Goal: Task Accomplishment & Management: Manage account settings

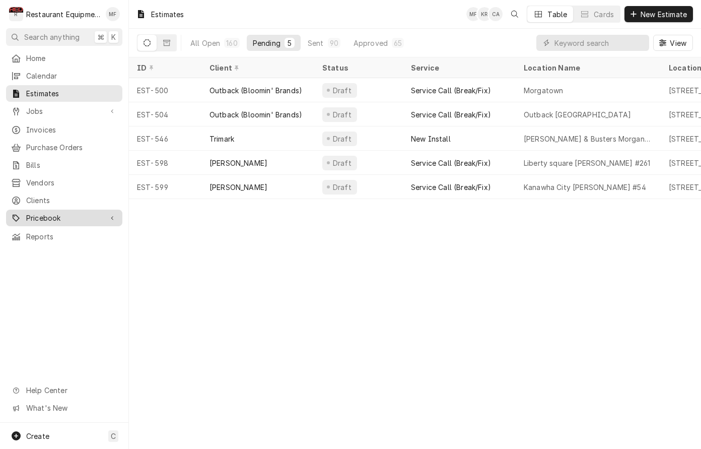
click at [114, 211] on div "Pricebook" at bounding box center [64, 217] width 112 height 13
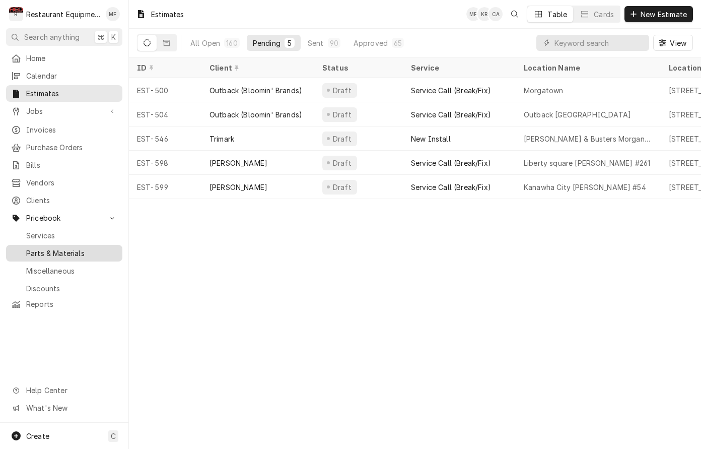
click at [102, 248] on span "Parts & Materials" at bounding box center [71, 253] width 91 height 11
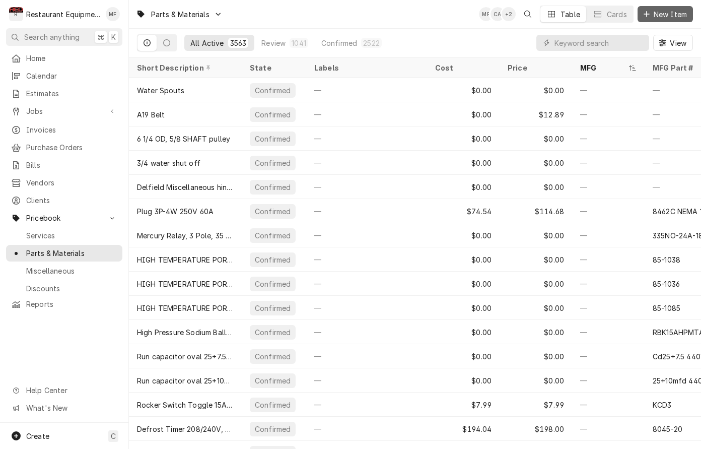
click at [658, 14] on span "New Item" at bounding box center [669, 14] width 37 height 11
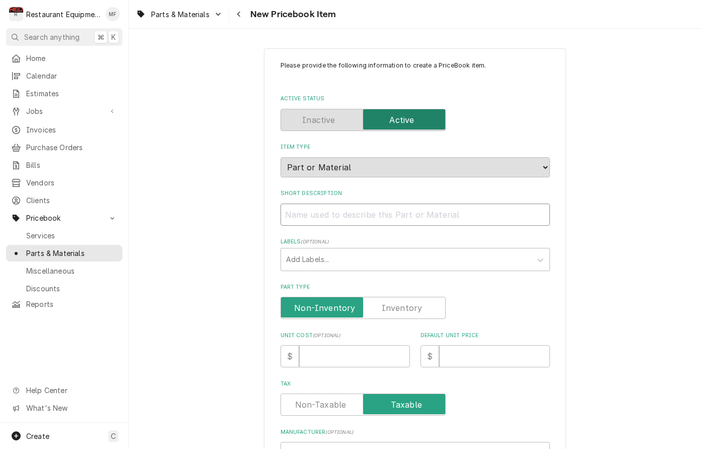
click at [414, 211] on input "Short Description" at bounding box center [414, 214] width 269 height 22
paste input "Schaerer 3370069863 Powder Container Cover Hood, Left or Right"
type textarea "x"
type input "Schaerer 3370069863 Powder Container Cover Hood, Left or Right"
drag, startPoint x: 372, startPoint y: 203, endPoint x: 311, endPoint y: 204, distance: 61.4
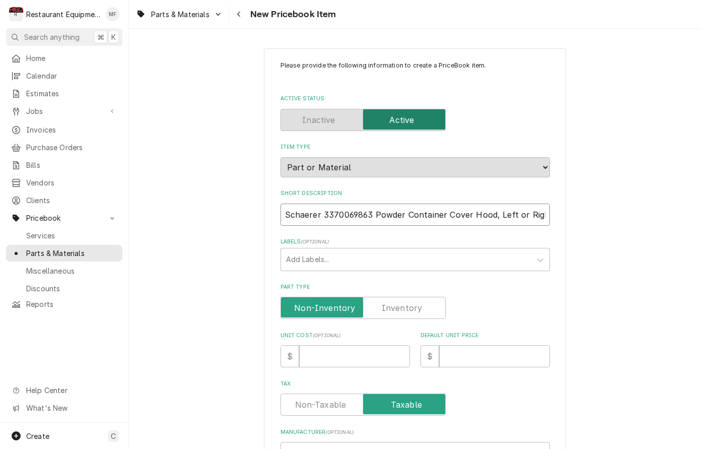
click at [280, 203] on input "Schaerer 3370069863 Powder Container Cover Hood, Left or Right" at bounding box center [414, 214] width 269 height 22
type textarea "x"
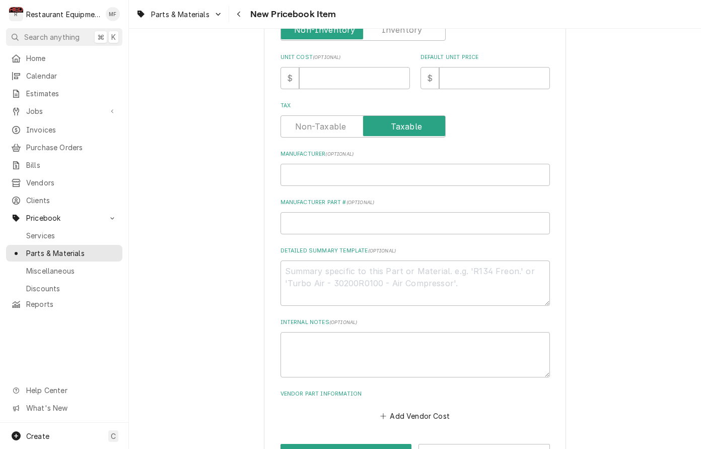
scroll to position [281, 0]
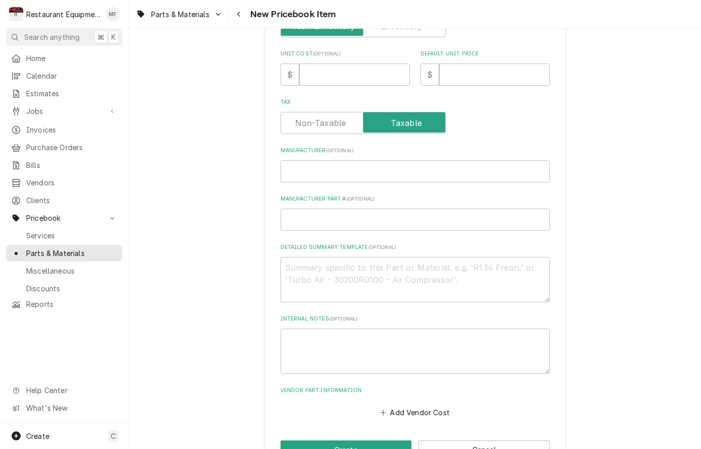
type input "Powder Container Cover Hood, Left or Right"
click at [384, 162] on input "Manufacturer ( optional )" at bounding box center [414, 171] width 269 height 22
paste input "Schaerer 3370069863"
type textarea "x"
type input "Schaerer 3370069863"
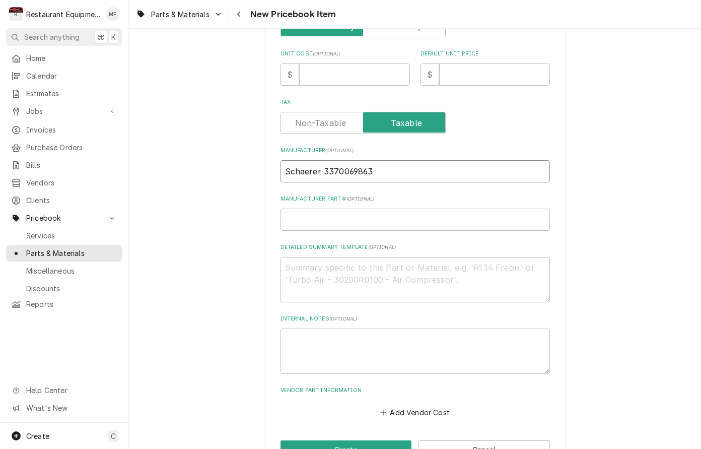
drag, startPoint x: 371, startPoint y: 159, endPoint x: 327, endPoint y: 161, distance: 43.9
click at [323, 162] on input "Schaerer 3370069863" at bounding box center [414, 171] width 269 height 22
type textarea "x"
type input "Schaerer"
click at [371, 209] on input "Manufacturer Part # ( optional )" at bounding box center [414, 219] width 269 height 22
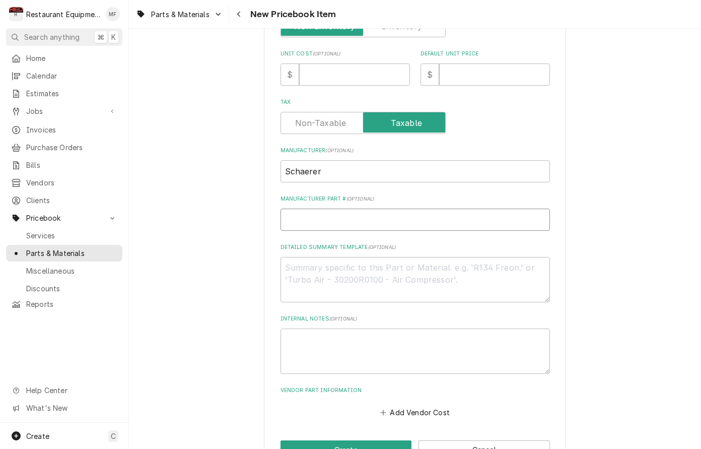
paste input "3370069863"
type textarea "x"
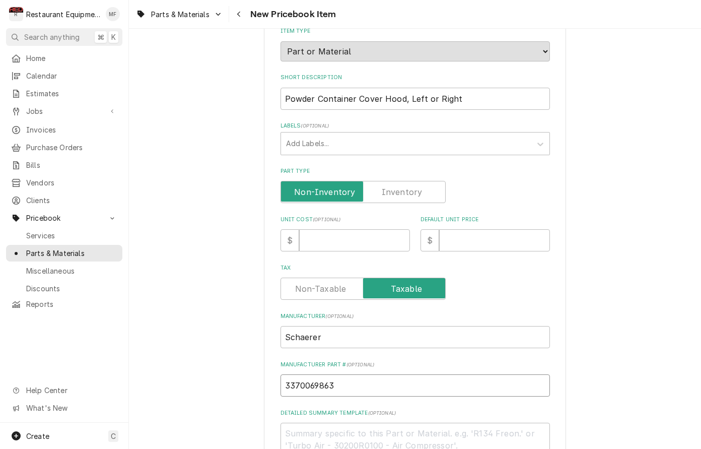
scroll to position [114, 0]
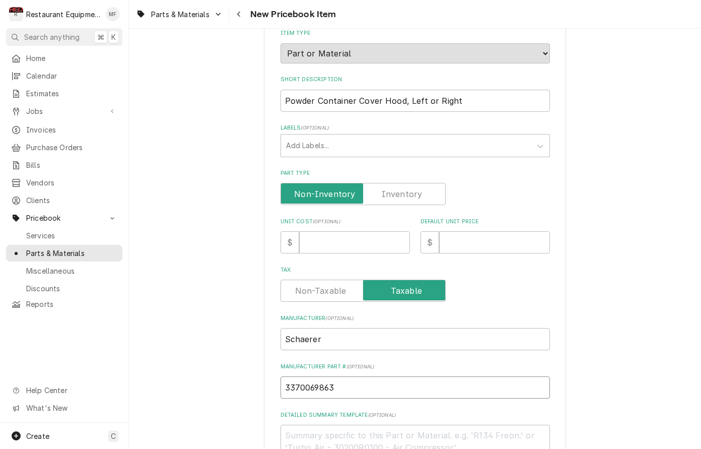
type input "3370069863"
click at [370, 231] on input "Unit Cost ( optional )" at bounding box center [354, 242] width 111 height 22
click at [377, 232] on input "Unit Cost ( optional )" at bounding box center [354, 242] width 111 height 22
type textarea "x"
type input "4"
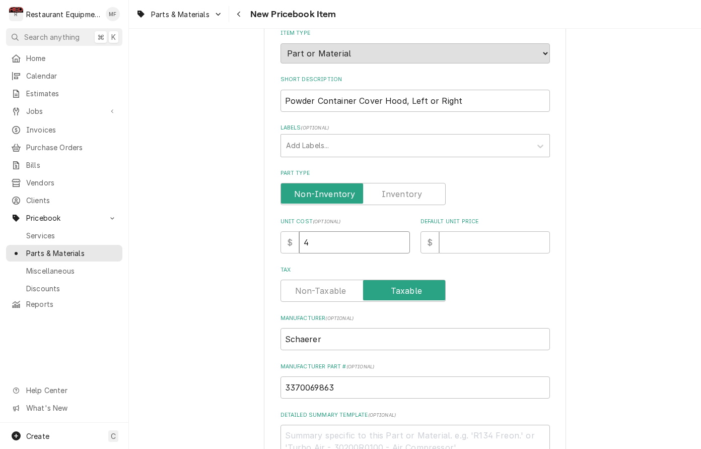
type textarea "x"
type input "4.4"
type textarea "x"
type input "4.41"
type textarea "x"
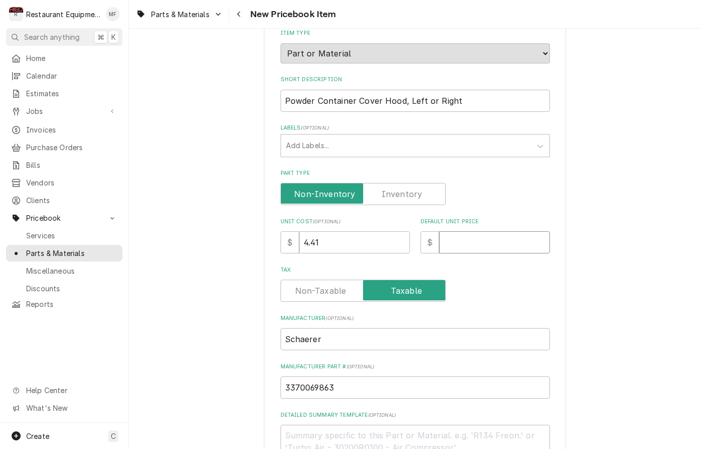
type input "8"
type textarea "x"
type input "8.8"
type textarea "x"
type input "8.82"
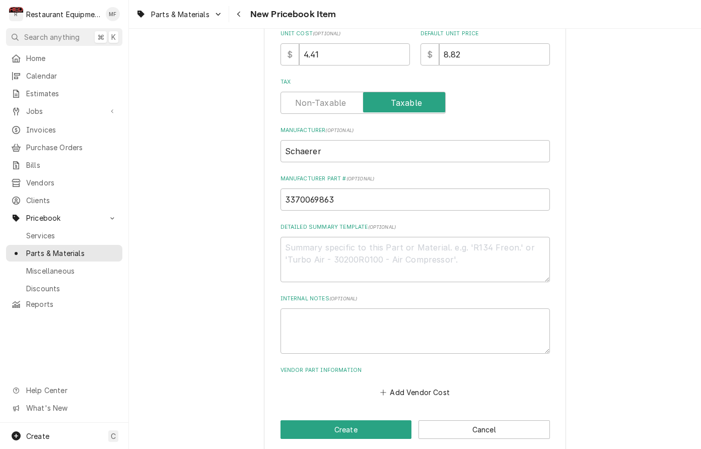
scroll to position [301, 0]
click at [424, 385] on button "Add Vendor Cost" at bounding box center [415, 392] width 73 height 14
type textarea "x"
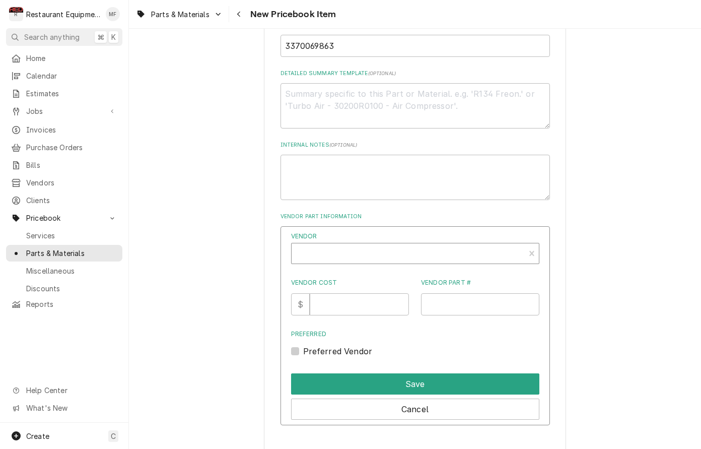
scroll to position [459, 0]
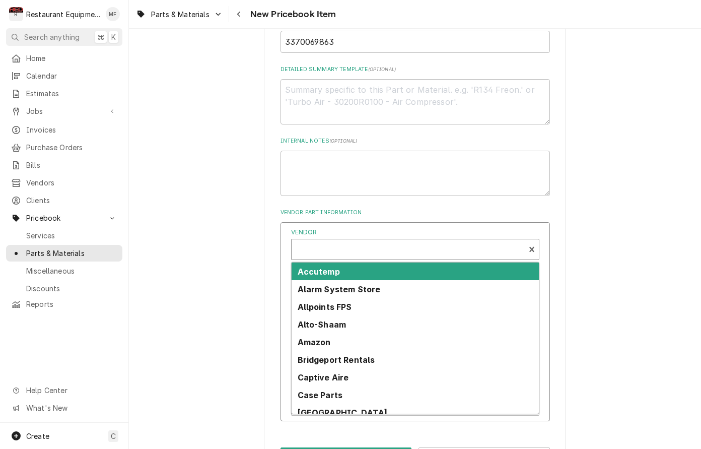
click at [412, 241] on div "Vendor" at bounding box center [408, 253] width 223 height 24
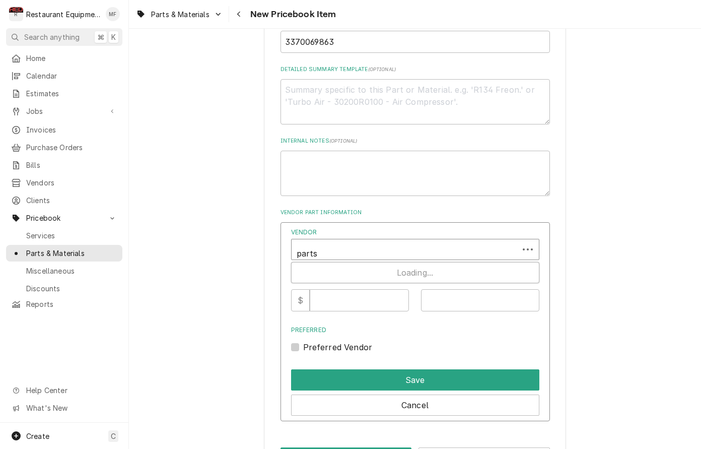
type input "parts t"
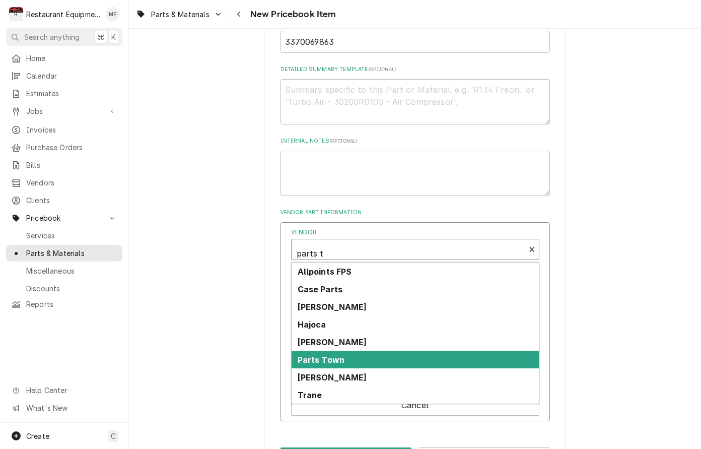
click at [438, 350] on div "Parts Town" at bounding box center [414, 359] width 247 height 18
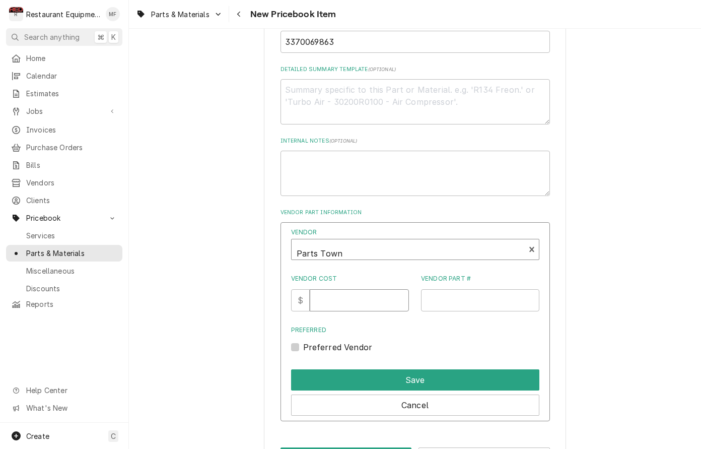
click at [358, 289] on input "Vendor Cost" at bounding box center [359, 300] width 99 height 22
type input "4.41"
drag, startPoint x: 483, startPoint y: 278, endPoint x: 482, endPoint y: 311, distance: 33.2
click at [483, 289] on input "Vendor Part #" at bounding box center [480, 300] width 118 height 22
click at [562, 1] on div "Parts & Materials New Pricebook Item" at bounding box center [415, 14] width 572 height 28
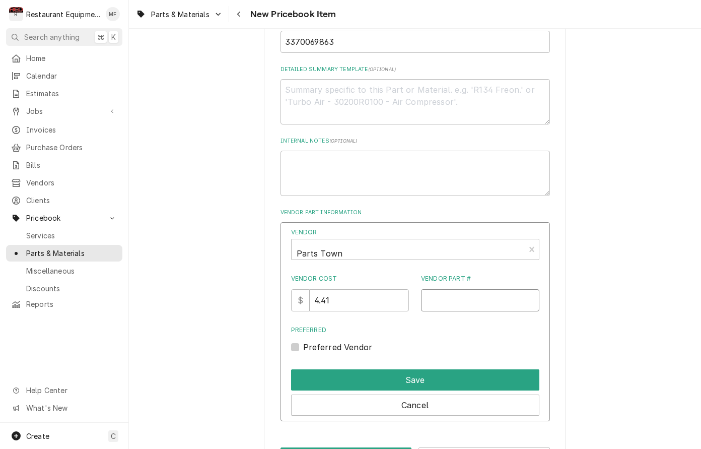
click at [510, 291] on input "Vendor Part #" at bounding box center [480, 300] width 118 height 22
paste input "SH3370069863"
type input "SH3370069863"
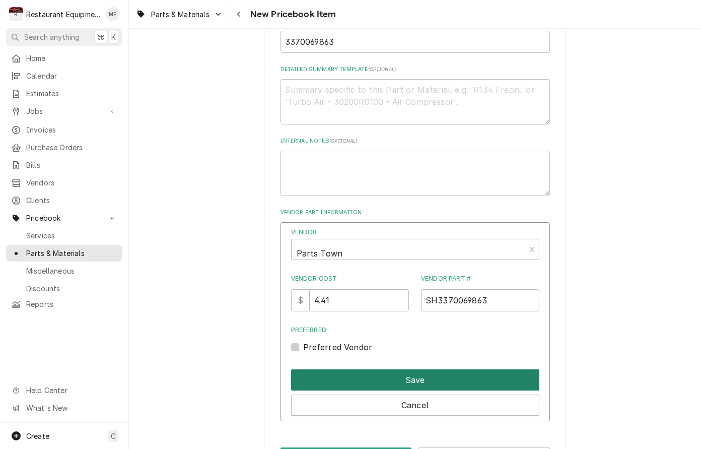
drag, startPoint x: 295, startPoint y: 332, endPoint x: 347, endPoint y: 360, distance: 59.3
click at [303, 341] on label "Preferred Vendor" at bounding box center [337, 347] width 69 height 12
click at [303, 341] on input "Preferred" at bounding box center [427, 352] width 248 height 22
checkbox input "true"
click at [377, 369] on button "Save" at bounding box center [415, 379] width 248 height 21
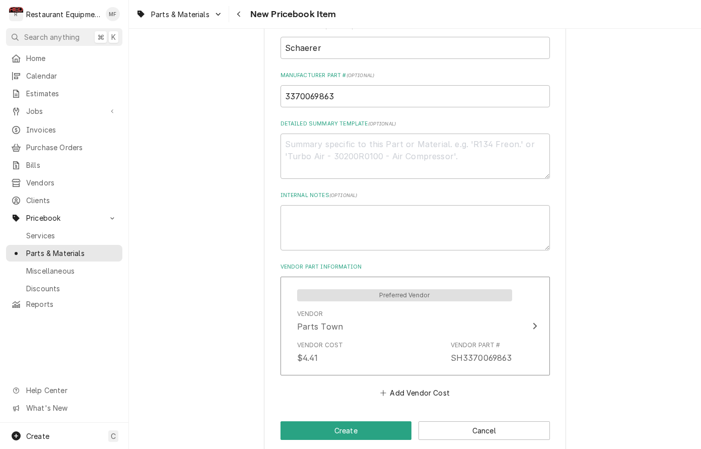
scroll to position [0, 0]
click at [393, 421] on button "Create" at bounding box center [345, 430] width 131 height 19
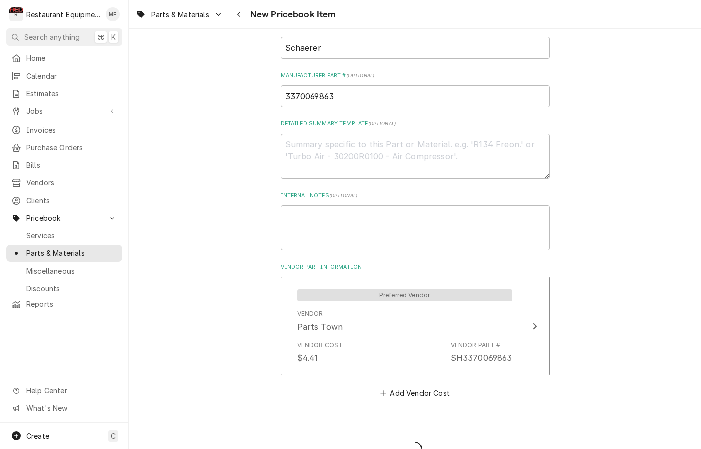
type textarea "x"
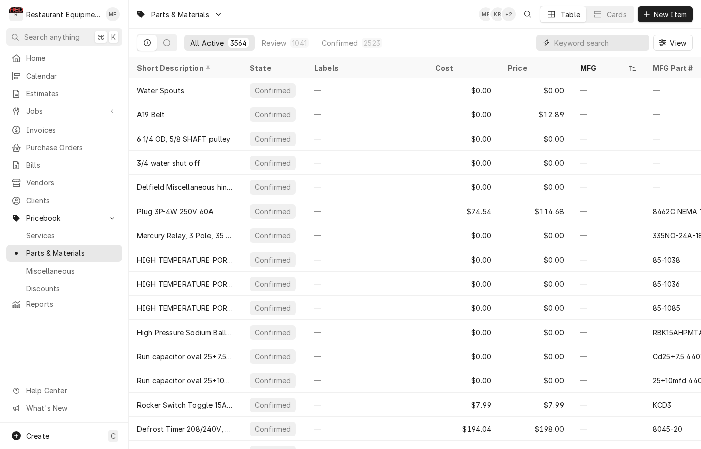
click at [596, 41] on input "Dynamic Content Wrapper" at bounding box center [599, 43] width 90 height 16
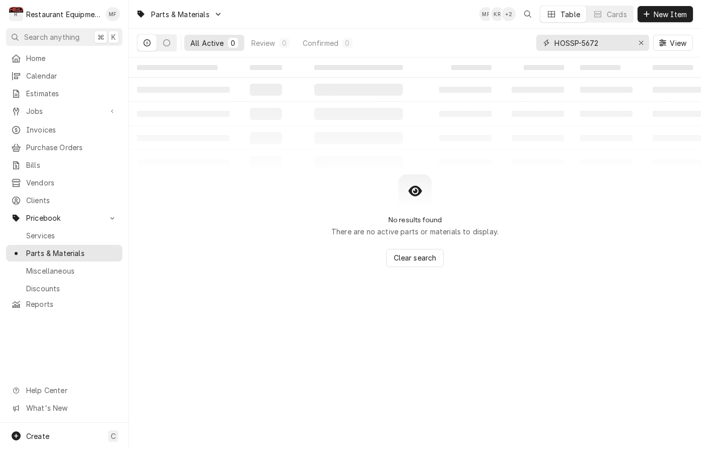
drag, startPoint x: 581, startPoint y: 43, endPoint x: 545, endPoint y: 43, distance: 36.3
click at [545, 45] on div "HOSSP-5672" at bounding box center [592, 43] width 113 height 16
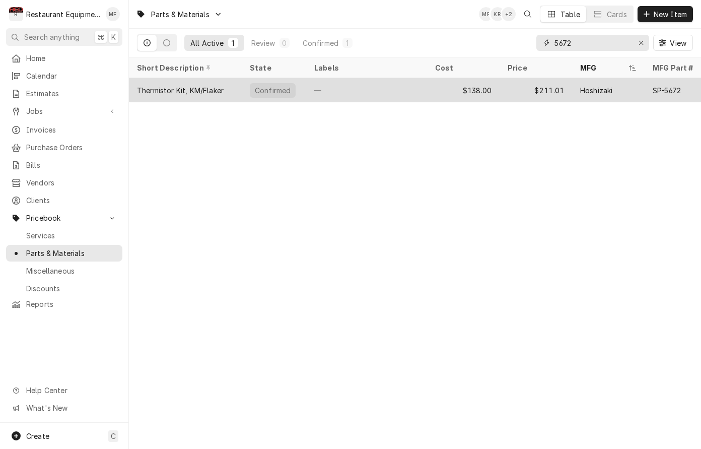
type input "5672"
click at [584, 93] on div "Hoshizaki" at bounding box center [596, 90] width 32 height 11
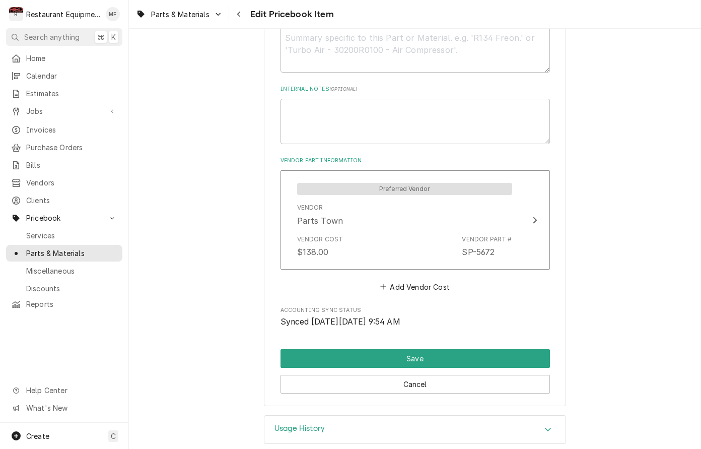
scroll to position [520, 0]
click at [447, 280] on button "Add Vendor Cost" at bounding box center [415, 287] width 73 height 14
type textarea "x"
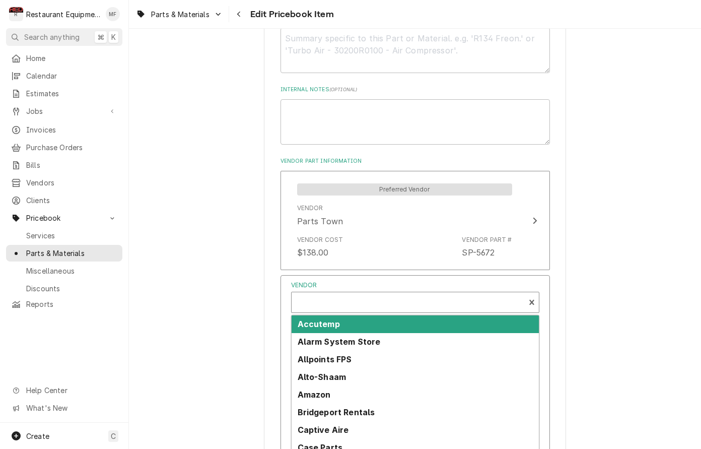
click at [444, 294] on div "Vendor" at bounding box center [408, 306] width 223 height 24
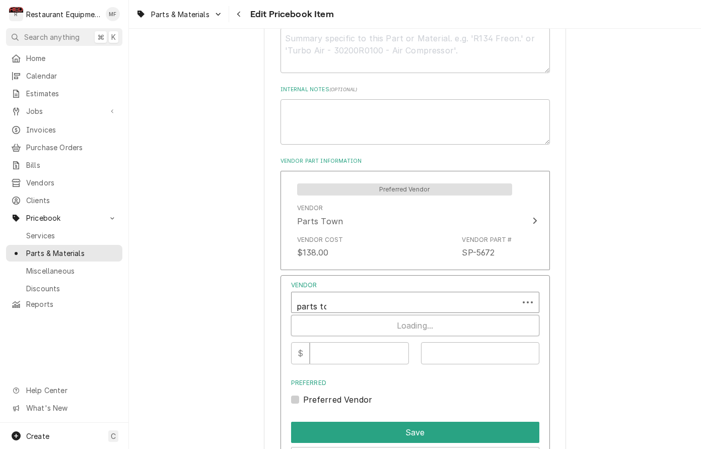
type input "parts tow"
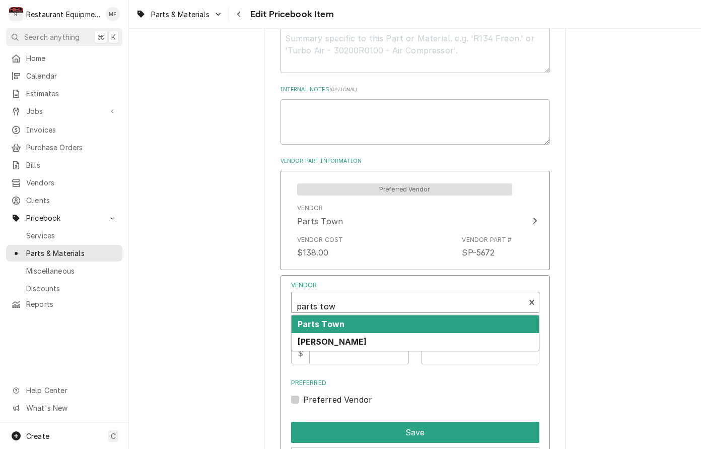
click at [416, 315] on div "Parts Town" at bounding box center [414, 324] width 247 height 18
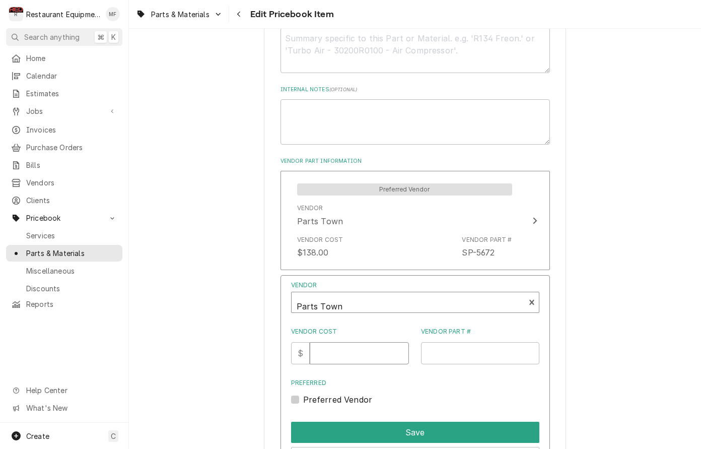
click at [366, 342] on input "Vendor Cost" at bounding box center [359, 353] width 99 height 22
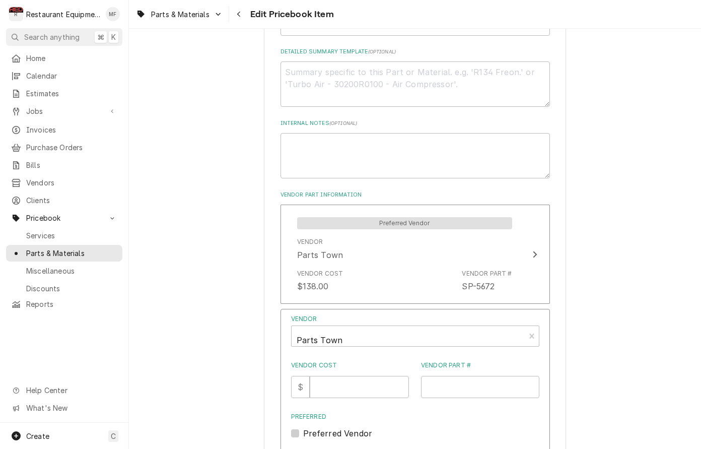
scroll to position [486, 0]
click at [371, 375] on input "Vendor Cost" at bounding box center [359, 386] width 99 height 22
type input "138"
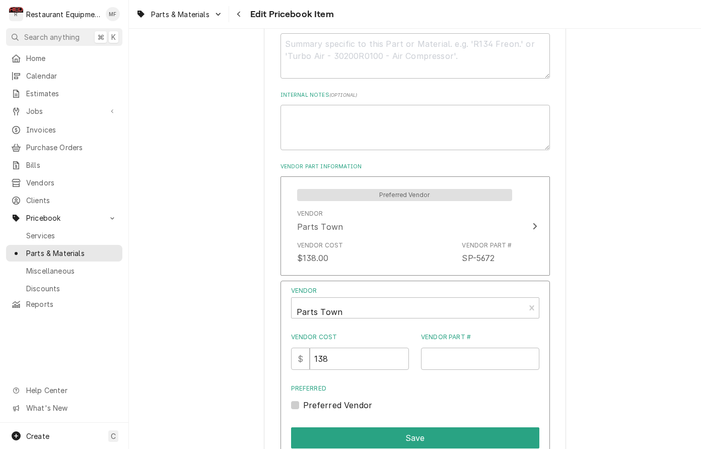
scroll to position [524, 0]
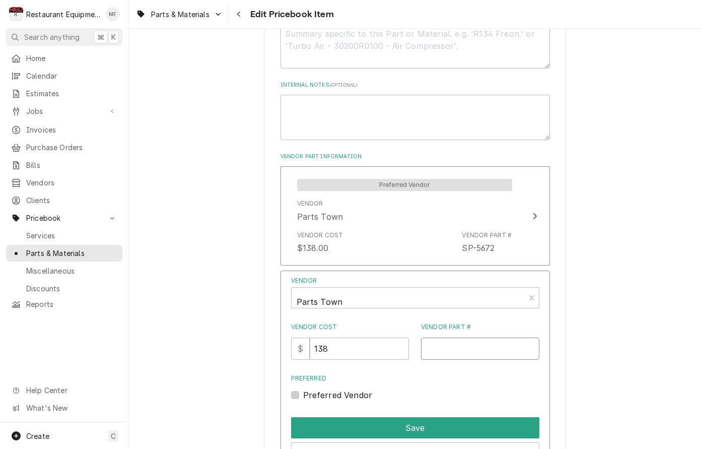
click at [450, 337] on input "Vendor Part #" at bounding box center [480, 348] width 118 height 22
paste input "HOSSP-5672"
type input "HOSSP-5672"
drag, startPoint x: 295, startPoint y: 384, endPoint x: 321, endPoint y: 398, distance: 29.3
click at [303, 389] on label "Preferred Vendor" at bounding box center [337, 395] width 69 height 12
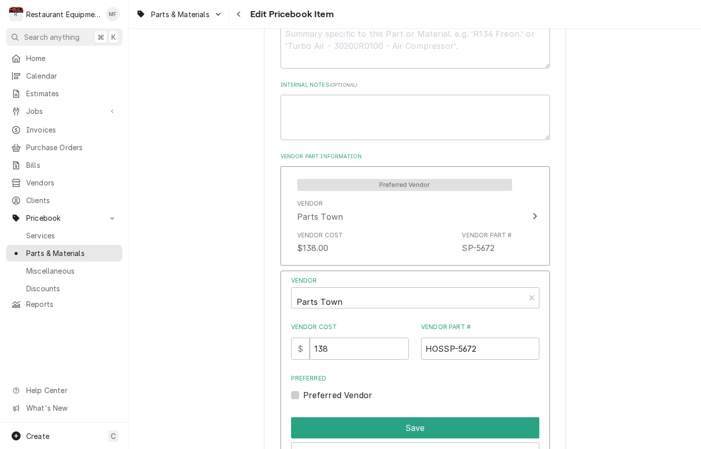
click at [303, 389] on input "Preferred" at bounding box center [427, 400] width 248 height 22
checkbox input "true"
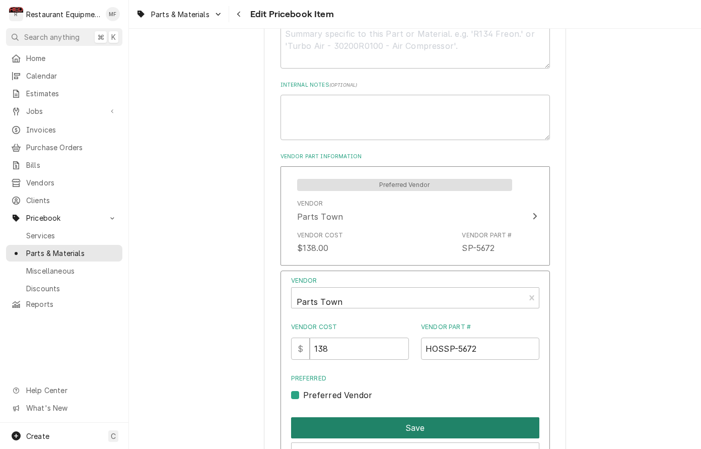
click at [371, 417] on button "Save" at bounding box center [415, 427] width 248 height 21
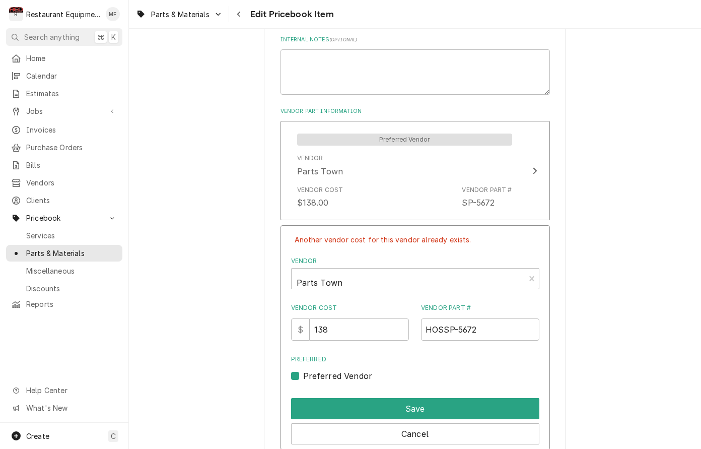
scroll to position [569, 0]
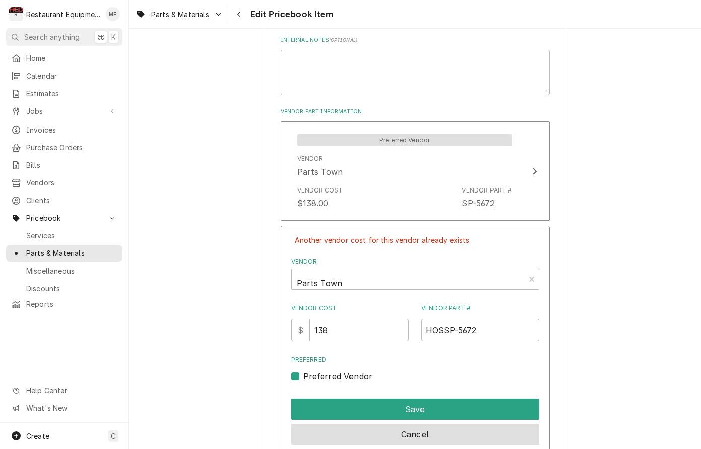
click at [520, 423] on button "Cancel" at bounding box center [415, 433] width 248 height 21
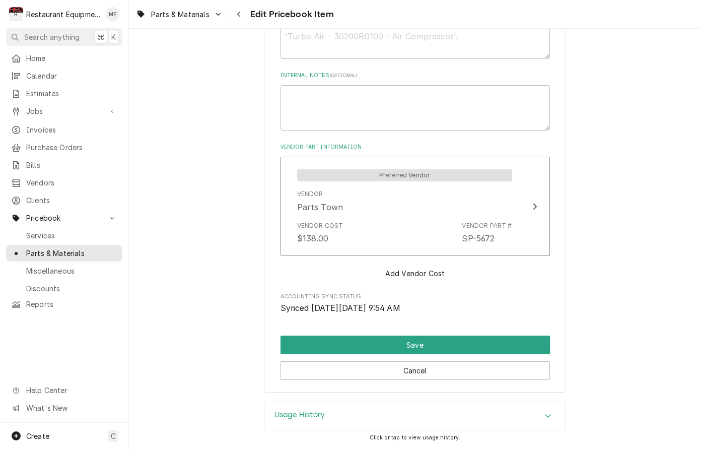
type textarea "x"
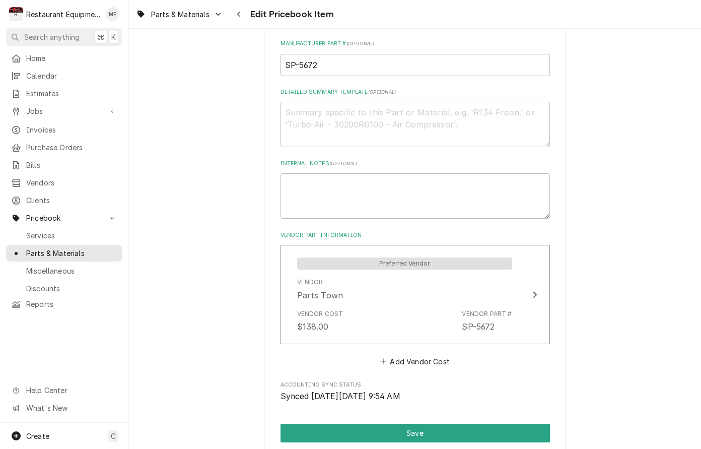
scroll to position [447, 0]
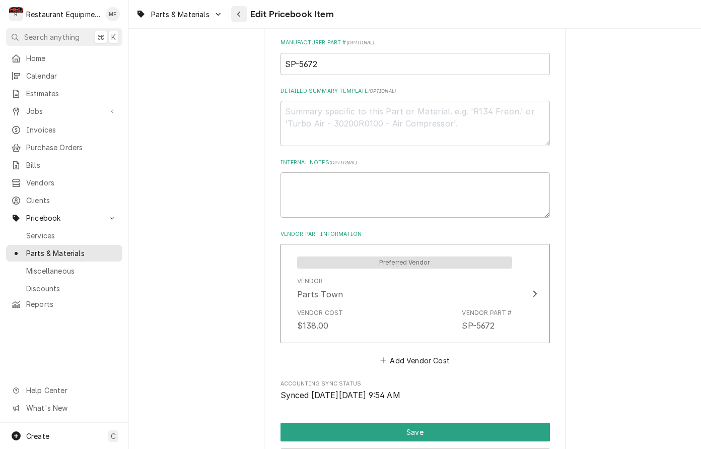
click at [241, 16] on icon "Navigate back" at bounding box center [239, 14] width 5 height 7
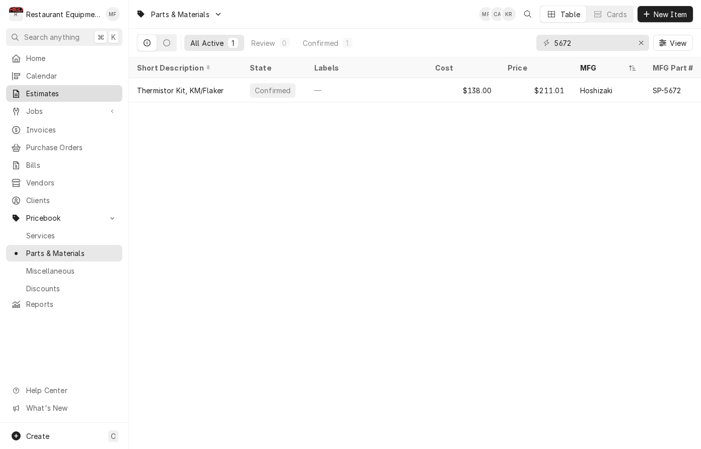
click at [60, 92] on span "Estimates" at bounding box center [71, 93] width 91 height 11
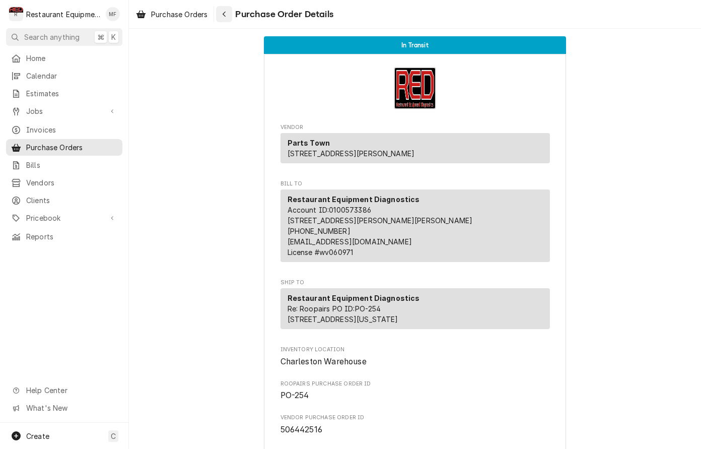
click at [231, 16] on button "Navigate back" at bounding box center [224, 14] width 16 height 16
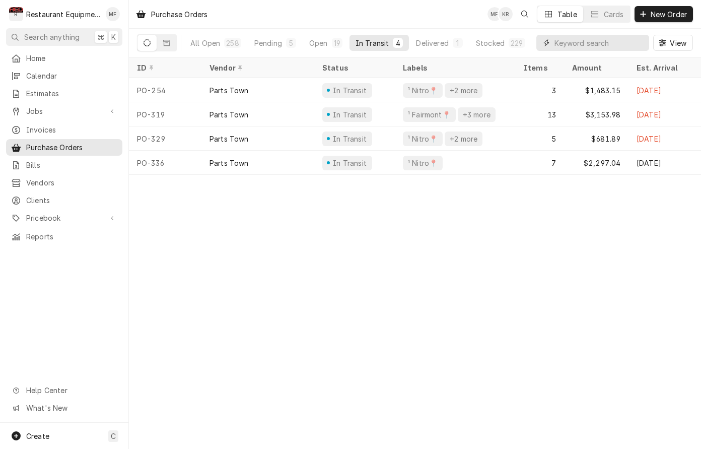
click at [579, 43] on input "Dynamic Content Wrapper" at bounding box center [599, 43] width 90 height 16
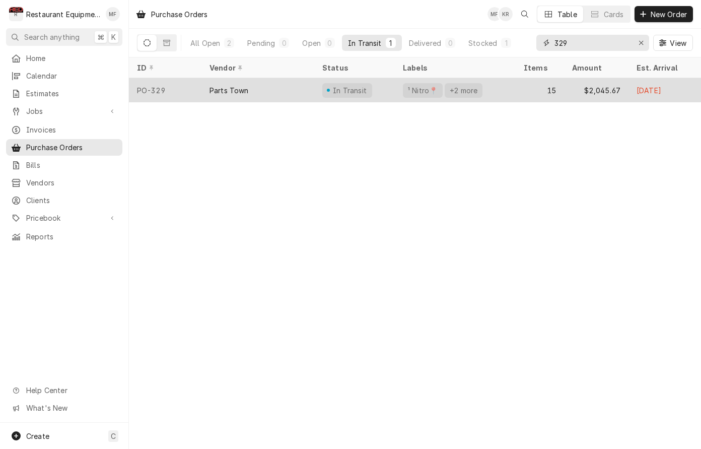
type input "329"
click at [516, 88] on div "15" at bounding box center [540, 90] width 48 height 24
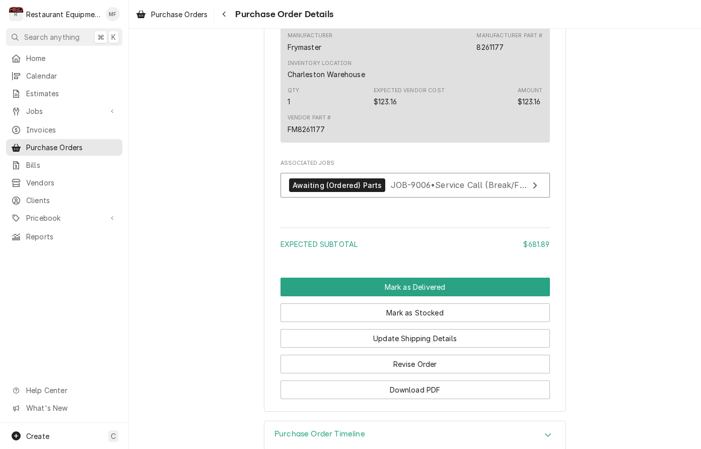
scroll to position [1337, 0]
click at [530, 294] on button "Mark as Delivered" at bounding box center [414, 286] width 269 height 19
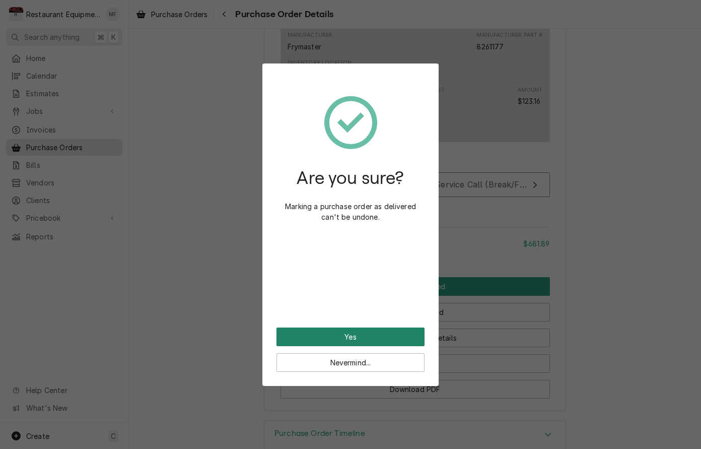
click at [389, 339] on button "Yes" at bounding box center [350, 336] width 148 height 19
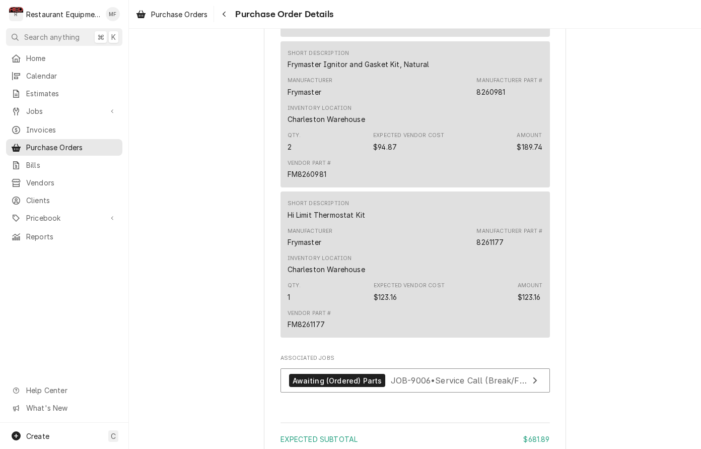
scroll to position [1309, 0]
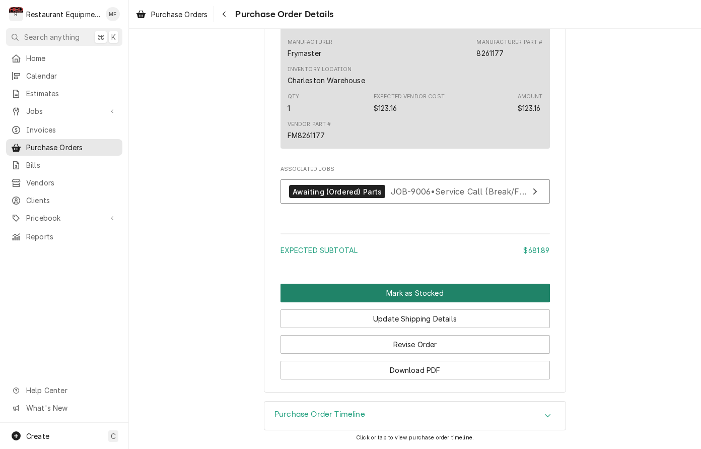
click at [434, 286] on button "Mark as Stocked" at bounding box center [414, 292] width 269 height 19
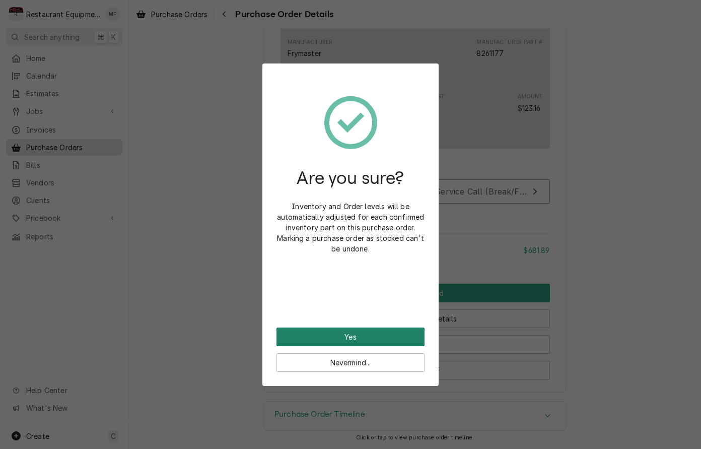
click at [405, 330] on button "Yes" at bounding box center [350, 336] width 148 height 19
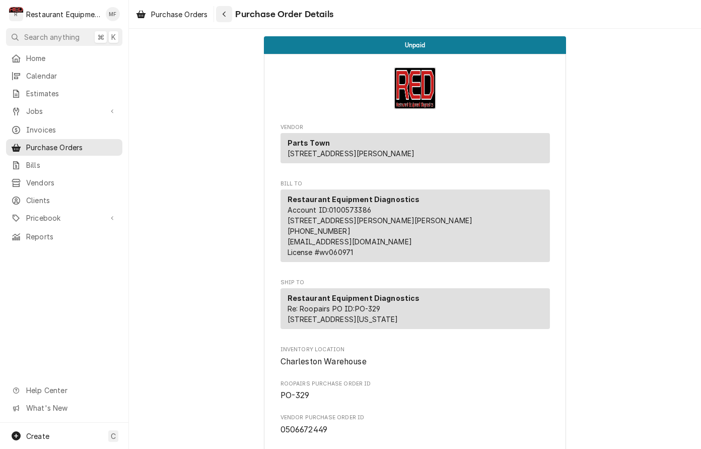
click at [228, 11] on div "Navigate back" at bounding box center [224, 14] width 10 height 10
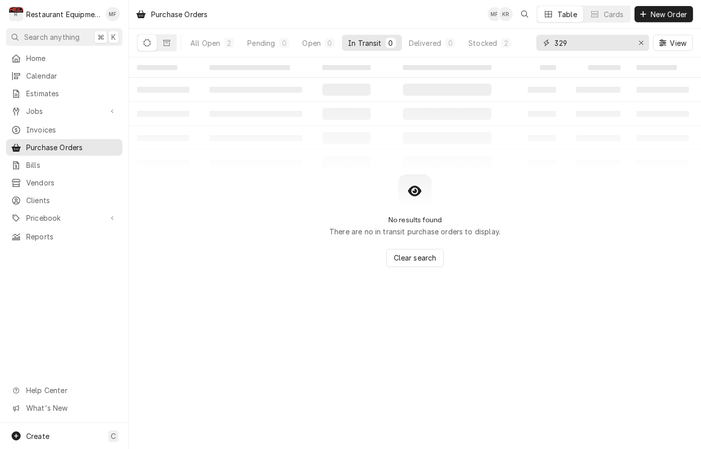
click at [588, 44] on input "329" at bounding box center [592, 43] width 76 height 16
type input "302"
click at [482, 47] on div "Stocked" at bounding box center [482, 43] width 29 height 11
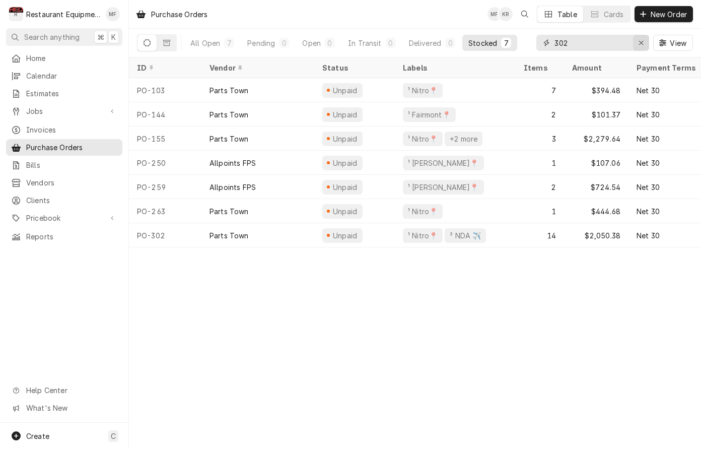
click at [636, 43] on div "Erase input" at bounding box center [641, 43] width 10 height 10
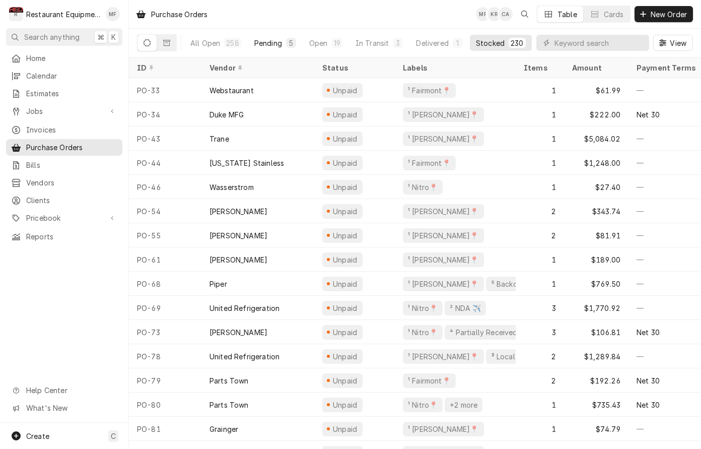
click at [276, 45] on div "Pending" at bounding box center [268, 43] width 28 height 11
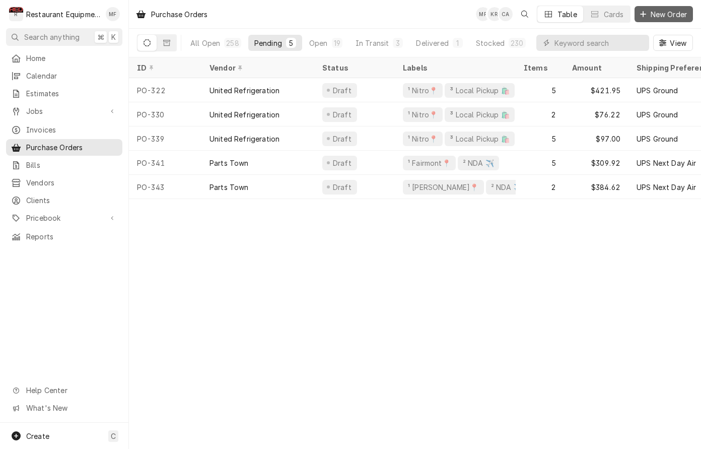
click at [675, 14] on span "New Order" at bounding box center [668, 14] width 40 height 11
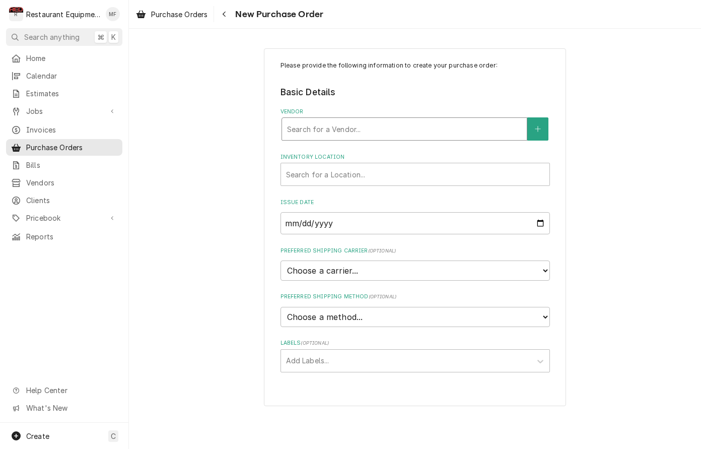
click at [456, 134] on div "Vendor" at bounding box center [404, 129] width 235 height 18
type input "parts tow"
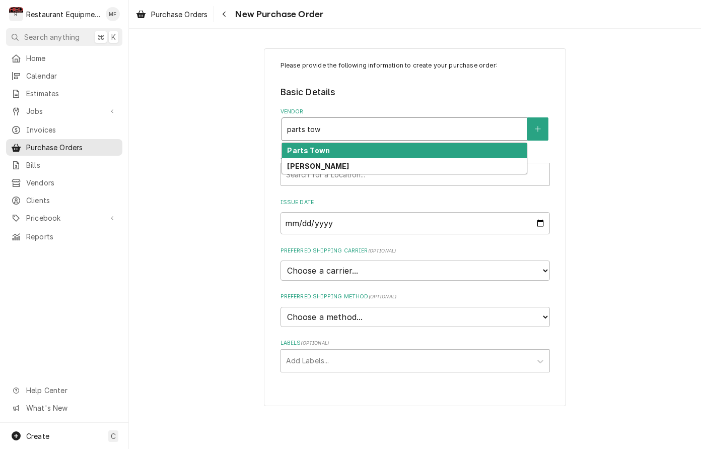
click at [468, 151] on div "Parts Town" at bounding box center [404, 151] width 245 height 16
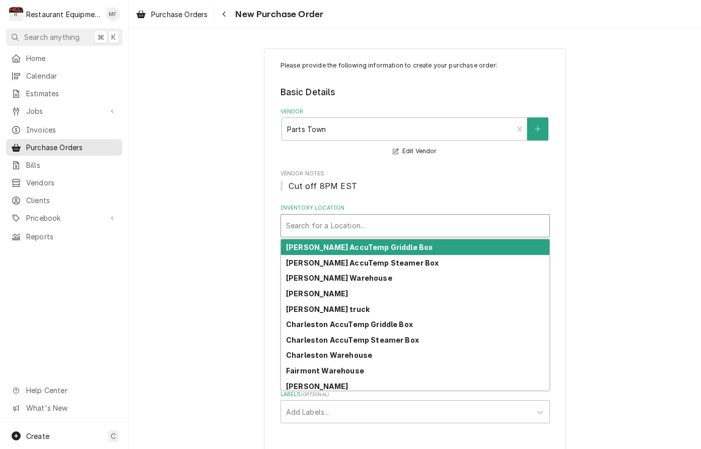
click at [416, 228] on div "Inventory Location" at bounding box center [415, 225] width 258 height 18
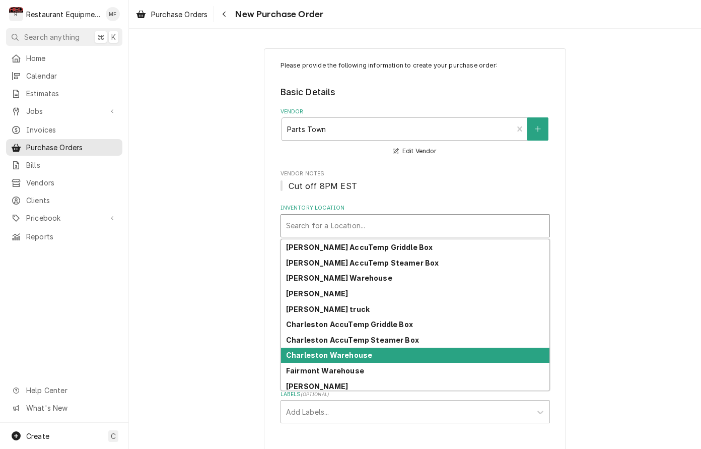
click at [408, 351] on div "Charleston Warehouse" at bounding box center [415, 355] width 268 height 16
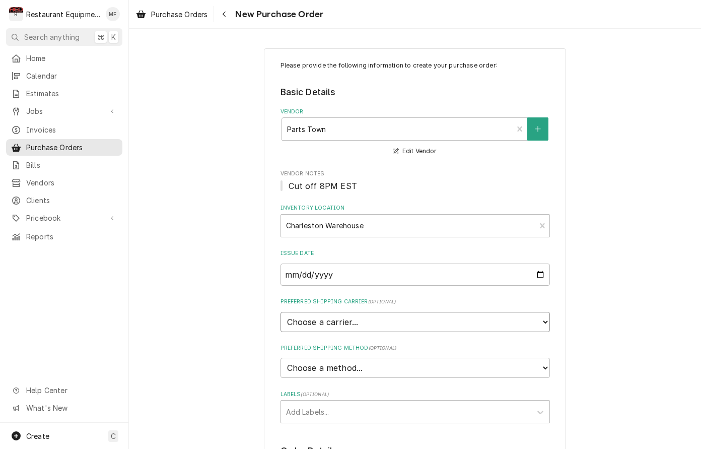
select select "4"
type textarea "x"
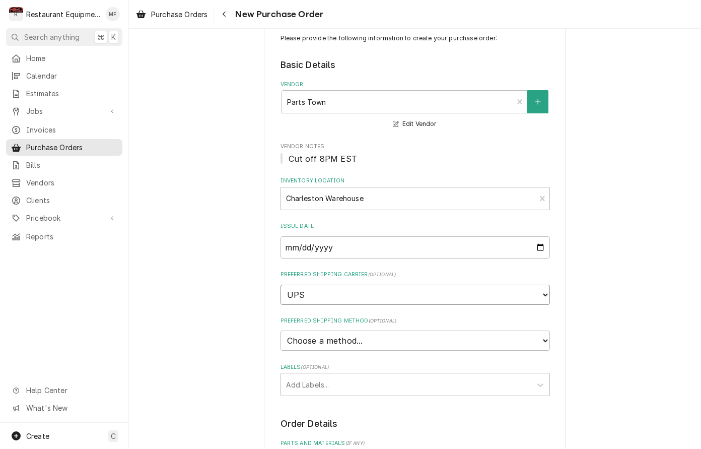
scroll to position [29, 0]
select select "3"
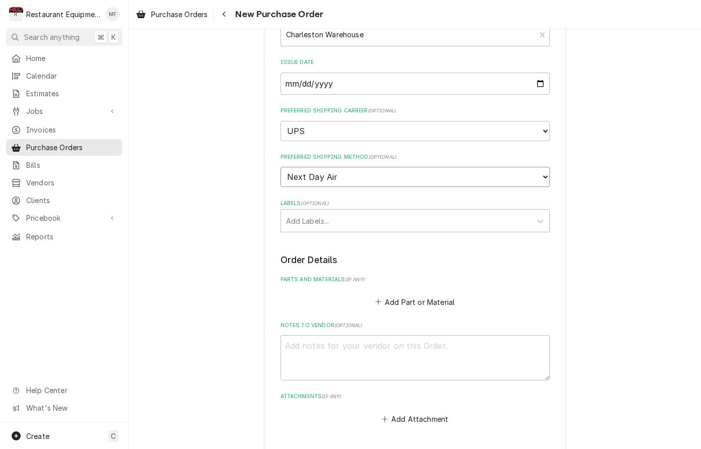
scroll to position [194, 0]
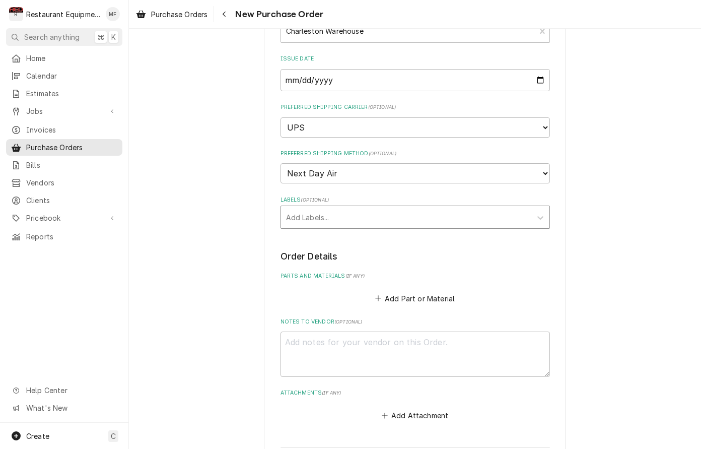
click at [430, 208] on div "Labels" at bounding box center [406, 217] width 240 height 18
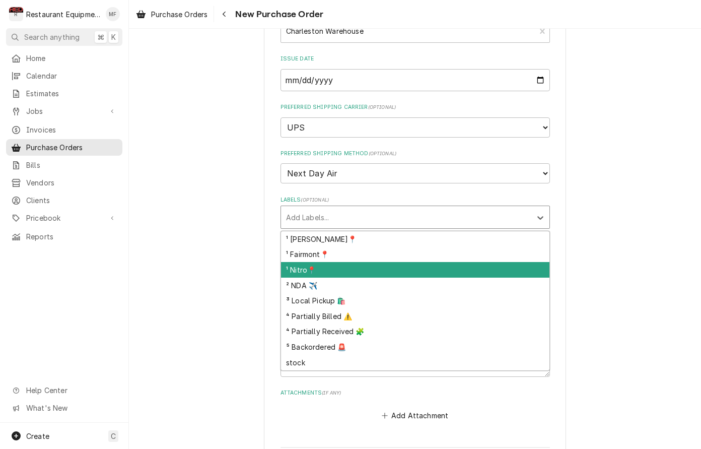
click at [436, 262] on div "¹ Nitro📍" at bounding box center [415, 270] width 268 height 16
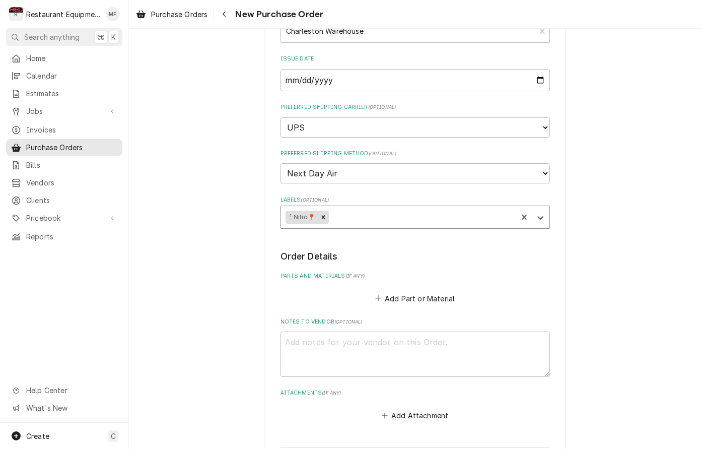
click at [431, 208] on div "Labels" at bounding box center [421, 217] width 182 height 18
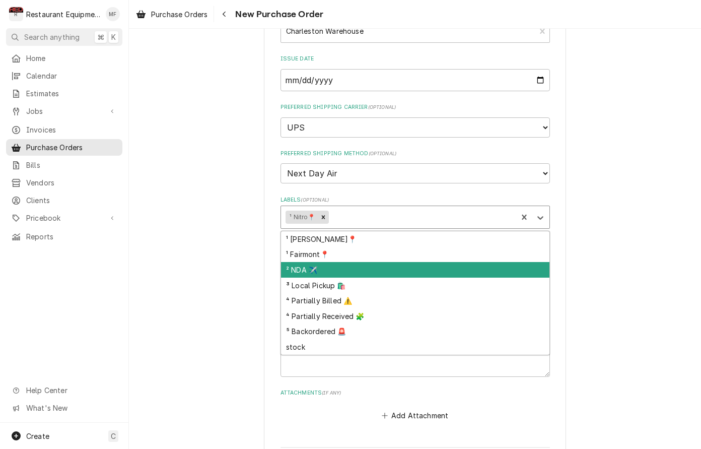
click at [442, 262] on div "² NDA ✈️" at bounding box center [415, 270] width 268 height 16
type textarea "x"
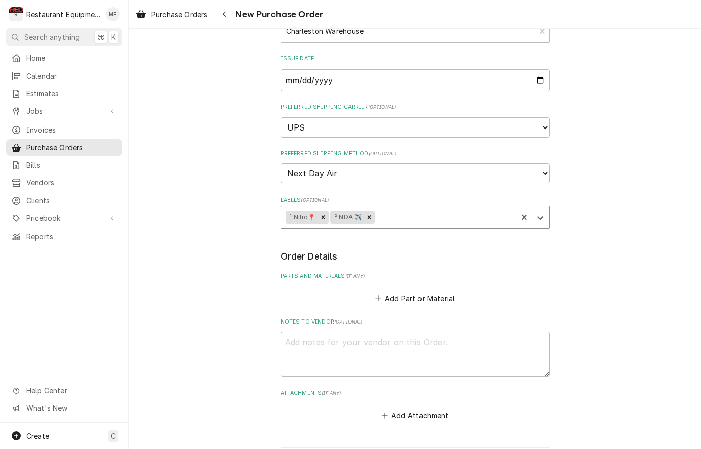
click at [438, 291] on button "Add Part or Material" at bounding box center [414, 298] width 83 height 14
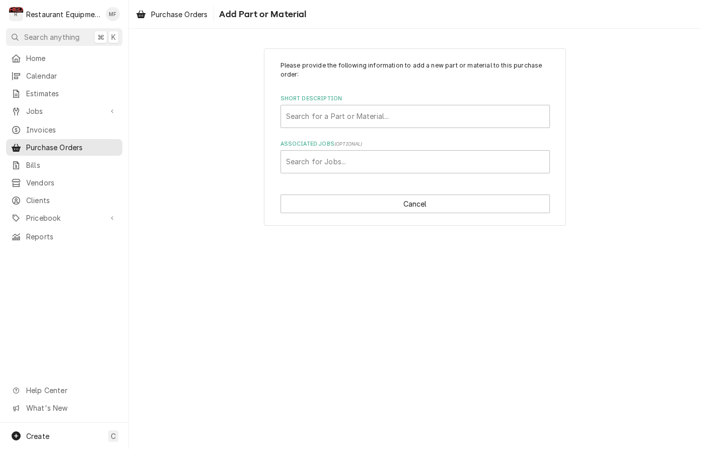
click at [436, 128] on div "Please provide the following information to add a new part or material to this …" at bounding box center [414, 117] width 269 height 112
click at [441, 114] on div "Short Description" at bounding box center [415, 116] width 258 height 18
type input "3370069863"
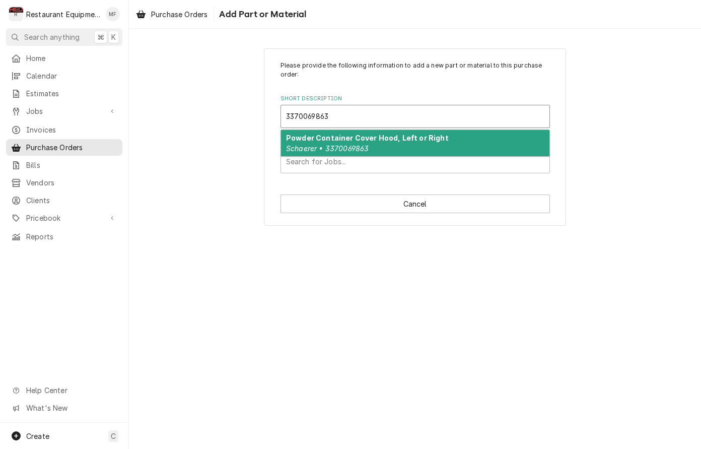
scroll to position [0, 1]
click at [444, 144] on div "Powder Container Cover Hood, Left or Right Schaerer • 3370069863" at bounding box center [415, 143] width 268 height 26
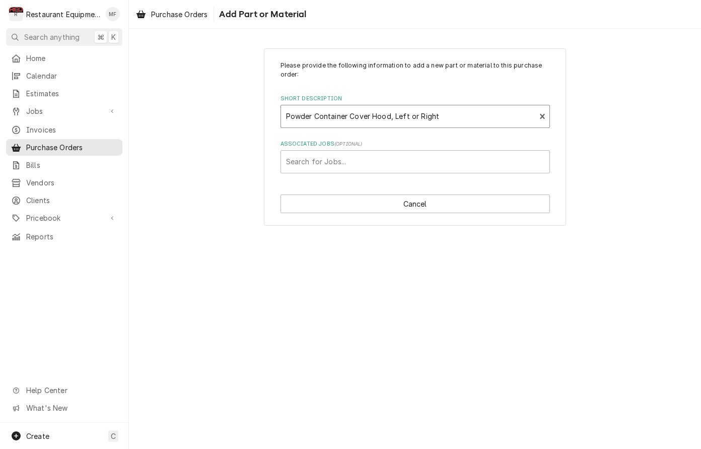
scroll to position [0, 0]
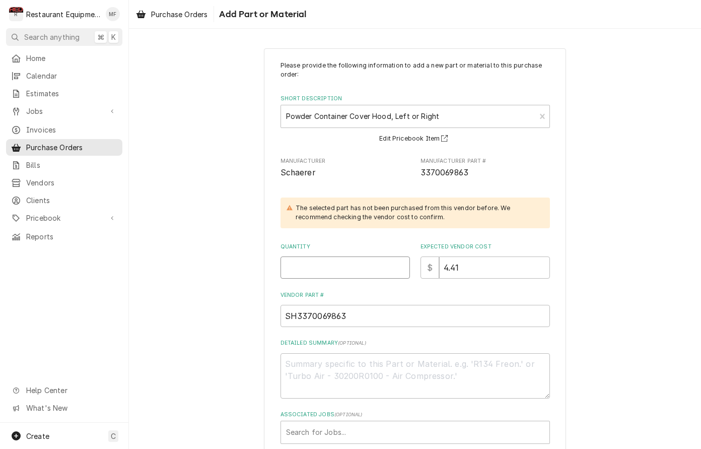
click at [378, 265] on input "Quantity" at bounding box center [344, 267] width 129 height 22
type textarea "x"
type input "1"
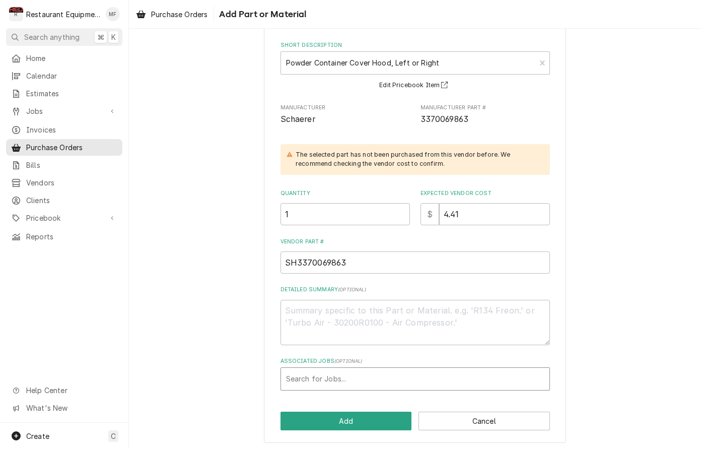
scroll to position [53, 0]
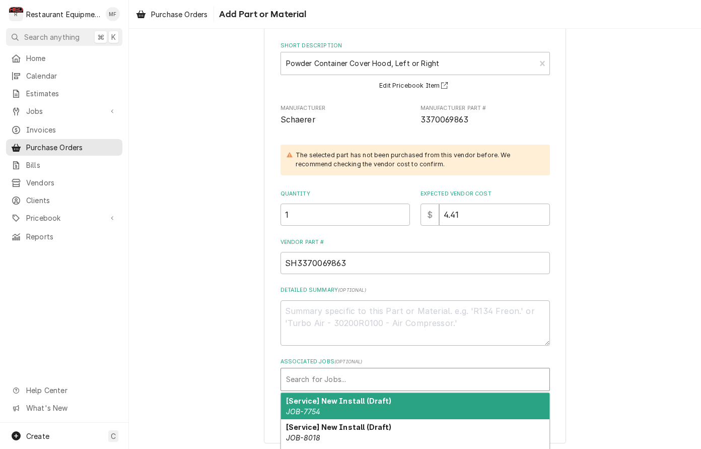
click at [420, 375] on div "Associated Jobs" at bounding box center [415, 379] width 258 height 18
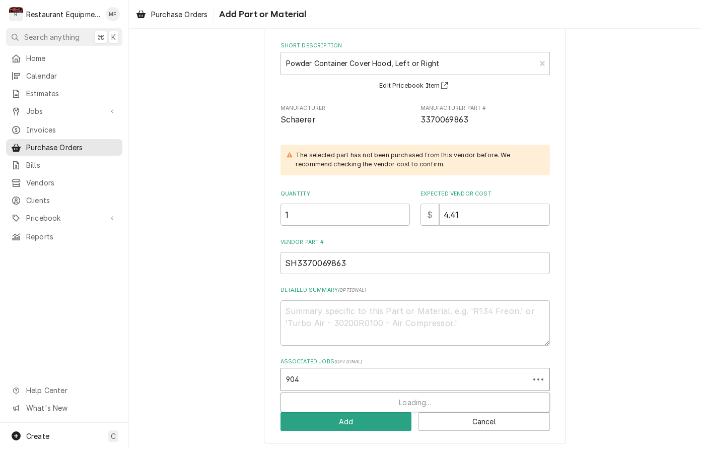
type input "9045"
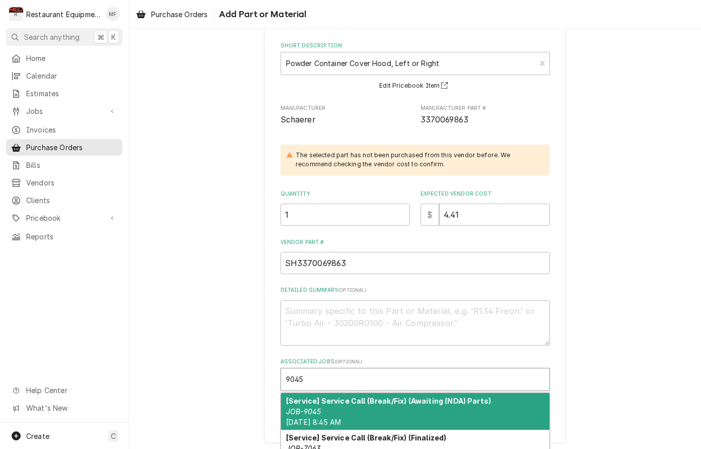
click at [460, 408] on div "[Service] Service Call (Break/Fix) (Awaiting (NDA) Parts) JOB-9045 Mon, Sep 29t…" at bounding box center [415, 411] width 268 height 37
type textarea "x"
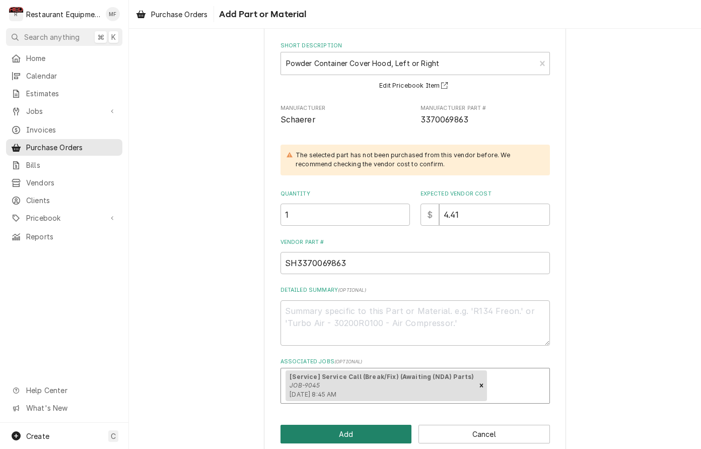
click at [400, 426] on button "Add" at bounding box center [345, 433] width 131 height 19
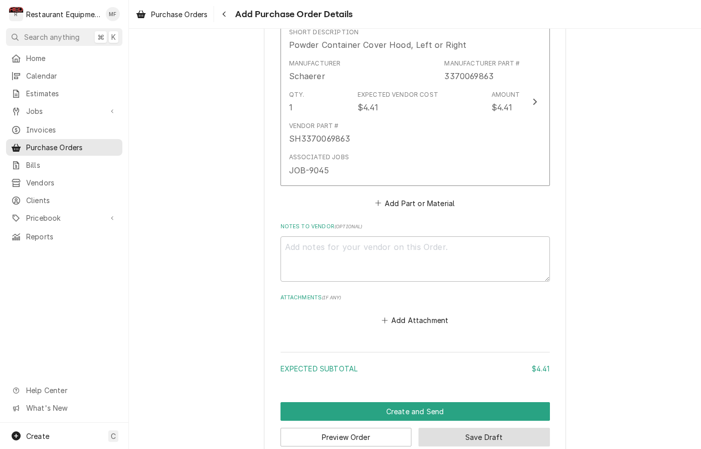
click at [497, 427] on button "Save Draft" at bounding box center [483, 436] width 131 height 19
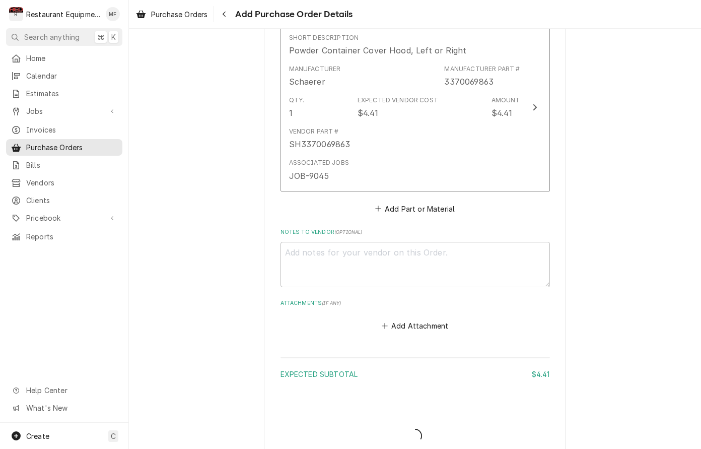
type textarea "x"
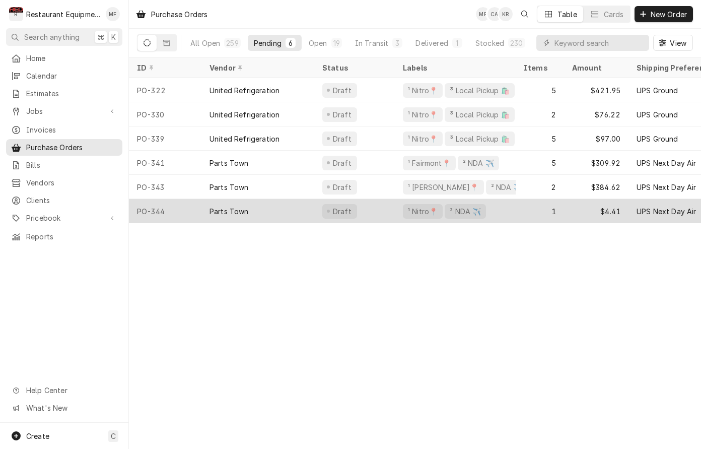
click at [527, 205] on div "1" at bounding box center [540, 211] width 48 height 24
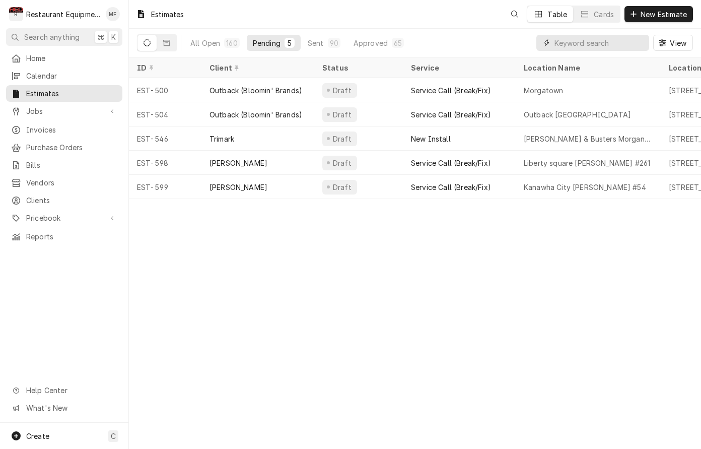
click at [632, 45] on input "Dynamic Content Wrapper" at bounding box center [599, 43] width 90 height 16
click at [658, 18] on span "New Estimate" at bounding box center [663, 14] width 50 height 11
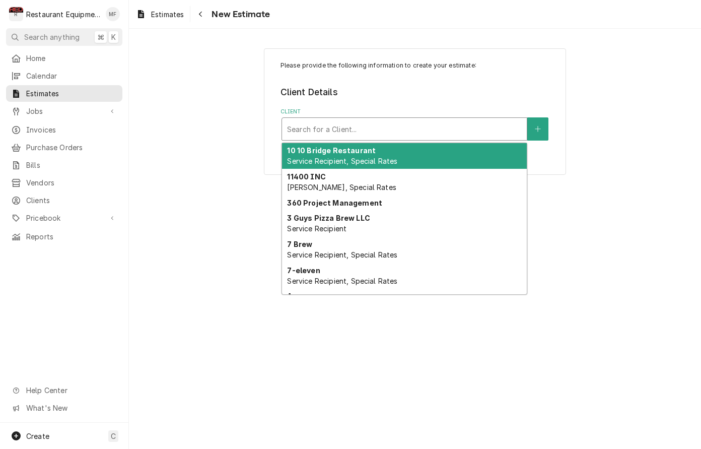
click at [455, 133] on div "Client" at bounding box center [404, 129] width 235 height 18
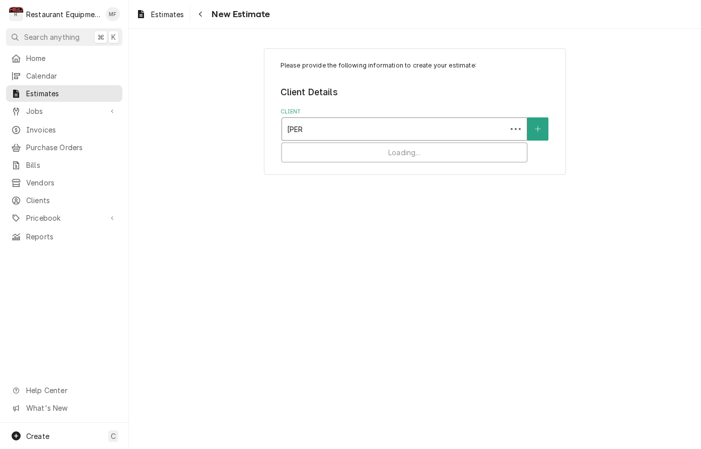
type input "[PERSON_NAME]"
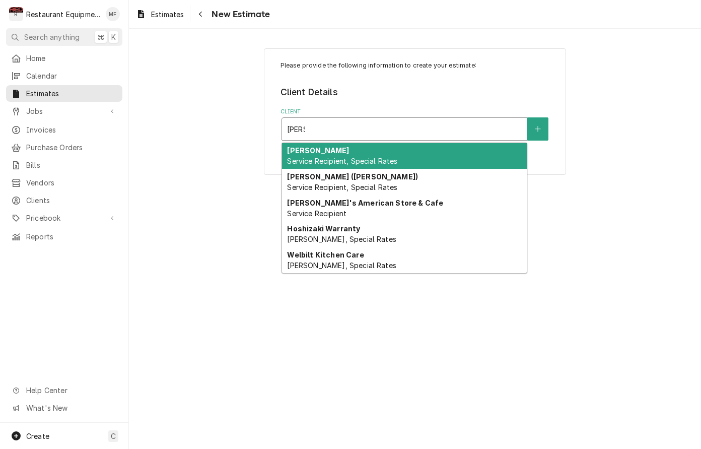
click at [457, 144] on div "[PERSON_NAME] Service Recipient, Special Rates" at bounding box center [404, 156] width 245 height 26
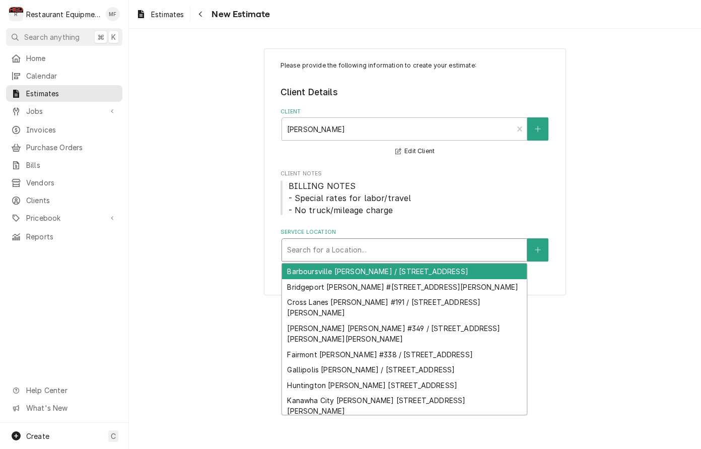
click at [440, 252] on div "Service Location" at bounding box center [404, 250] width 235 height 18
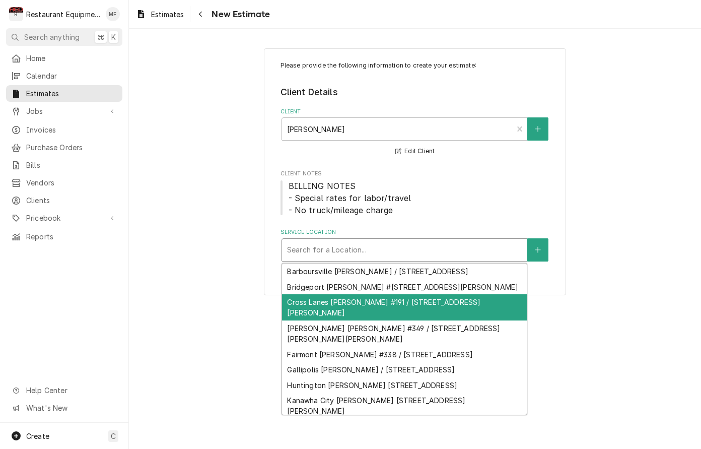
click at [482, 311] on div "Cross Lanes Bob Evans #191 / 334 Goff Mountain Rd, Cross Lanes, WV 25313" at bounding box center [404, 307] width 245 height 26
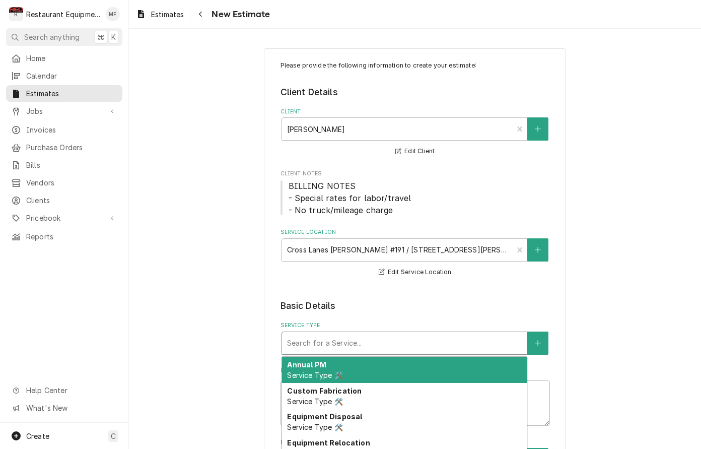
click at [399, 350] on div "Search for a Service..." at bounding box center [404, 343] width 245 height 22
type textarea "x"
type input "b"
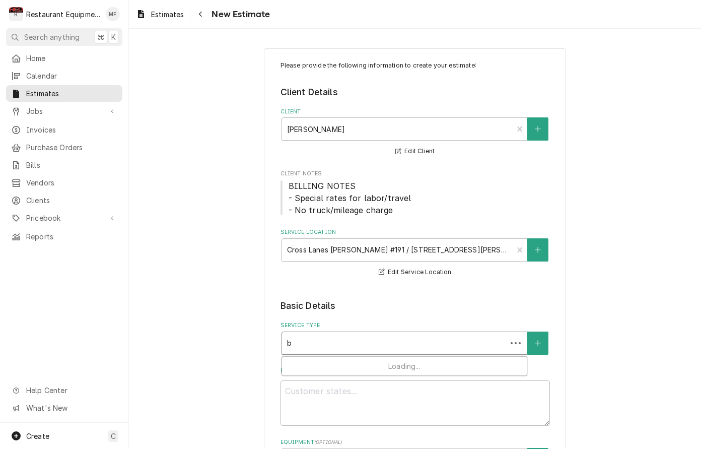
type textarea "x"
type input "br"
type textarea "x"
type input "bre"
type textarea "x"
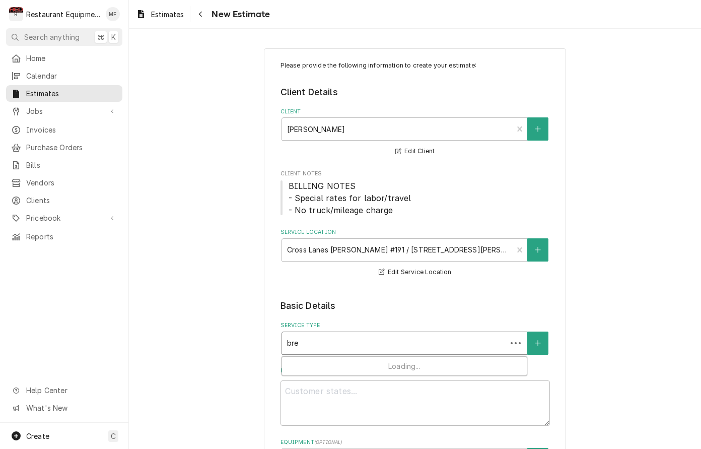
type input "brea"
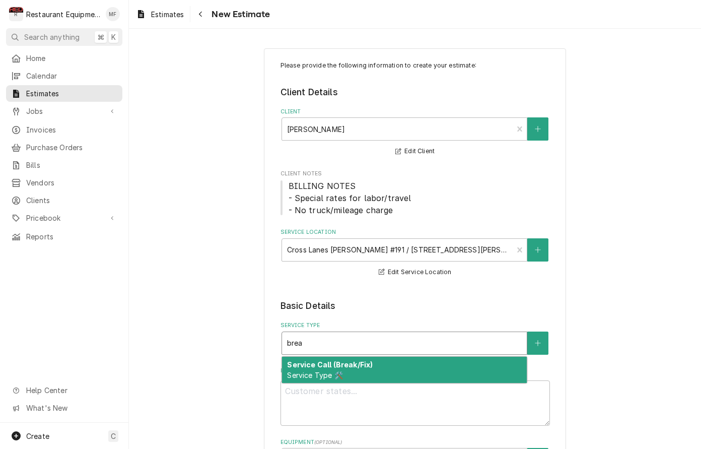
click at [394, 358] on div "Service Call (Break/Fix) Service Type 🛠️" at bounding box center [404, 369] width 245 height 26
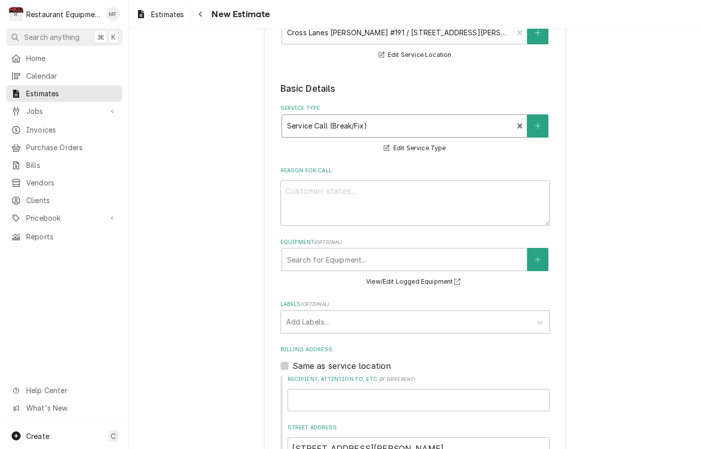
scroll to position [218, 0]
click at [387, 303] on label "Labels ( optional )" at bounding box center [414, 303] width 269 height 8
click at [392, 314] on div "Labels" at bounding box center [406, 321] width 240 height 18
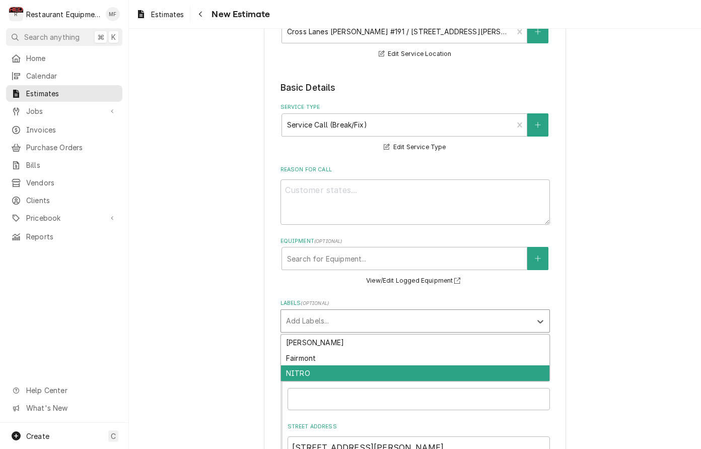
click at [397, 365] on div "NITRO" at bounding box center [415, 373] width 268 height 16
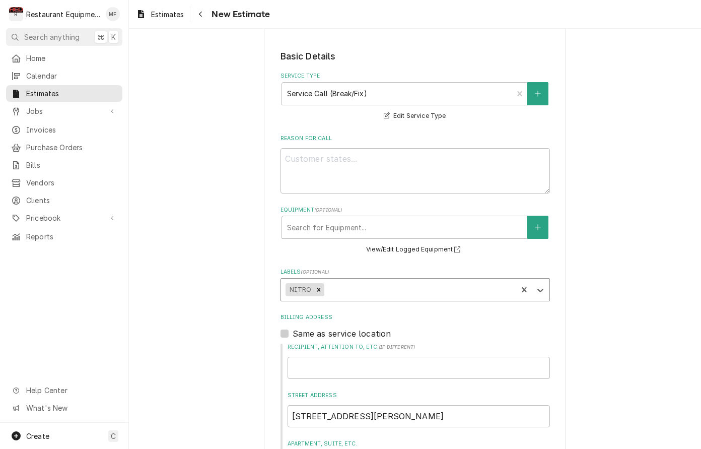
type textarea "x"
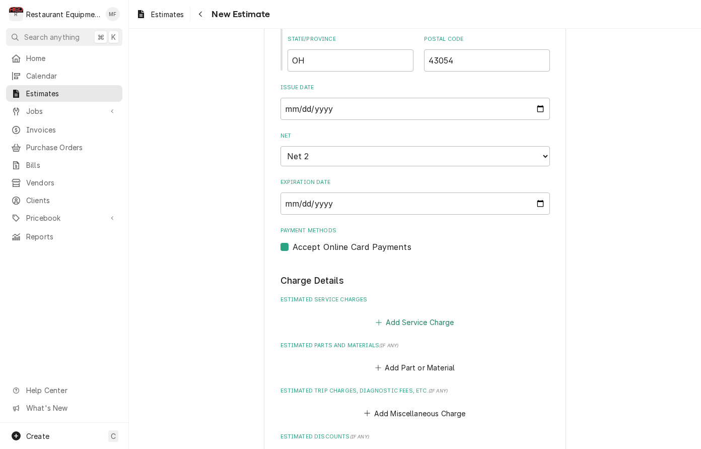
scroll to position [750, 0]
click at [405, 314] on button "Add Service Charge" at bounding box center [415, 321] width 82 height 14
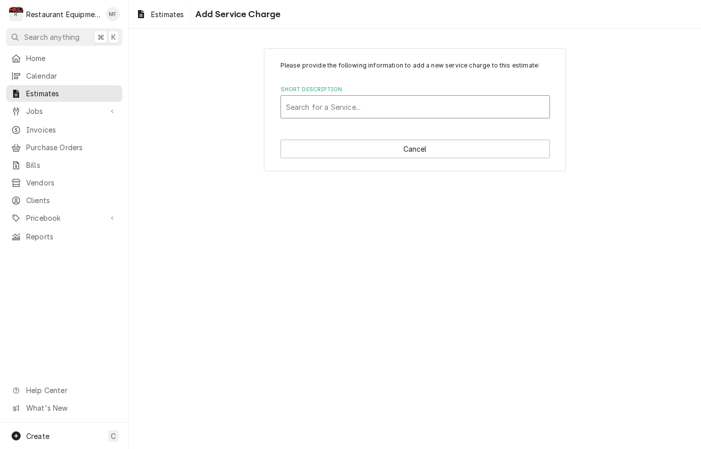
click at [438, 111] on div "Short Description" at bounding box center [415, 107] width 258 height 18
type input "trave"
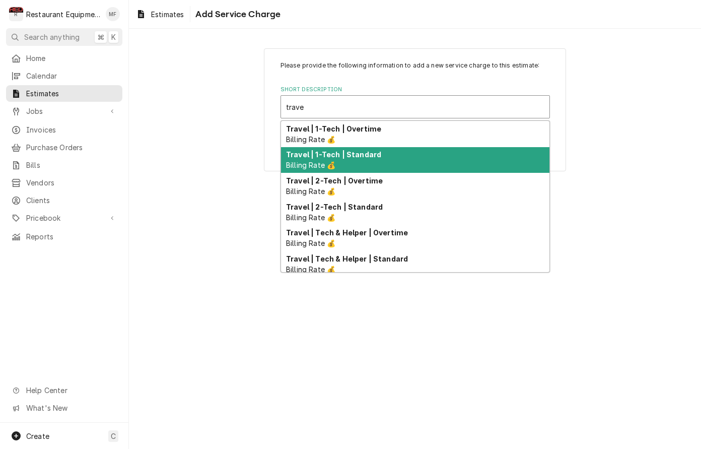
click at [436, 157] on div "Travel | 1-Tech | Standard Billing Rate 💰" at bounding box center [415, 160] width 268 height 26
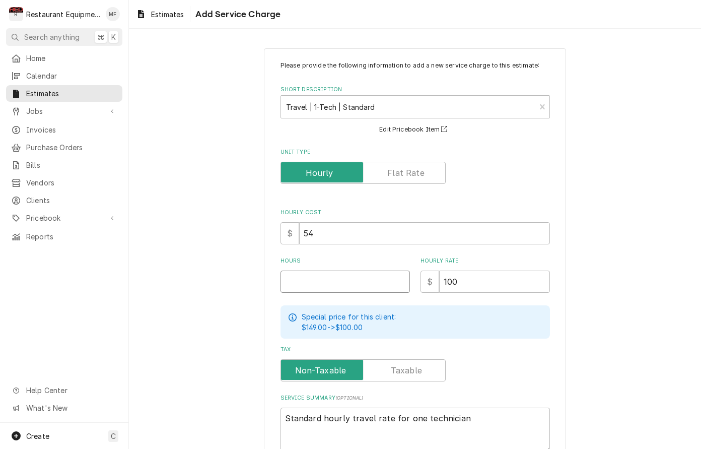
click at [383, 280] on input "Hours" at bounding box center [344, 281] width 129 height 22
type textarea "x"
type input "2"
type textarea "x"
type input "2"
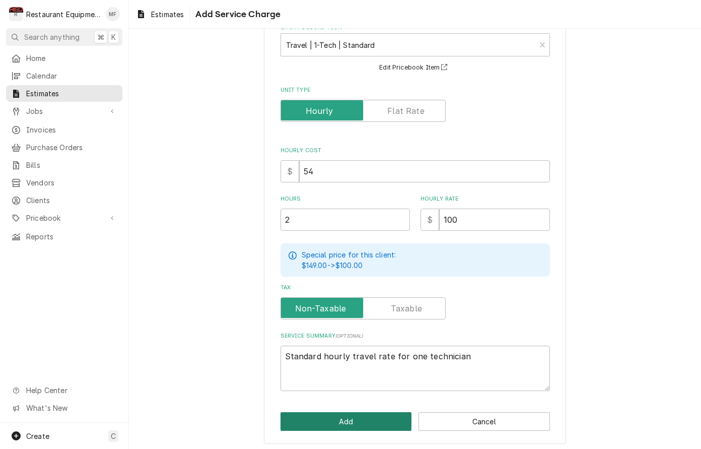
click at [376, 419] on button "Add" at bounding box center [345, 421] width 131 height 19
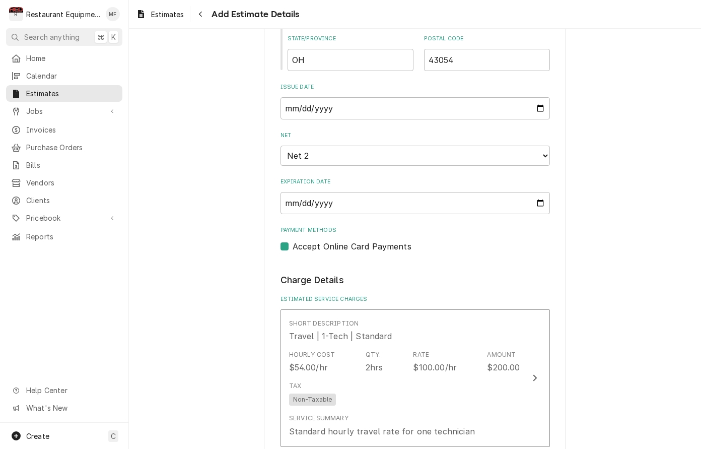
type textarea "x"
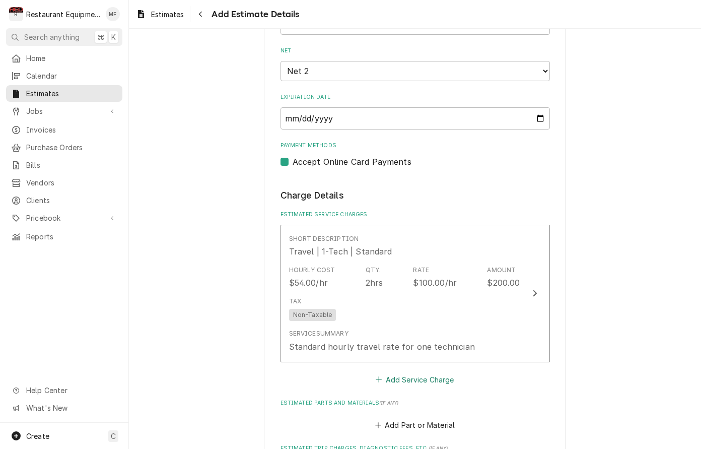
scroll to position [836, 0]
click at [433, 371] on button "Add Service Charge" at bounding box center [415, 378] width 82 height 14
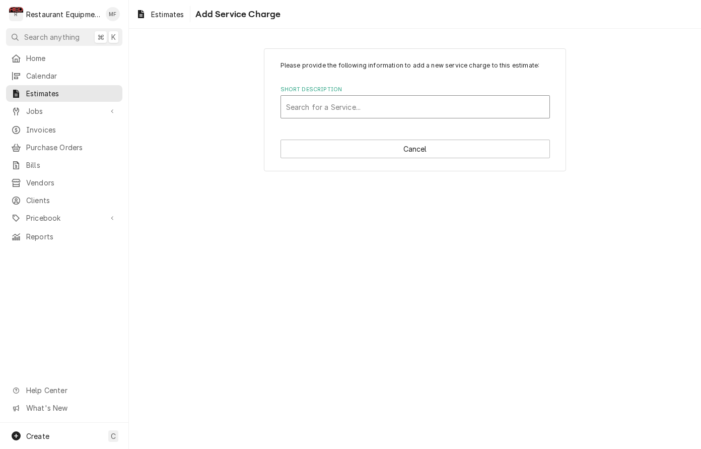
click at [381, 114] on div "Short Description" at bounding box center [415, 107] width 258 height 18
type input "labor"
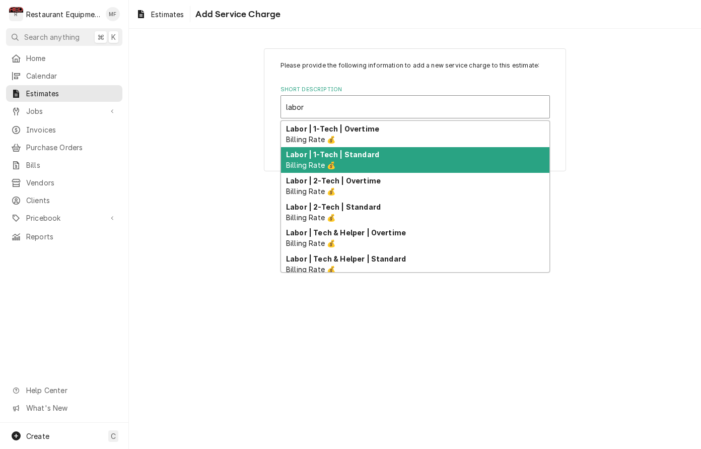
click at [373, 151] on strong "Labor | 1-Tech | Standard" at bounding box center [332, 154] width 93 height 9
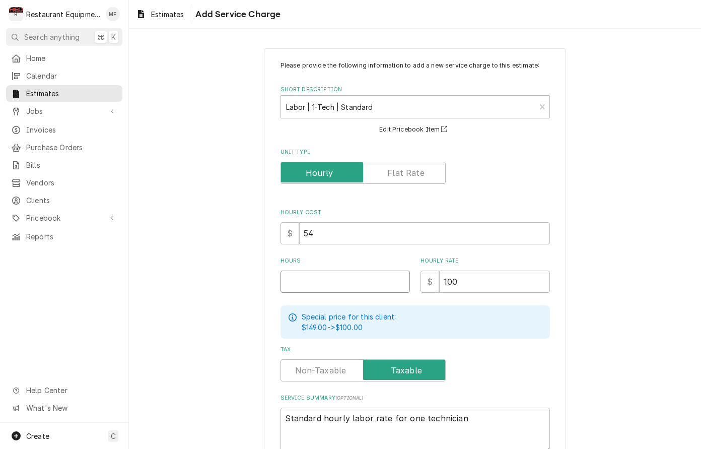
click at [373, 279] on input "Hours" at bounding box center [344, 281] width 129 height 22
type textarea "x"
type input "4"
type textarea "x"
type input "4"
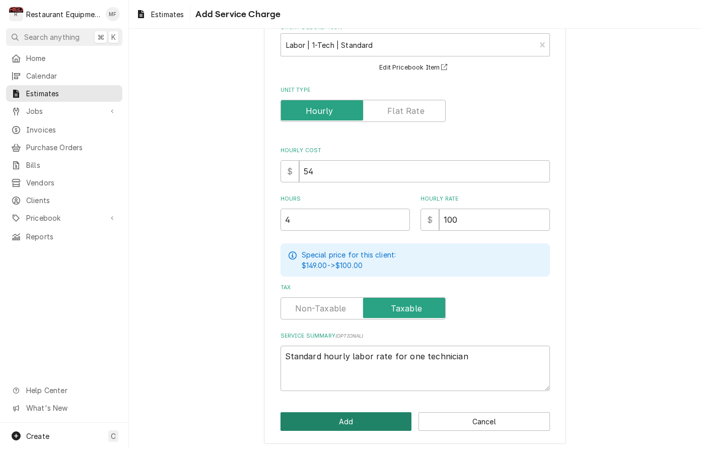
click at [361, 415] on button "Add" at bounding box center [345, 421] width 131 height 19
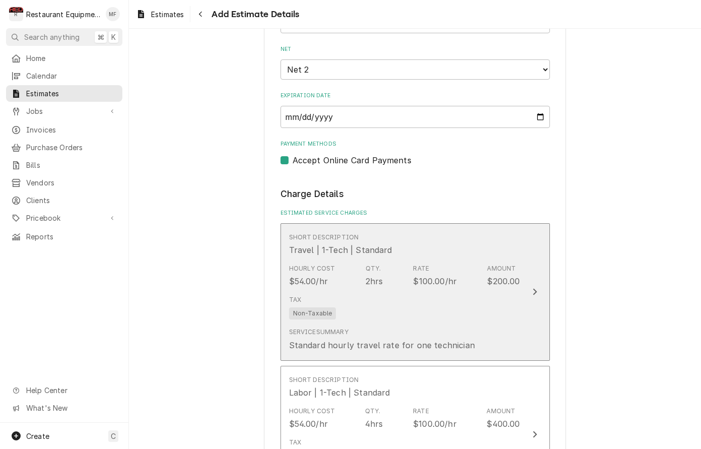
type textarea "x"
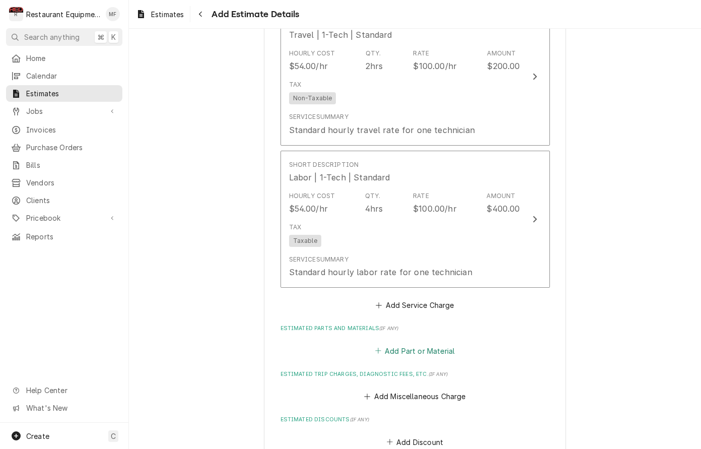
scroll to position [1059, 0]
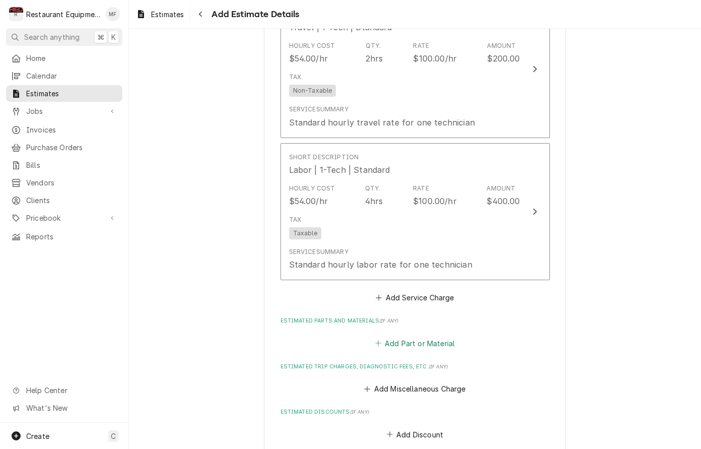
click at [414, 336] on button "Add Part or Material" at bounding box center [414, 343] width 83 height 14
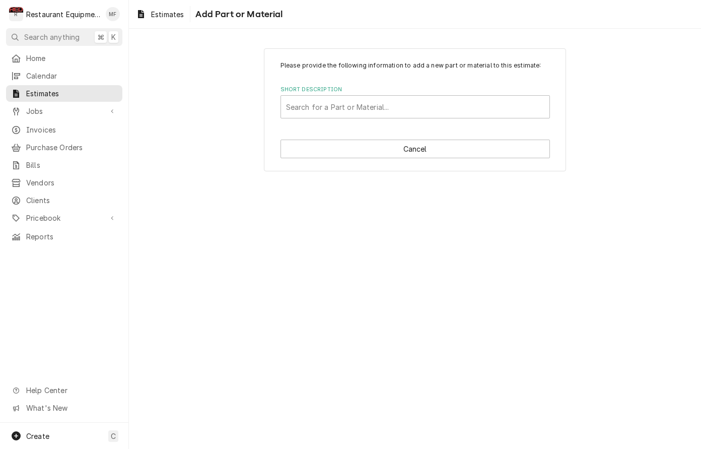
click at [377, 120] on div "Please provide the following information to add a new part or material to this …" at bounding box center [415, 109] width 302 height 123
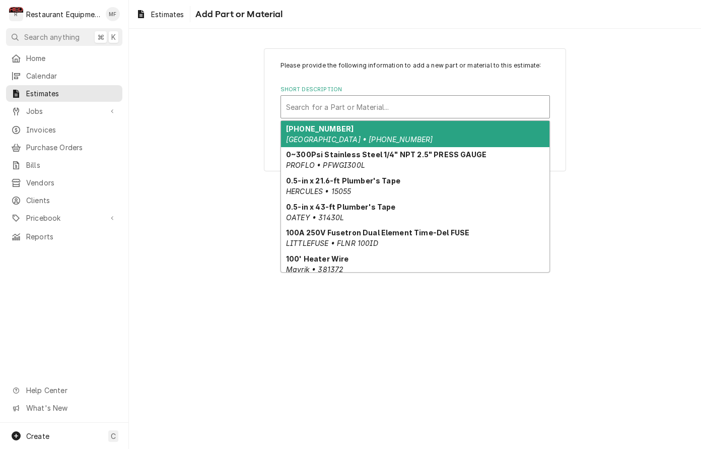
click at [462, 105] on div "Short Description" at bounding box center [415, 107] width 258 height 18
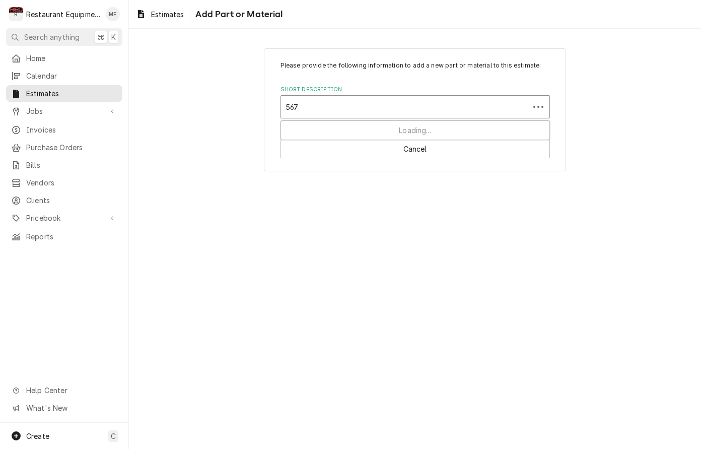
type input "5672"
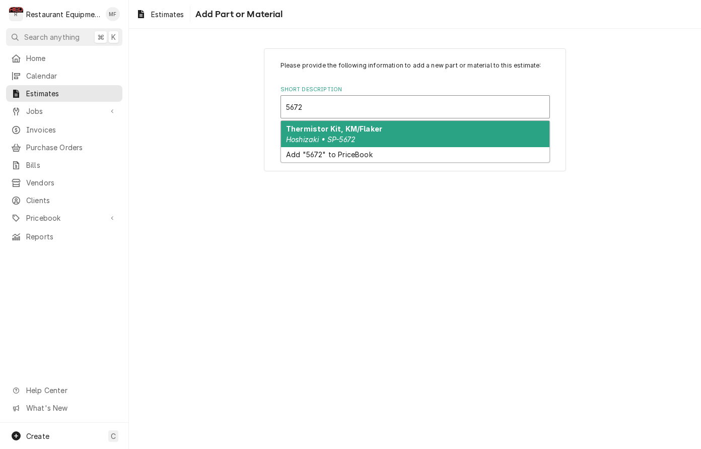
click at [457, 132] on div "Thermistor Kit, KM/Flaker Hoshizaki • SP-5672" at bounding box center [415, 134] width 268 height 26
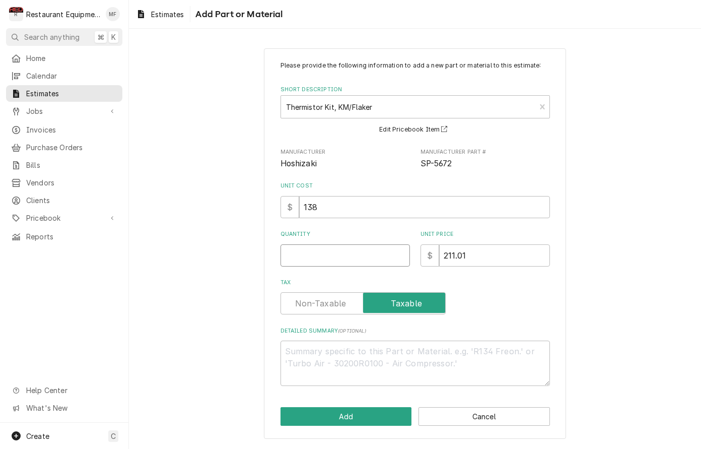
click at [342, 257] on input "Quantity" at bounding box center [344, 255] width 129 height 22
type textarea "x"
type input "1"
type textarea "x"
type input "1"
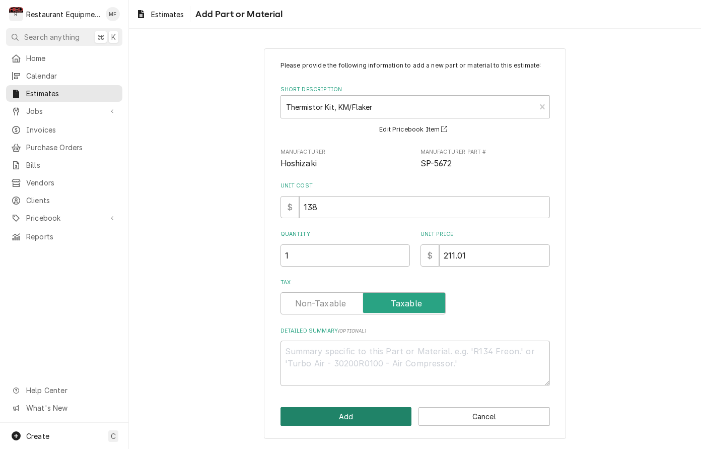
click at [385, 410] on button "Add" at bounding box center [345, 416] width 131 height 19
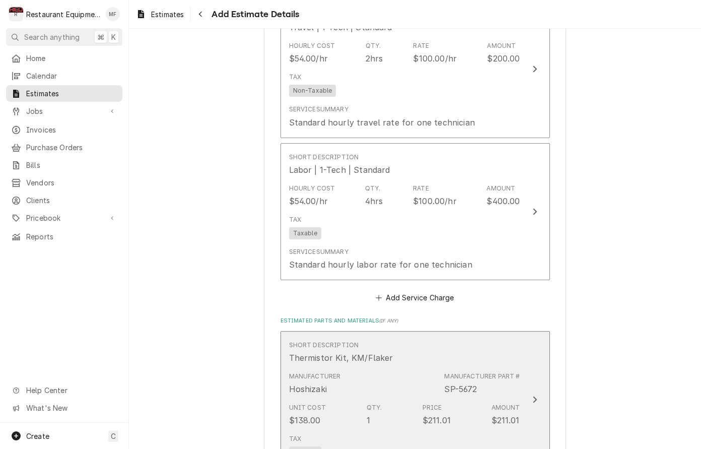
type textarea "x"
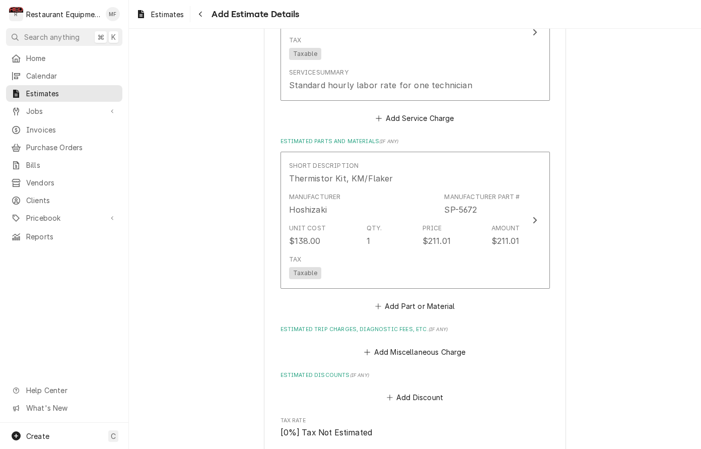
scroll to position [1258, 0]
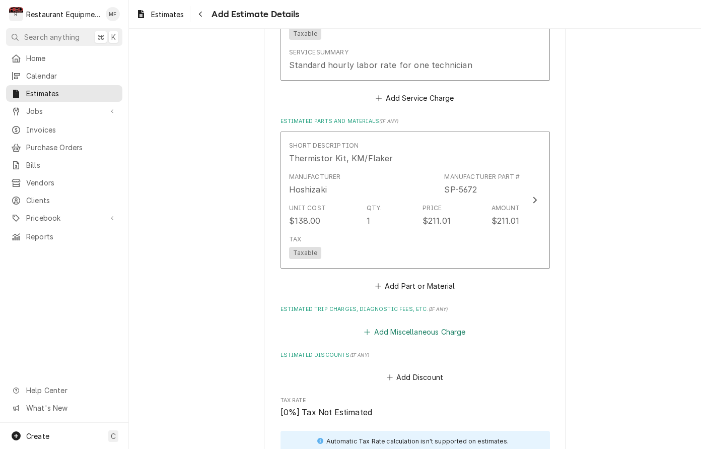
click at [407, 324] on button "Add Miscellaneous Charge" at bounding box center [414, 331] width 105 height 14
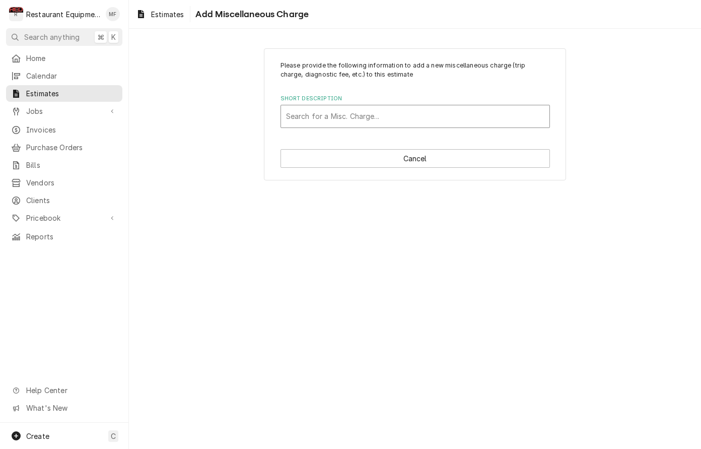
click at [408, 115] on div "Short Description" at bounding box center [415, 116] width 258 height 18
type input "shippi"
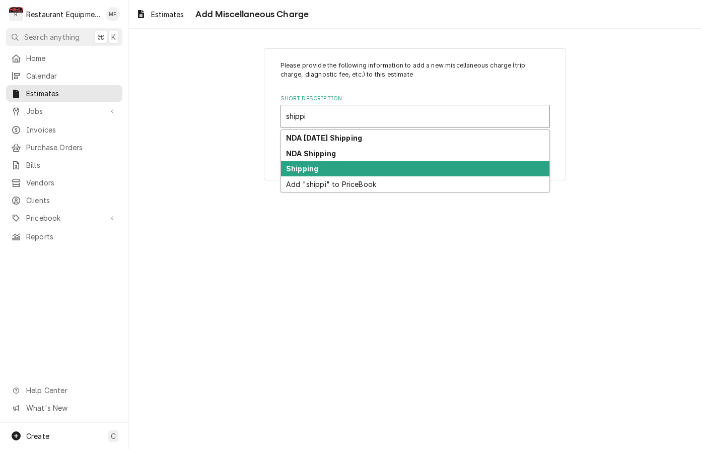
click at [382, 164] on div "Shipping" at bounding box center [415, 169] width 268 height 16
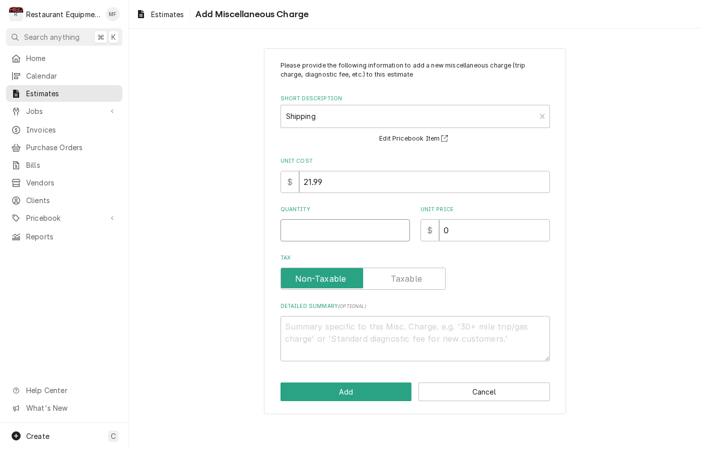
click at [385, 240] on div "Please provide the following information to add a new miscellaneous charge (tri…" at bounding box center [414, 211] width 269 height 300
type textarea "x"
type input "1"
type textarea "x"
type input "7"
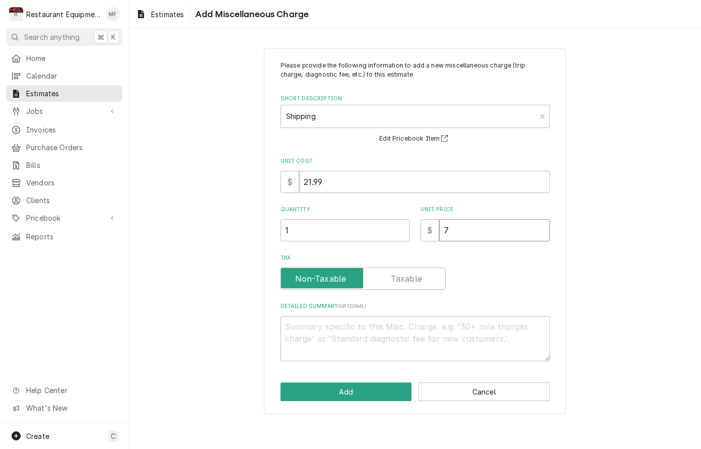
type textarea "x"
type input "78"
type textarea "x"
type input "780"
type textarea "x"
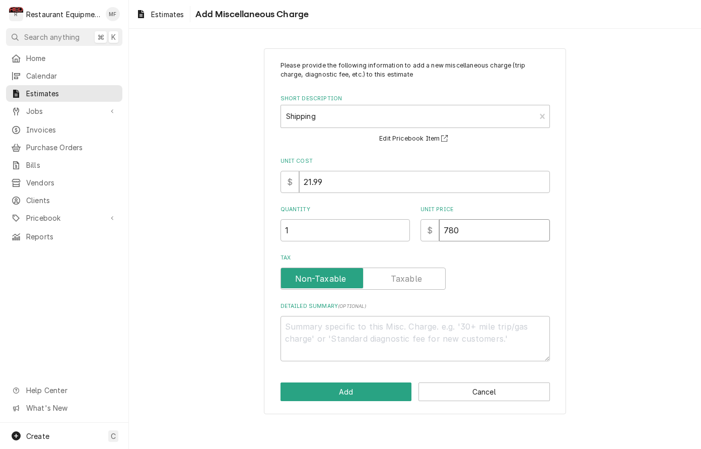
type input "78"
type textarea "x"
type input "78.4"
type textarea "x"
type input "78.43"
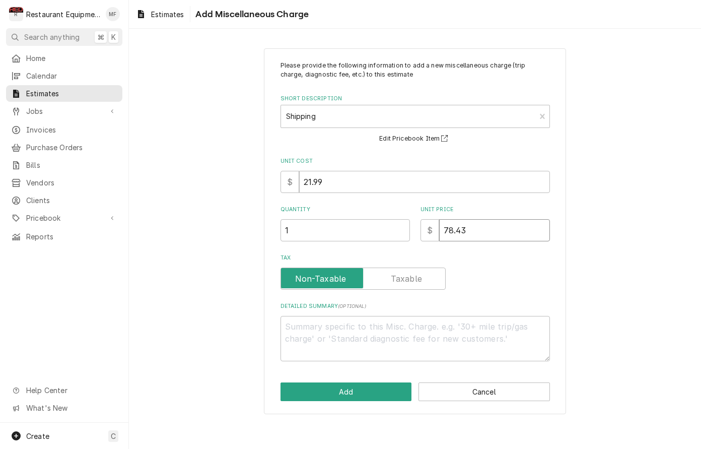
type textarea "x"
type input "78.43"
click at [369, 385] on button "Add" at bounding box center [345, 391] width 131 height 19
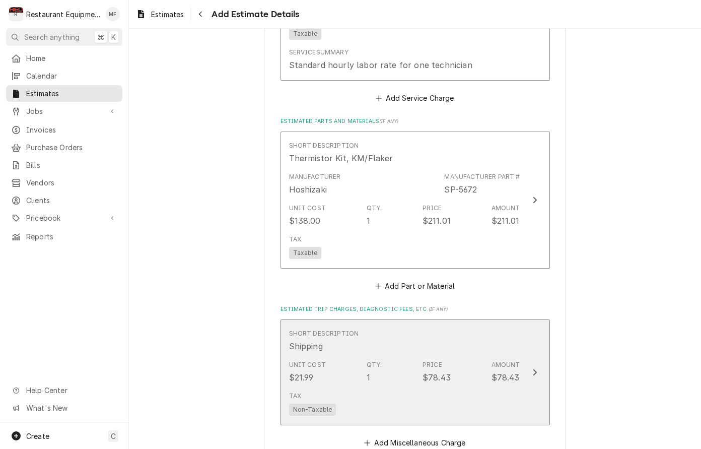
type textarea "x"
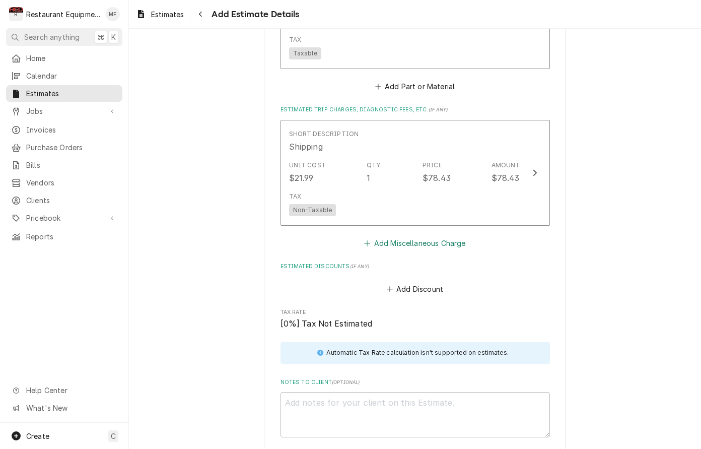
scroll to position [1455, 0]
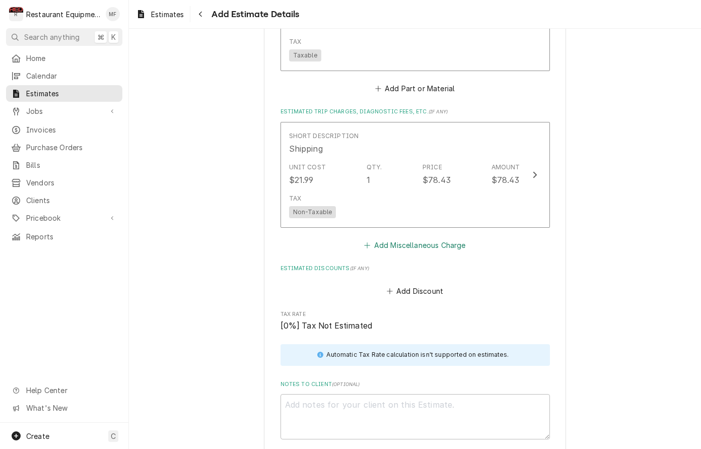
click at [422, 238] on button "Add Miscellaneous Charge" at bounding box center [414, 245] width 105 height 14
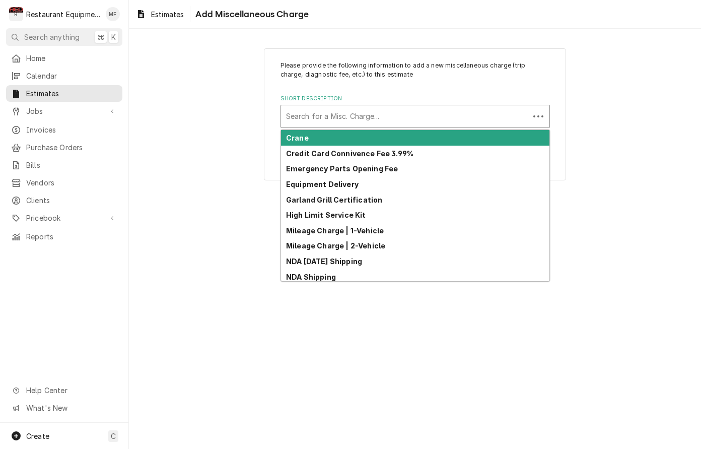
click at [388, 110] on div "Short Description" at bounding box center [405, 116] width 238 height 18
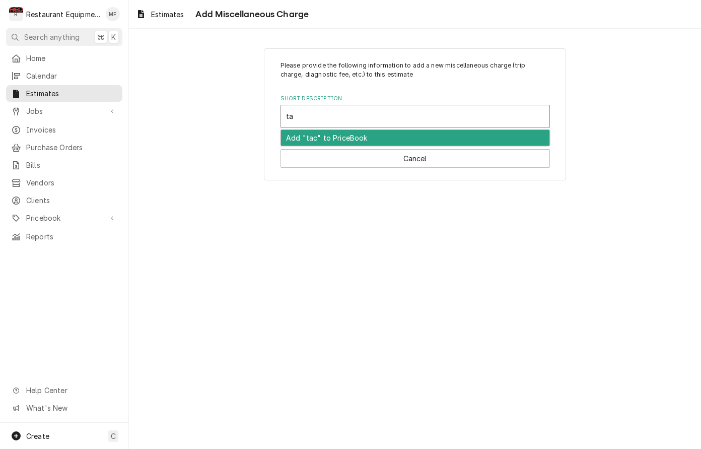
type input "tax"
click at [395, 135] on div "Tax" at bounding box center [415, 138] width 268 height 16
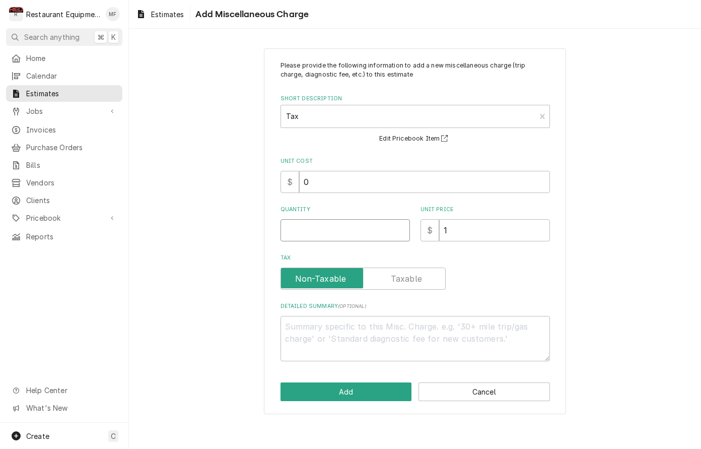
click at [381, 225] on input "Quantity" at bounding box center [344, 230] width 129 height 22
type textarea "x"
type input "1"
type textarea "x"
type input "4"
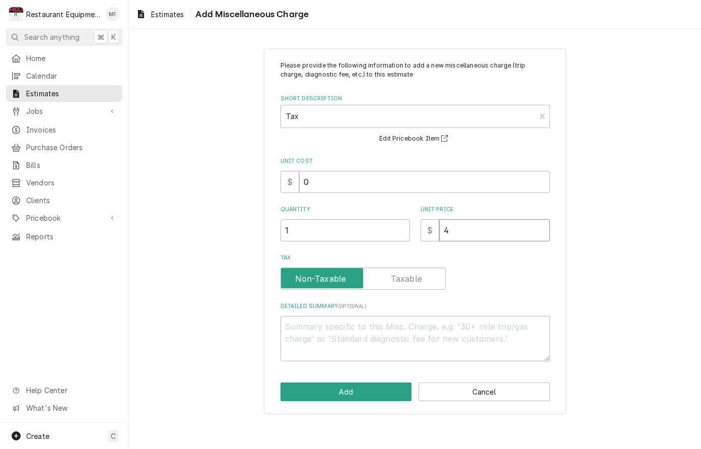
type textarea "x"
type input "42"
type textarea "x"
type input "42.7"
type textarea "x"
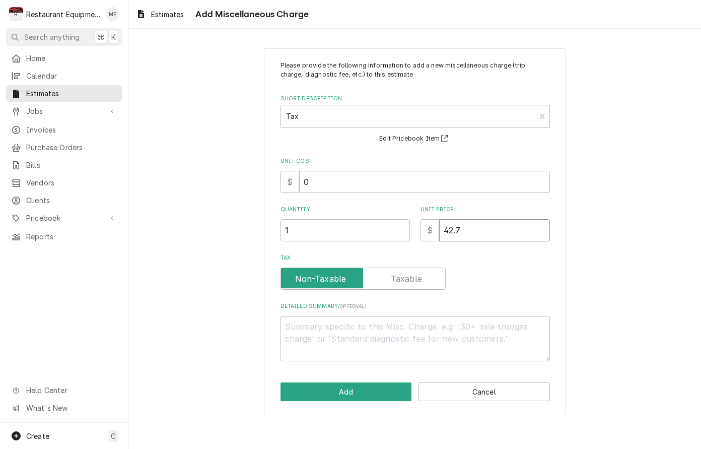
type input "42.78"
type textarea "x"
type input "42.78"
click at [375, 393] on button "Add" at bounding box center [345, 391] width 131 height 19
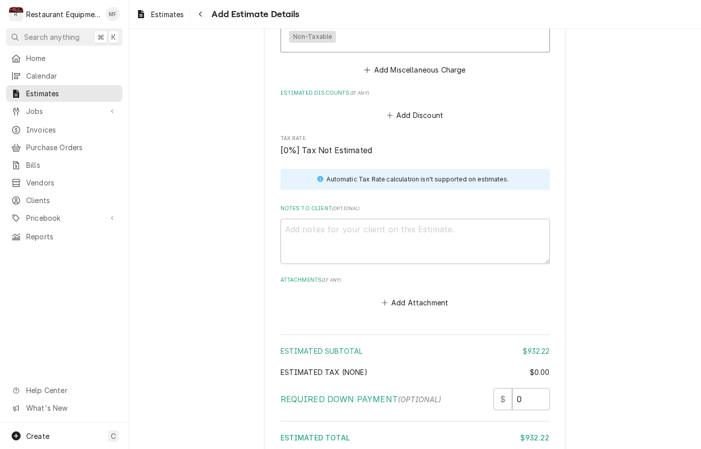
scroll to position [1744, 0]
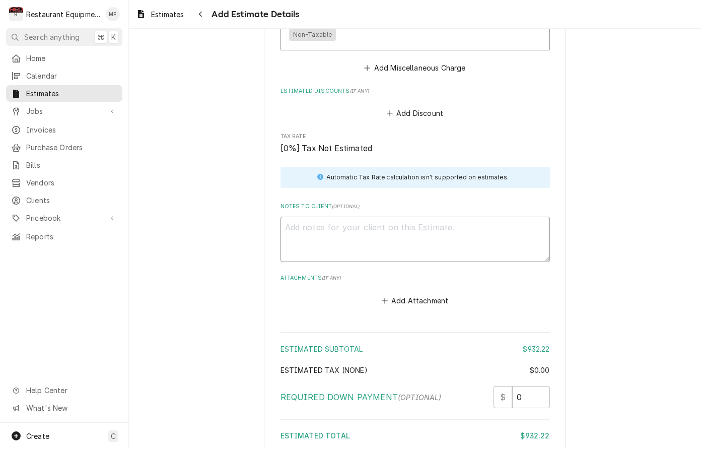
click at [458, 223] on textarea "Notes to Client ( optional )" at bounding box center [414, 238] width 269 height 45
paste textarea "09/29/2025 Time in: 9:30 Time out: 11:30 Truck 206 Hoshizaki Model: KM-901MRH S…"
type textarea "x"
type textarea "09/29/2025 Time in: 9:30 Time out: 11:30 Truck 206 Hoshizaki Model: KM-901MRH S…"
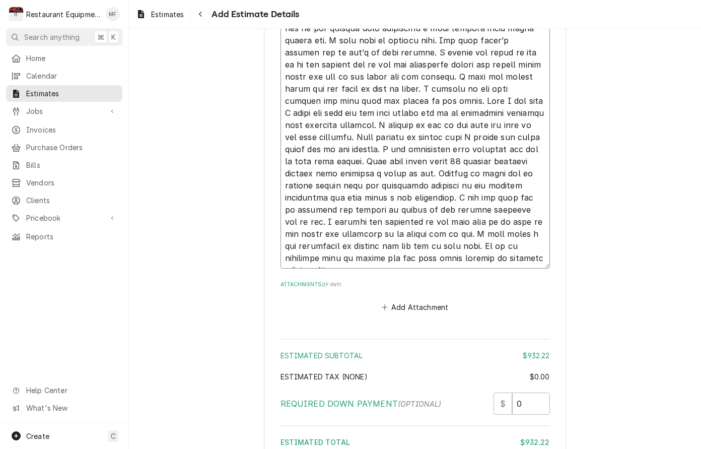
type textarea "x"
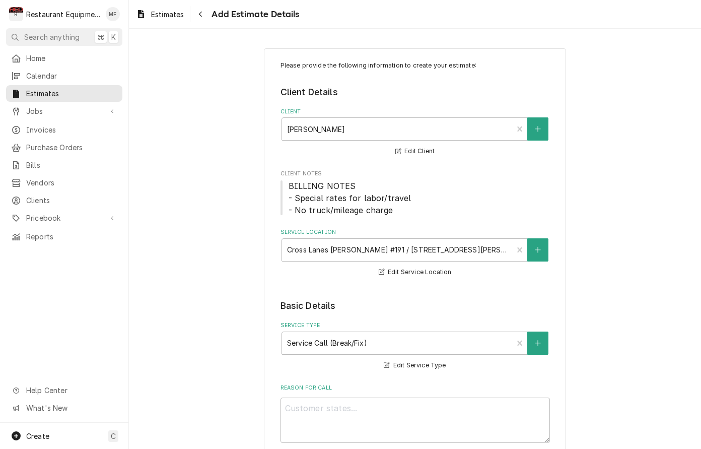
scroll to position [0, 0]
type textarea "09/29/2025 Time in: 9:30 Time out: 11:30 Truck 206 Hoshizaki Model: KM-901MRH S…"
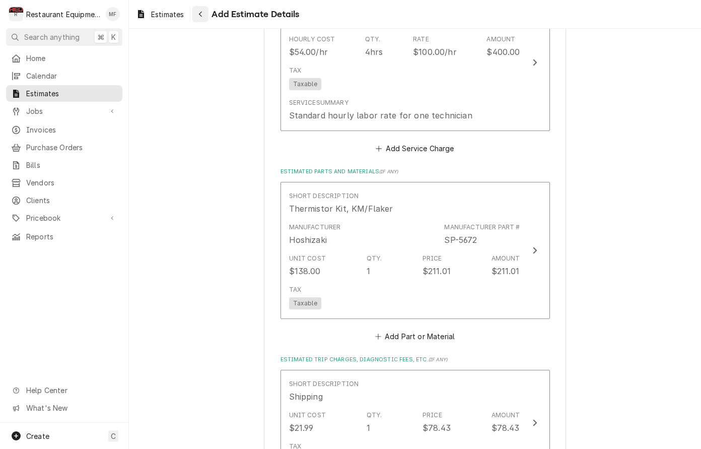
scroll to position [1197, 0]
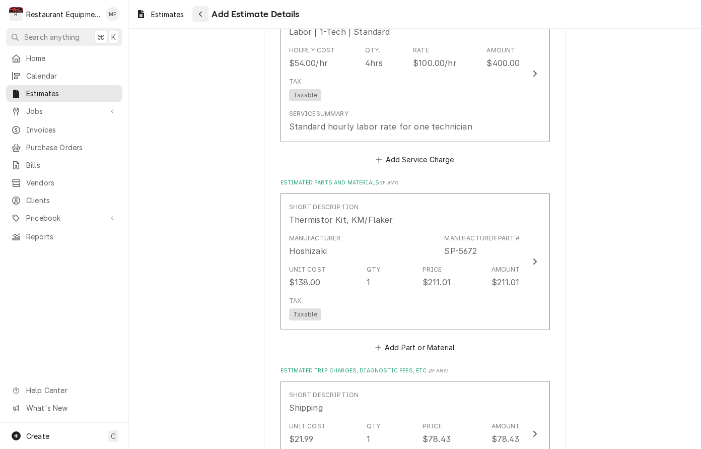
click at [206, 19] on button "Navigate back" at bounding box center [200, 14] width 16 height 16
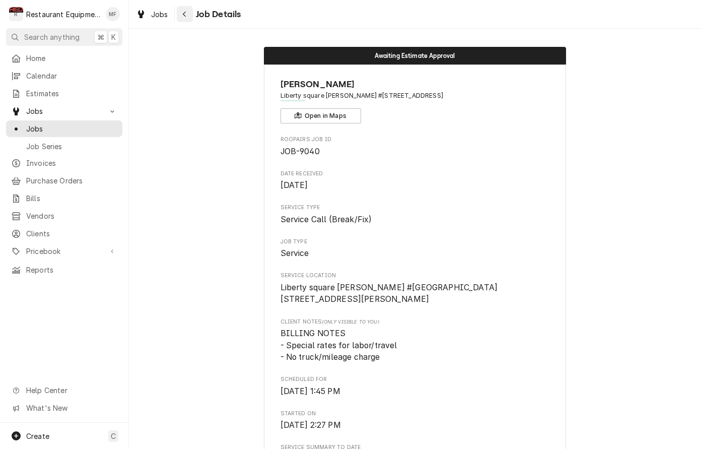
click at [187, 8] on button "Navigate back" at bounding box center [185, 14] width 16 height 16
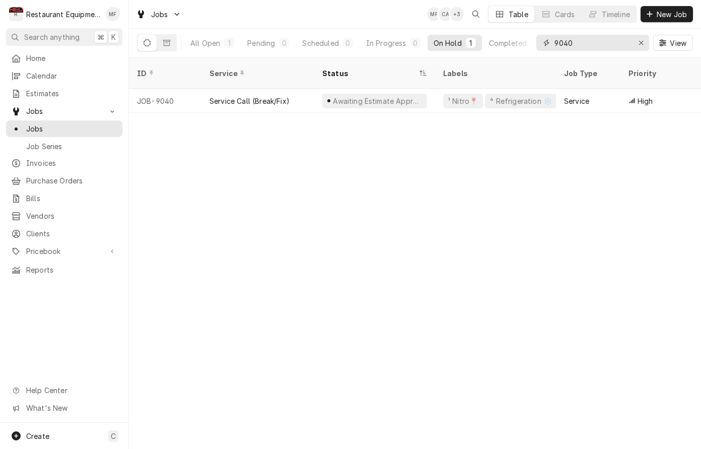
click at [618, 46] on input "9040" at bounding box center [592, 43] width 76 height 16
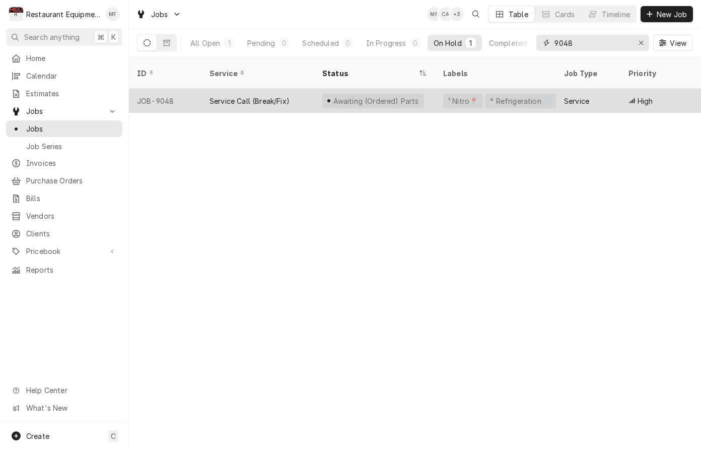
type input "9048"
click at [622, 90] on div "High" at bounding box center [656, 101] width 72 height 24
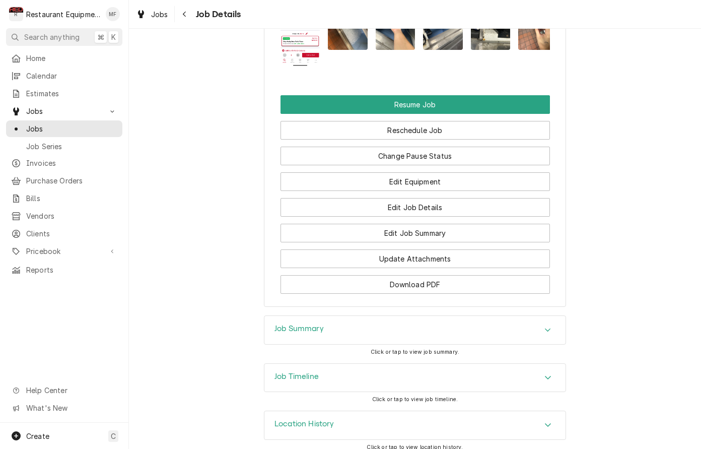
scroll to position [1240, 0]
click at [554, 329] on div "Job Summary" at bounding box center [414, 330] width 301 height 28
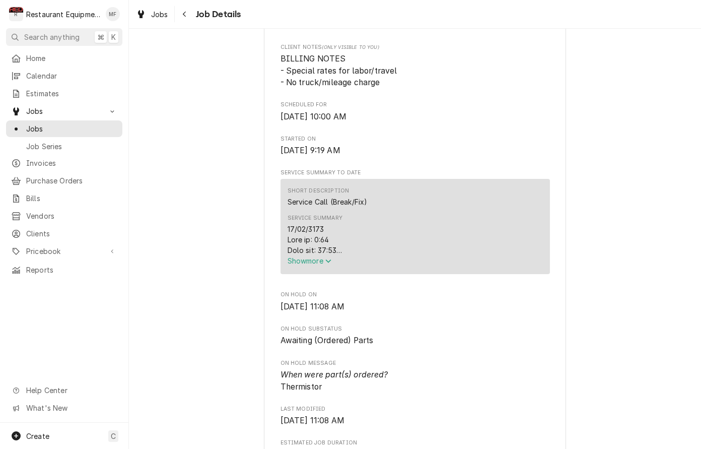
scroll to position [273, 0]
click at [317, 266] on span "Show more" at bounding box center [309, 261] width 44 height 9
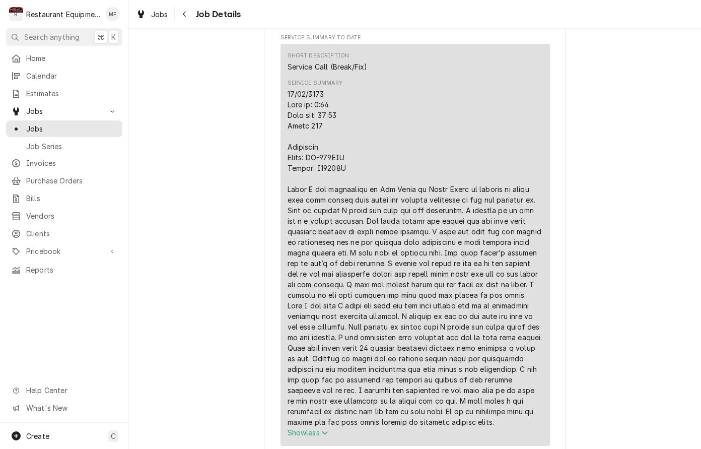
scroll to position [417, 0]
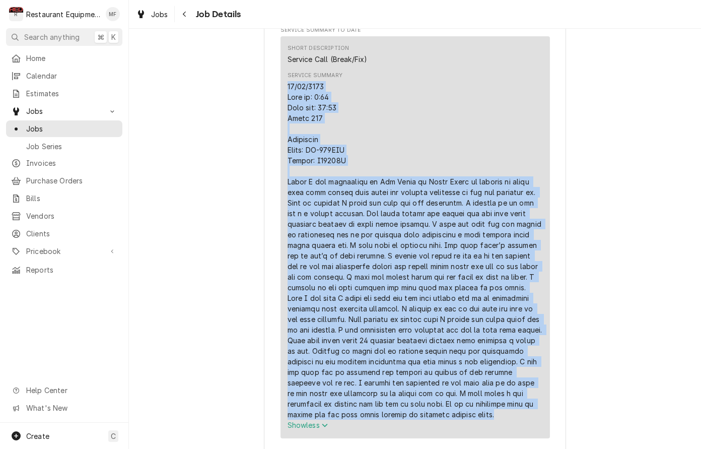
drag, startPoint x: 287, startPoint y: 90, endPoint x: 435, endPoint y: 416, distance: 358.4
click at [442, 419] on div "Service Summary" at bounding box center [414, 250] width 255 height 338
copy div "09/29/2025 Time in: 9:30 Time out: 11:30 Truck 206 Hoshizaki Model: KM-901MRH S…"
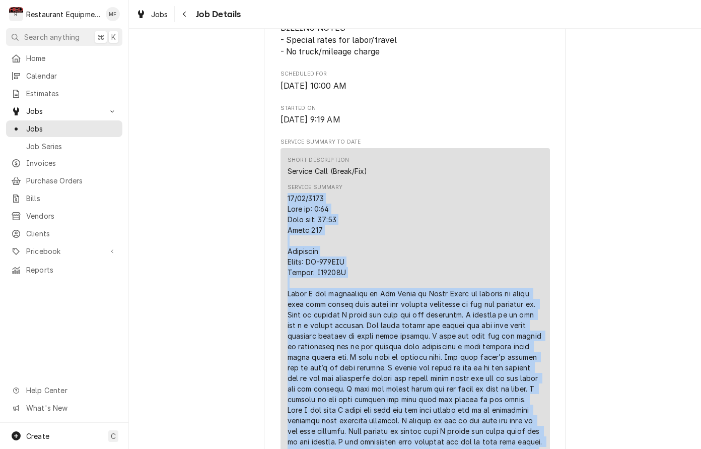
scroll to position [195, 0]
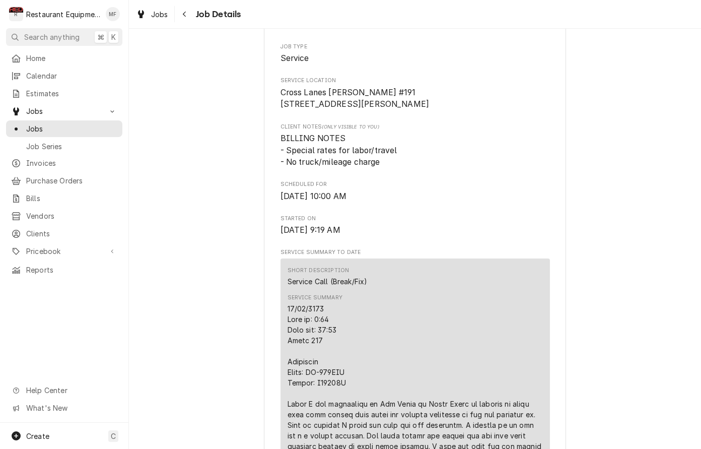
click at [494, 154] on span "BILLING NOTES - Special rates for labor/travel - No truck/mileage charge" at bounding box center [414, 150] width 269 height 36
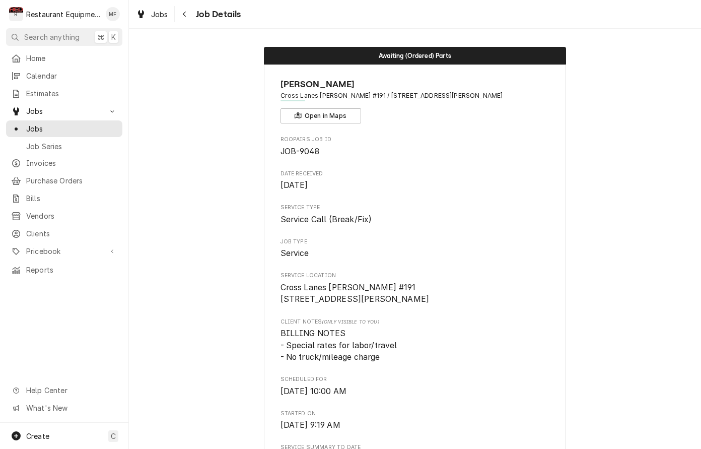
scroll to position [0, 0]
click at [189, 11] on div "Navigate back" at bounding box center [185, 14] width 10 height 10
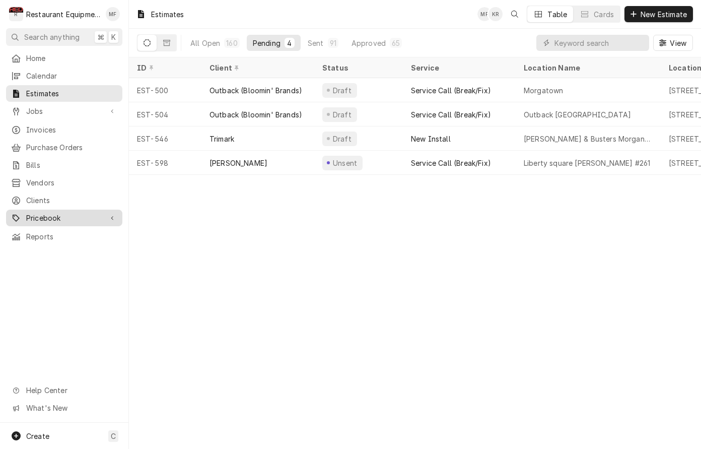
click at [95, 212] on span "Pricebook" at bounding box center [64, 217] width 76 height 11
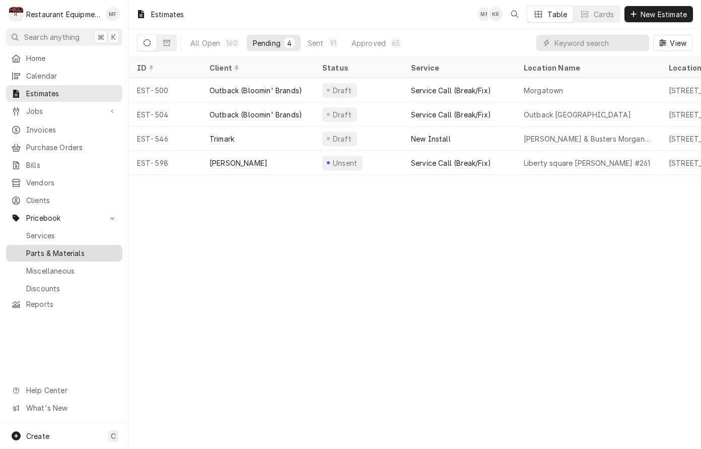
click at [98, 248] on span "Parts & Materials" at bounding box center [71, 253] width 91 height 11
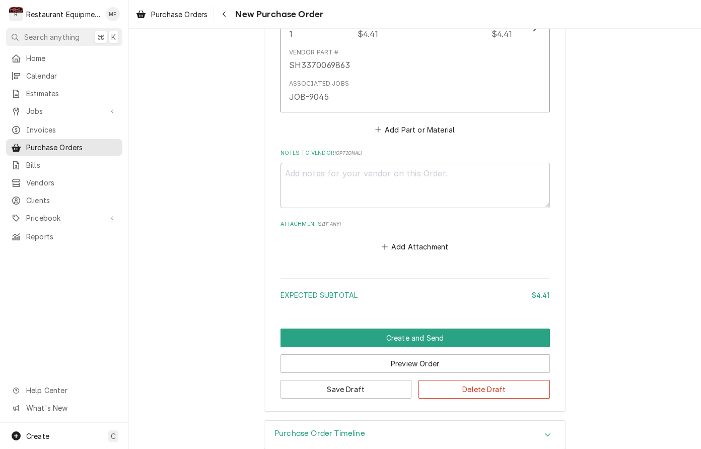
scroll to position [535, 0]
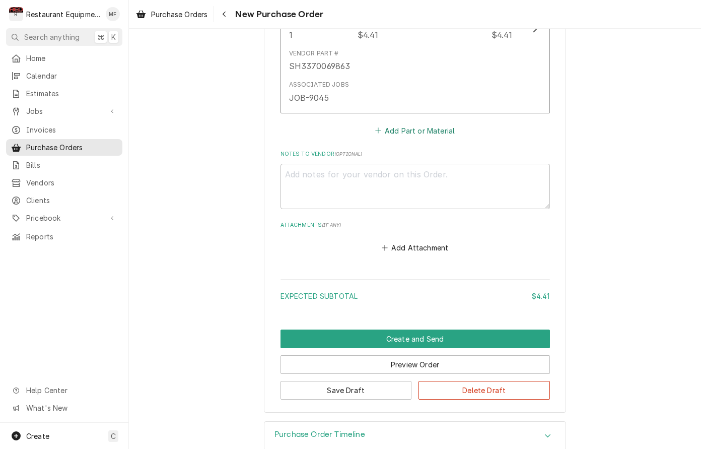
click at [426, 123] on button "Add Part or Material" at bounding box center [414, 130] width 83 height 14
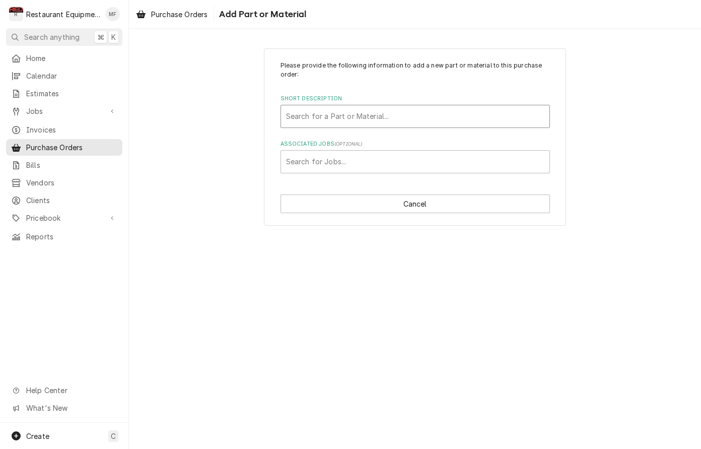
click at [410, 116] on div "Short Description" at bounding box center [415, 116] width 258 height 18
type input "5672"
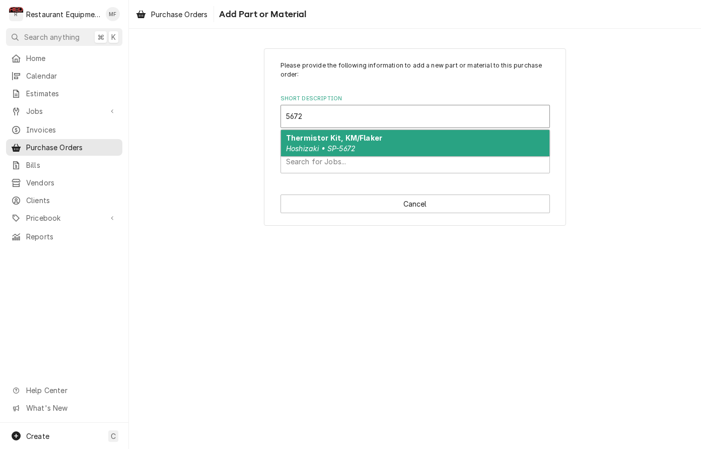
click at [414, 142] on div "Thermistor Kit, KM/Flaker Hoshizaki • SP-5672" at bounding box center [415, 143] width 268 height 26
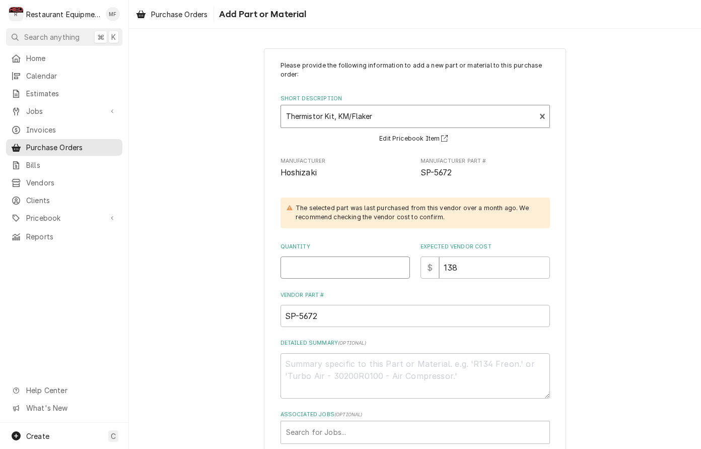
click at [359, 258] on input "Quantity" at bounding box center [344, 267] width 129 height 22
type textarea "x"
type input "1"
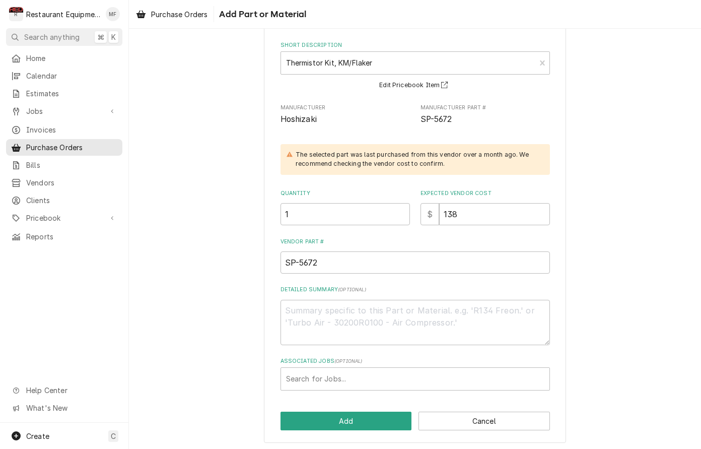
scroll to position [53, 0]
click at [382, 372] on div "Associated Jobs" at bounding box center [415, 379] width 258 height 18
type input "9048"
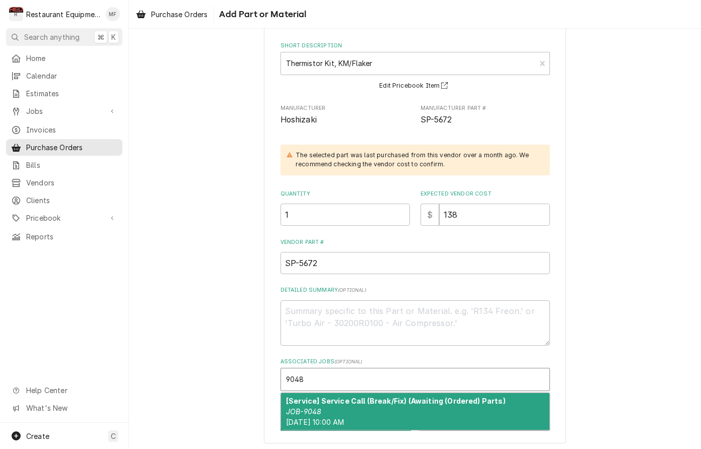
click at [410, 399] on strong "[Service] Service Call (Break/Fix) (Awaiting (Ordered) Parts)" at bounding box center [395, 400] width 219 height 9
type textarea "x"
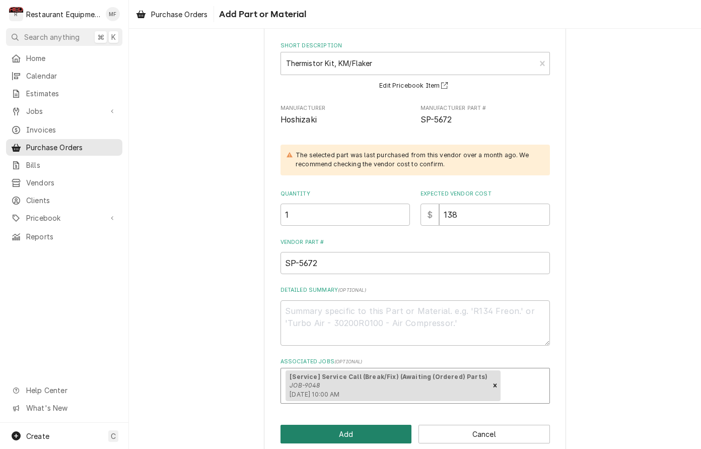
click at [366, 427] on button "Add" at bounding box center [345, 433] width 131 height 19
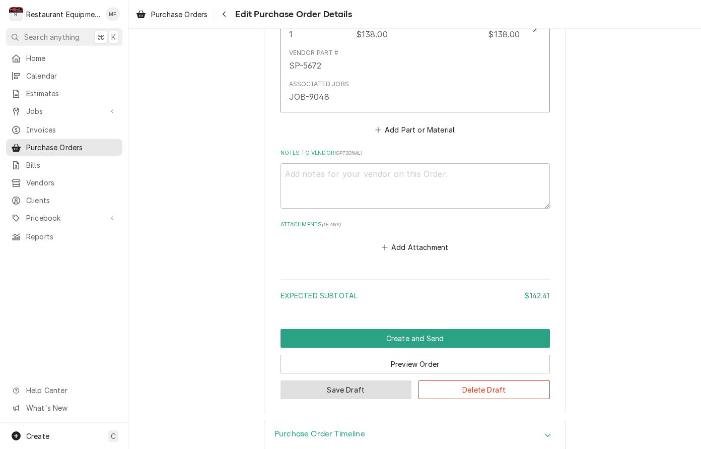
scroll to position [707, 0]
click at [391, 381] on button "Save Draft" at bounding box center [345, 390] width 131 height 19
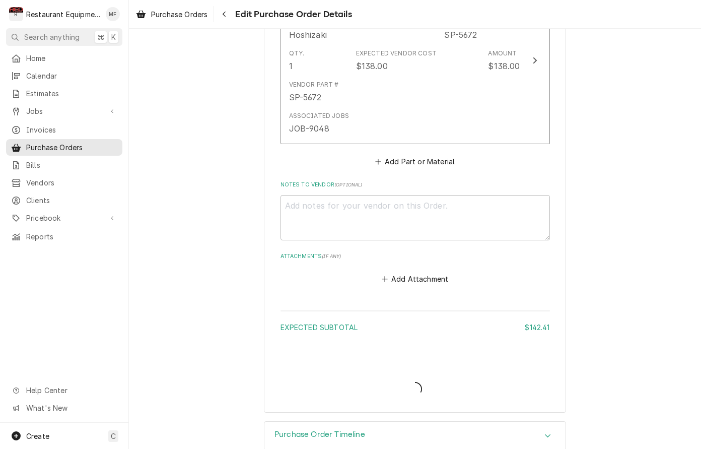
type textarea "x"
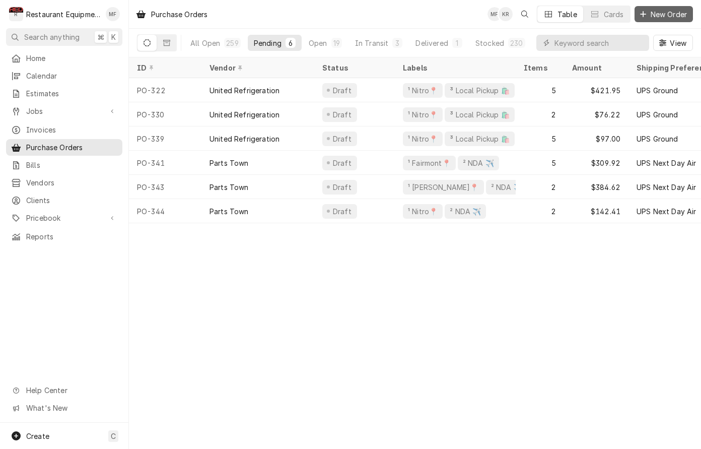
click at [659, 13] on span "New Order" at bounding box center [668, 14] width 40 height 11
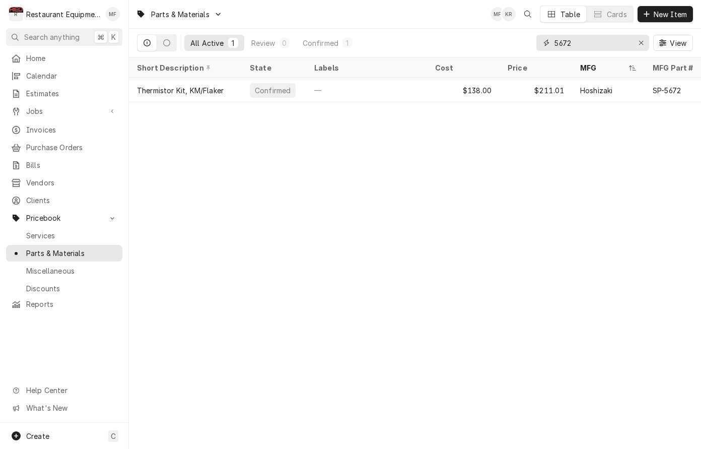
click at [621, 39] on input "5672" at bounding box center [592, 43] width 76 height 16
click at [621, 34] on div "5672 View" at bounding box center [614, 43] width 157 height 28
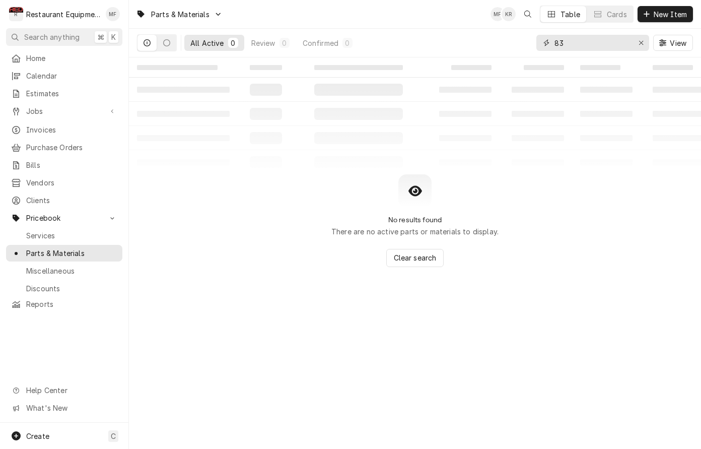
type input "8"
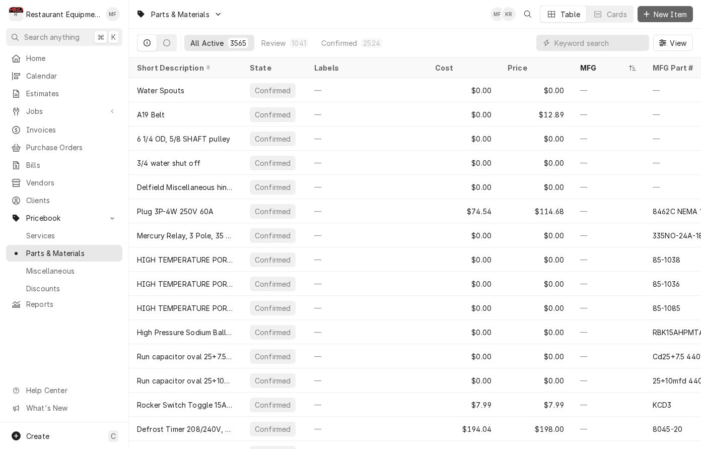
click at [669, 13] on span "New Item" at bounding box center [669, 14] width 37 height 11
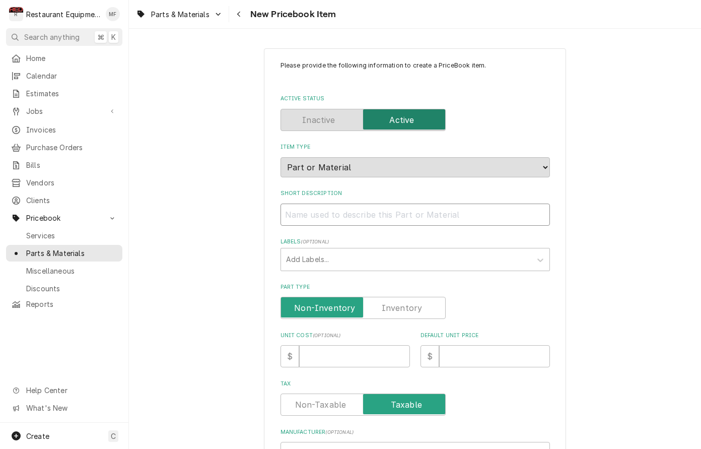
click at [415, 206] on input "Short Description" at bounding box center [414, 214] width 269 height 22
paste input "Thermostat, digital, programmable, Vision Pro™"
type textarea "x"
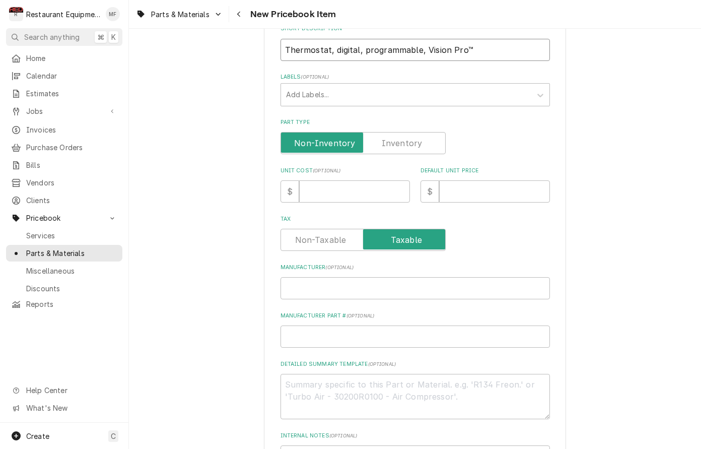
scroll to position [168, 0]
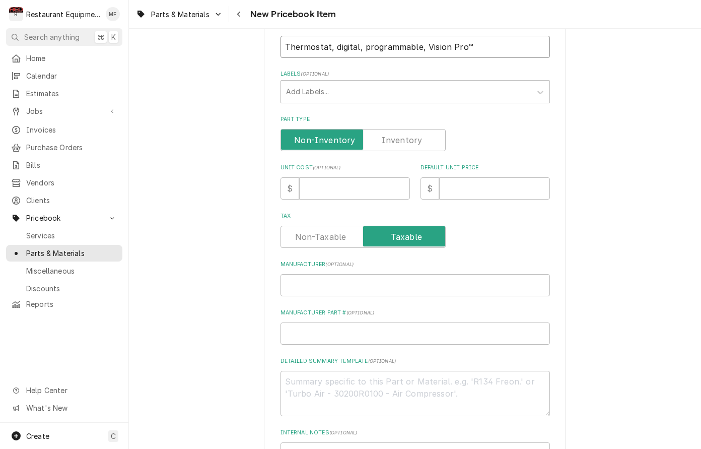
type input "Thermostat, digital, programmable, Vision Pro™"
drag, startPoint x: 346, startPoint y: 194, endPoint x: 346, endPoint y: 188, distance: 5.5
click at [346, 191] on div "Please provide the following information to create a PriceBook item. Active Sta…" at bounding box center [414, 212] width 269 height 639
click at [344, 185] on input "Unit Cost ( optional )" at bounding box center [354, 188] width 111 height 22
type textarea "x"
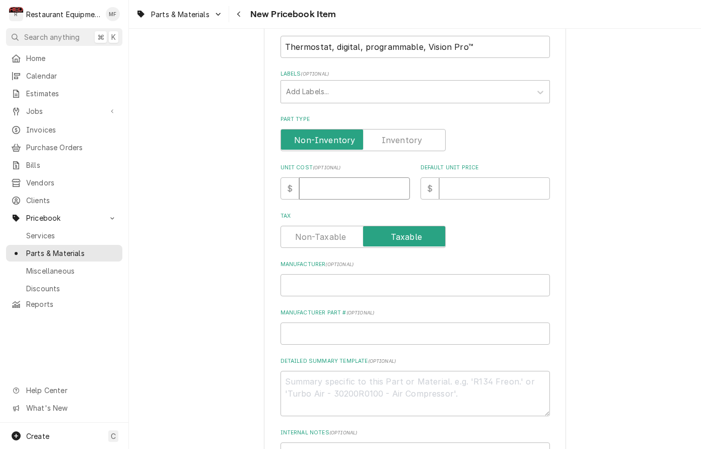
type input "2"
type textarea "x"
type input "29"
type textarea "x"
type input "291"
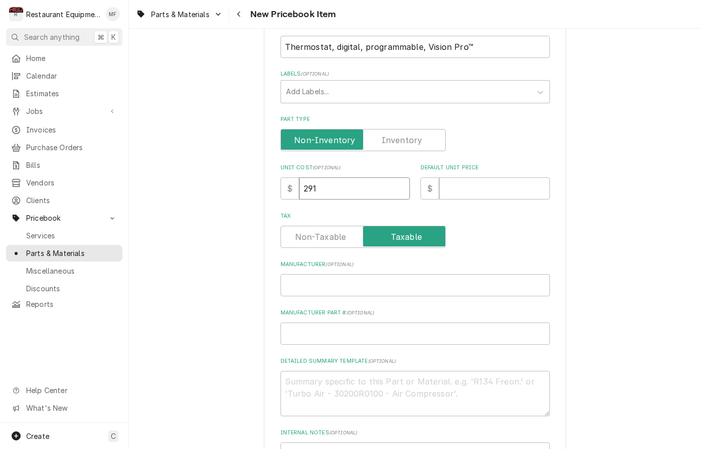
type textarea "x"
type input "291.3"
type textarea "x"
type input "291.31"
click at [494, 188] on input "Default Unit Price" at bounding box center [494, 188] width 111 height 22
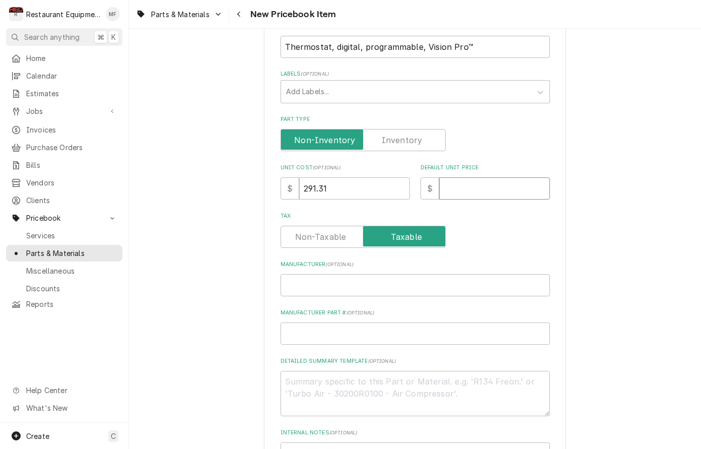
type textarea "x"
type input "5"
type textarea "x"
type input "58"
type textarea "x"
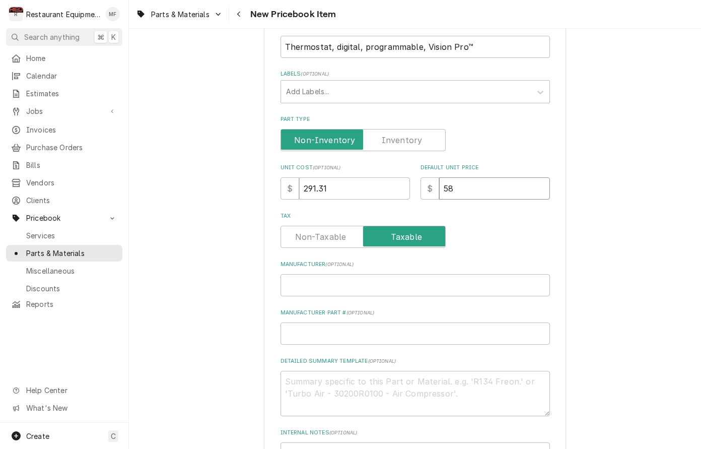
type input "582"
type textarea "x"
type input "582.6"
type textarea "x"
type input "582.62"
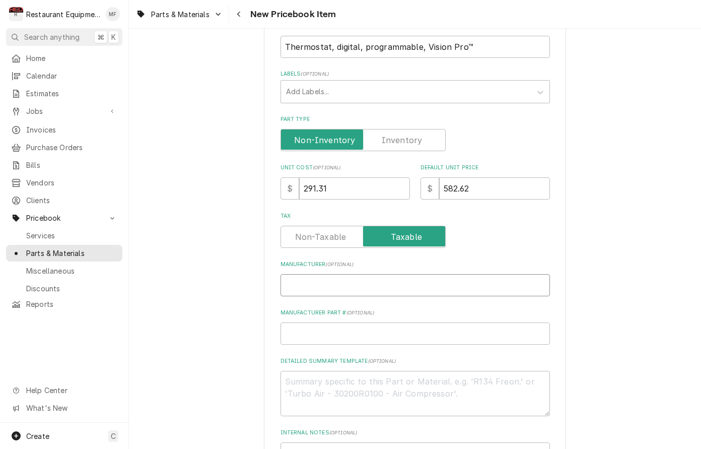
click at [391, 280] on input "Manufacturer ( optional )" at bounding box center [414, 285] width 269 height 22
paste input "Honeywell Home"
type textarea "x"
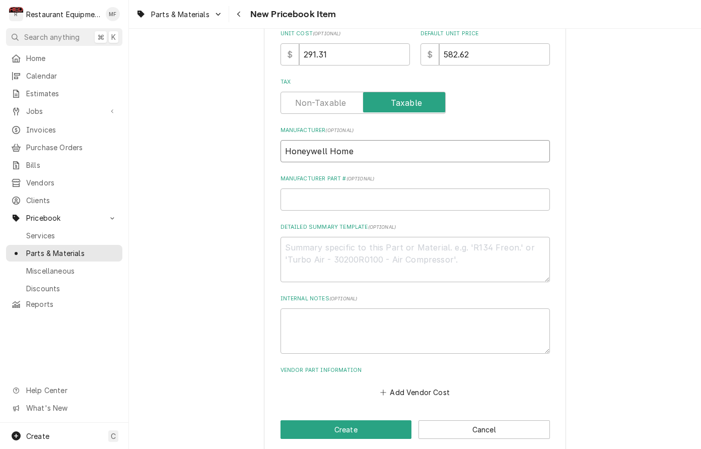
scroll to position [301, 0]
type input "Honeywell Home"
click at [313, 194] on input "Manufacturer Part # ( optional )" at bounding box center [414, 200] width 269 height 22
paste input "TH8320R1003"
type textarea "x"
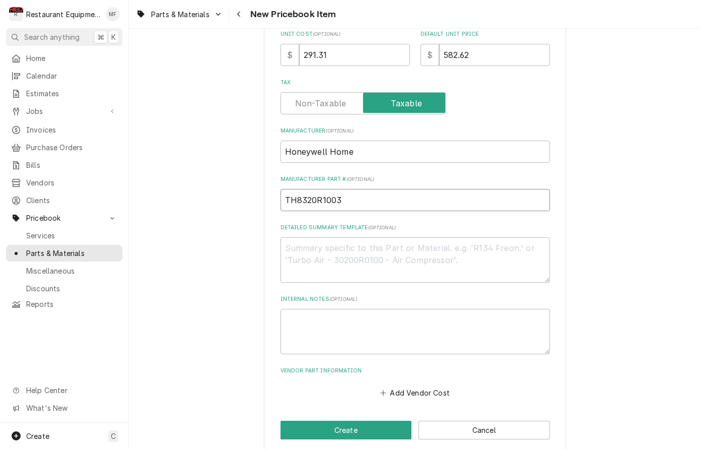
scroll to position [0, 0]
type input "TH8320R1003"
click at [426, 385] on button "Add Vendor Cost" at bounding box center [415, 392] width 73 height 14
type textarea "x"
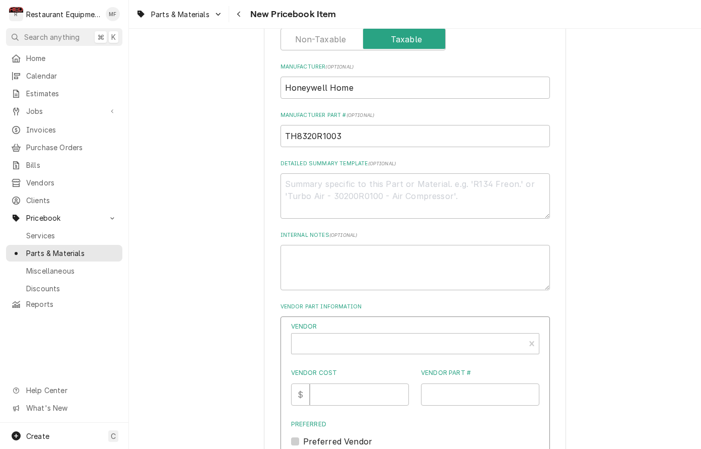
scroll to position [365, 0]
click at [471, 383] on input "Vendor Part #" at bounding box center [480, 394] width 118 height 22
paste input "TH8320R1003"
type input "TH8320R1003"
click at [459, 335] on div "Vendor" at bounding box center [408, 347] width 223 height 24
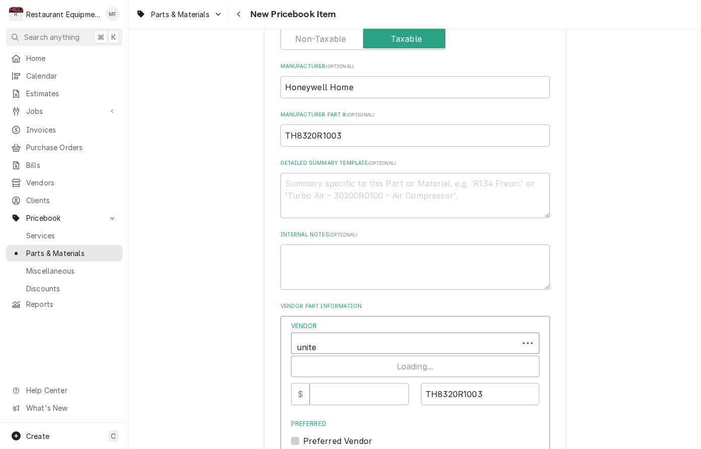
type input "united"
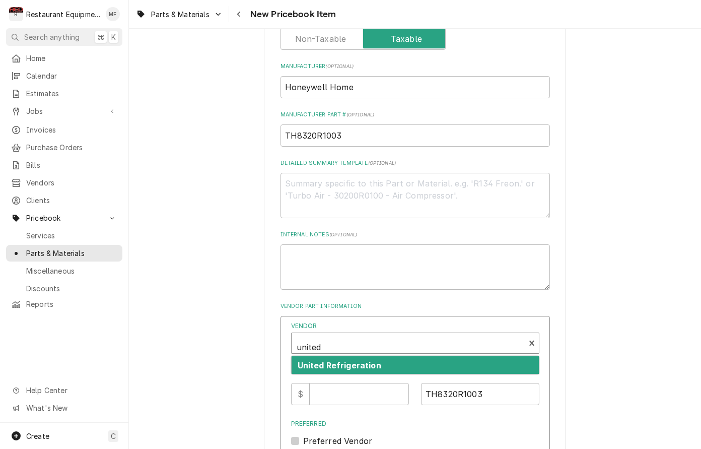
click at [459, 356] on div "United Refrigeration" at bounding box center [414, 365] width 247 height 18
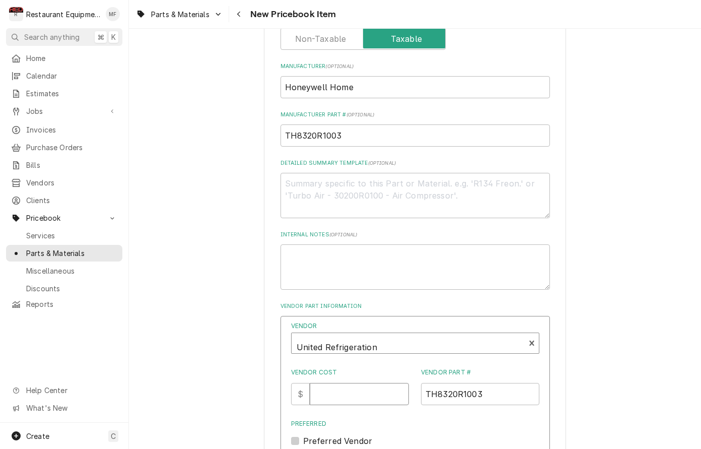
click at [356, 383] on input "Vendor Cost" at bounding box center [359, 394] width 99 height 22
type input "3"
type input "291.31"
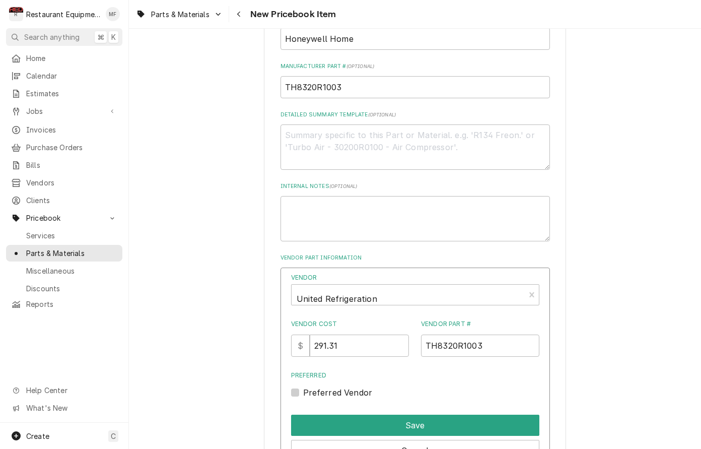
scroll to position [415, 0]
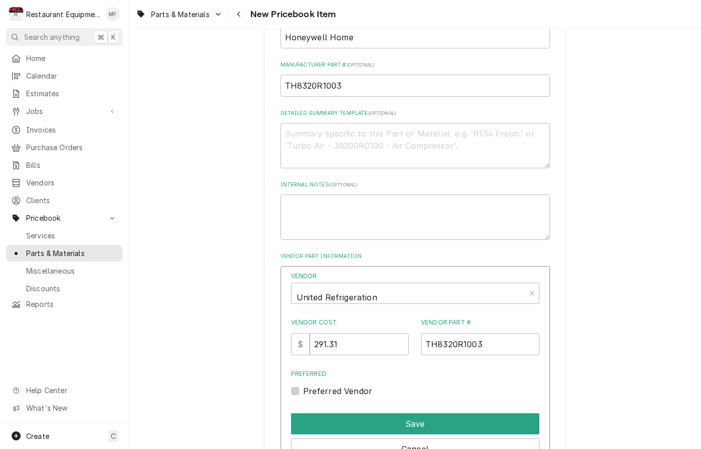
click at [303, 385] on label "Preferred Vendor" at bounding box center [337, 391] width 69 height 12
click at [303, 385] on input "Preferred" at bounding box center [427, 396] width 248 height 22
checkbox input "true"
click at [389, 413] on button "Save" at bounding box center [415, 423] width 248 height 21
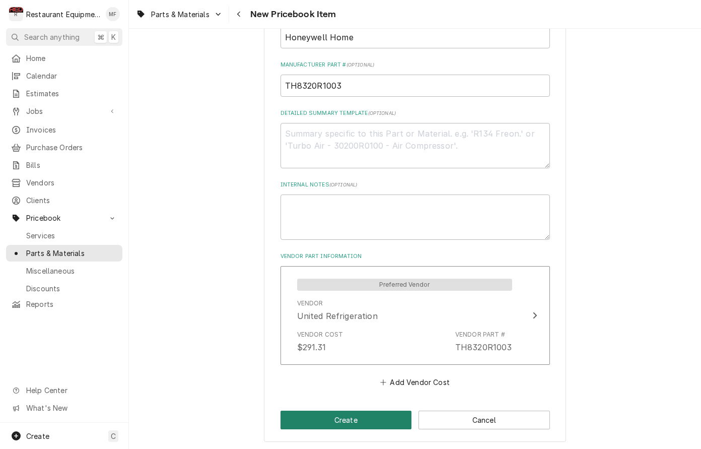
scroll to position [405, 0]
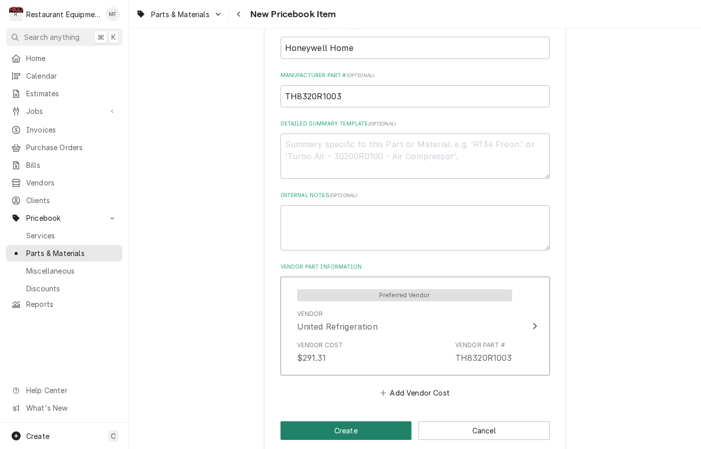
click at [392, 421] on button "Create" at bounding box center [345, 430] width 131 height 19
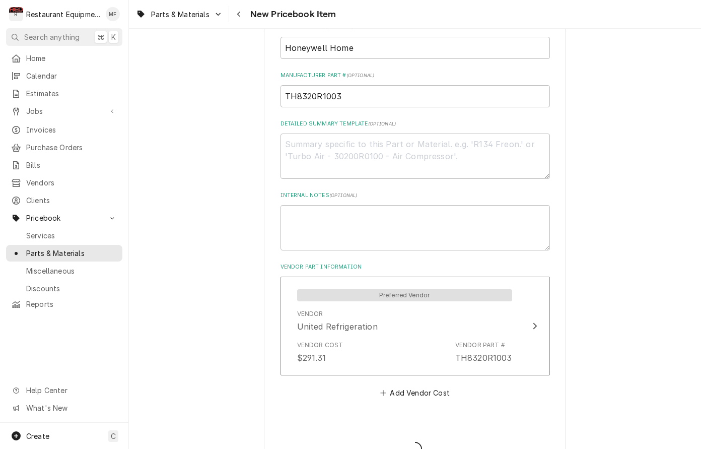
type textarea "x"
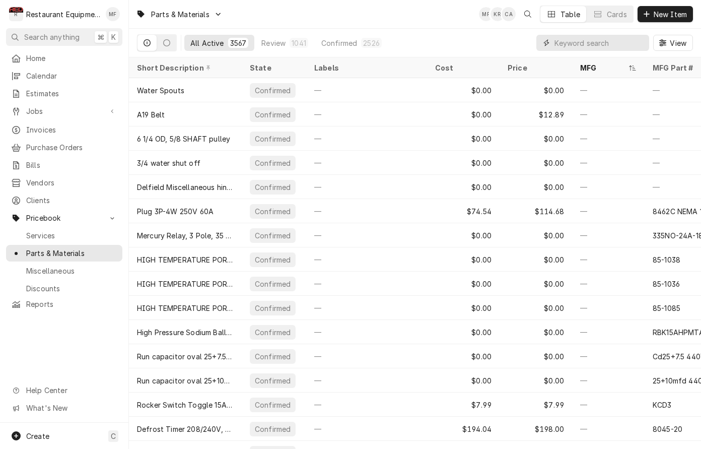
click at [608, 43] on input "Dynamic Content Wrapper" at bounding box center [599, 43] width 90 height 16
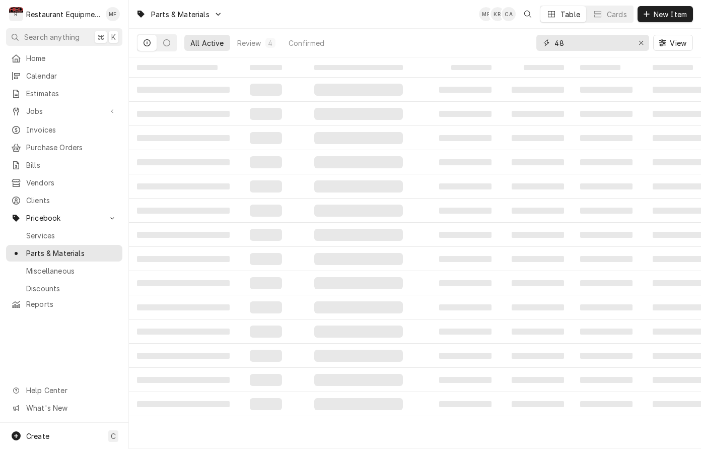
type input "4"
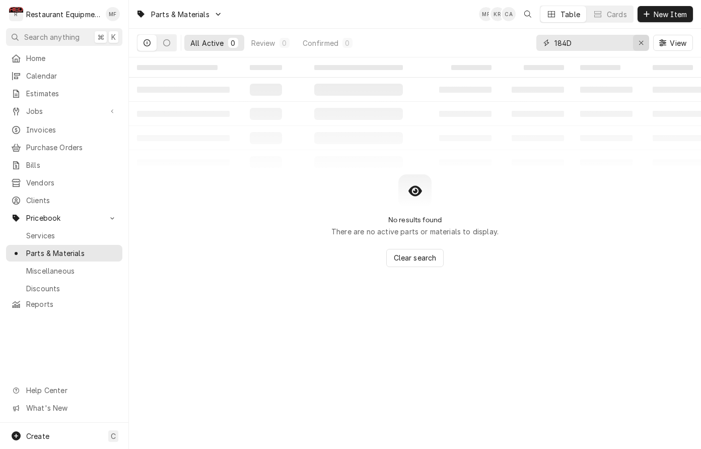
type input "184D"
click at [646, 42] on button "Erase input" at bounding box center [641, 43] width 16 height 16
click at [646, 42] on input "Dynamic Content Wrapper" at bounding box center [601, 43] width 95 height 16
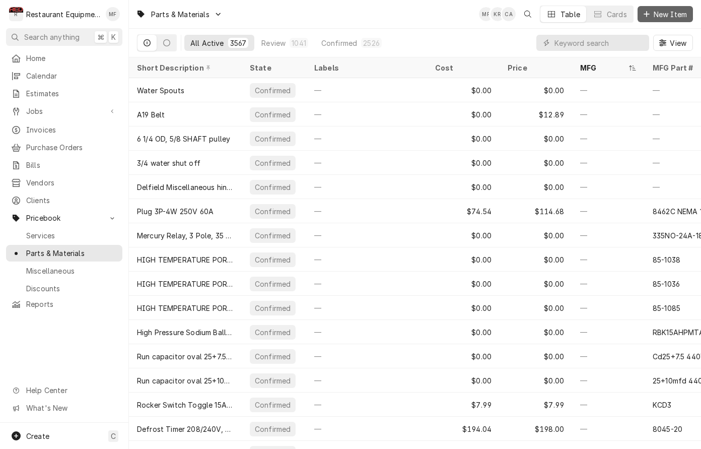
click at [654, 17] on span "New Item" at bounding box center [669, 14] width 37 height 11
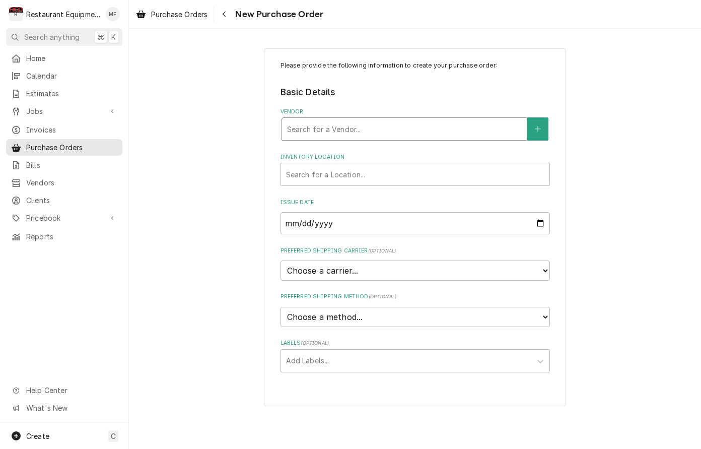
click at [399, 126] on div "Vendor" at bounding box center [404, 129] width 235 height 18
type input "united"
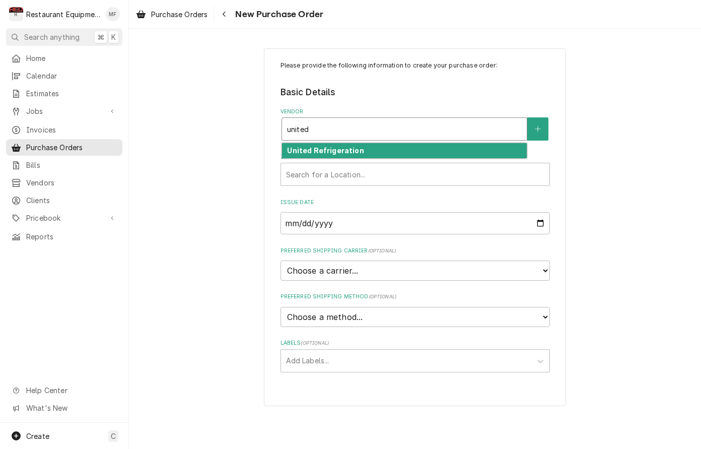
click at [377, 146] on div "United Refrigeration" at bounding box center [404, 151] width 245 height 16
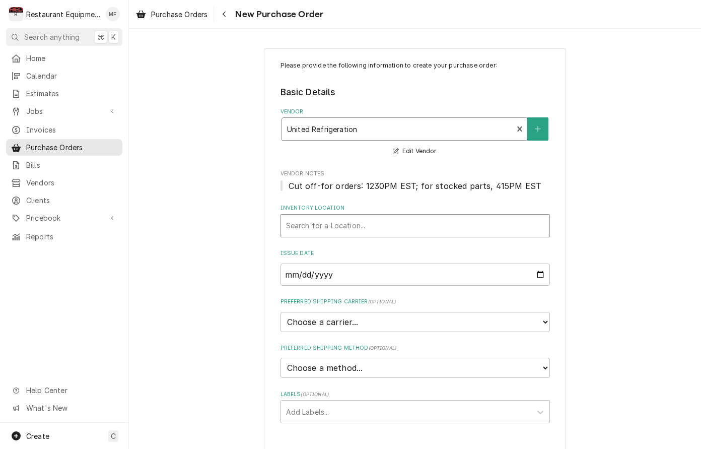
click at [368, 225] on div "Inventory Location" at bounding box center [415, 225] width 258 height 18
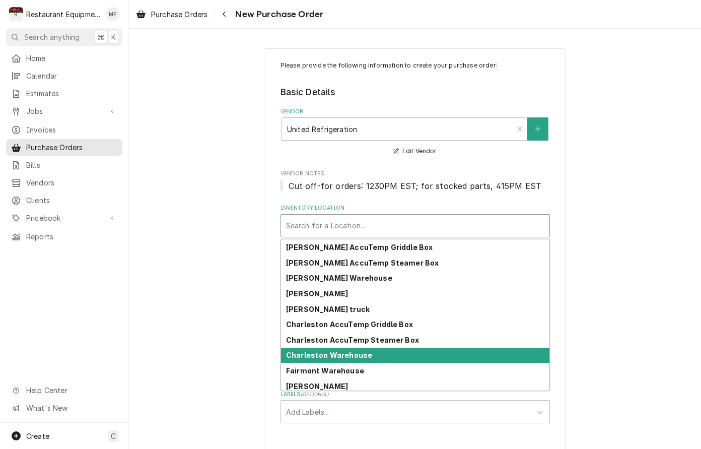
click at [368, 356] on div "Charleston Warehouse" at bounding box center [415, 355] width 268 height 16
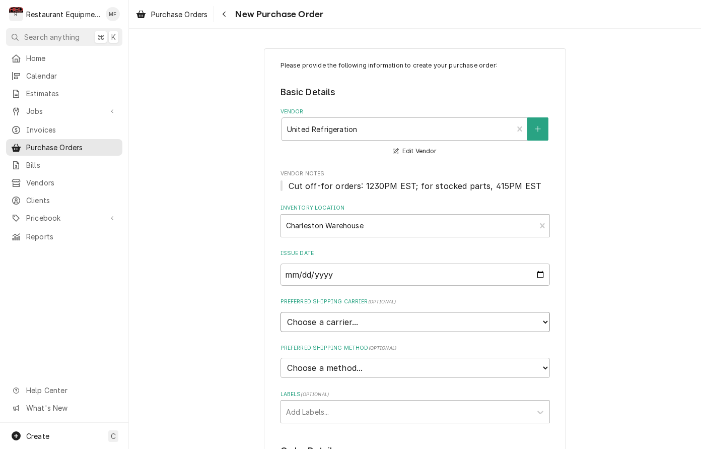
select select "4"
type textarea "x"
select select "1"
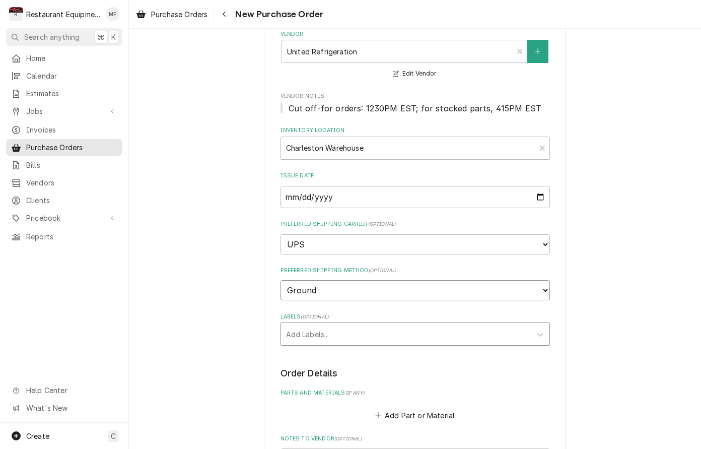
scroll to position [83, 0]
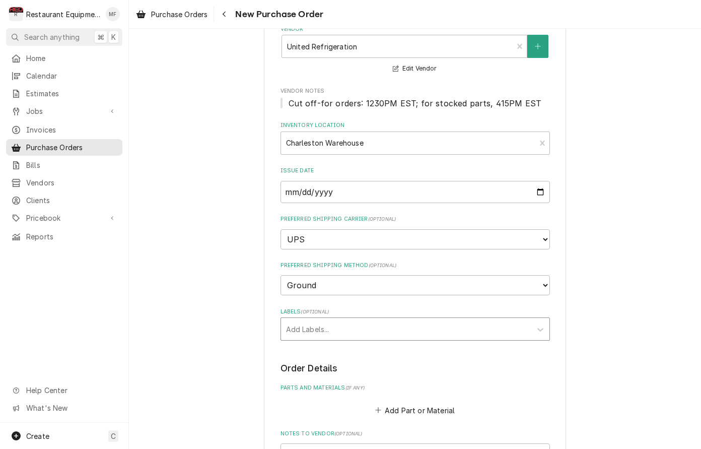
click at [361, 320] on div "Labels" at bounding box center [406, 329] width 240 height 18
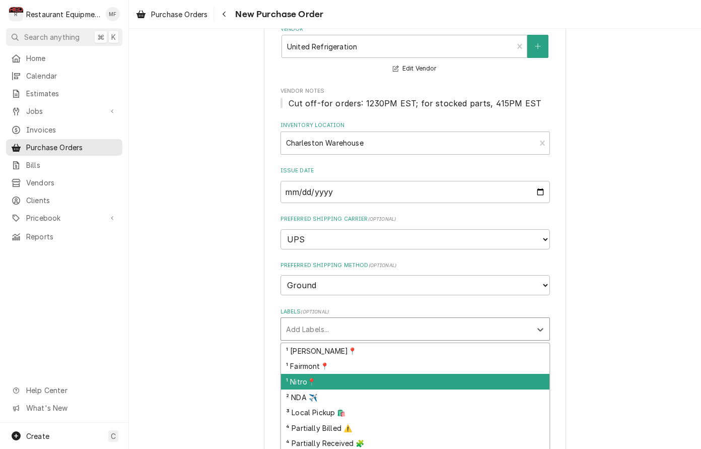
click at [359, 374] on div "¹ Nitro📍" at bounding box center [415, 382] width 268 height 16
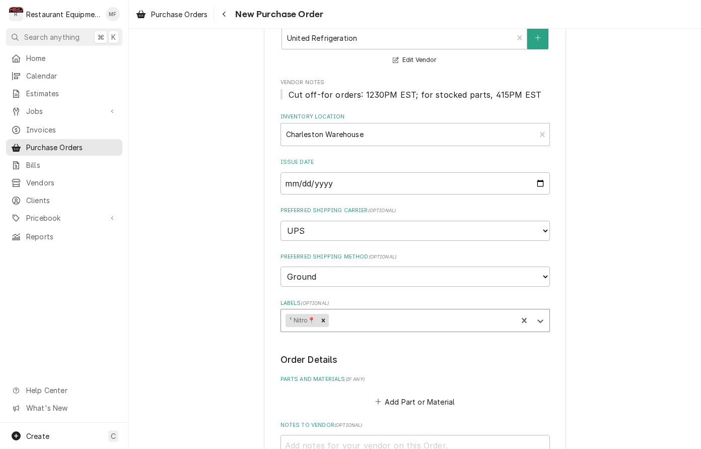
scroll to position [102, 0]
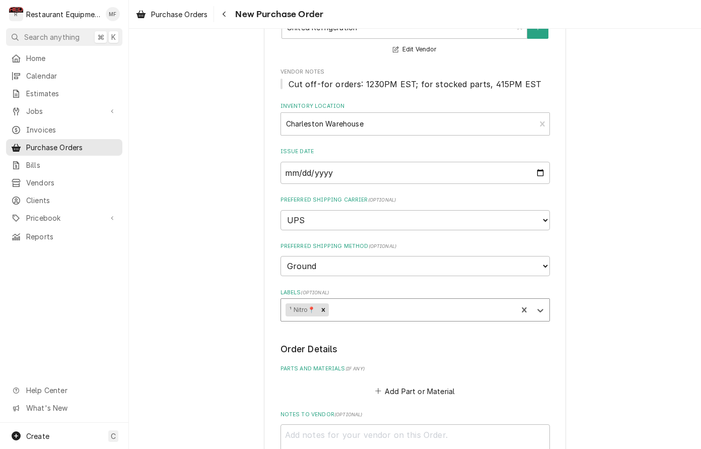
click at [356, 301] on div "Labels" at bounding box center [421, 310] width 182 height 18
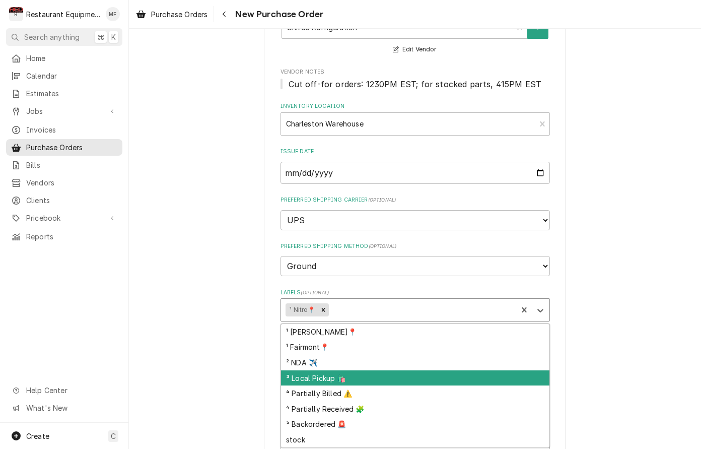
click at [391, 370] on div "³ Local Pickup 🛍️" at bounding box center [415, 378] width 268 height 16
type textarea "x"
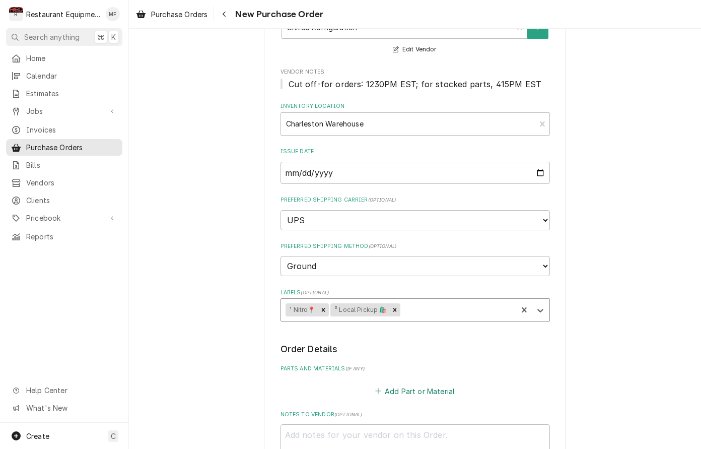
click at [396, 384] on button "Add Part or Material" at bounding box center [414, 391] width 83 height 14
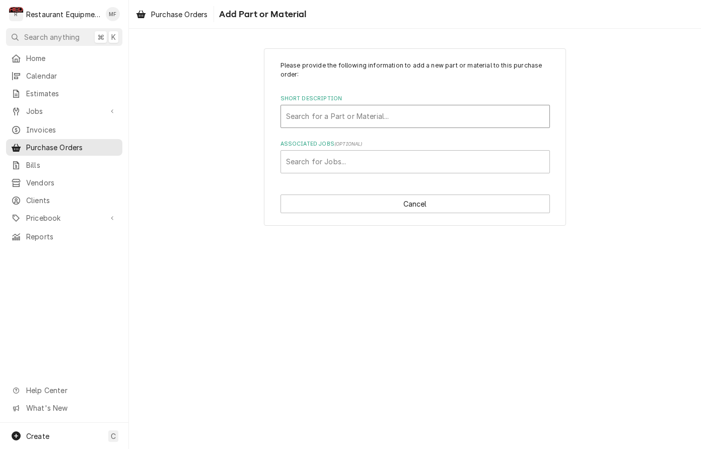
click at [381, 114] on div "Search for a Part or Material..." at bounding box center [415, 116] width 258 height 11
type input "TH8320R1003"
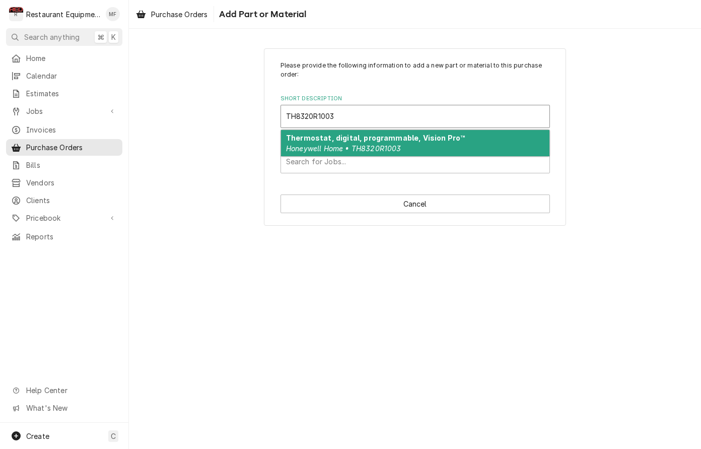
click at [387, 139] on strong "Thermostat, digital, programmable, Vision Pro™" at bounding box center [375, 137] width 179 height 9
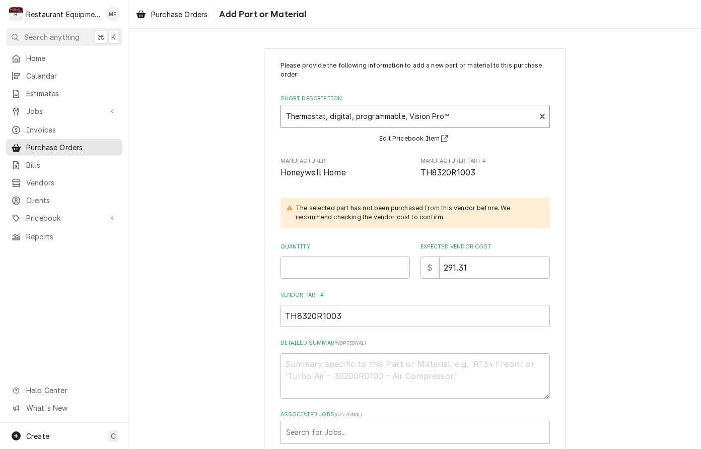
scroll to position [0, 1]
click at [365, 266] on input "Quantity" at bounding box center [344, 267] width 129 height 22
type textarea "x"
type input "1"
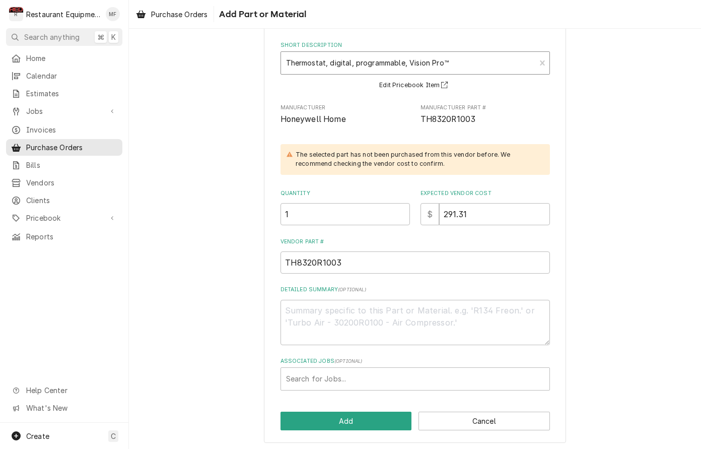
scroll to position [53, 0]
click at [503, 376] on div "Associated Jobs" at bounding box center [415, 379] width 258 height 18
type input "9060"
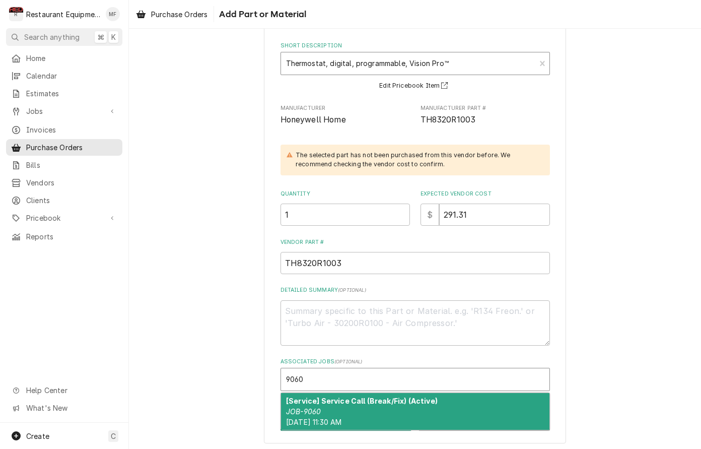
click at [399, 401] on strong "[Service] Service Call (Break/Fix) (Active)" at bounding box center [362, 400] width 152 height 9
type textarea "x"
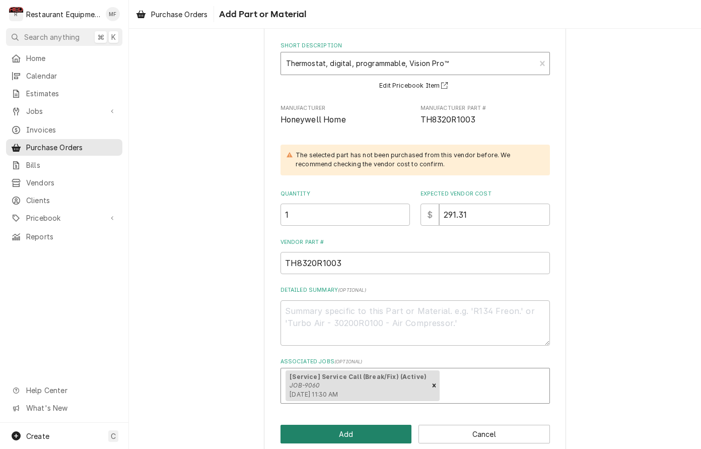
click at [377, 424] on button "Add" at bounding box center [345, 433] width 131 height 19
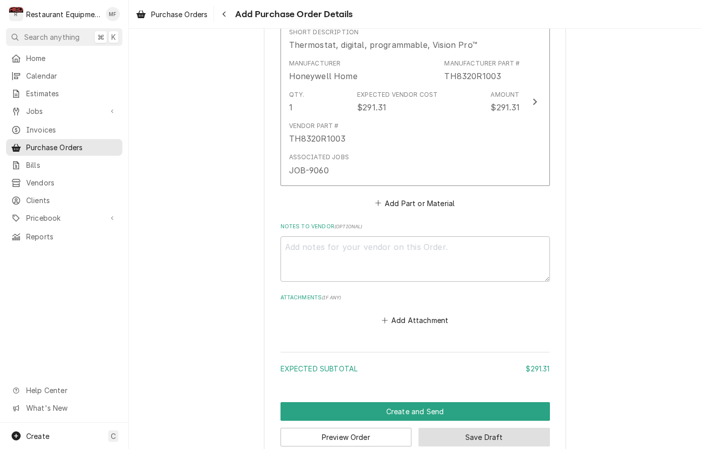
click at [502, 427] on button "Save Draft" at bounding box center [483, 436] width 131 height 19
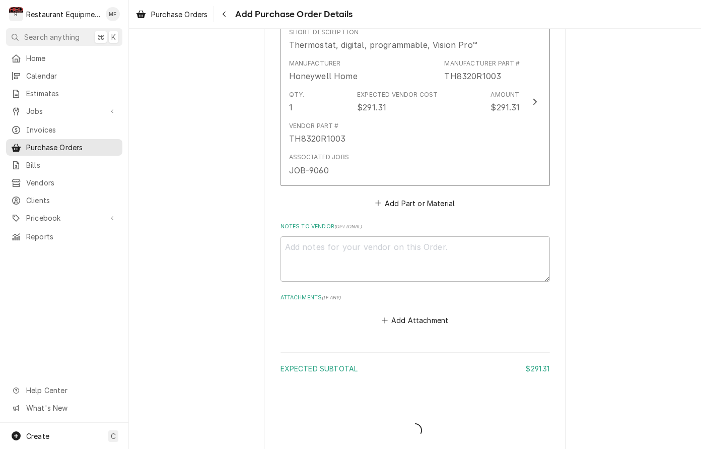
scroll to position [457, 0]
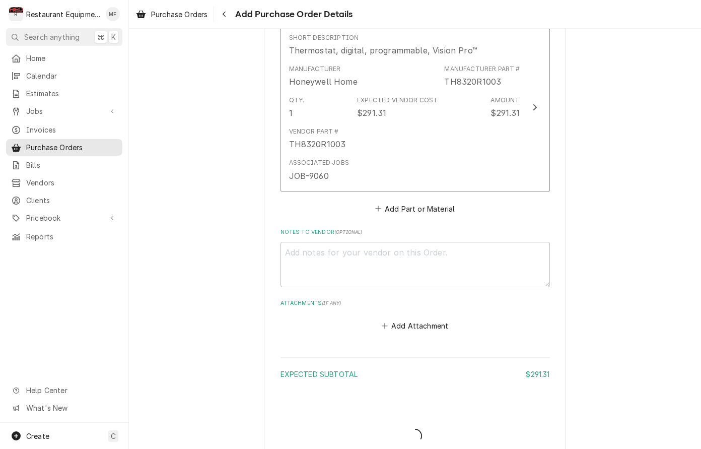
type textarea "x"
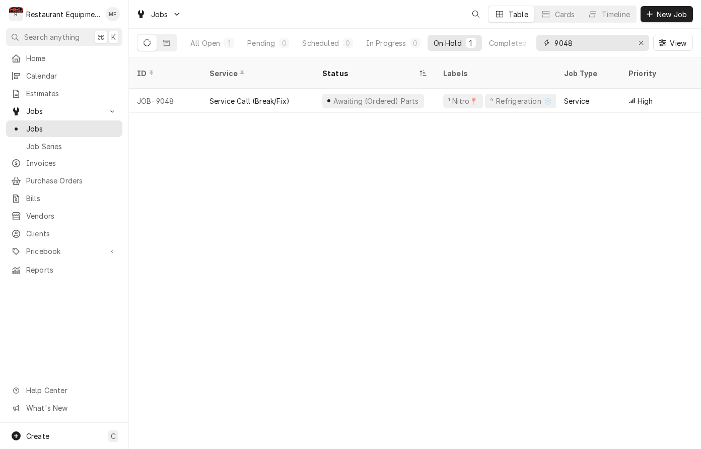
click at [606, 37] on input "9048" at bounding box center [592, 43] width 76 height 16
type input "[PERSON_NAME]"
drag, startPoint x: 606, startPoint y: 37, endPoint x: 401, endPoint y: 47, distance: 204.7
click at [401, 47] on div "In Progress" at bounding box center [386, 43] width 40 height 11
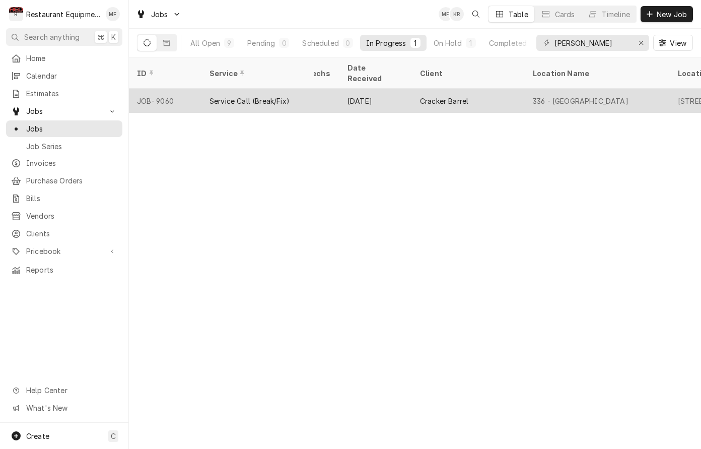
scroll to position [0, 564]
click at [588, 96] on div "336 - Barboursville" at bounding box center [576, 101] width 96 height 11
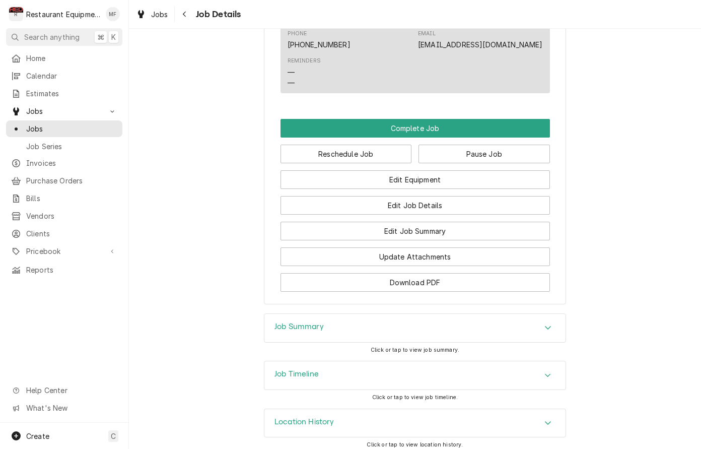
scroll to position [939, 0]
click at [549, 328] on div "Job Summary" at bounding box center [414, 328] width 301 height 28
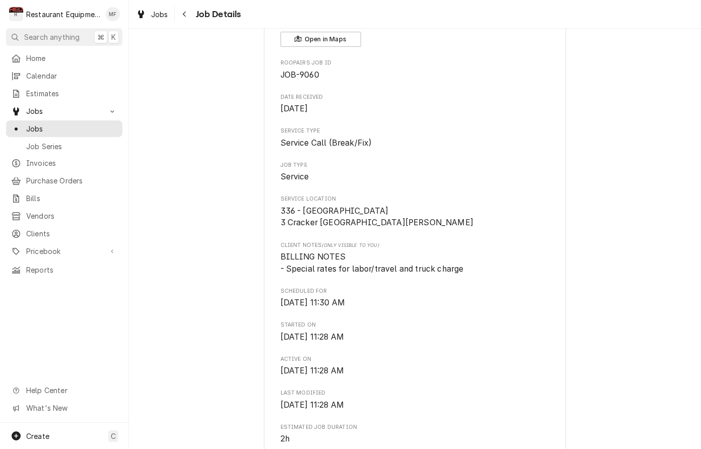
scroll to position [74, 0]
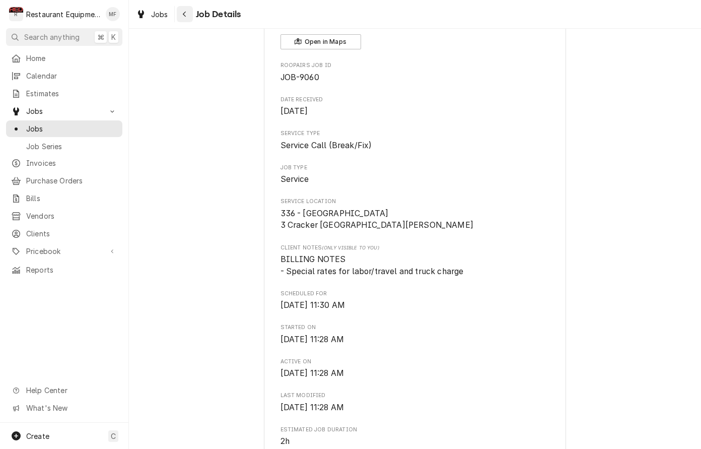
click at [187, 18] on div "Navigate back" at bounding box center [185, 14] width 10 height 10
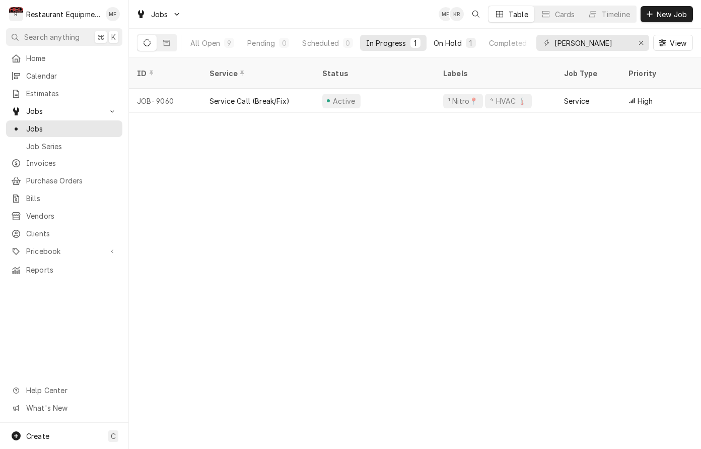
click at [444, 44] on div "On Hold" at bounding box center [447, 43] width 28 height 11
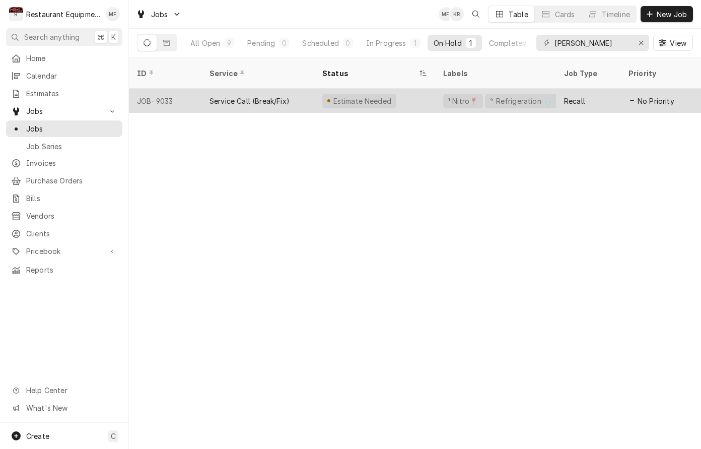
click at [423, 89] on div "Estimate Needed" at bounding box center [374, 101] width 121 height 24
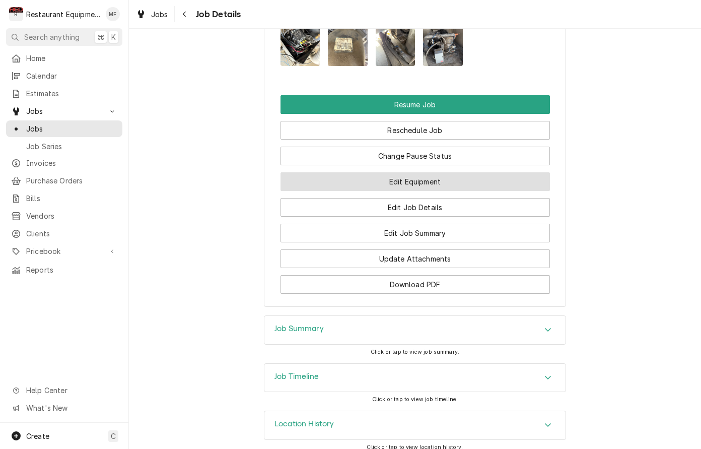
scroll to position [1263, 0]
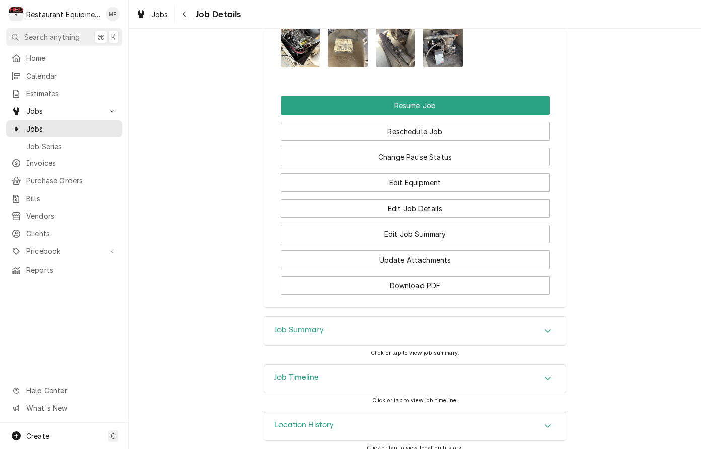
click at [552, 325] on div "Accordion Header" at bounding box center [547, 331] width 15 height 12
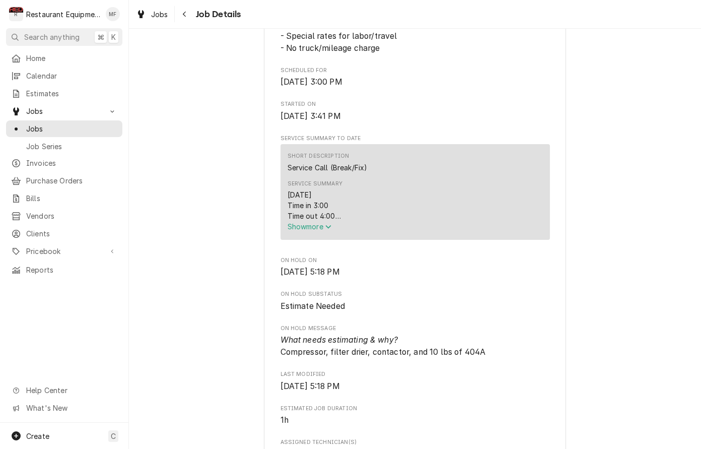
scroll to position [358, 0]
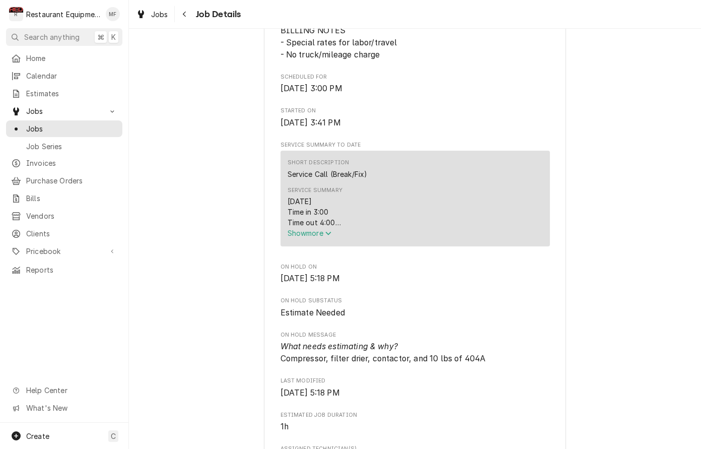
click at [324, 237] on span "Show more" at bounding box center [309, 233] width 44 height 9
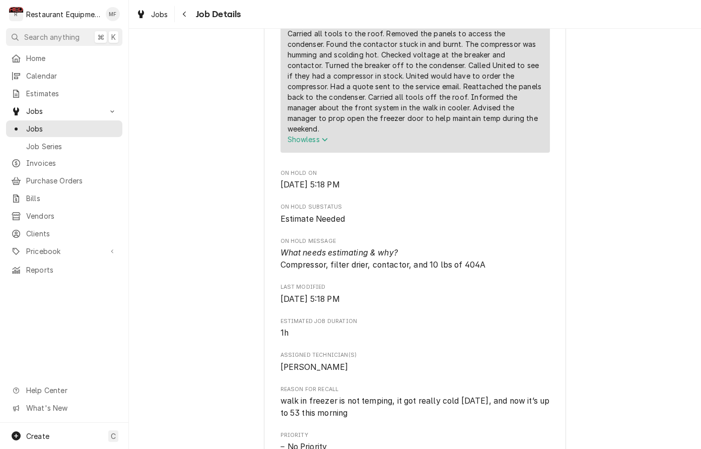
scroll to position [671, 0]
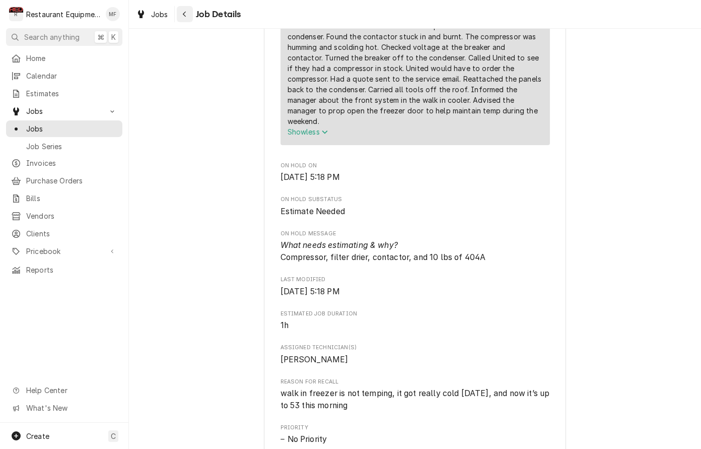
click at [186, 14] on icon "Navigate back" at bounding box center [184, 14] width 5 height 7
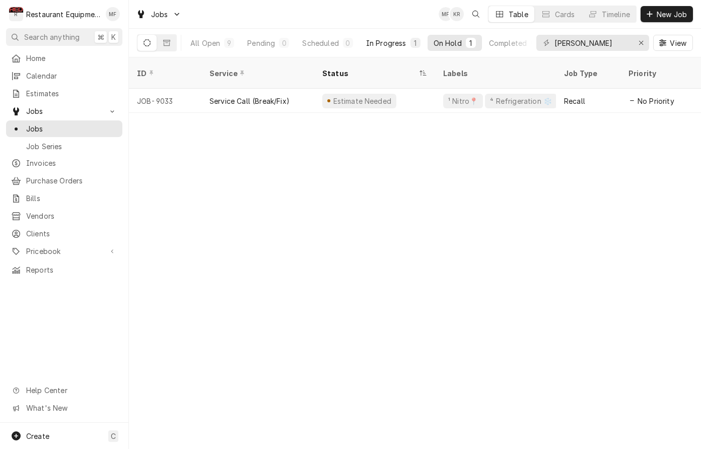
click at [406, 44] on div "In Progress" at bounding box center [386, 43] width 40 height 11
click at [638, 43] on icon "Erase input" at bounding box center [641, 42] width 6 height 7
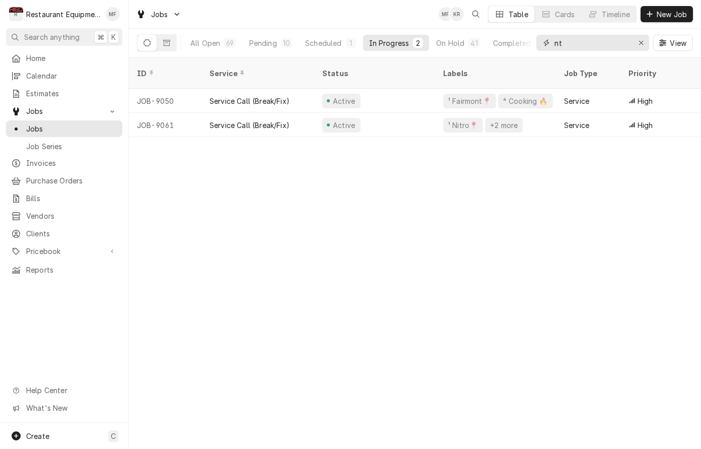
type input "n"
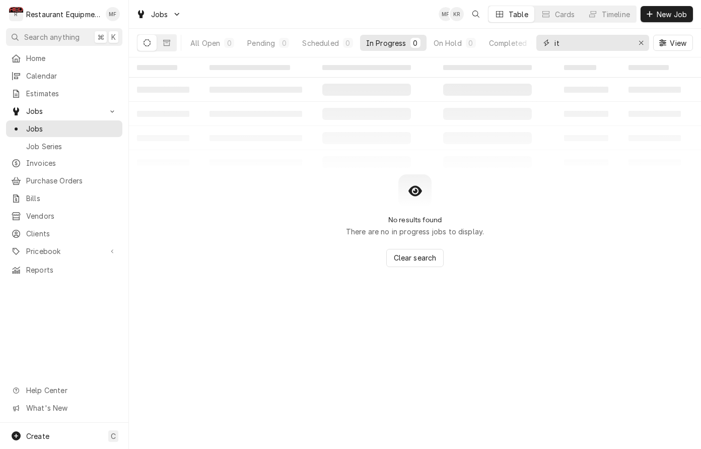
type input "i"
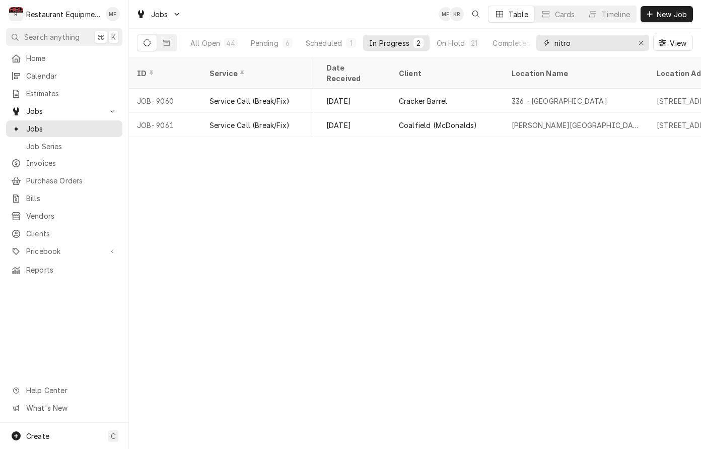
scroll to position [0, 581]
click at [337, 45] on div "Scheduled" at bounding box center [324, 43] width 36 height 11
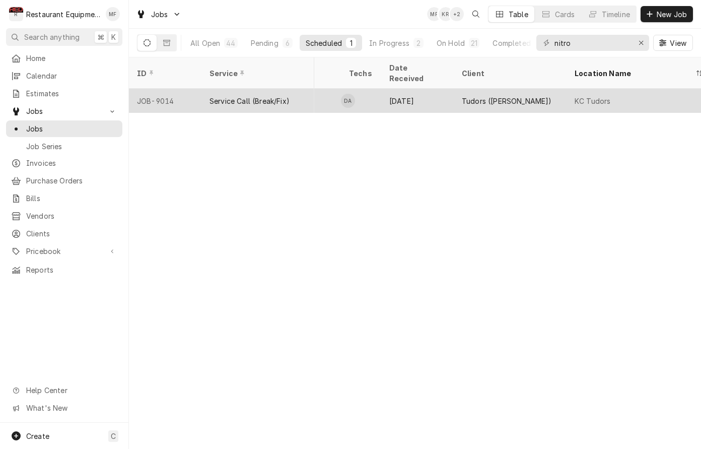
scroll to position [0, 518]
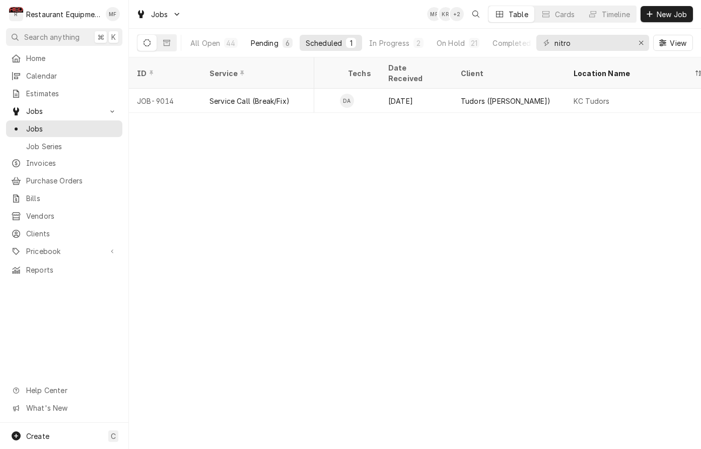
click at [272, 43] on div "Pending" at bounding box center [265, 43] width 28 height 11
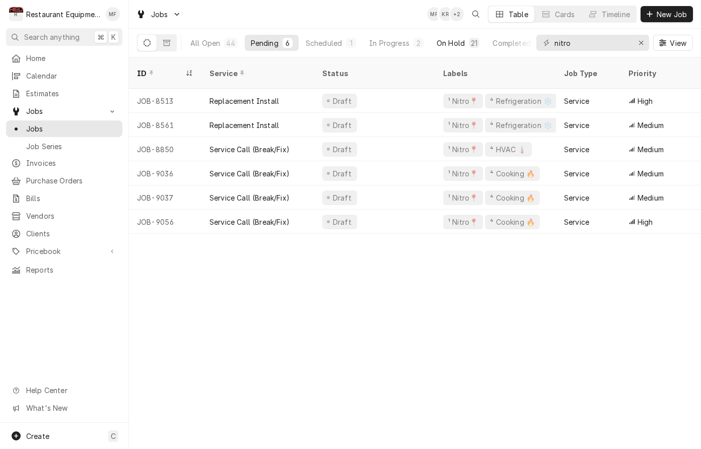
click at [475, 45] on div "21" at bounding box center [474, 43] width 7 height 11
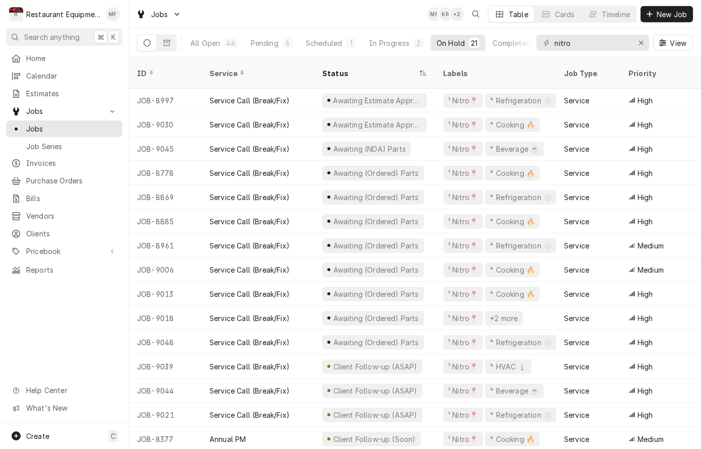
scroll to position [74, 0]
click at [604, 39] on input "nitro" at bounding box center [592, 43] width 76 height 16
click at [603, 39] on input "nitro" at bounding box center [592, 43] width 76 height 16
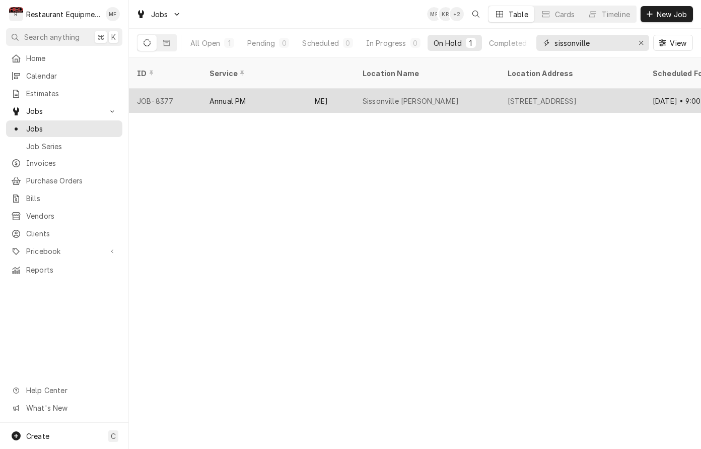
scroll to position [0, 743]
type input "sissonville"
click at [563, 96] on div "6400 Sissonville Dr, Charleston, WV 25312" at bounding box center [527, 101] width 69 height 11
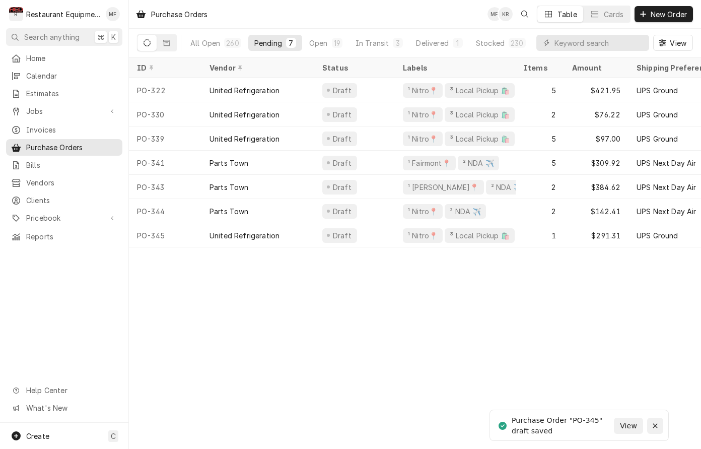
click at [657, 427] on icon "Notifications alt+T" at bounding box center [654, 425] width 7 height 7
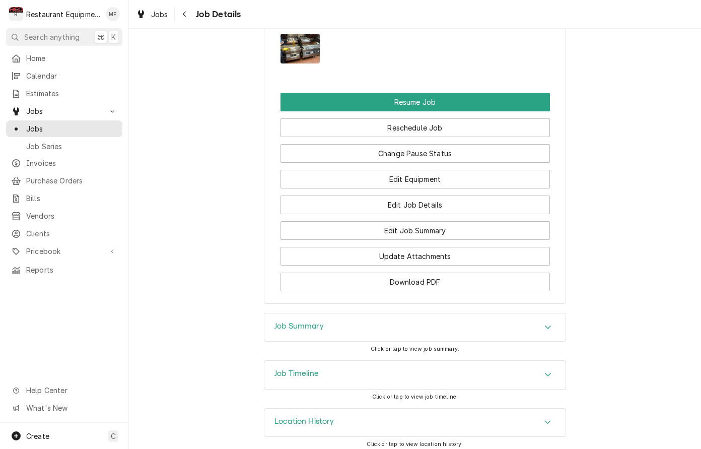
scroll to position [1022, 0]
click at [189, 16] on div "Navigate back" at bounding box center [185, 14] width 10 height 10
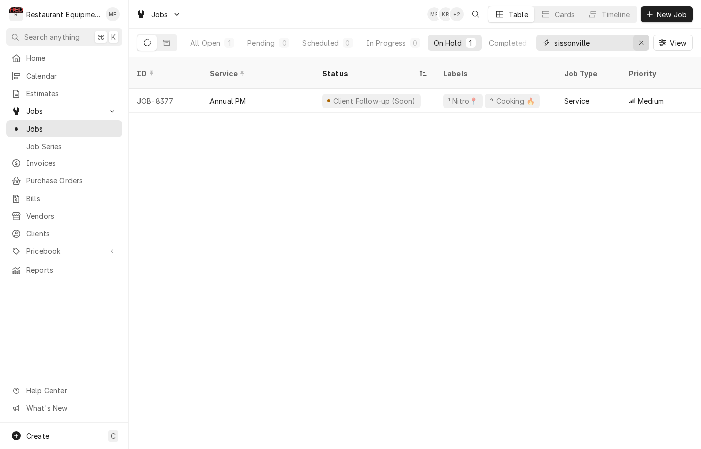
click at [641, 46] on div "Erase input" at bounding box center [641, 43] width 10 height 10
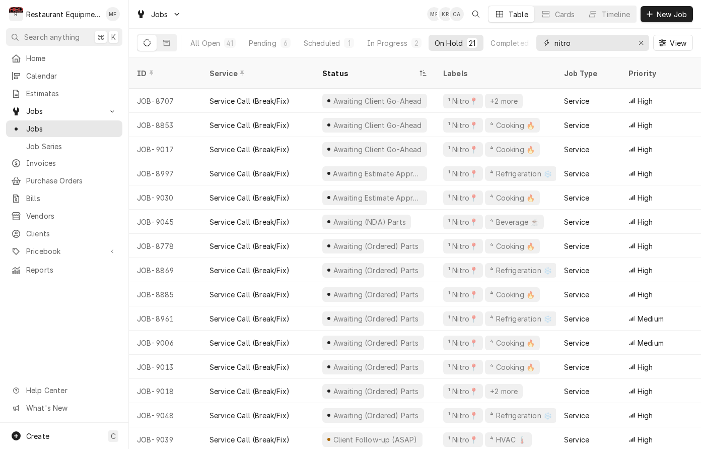
click at [605, 42] on input "nitro" at bounding box center [592, 43] width 76 height 16
type input "9"
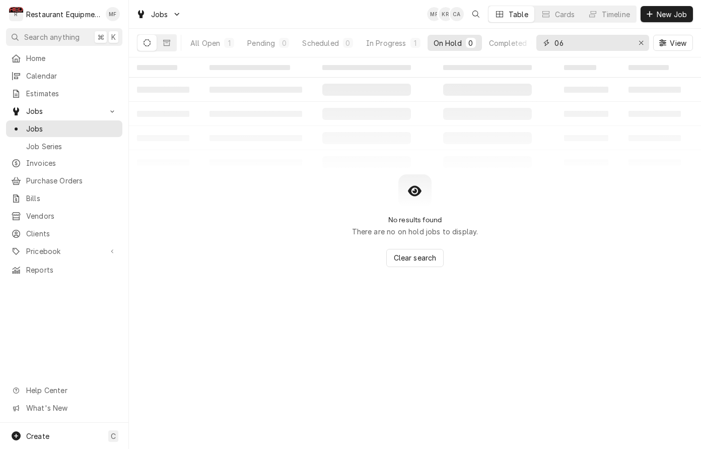
type input "0"
type input "9061"
click at [396, 44] on div "In Progress" at bounding box center [386, 43] width 40 height 11
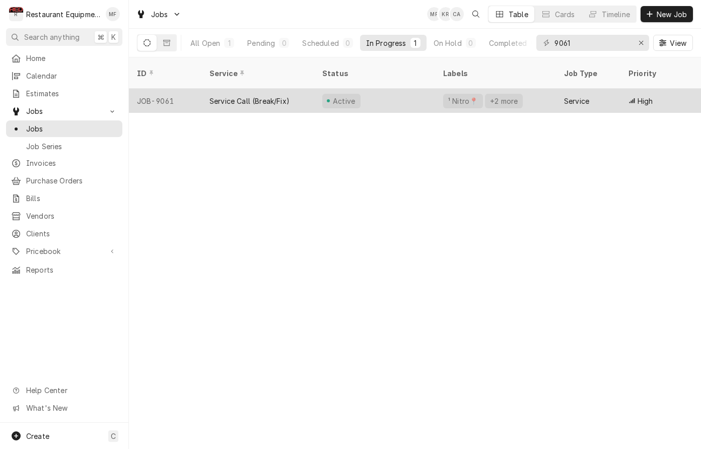
click at [429, 92] on div "Active" at bounding box center [374, 101] width 121 height 24
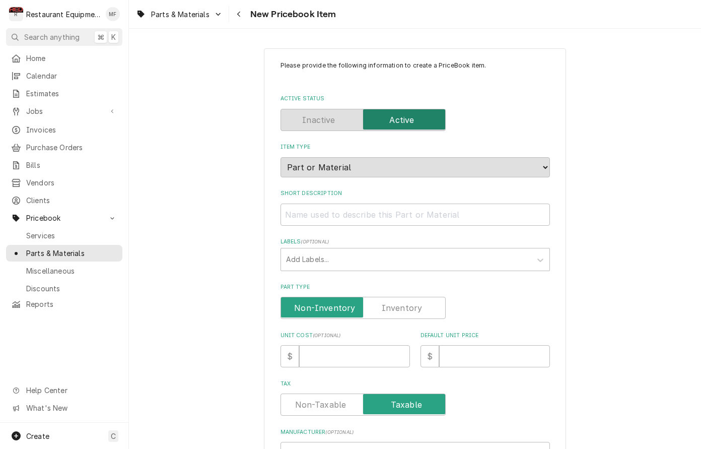
type textarea "x"
click at [449, 209] on input "Short Description" at bounding box center [414, 214] width 269 height 22
paste input "60Hz"
type input "60Hz"
type textarea "x"
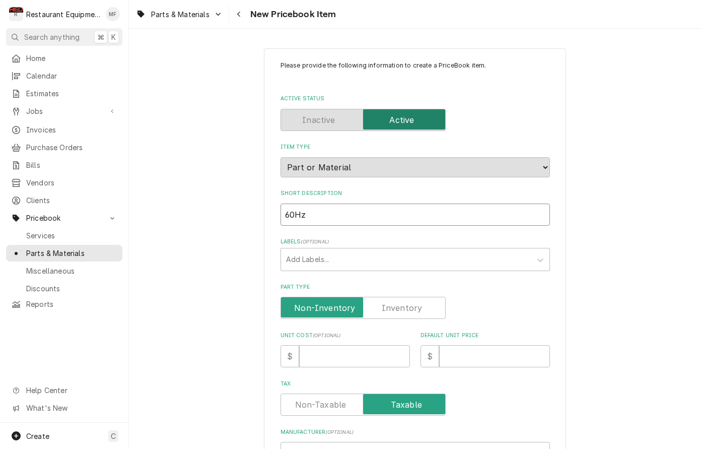
type input "60H"
type textarea "x"
type input "60"
type textarea "x"
type input "6"
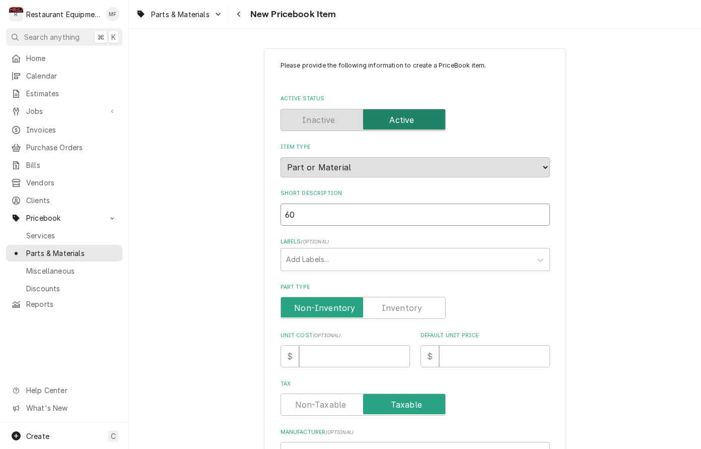
type textarea "x"
click at [432, 206] on input "Short Description" at bounding box center [414, 214] width 269 height 22
paste input "Beverage Air 501-184D Fan Motor, Axial, 115V, 60Hz"
type input "Beverage Air 501-184D Fan Motor, Axial, 115V, 60Hz"
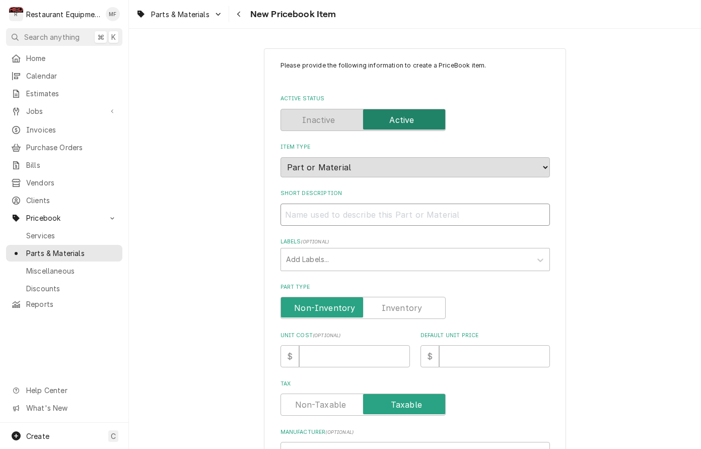
type textarea "x"
drag, startPoint x: 373, startPoint y: 203, endPoint x: 280, endPoint y: 210, distance: 92.9
click at [280, 210] on input "Beverage Air 501-184D Fan Motor, Axial, 115V, 60Hz" at bounding box center [414, 214] width 269 height 22
type input "Fan Motor, Axial, 115V, 60Hz"
type textarea "x"
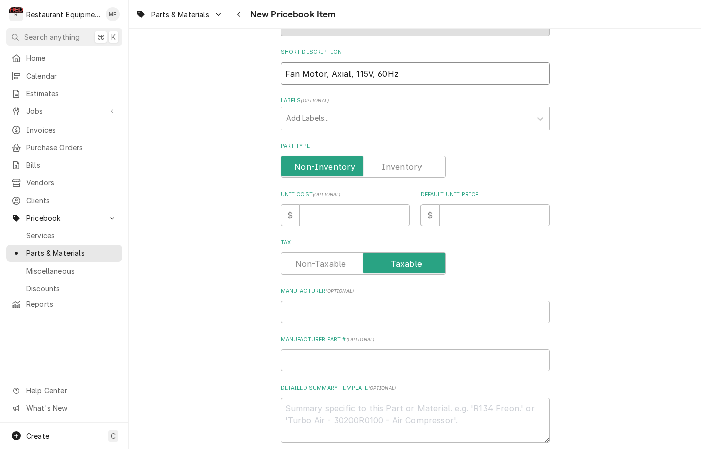
scroll to position [141, 0]
type input "Fan Motor, Axial, 115V, 60Hz"
click at [366, 300] on input "Manufacturer ( optional )" at bounding box center [414, 311] width 269 height 22
paste input "Beverage Air 501-184D"
type input "Beverage Air 501-184D"
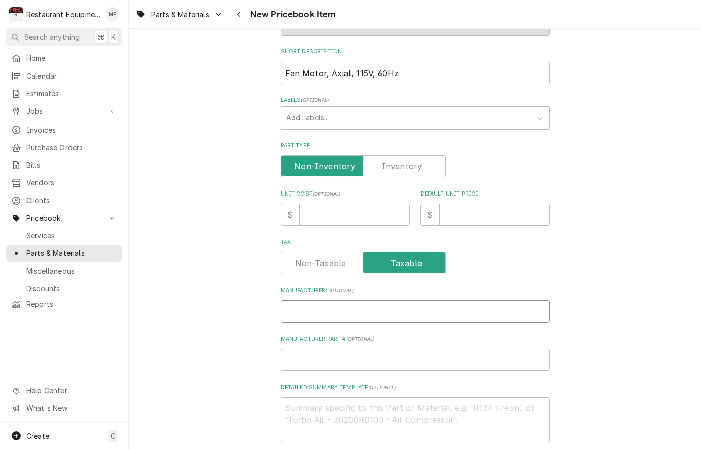
type textarea "x"
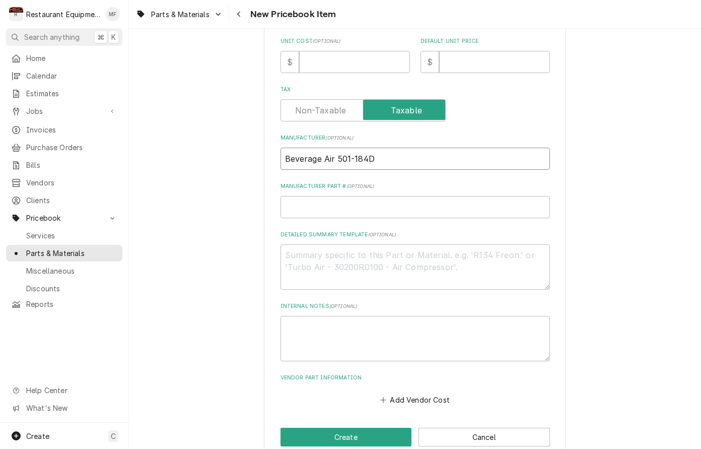
scroll to position [296, 0]
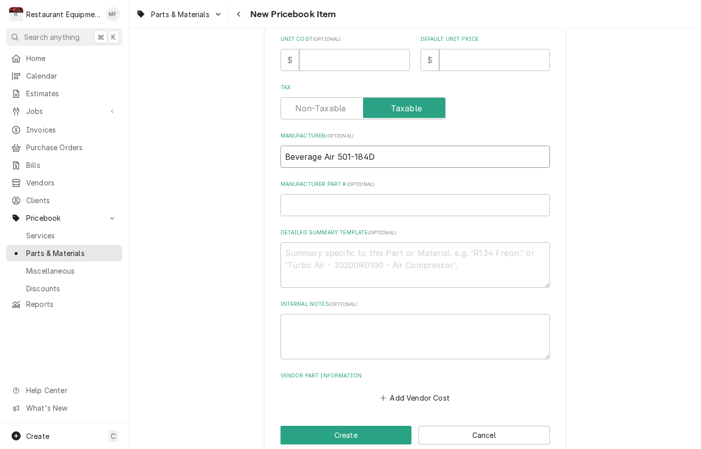
drag, startPoint x: 365, startPoint y: 145, endPoint x: 336, endPoint y: 149, distance: 29.4
click at [336, 149] on input "Beverage Air 501-184D" at bounding box center [414, 156] width 269 height 22
type input "Beverage Air"
type textarea "x"
type input "Beverage Air"
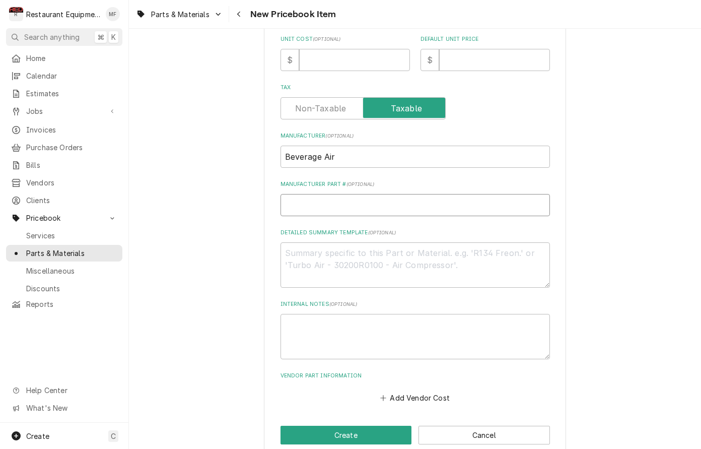
click at [403, 194] on input "Manufacturer Part # ( optional )" at bounding box center [414, 205] width 269 height 22
paste input "501-184D"
type input "501-184D"
type textarea "x"
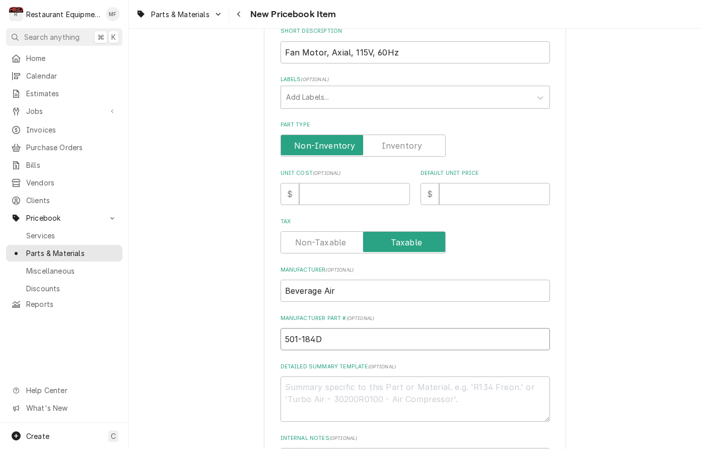
scroll to position [164, 0]
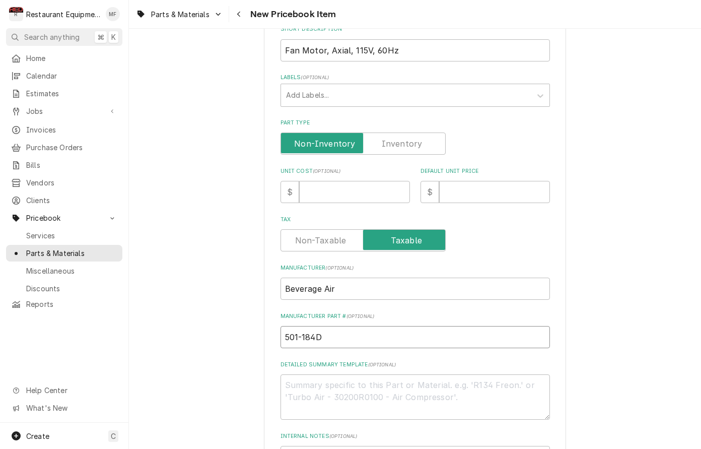
type input "501-184D"
click at [357, 181] on input "Unit Cost ( optional )" at bounding box center [354, 192] width 111 height 22
type input "2"
type textarea "x"
type input "24"
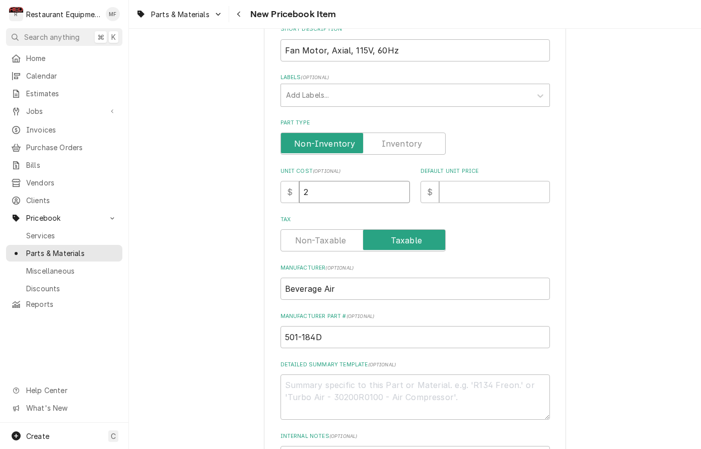
type textarea "x"
type input "246"
type textarea "x"
type input "246.7"
type textarea "x"
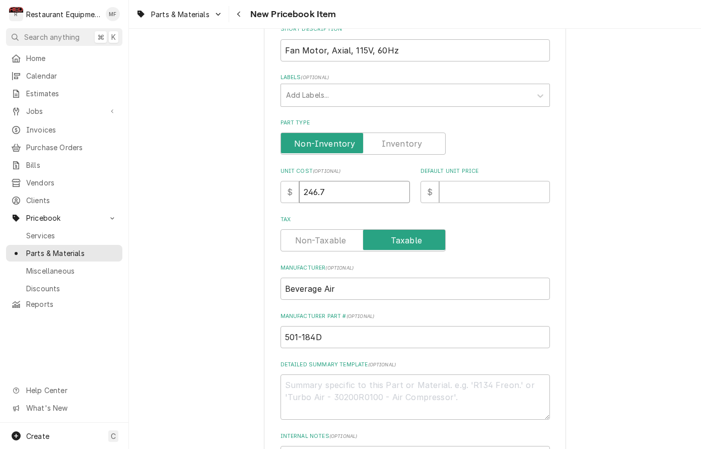
type input "246.74"
type textarea "x"
type input "246.74"
click at [486, 182] on input "Default Unit Price" at bounding box center [494, 192] width 111 height 22
type input "3"
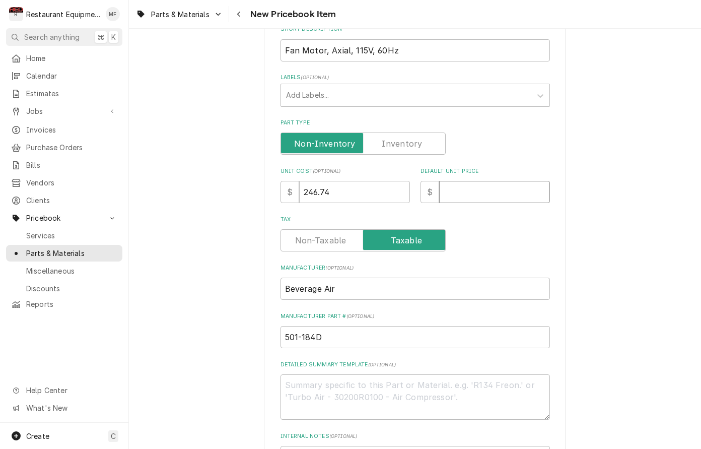
type textarea "x"
type input "37"
type textarea "x"
type input "377"
type textarea "x"
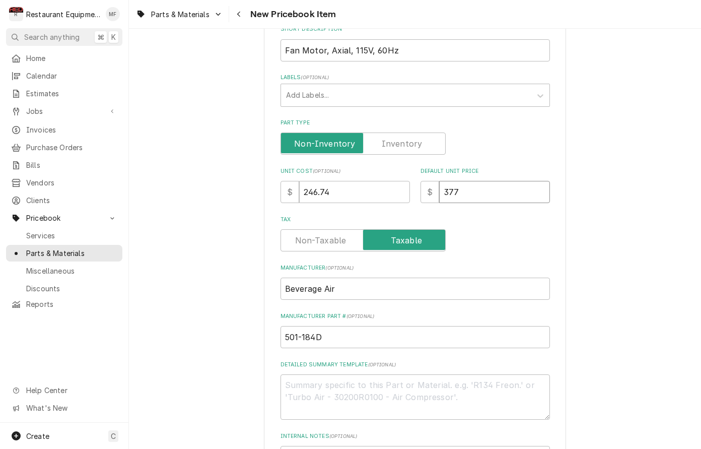
type input "377.2"
type textarea "x"
type input "377.27"
type textarea "x"
type input "377.27"
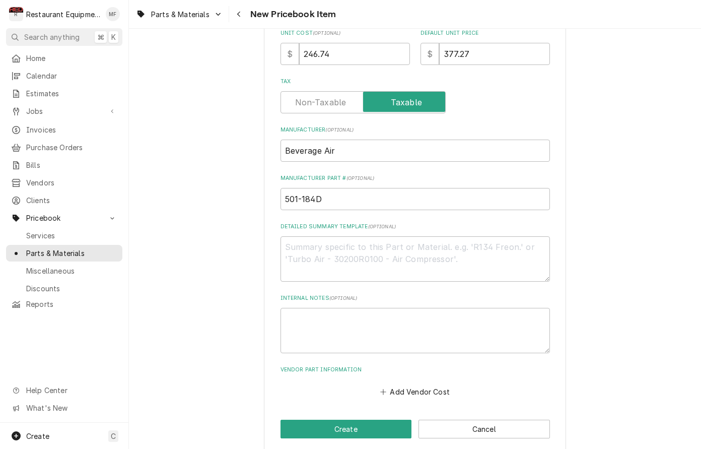
scroll to position [301, 0]
click at [421, 385] on button "Add Vendor Cost" at bounding box center [415, 392] width 73 height 14
type textarea "x"
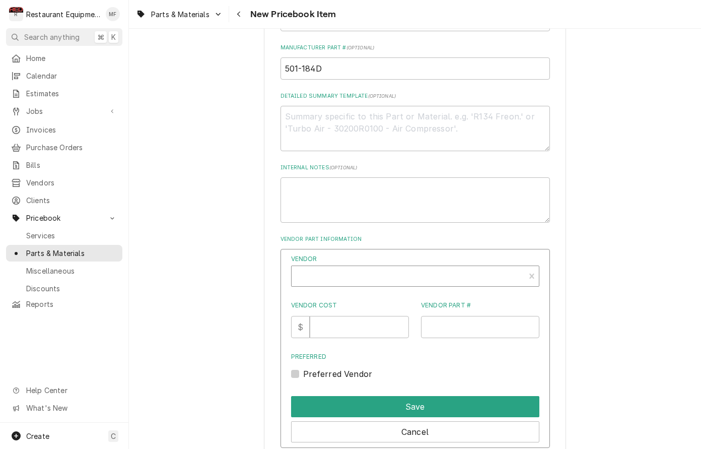
scroll to position [435, 0]
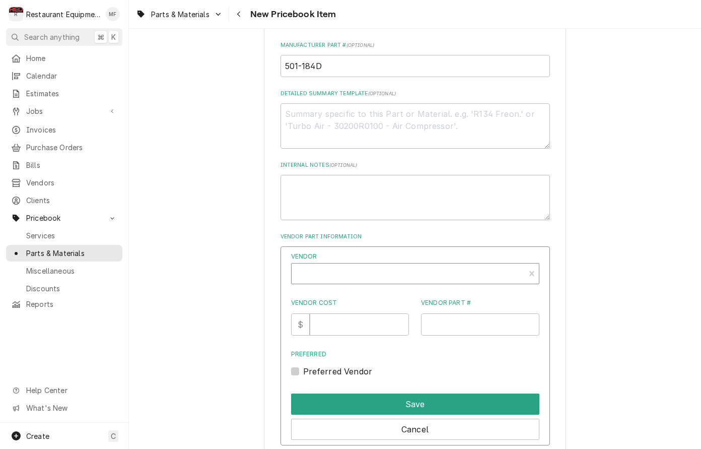
click at [421, 265] on div "Vendor" at bounding box center [408, 277] width 223 height 24
type input "parts t"
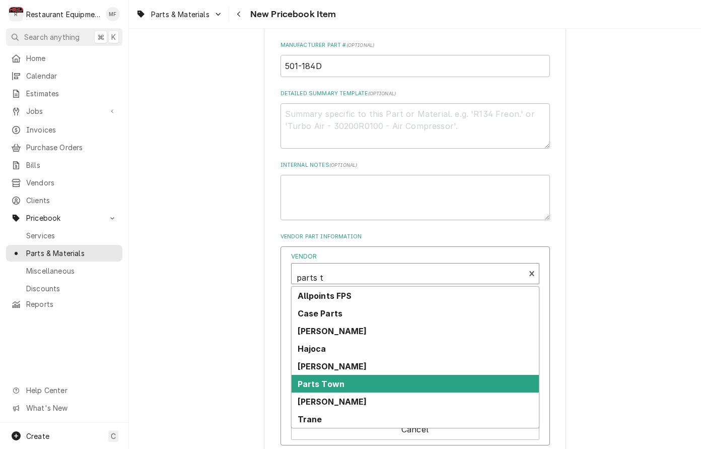
click at [409, 375] on div "Parts Town" at bounding box center [414, 384] width 247 height 18
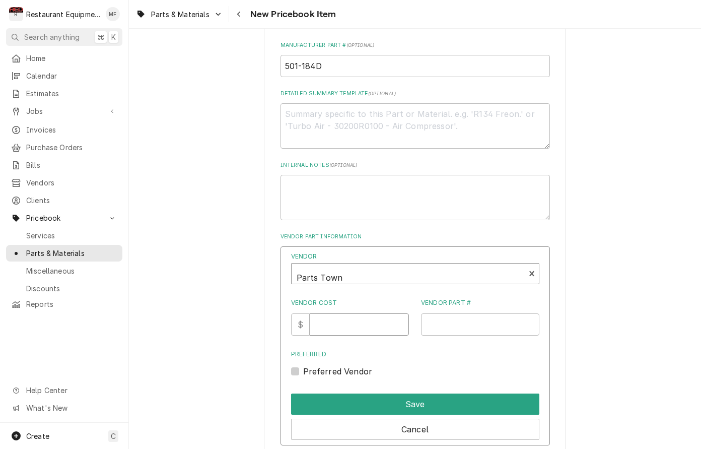
click at [355, 318] on input "Vendor Cost" at bounding box center [359, 324] width 99 height 22
type input "246.74"
click at [300, 365] on div "Preferred Vendor" at bounding box center [415, 371] width 248 height 12
click at [303, 365] on label "Preferred Vendor" at bounding box center [337, 371] width 69 height 12
click at [303, 365] on input "Preferred" at bounding box center [427, 376] width 248 height 22
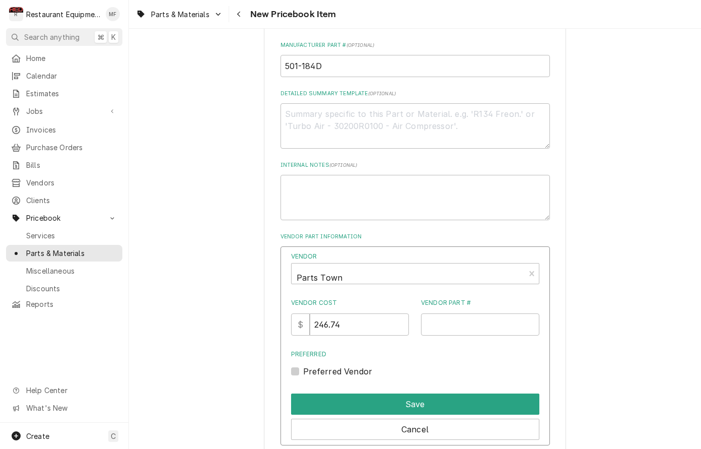
checkbox input "true"
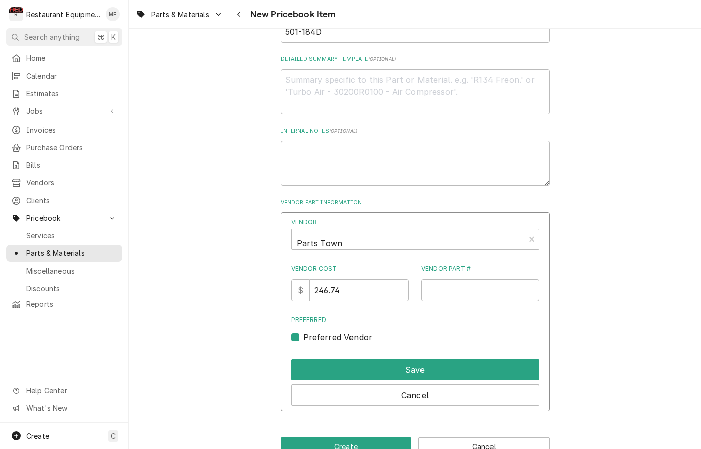
scroll to position [473, 0]
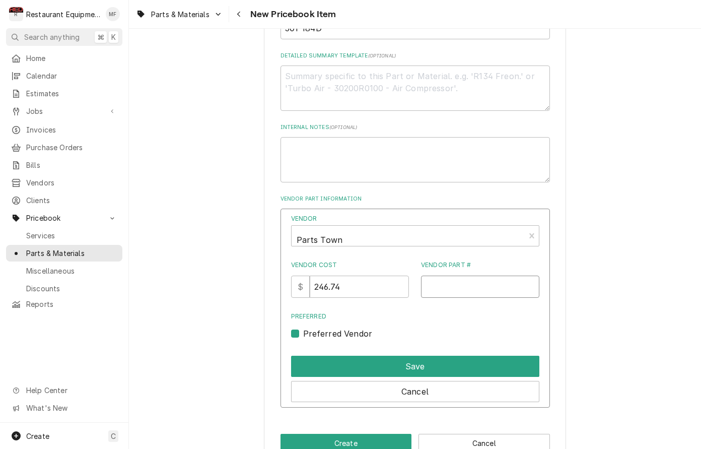
click at [462, 275] on input "Vendor Part #" at bounding box center [480, 286] width 118 height 22
paste input "BEV501-184D"
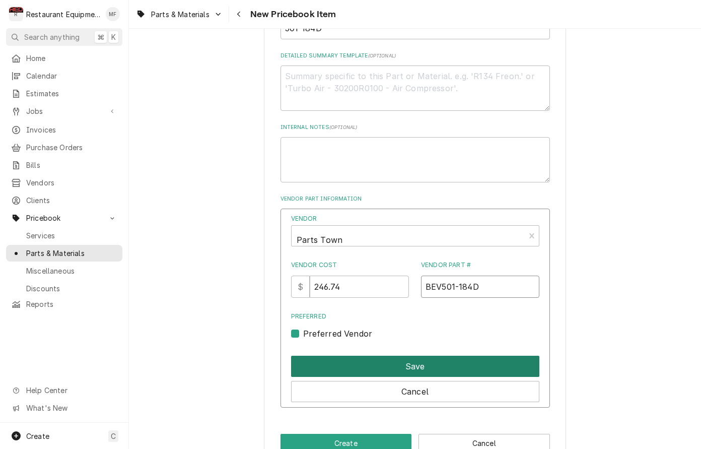
type input "BEV501-184D"
click at [445, 355] on button "Save" at bounding box center [415, 365] width 248 height 21
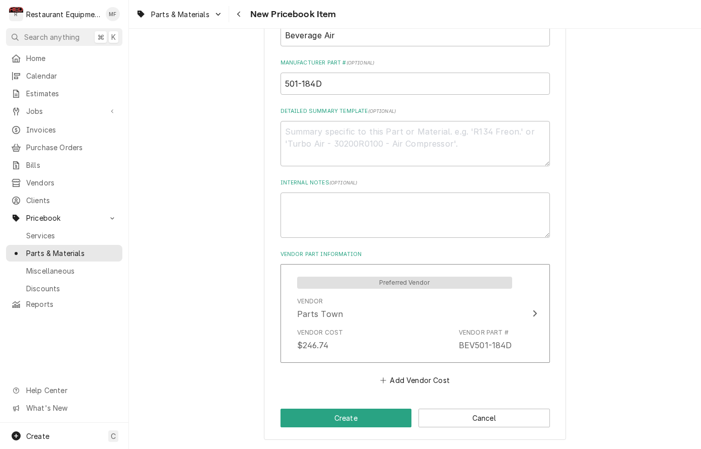
scroll to position [405, 0]
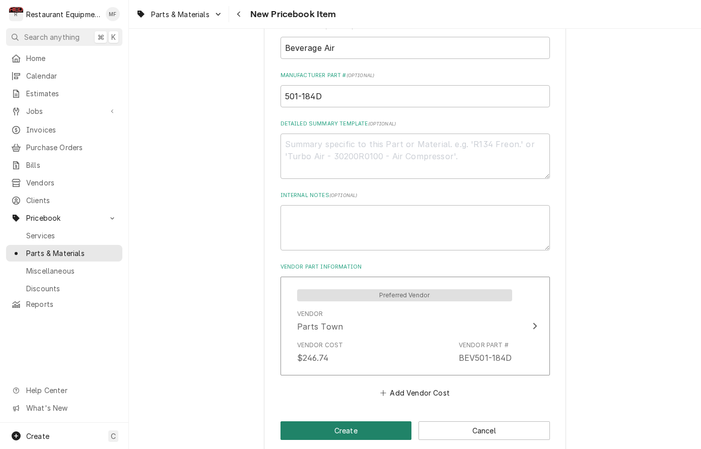
click at [375, 421] on button "Create" at bounding box center [345, 430] width 131 height 19
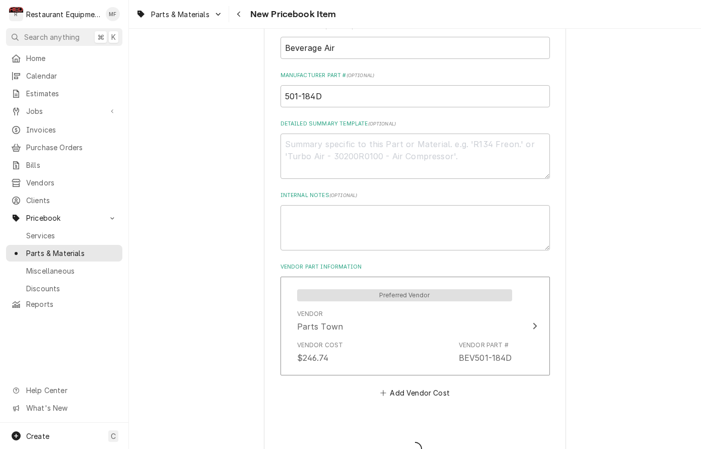
type textarea "x"
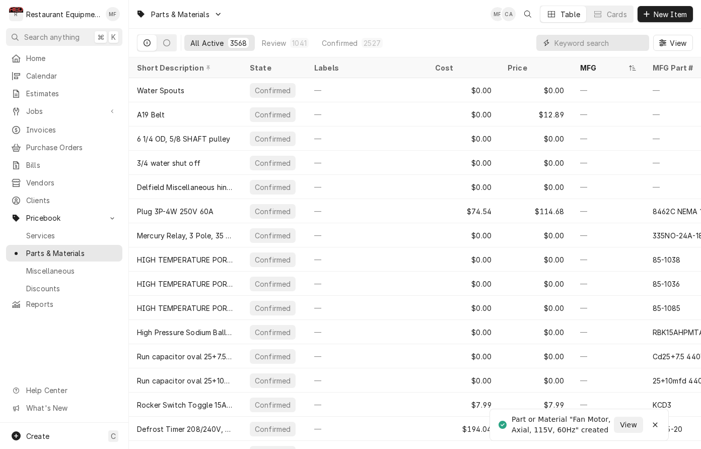
click at [602, 48] on input "Dynamic Content Wrapper" at bounding box center [599, 43] width 90 height 16
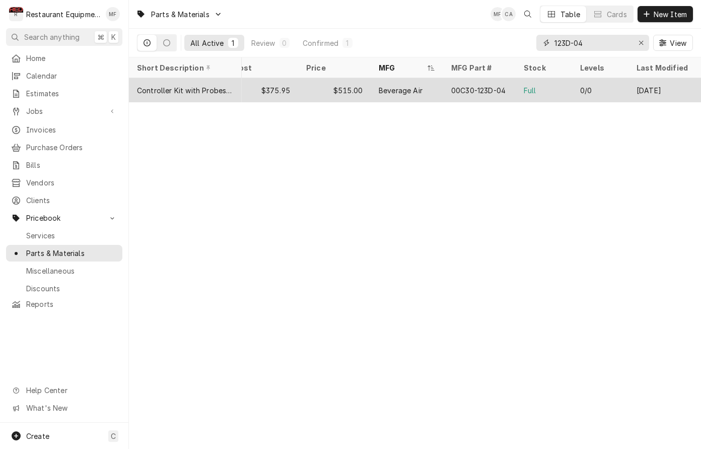
scroll to position [0, 201]
type input "123D-04"
click at [622, 84] on div "0/0" at bounding box center [600, 90] width 56 height 24
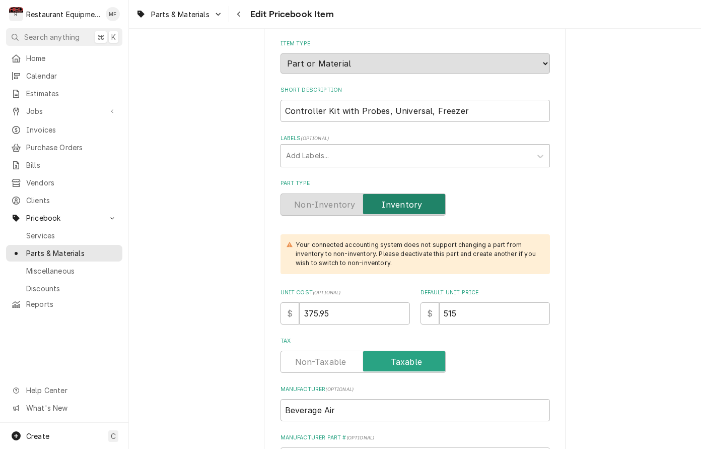
scroll to position [114, 0]
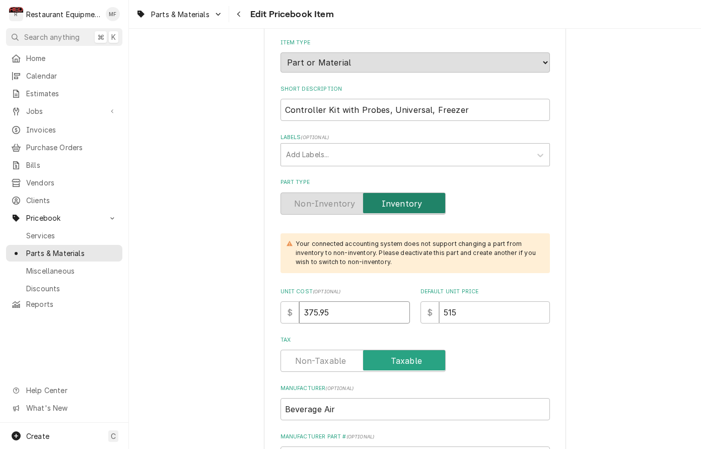
click at [356, 301] on input "375.95" at bounding box center [354, 312] width 111 height 22
type textarea "x"
type input "2"
type textarea "x"
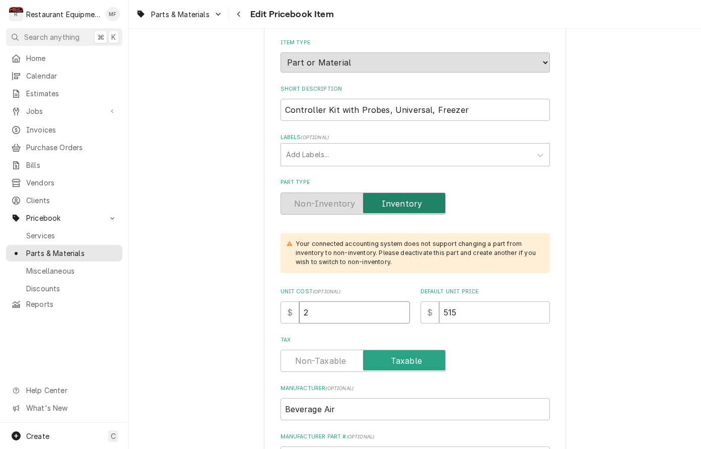
type input "24"
type textarea "x"
type input "246"
click at [358, 303] on input "246" at bounding box center [354, 312] width 111 height 22
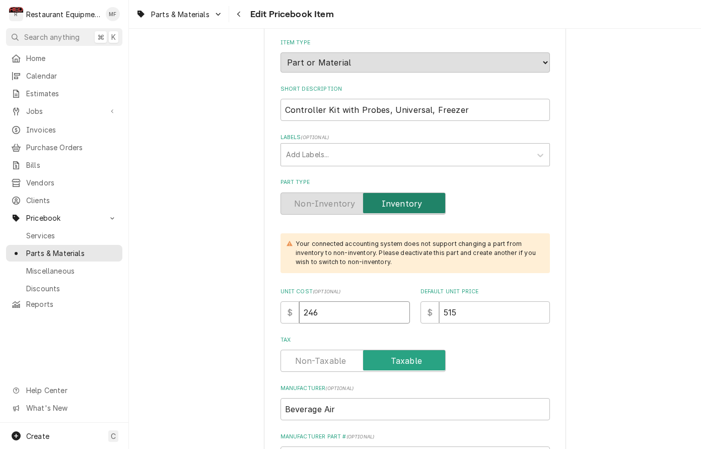
type textarea "x"
type input "2"
type textarea "x"
type input "3"
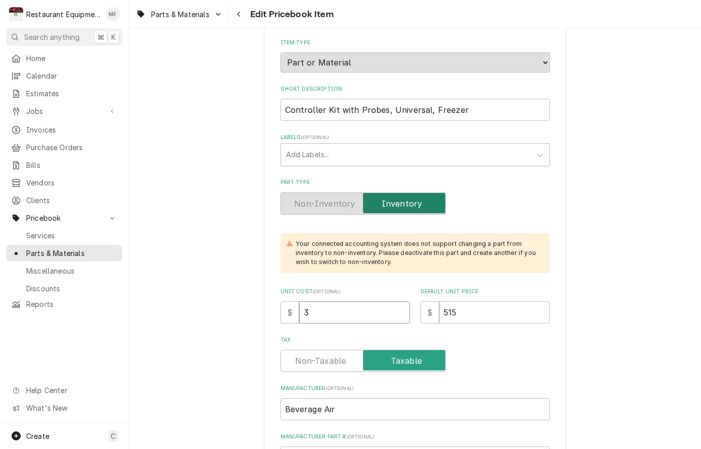
type textarea "x"
type input "38"
type textarea "x"
type input "387"
type textarea "x"
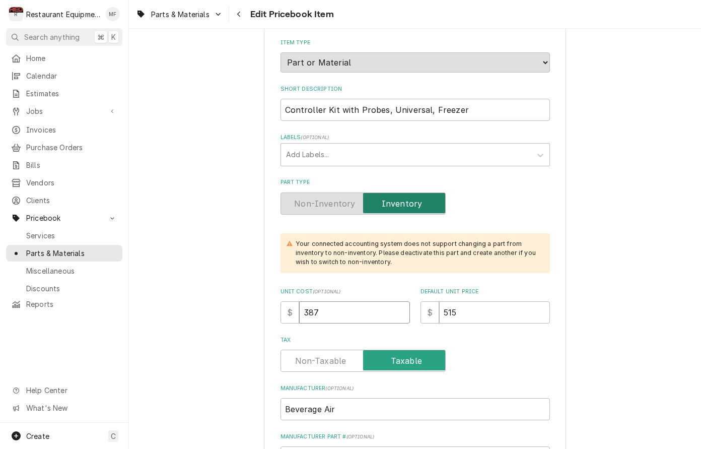
type input "387.6"
type textarea "x"
type input "387.63"
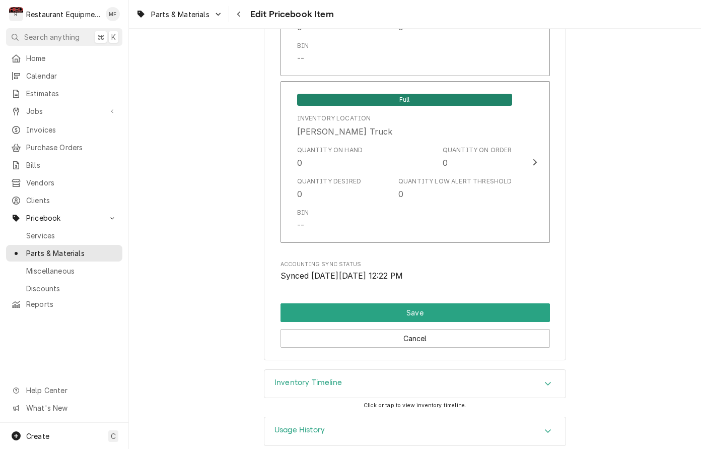
scroll to position [6543, 0]
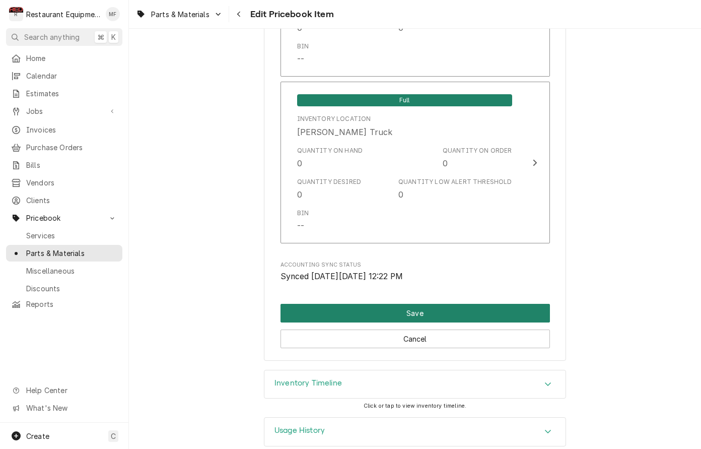
click at [505, 304] on button "Save" at bounding box center [414, 313] width 269 height 19
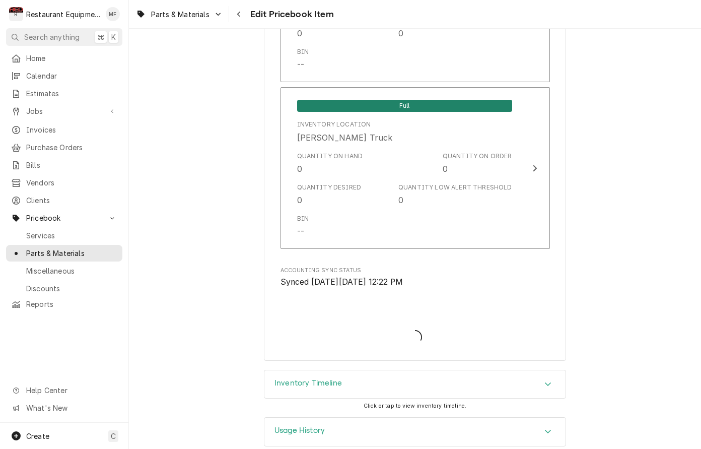
type textarea "x"
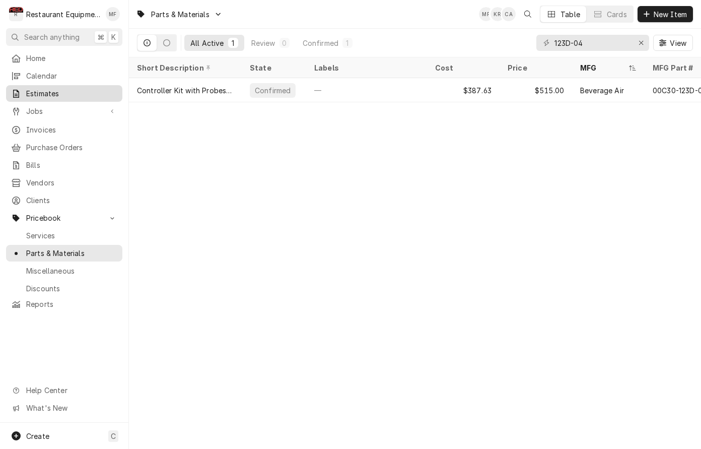
click at [85, 89] on span "Estimates" at bounding box center [71, 93] width 91 height 11
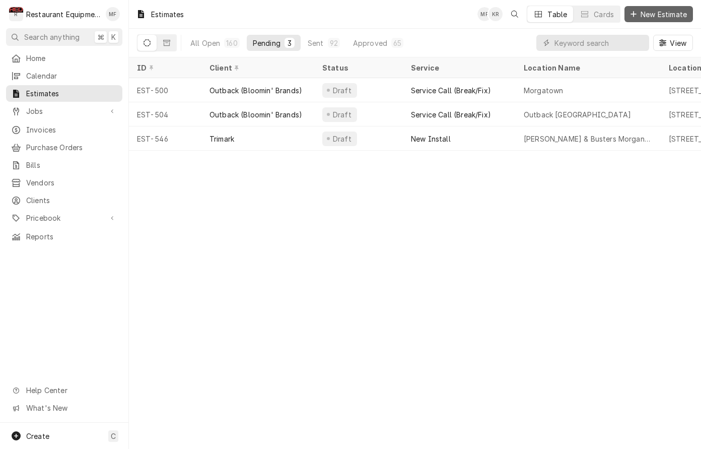
click at [655, 17] on span "New Estimate" at bounding box center [663, 14] width 50 height 11
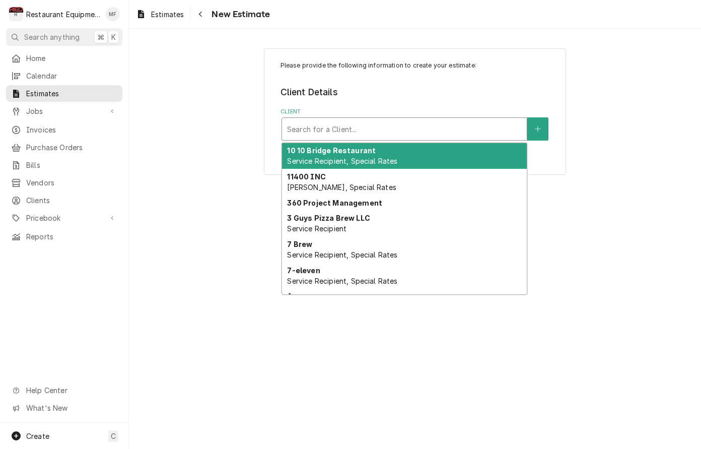
click at [464, 133] on div "Client" at bounding box center [404, 129] width 235 height 18
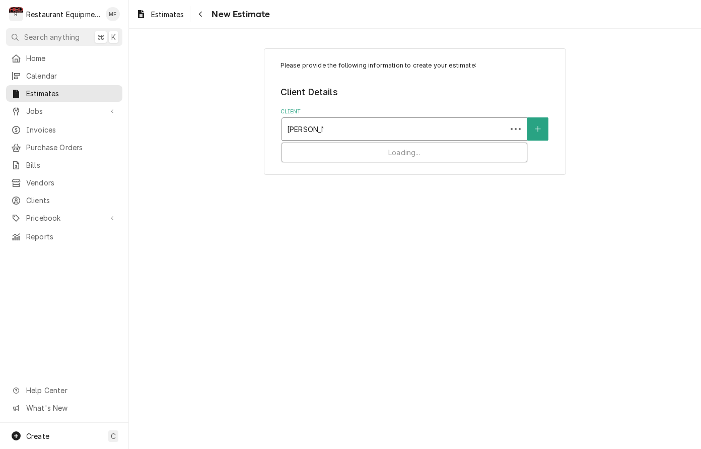
type input "Mcdonalds"
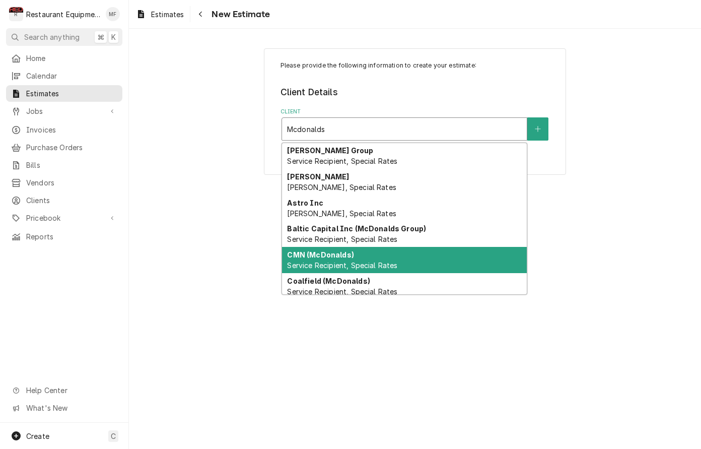
scroll to position [23, 0]
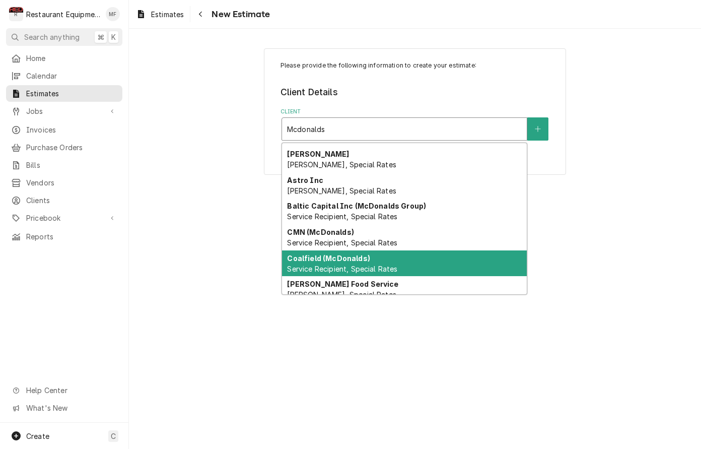
click at [479, 255] on div "Coalfield (McDonalds) Service Recipient, Special Rates" at bounding box center [404, 263] width 245 height 26
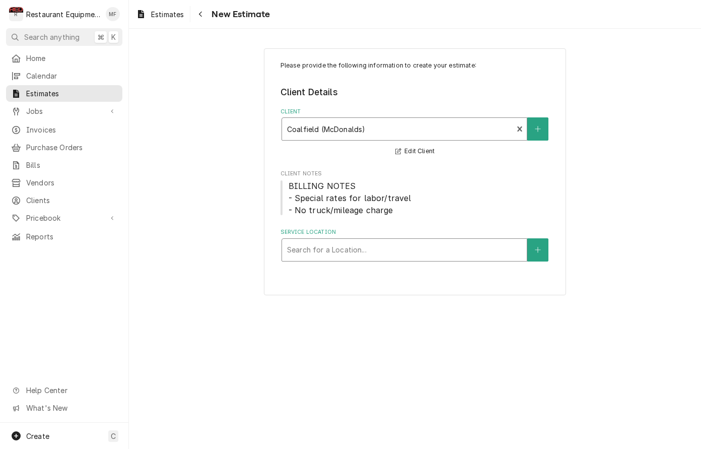
click at [433, 245] on div "Service Location" at bounding box center [404, 250] width 235 height 18
type input "Foun"
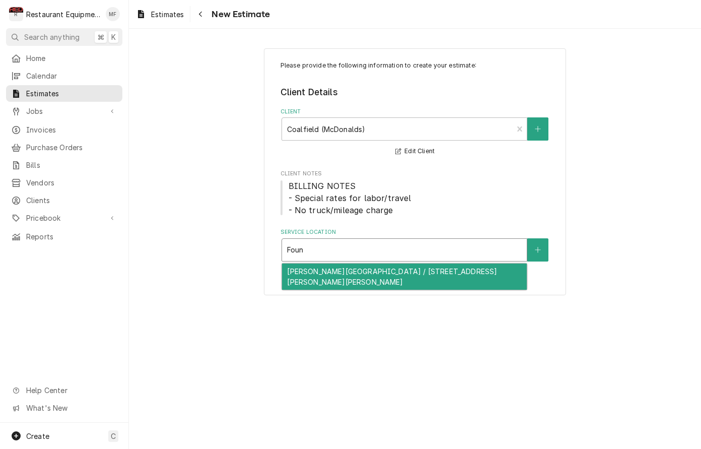
click at [445, 269] on div "Logan Fountain Place / 75 Norman Morgan Blvd, Logan, WV 25601" at bounding box center [404, 276] width 245 height 26
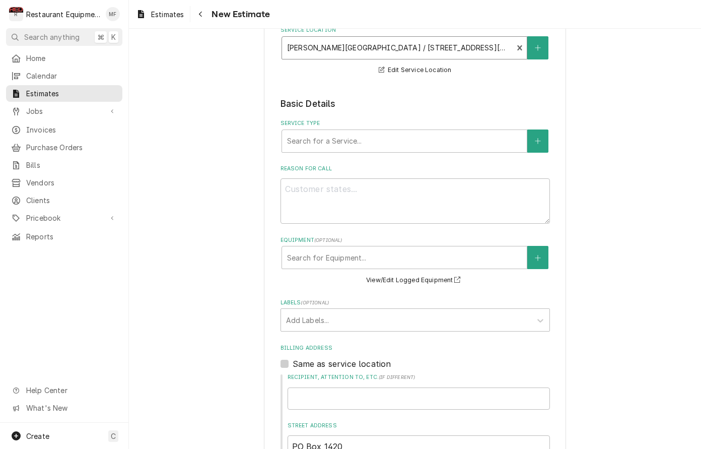
scroll to position [215, 0]
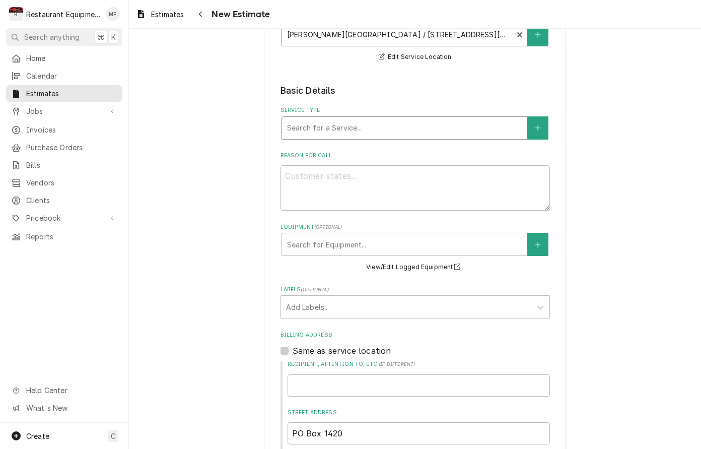
click at [407, 119] on div "Service Type" at bounding box center [404, 128] width 235 height 18
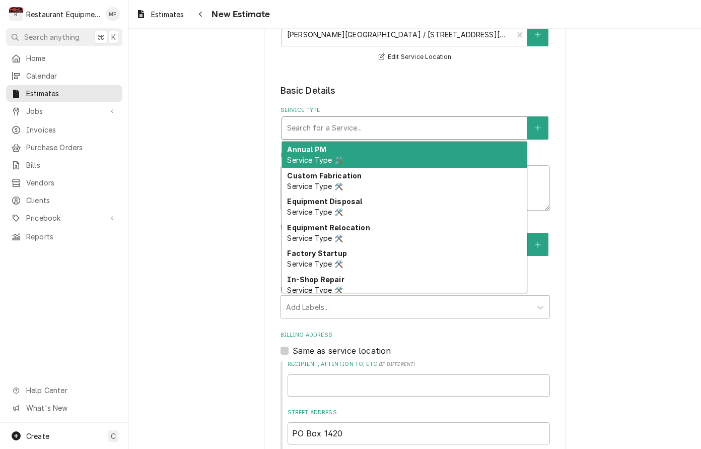
type textarea "x"
type input "b"
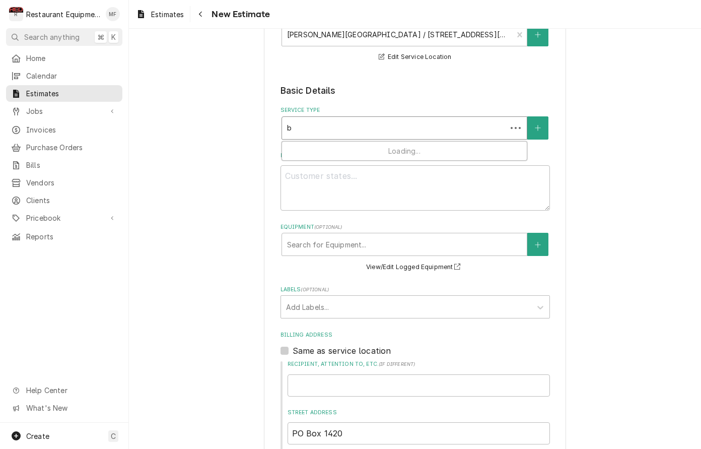
type textarea "x"
type input "br"
type textarea "x"
type input "bre"
type textarea "x"
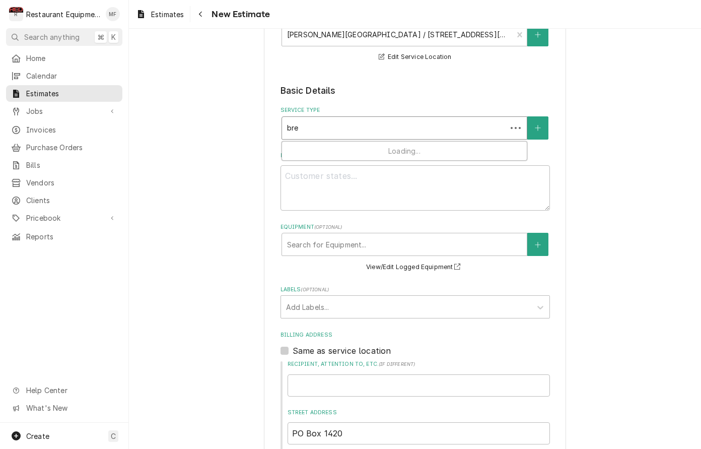
type input "brea"
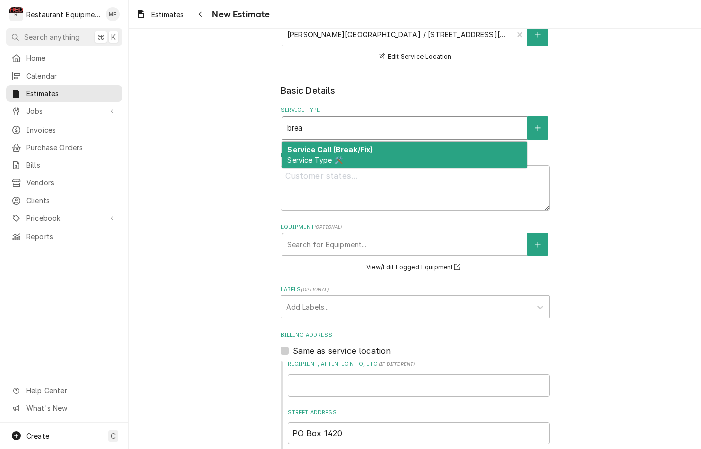
click at [416, 156] on div "Service Call (Break/Fix) Service Type 🛠️" at bounding box center [404, 154] width 245 height 26
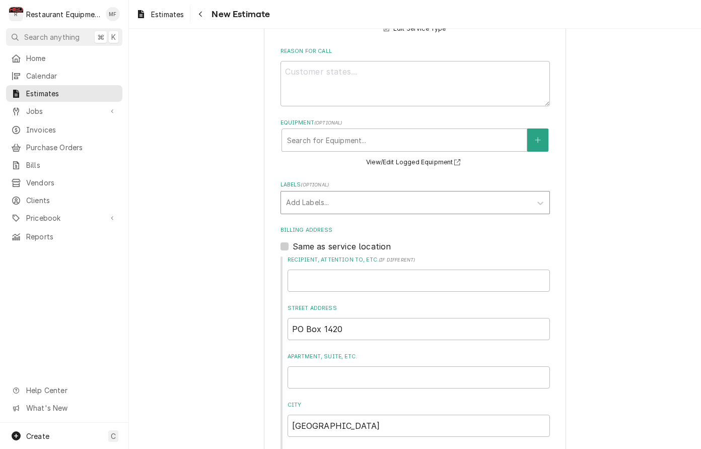
scroll to position [338, 0]
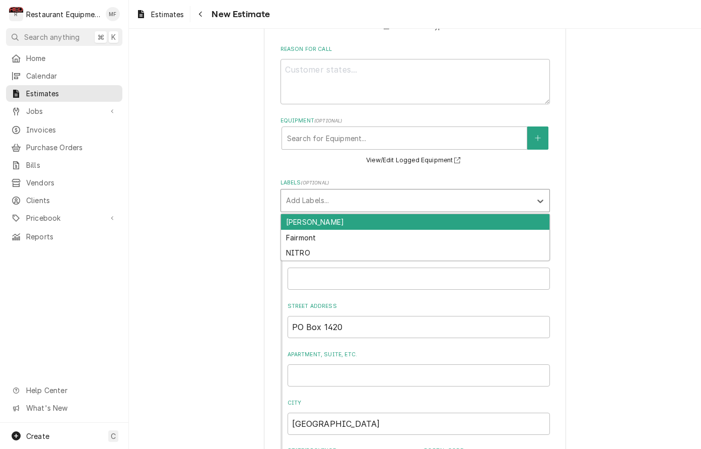
click at [455, 191] on div "Labels" at bounding box center [406, 200] width 240 height 18
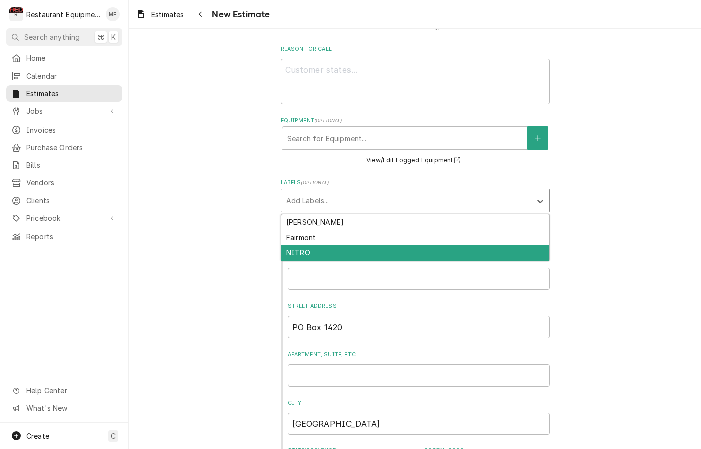
click at [486, 248] on div "NITRO" at bounding box center [415, 253] width 268 height 16
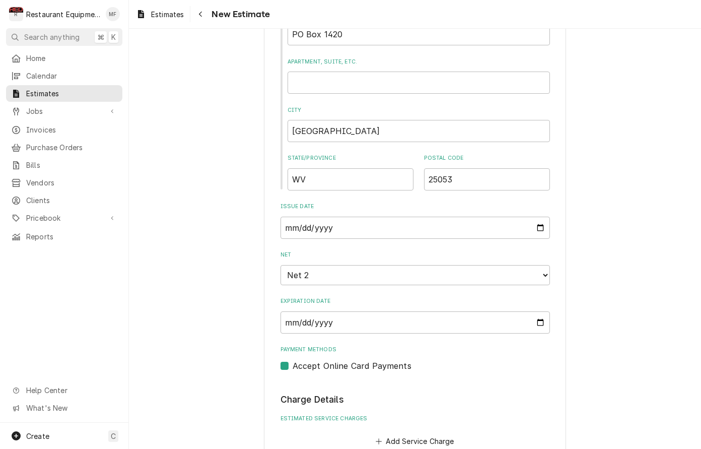
type textarea "x"
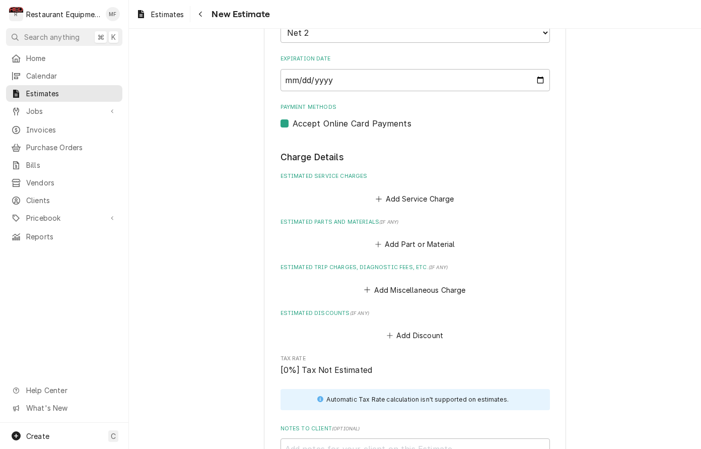
scroll to position [874, 0]
click at [422, 190] on button "Add Service Charge" at bounding box center [415, 197] width 82 height 14
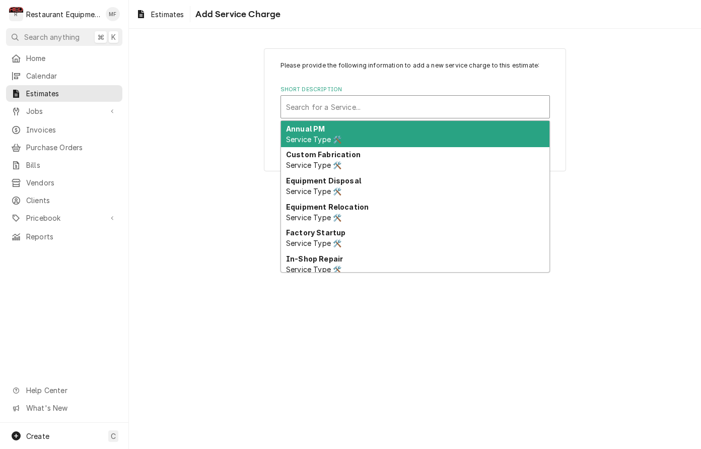
click at [451, 107] on div "Short Description" at bounding box center [415, 107] width 258 height 18
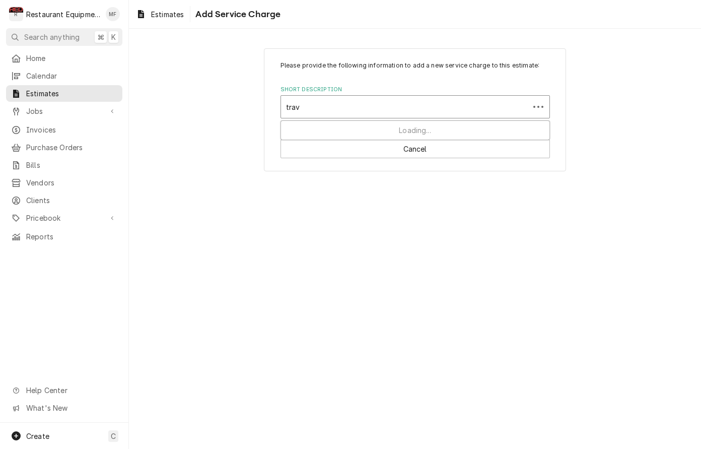
type input "trave"
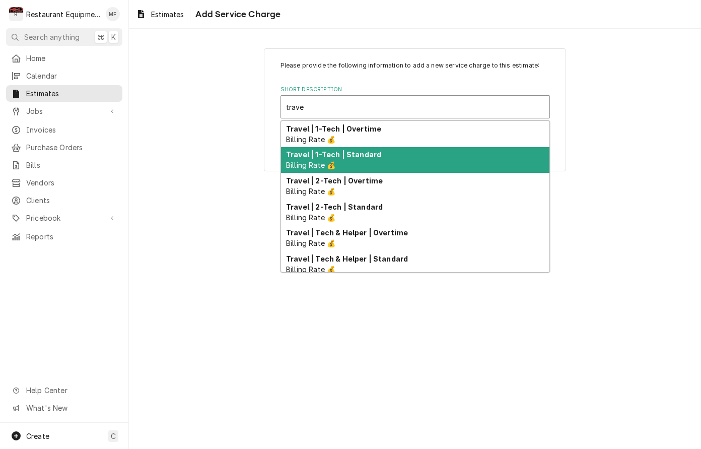
click at [455, 158] on div "Travel | 1-Tech | Standard Billing Rate 💰" at bounding box center [415, 160] width 268 height 26
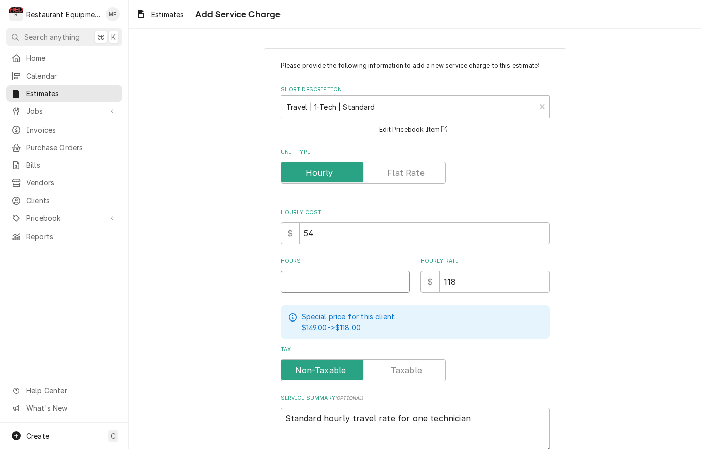
click at [357, 287] on input "Hours" at bounding box center [344, 281] width 129 height 22
type textarea "x"
type input "2"
type textarea "x"
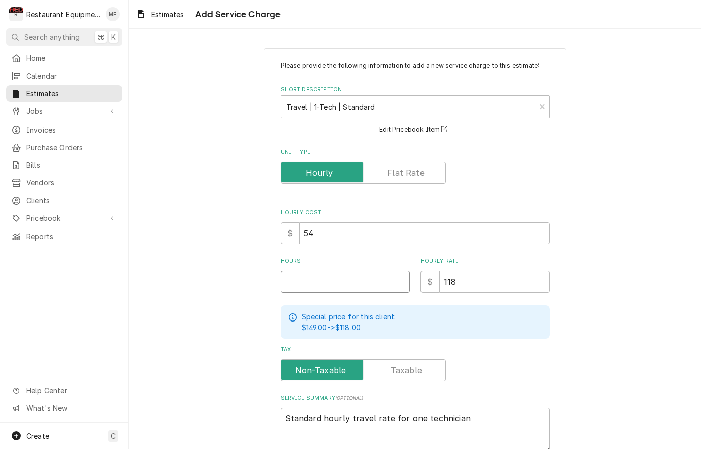
type input "4"
type textarea "x"
type input "4"
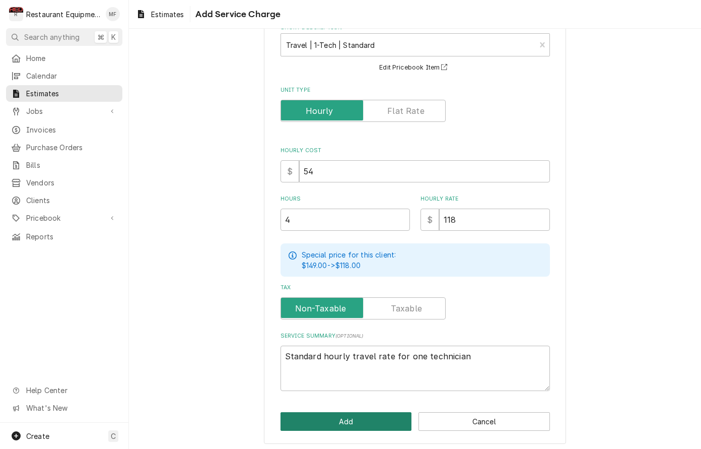
click at [393, 421] on button "Add" at bounding box center [345, 421] width 131 height 19
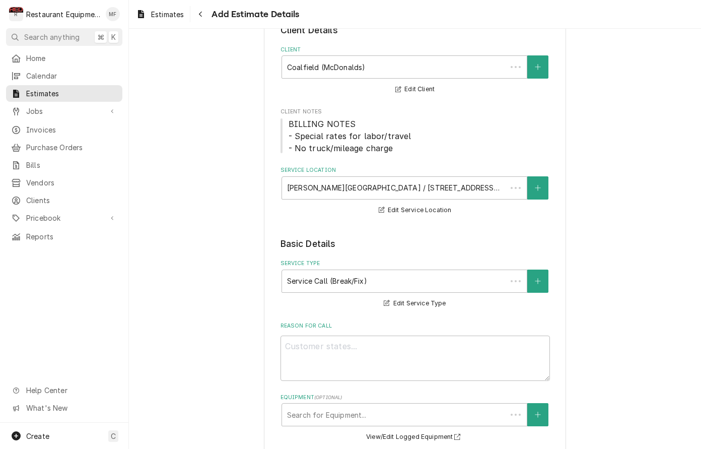
scroll to position [874, 0]
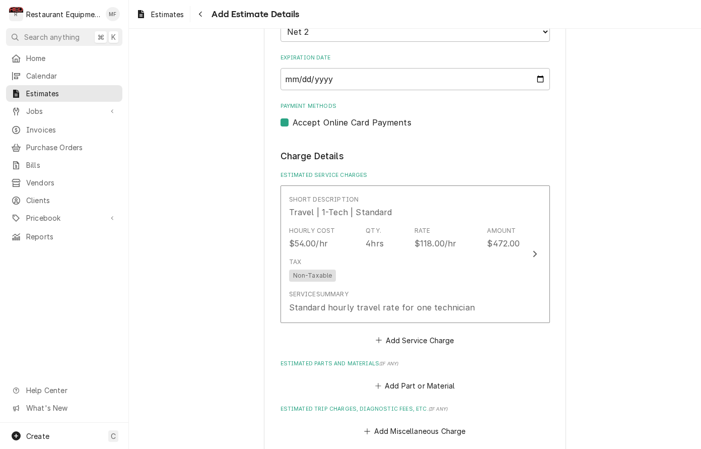
type textarea "x"
click at [413, 333] on button "Add Service Charge" at bounding box center [415, 340] width 82 height 14
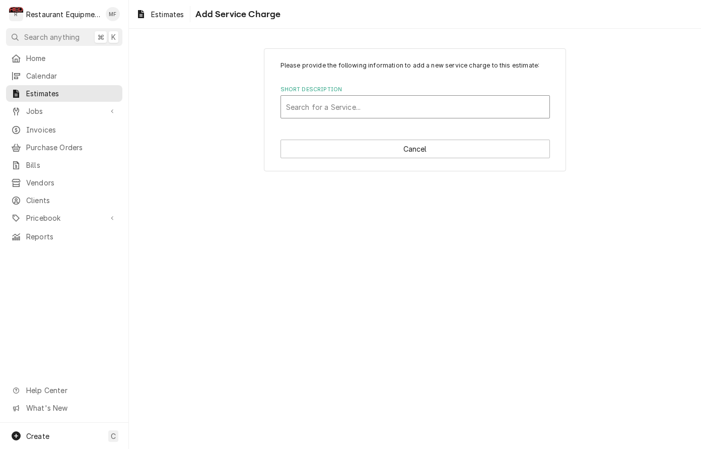
click at [420, 118] on div "Search for a Service..." at bounding box center [414, 106] width 269 height 23
type input "labor"
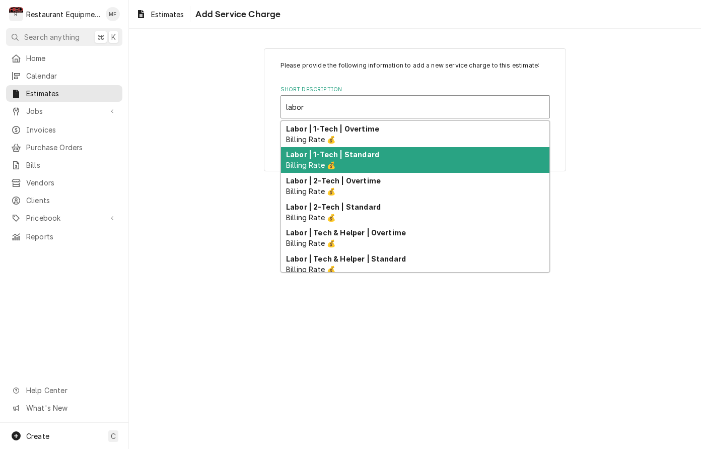
click at [419, 157] on div "Labor | 1-Tech | Standard Billing Rate 💰" at bounding box center [415, 160] width 268 height 26
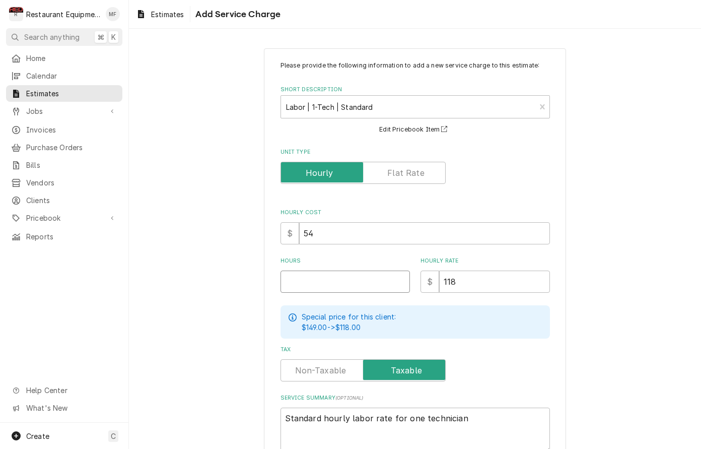
click at [366, 279] on input "Hours" at bounding box center [344, 281] width 129 height 22
type textarea "x"
type input "3"
type textarea "x"
type input "3"
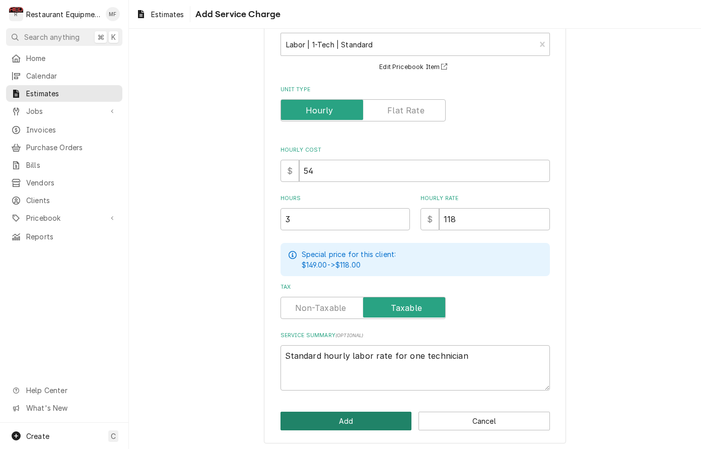
scroll to position [62, 0]
click at [373, 416] on button "Add" at bounding box center [345, 421] width 131 height 19
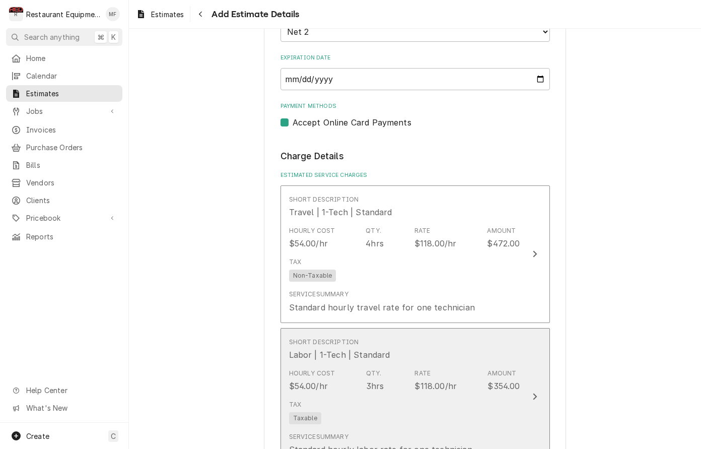
type textarea "x"
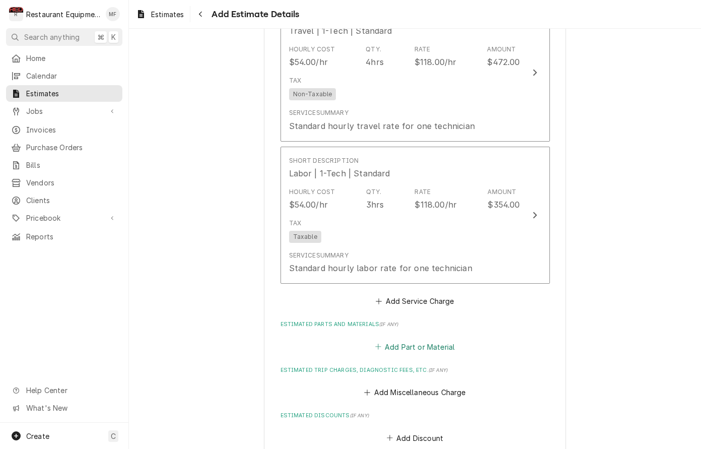
scroll to position [1056, 0]
click at [417, 338] on button "Add Part or Material" at bounding box center [414, 345] width 83 height 14
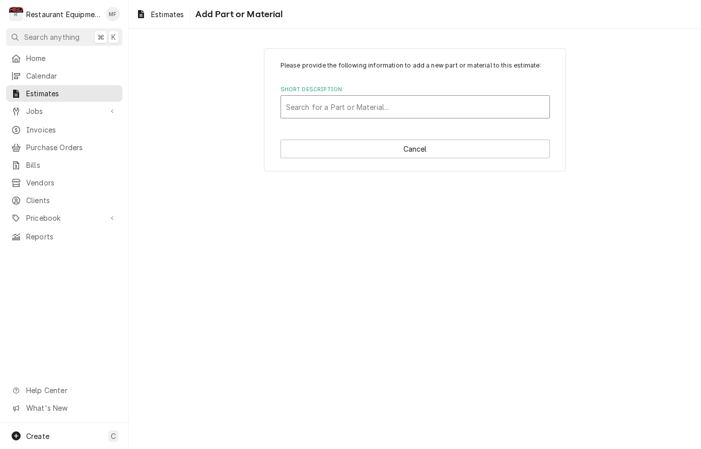
click at [460, 105] on div "Short Description" at bounding box center [415, 107] width 258 height 18
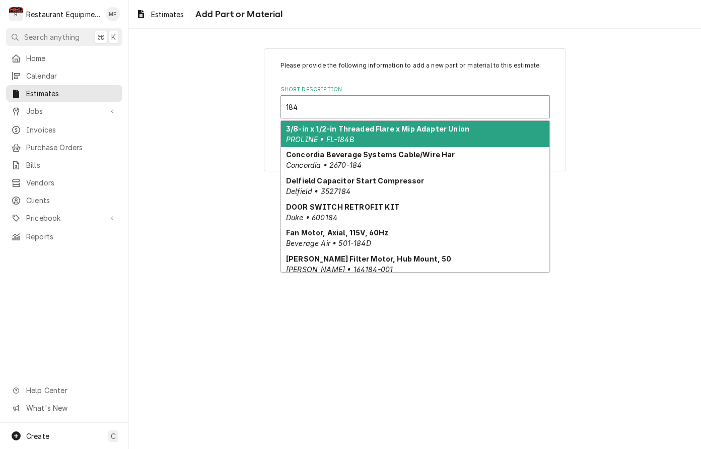
type input "184D"
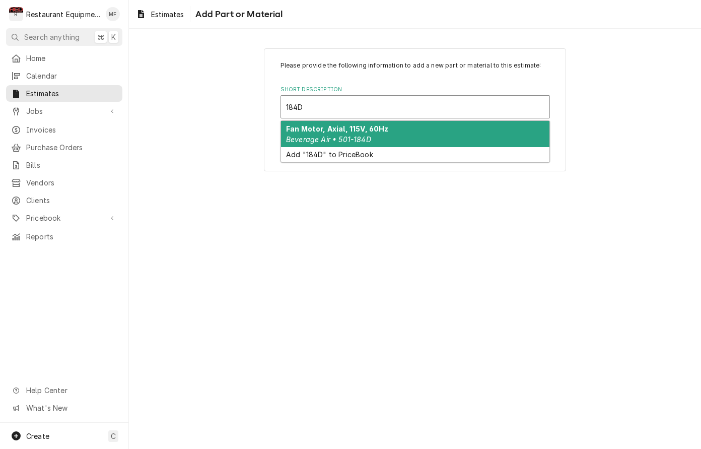
click at [465, 126] on div "Fan Motor, Axial, 115V, 60Hz Beverage Air • 501-184D" at bounding box center [415, 134] width 268 height 26
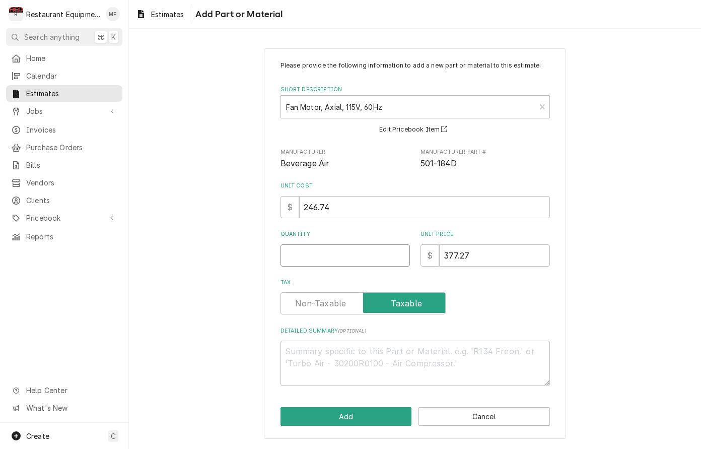
click at [350, 255] on input "Quantity" at bounding box center [344, 255] width 129 height 22
type textarea "x"
type input "1"
type textarea "x"
type input "1"
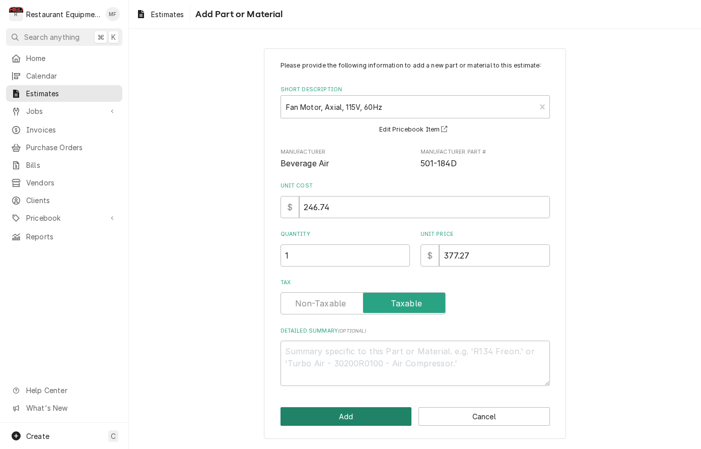
click at [387, 409] on button "Add" at bounding box center [345, 416] width 131 height 19
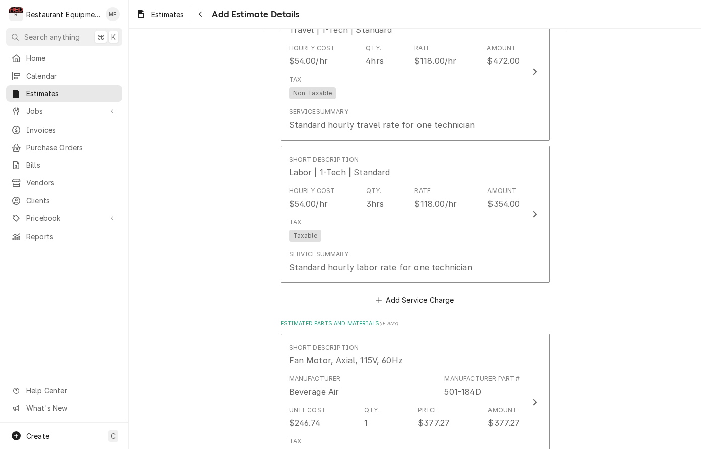
type textarea "x"
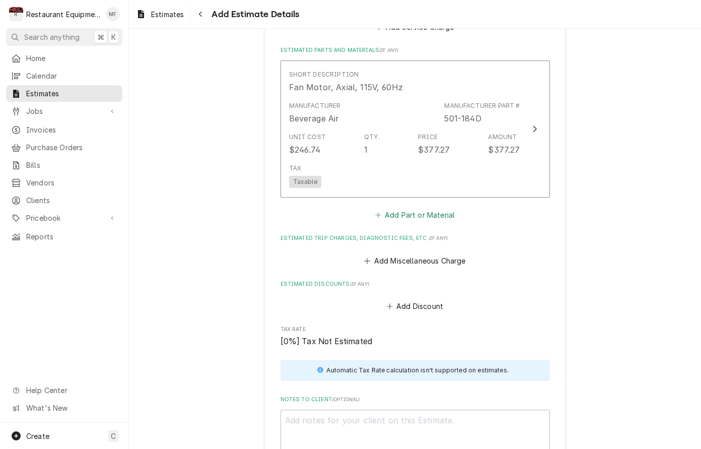
scroll to position [1337, 0]
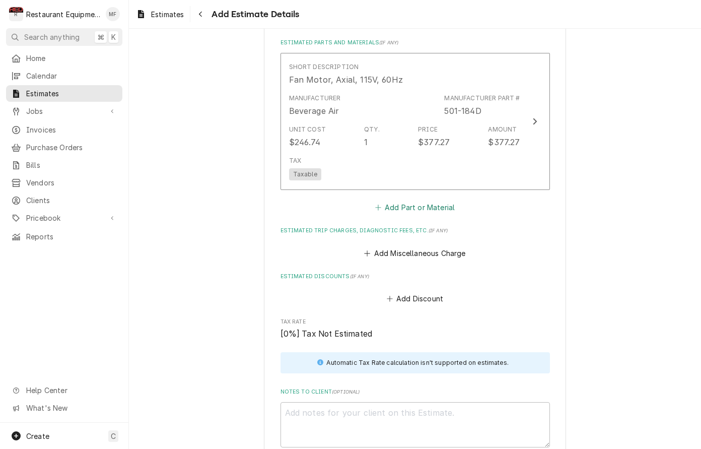
click at [428, 200] on button "Add Part or Material" at bounding box center [414, 207] width 83 height 14
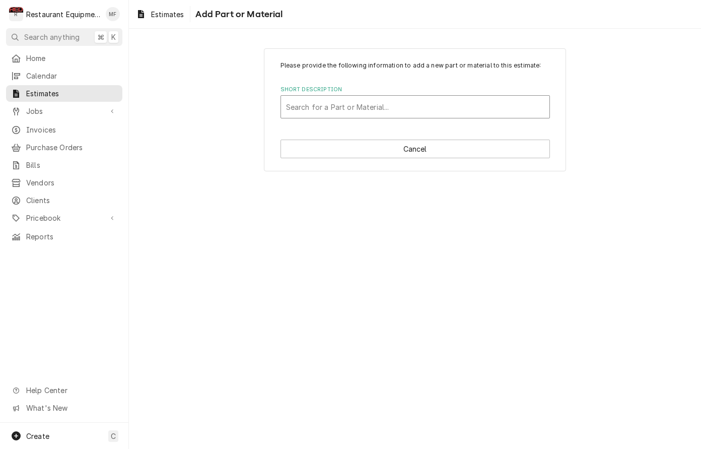
click at [421, 106] on div "Short Description" at bounding box center [415, 107] width 258 height 18
type input "123D-04"
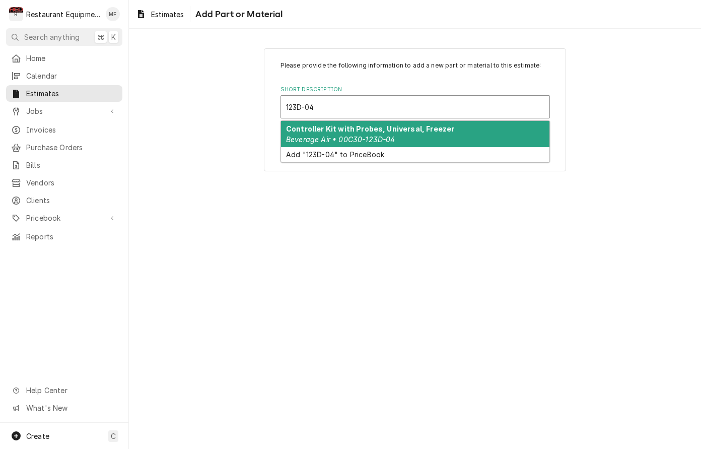
click at [437, 138] on div "Controller Kit with Probes, Universal, Freezer Beverage Air • 00C30-123D-04" at bounding box center [415, 134] width 268 height 26
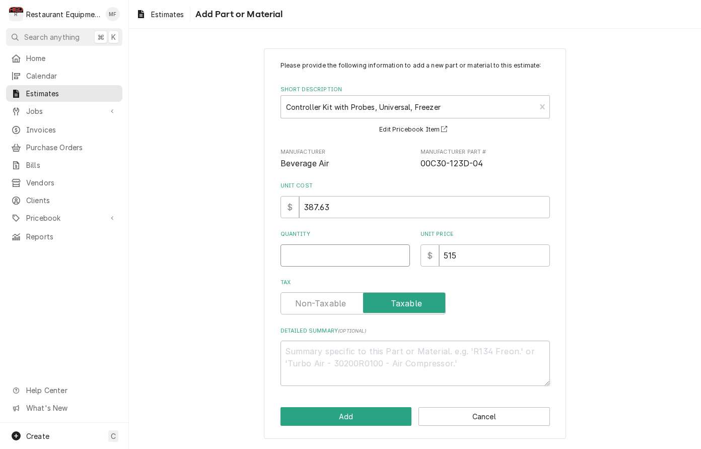
click at [346, 245] on input "Quantity" at bounding box center [344, 255] width 129 height 22
type textarea "x"
type input "1"
type textarea "x"
type input "1"
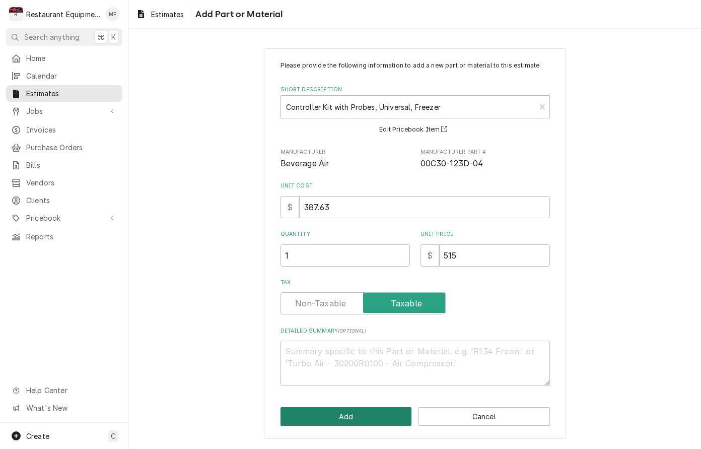
click at [357, 409] on button "Add" at bounding box center [345, 416] width 131 height 19
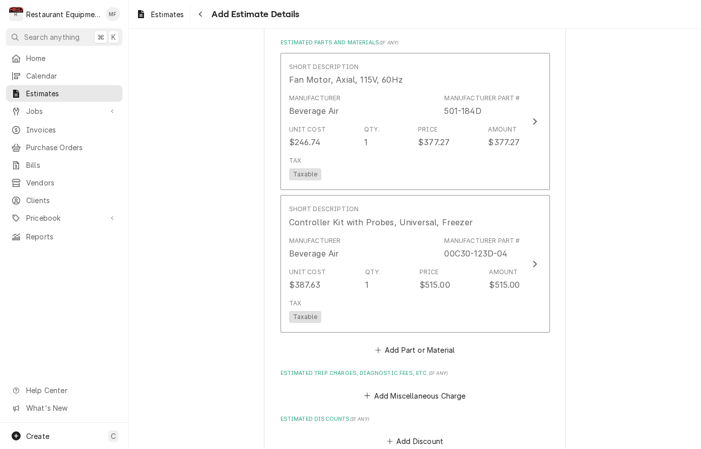
type textarea "x"
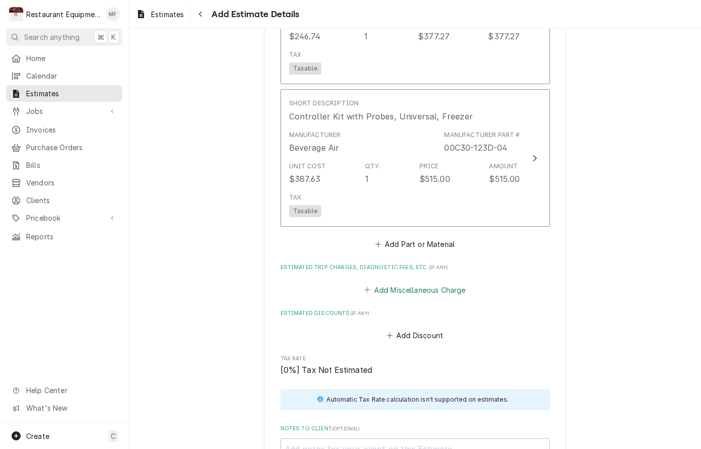
scroll to position [1442, 0]
click at [433, 283] on button "Add Miscellaneous Charge" at bounding box center [414, 290] width 105 height 14
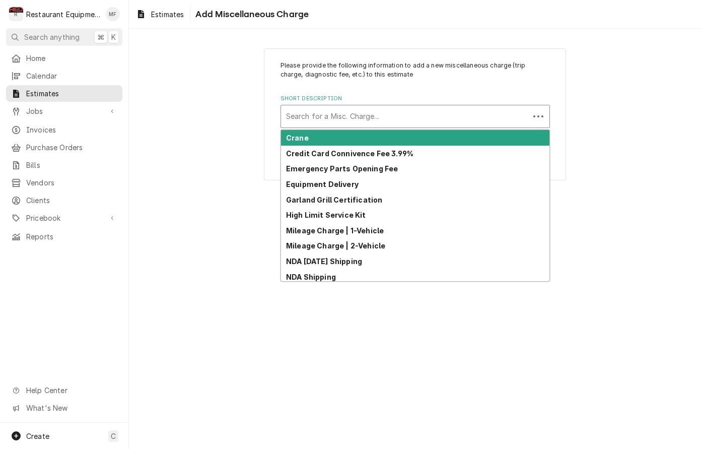
scroll to position [1, 0]
click at [501, 117] on div "Short Description" at bounding box center [405, 116] width 238 height 18
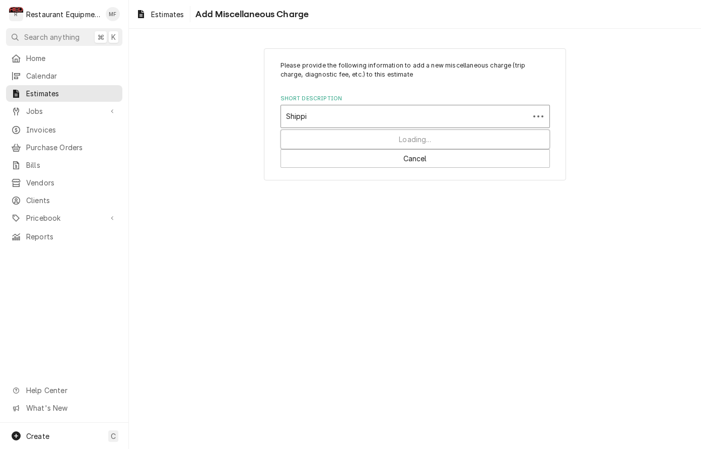
type input "Shippin"
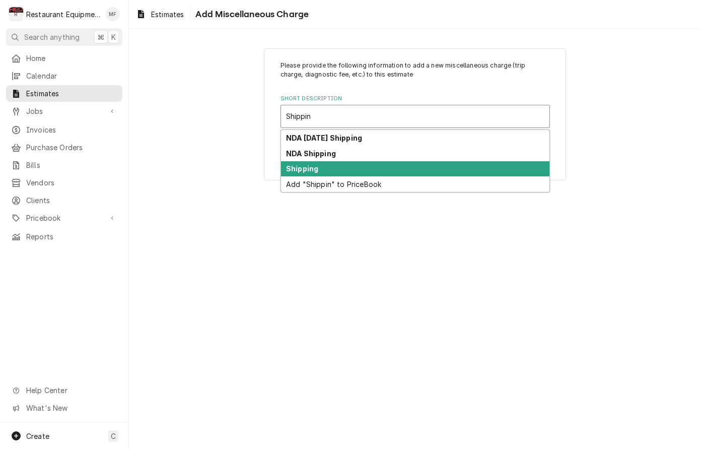
click at [488, 162] on div "Shipping" at bounding box center [415, 169] width 268 height 16
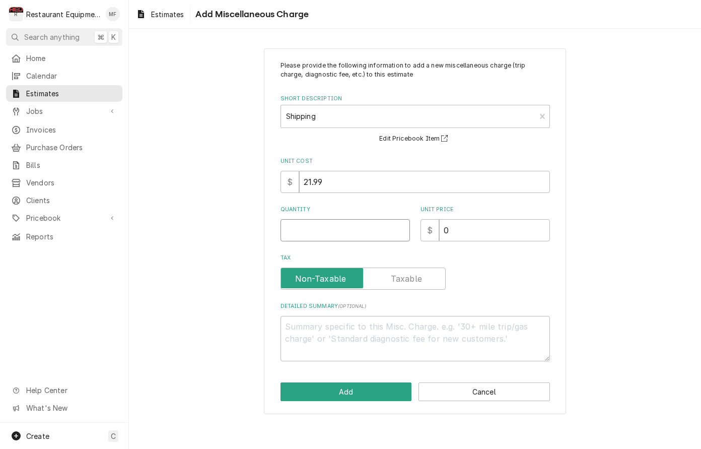
click at [350, 235] on input "Quantity" at bounding box center [344, 230] width 129 height 22
type textarea "x"
type input "1"
type textarea "x"
type input "1"
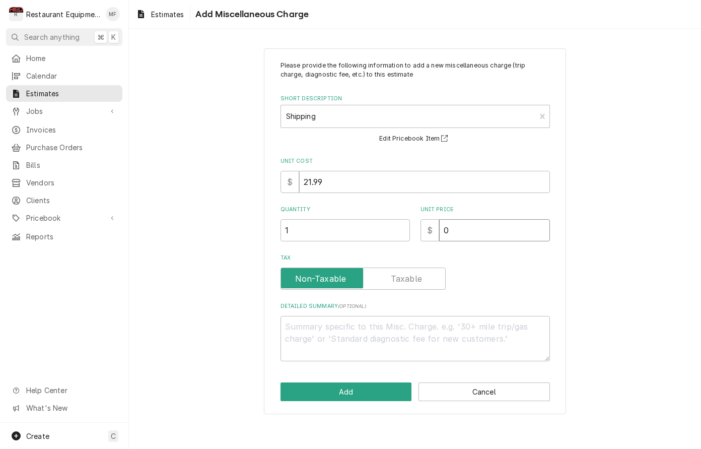
type textarea "x"
type input "7"
type textarea "x"
type input "78"
type textarea "x"
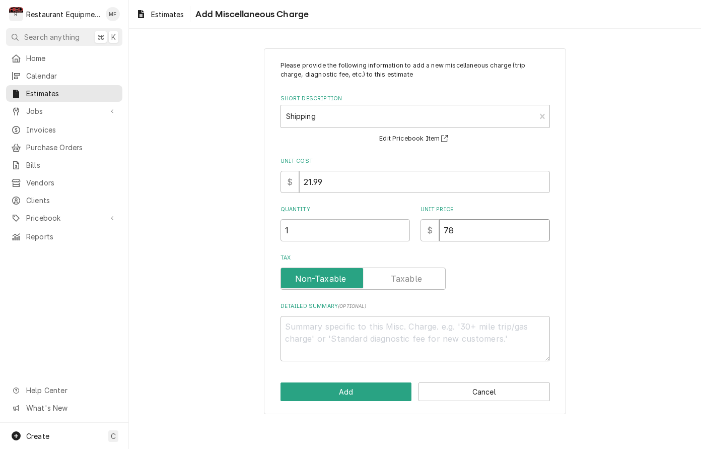
type input "780"
type textarea "x"
type input "7804"
type textarea "x"
type input "780"
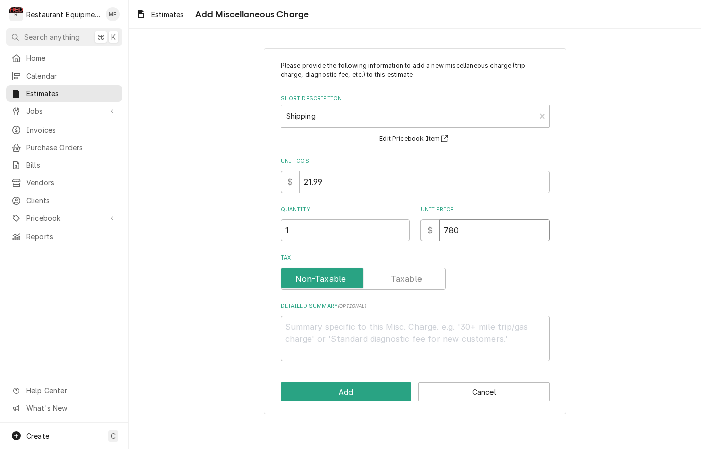
type textarea "x"
type input "78"
type textarea "x"
type input "78.4"
type textarea "x"
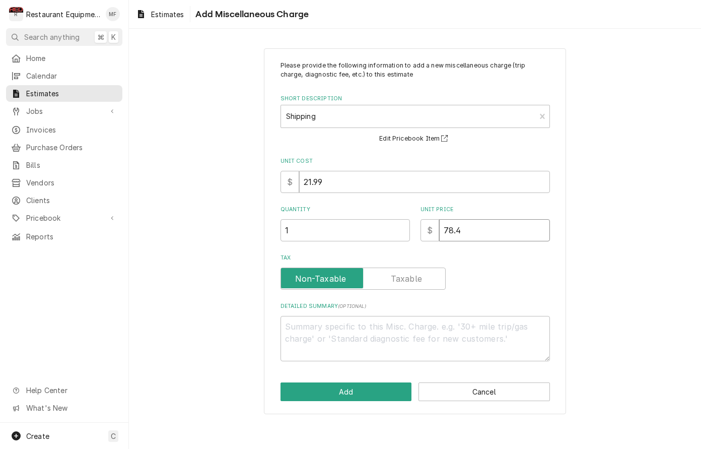
type input "78.43"
type textarea "x"
type input "78.43"
click at [374, 392] on button "Add" at bounding box center [345, 391] width 131 height 19
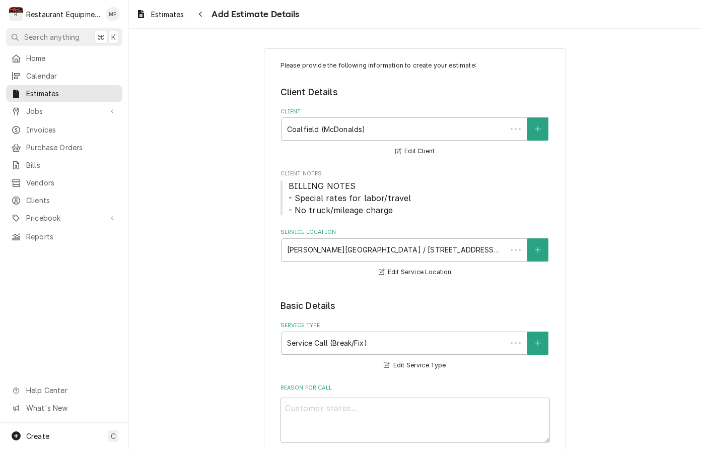
scroll to position [1442, 0]
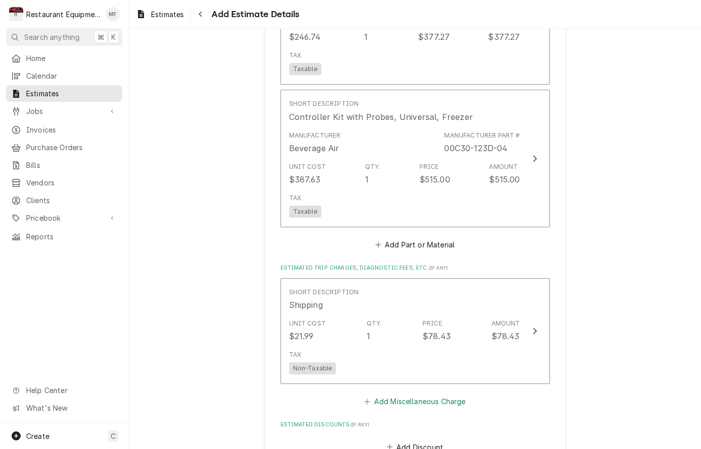
click at [402, 394] on button "Add Miscellaneous Charge" at bounding box center [414, 401] width 105 height 14
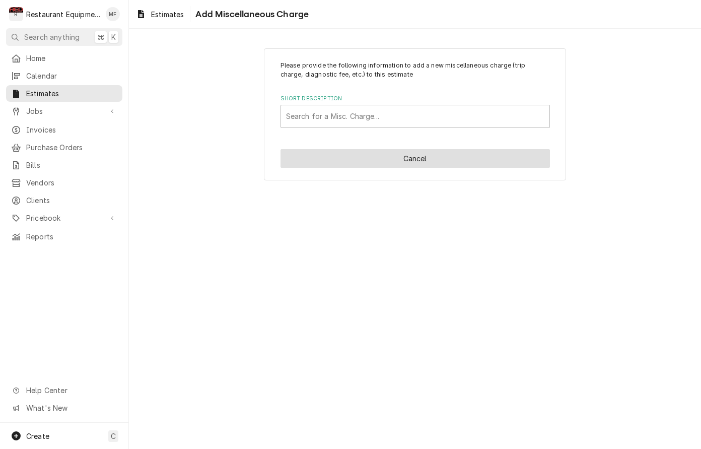
click at [465, 150] on button "Cancel" at bounding box center [414, 158] width 269 height 19
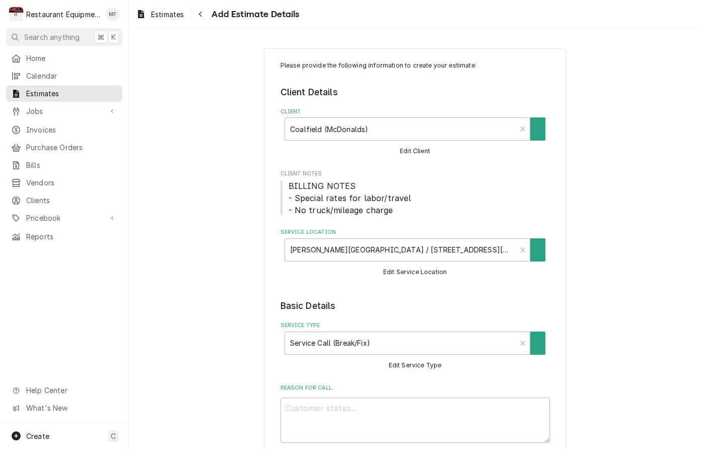
scroll to position [1442, 0]
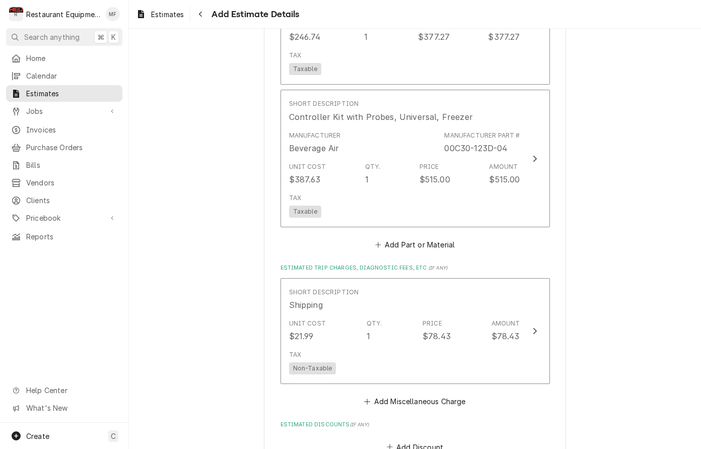
type textarea "x"
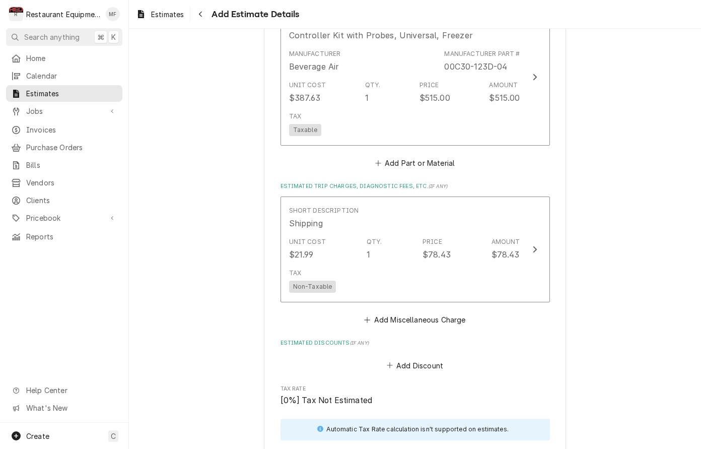
scroll to position [1524, 0]
click at [450, 312] on button "Add Miscellaneous Charge" at bounding box center [414, 319] width 105 height 14
click at [450, 303] on div "Please provide the following information to create your estimate: Client Detail…" at bounding box center [415, 239] width 572 height 420
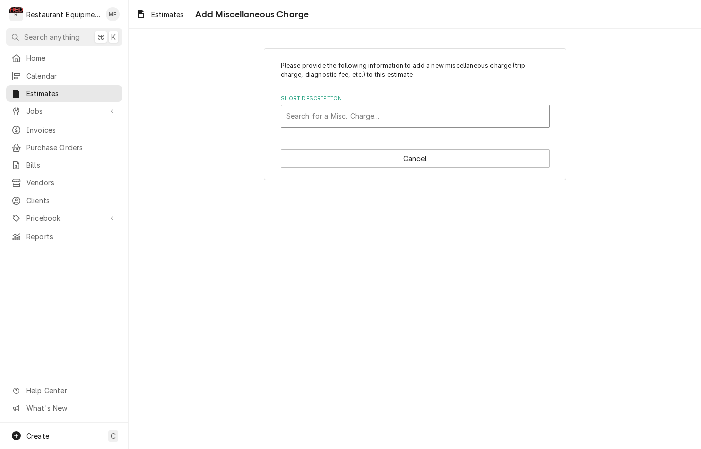
click at [464, 110] on div "Short Description" at bounding box center [415, 116] width 258 height 18
type input "tax"
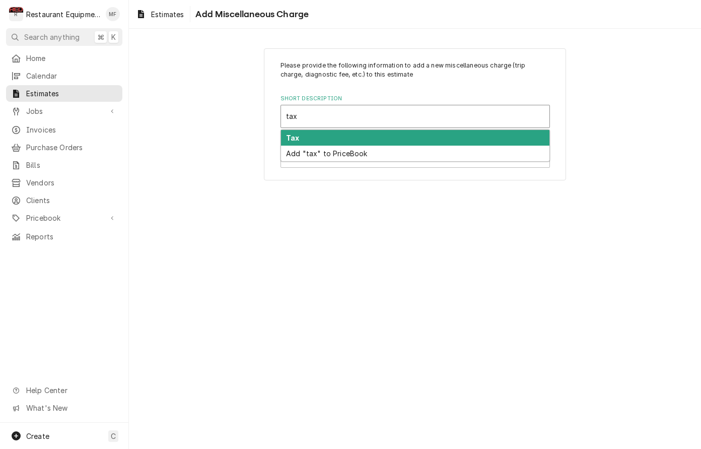
click at [464, 132] on div "Tax" at bounding box center [415, 138] width 268 height 16
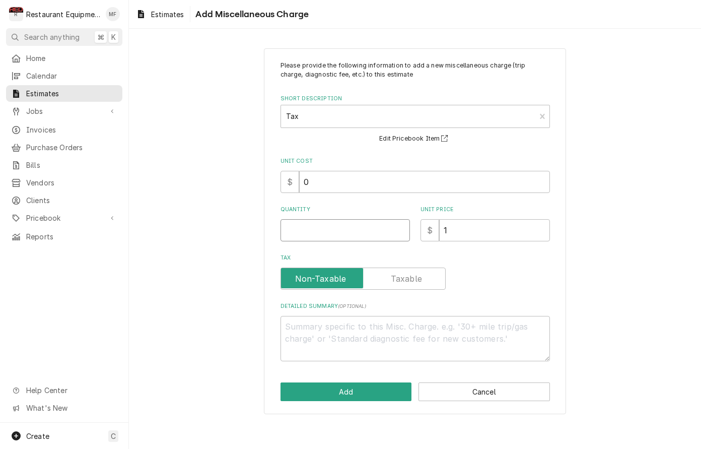
click at [361, 230] on input "Quantity" at bounding box center [344, 230] width 129 height 22
type textarea "x"
type input "1"
type textarea "x"
type input "8"
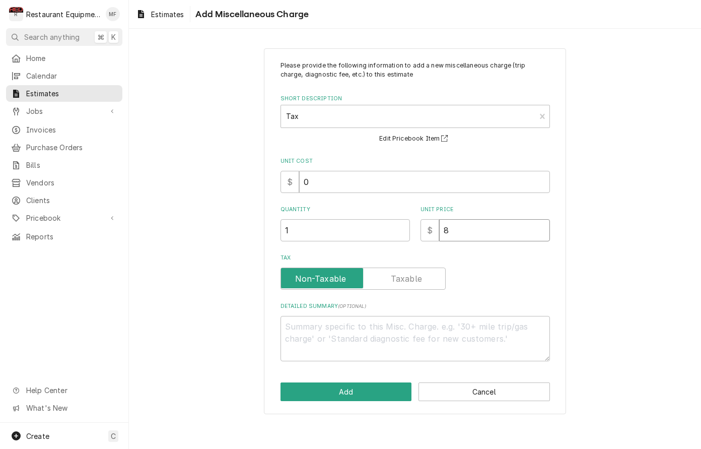
type textarea "x"
type input "87"
type textarea "x"
type input "87.2"
type textarea "x"
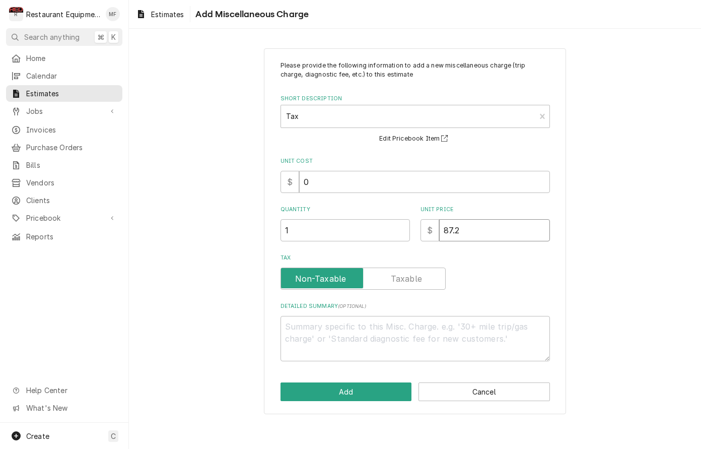
type input "87.24"
type textarea "x"
type input "87.24"
click at [353, 382] on button "Add" at bounding box center [345, 391] width 131 height 19
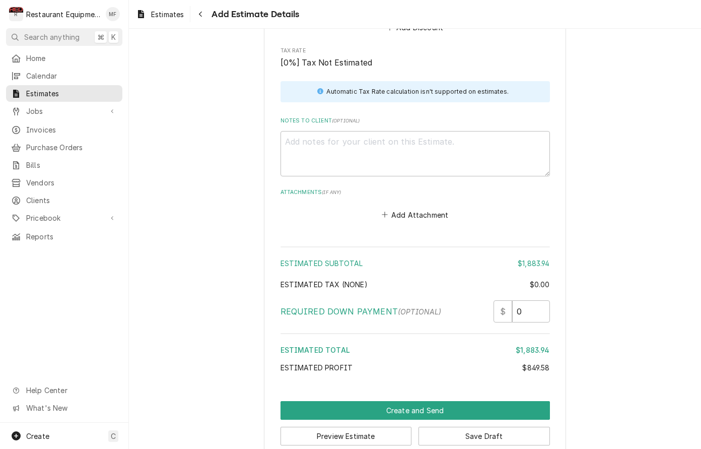
scroll to position [1971, 0]
click at [389, 131] on textarea "Notes to Client ( optional )" at bounding box center [414, 153] width 269 height 45
paste textarea "09/29/2025 Time in: 12:45 Time out: 1:30 Truck 206 Beverage Air RIF Model: Can’…"
type textarea "x"
type textarea "09/29/2025 Time in: 12:45 Time out: 1:30 Truck 206 Beverage Air RIF Model: Can’…"
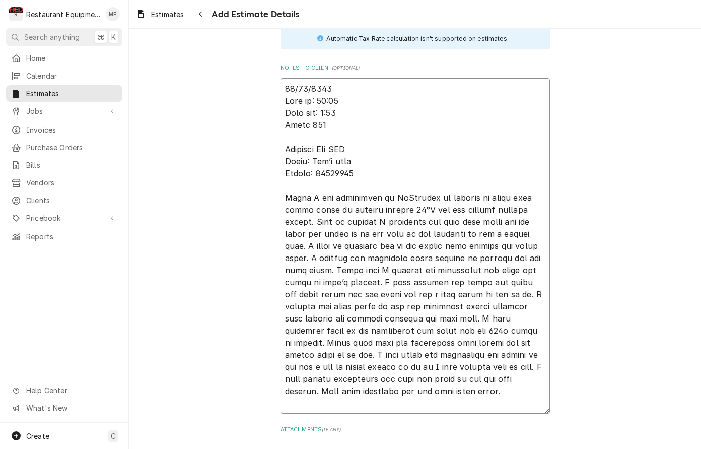
scroll to position [2026, 0]
click at [342, 94] on textarea "Notes to Client ( optional )" at bounding box center [414, 244] width 269 height 335
type textarea "x"
type textarea "09/29/2025 Time in: 12:45 Time out: 1:3 Truck 206 Beverage Air RIF Model: Can’t…"
type textarea "x"
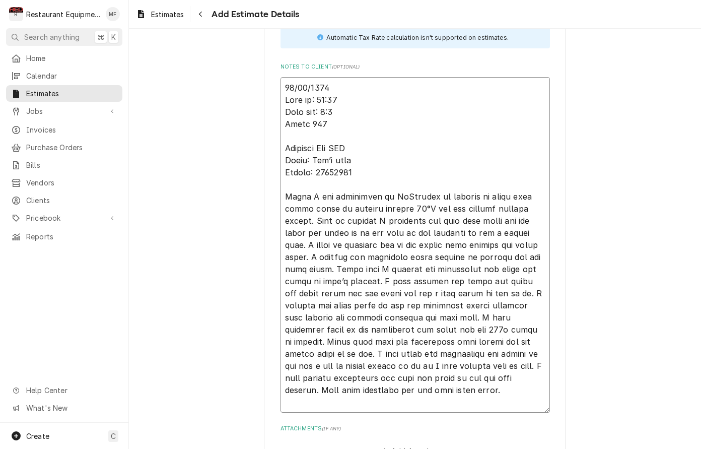
type textarea "09/29/2025 Time in: 12:45 Time out: 1: Truck 206 Beverage Air RIF Model: Can’t …"
type textarea "x"
type textarea "09/29/2025 Time in: 12:45 Time out: 1:4 Truck 206 Beverage Air RIF Model: Can’t…"
type textarea "x"
type textarea "09/29/2025 Time in: 12:45 Time out: 1:45 Truck 206 Beverage Air RIF Model: Can’…"
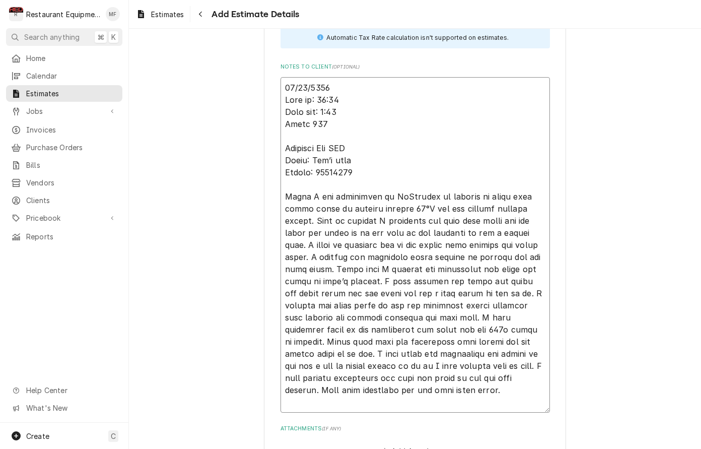
type textarea "x"
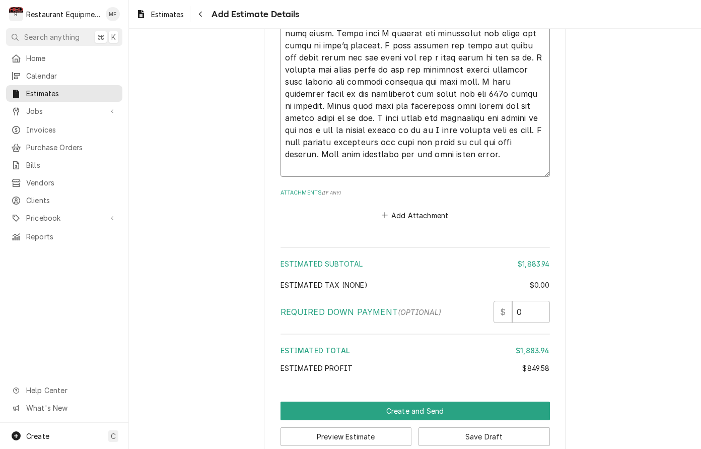
scroll to position [0, 0]
type textarea "09/29/2025 Time in: 12:45 Time out: 1:45 Truck 206 Beverage Air RIF Model: Can’…"
click at [519, 427] on button "Save Draft" at bounding box center [483, 436] width 131 height 19
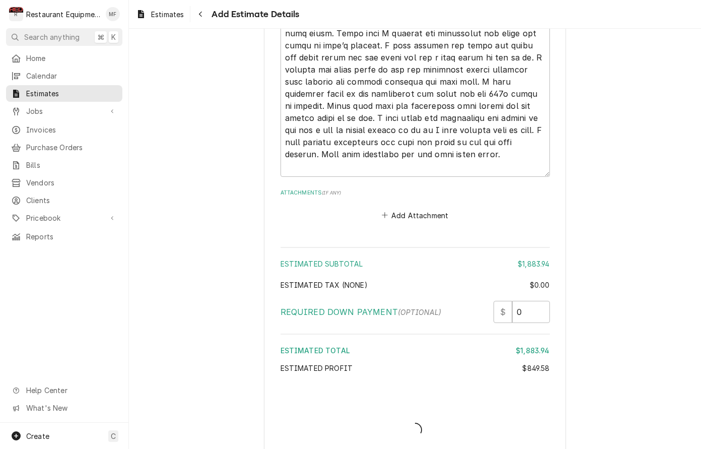
type textarea "x"
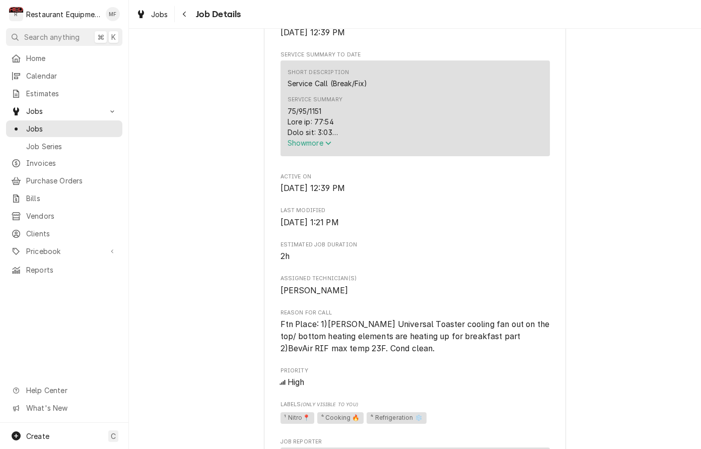
click at [326, 138] on span "Show more" at bounding box center [309, 142] width 44 height 9
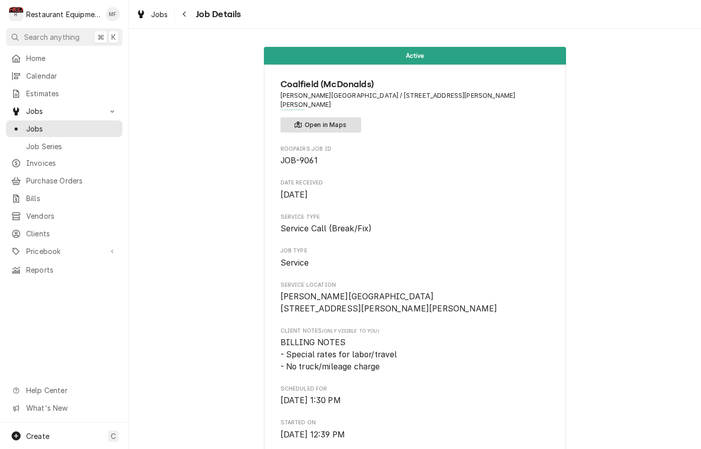
click at [329, 121] on button "Open in Maps" at bounding box center [320, 124] width 81 height 15
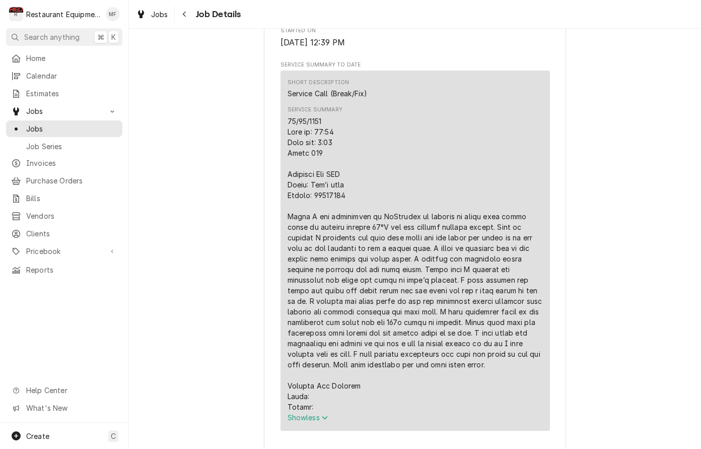
scroll to position [394, 0]
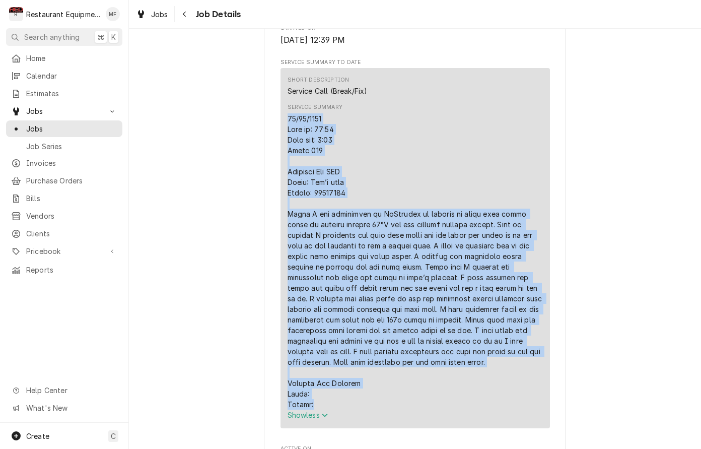
drag, startPoint x: 287, startPoint y: 112, endPoint x: 403, endPoint y: 399, distance: 309.6
click at [405, 401] on div "Service Summary" at bounding box center [414, 261] width 255 height 296
click at [435, 283] on div "Service Summary" at bounding box center [414, 261] width 255 height 296
drag, startPoint x: 287, startPoint y: 111, endPoint x: 400, endPoint y: 363, distance: 276.3
click at [402, 364] on div "Service Summary" at bounding box center [414, 261] width 255 height 296
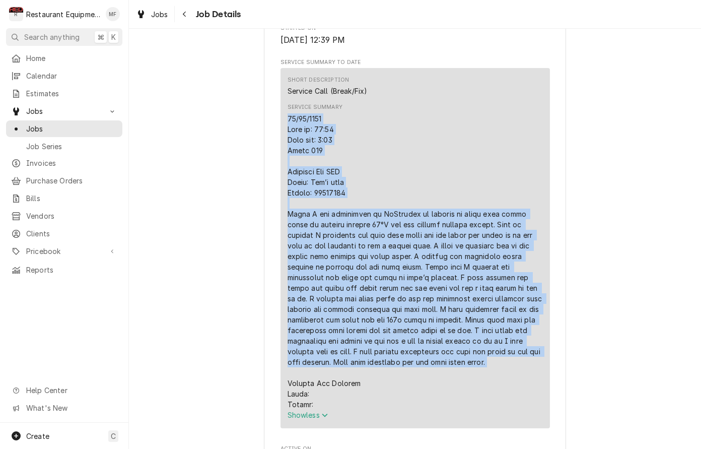
copy div "09/29/2025 Time in: 12:45 Time out: 1:30 Truck 206 Beverage Air RIF Model: Can’…"
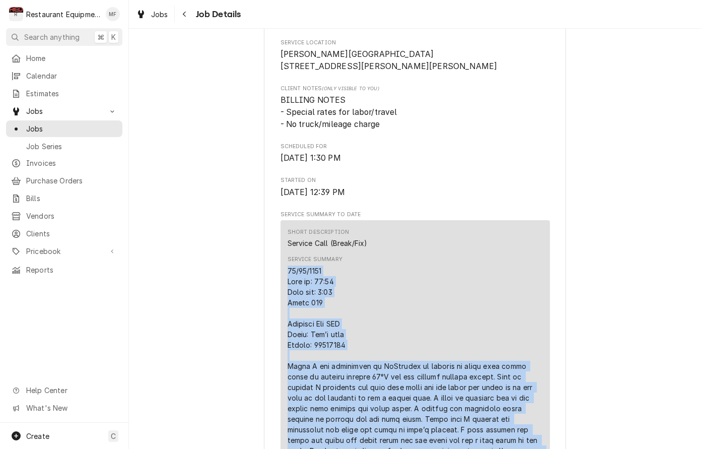
scroll to position [237, 0]
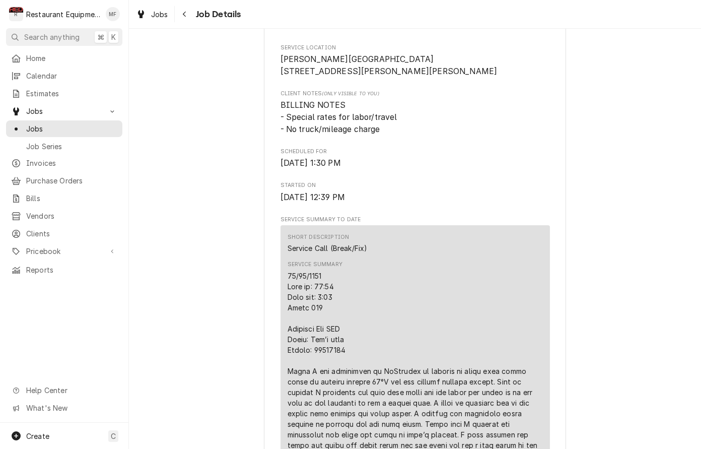
click at [448, 90] on span "Client Notes (Only Visible to You)" at bounding box center [414, 94] width 269 height 8
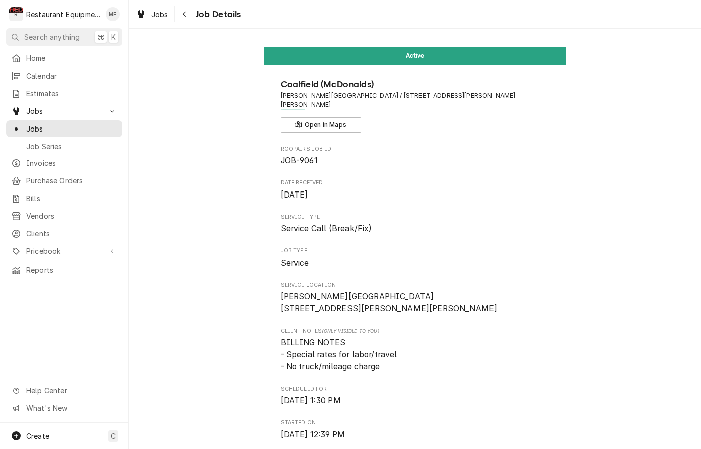
scroll to position [0, 0]
click at [180, 15] on div "Navigate back" at bounding box center [185, 14] width 10 height 10
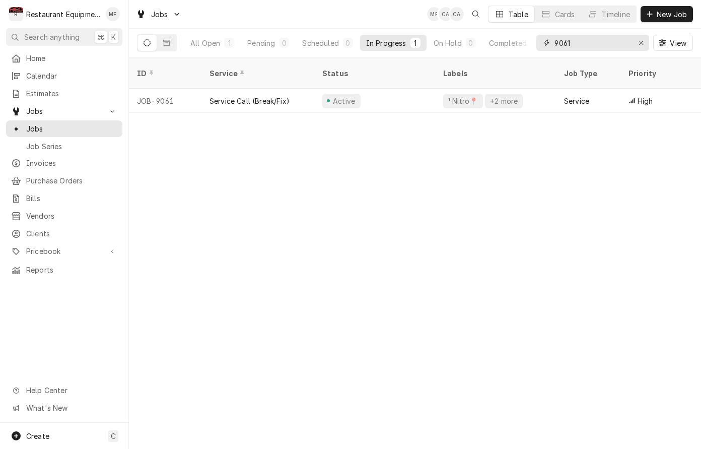
click at [642, 43] on icon "Erase input" at bounding box center [641, 42] width 6 height 7
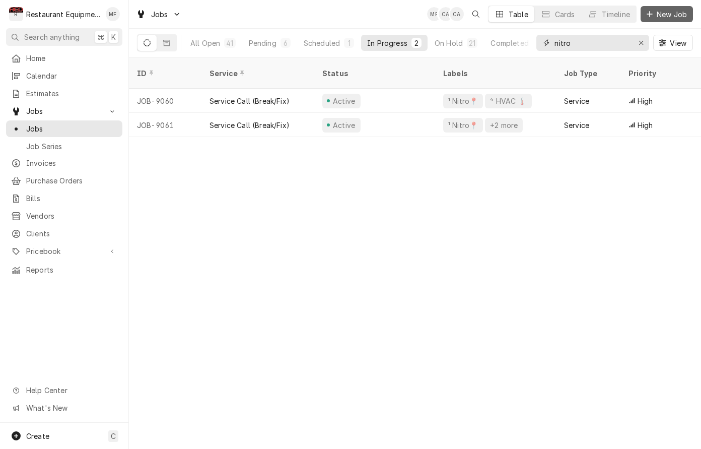
type input "nitro"
click at [659, 12] on span "New Job" at bounding box center [671, 14] width 34 height 11
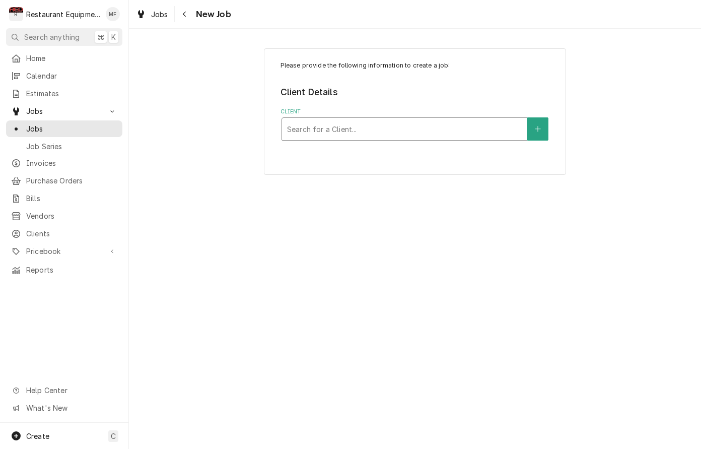
click at [468, 132] on div "Client" at bounding box center [404, 129] width 235 height 18
type input "[PERSON_NAME]"
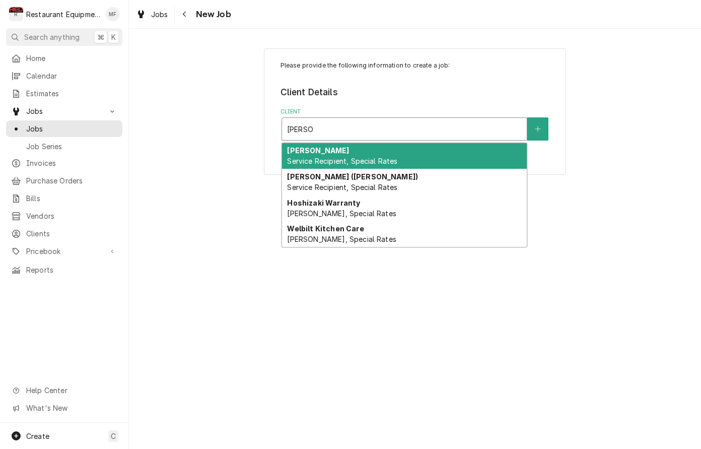
click at [483, 156] on div "[PERSON_NAME] Service Recipient, Special Rates" at bounding box center [404, 156] width 245 height 26
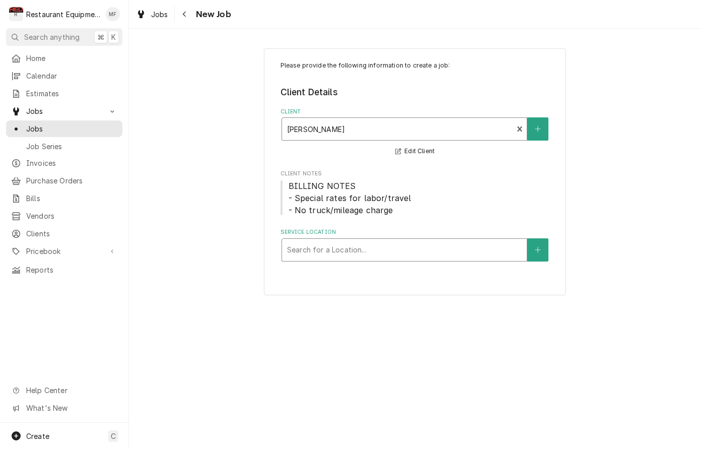
click at [409, 247] on div "Service Location" at bounding box center [404, 250] width 235 height 18
type input "[PERSON_NAME]"
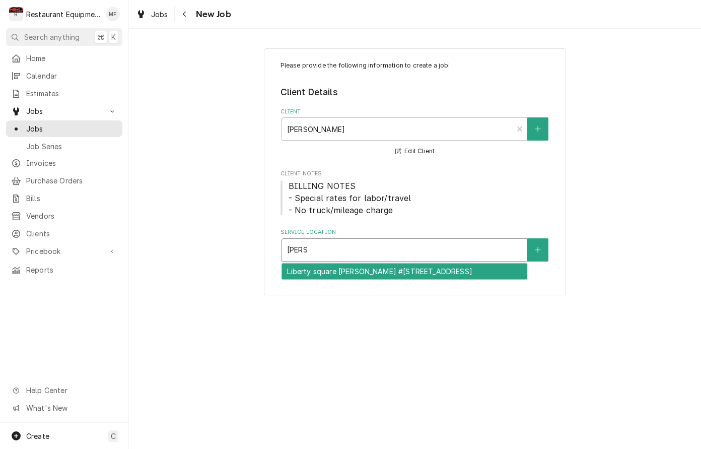
click at [415, 277] on div "Liberty square [PERSON_NAME] #[STREET_ADDRESS]" at bounding box center [404, 271] width 245 height 16
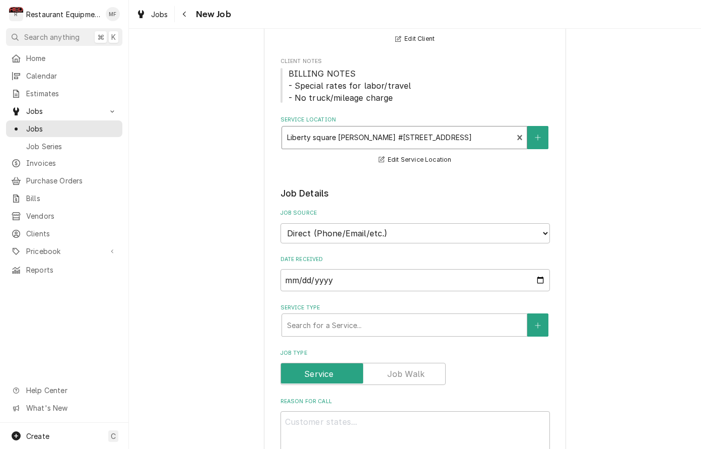
scroll to position [114, 0]
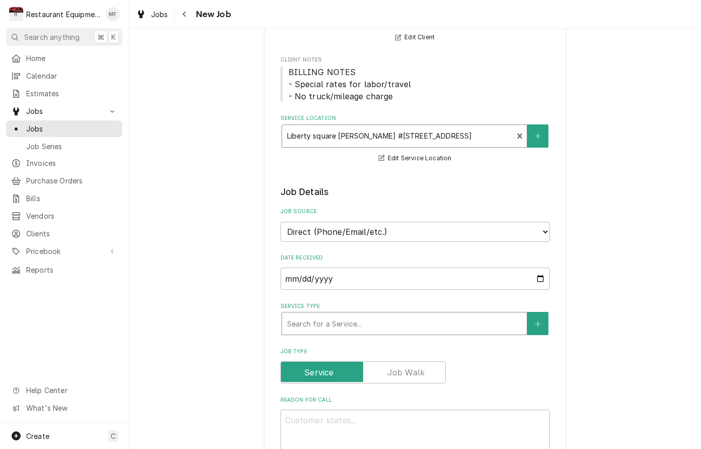
click at [406, 314] on div "Service Type" at bounding box center [404, 323] width 235 height 18
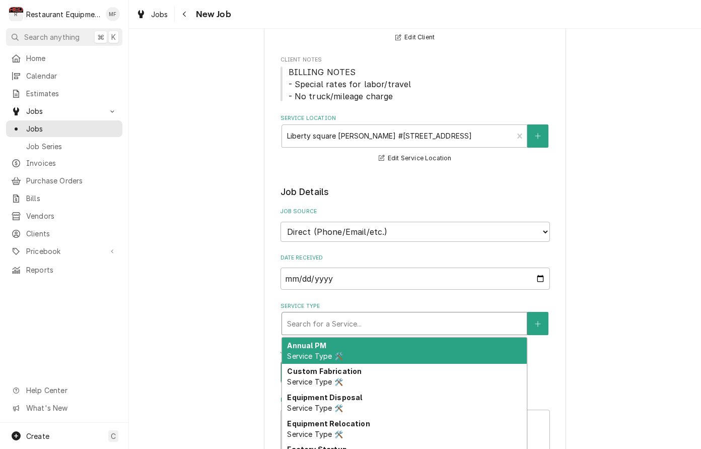
type textarea "x"
type input "b"
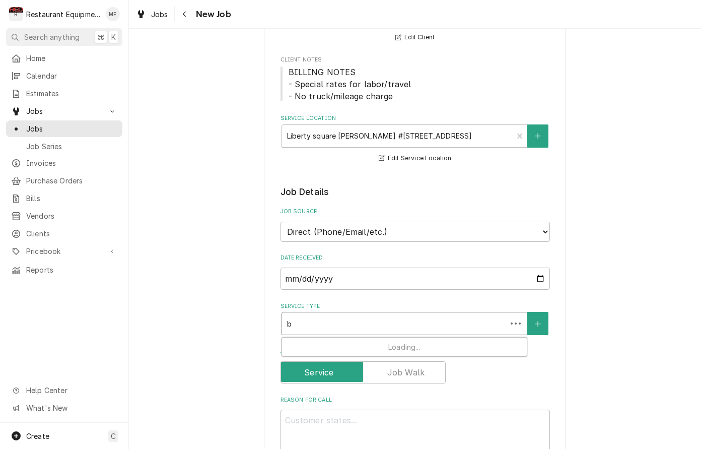
type textarea "x"
type input "br"
type textarea "x"
type input "bre"
type textarea "x"
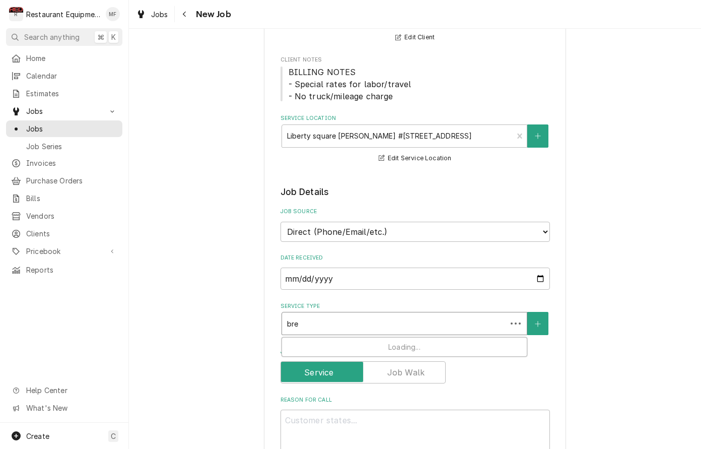
type input "brea"
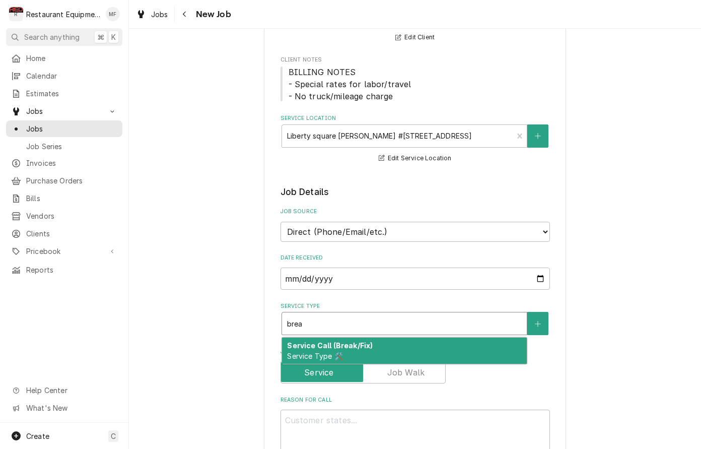
click at [418, 337] on div "Service Call (Break/Fix) Service Type 🛠️" at bounding box center [404, 350] width 245 height 26
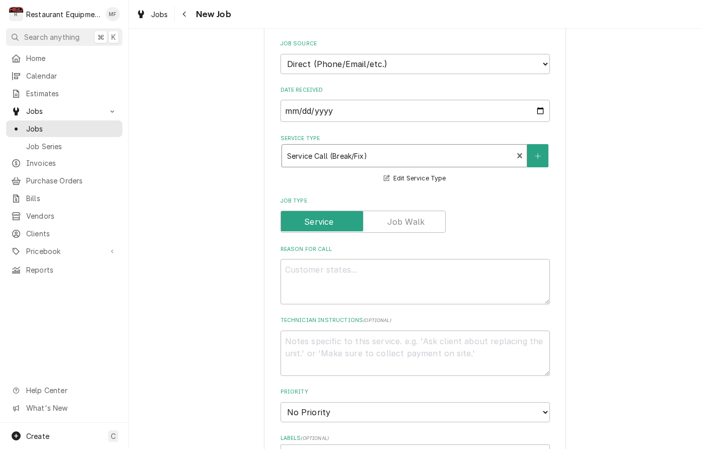
scroll to position [286, 0]
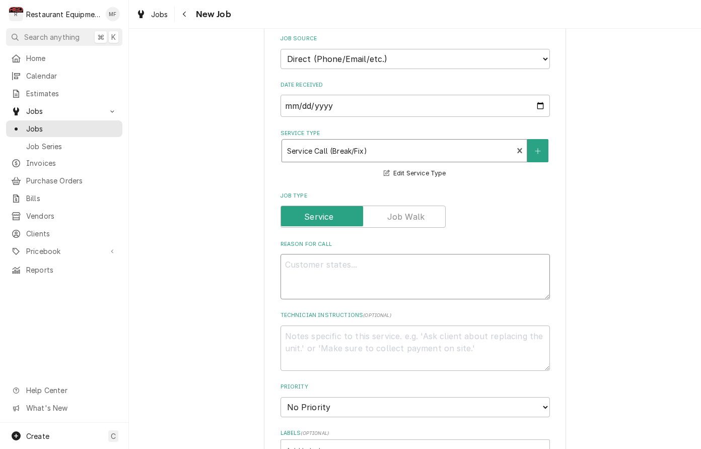
click at [427, 272] on textarea "Reason For Call" at bounding box center [414, 276] width 269 height 45
type textarea "x"
type textarea "H"
type textarea "x"
type textarea "Ho"
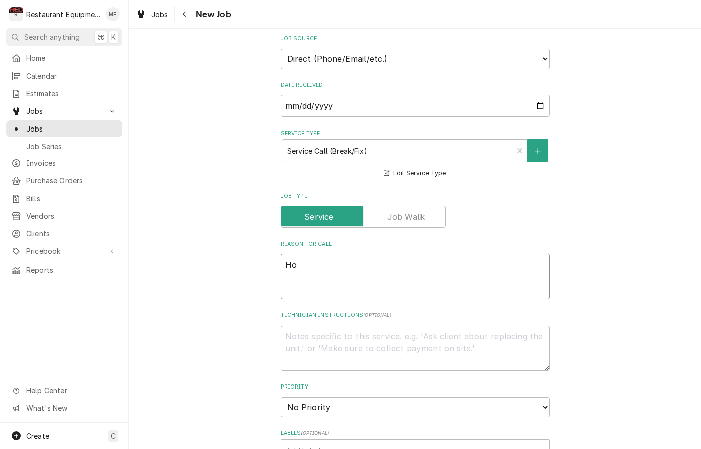
type textarea "x"
type textarea "Hol"
type textarea "x"
type textarea "Hold"
type textarea "x"
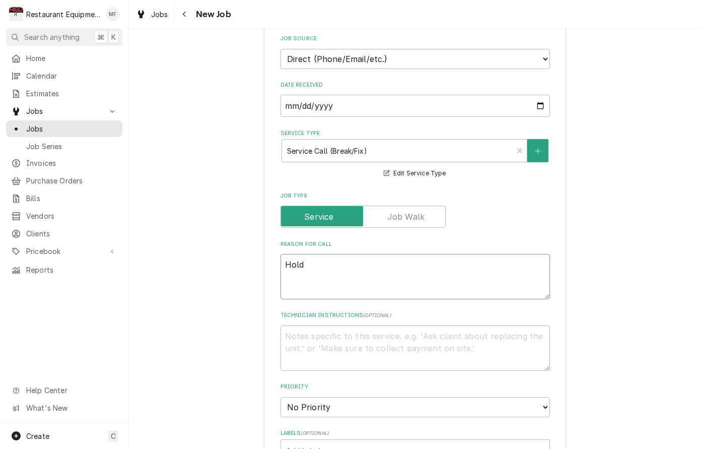
type textarea "Holdi"
type textarea "x"
type textarea "Holdin"
type textarea "x"
type textarea "Holding"
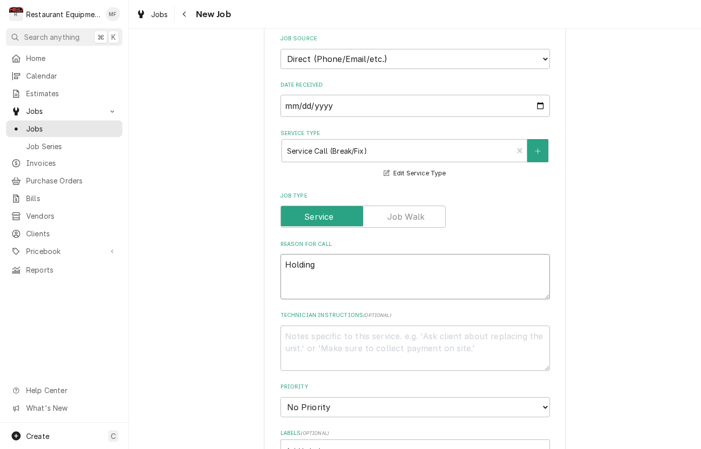
type textarea "x"
type textarea "Holding"
type textarea "x"
type textarea "Holding c"
type textarea "x"
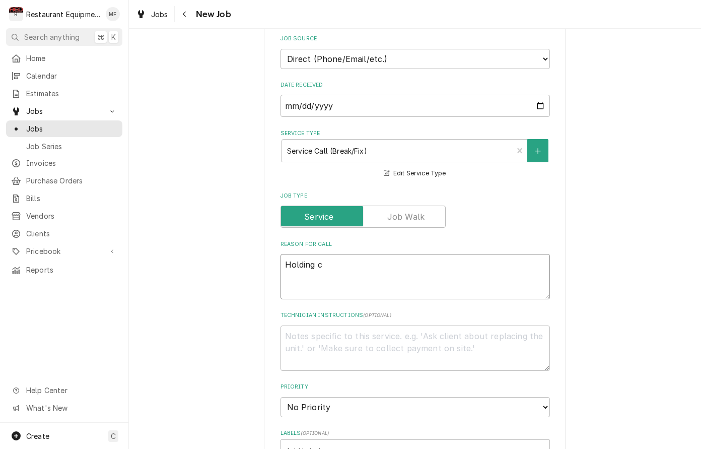
type textarea "Holding ca"
type textarea "x"
type textarea "Holding cab"
type textarea "x"
type textarea "Holding cabi"
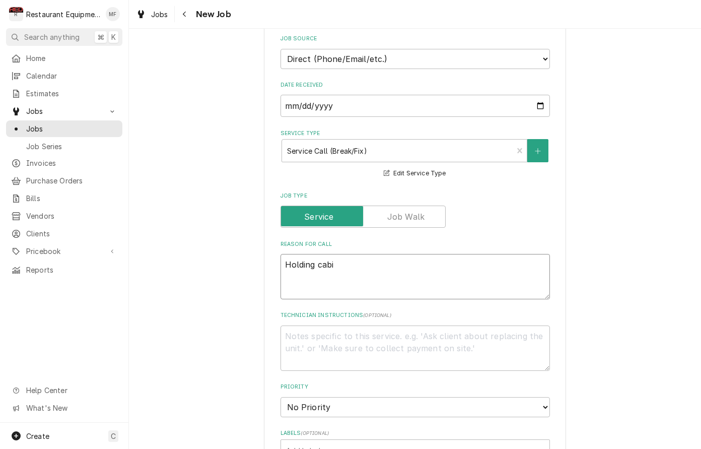
type textarea "x"
type textarea "Holding cabin"
type textarea "x"
type textarea "Holding cabine"
type textarea "x"
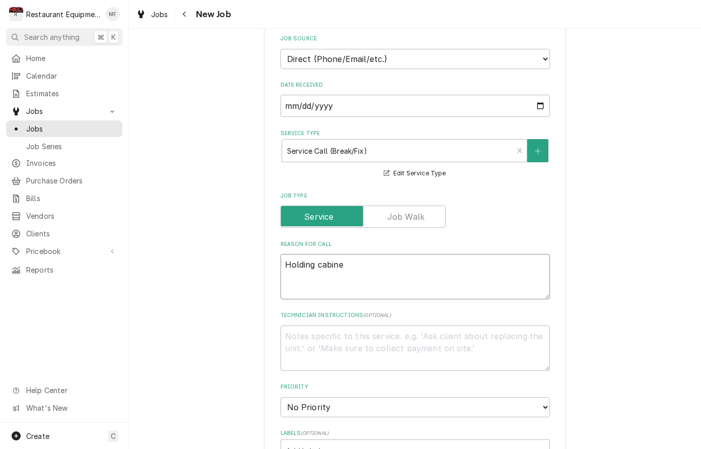
type textarea "Holding cabinet"
type textarea "x"
type textarea "Holding cabinet,"
type textarea "x"
type textarea "Holding cabinet,"
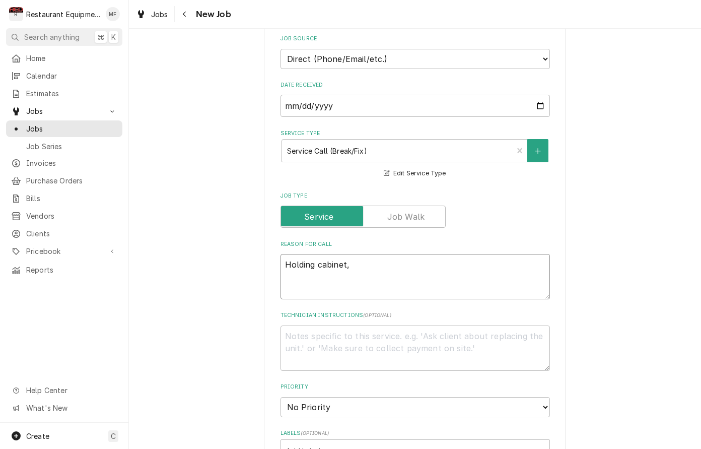
type textarea "x"
type textarea "Holding cabinet, b"
type textarea "x"
type textarea "Holding cabinet, bo"
type textarea "x"
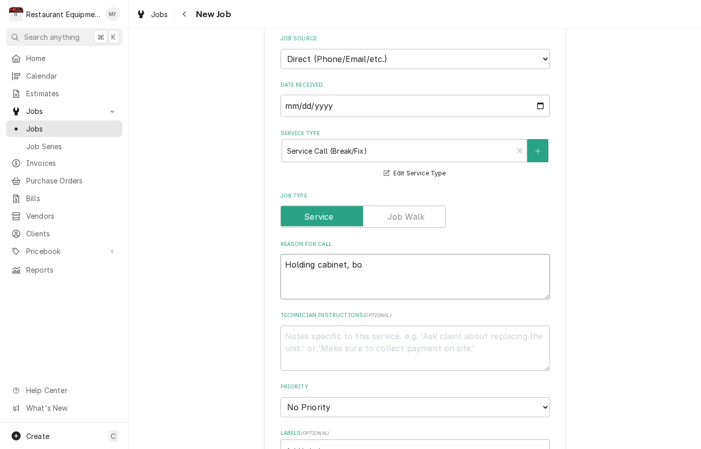
type textarea "Holding cabinet, bot"
type textarea "x"
type textarea "Holding cabinet, bott"
type textarea "x"
type textarea "Holding cabinet, botto"
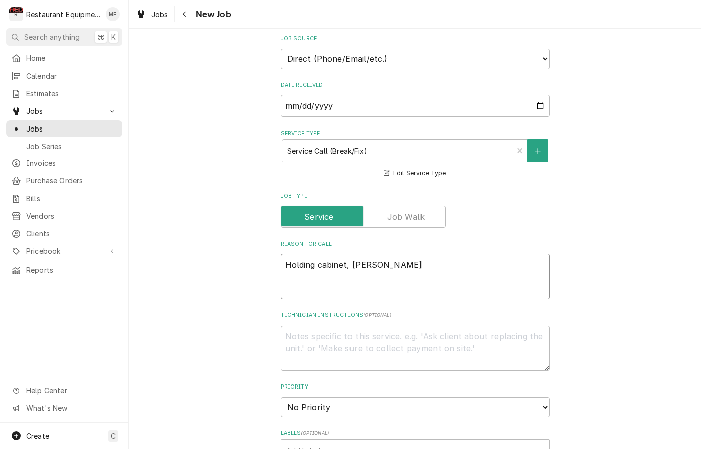
type textarea "x"
type textarea "Holding cabinet, bottom"
type textarea "x"
type textarea "Holding cabinet, bottom"
type textarea "x"
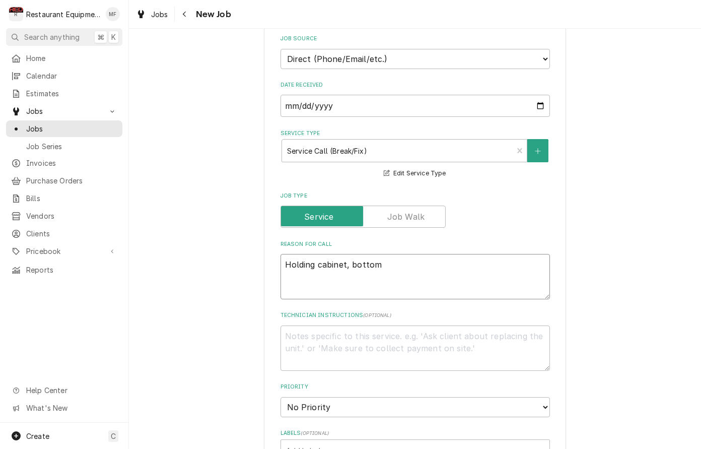
type textarea "Holding cabinet, bottom n"
type textarea "x"
type textarea "Holding cabinet, bottom no"
type textarea "x"
type textarea "Holding cabinet, bottom not"
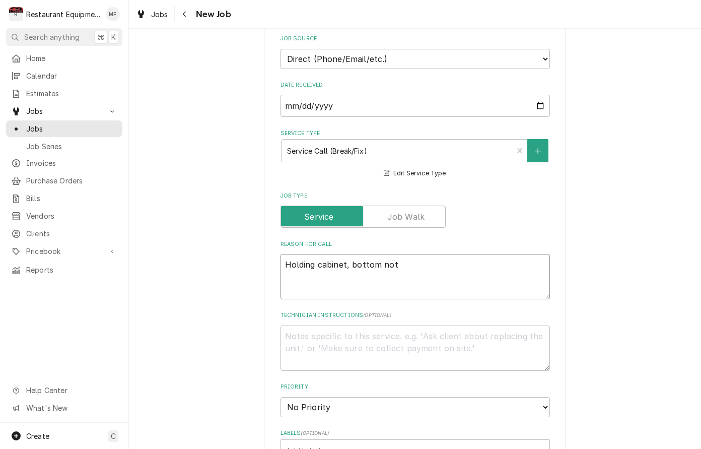
type textarea "x"
type textarea "Holding cabinet, bottom not"
type textarea "x"
type textarea "Holding cabinet, bottom not h"
type textarea "x"
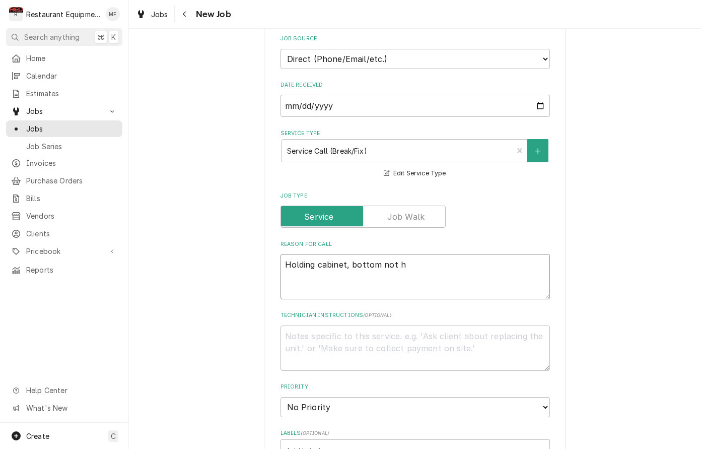
type textarea "Holding cabinet, bottom not he"
type textarea "x"
type textarea "Holding cabinet, bottom not hea"
type textarea "x"
type textarea "Holding cabinet, bottom not heat"
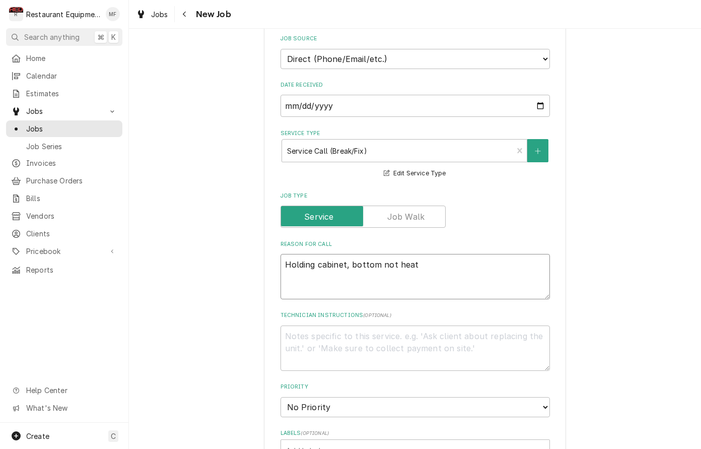
type textarea "x"
type textarea "Holding cabinet, bottom not heati"
type textarea "x"
type textarea "Holding cabinet, bottom not heatin"
type textarea "x"
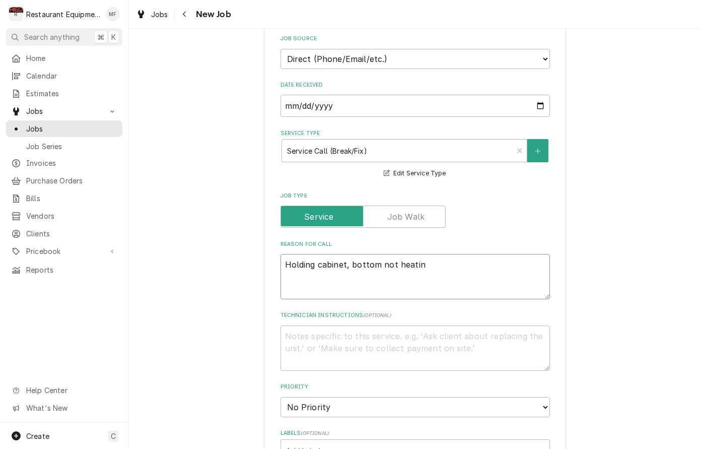
type textarea "Holding cabinet, bottom not heating"
type textarea "x"
type textarea "Holding cabinet, bottom not heating"
type textarea "x"
type textarea "Holding cabinet, bottom not heating a"
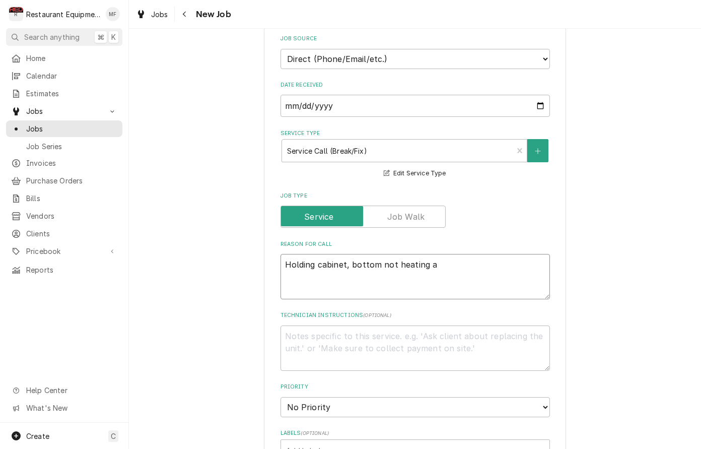
type textarea "x"
type textarea "Holding cabinet, bottom not heating at"
type textarea "x"
type textarea "Holding cabinet, bottom not heating at"
type textarea "x"
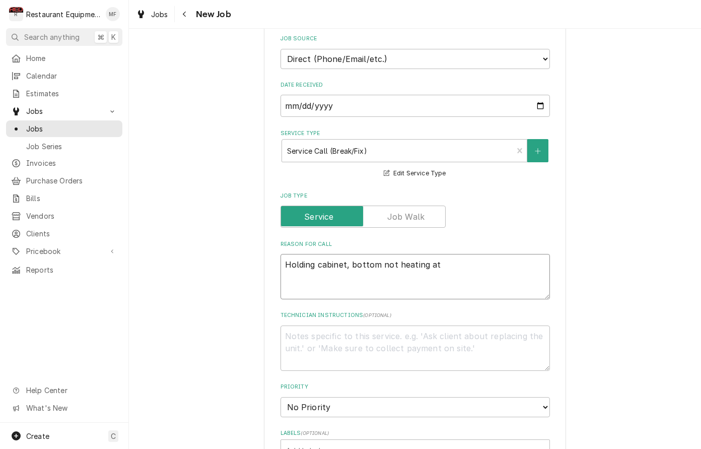
type textarea "Holding cabinet, bottom not heating at a"
type textarea "x"
type textarea "Holding cabinet, bottom not heating at al"
type textarea "x"
type textarea "Holding cabinet, bottom not heating at all"
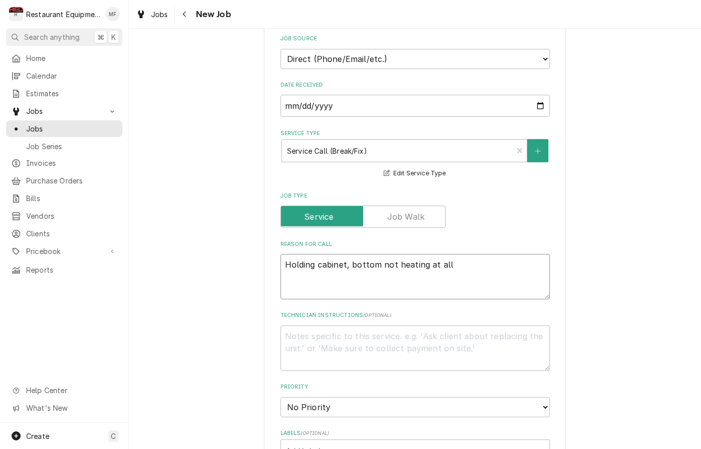
type textarea "x"
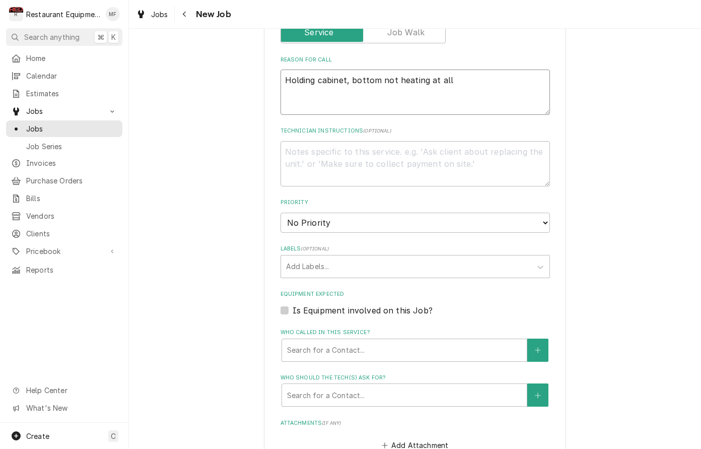
scroll to position [483, 0]
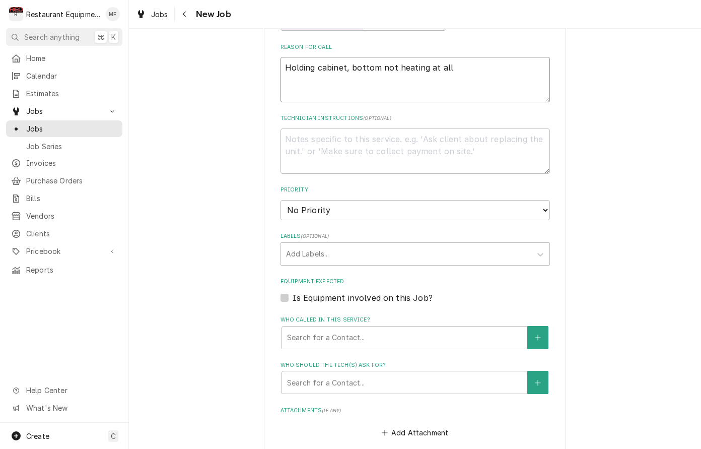
type textarea "Holding cabinet, bottom not heating at all"
select select "2"
click at [457, 245] on div "Labels" at bounding box center [406, 254] width 240 height 18
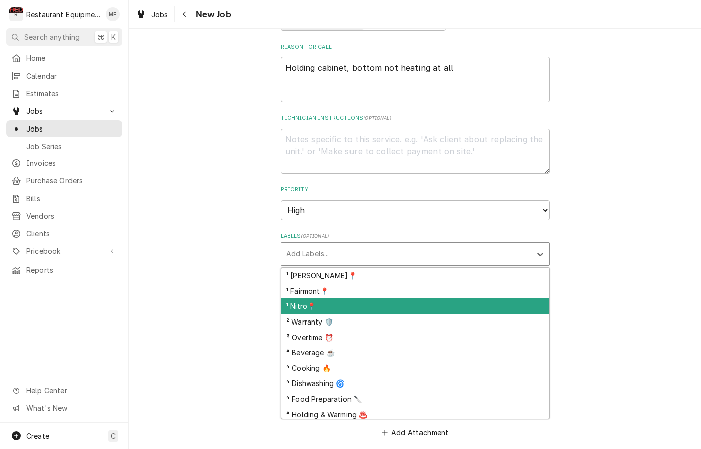
click at [463, 298] on div "¹ Nitro📍" at bounding box center [415, 306] width 268 height 16
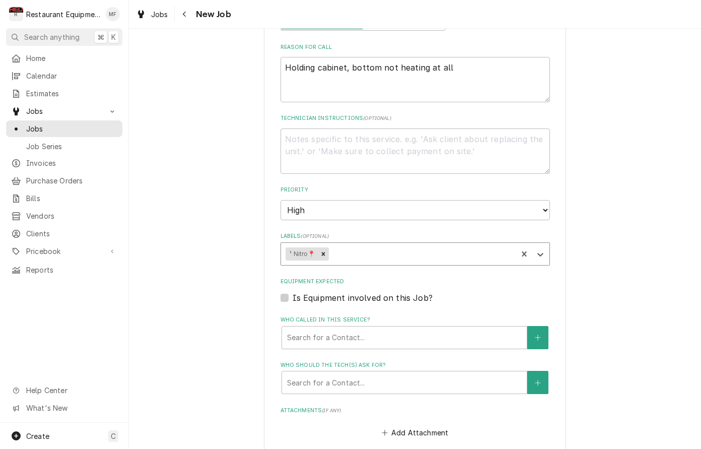
click at [418, 245] on div "Labels" at bounding box center [421, 254] width 182 height 18
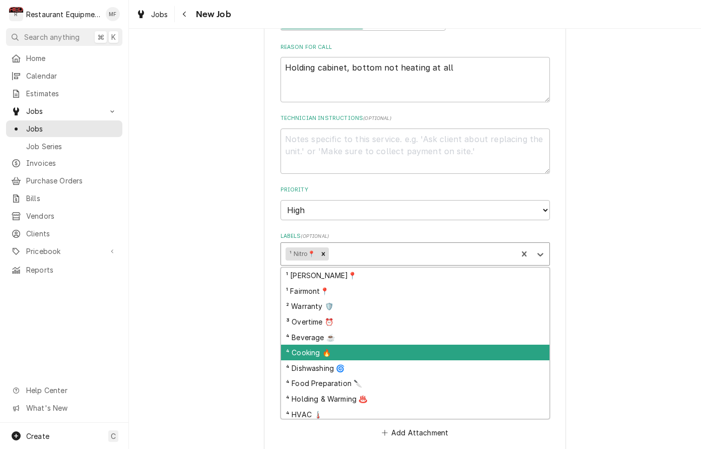
click at [464, 344] on div "⁴ Cooking 🔥" at bounding box center [415, 352] width 268 height 16
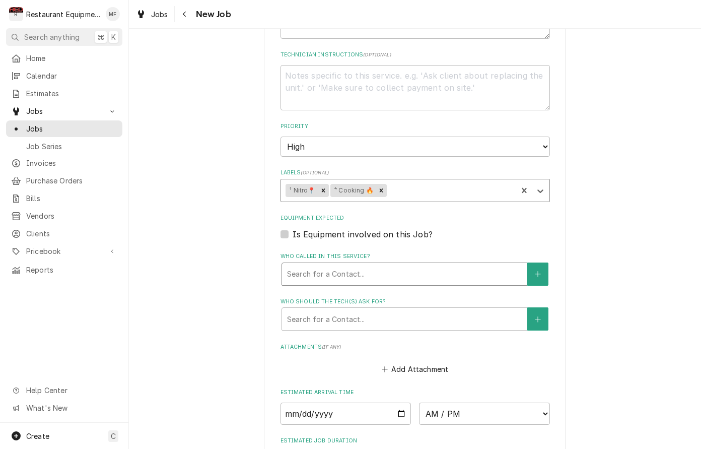
scroll to position [548, 0]
click at [421, 264] on div "Who called in this service?" at bounding box center [404, 273] width 235 height 18
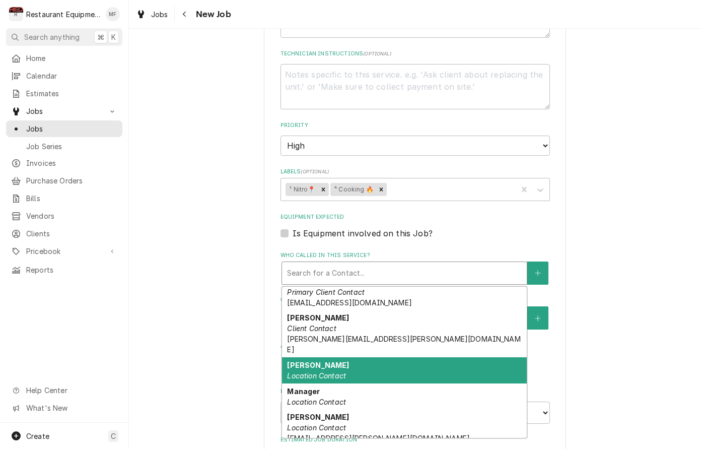
scroll to position [14, 0]
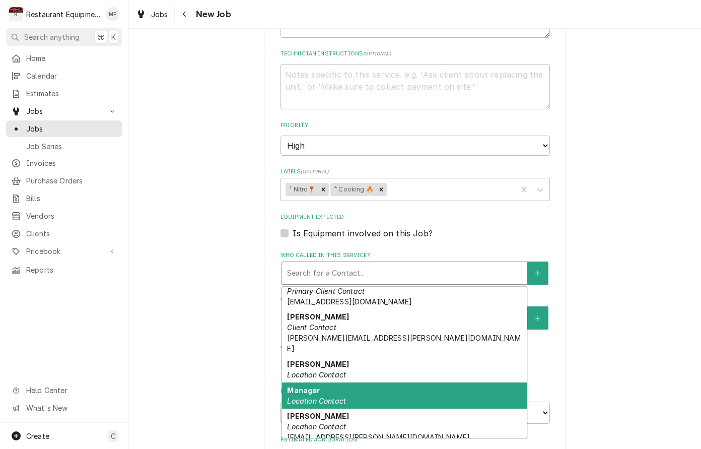
click at [439, 382] on div "Manager Location Contact" at bounding box center [404, 395] width 245 height 26
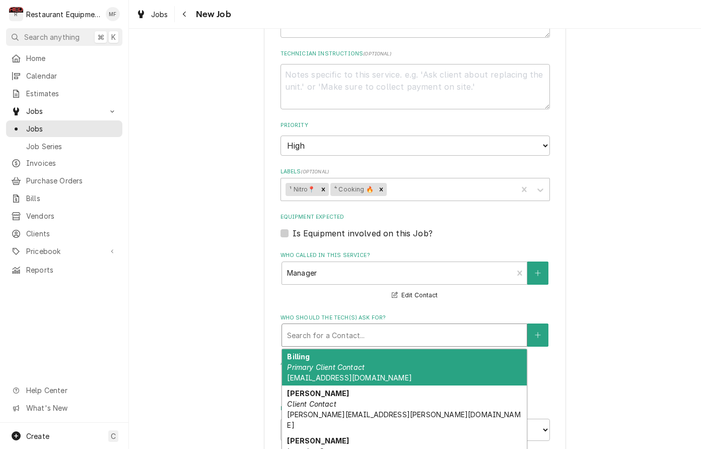
drag, startPoint x: 426, startPoint y: 317, endPoint x: 422, endPoint y: 331, distance: 14.5
click at [426, 326] on div "Who should the tech(s) ask for?" at bounding box center [404, 335] width 235 height 18
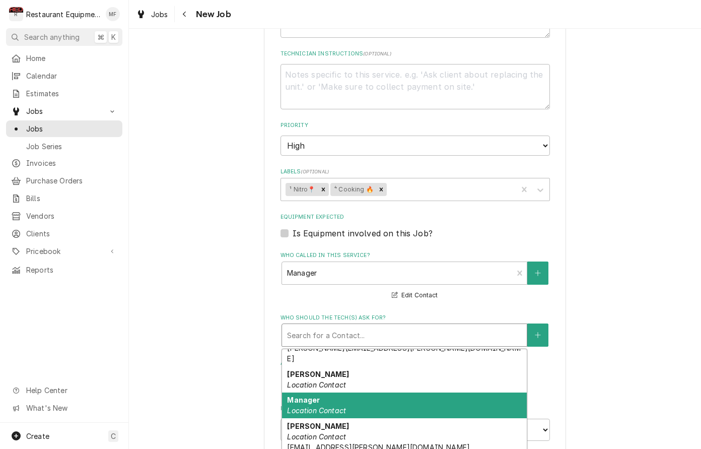
scroll to position [67, 0]
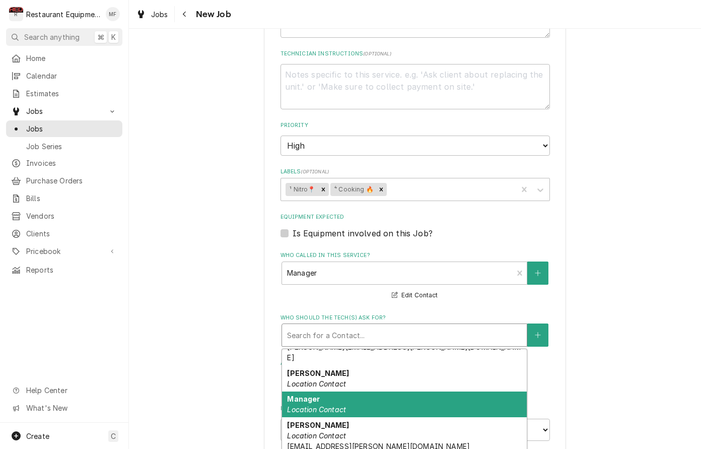
click at [442, 391] on div "Manager Location Contact" at bounding box center [404, 404] width 245 height 26
type textarea "x"
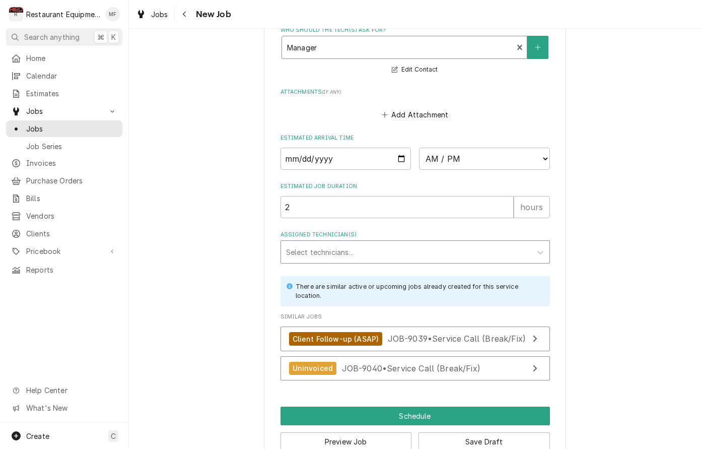
scroll to position [835, 0]
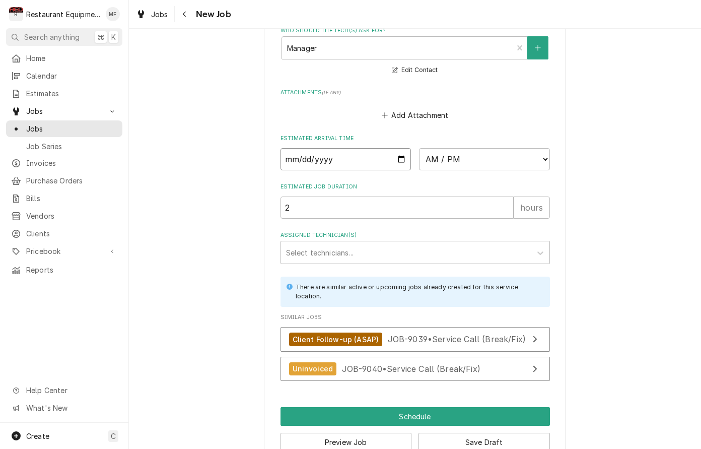
drag, startPoint x: 364, startPoint y: 134, endPoint x: 359, endPoint y: 152, distance: 19.0
click at [362, 148] on input "Date" at bounding box center [345, 159] width 131 height 22
type input "[DATE]"
type textarea "x"
select select "14:30:00"
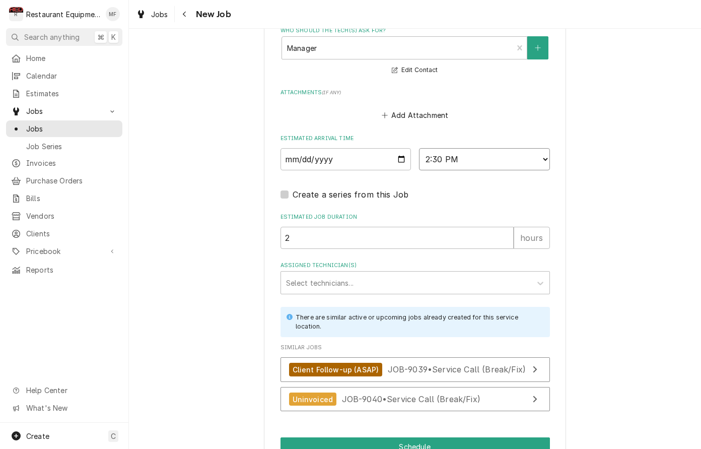
scroll to position [865, 0]
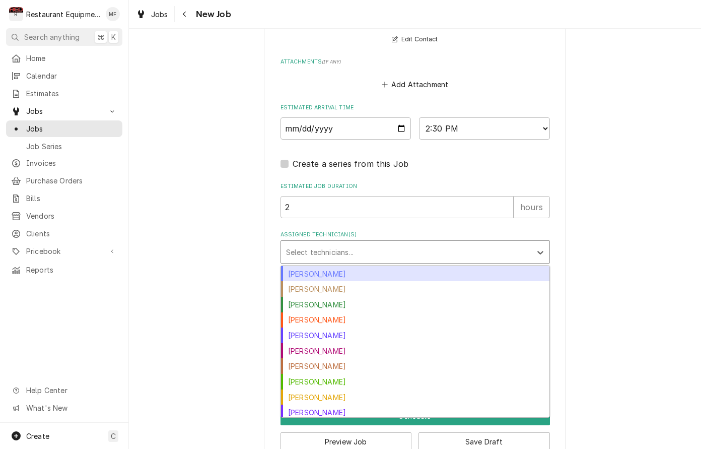
click at [419, 243] on div "Assigned Technician(s)" at bounding box center [406, 252] width 240 height 18
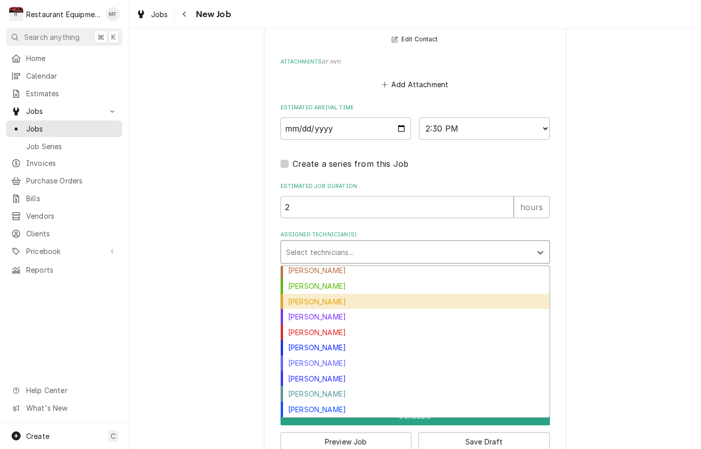
scroll to position [111, 0]
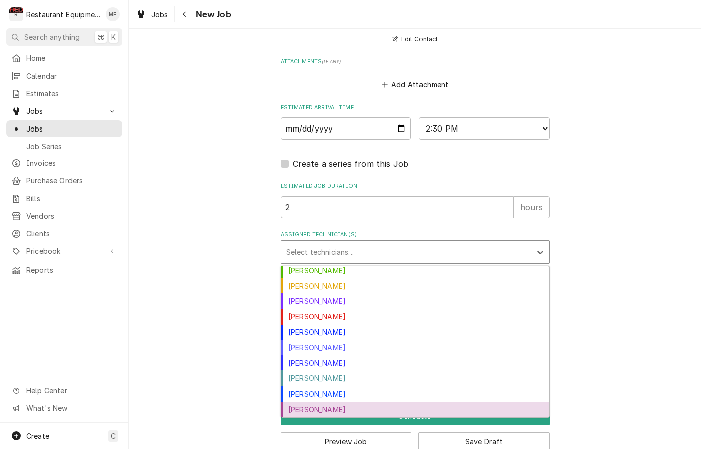
click at [442, 401] on div "Zack Tussey" at bounding box center [415, 409] width 268 height 16
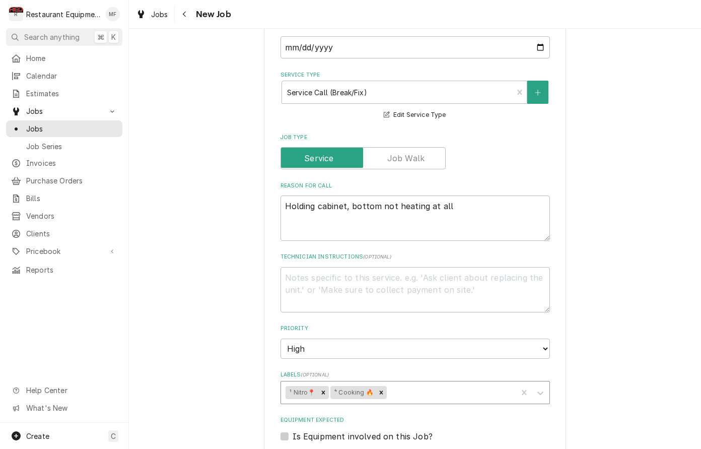
scroll to position [346, 0]
click at [380, 388] on icon "Remove ⁴ Cooking 🔥" at bounding box center [381, 391] width 7 height 7
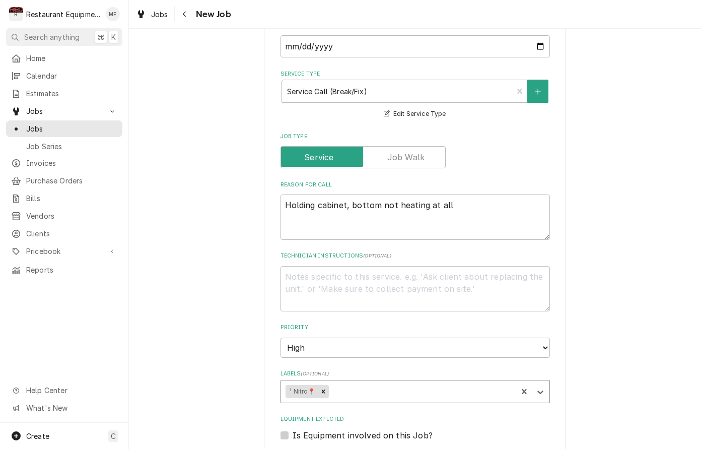
click at [392, 382] on div "Labels" at bounding box center [421, 391] width 182 height 18
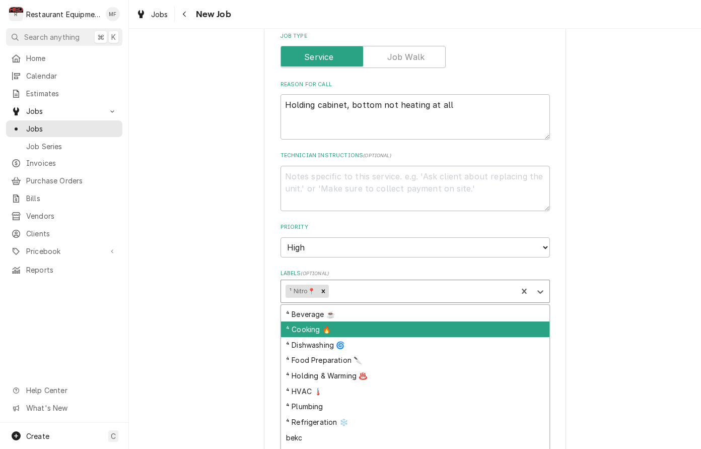
scroll to position [58, 0]
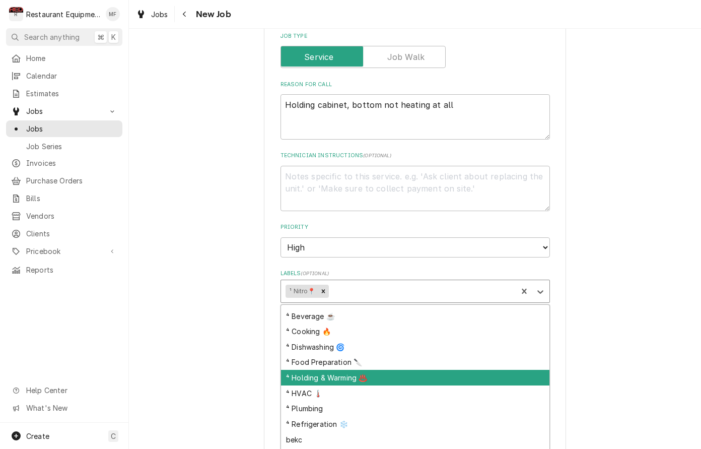
click at [417, 370] on div "⁴ Holding & Warming ♨️" at bounding box center [415, 378] width 268 height 16
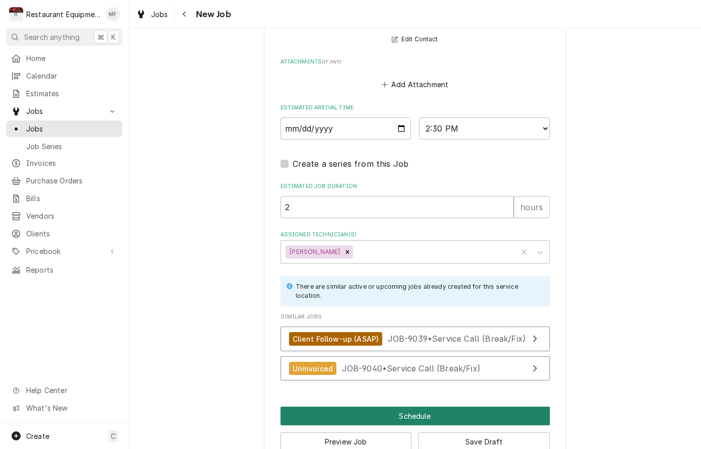
click at [482, 406] on button "Schedule" at bounding box center [414, 415] width 269 height 19
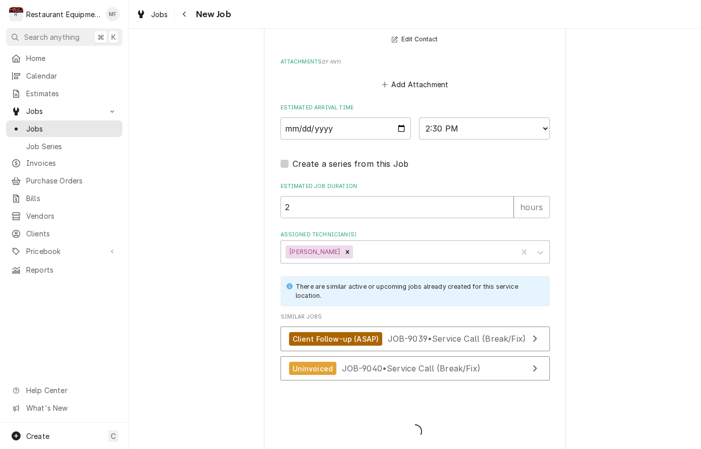
scroll to position [856, 0]
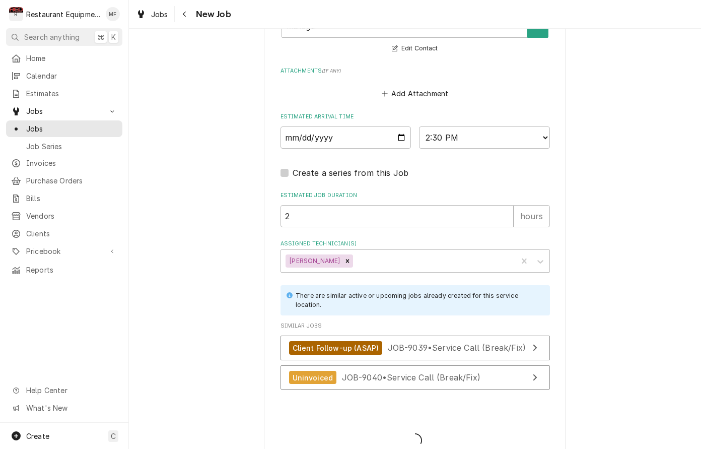
type textarea "x"
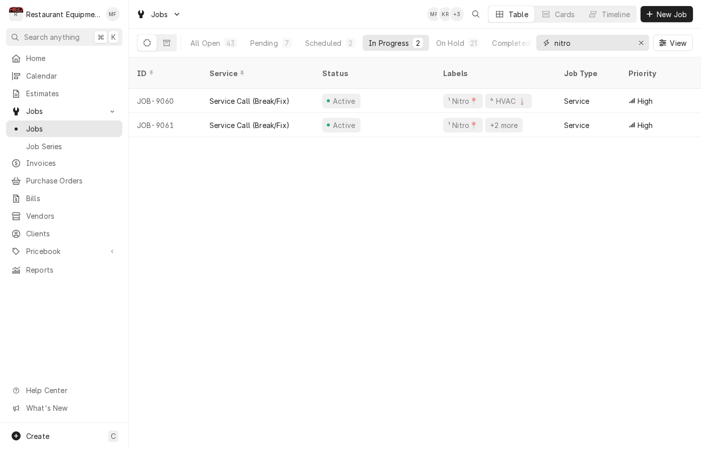
click at [593, 46] on input "nitro" at bounding box center [592, 43] width 76 height 16
click at [592, 46] on input "nitro" at bounding box center [592, 43] width 76 height 16
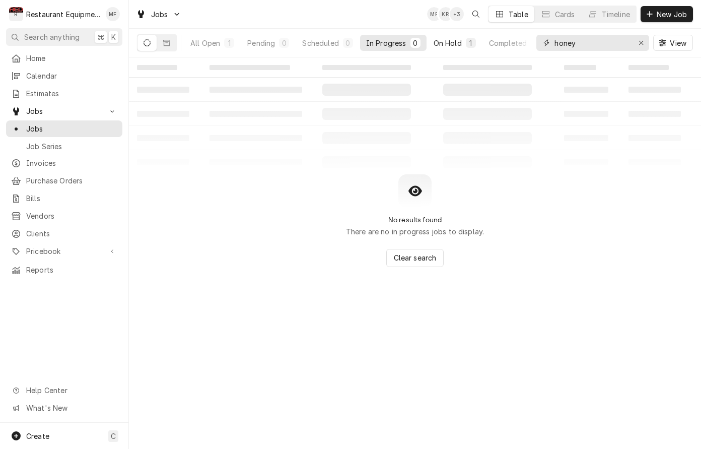
type input "honey"
click at [447, 42] on div "On Hold" at bounding box center [447, 43] width 28 height 11
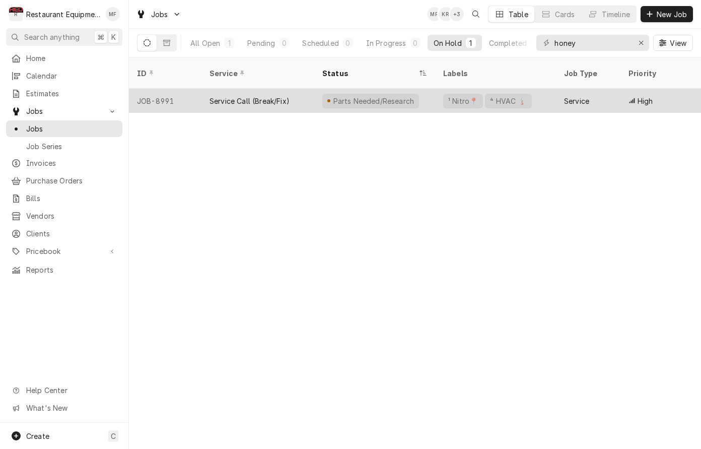
click at [269, 96] on div "Service Call (Break/Fix)" at bounding box center [249, 101] width 80 height 11
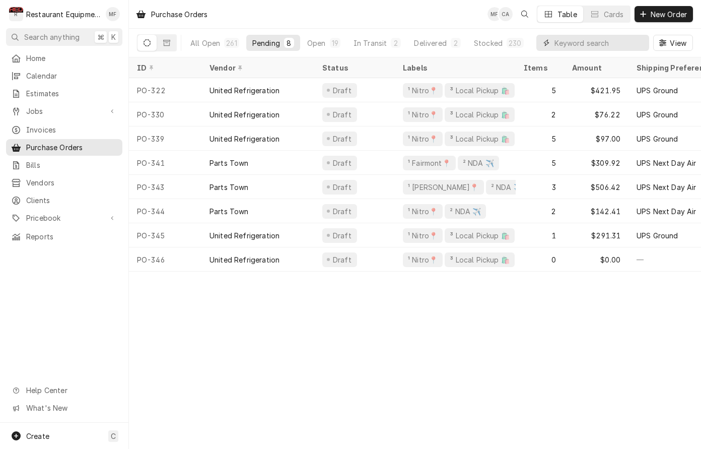
click at [608, 45] on input "Dynamic Content Wrapper" at bounding box center [599, 43] width 90 height 16
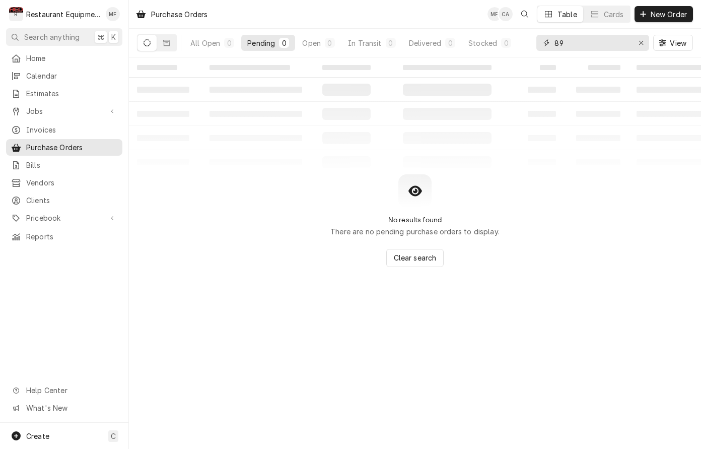
type input "8"
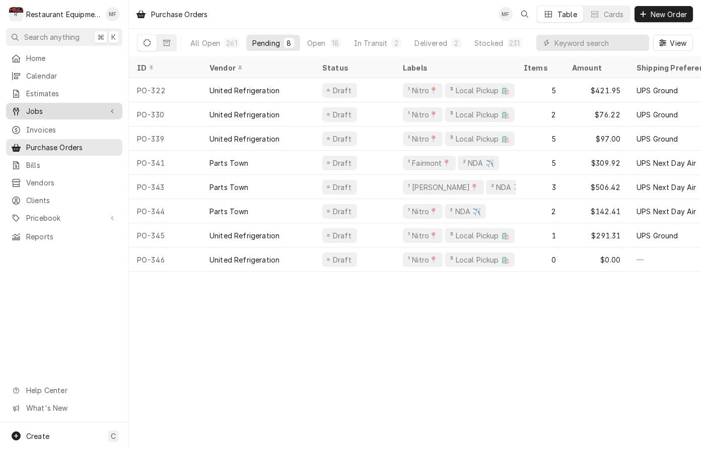
click at [59, 109] on span "Jobs" at bounding box center [64, 111] width 76 height 11
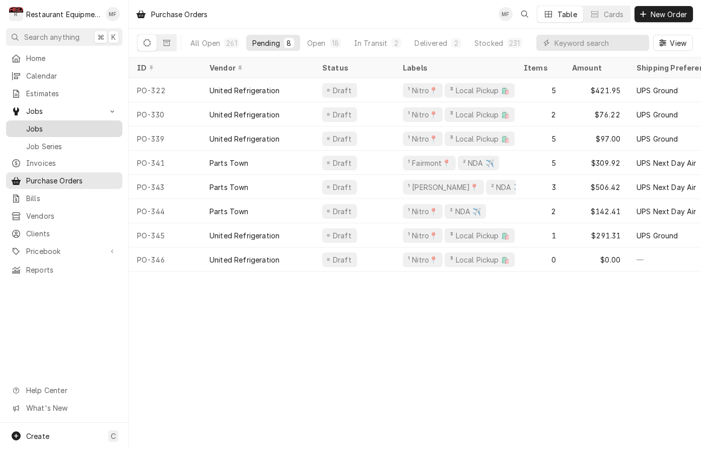
click at [68, 126] on span "Jobs" at bounding box center [71, 128] width 91 height 11
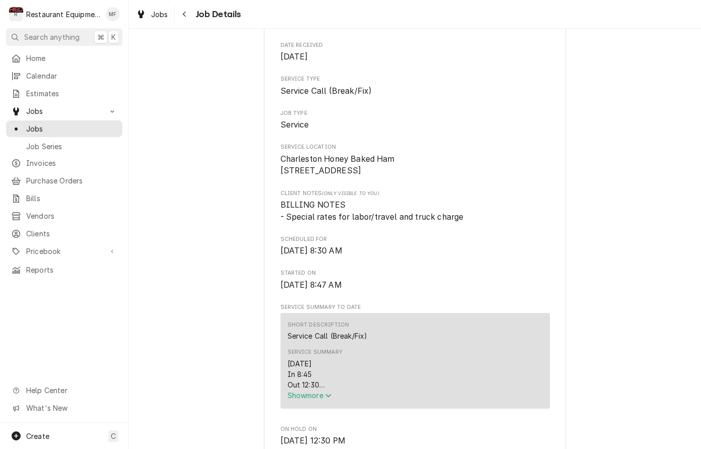
scroll to position [127, 0]
click at [186, 14] on icon "Navigate back" at bounding box center [184, 14] width 5 height 7
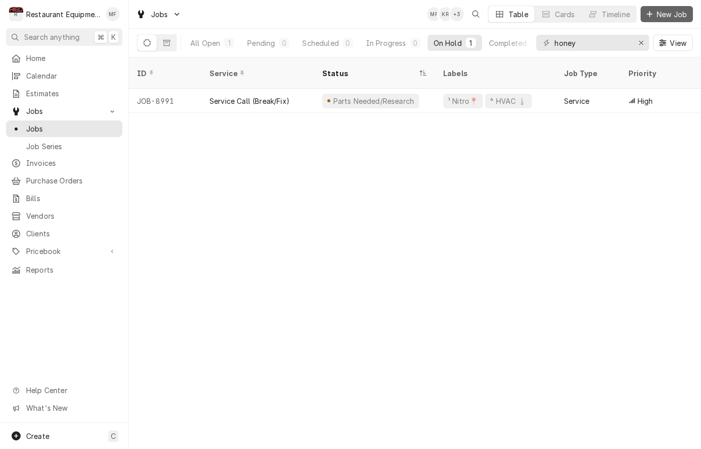
click at [666, 14] on span "New Job" at bounding box center [671, 14] width 34 height 11
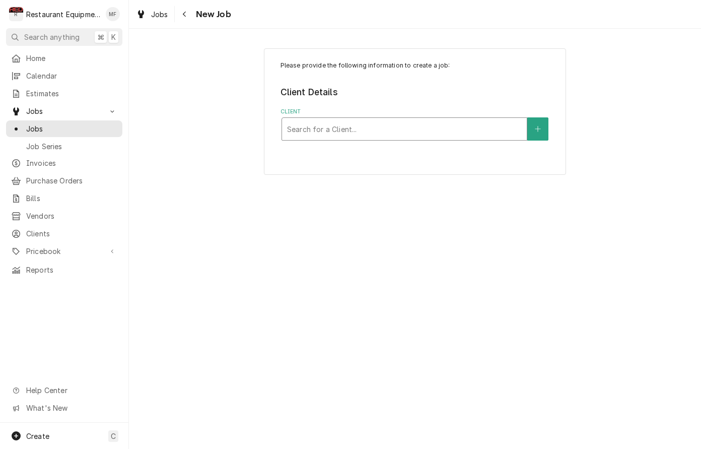
click at [434, 124] on div "Client" at bounding box center [404, 129] width 235 height 18
type input "honey"
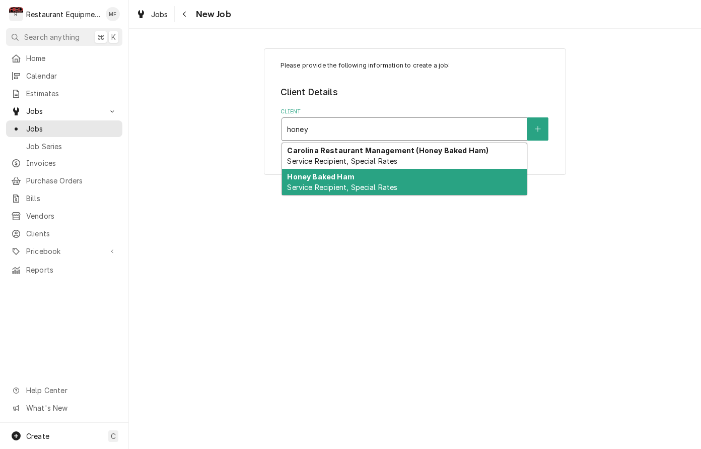
click at [472, 178] on div "Honey Baked Ham Service Recipient, Special Rates" at bounding box center [404, 182] width 245 height 26
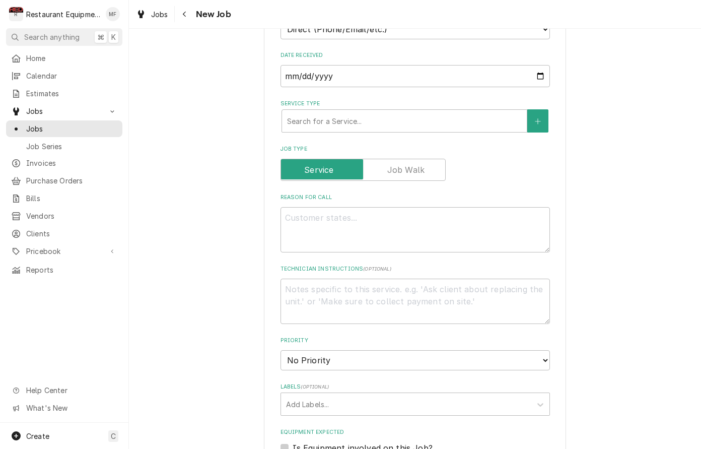
scroll to position [317, 0]
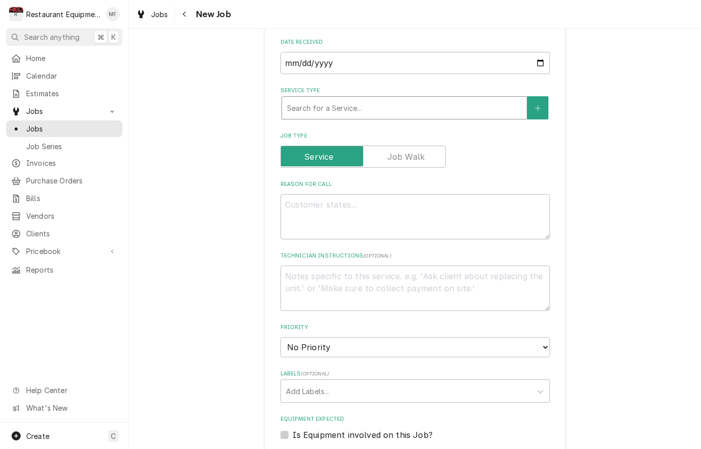
drag, startPoint x: 432, startPoint y: 113, endPoint x: 420, endPoint y: 99, distance: 17.9
click at [432, 112] on fieldset "Job Details Job Source Direct (Phone/Email/etc.) Service Channel Corrigo Ecotra…" at bounding box center [414, 344] width 269 height 749
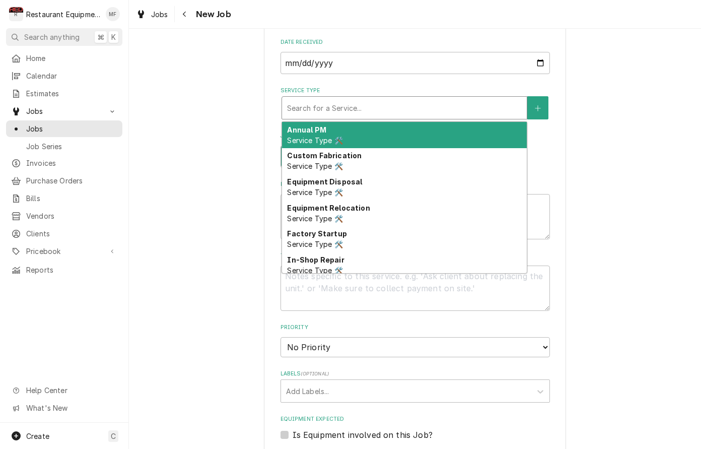
click at [419, 99] on div "Service Type" at bounding box center [404, 108] width 235 height 18
type textarea "x"
type input "b"
type textarea "x"
type input "br"
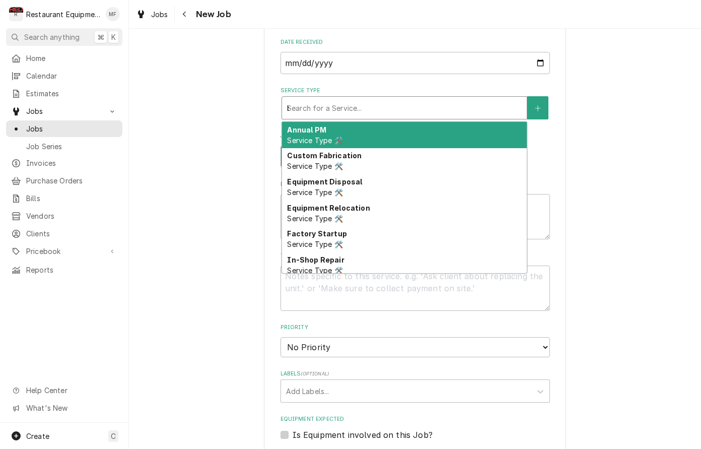
type textarea "x"
type input "bre"
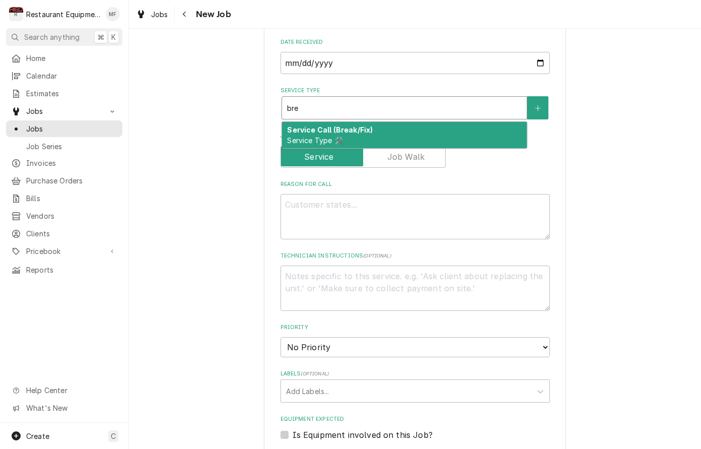
type textarea "x"
type input "brea"
click at [390, 122] on div "Service Call (Break/Fix) Service Type 🛠️" at bounding box center [404, 135] width 245 height 26
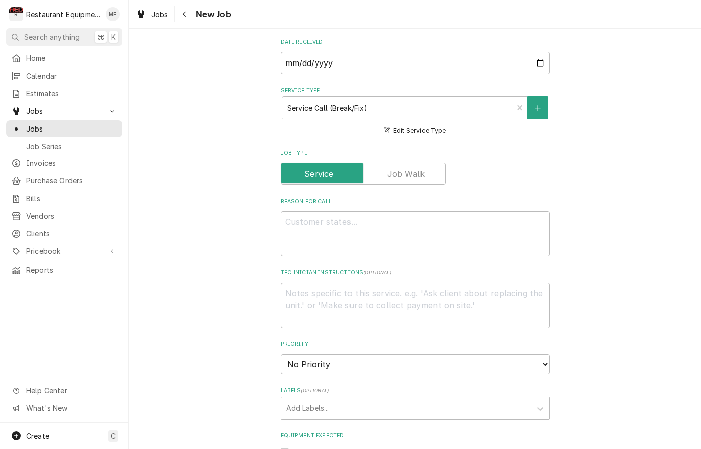
click at [468, 185] on fieldset "Job Details Job Source Direct (Phone/Email/etc.) Service Channel Corrigo Ecotra…" at bounding box center [414, 352] width 269 height 765
click at [480, 213] on textarea "Reason For Call" at bounding box center [414, 233] width 269 height 45
type textarea "x"
type textarea "W"
type textarea "x"
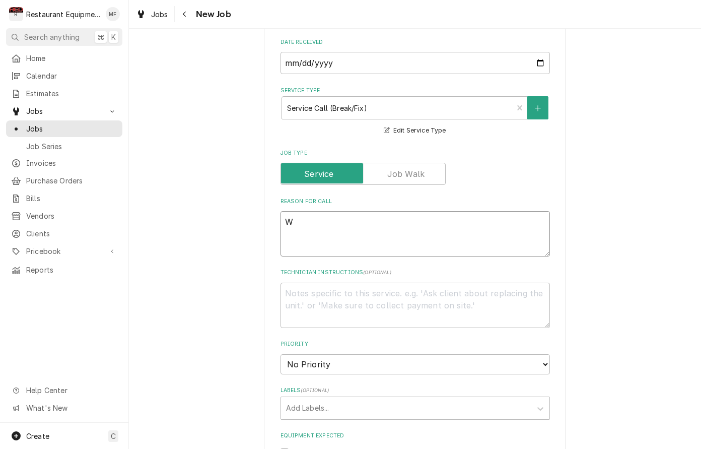
type textarea "WI"
type textarea "x"
type textarea "WIC"
type textarea "x"
type textarea "WIC"
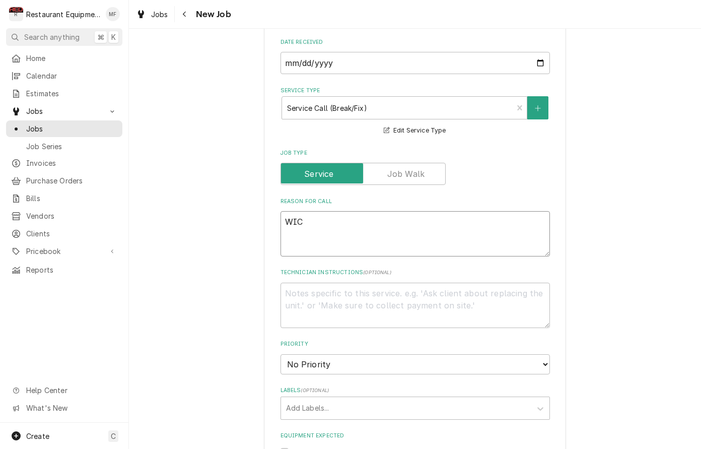
type textarea "x"
type textarea "WIC i"
type textarea "x"
type textarea "WIC is"
type textarea "x"
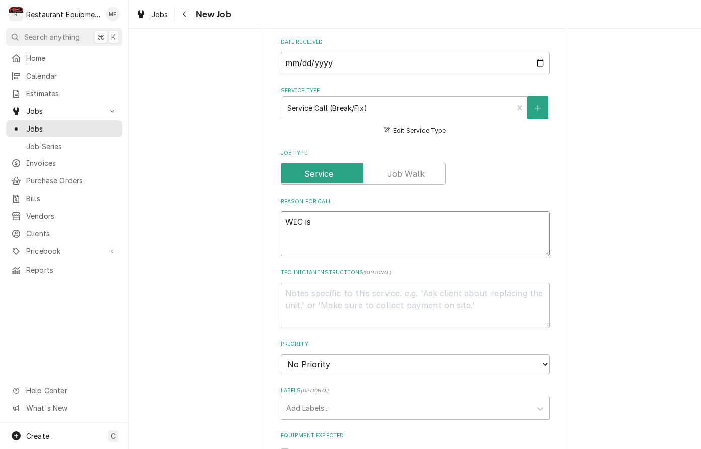
type textarea "WIC is"
type textarea "x"
type textarea "WIC is f"
type textarea "x"
type textarea "WIC is fr"
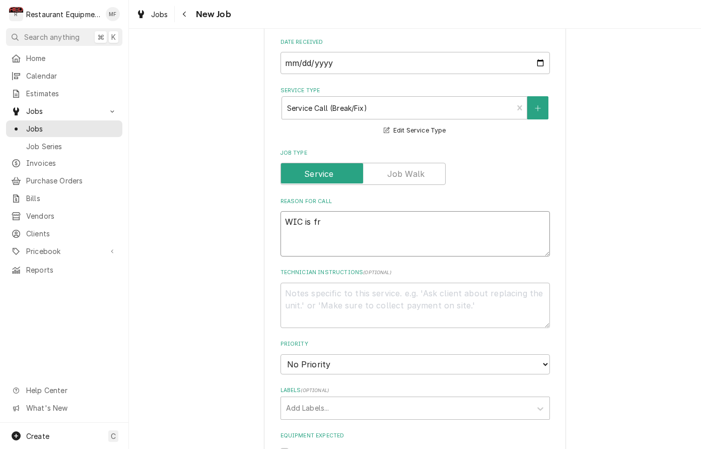
type textarea "x"
type textarea "WIC is fro"
type textarea "x"
type textarea "WIC is froz"
type textarea "x"
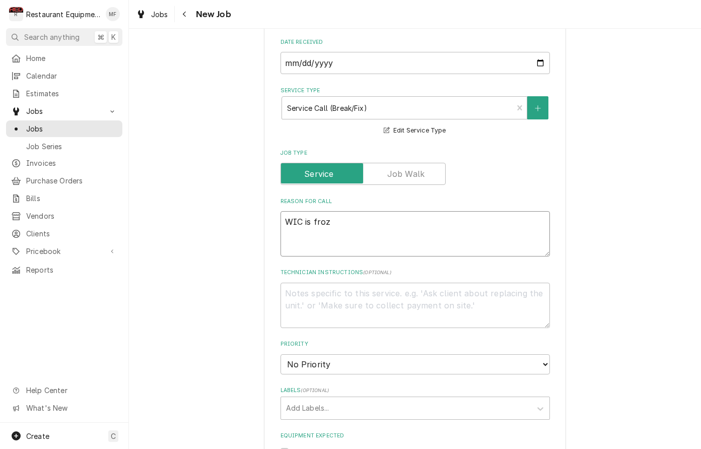
type textarea "WIC is frozz"
type textarea "x"
type textarea "WIC is frozze"
type textarea "x"
type textarea "WIC is frozzen"
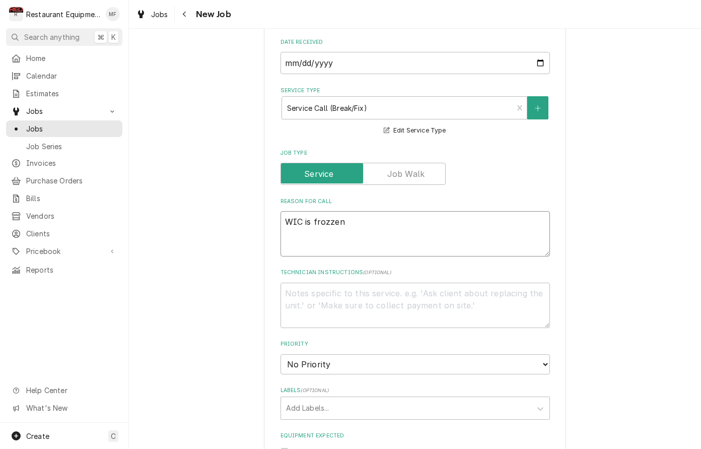
type textarea "x"
type textarea "WIC is frozen"
type textarea "x"
type textarea "WIC is frozen u"
type textarea "x"
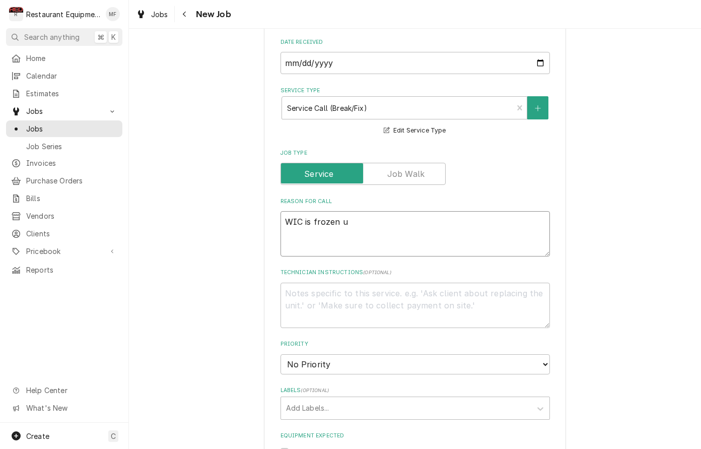
type textarea "WIC is frozen up"
type textarea "x"
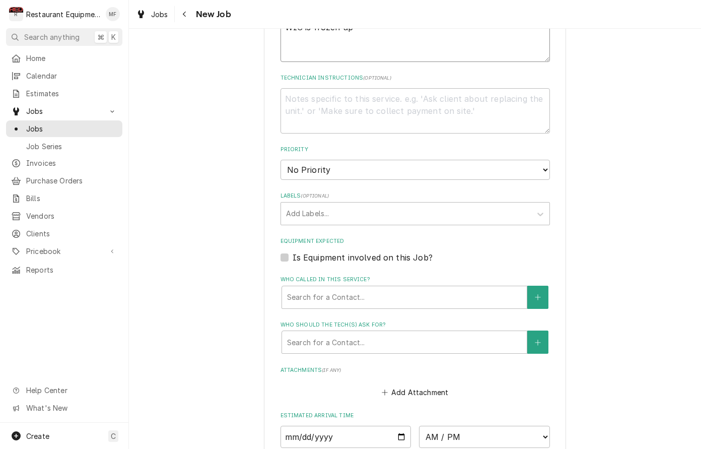
scroll to position [513, 0]
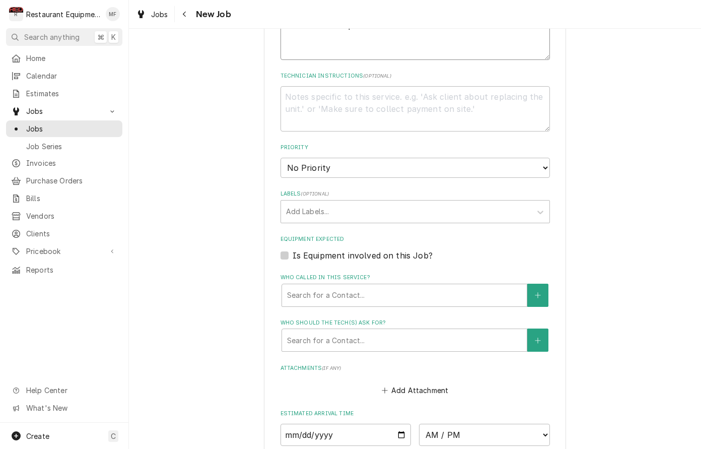
type textarea "WIC is frozen up"
select select "2"
click at [465, 202] on div "Labels" at bounding box center [406, 211] width 240 height 18
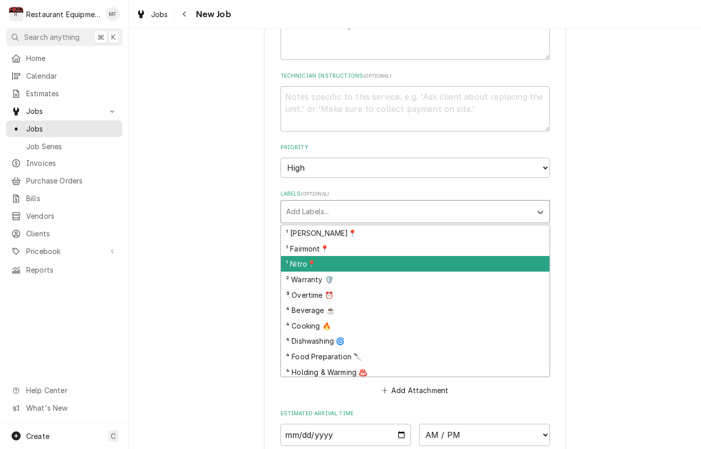
click at [465, 256] on div "¹ Nitro📍" at bounding box center [415, 264] width 268 height 16
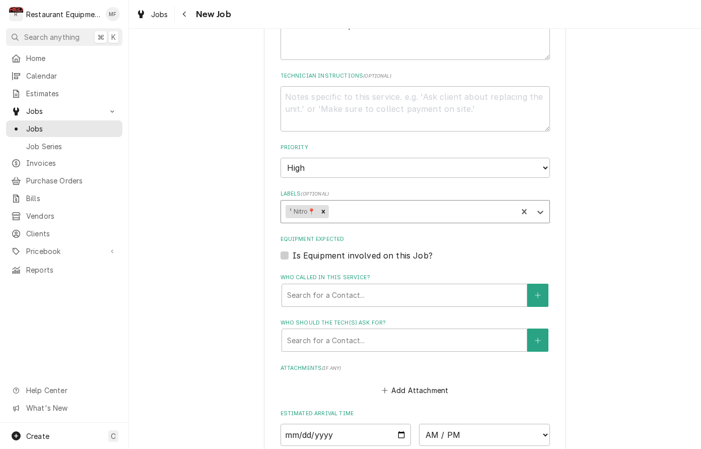
click at [469, 202] on div "Labels" at bounding box center [421, 211] width 182 height 18
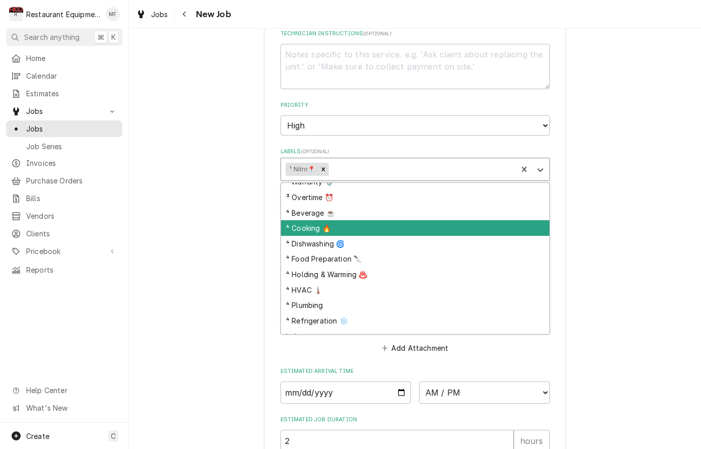
scroll to position [41, 0]
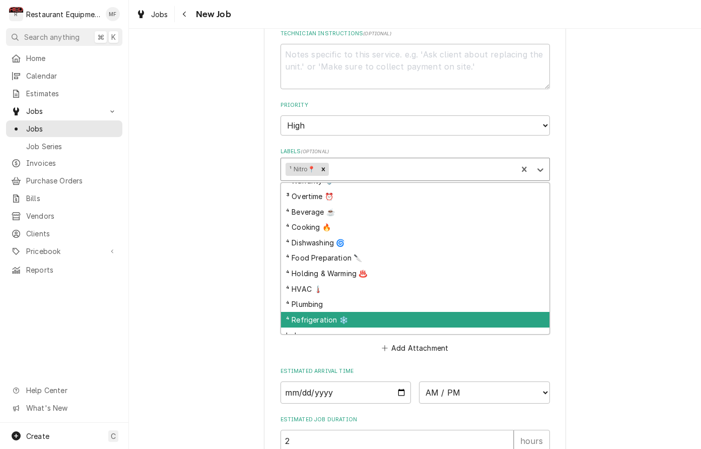
click at [484, 312] on div "⁴ Refrigeration ❄️" at bounding box center [415, 320] width 268 height 16
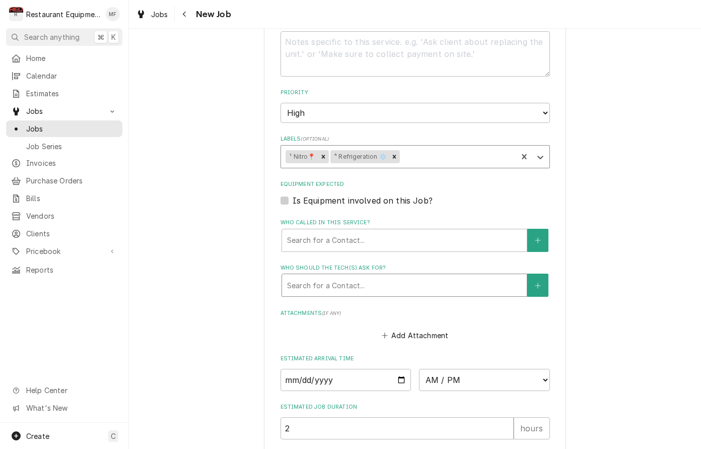
scroll to position [574, 0]
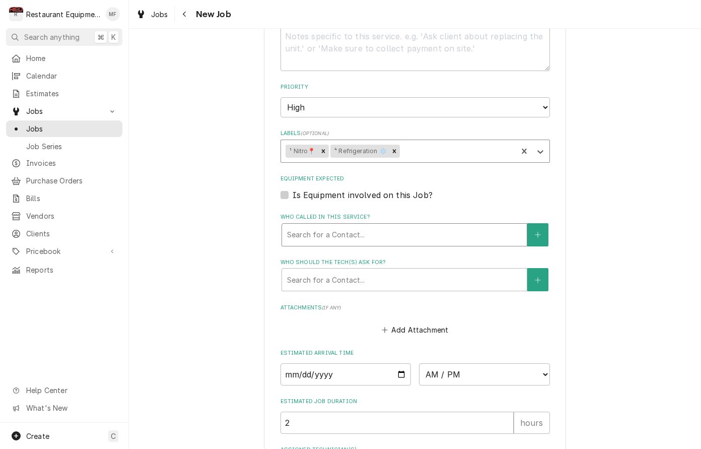
click at [451, 226] on div "Who called in this service?" at bounding box center [404, 235] width 235 height 18
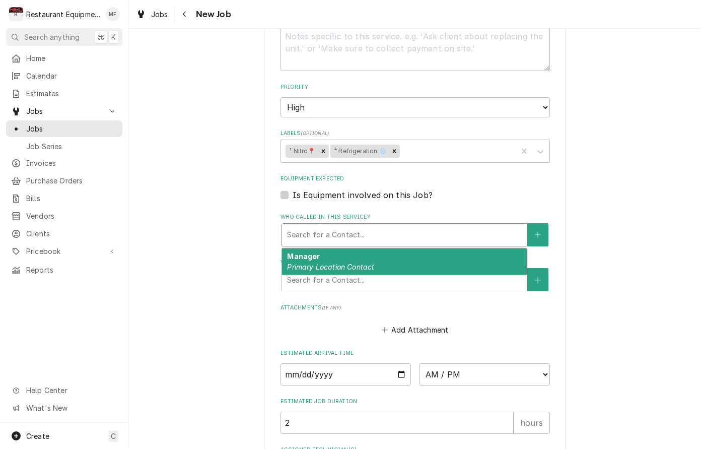
click at [439, 248] on div "Manager Primary Location Contact" at bounding box center [404, 261] width 245 height 26
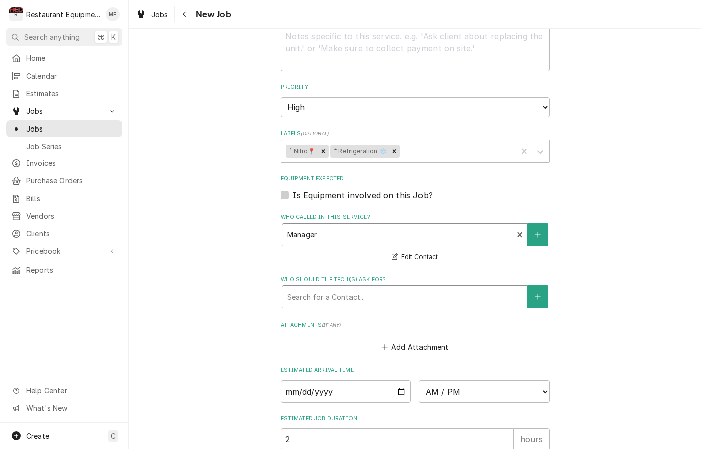
click at [448, 287] on div "Who should the tech(s) ask for?" at bounding box center [404, 296] width 235 height 18
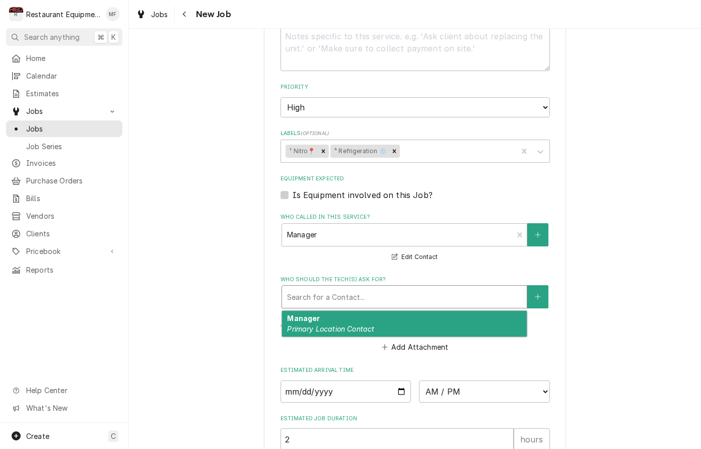
click at [464, 311] on div "Manager Primary Location Contact" at bounding box center [404, 324] width 245 height 26
type textarea "x"
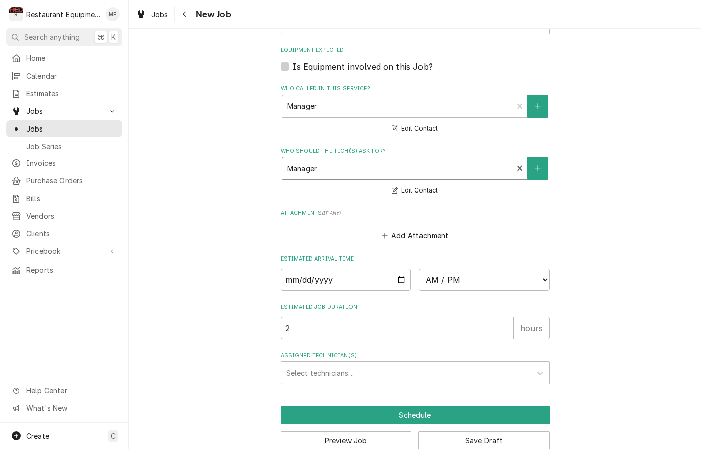
scroll to position [702, 0]
click at [384, 269] on input "Date" at bounding box center [345, 280] width 131 height 22
type input "[DATE]"
type textarea "x"
select select "14:30:00"
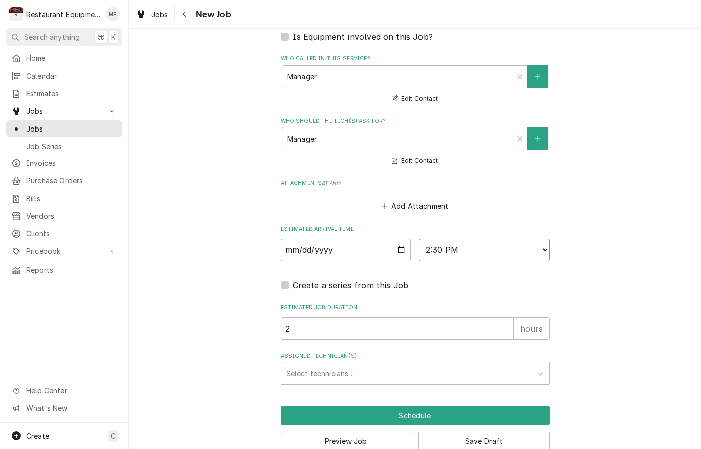
scroll to position [0, 0]
click at [436, 364] on div "Assigned Technician(s)" at bounding box center [406, 373] width 240 height 18
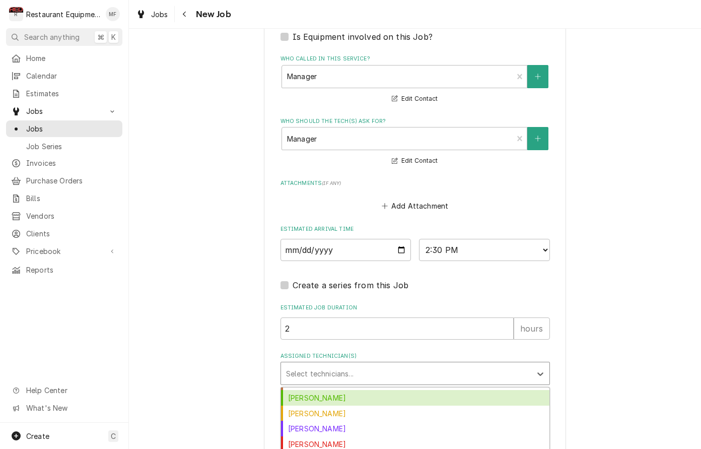
scroll to position [104, 0]
click at [434, 391] on div "[PERSON_NAME]" at bounding box center [415, 399] width 268 height 16
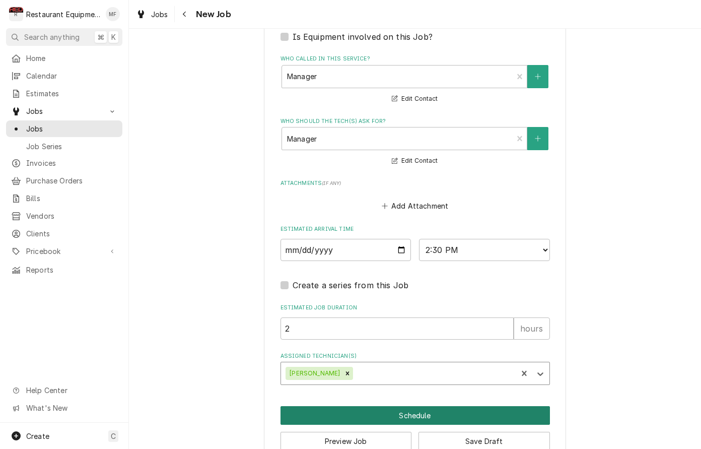
click at [416, 406] on button "Schedule" at bounding box center [414, 415] width 269 height 19
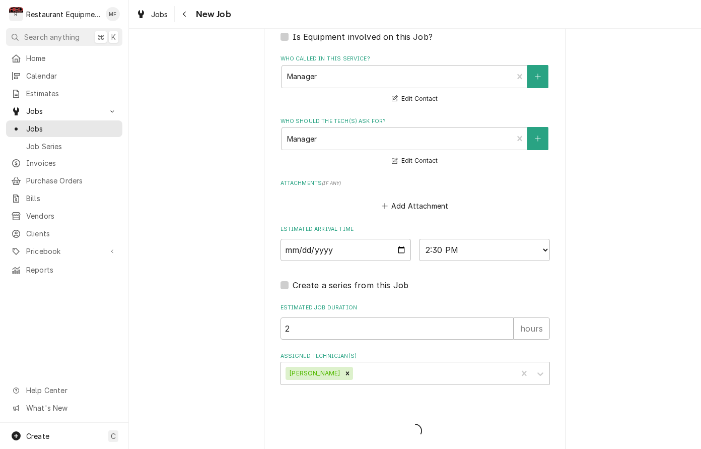
scroll to position [723, 0]
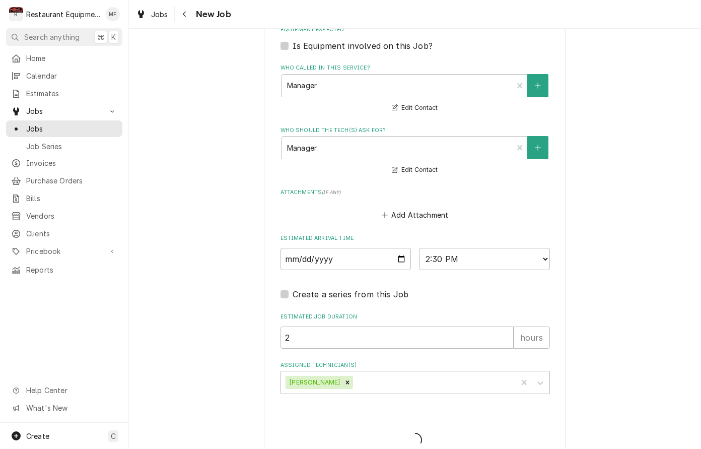
type textarea "x"
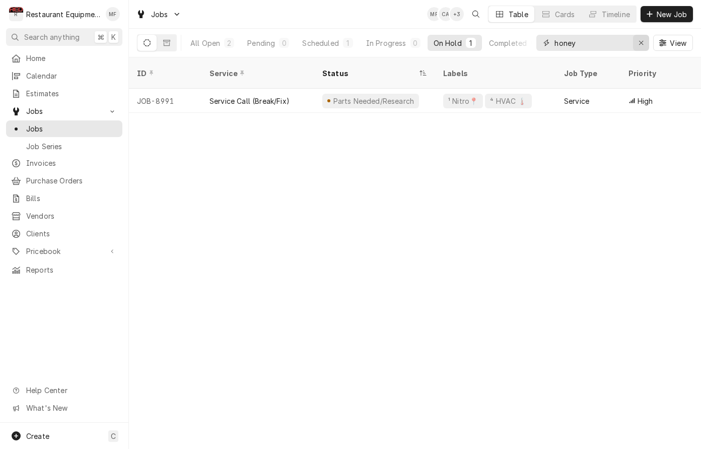
click at [642, 41] on icon "Erase input" at bounding box center [641, 42] width 6 height 7
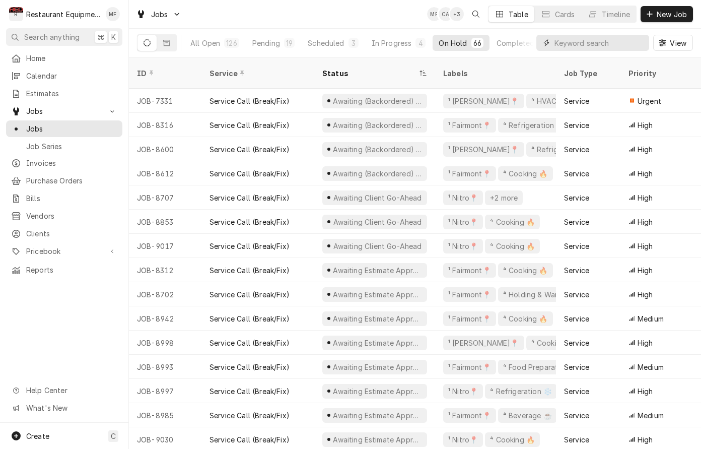
click at [623, 42] on input "Dynamic Content Wrapper" at bounding box center [599, 43] width 90 height 16
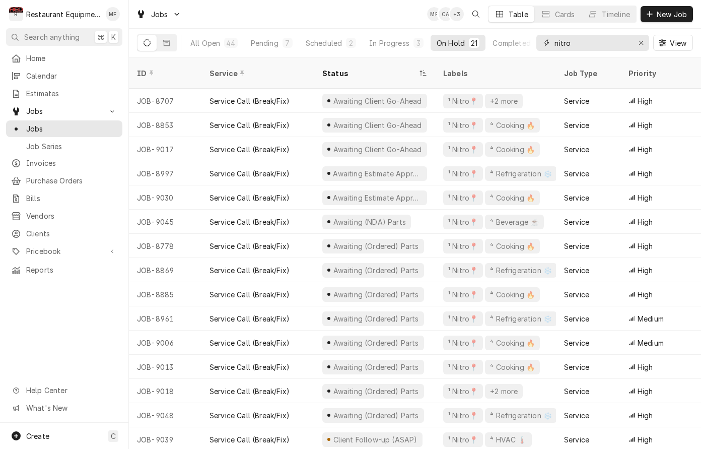
click at [583, 41] on input "nitro" at bounding box center [592, 43] width 76 height 16
type input "n"
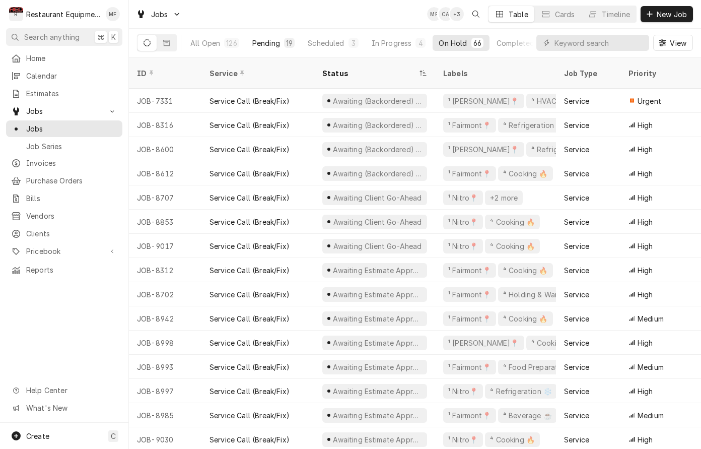
click at [272, 42] on div "Pending" at bounding box center [266, 43] width 28 height 11
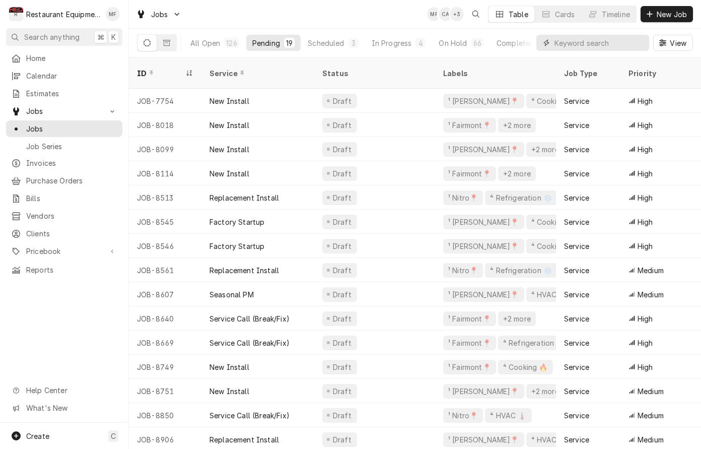
click at [565, 40] on input "Dynamic Content Wrapper" at bounding box center [599, 43] width 90 height 16
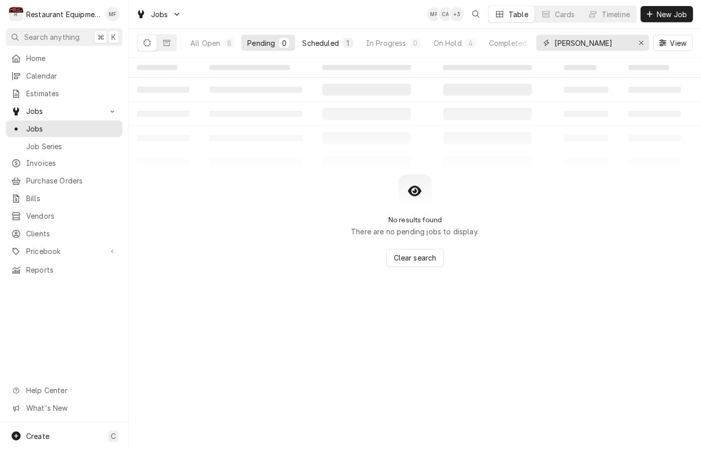
type input "[PERSON_NAME]"
click at [310, 45] on div "Scheduled" at bounding box center [320, 43] width 36 height 11
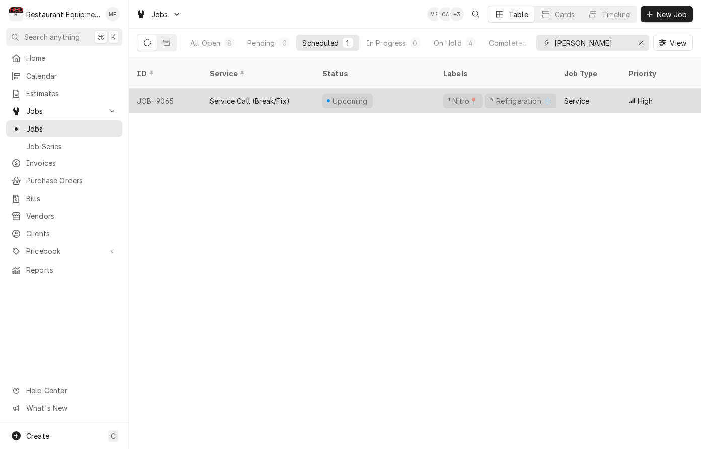
click at [403, 91] on div "Upcoming" at bounding box center [374, 101] width 121 height 24
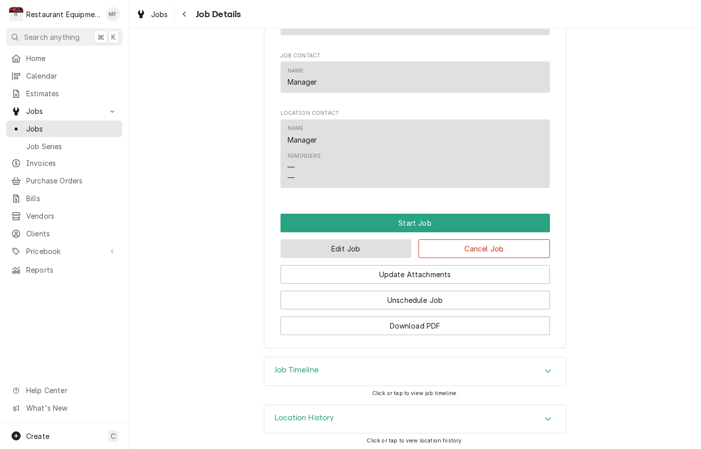
scroll to position [643, 0]
click at [383, 247] on button "Edit Job" at bounding box center [345, 249] width 131 height 19
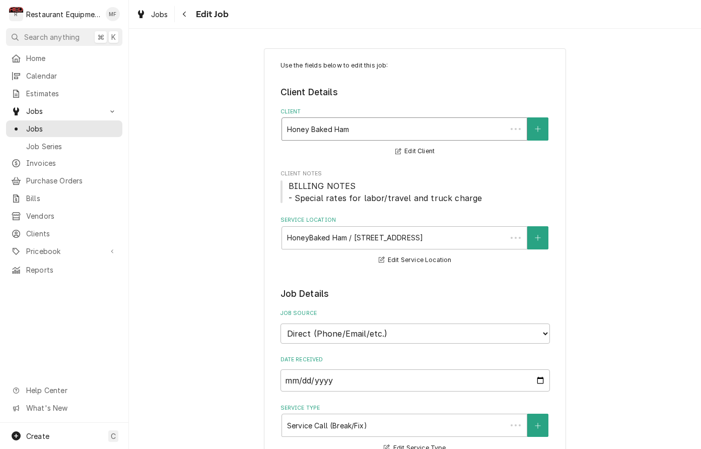
scroll to position [-1, 0]
type textarea "x"
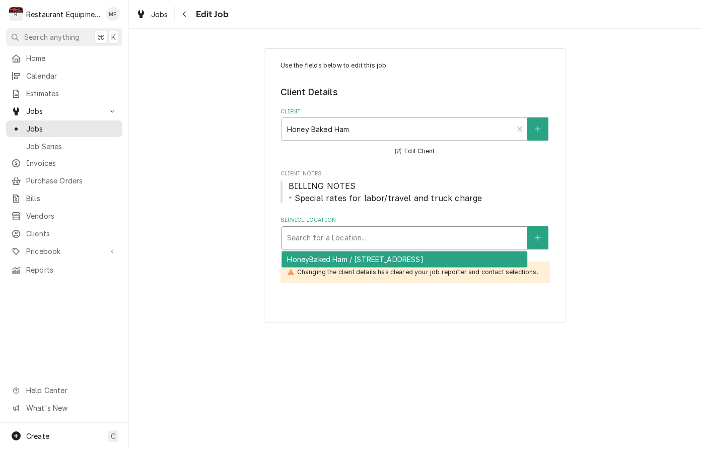
click at [447, 235] on div "Service Location" at bounding box center [404, 238] width 235 height 18
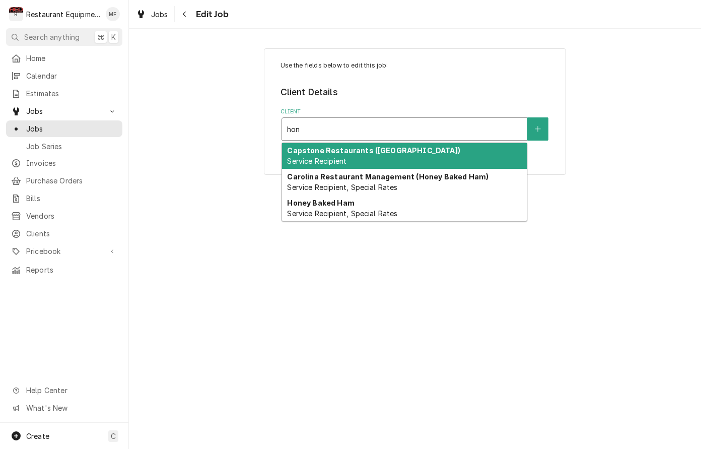
type input "hone"
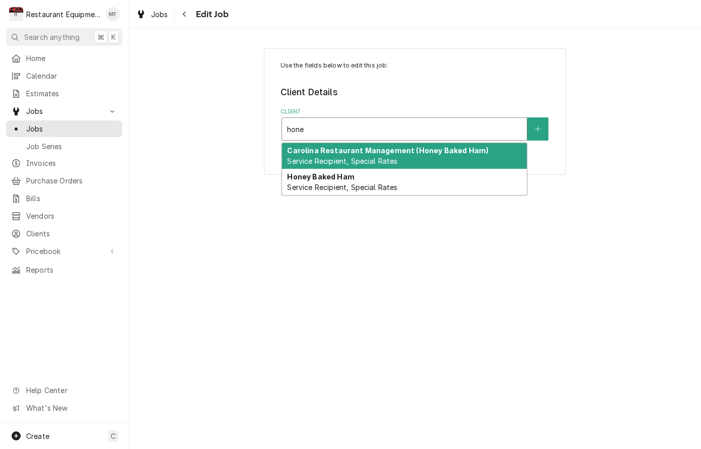
click at [463, 151] on strong "Carolina Restaurant Management (Honey Baked Ham)" at bounding box center [387, 150] width 201 height 9
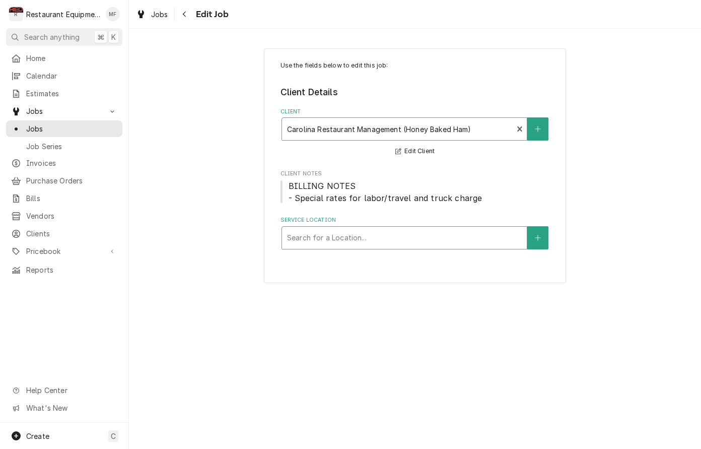
click at [442, 241] on div "Service Location" at bounding box center [404, 238] width 235 height 18
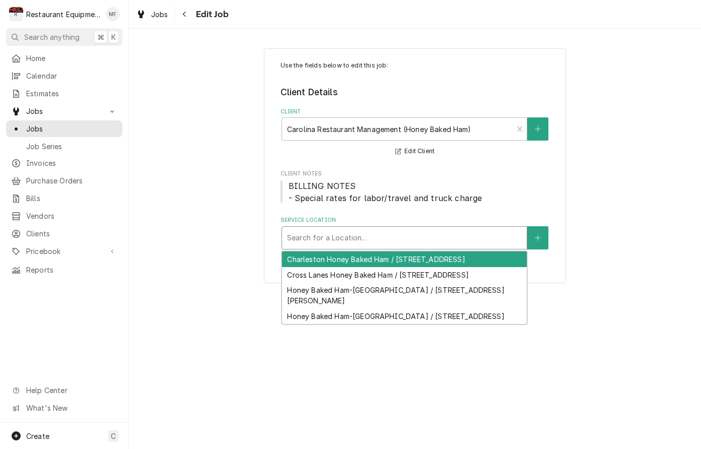
click at [441, 264] on div "Charleston Honey Baked Ham / [STREET_ADDRESS]" at bounding box center [404, 259] width 245 height 16
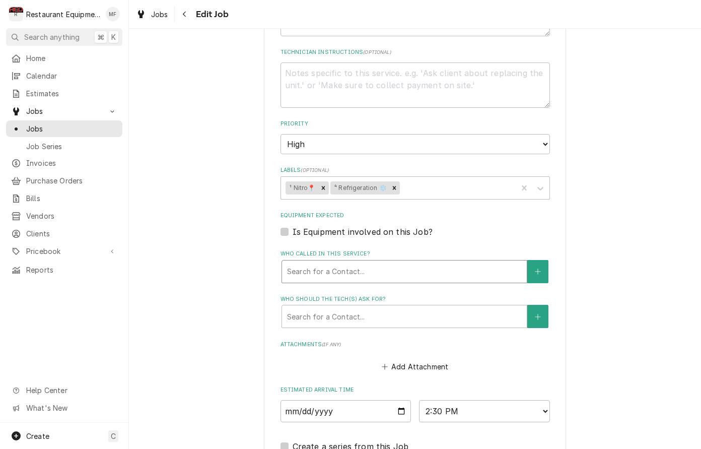
scroll to position [539, 0]
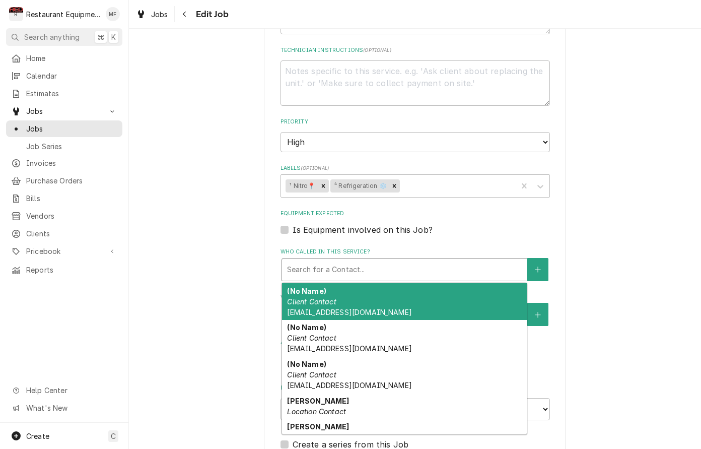
click at [460, 260] on div "Who called in this service?" at bounding box center [404, 269] width 235 height 18
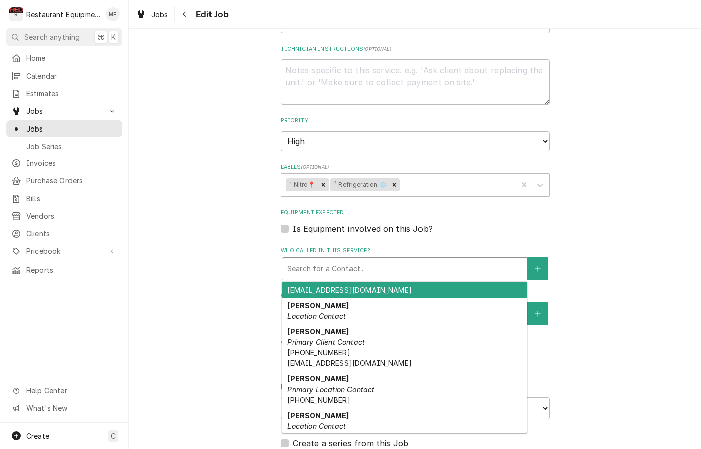
scroll to position [0, 0]
click at [588, 274] on div "Use the fields below to edit this job: Client Details Client Carolina Restauran…" at bounding box center [415, 51] width 572 height 1105
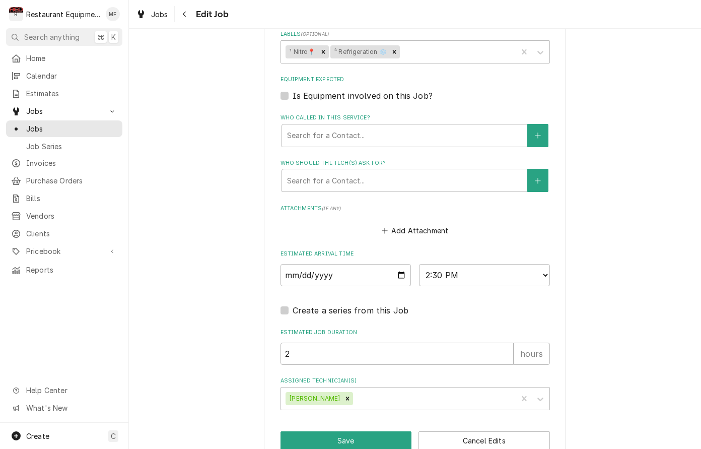
scroll to position [673, 0]
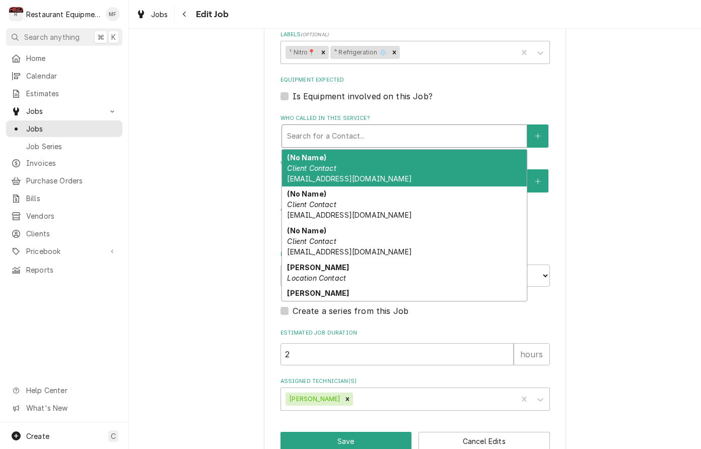
click at [446, 127] on div "Who called in this service?" at bounding box center [404, 136] width 235 height 18
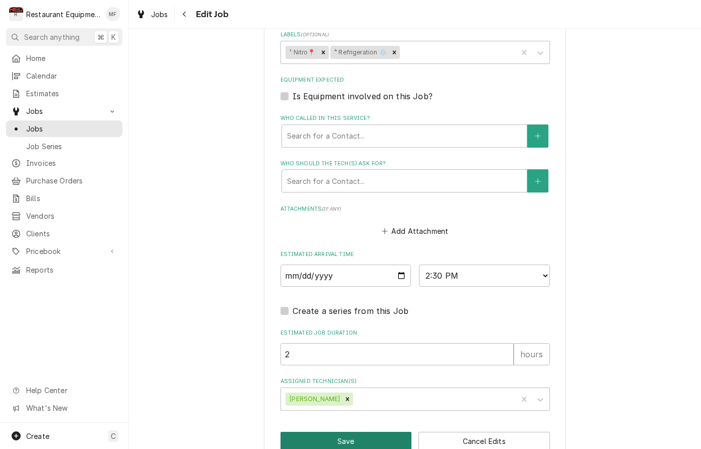
click at [380, 431] on button "Save" at bounding box center [345, 440] width 131 height 19
type textarea "x"
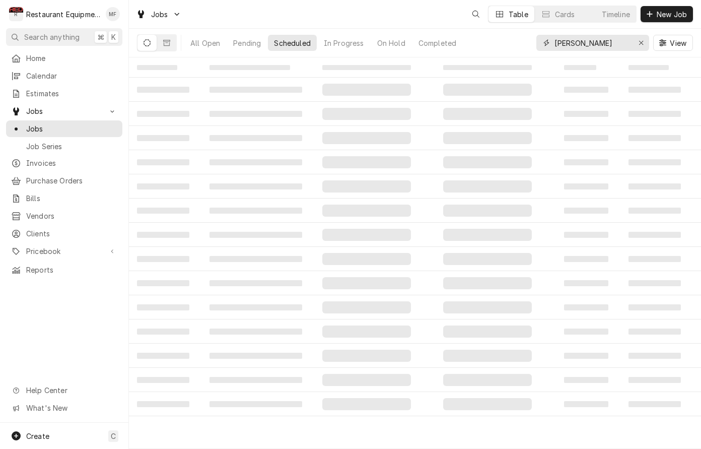
click at [590, 42] on input "[PERSON_NAME]" at bounding box center [592, 43] width 76 height 16
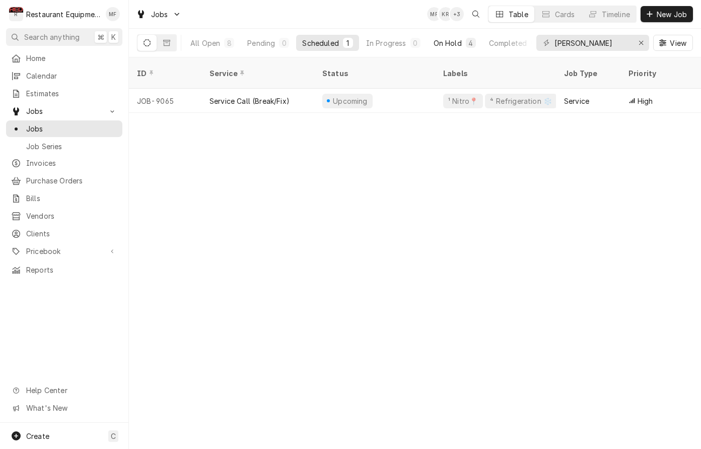
click at [444, 40] on div "On Hold" at bounding box center [447, 43] width 28 height 11
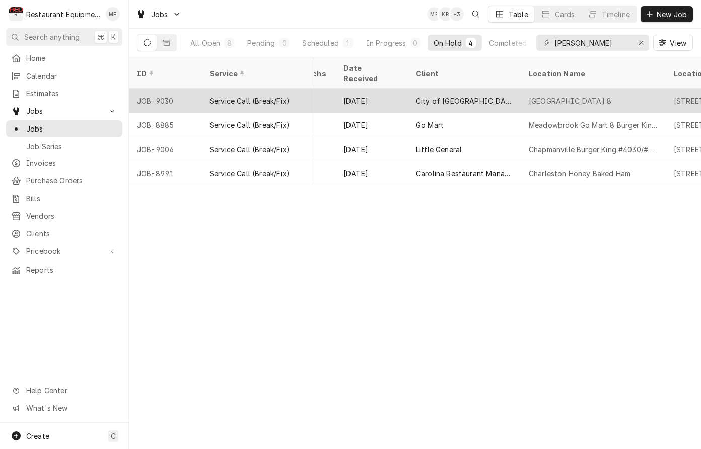
scroll to position [0, 563]
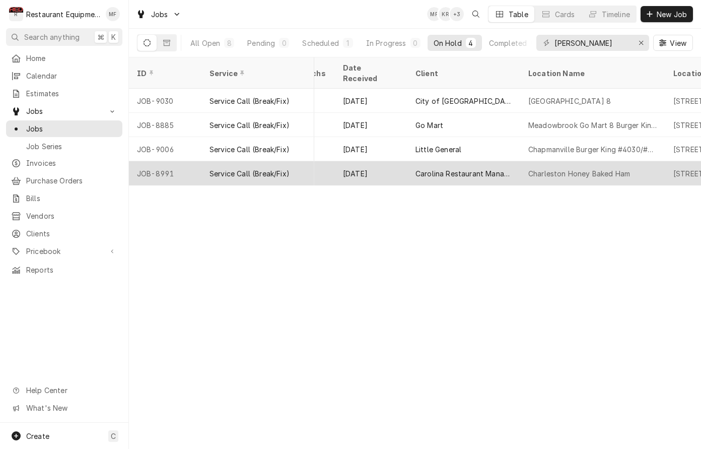
click at [561, 168] on div "Charleston Honey Baked Ham" at bounding box center [579, 173] width 102 height 11
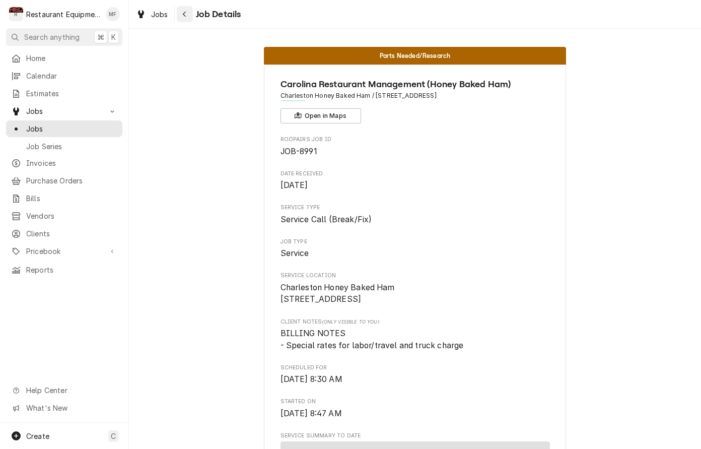
click at [186, 12] on icon "Navigate back" at bounding box center [184, 15] width 3 height 6
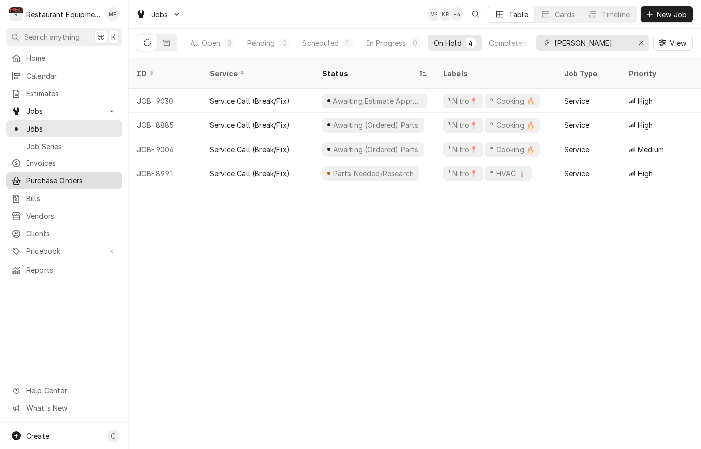
click at [99, 178] on span "Purchase Orders" at bounding box center [71, 180] width 91 height 11
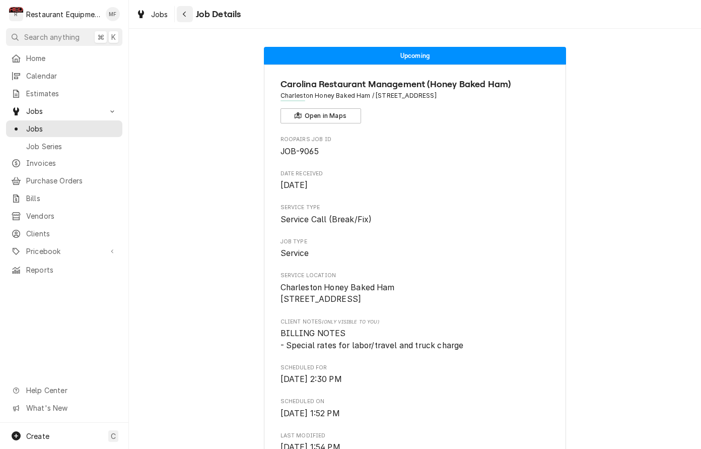
click at [190, 18] on button "Navigate back" at bounding box center [185, 14] width 16 height 16
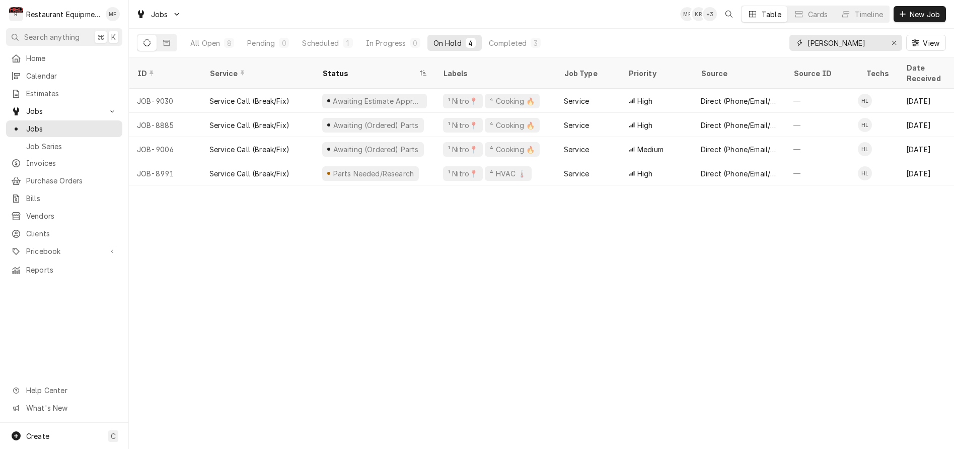
click at [700, 45] on input "[PERSON_NAME]" at bounding box center [846, 43] width 76 height 16
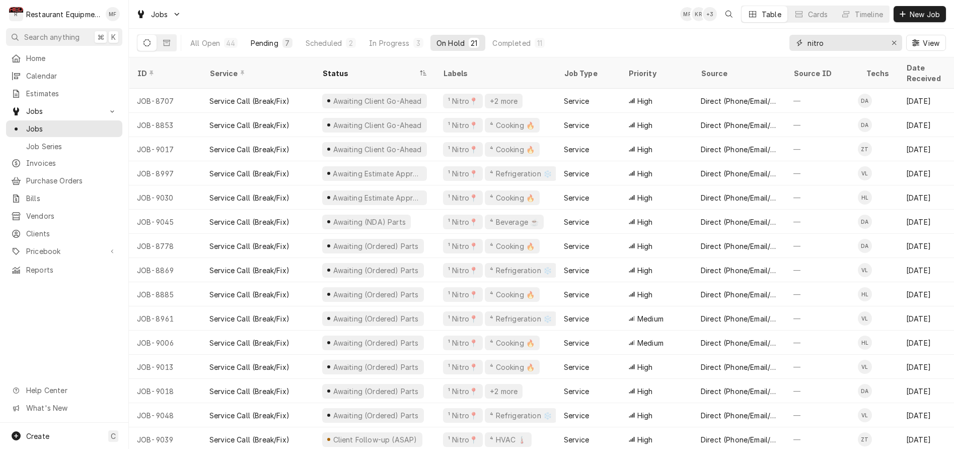
type input "nitro"
click at [263, 44] on div "Pending" at bounding box center [265, 43] width 28 height 11
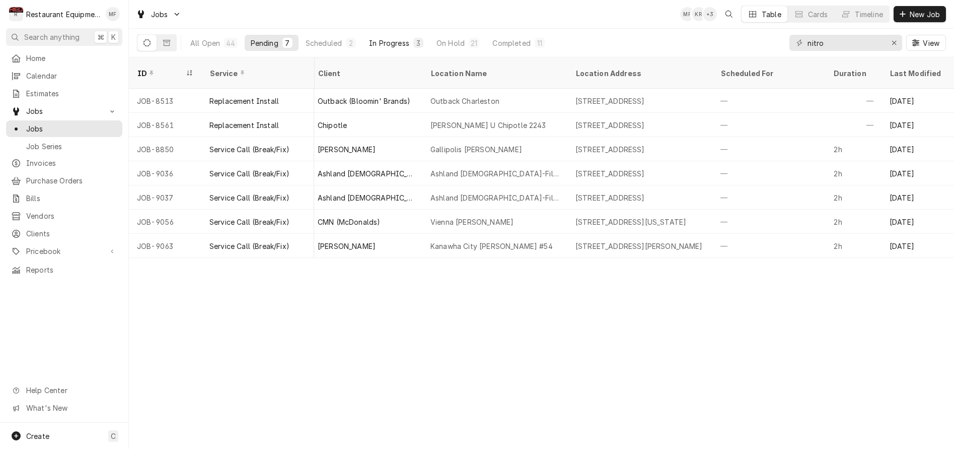
click at [398, 45] on div "In Progress" at bounding box center [389, 43] width 40 height 11
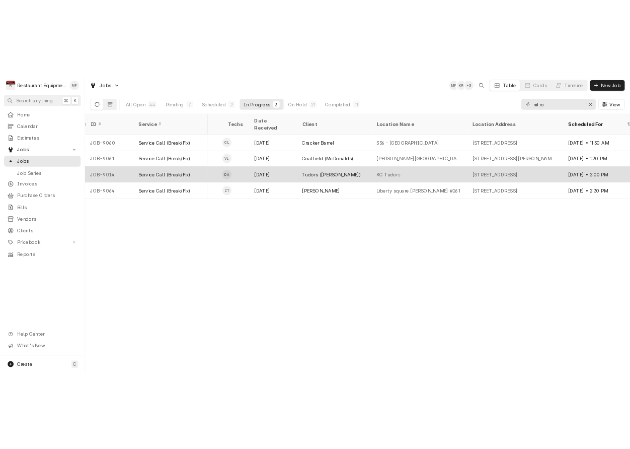
scroll to position [0, 532]
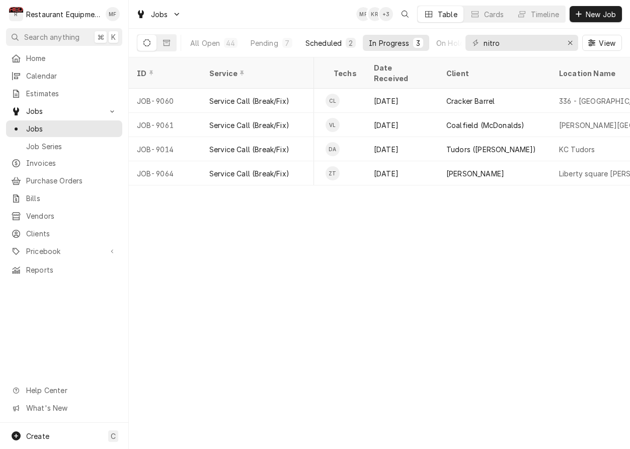
click at [306, 46] on div "Scheduled" at bounding box center [324, 43] width 36 height 11
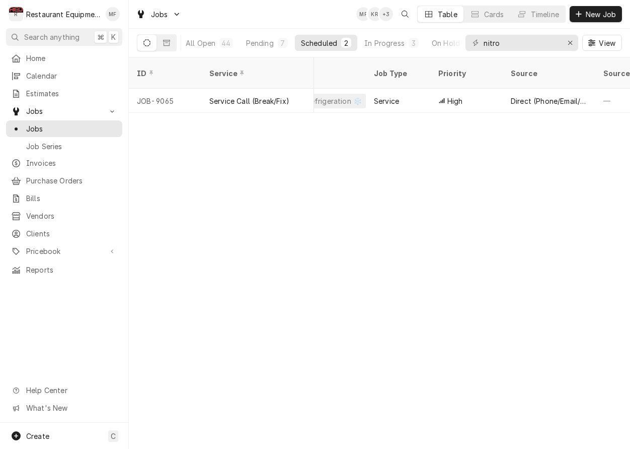
scroll to position [0, 6]
click at [341, 47] on button "Scheduled 2" at bounding box center [325, 43] width 62 height 16
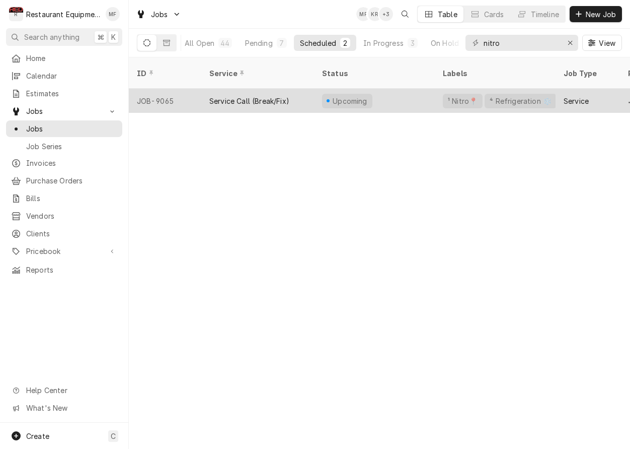
scroll to position [0, 0]
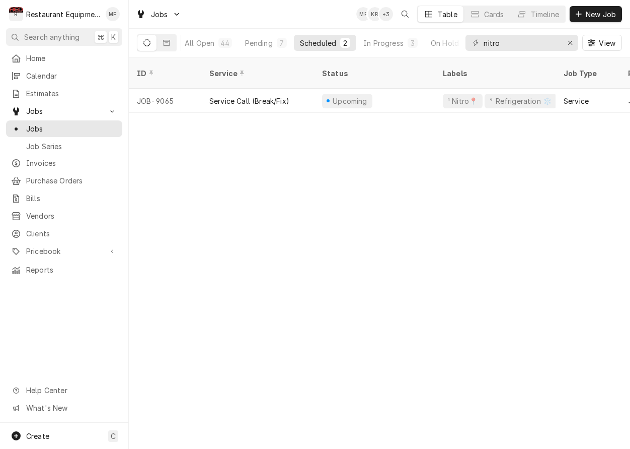
click at [315, 44] on div "Scheduled" at bounding box center [318, 43] width 36 height 11
click at [262, 38] on div "Pending" at bounding box center [259, 43] width 28 height 11
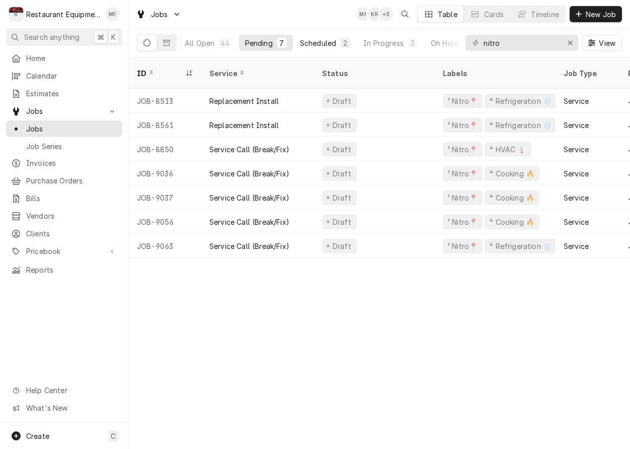
click at [319, 46] on div "Scheduled" at bounding box center [318, 43] width 36 height 11
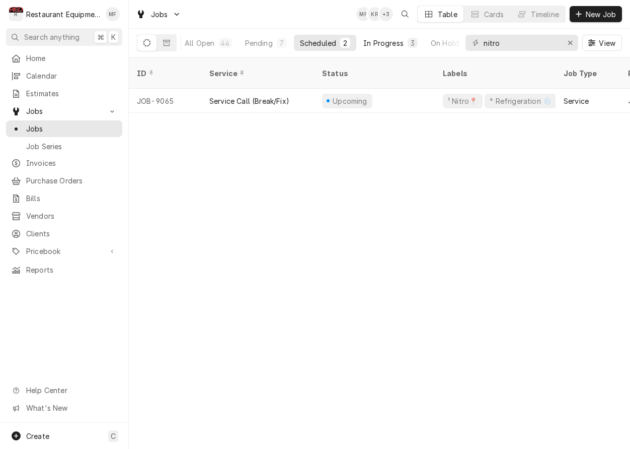
click at [376, 49] on button "In Progress 3" at bounding box center [390, 43] width 66 height 16
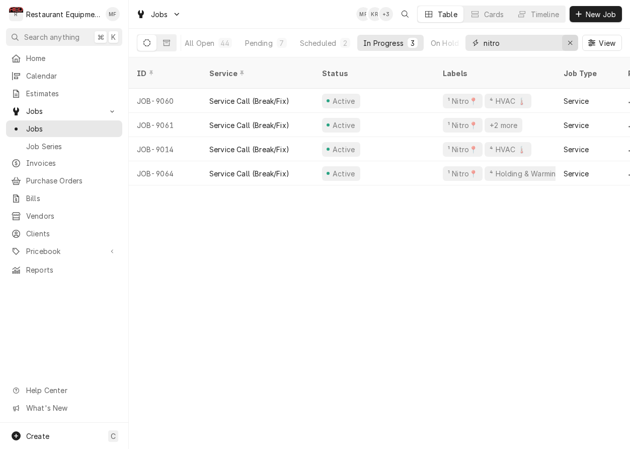
click at [571, 43] on icon "Erase input" at bounding box center [570, 43] width 4 height 4
type input "nitro"
click at [336, 43] on div "Scheduled" at bounding box center [324, 43] width 36 height 11
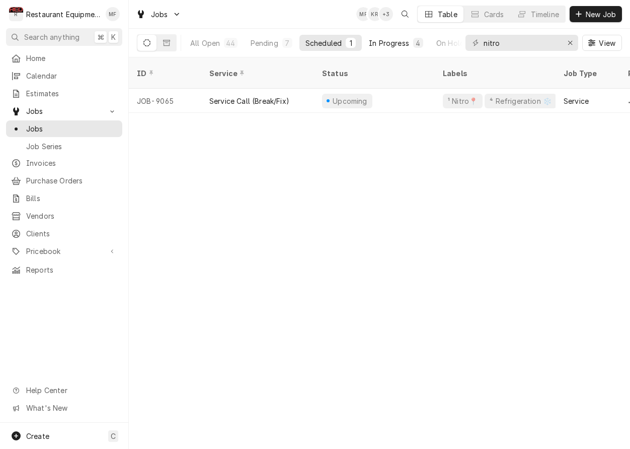
click at [389, 43] on div "In Progress" at bounding box center [389, 43] width 40 height 11
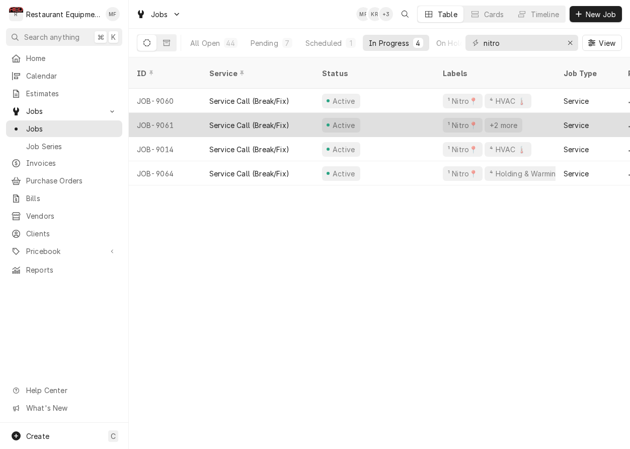
scroll to position [0, 4]
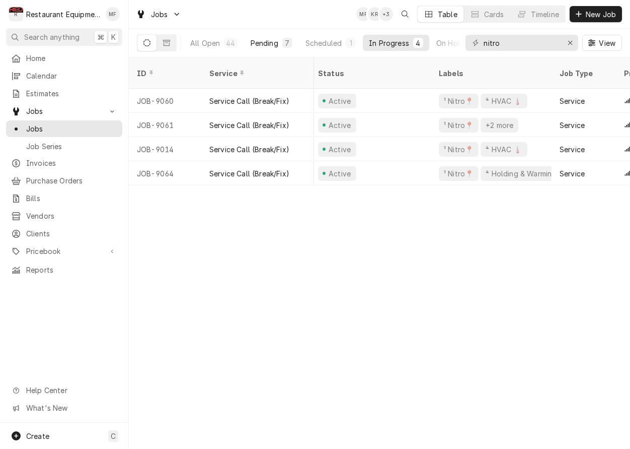
click at [263, 44] on div "Pending" at bounding box center [265, 43] width 28 height 11
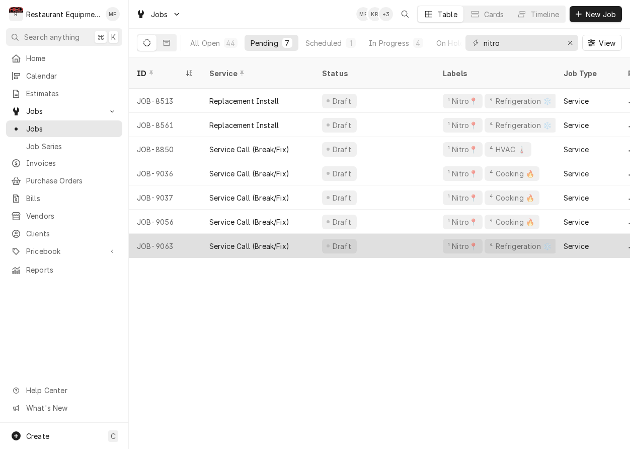
scroll to position [0, 0]
click at [416, 234] on div "Draft" at bounding box center [374, 246] width 121 height 24
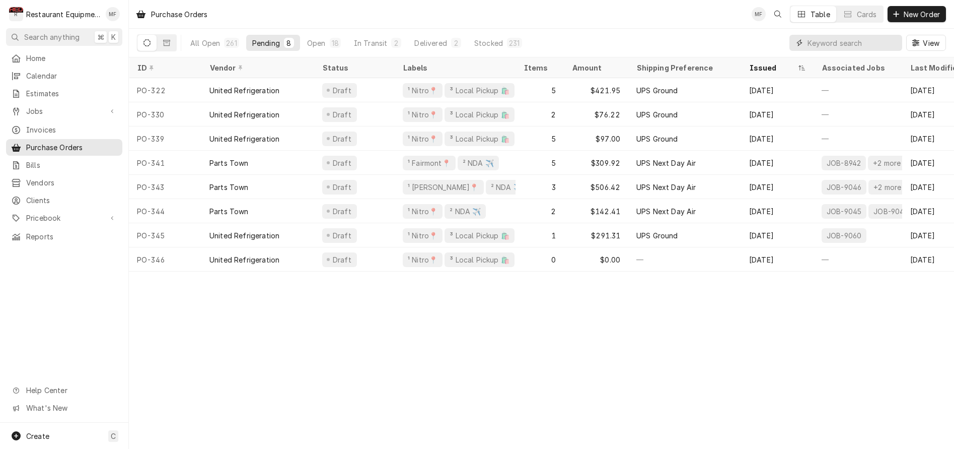
click at [700, 36] on input "Dynamic Content Wrapper" at bounding box center [853, 43] width 90 height 16
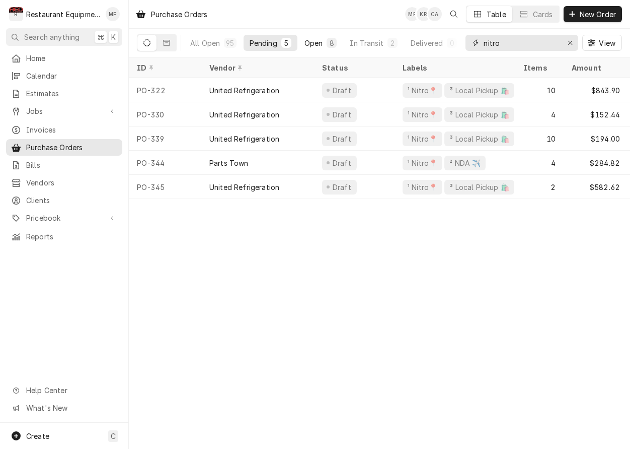
type input "nitro"
click at [320, 46] on div "Open" at bounding box center [314, 43] width 19 height 11
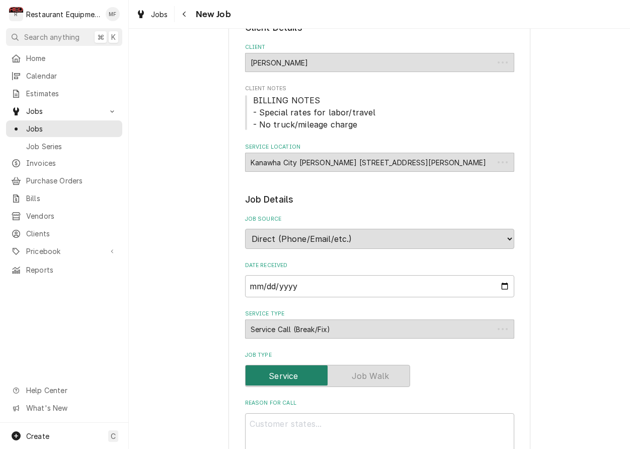
type textarea "x"
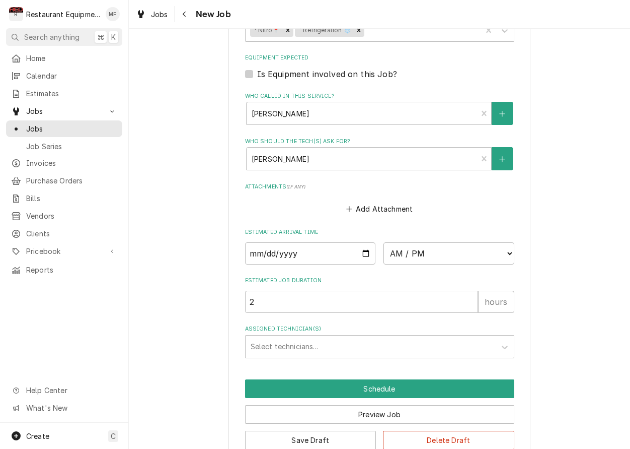
scroll to position [643, 0]
click at [185, 16] on icon "Navigate back" at bounding box center [184, 15] width 3 height 6
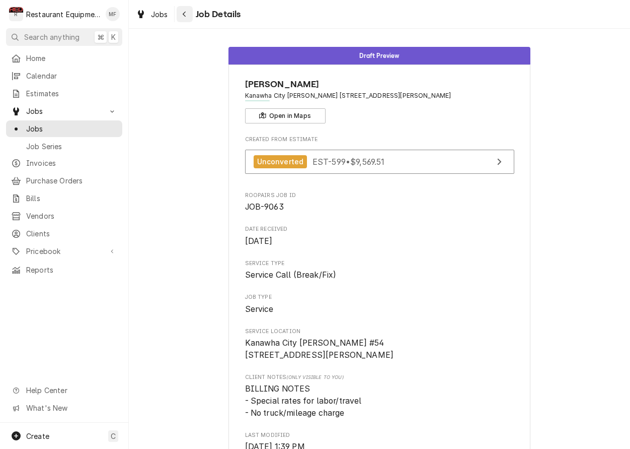
click at [186, 16] on icon "Navigate back" at bounding box center [184, 15] width 3 height 6
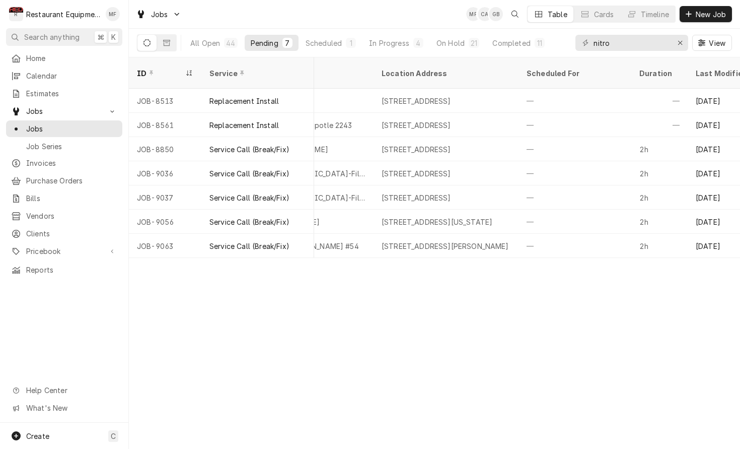
click at [630, 256] on div "ID Service Status Labels Job Type Priority Source Source ID Techs Date Received…" at bounding box center [434, 252] width 611 height 391
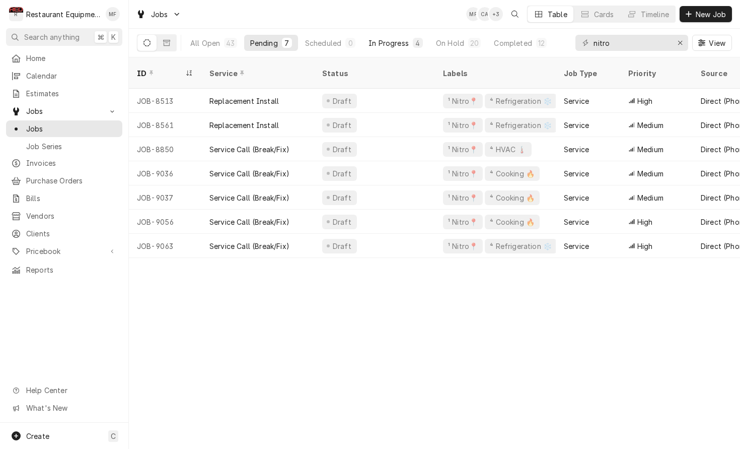
click at [400, 45] on div "In Progress" at bounding box center [389, 43] width 40 height 11
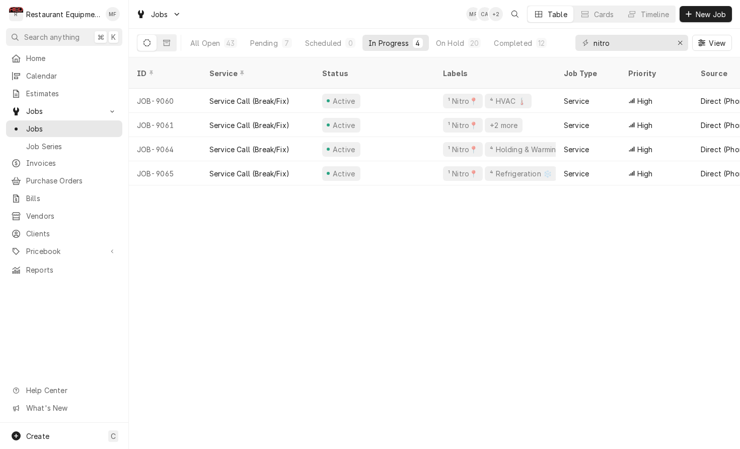
click at [630, 234] on div "ID Service Status Labels Job Type Priority Source Source ID Techs Date Received…" at bounding box center [434, 252] width 611 height 391
click at [267, 47] on div "Pending" at bounding box center [264, 43] width 28 height 11
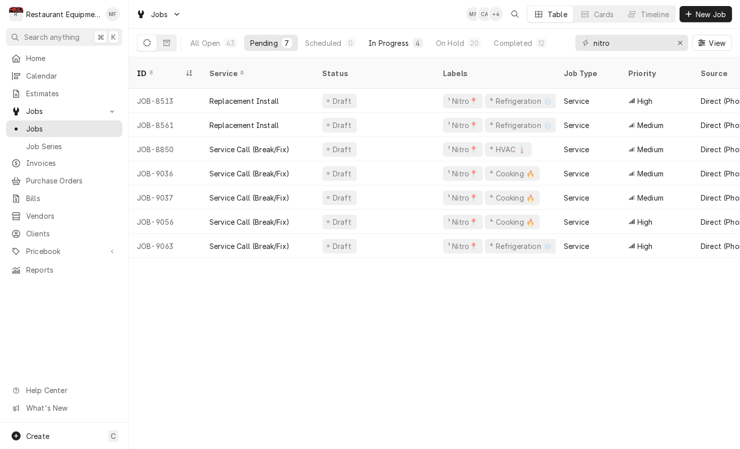
click at [400, 42] on div "In Progress" at bounding box center [389, 43] width 40 height 11
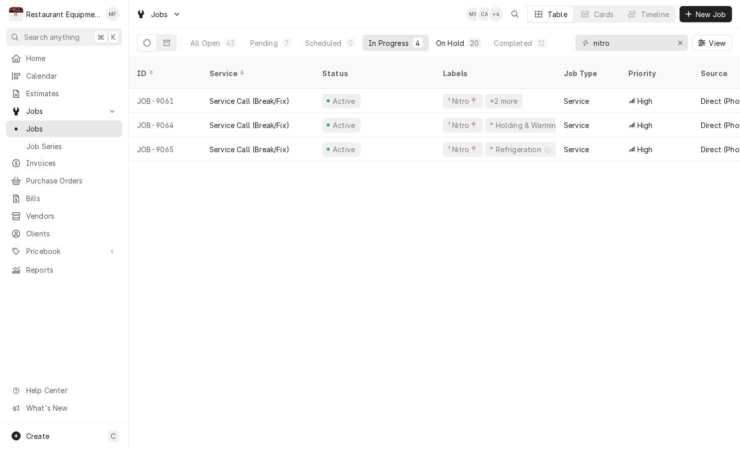
click at [448, 42] on div "On Hold" at bounding box center [450, 43] width 28 height 11
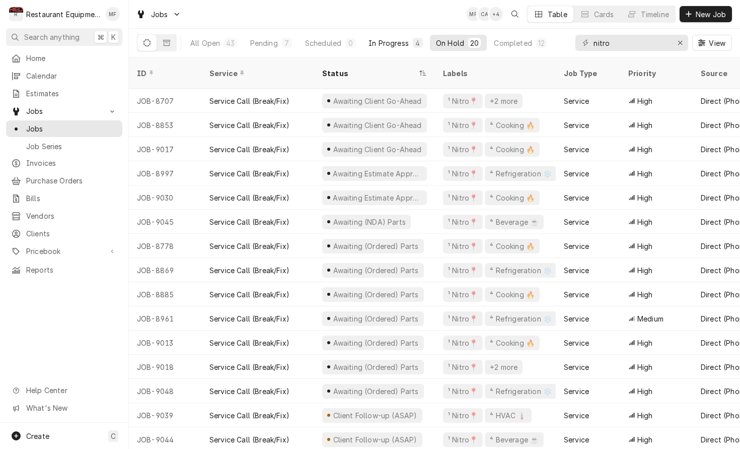
click at [390, 44] on div "In Progress" at bounding box center [389, 43] width 40 height 11
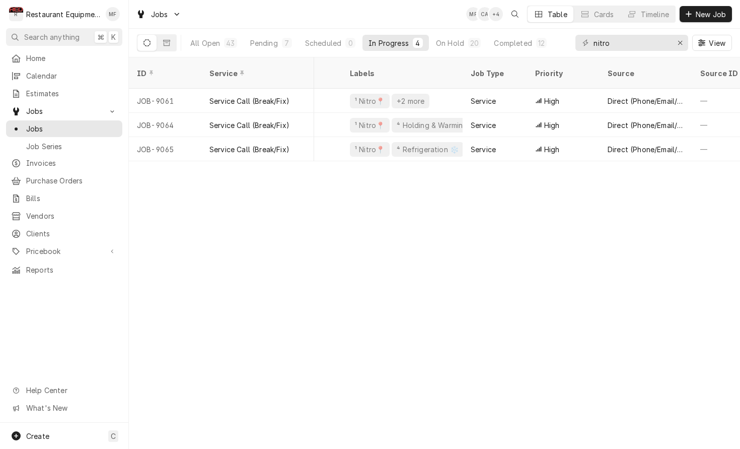
scroll to position [0, 96]
click at [630, 46] on input "nitro" at bounding box center [632, 43] width 76 height 16
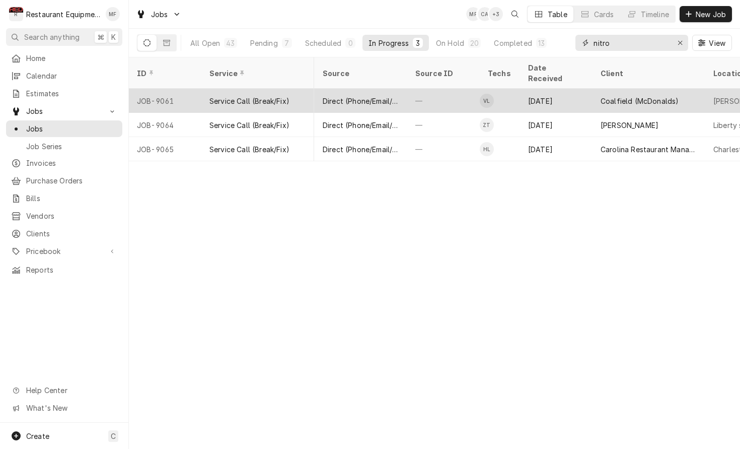
scroll to position [0, 380]
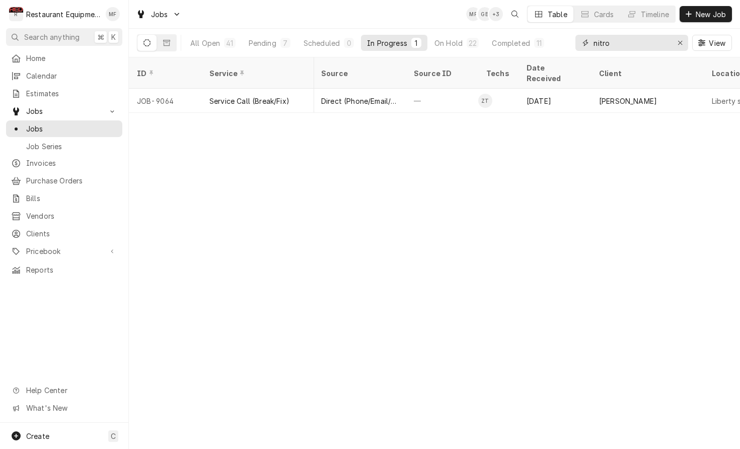
click at [630, 45] on input "nitro" at bounding box center [632, 43] width 76 height 16
type input "s"
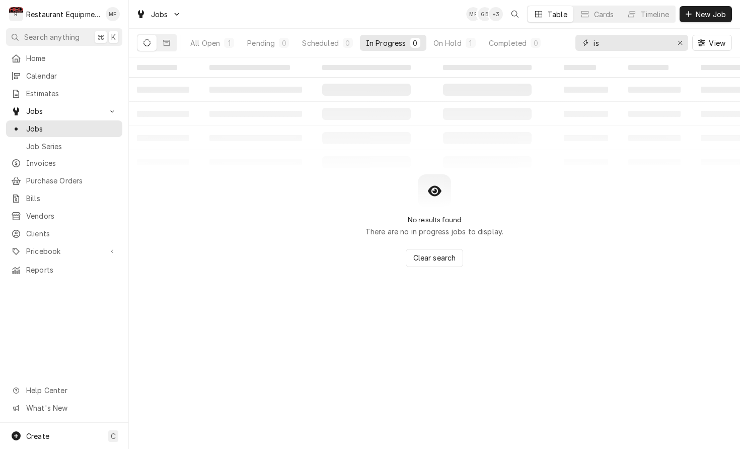
type input "i"
type input "sissonville"
click at [463, 38] on button "On Hold 1" at bounding box center [454, 43] width 54 height 16
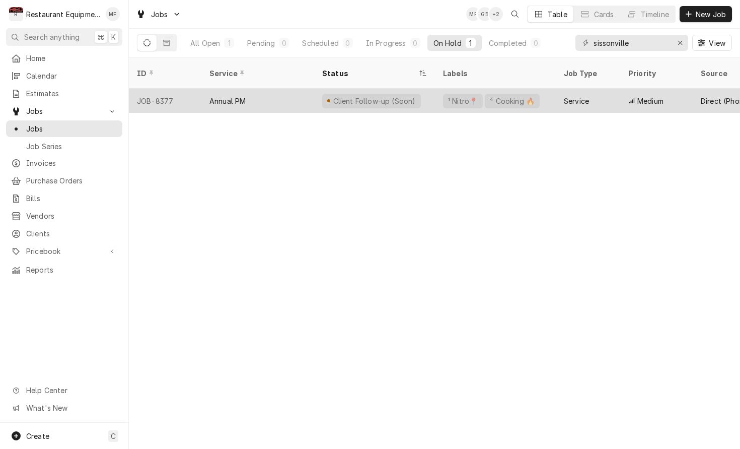
scroll to position [0, 0]
click at [430, 89] on div "Client Follow-up (Soon)" at bounding box center [374, 101] width 121 height 24
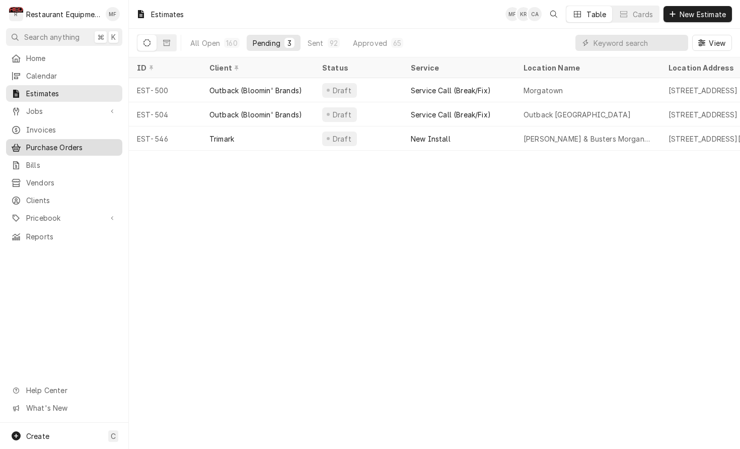
click at [99, 151] on link "Purchase Orders" at bounding box center [64, 147] width 116 height 17
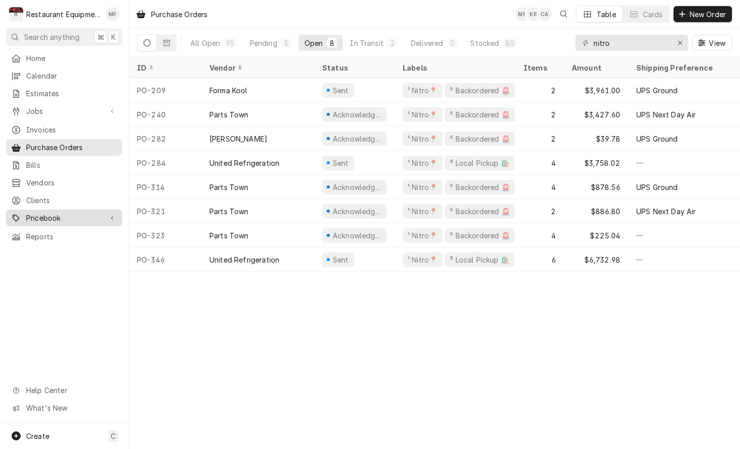
click at [112, 216] on icon "Dynamic Content Wrapper" at bounding box center [112, 218] width 2 height 4
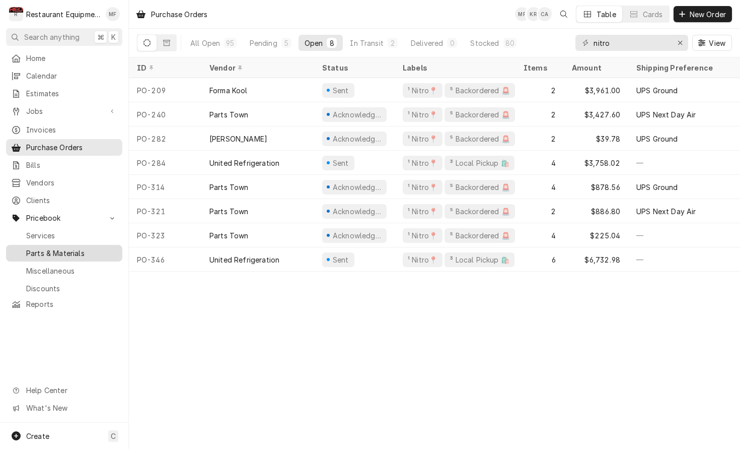
click at [105, 248] on span "Parts & Materials" at bounding box center [71, 253] width 91 height 11
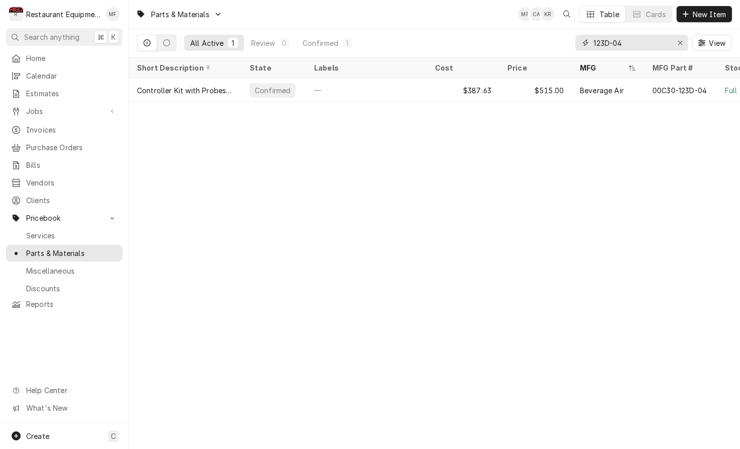
click at [630, 48] on input "123D-04" at bounding box center [632, 43] width 76 height 16
type input "1"
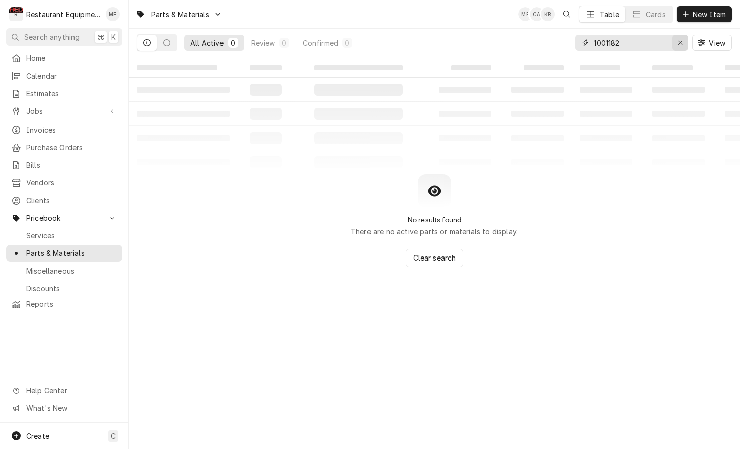
type input "1001182"
click at [682, 43] on icon "Erase input" at bounding box center [681, 42] width 6 height 7
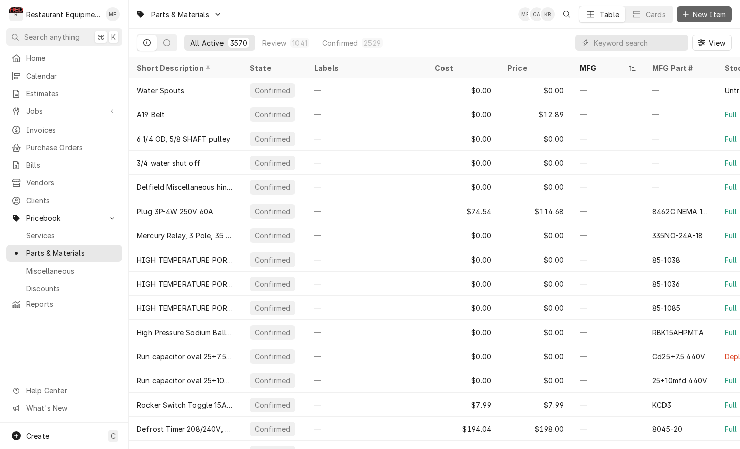
click at [703, 16] on span "New Item" at bounding box center [709, 14] width 37 height 11
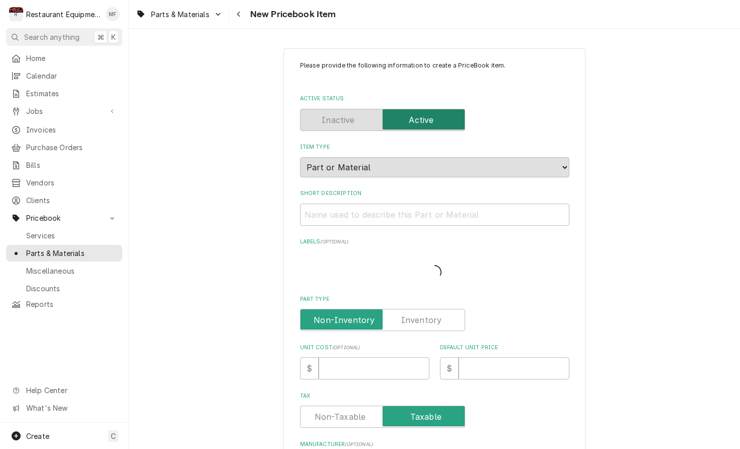
type textarea "x"
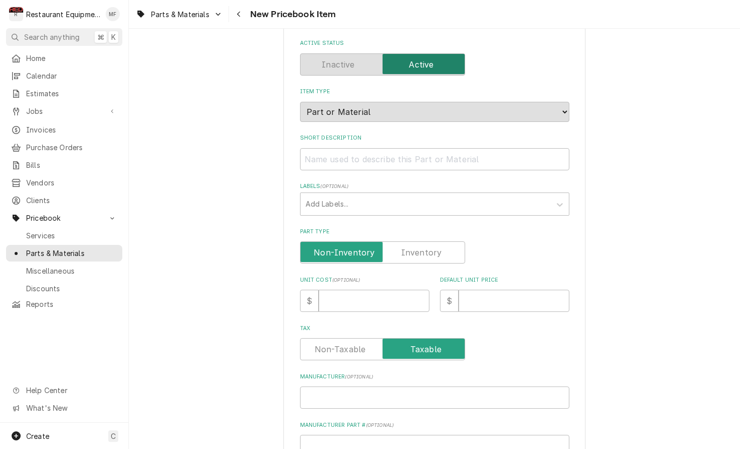
scroll to position [56, 0]
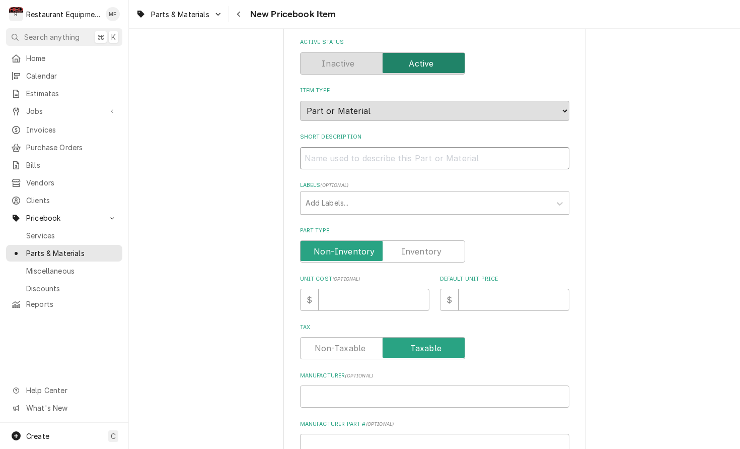
click at [398, 149] on input "Short Description" at bounding box center [434, 158] width 269 height 22
paste input "[PERSON_NAME] 1001182 Label, Muffin/Bagel Select"
type input "[PERSON_NAME] 1001182 Label, Muffin/Bagel Select"
type textarea "x"
drag, startPoint x: 372, startPoint y: 148, endPoint x: 304, endPoint y: 152, distance: 67.6
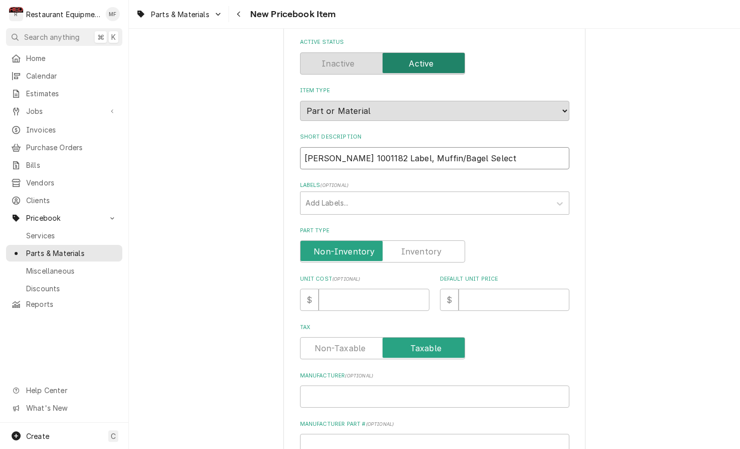
click at [304, 152] on input "[PERSON_NAME] 1001182 Label, Muffin/Bagel Select" at bounding box center [434, 158] width 269 height 22
type input "Label, Muffin/Bagel Select"
type textarea "x"
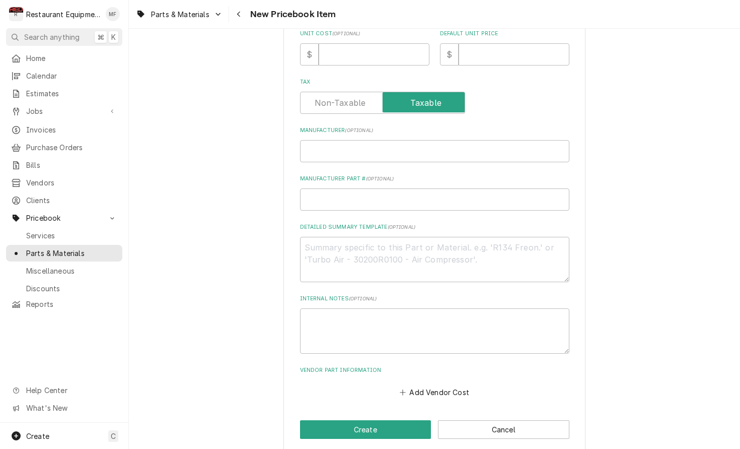
scroll to position [1, 0]
type input "Label, Muffin/Bagel Select"
click at [386, 140] on input "Manufacturer ( optional )" at bounding box center [434, 151] width 269 height 22
paste input "Antunes 1001182"
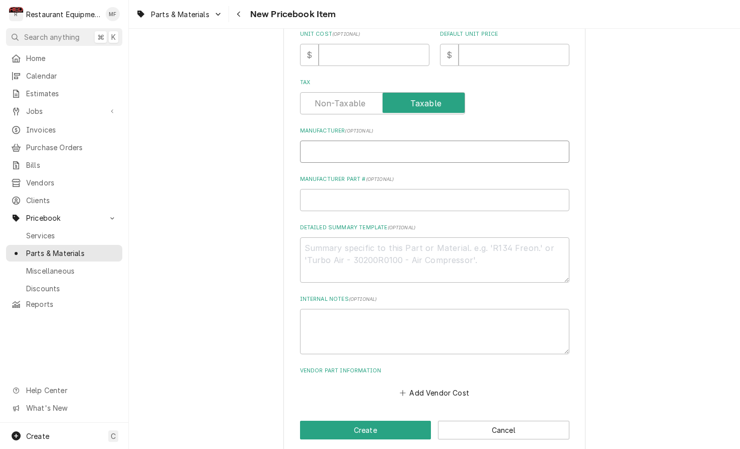
type input "Antunes 1001182"
type textarea "x"
drag, startPoint x: 368, startPoint y: 141, endPoint x: 337, endPoint y: 140, distance: 30.7
click at [337, 140] on input "Antunes 1001182" at bounding box center [434, 151] width 269 height 22
type input "[PERSON_NAME]"
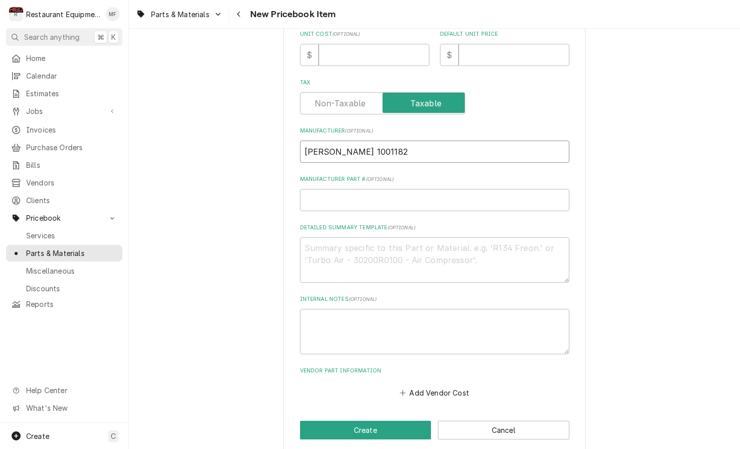
type textarea "x"
type input "[PERSON_NAME]"
click at [384, 189] on input "Manufacturer Part # ( optional )" at bounding box center [434, 200] width 269 height 22
paste input "1001182"
type input "1001182"
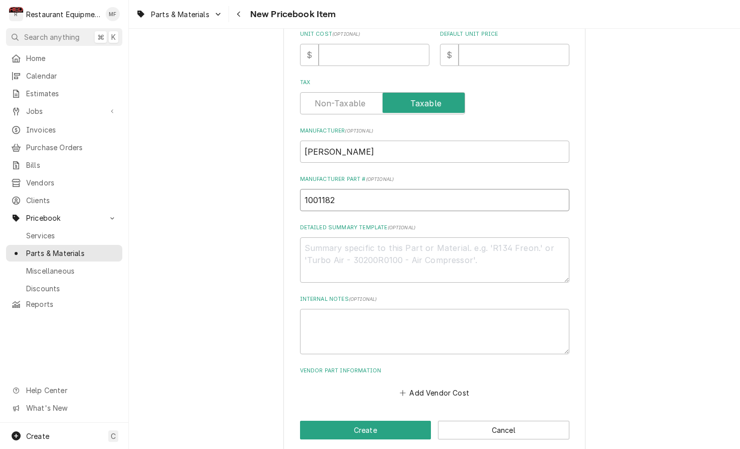
type textarea "x"
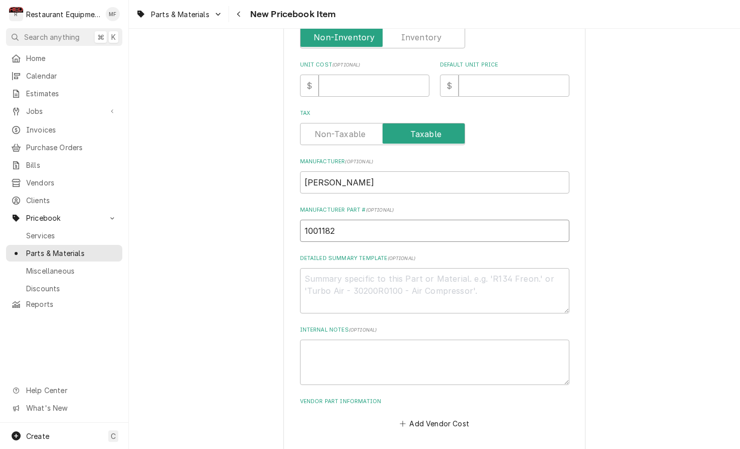
scroll to position [267, 0]
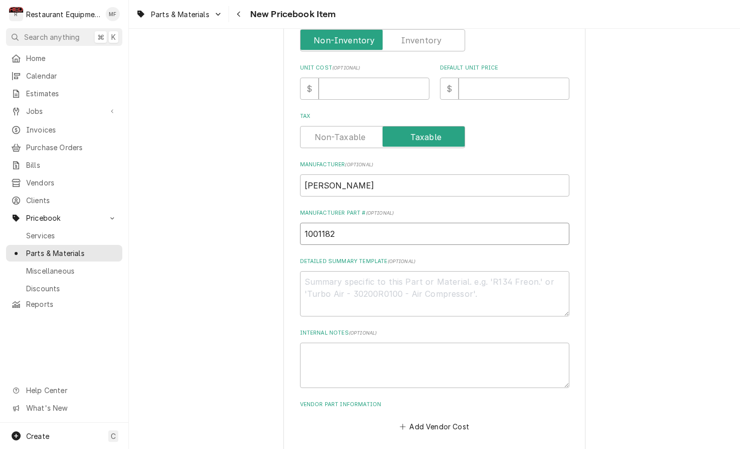
type input "1001182"
click at [344, 87] on input "Unit Cost ( optional )" at bounding box center [374, 89] width 111 height 22
type input "1"
type textarea "x"
type input "13"
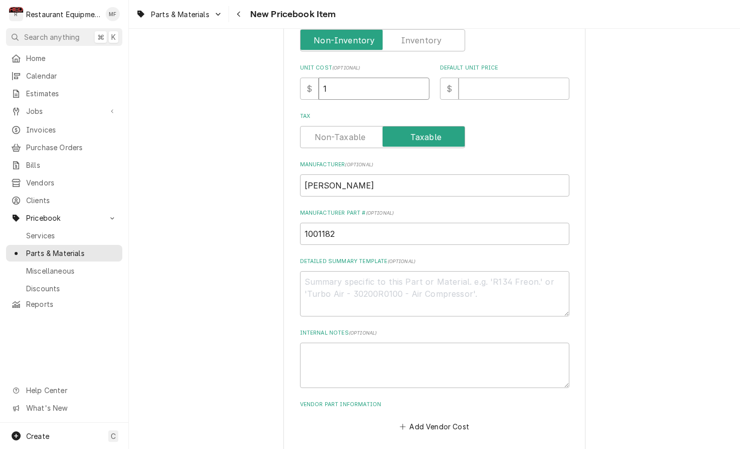
type textarea "x"
type input "13.6"
type textarea "x"
type input "13.65"
type textarea "x"
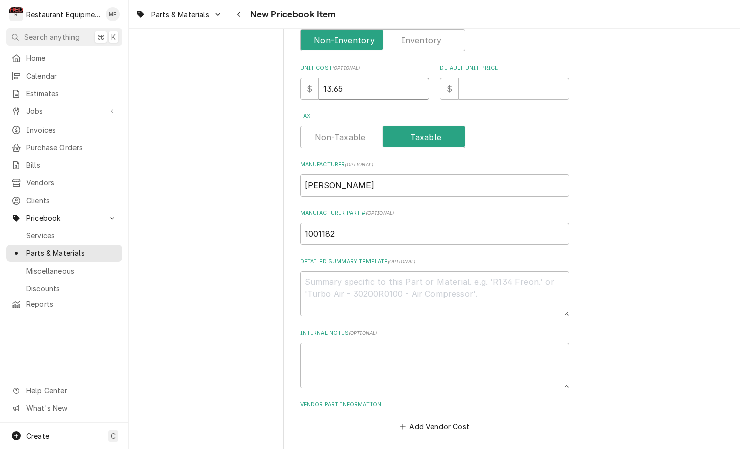
type input "13.65"
click at [525, 78] on input "Default Unit Price" at bounding box center [514, 89] width 111 height 22
click at [504, 78] on input "Default Unit Price" at bounding box center [514, 89] width 111 height 22
type input "7"
type textarea "x"
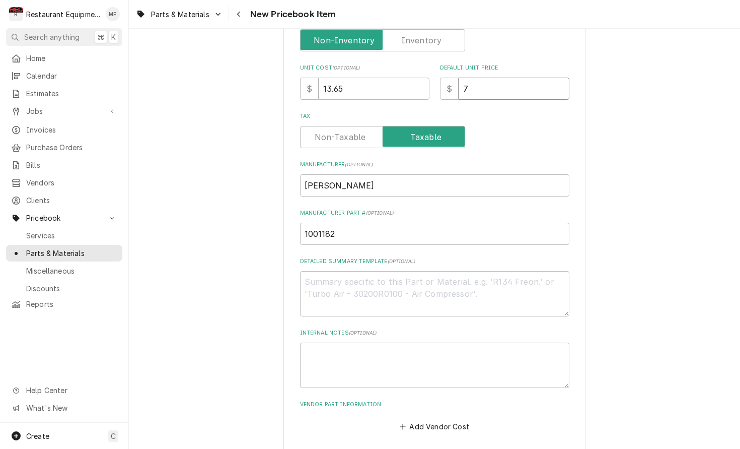
type input "73"
type textarea "x"
type input "7"
type textarea "x"
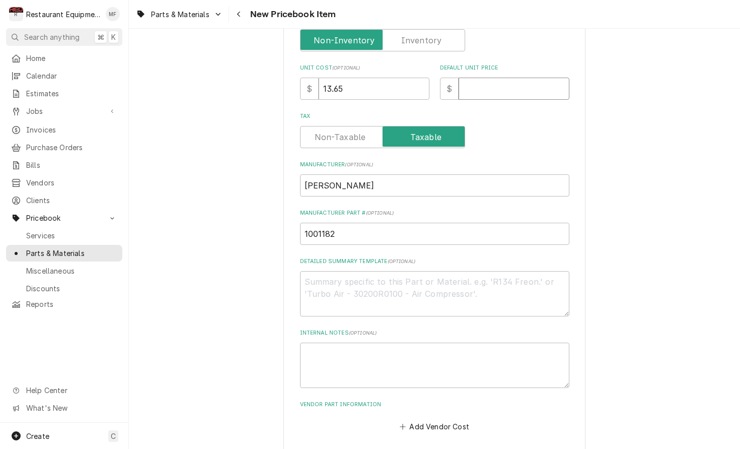
type input "2"
type textarea "x"
type input "27"
type textarea "x"
type input "27.3"
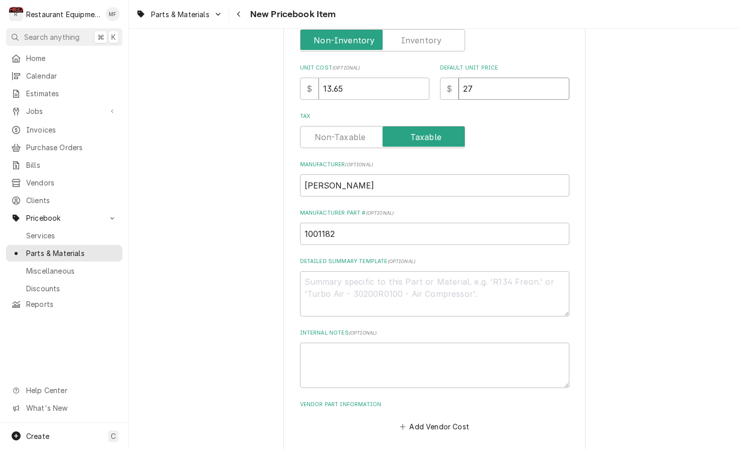
type textarea "x"
type input "27.30"
type textarea "x"
type input "27.30"
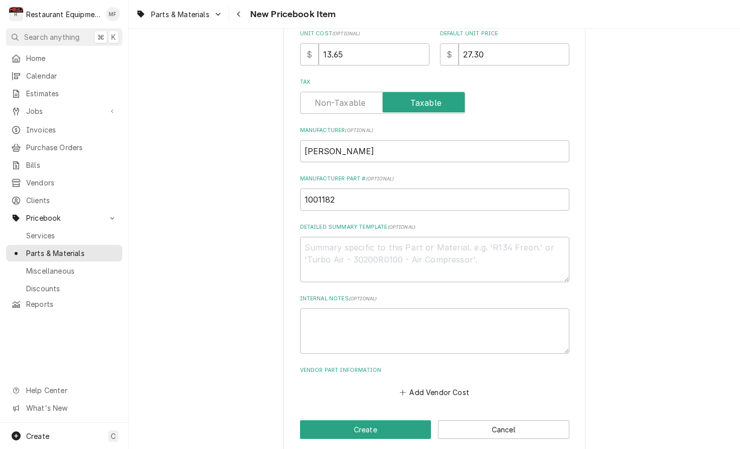
scroll to position [301, 0]
click at [439, 385] on button "Add Vendor Cost" at bounding box center [434, 392] width 73 height 14
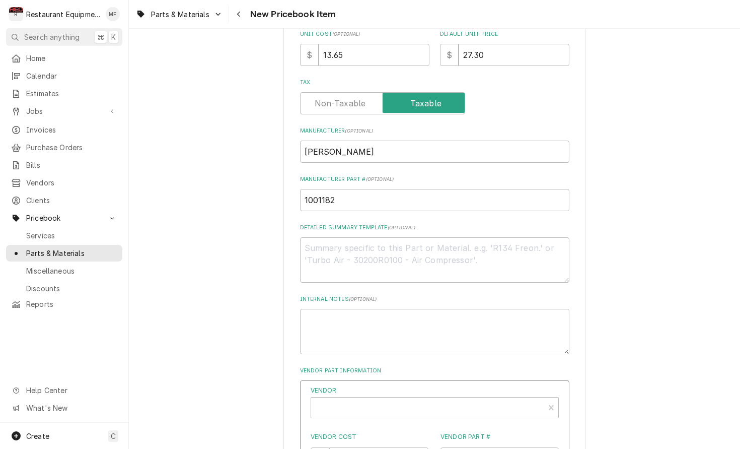
type textarea "x"
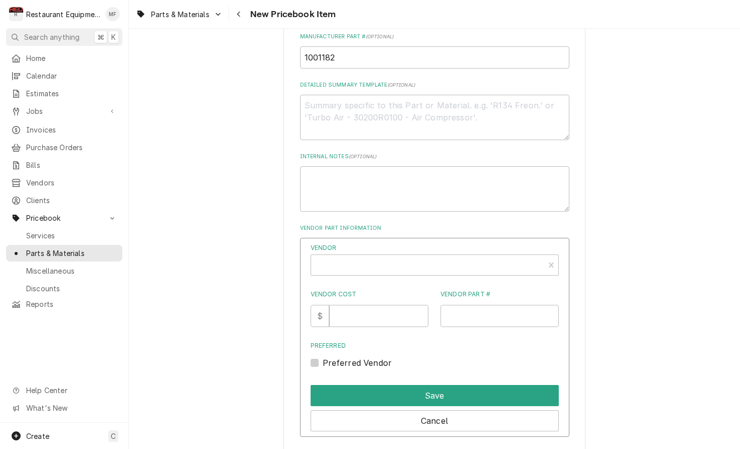
scroll to position [455, 0]
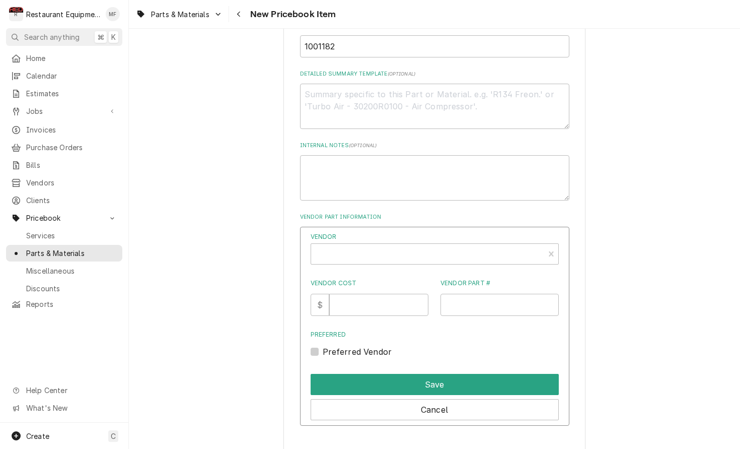
click at [431, 254] on div "Vendor Vendor Cost $ Vendor Part # Preferred Preferred Vendor" at bounding box center [435, 294] width 248 height 125
click at [430, 246] on div "Vendor" at bounding box center [427, 258] width 223 height 24
type input "parts tow"
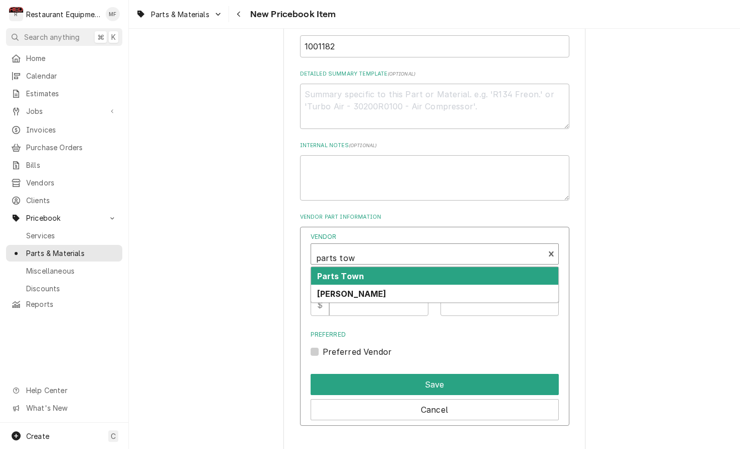
click at [433, 267] on div "Parts Town" at bounding box center [434, 276] width 247 height 18
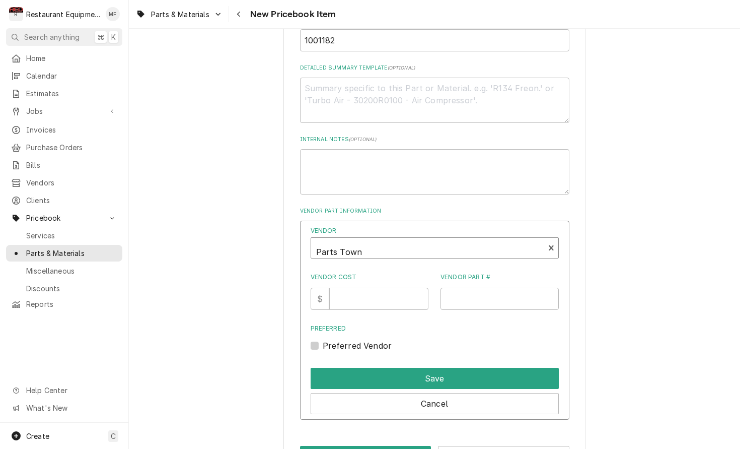
scroll to position [462, 0]
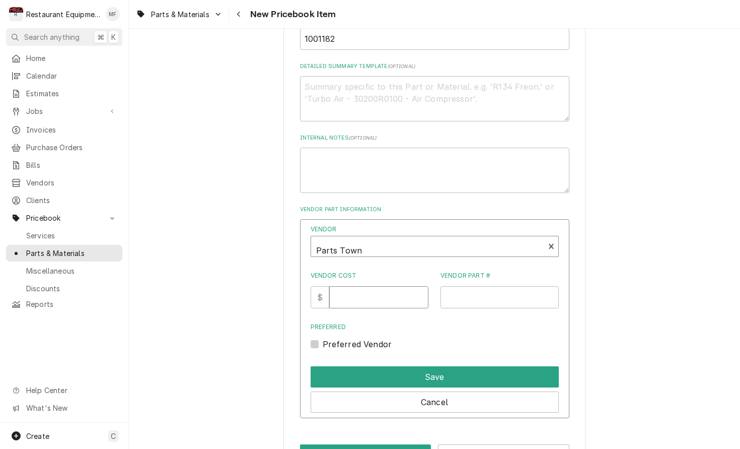
click at [378, 286] on input "Vendor Cost" at bounding box center [378, 297] width 99 height 22
type input "13.65"
click at [484, 286] on input "Vendor Part #" at bounding box center [500, 297] width 118 height 22
click at [498, 286] on input "Vendor Part #" at bounding box center [500, 297] width 118 height 22
paste input "AJA1001182"
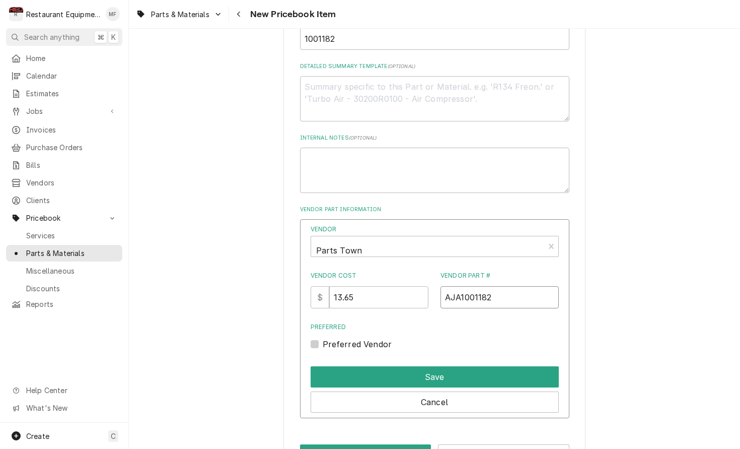
type input "AJA1001182"
click at [322, 338] on div "Preferred Vendor" at bounding box center [435, 344] width 248 height 12
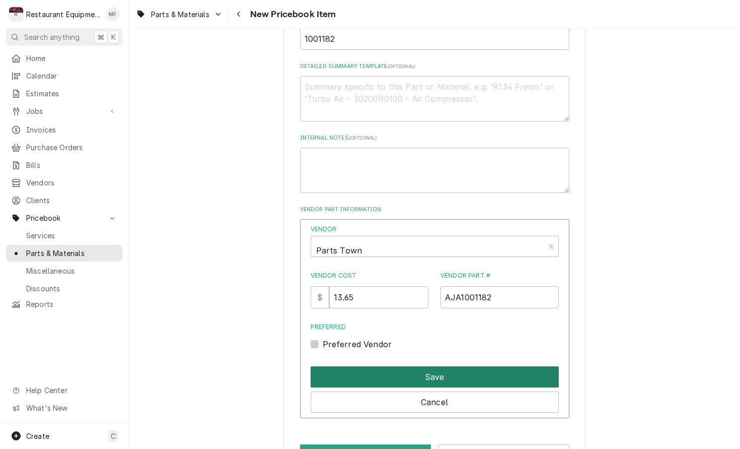
drag, startPoint x: 317, startPoint y: 331, endPoint x: 376, endPoint y: 361, distance: 66.6
click at [323, 338] on label "Preferred Vendor" at bounding box center [357, 344] width 69 height 12
click at [323, 338] on input "Preferred" at bounding box center [447, 349] width 248 height 22
checkbox input "true"
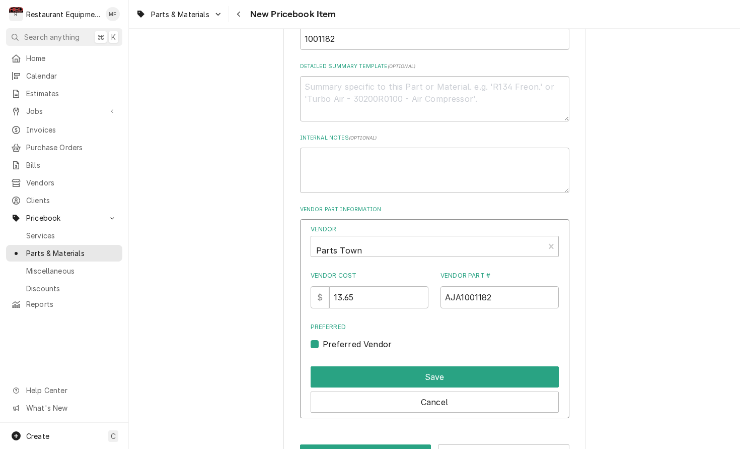
drag, startPoint x: 409, startPoint y: 367, endPoint x: 404, endPoint y: 370, distance: 5.9
click at [409, 367] on button "Save" at bounding box center [435, 376] width 248 height 21
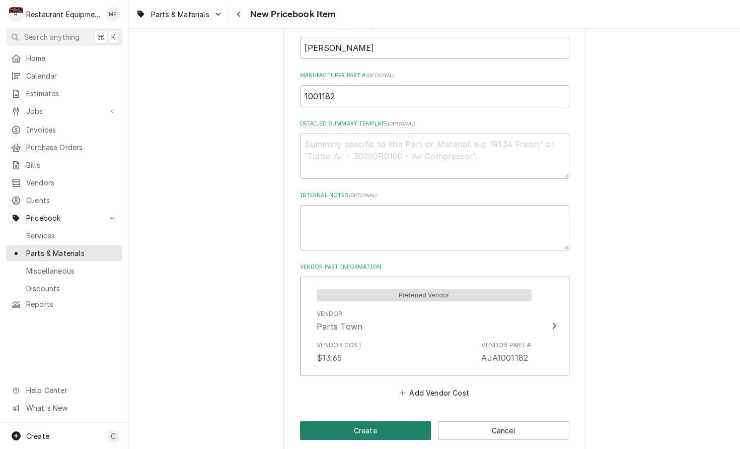
click at [388, 421] on button "Create" at bounding box center [365, 430] width 131 height 19
type textarea "x"
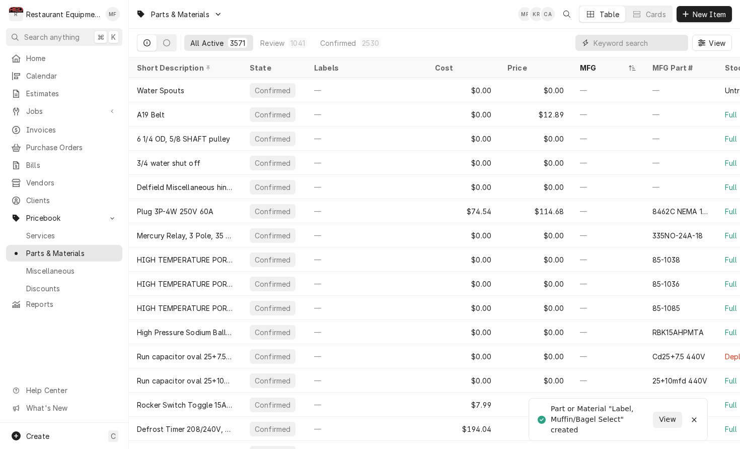
click at [658, 44] on input "Dynamic Content Wrapper" at bounding box center [639, 43] width 90 height 16
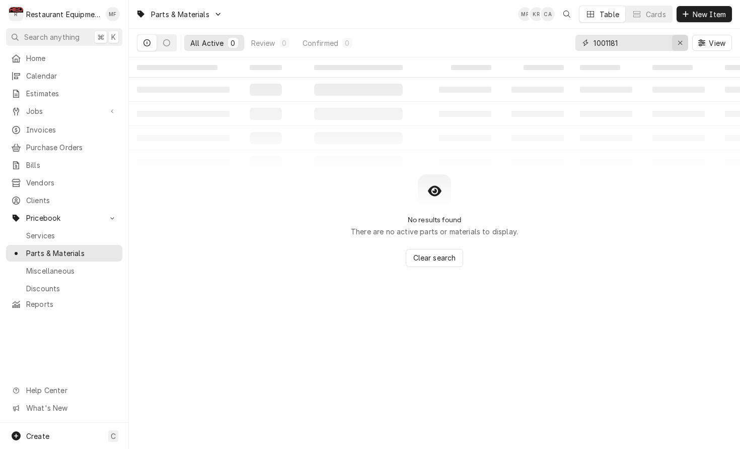
type input "1001181"
drag, startPoint x: 683, startPoint y: 47, endPoint x: 691, endPoint y: 24, distance: 23.9
click at [683, 47] on div "Erase input" at bounding box center [680, 43] width 10 height 10
click at [696, 14] on span "New Item" at bounding box center [709, 14] width 37 height 11
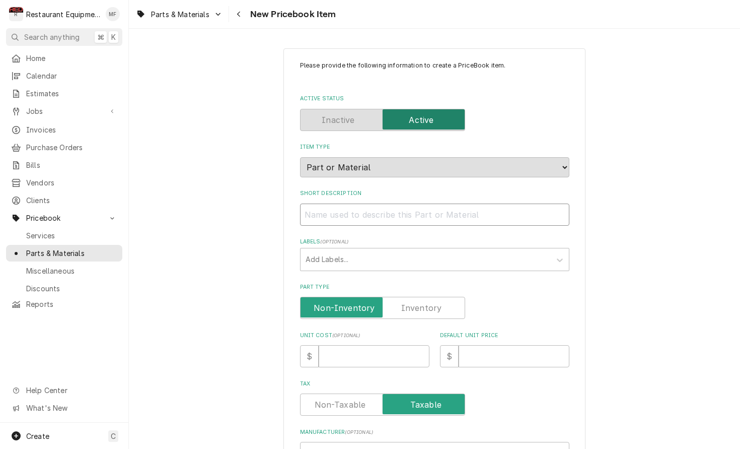
click at [511, 203] on input "Short Description" at bounding box center [434, 214] width 269 height 22
paste input "Antunes 1001181 Crown Label"
type textarea "x"
type input "Antunes 1001181 Crown Label"
drag, startPoint x: 369, startPoint y: 204, endPoint x: 305, endPoint y: 209, distance: 64.6
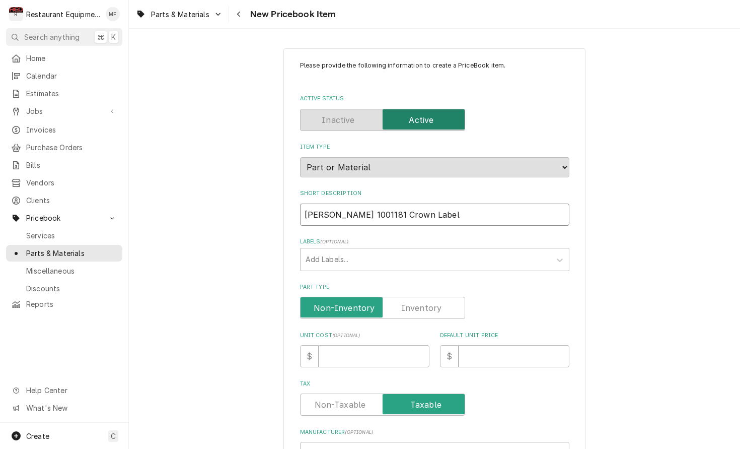
click at [305, 209] on input "Antunes 1001181 Crown Label" at bounding box center [434, 214] width 269 height 22
type textarea "x"
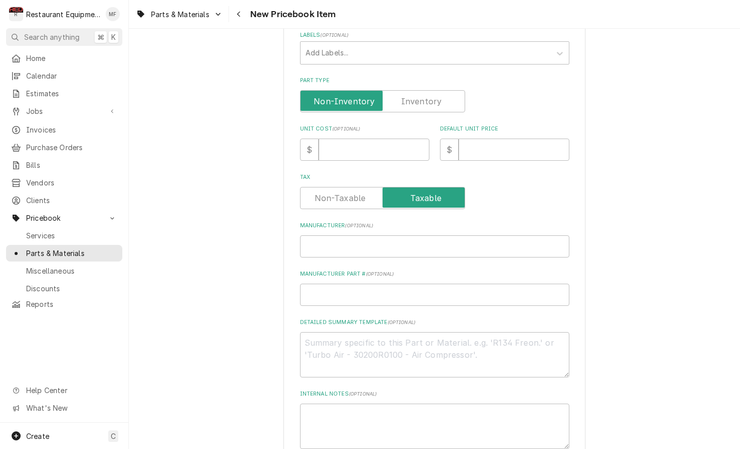
scroll to position [207, 0]
type input "Crown Label"
click at [377, 242] on input "Manufacturer ( optional )" at bounding box center [434, 246] width 269 height 22
paste input "Antunes 1001181"
type textarea "x"
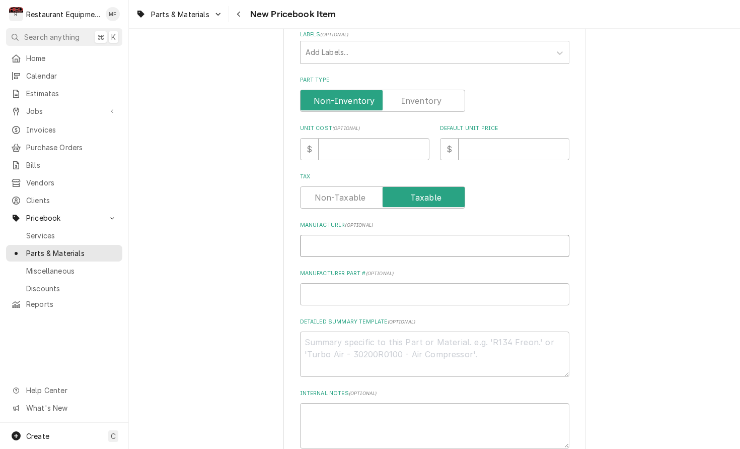
type input "Antunes 1001181"
drag, startPoint x: 366, startPoint y: 232, endPoint x: 338, endPoint y: 236, distance: 28.4
click at [338, 236] on input "Antunes 1001181" at bounding box center [434, 246] width 269 height 22
type textarea "x"
type input "[PERSON_NAME]"
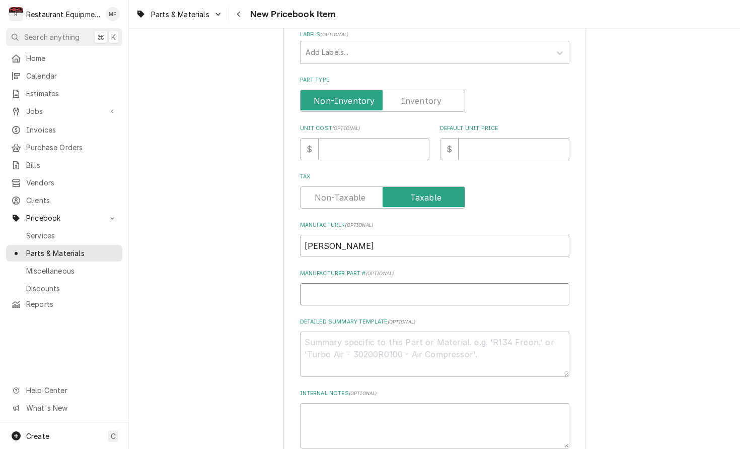
click at [390, 283] on input "Manufacturer Part # ( optional )" at bounding box center [434, 294] width 269 height 22
paste input "1001181"
type textarea "x"
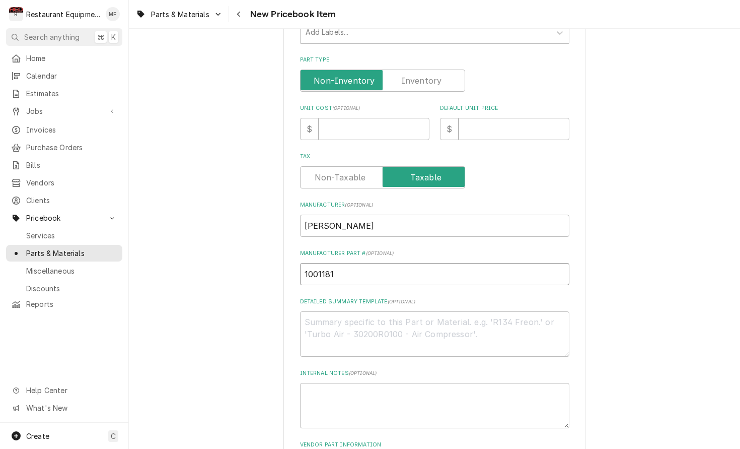
scroll to position [239, 0]
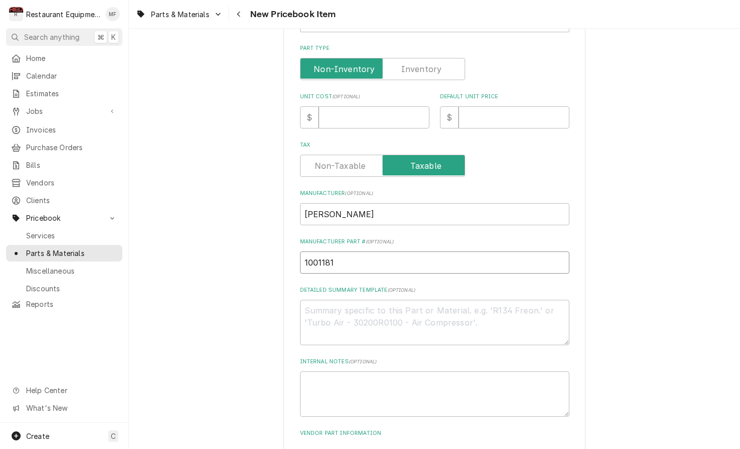
type input "1001181"
click at [351, 93] on div "Unit Cost ( optional ) $" at bounding box center [364, 111] width 129 height 36
click at [352, 106] on input "Unit Cost ( optional )" at bounding box center [374, 117] width 111 height 22
click at [355, 107] on input "Unit Cost ( optional )" at bounding box center [374, 117] width 111 height 22
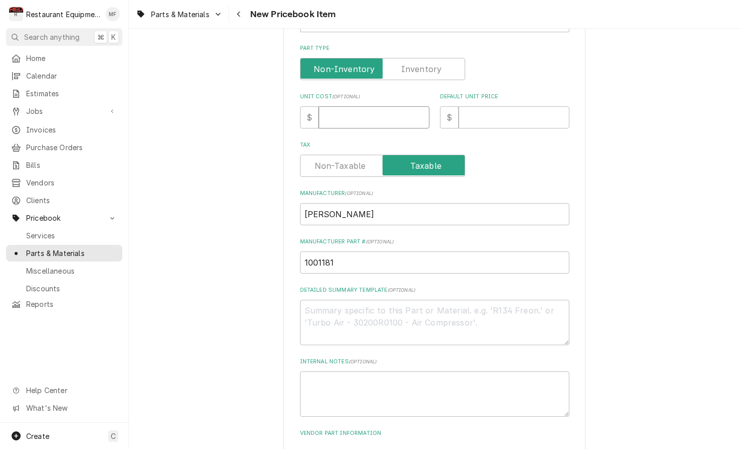
type textarea "x"
type input "3"
type textarea "x"
type input "3.8"
type textarea "x"
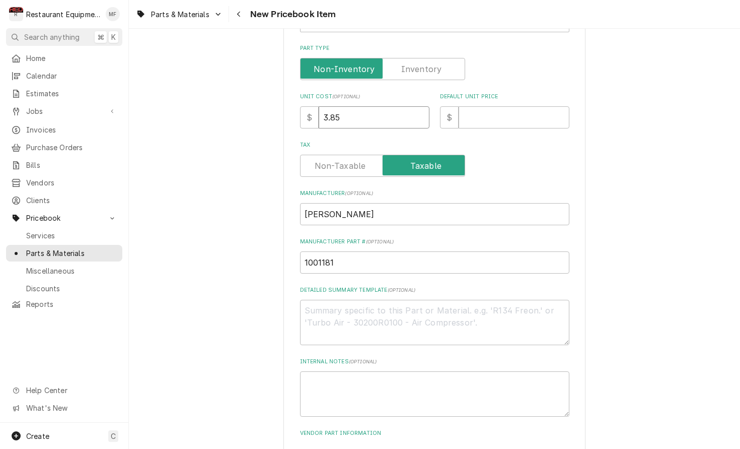
type input "3.85"
click at [487, 116] on input "Default Unit Price" at bounding box center [514, 117] width 111 height 22
type textarea "x"
type input "7"
type textarea "x"
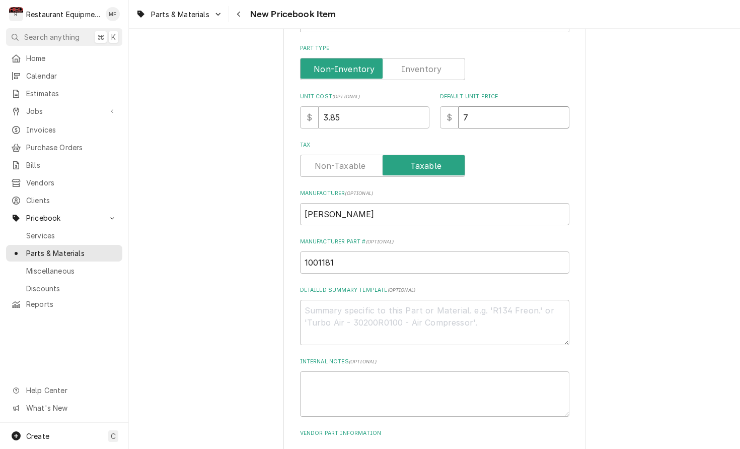
type input "7.7"
type textarea "x"
type input "7.70"
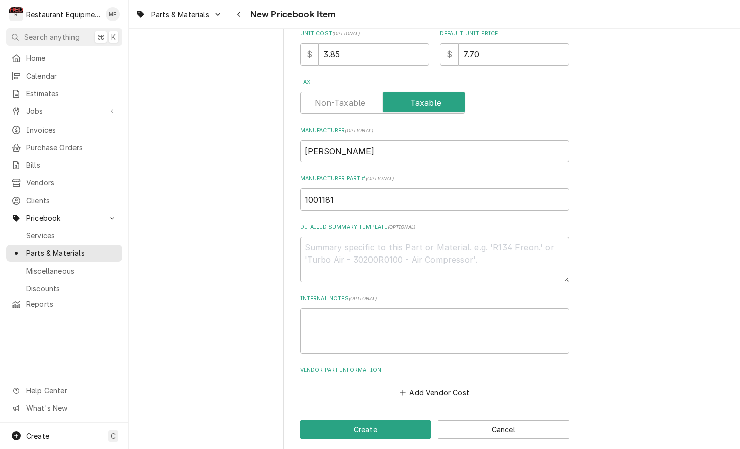
scroll to position [301, 0]
click at [463, 385] on button "Add Vendor Cost" at bounding box center [434, 392] width 73 height 14
type textarea "x"
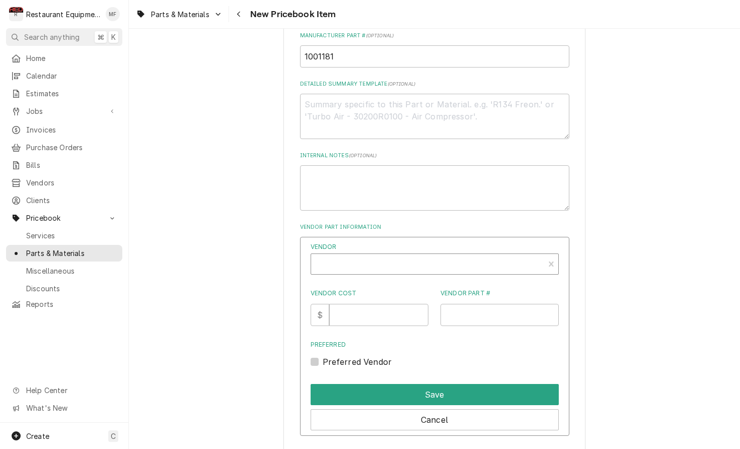
scroll to position [446, 0]
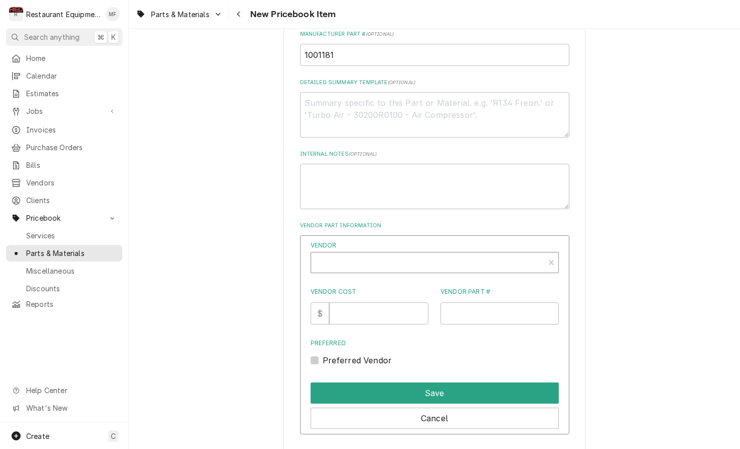
click at [404, 252] on div "Vendor" at bounding box center [427, 262] width 233 height 20
type input "parts to"
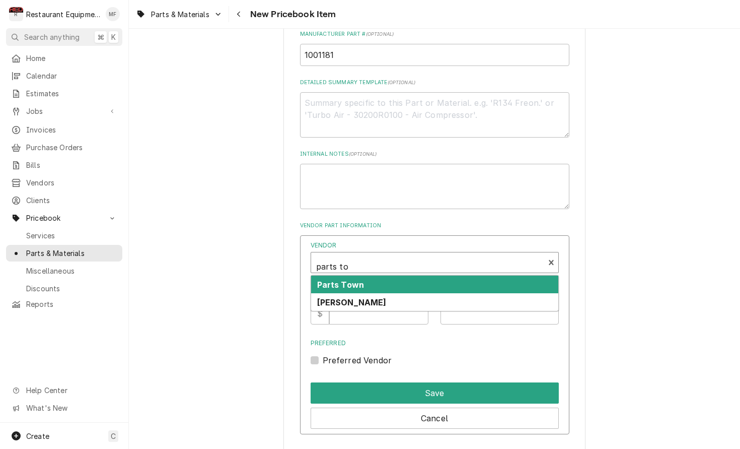
click at [415, 275] on div "Parts Town" at bounding box center [434, 284] width 247 height 18
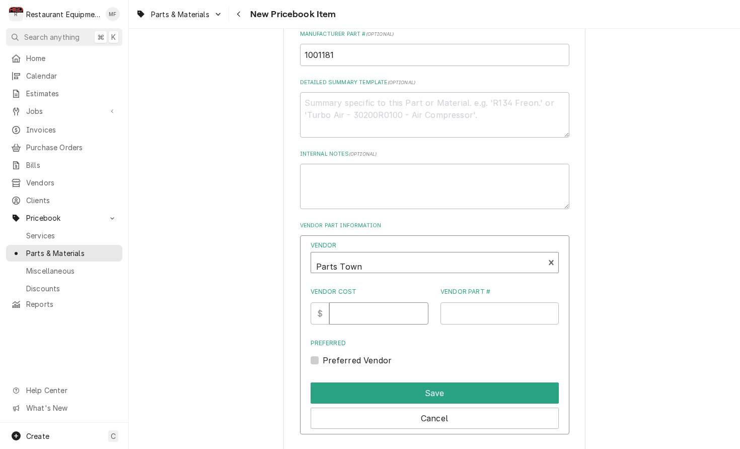
click at [386, 306] on input "Vendor Cost" at bounding box center [378, 313] width 99 height 22
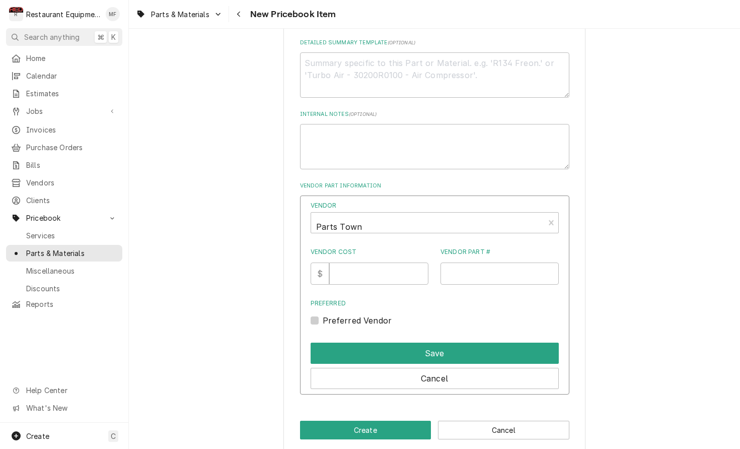
scroll to position [485, 0]
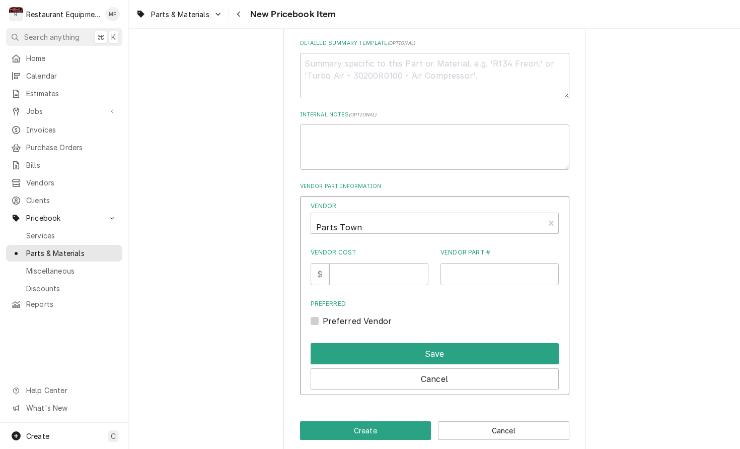
click at [394, 263] on input "Vendor Cost" at bounding box center [378, 274] width 99 height 22
click at [391, 263] on input "Vendor Cost" at bounding box center [378, 274] width 99 height 22
type input "3.85"
click at [469, 266] on input "Vendor Part #" at bounding box center [500, 274] width 118 height 22
paste input "AJA1001181"
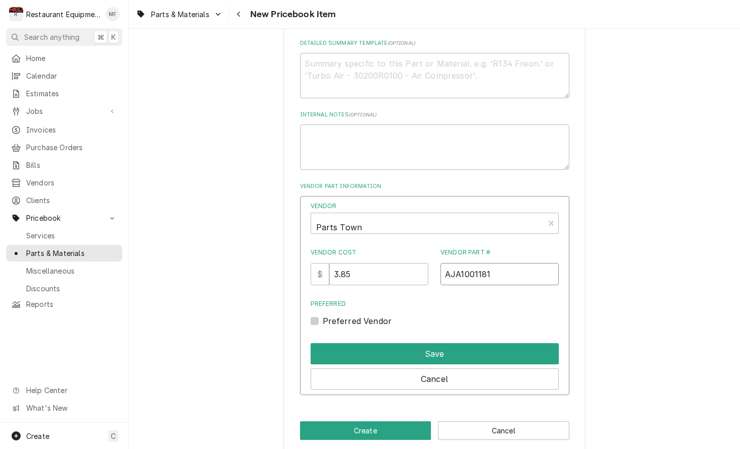
type input "AJA1001181"
click at [323, 315] on label "Preferred Vendor" at bounding box center [357, 321] width 69 height 12
click at [323, 315] on input "Preferred" at bounding box center [447, 326] width 248 height 22
checkbox input "true"
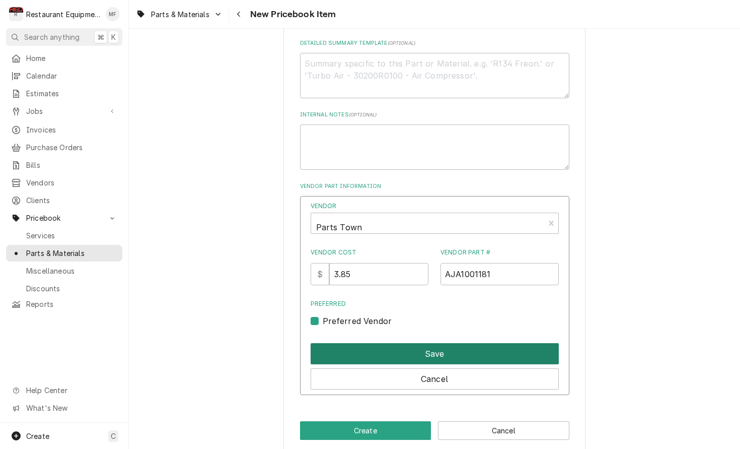
click at [384, 343] on button "Save" at bounding box center [435, 353] width 248 height 21
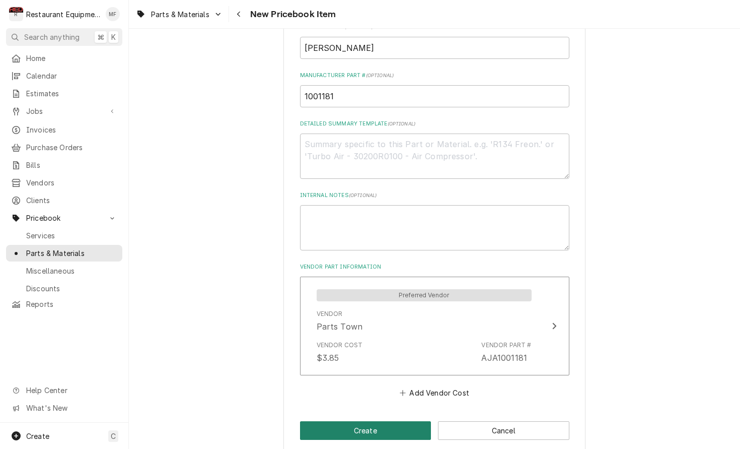
click at [389, 421] on button "Create" at bounding box center [365, 430] width 131 height 19
type textarea "x"
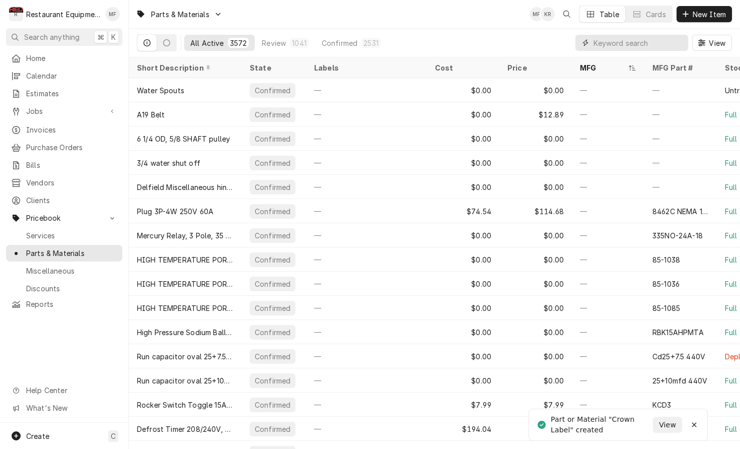
click at [648, 39] on input "Dynamic Content Wrapper" at bounding box center [639, 43] width 90 height 16
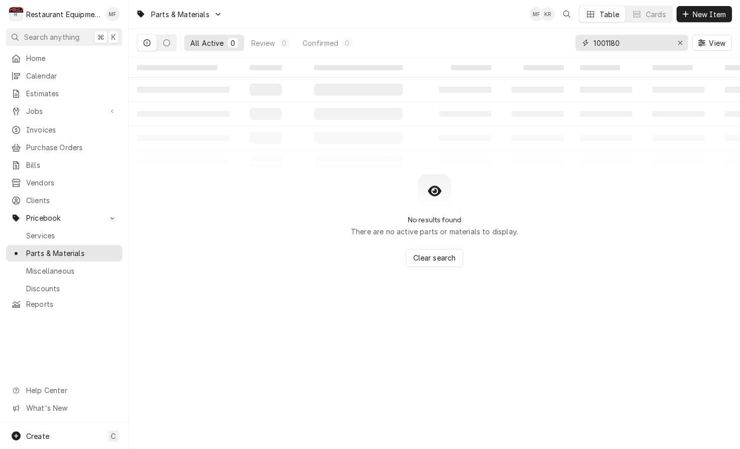
type input "1001180"
click at [678, 47] on div "Erase input" at bounding box center [680, 43] width 10 height 10
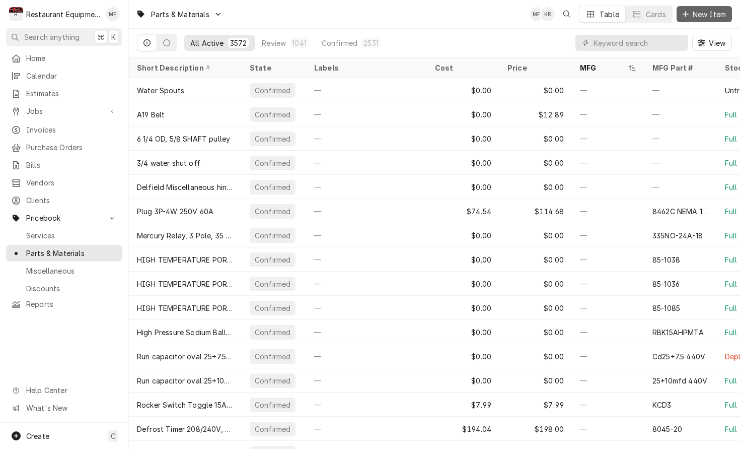
click at [706, 13] on span "New Item" at bounding box center [709, 14] width 37 height 11
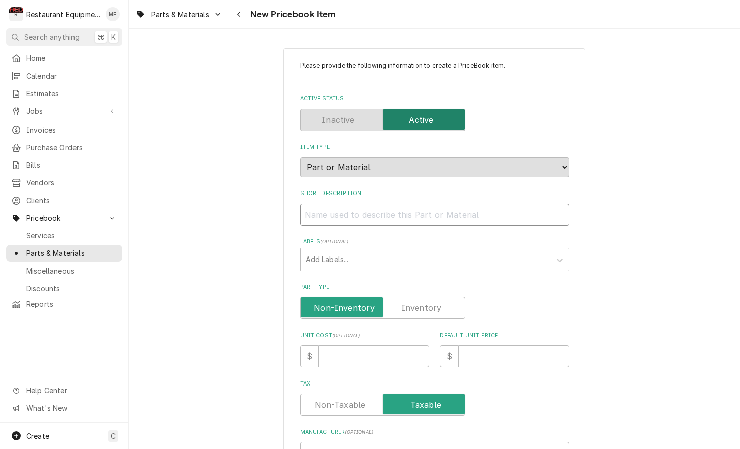
click at [436, 207] on input "Short Description" at bounding box center [434, 214] width 269 height 22
paste input "[PERSON_NAME] 1001180 Heel Label"
type textarea "x"
type input "[PERSON_NAME] 1001180 Heel Label"
drag, startPoint x: 372, startPoint y: 203, endPoint x: 312, endPoint y: 204, distance: 60.4
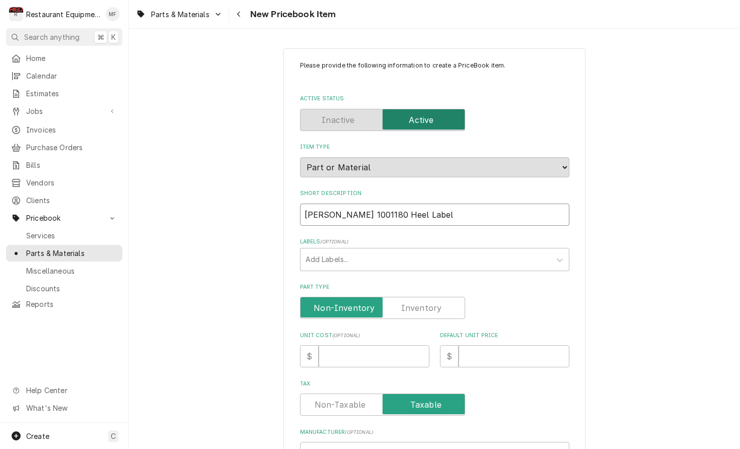
click at [305, 205] on input "[PERSON_NAME] 1001180 Heel Label" at bounding box center [434, 214] width 269 height 22
type textarea "x"
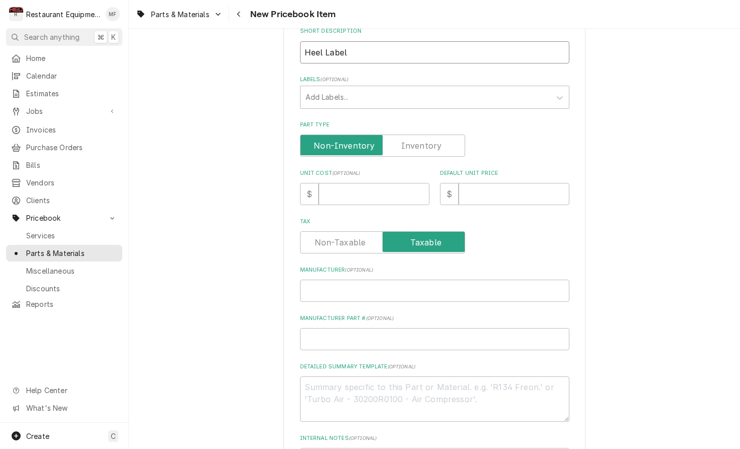
scroll to position [166, 0]
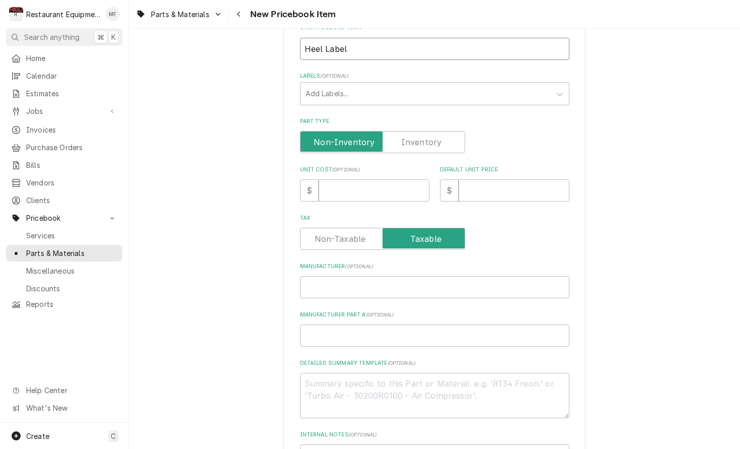
type input "Heel Label"
click at [384, 276] on input "Manufacturer ( optional )" at bounding box center [434, 287] width 269 height 22
paste input "Antunes 1001180"
type textarea "x"
type input "Antunes 1001180"
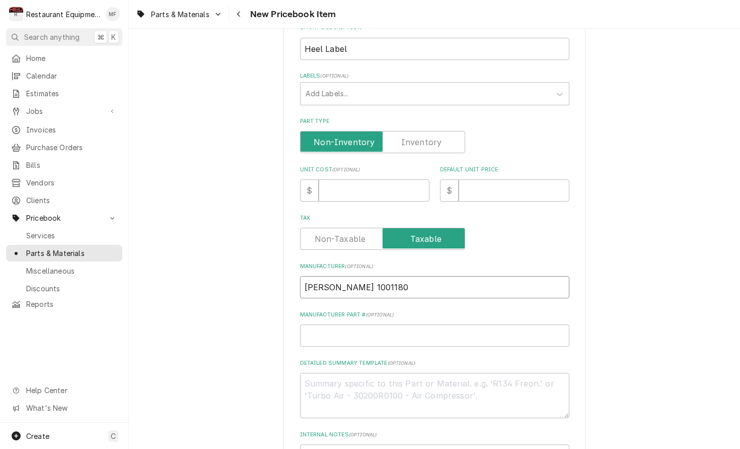
drag, startPoint x: 369, startPoint y: 278, endPoint x: 340, endPoint y: 279, distance: 28.7
click at [340, 279] on input "Antunes 1001180" at bounding box center [434, 287] width 269 height 22
type textarea "x"
type input "[PERSON_NAME]"
click at [387, 324] on input "Manufacturer Part # ( optional )" at bounding box center [434, 335] width 269 height 22
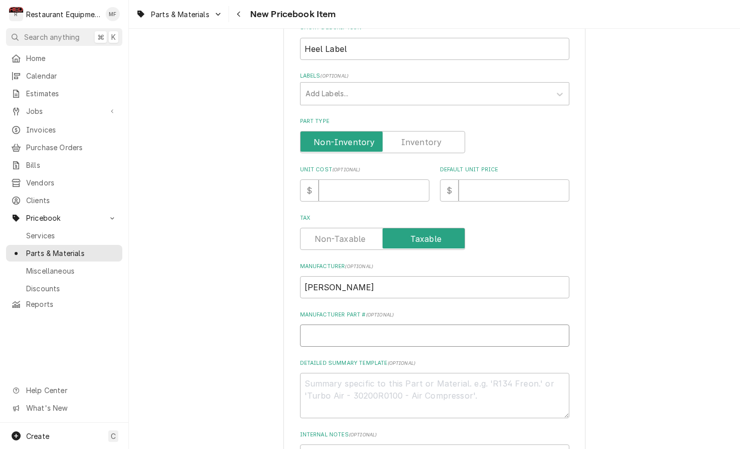
paste input "1001180"
type textarea "x"
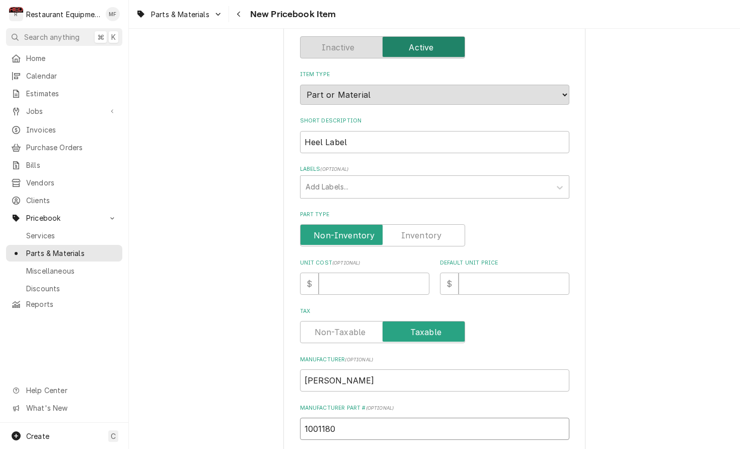
scroll to position [64, 0]
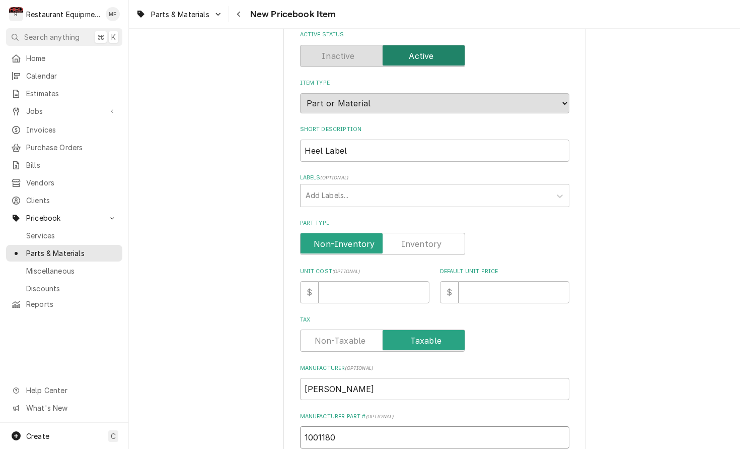
type input "1001180"
click at [354, 281] on input "Unit Cost ( optional )" at bounding box center [374, 292] width 111 height 22
click at [517, 281] on input "Default Unit Price" at bounding box center [514, 292] width 111 height 22
type textarea "x"
type input "7"
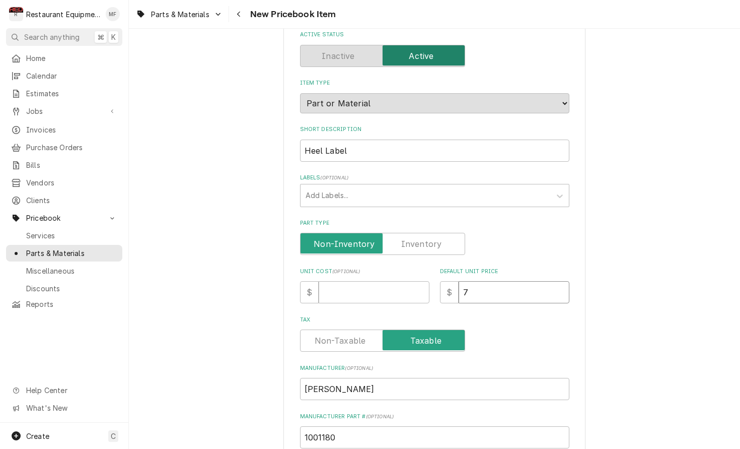
type textarea "x"
type input "7.7"
type textarea "x"
type input "7.70"
click at [358, 281] on input "Unit Cost ( optional )" at bounding box center [374, 292] width 111 height 22
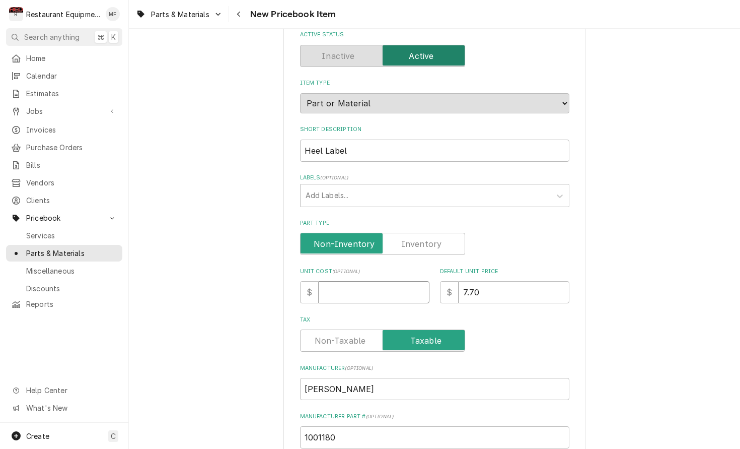
type textarea "x"
type input "3"
type textarea "x"
type input "3.8"
type textarea "x"
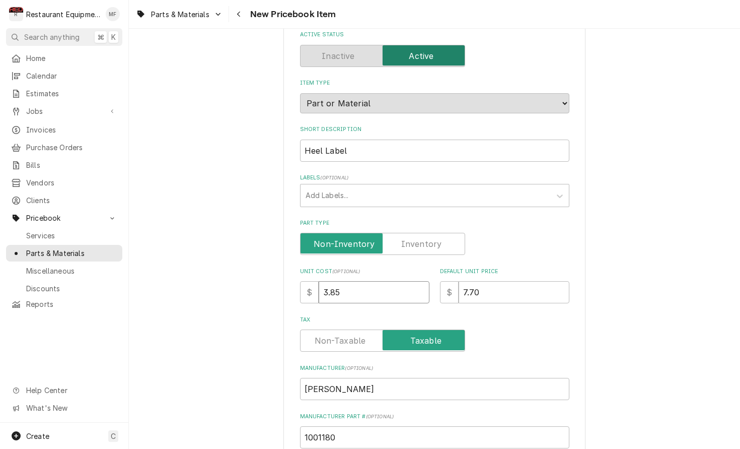
type input "3.85"
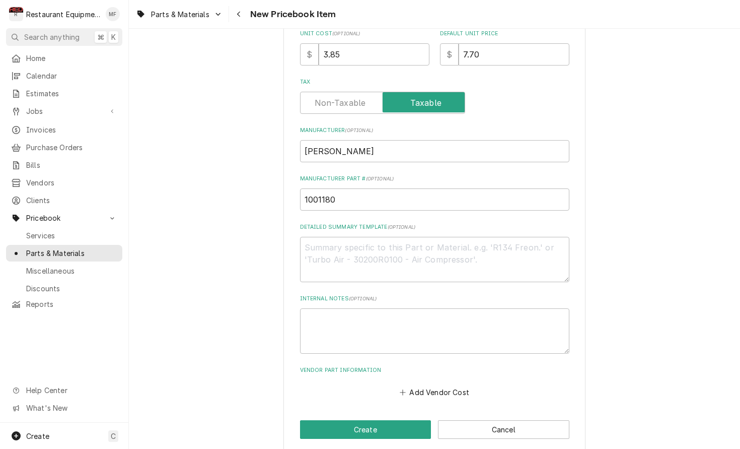
scroll to position [301, 0]
click at [423, 385] on button "Add Vendor Cost" at bounding box center [434, 392] width 73 height 14
type textarea "x"
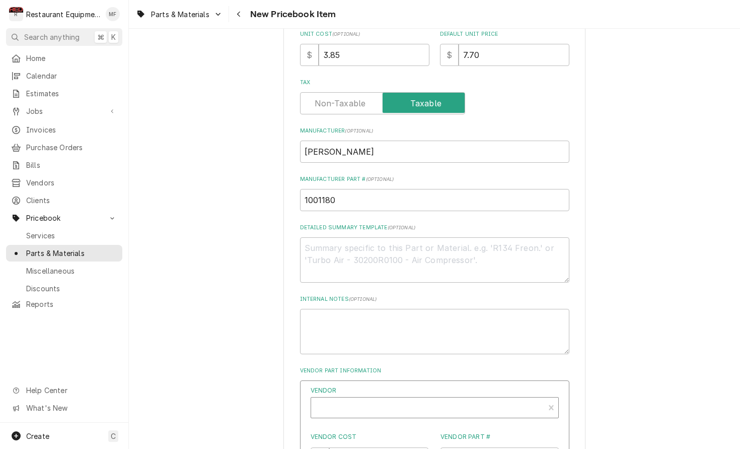
click at [421, 399] on div "Vendor" at bounding box center [427, 411] width 223 height 24
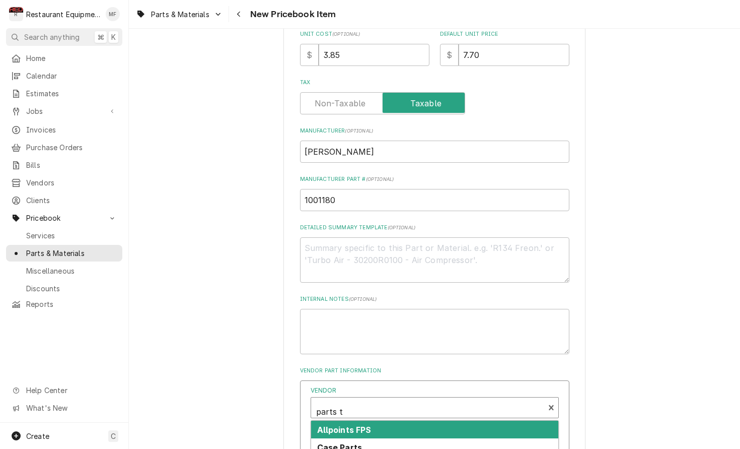
type input "parts to"
click at [371, 420] on div "Parts Town" at bounding box center [434, 429] width 247 height 18
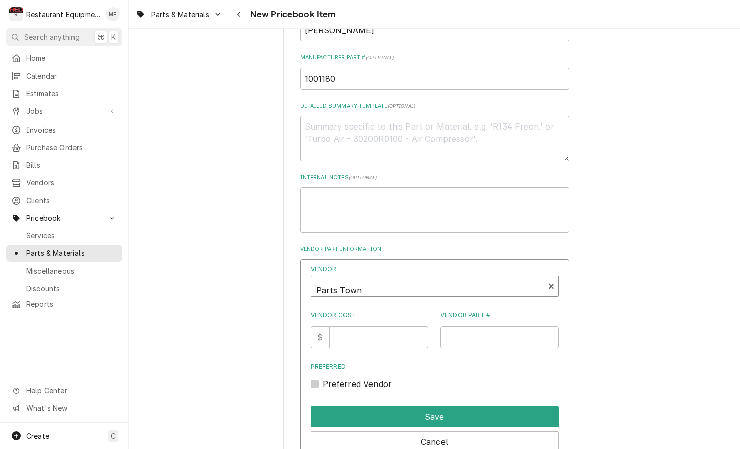
scroll to position [423, 0]
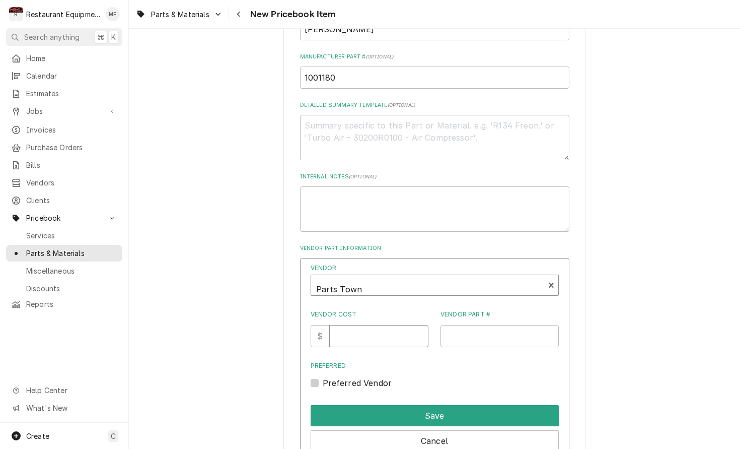
click at [376, 325] on input "Vendor Cost" at bounding box center [378, 336] width 99 height 22
type input "3.85"
click at [476, 325] on input "Vendor Part #" at bounding box center [500, 336] width 118 height 22
paste input "AJA1001180"
type input "AJA1001180"
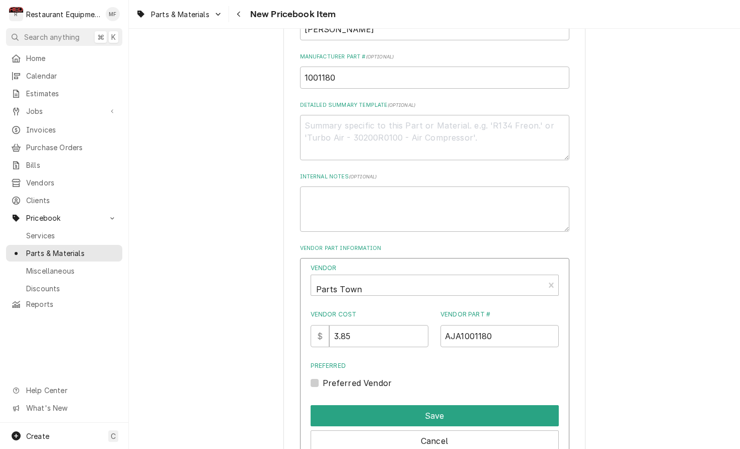
click at [323, 377] on label "Preferred Vendor" at bounding box center [357, 383] width 69 height 12
click at [323, 377] on input "Preferred" at bounding box center [447, 388] width 248 height 22
checkbox input "true"
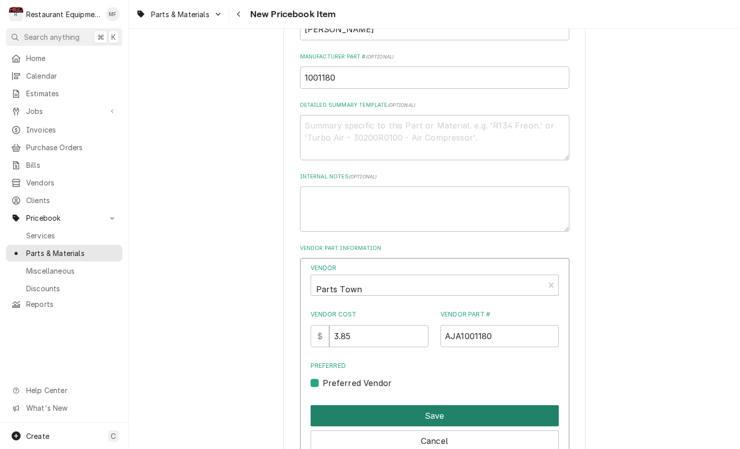
click at [366, 405] on button "Save" at bounding box center [435, 415] width 248 height 21
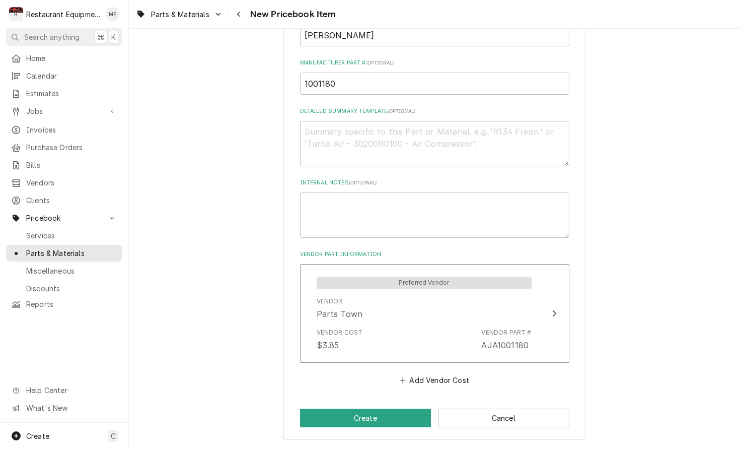
scroll to position [405, 0]
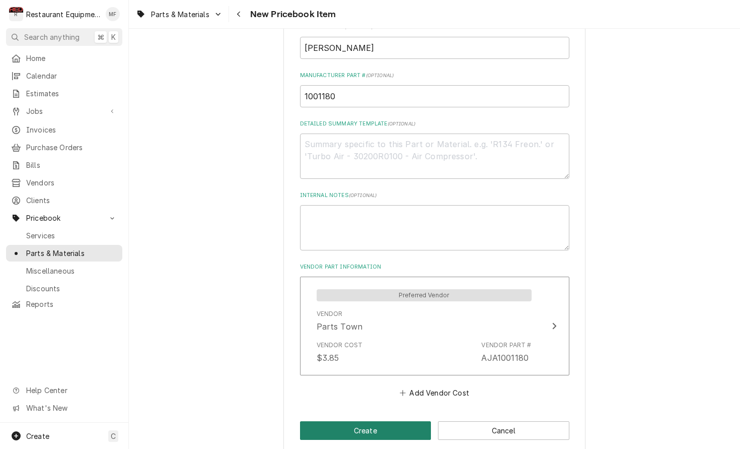
click at [389, 421] on button "Create" at bounding box center [365, 430] width 131 height 19
type textarea "x"
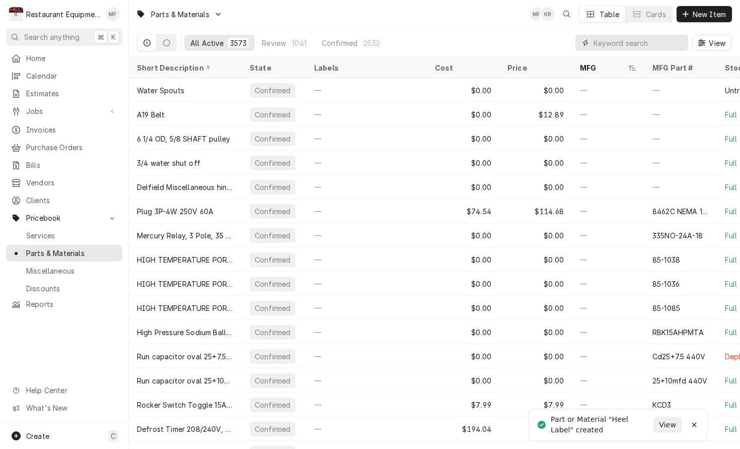
click at [657, 44] on input "Dynamic Content Wrapper" at bounding box center [639, 43] width 90 height 16
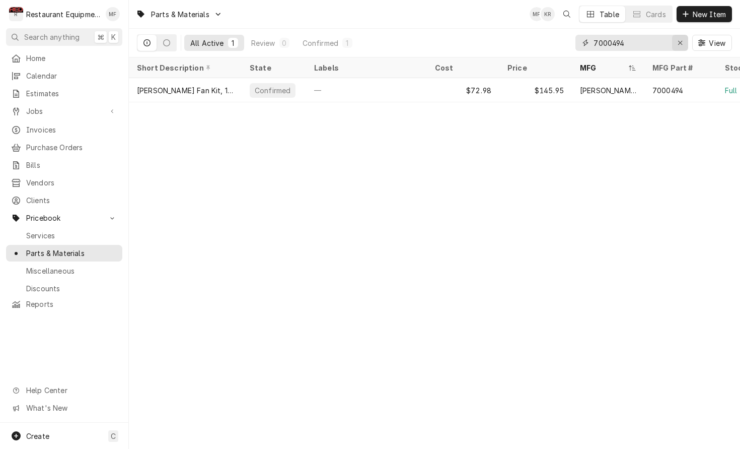
type input "7000494"
click at [674, 42] on button "Erase input" at bounding box center [680, 43] width 16 height 16
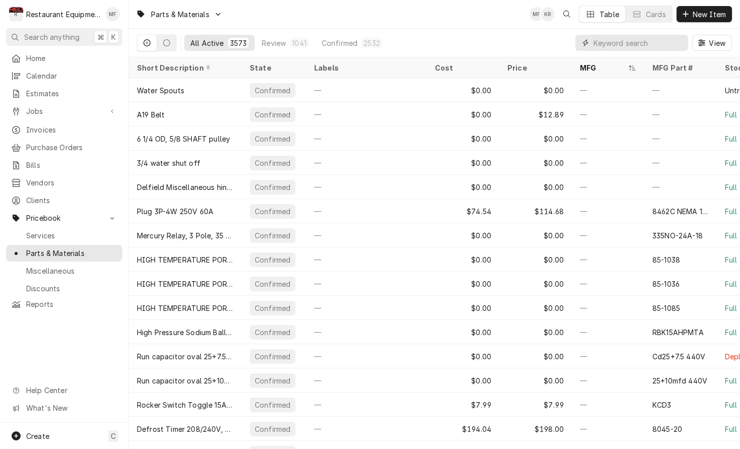
click at [605, 44] on input "Dynamic Content Wrapper" at bounding box center [639, 43] width 90 height 16
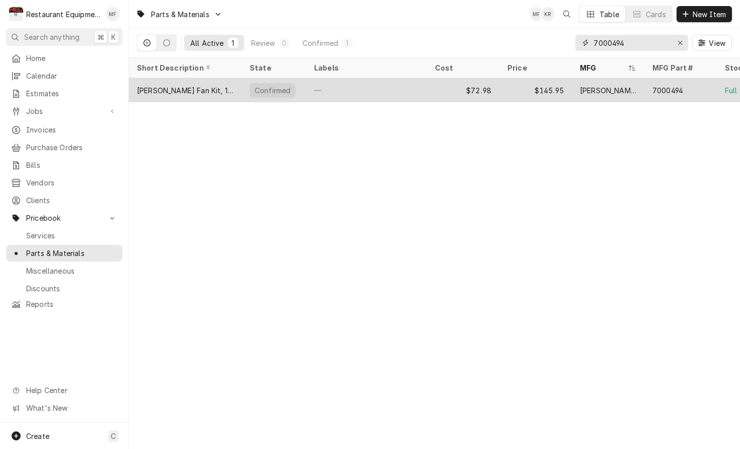
type input "7000494"
click at [637, 83] on div "[PERSON_NAME]" at bounding box center [608, 90] width 72 height 24
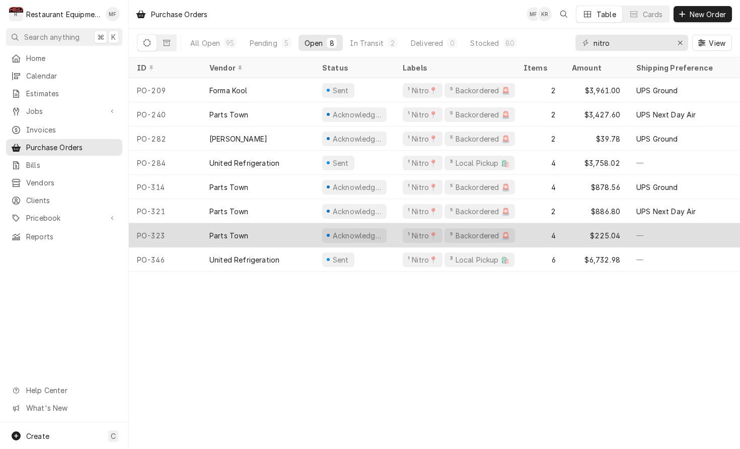
click at [390, 242] on div "Acknowledged" at bounding box center [354, 235] width 81 height 24
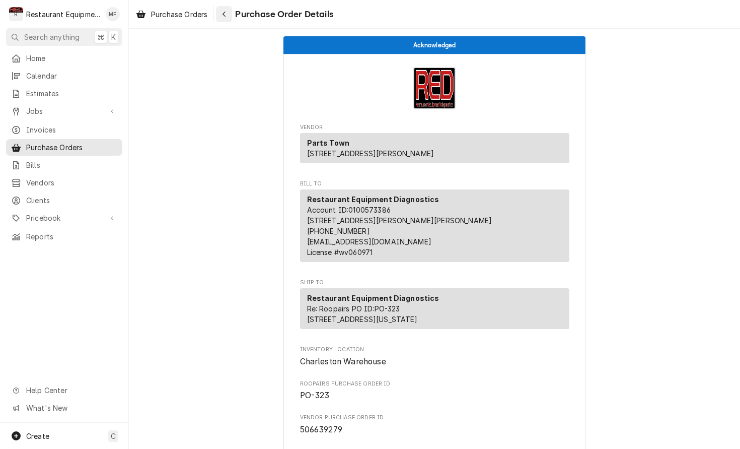
click at [227, 14] on icon "Navigate back" at bounding box center [224, 14] width 5 height 7
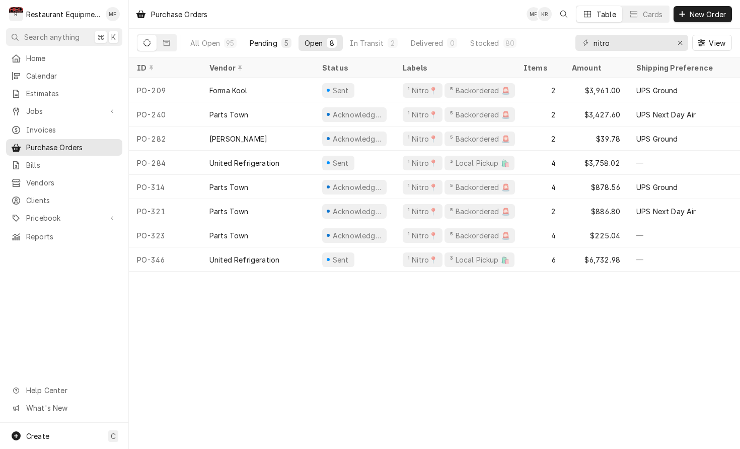
click at [261, 46] on div "Pending" at bounding box center [264, 43] width 28 height 11
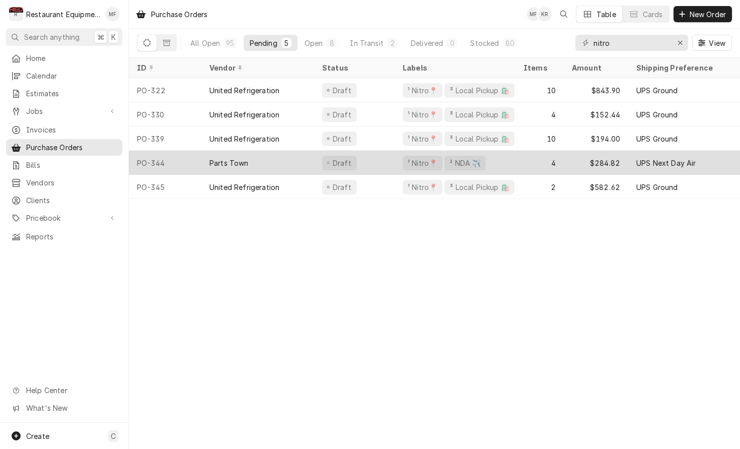
click at [520, 164] on div "4" at bounding box center [540, 163] width 48 height 24
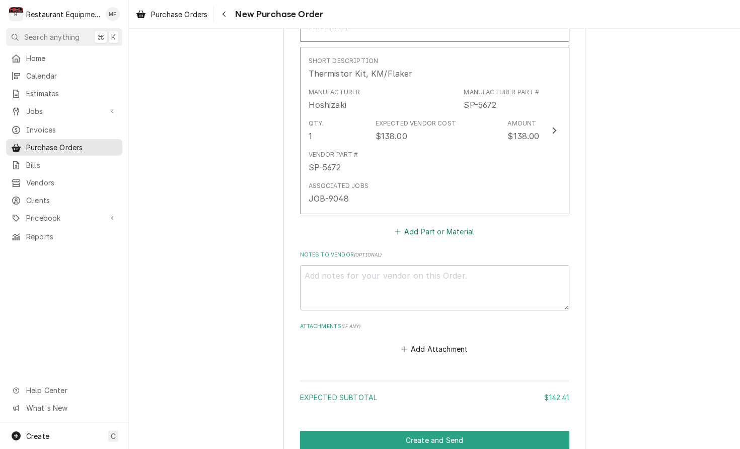
scroll to position [607, 0]
click at [461, 224] on button "Add Part or Material" at bounding box center [434, 231] width 83 height 14
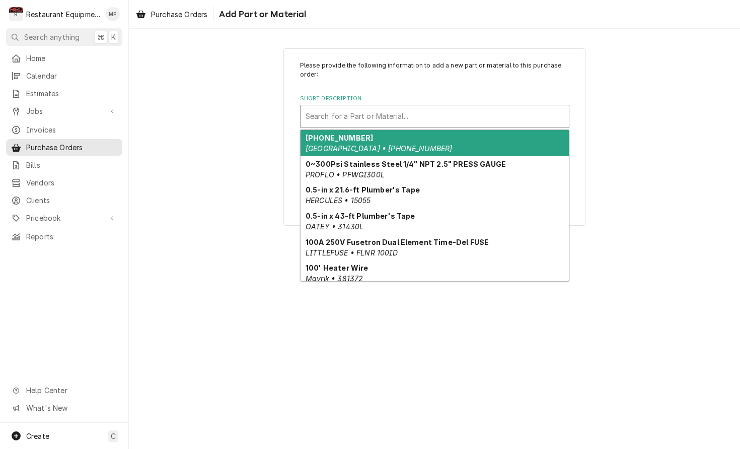
click at [462, 119] on div "Short Description" at bounding box center [435, 116] width 258 height 18
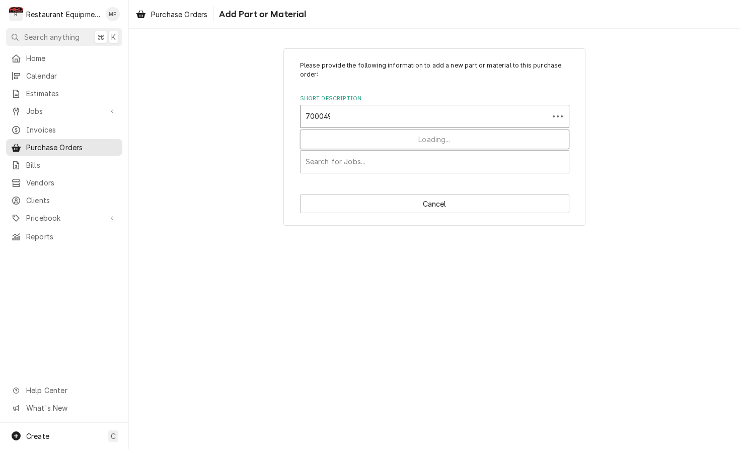
type input "7000494"
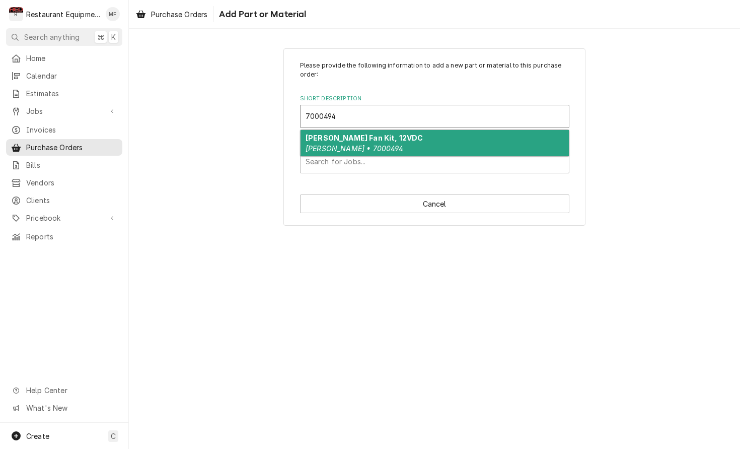
click at [460, 138] on div "[PERSON_NAME] Fan Kit, 12VDC [PERSON_NAME] • 7000494" at bounding box center [435, 143] width 268 height 26
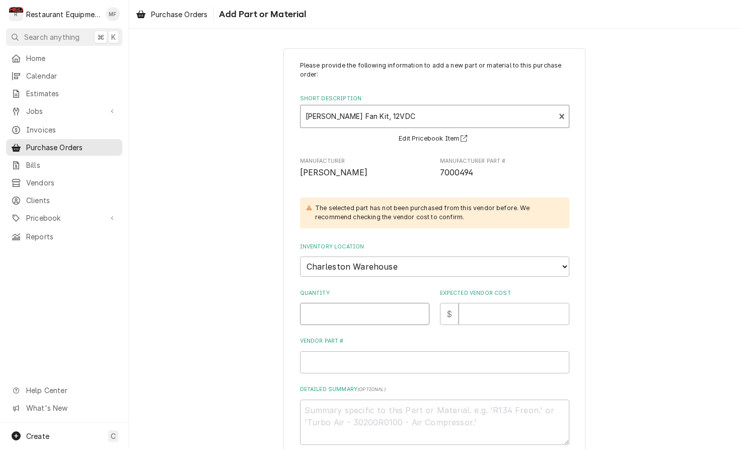
click at [386, 303] on input "Quantity" at bounding box center [364, 314] width 129 height 22
type textarea "x"
type input "1"
click at [468, 303] on input "Expected Vendor Cost" at bounding box center [514, 314] width 111 height 22
click at [355, 311] on input "1" at bounding box center [364, 314] width 129 height 22
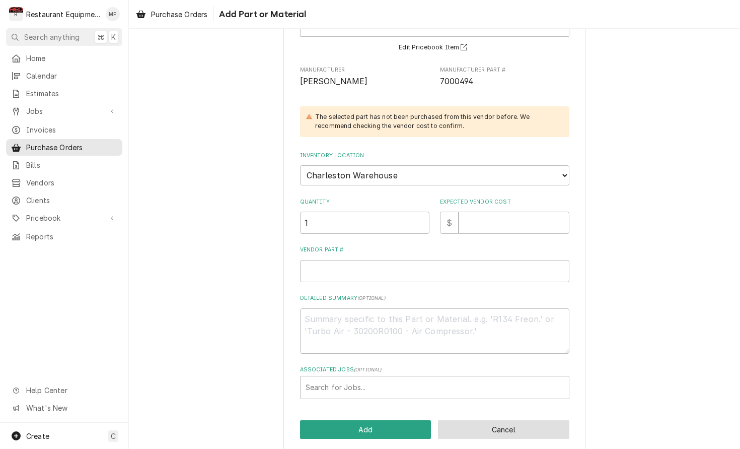
click at [505, 422] on button "Cancel" at bounding box center [503, 429] width 131 height 19
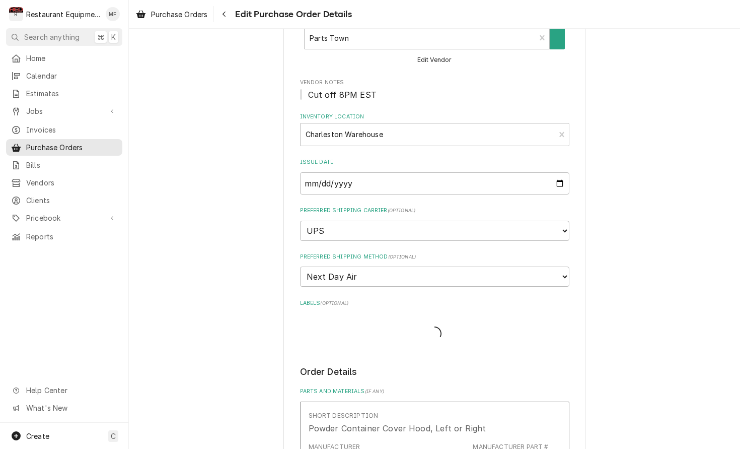
type textarea "x"
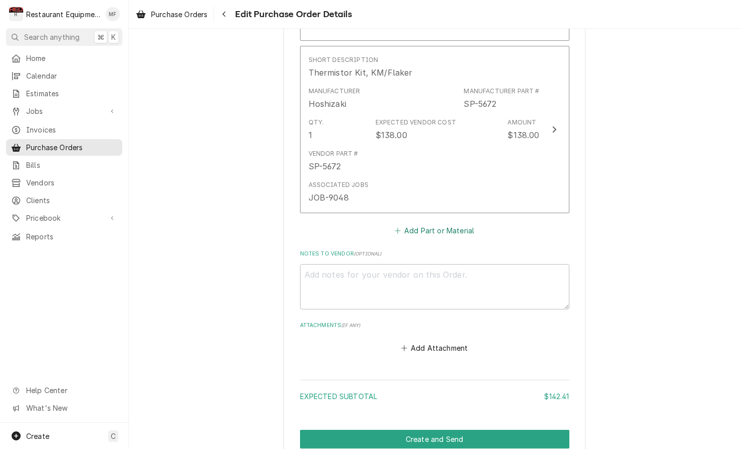
click at [416, 224] on button "Add Part or Material" at bounding box center [434, 231] width 83 height 14
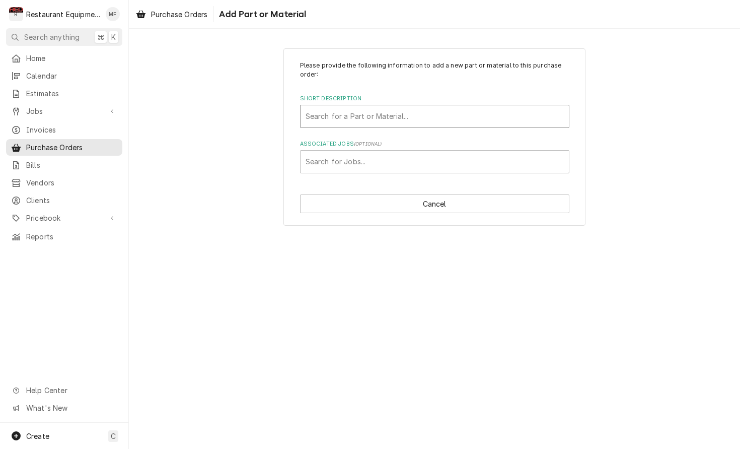
click at [430, 125] on div "Search for a Part or Material..." at bounding box center [435, 116] width 268 height 22
type input "7000494"
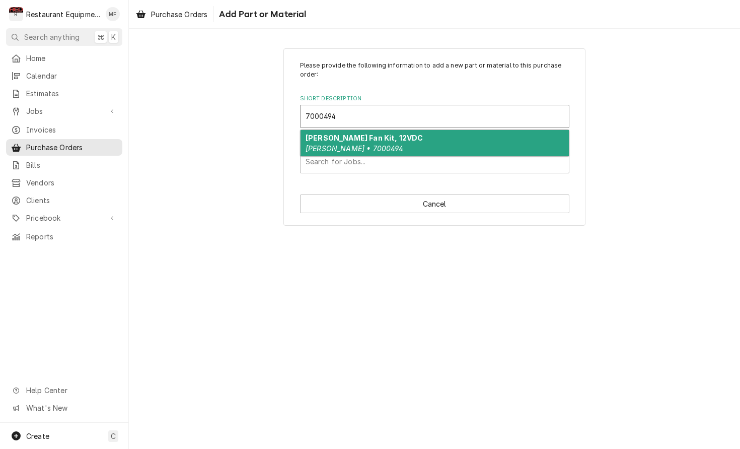
click at [430, 136] on div "Antunes Fan Kit, 12VDC Antunes • 7000494" at bounding box center [435, 143] width 268 height 26
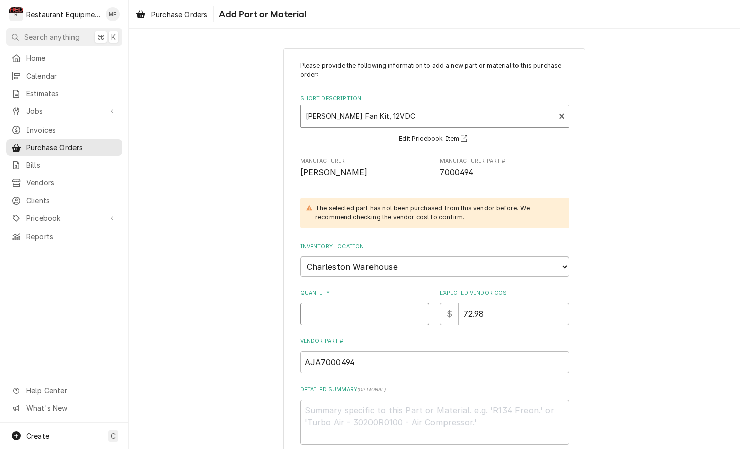
click at [372, 303] on input "Quantity" at bounding box center [364, 314] width 129 height 22
type textarea "x"
type input "1"
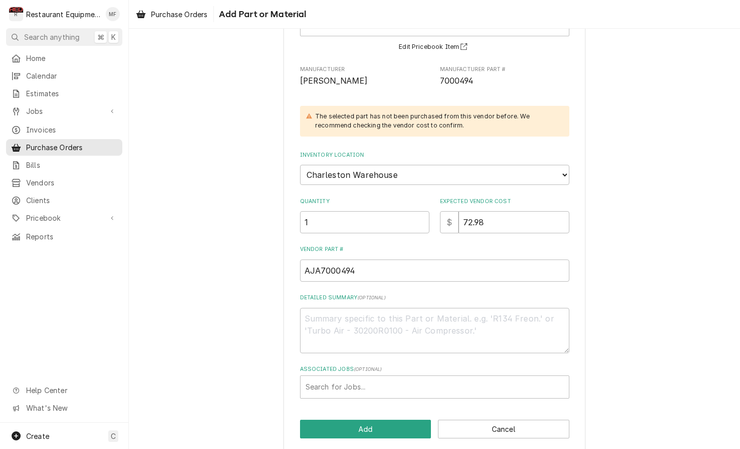
scroll to position [91, 0]
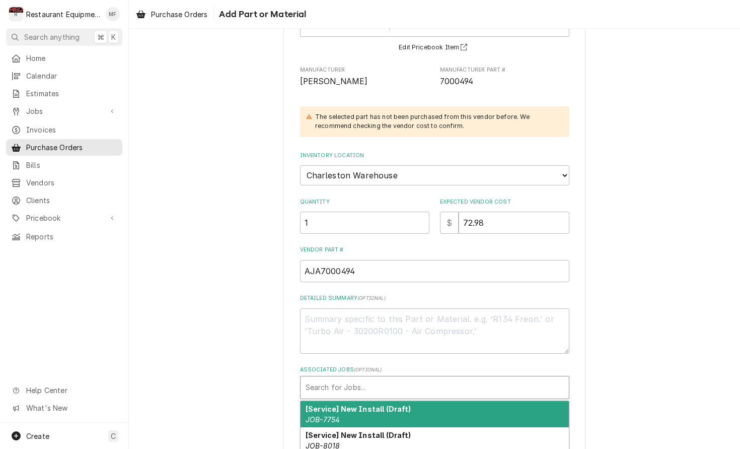
click at [407, 378] on div "Associated Jobs" at bounding box center [435, 387] width 258 height 18
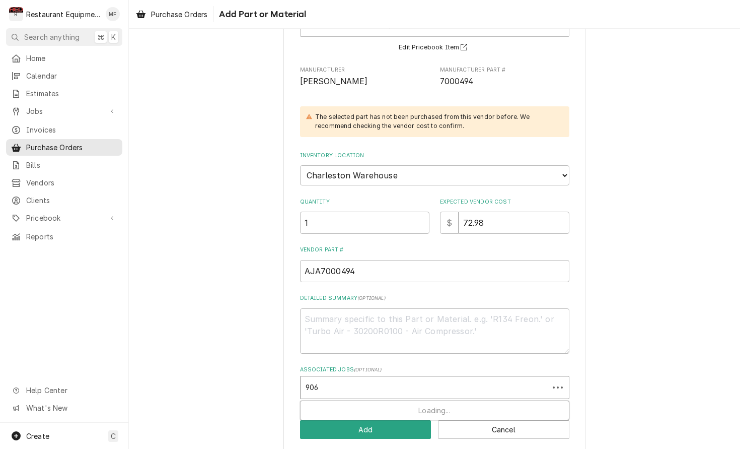
type input "9061"
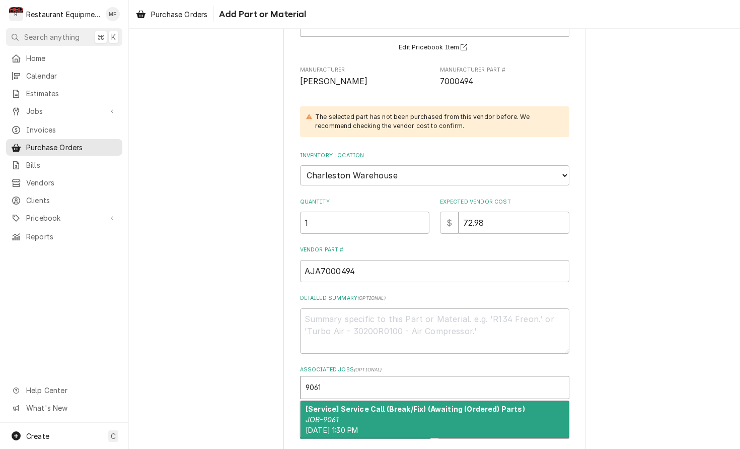
click at [508, 404] on strong "[Service] Service Call (Break/Fix) (Awaiting (Ordered) Parts)" at bounding box center [415, 408] width 219 height 9
type textarea "x"
click at [508, 401] on div "Please provide the following information to add a new part or material to this …" at bounding box center [434, 204] width 302 height 494
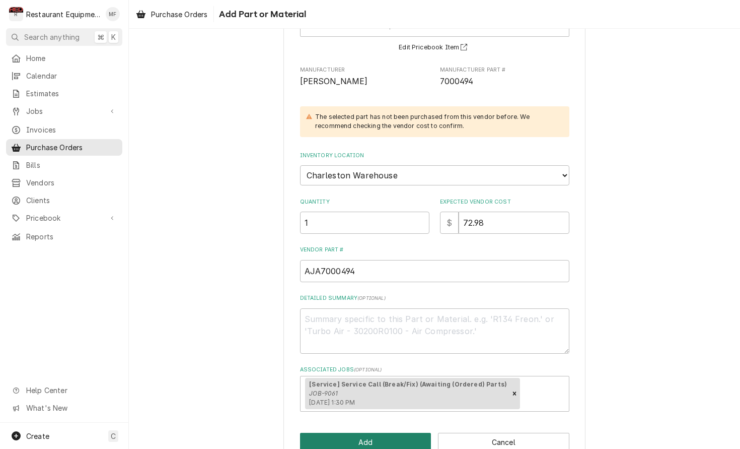
click at [386, 437] on button "Add" at bounding box center [365, 441] width 131 height 19
type textarea "x"
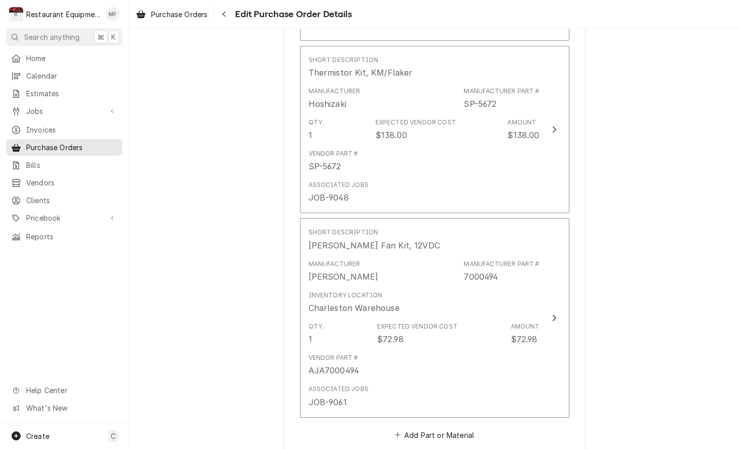
drag, startPoint x: 450, startPoint y: 413, endPoint x: 620, endPoint y: 325, distance: 192.3
click at [450, 427] on button "Add Part or Material" at bounding box center [434, 434] width 83 height 14
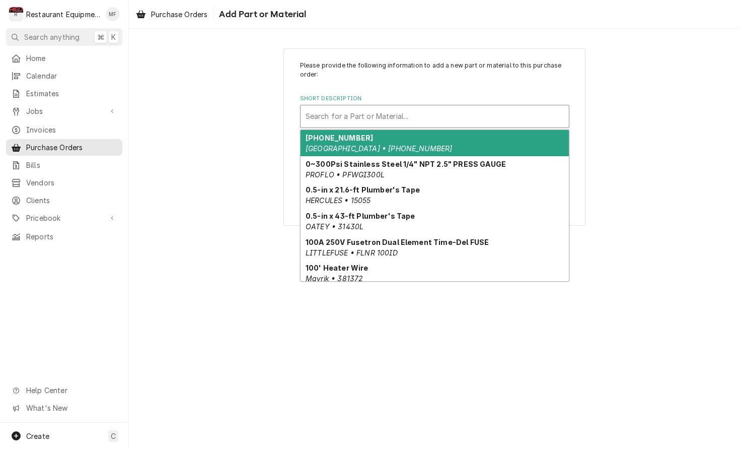
click at [410, 121] on div "Short Description" at bounding box center [435, 116] width 258 height 18
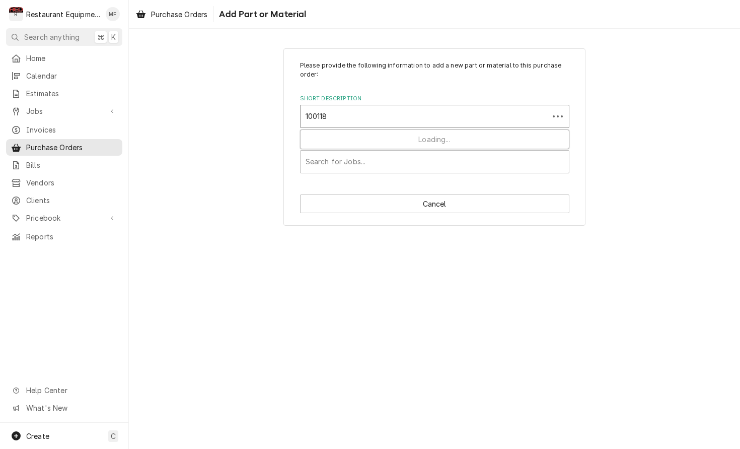
type input "1001180"
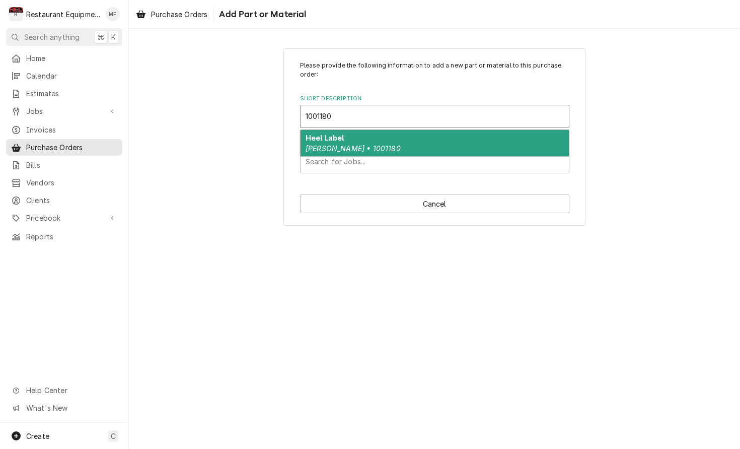
click at [404, 139] on div "Heel Label Antunes • 1001180" at bounding box center [435, 143] width 268 height 26
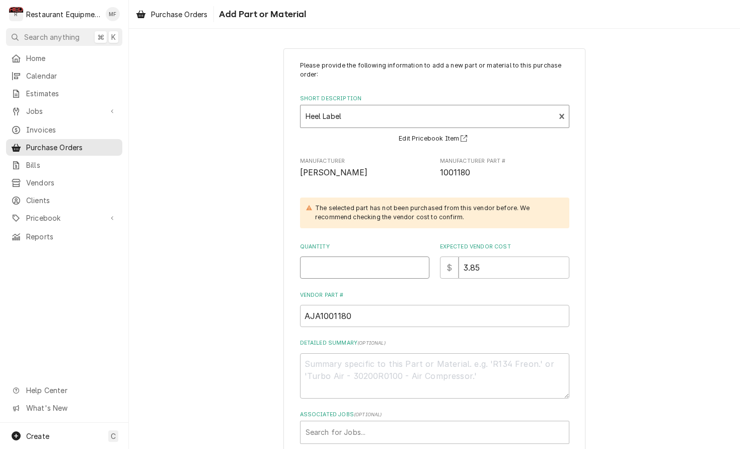
click at [368, 271] on input "Quantity" at bounding box center [364, 267] width 129 height 22
type textarea "x"
type input "1"
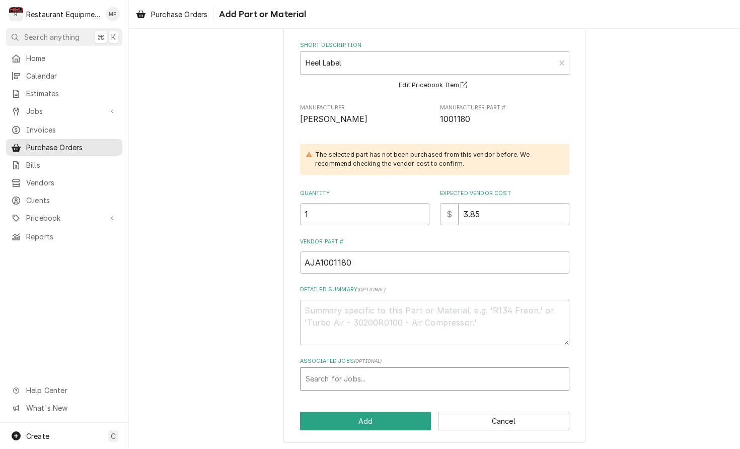
scroll to position [53, 0]
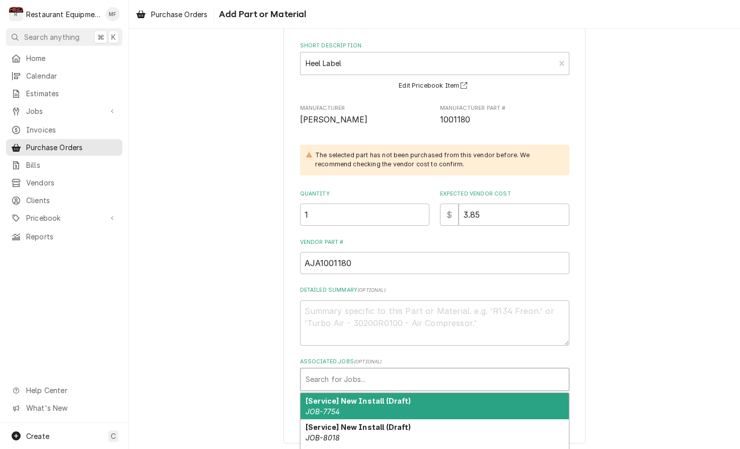
click at [398, 382] on div "Associated Jobs" at bounding box center [435, 379] width 258 height 18
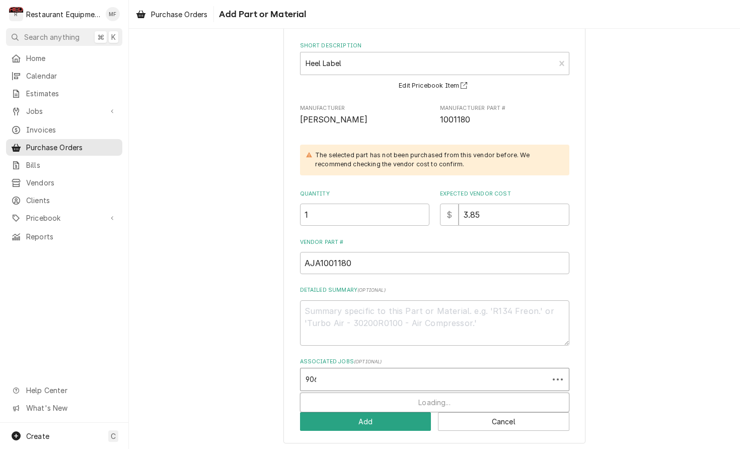
type input "9061"
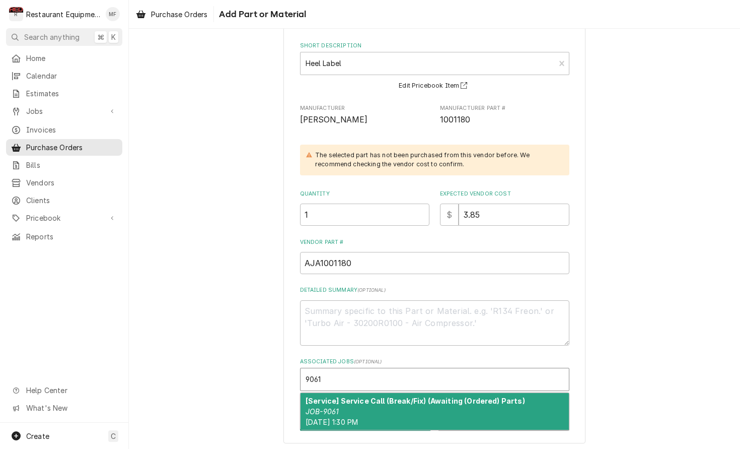
click at [388, 398] on strong "[Service] Service Call (Break/Fix) (Awaiting (Ordered) Parts)" at bounding box center [415, 400] width 219 height 9
type textarea "x"
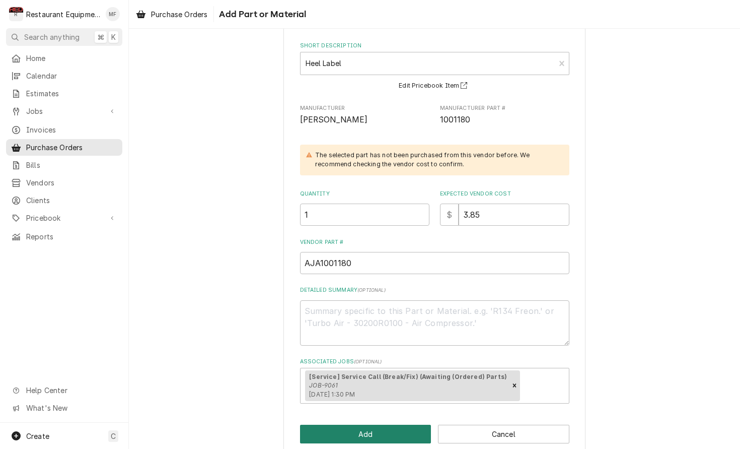
click at [388, 424] on button "Add" at bounding box center [365, 433] width 131 height 19
type textarea "x"
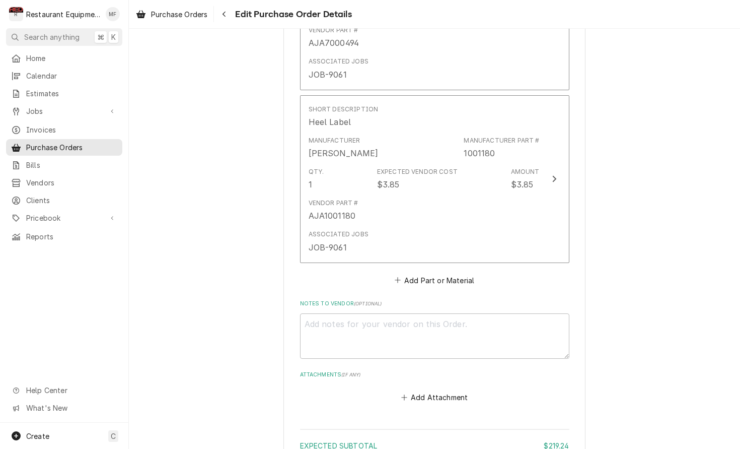
scroll to position [936, 0]
click at [416, 271] on button "Add Part or Material" at bounding box center [434, 278] width 83 height 14
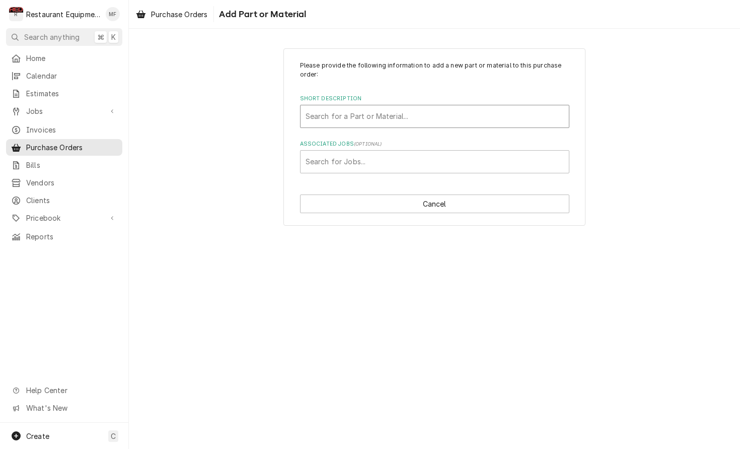
click at [424, 115] on div "Short Description" at bounding box center [435, 116] width 258 height 18
type input "1001181"
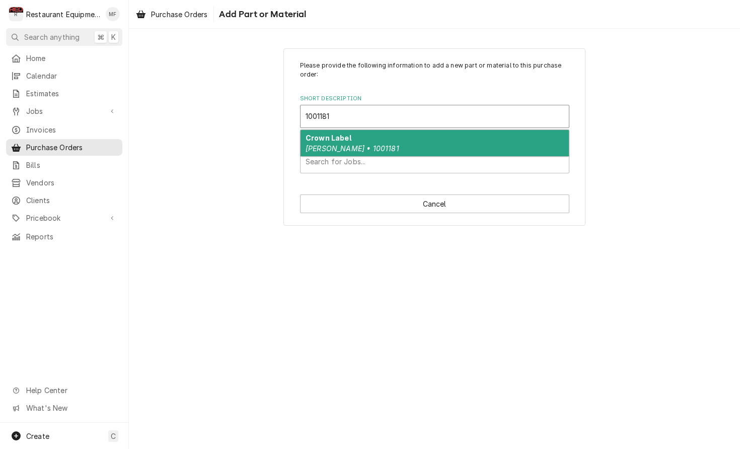
click at [425, 142] on div "Crown Label Antunes • 1001181" at bounding box center [435, 143] width 268 height 26
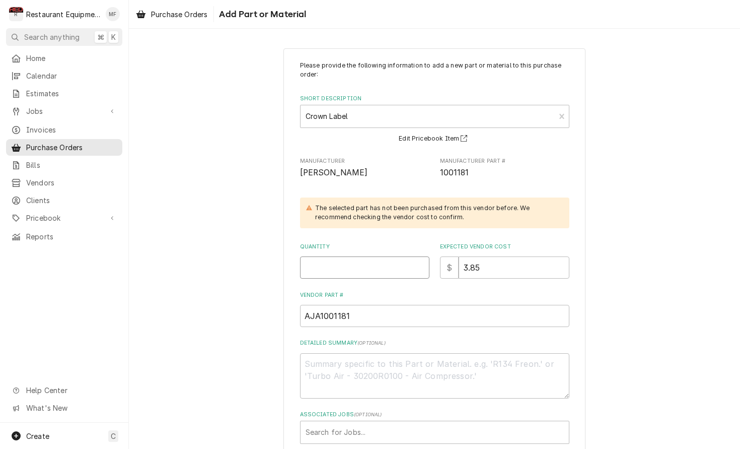
click at [385, 259] on input "Quantity" at bounding box center [364, 267] width 129 height 22
type textarea "x"
type input "1"
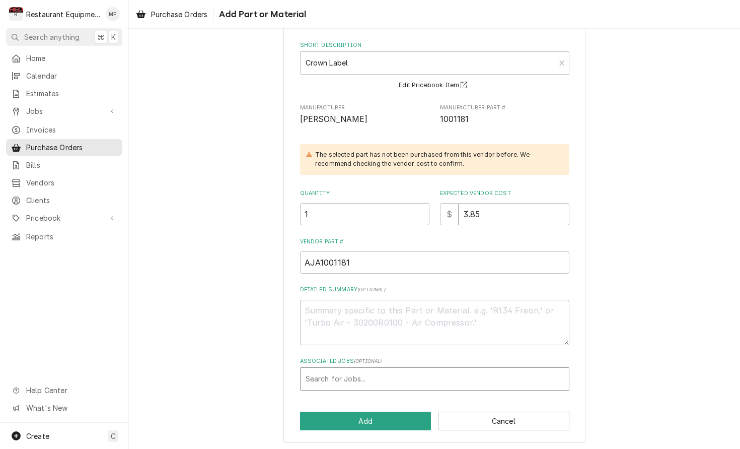
scroll to position [53, 0]
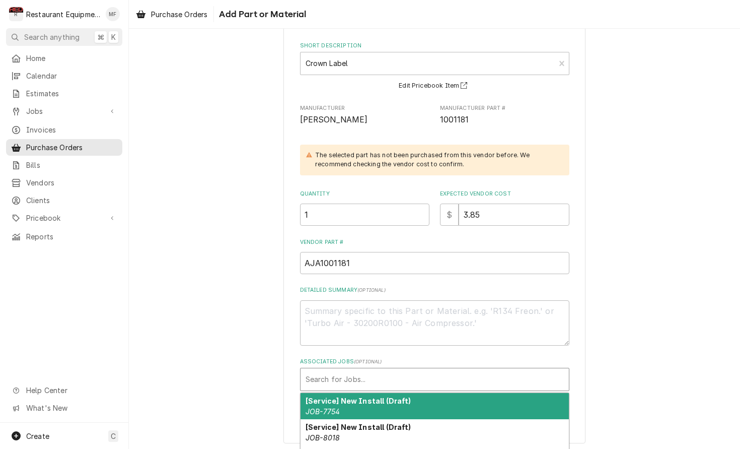
click at [426, 370] on div "Associated Jobs" at bounding box center [435, 379] width 258 height 18
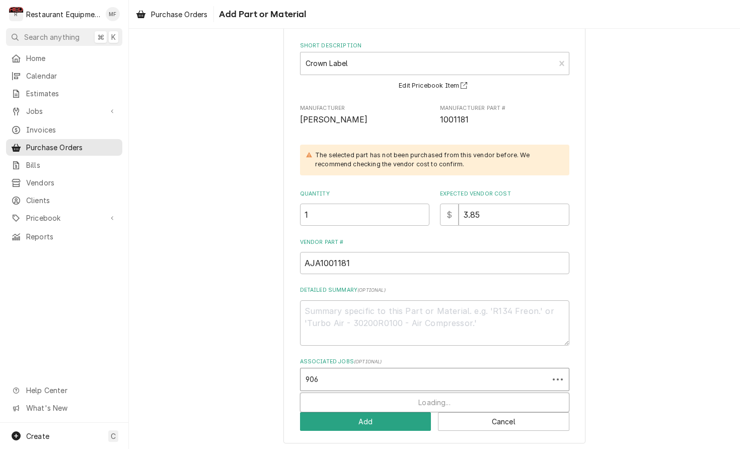
type input "9061"
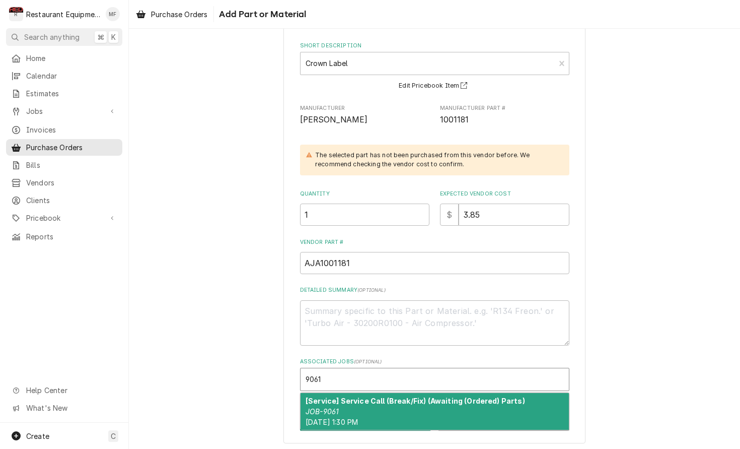
click at [477, 396] on strong "[Service] Service Call (Break/Fix) (Awaiting (Ordered) Parts)" at bounding box center [415, 400] width 219 height 9
type textarea "x"
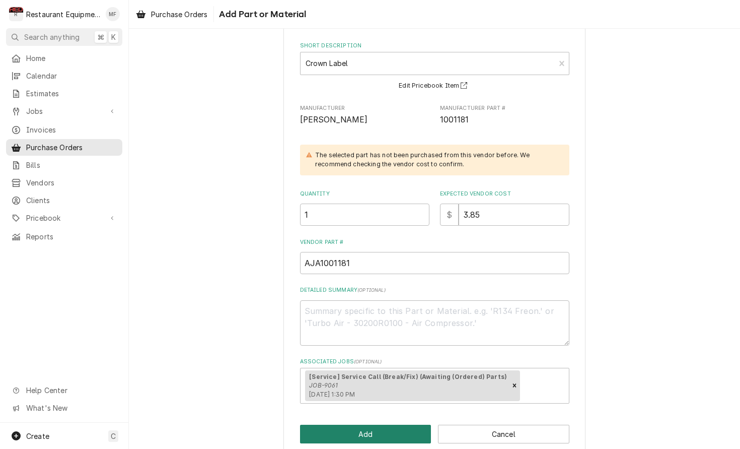
click at [407, 425] on button "Add" at bounding box center [365, 433] width 131 height 19
type textarea "x"
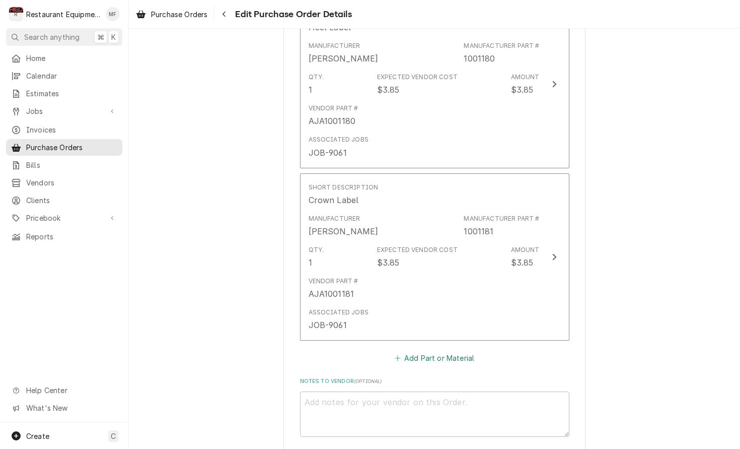
scroll to position [1031, 0]
click at [452, 349] on button "Add Part or Material" at bounding box center [434, 356] width 83 height 14
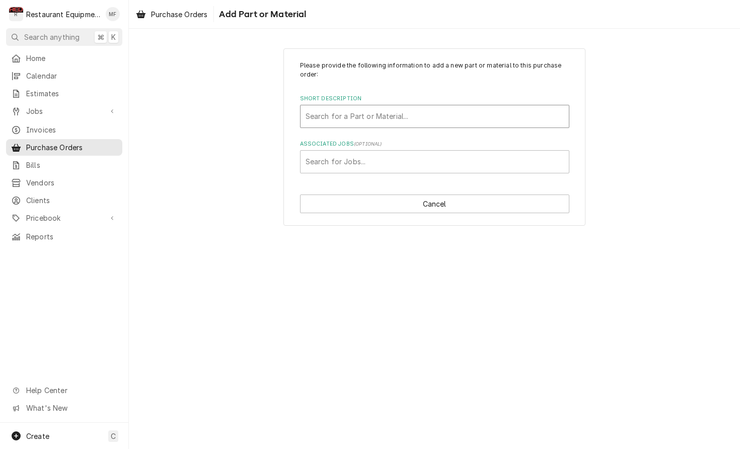
click at [456, 107] on div "Short Description" at bounding box center [435, 116] width 258 height 18
type input "1001182"
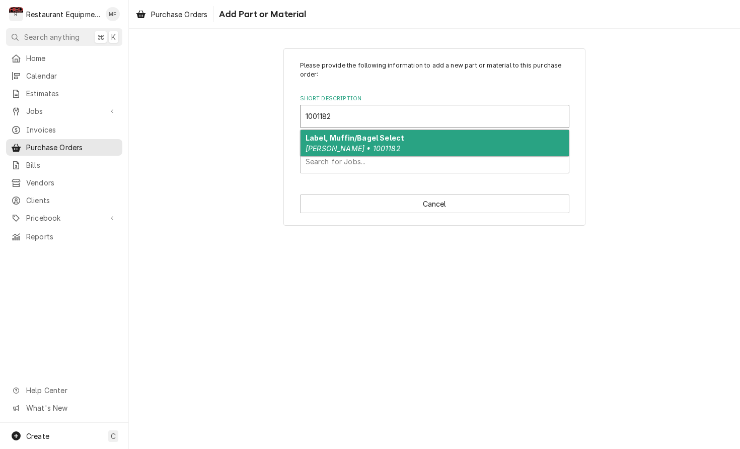
click at [458, 135] on div "Label, Muffin/Bagel Select Antunes • 1001182" at bounding box center [435, 143] width 268 height 26
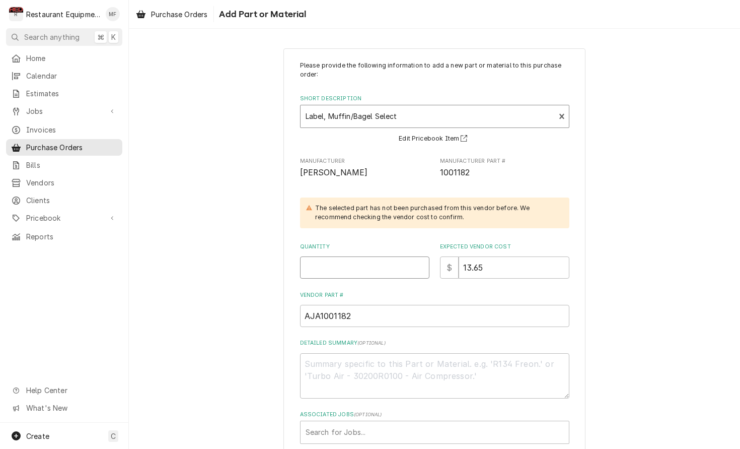
click at [381, 265] on input "Quantity" at bounding box center [364, 267] width 129 height 22
type textarea "x"
type input "1"
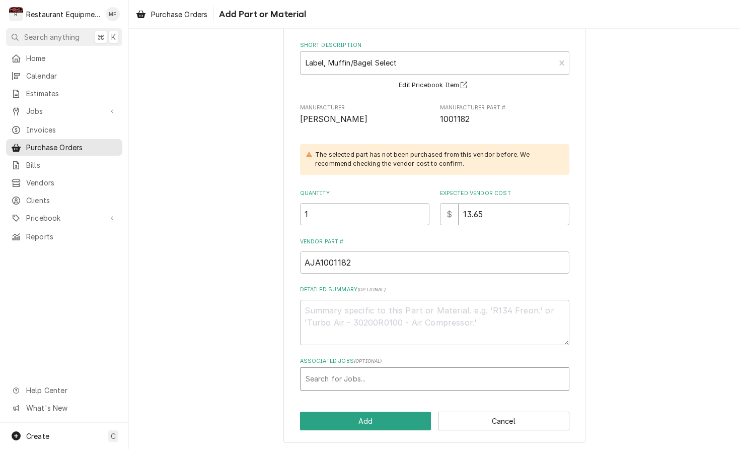
scroll to position [53, 0]
click at [406, 370] on div "Associated Jobs" at bounding box center [435, 379] width 258 height 18
type input "9061"
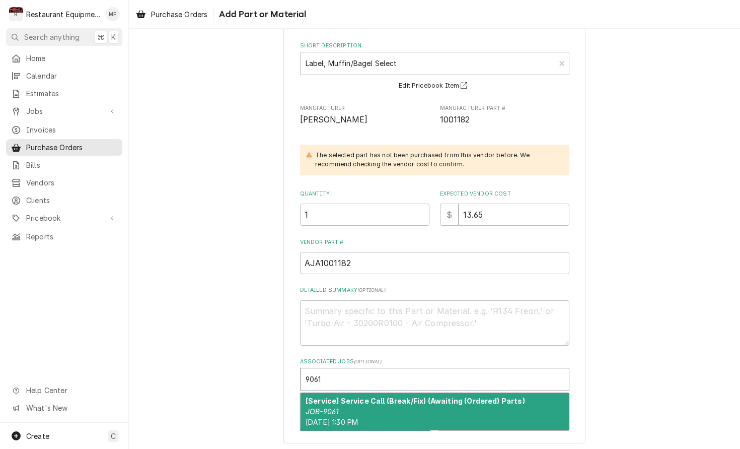
click at [407, 396] on strong "[Service] Service Call (Break/Fix) (Awaiting (Ordered) Parts)" at bounding box center [415, 400] width 219 height 9
type textarea "x"
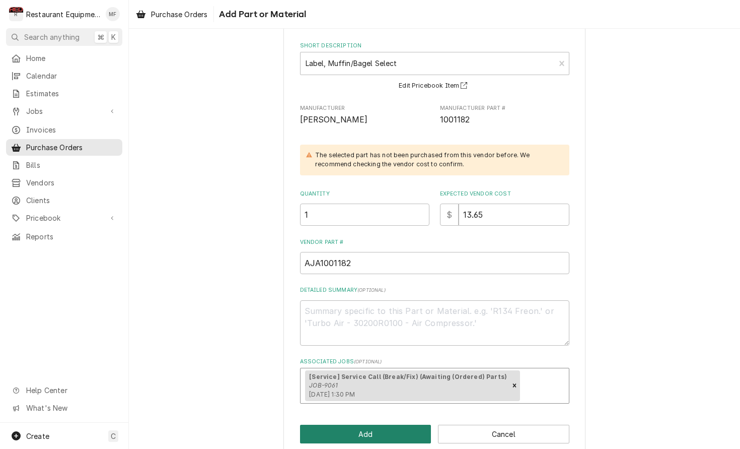
click at [402, 429] on button "Add" at bounding box center [365, 433] width 131 height 19
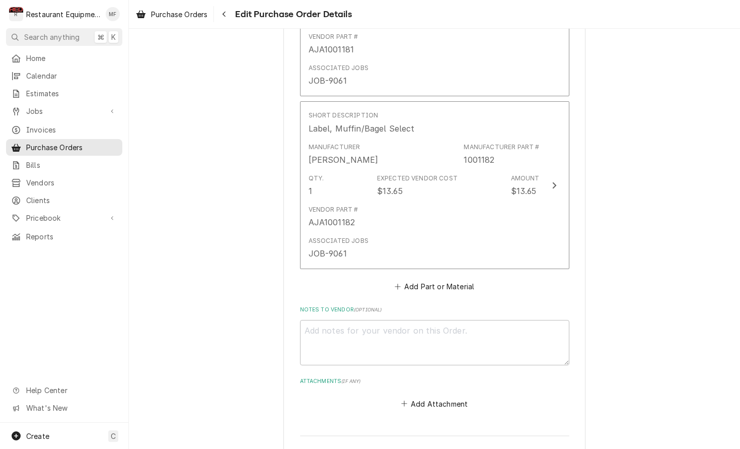
scroll to position [1274, 0]
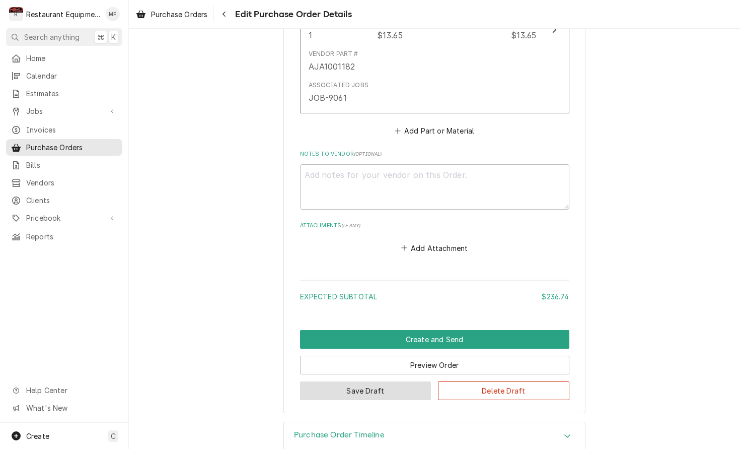
click at [400, 381] on button "Save Draft" at bounding box center [365, 390] width 131 height 19
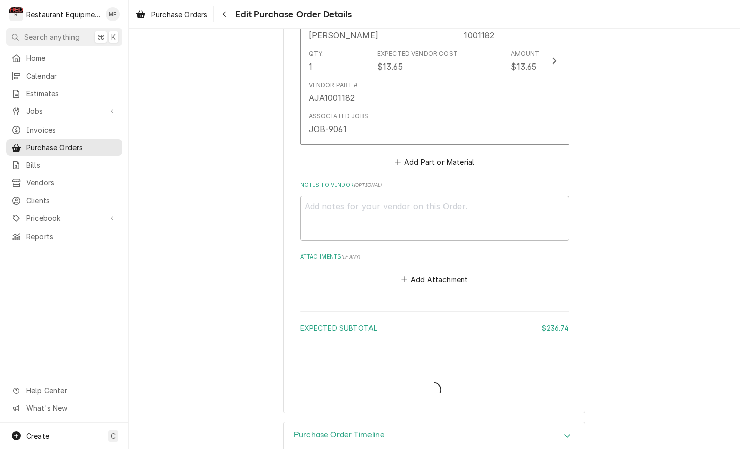
type textarea "x"
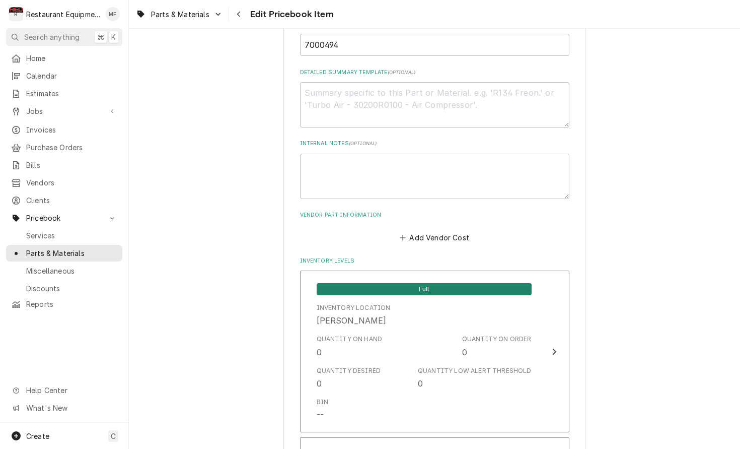
scroll to position [527, 0]
click at [447, 229] on button "Add Vendor Cost" at bounding box center [434, 236] width 73 height 14
type textarea "x"
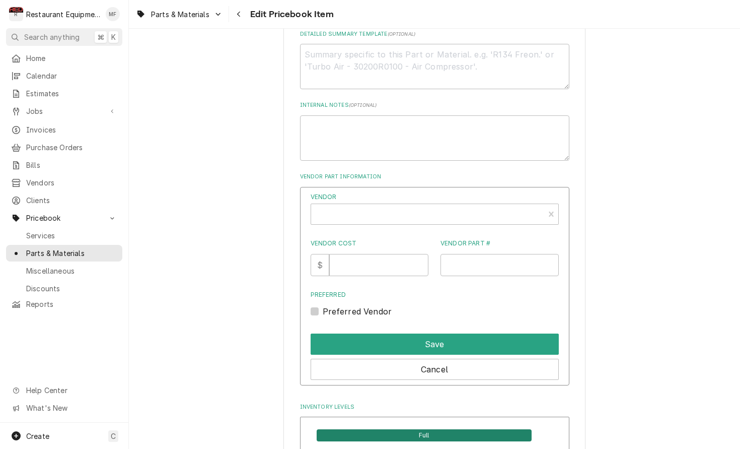
scroll to position [568, 0]
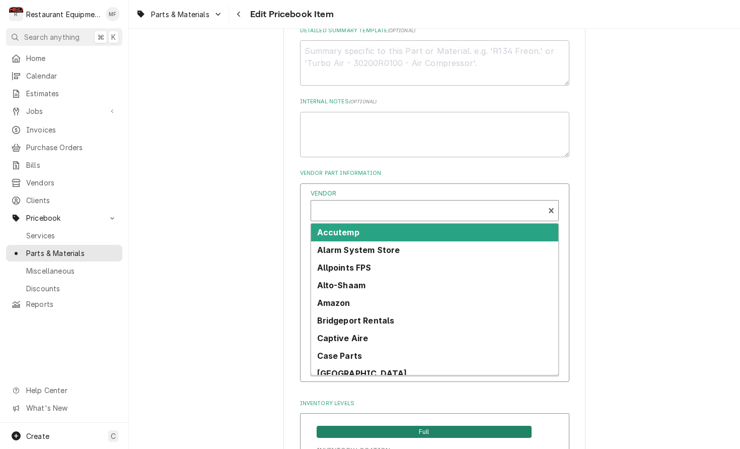
click at [435, 202] on div "Vendor" at bounding box center [427, 214] width 223 height 24
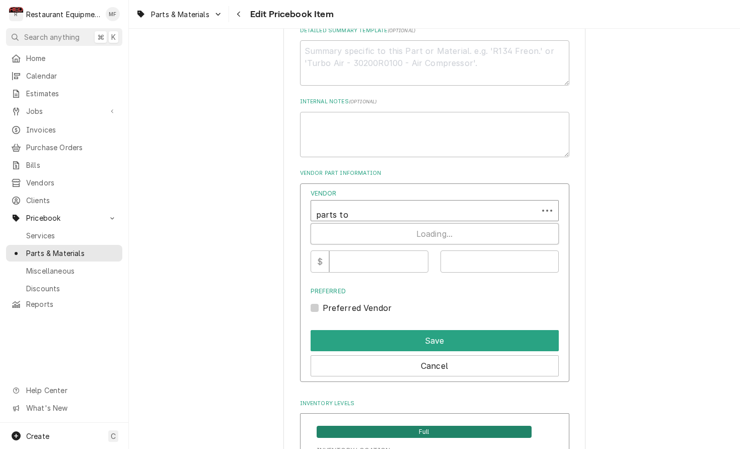
type input "parts tow"
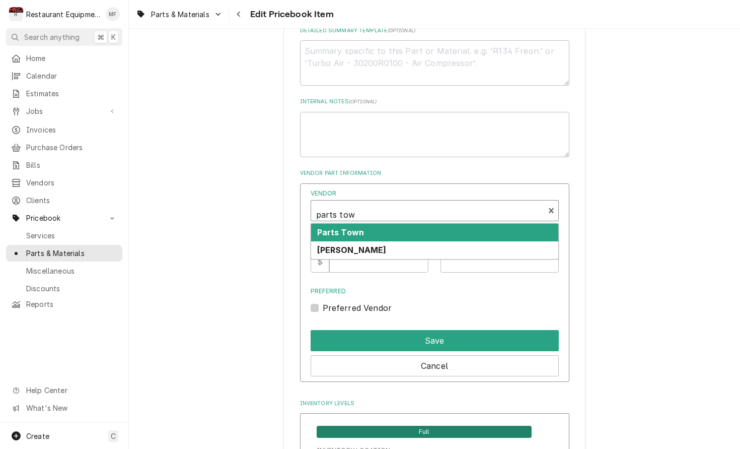
click at [445, 224] on div "Parts Town" at bounding box center [434, 233] width 247 height 18
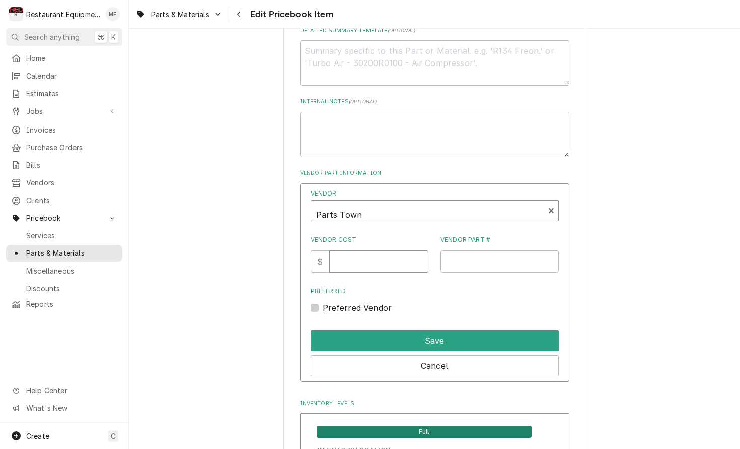
click at [374, 250] on input "Vendor Cost" at bounding box center [378, 261] width 99 height 22
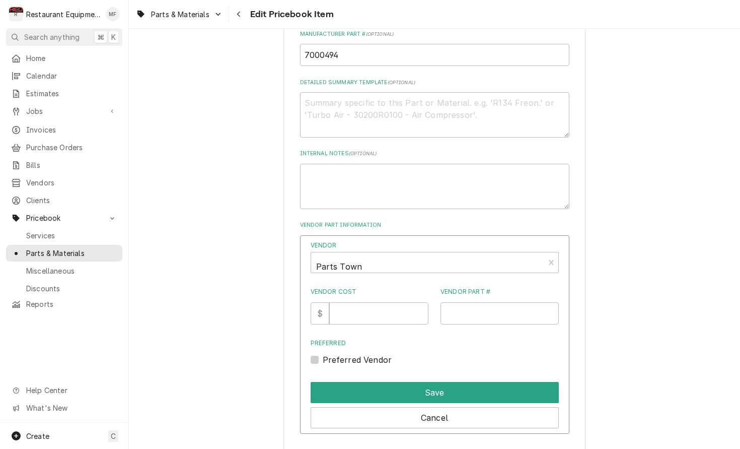
scroll to position [517, 0]
click at [391, 302] on input "Vendor Cost" at bounding box center [378, 313] width 99 height 22
type input "72.98"
click at [493, 302] on input "Vendor Part #" at bounding box center [500, 313] width 118 height 22
paste input "AJA7000494"
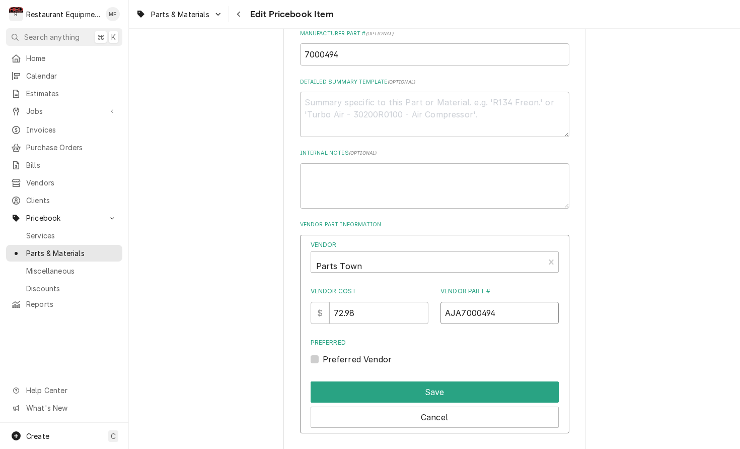
type input "AJA7000494"
click at [323, 353] on label "Preferred Vendor" at bounding box center [357, 359] width 69 height 12
click at [323, 353] on input "Preferred" at bounding box center [447, 364] width 248 height 22
checkbox input "true"
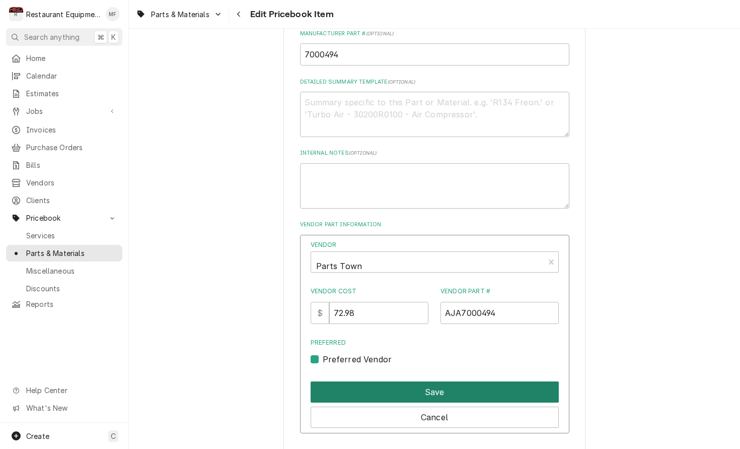
click at [390, 381] on button "Save" at bounding box center [435, 391] width 248 height 21
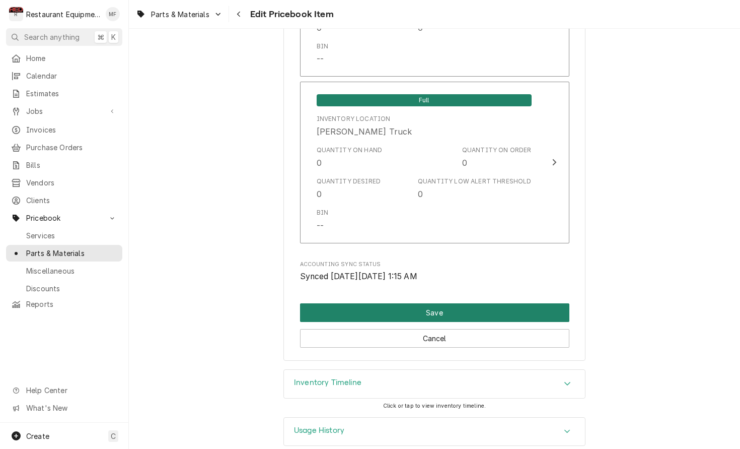
click at [461, 303] on button "Save" at bounding box center [434, 312] width 269 height 19
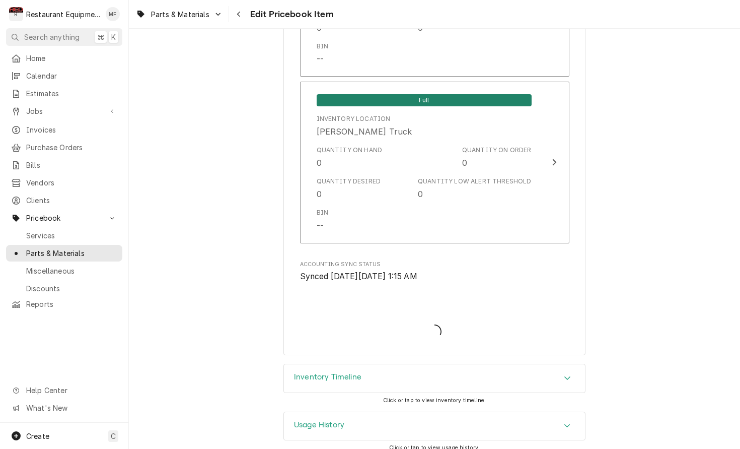
scroll to position [6641, 0]
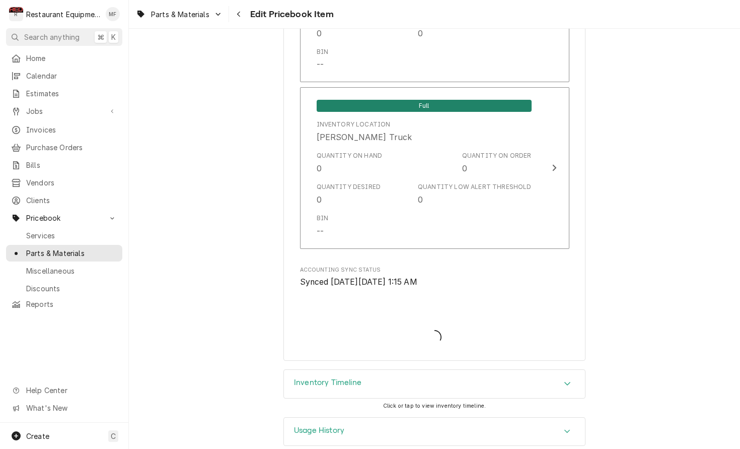
type textarea "x"
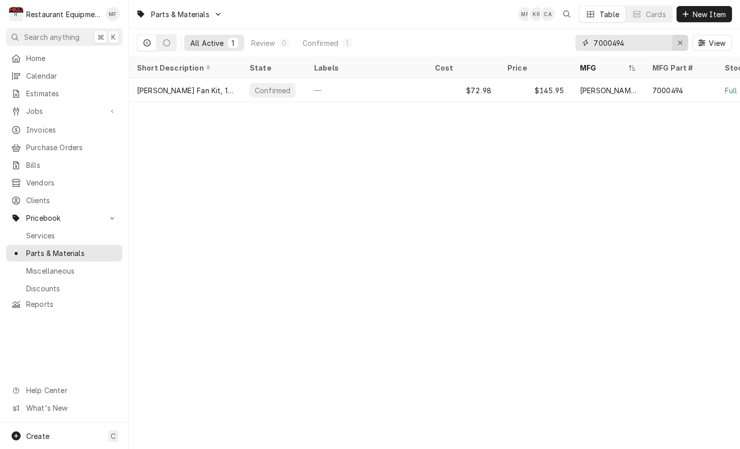
click at [679, 46] on icon "Erase input" at bounding box center [681, 42] width 6 height 7
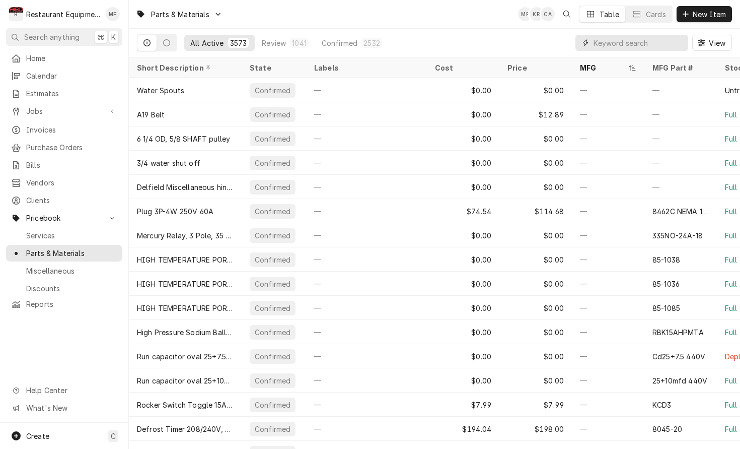
click at [642, 40] on input "Dynamic Content Wrapper" at bounding box center [639, 43] width 90 height 16
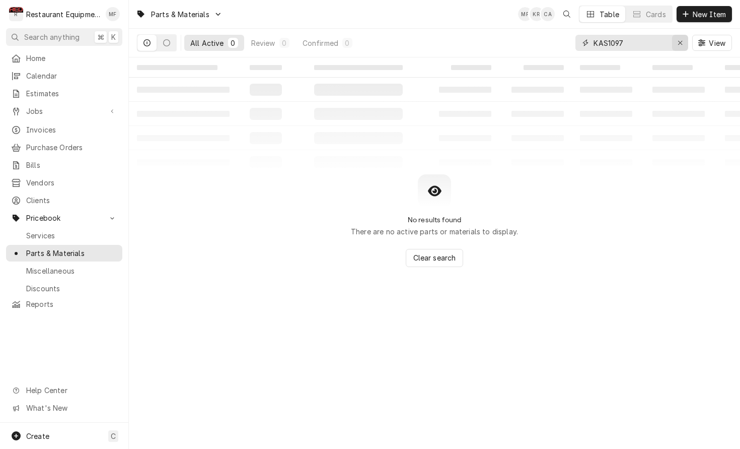
type input "KAS1097"
click at [681, 41] on icon "Erase input" at bounding box center [681, 42] width 6 height 7
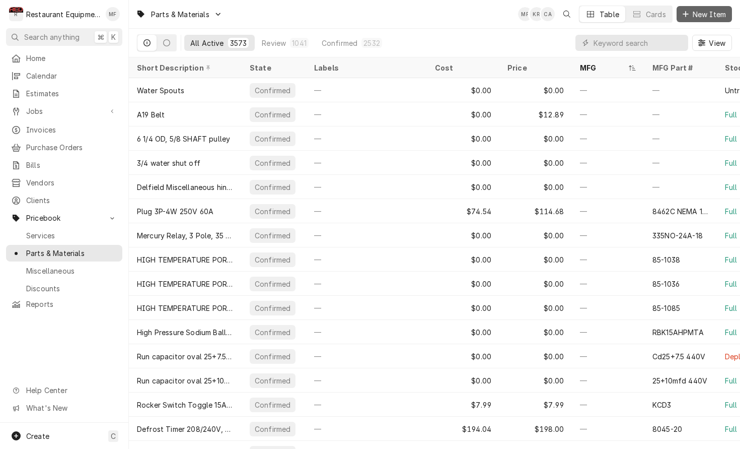
click at [710, 18] on span "New Item" at bounding box center [709, 14] width 37 height 11
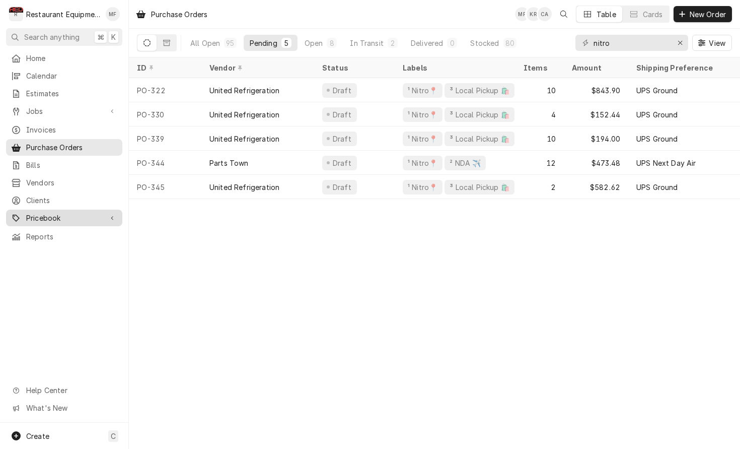
click at [105, 209] on link "Pricebook" at bounding box center [64, 217] width 116 height 17
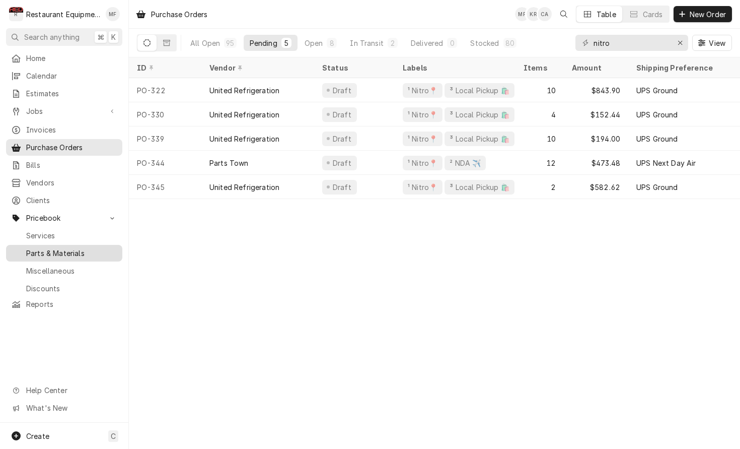
click at [105, 248] on span "Parts & Materials" at bounding box center [71, 253] width 91 height 11
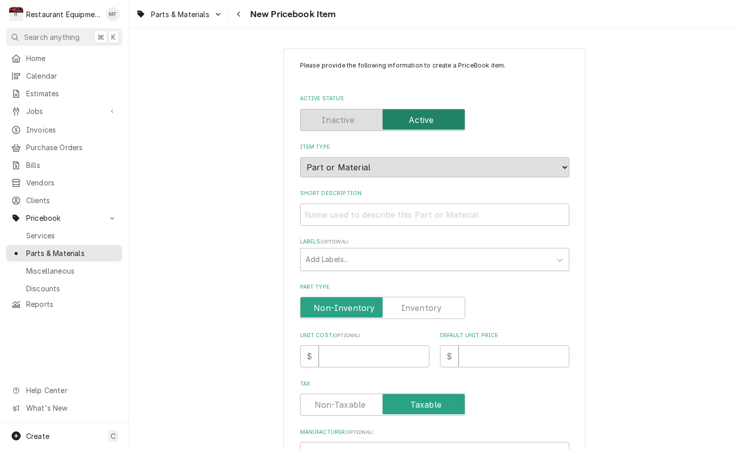
type textarea "x"
click at [479, 203] on input "Short Description" at bounding box center [434, 214] width 269 height 22
paste input "Kason 1097-000008 Closer Kit, Door, Chrome"
type input "Kason 1097-000008 Closer Kit, Door, Chrome"
type textarea "x"
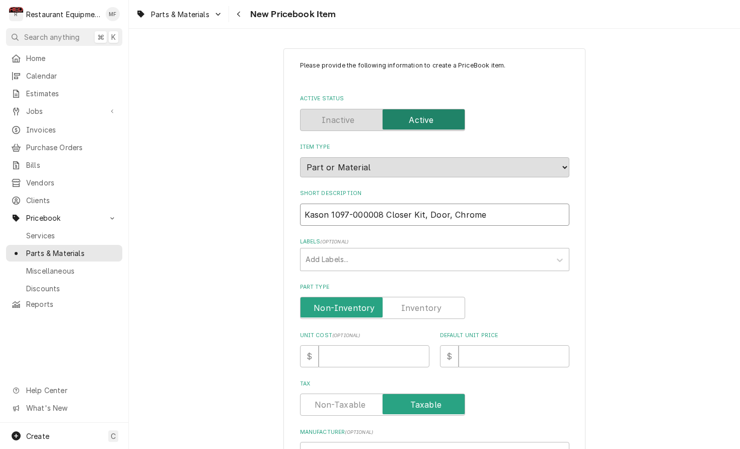
scroll to position [1, 0]
drag, startPoint x: 383, startPoint y: 203, endPoint x: 291, endPoint y: 207, distance: 91.2
click at [291, 207] on div "Please provide the following information to create a PriceBook item. Active Sta…" at bounding box center [434, 400] width 302 height 705
type input "Closer Kit, Door, Chrome"
type textarea "x"
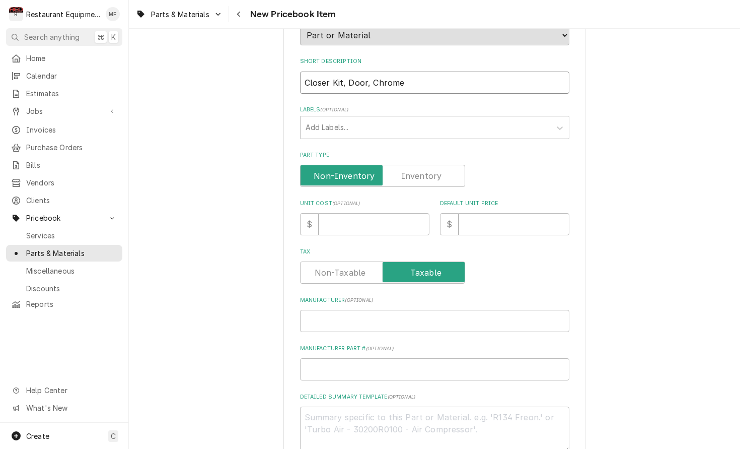
scroll to position [137, 0]
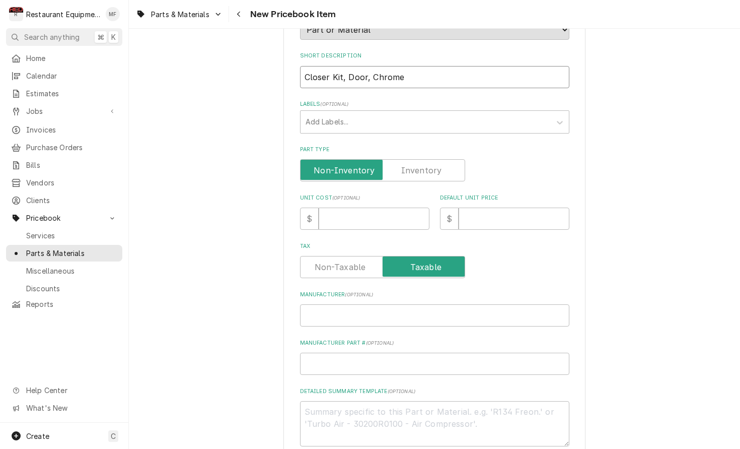
type input "Closer Kit, Door, Chrome"
click at [390, 308] on input "Manufacturer ( optional )" at bounding box center [434, 315] width 269 height 22
paste input "Kason 1097-000008"
type input "Kason 1097-000008"
type textarea "x"
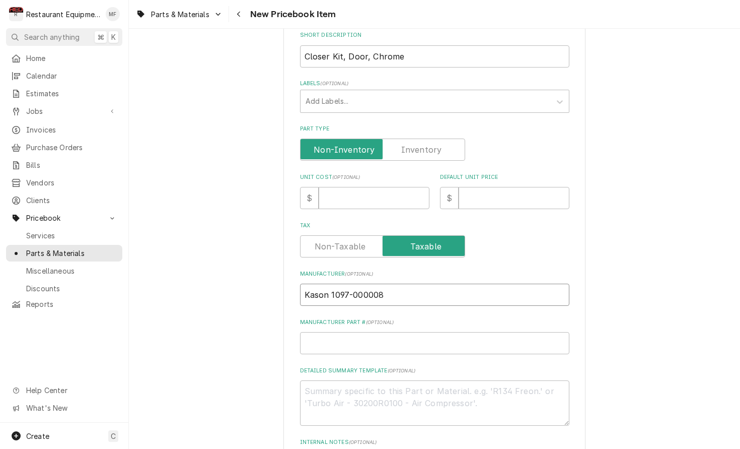
scroll to position [186, 0]
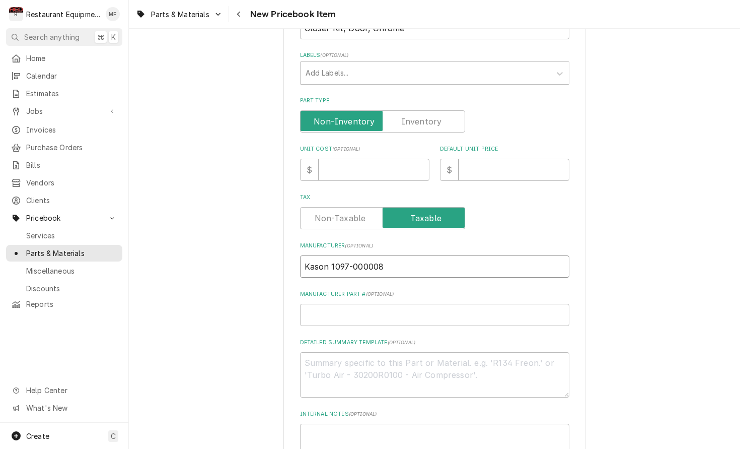
drag, startPoint x: 385, startPoint y: 256, endPoint x: 331, endPoint y: 259, distance: 53.4
click at [331, 259] on input "Kason 1097-000008" at bounding box center [434, 266] width 269 height 22
type input "Kason"
type textarea "x"
type input "Kason"
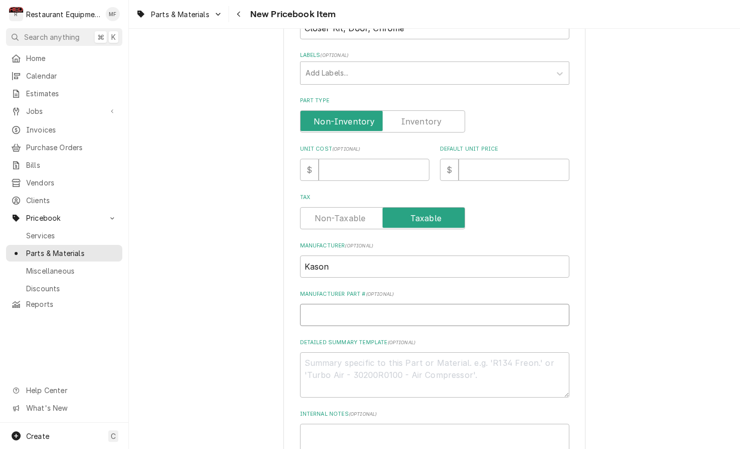
click at [372, 304] on input "Manufacturer Part # ( optional )" at bounding box center [434, 315] width 269 height 22
paste input "1097-000008"
type input "1097-000008"
type textarea "x"
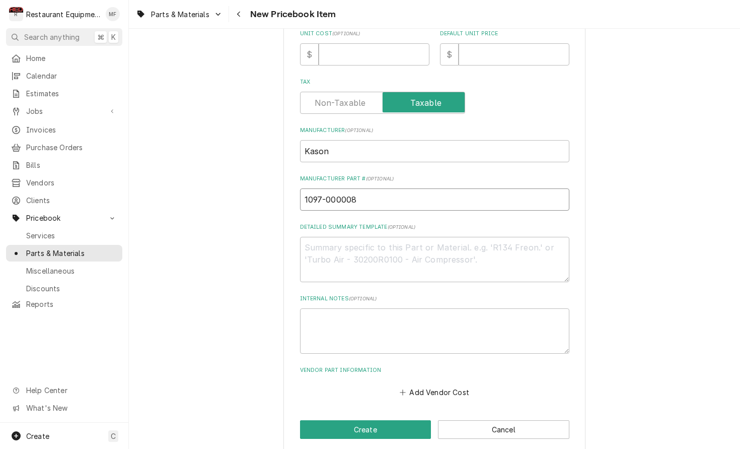
scroll to position [301, 0]
type input "1097-000008"
click at [455, 385] on button "Add Vendor Cost" at bounding box center [434, 392] width 73 height 14
type textarea "x"
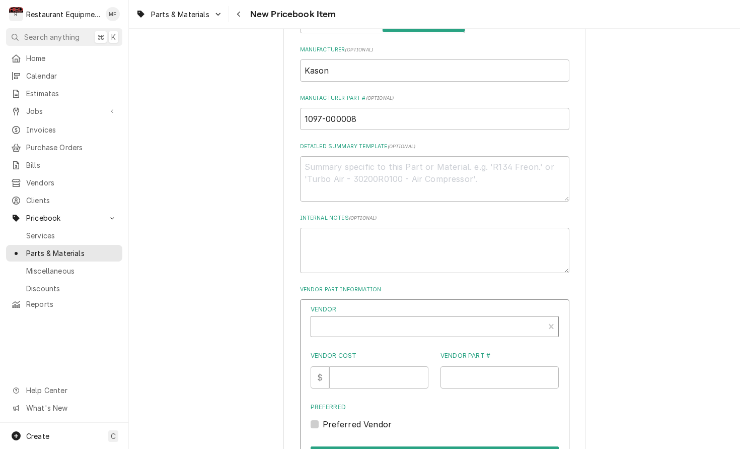
scroll to position [383, 0]
click at [432, 318] on div "Vendor" at bounding box center [427, 330] width 223 height 24
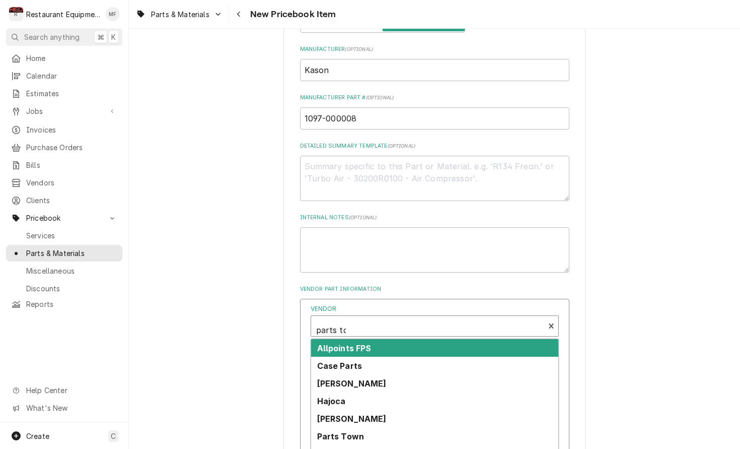
type input "parts tow"
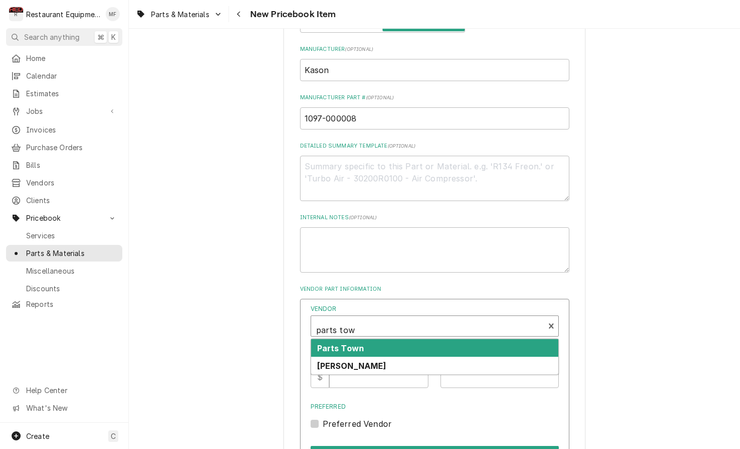
click at [409, 339] on div "Parts Town" at bounding box center [434, 348] width 247 height 18
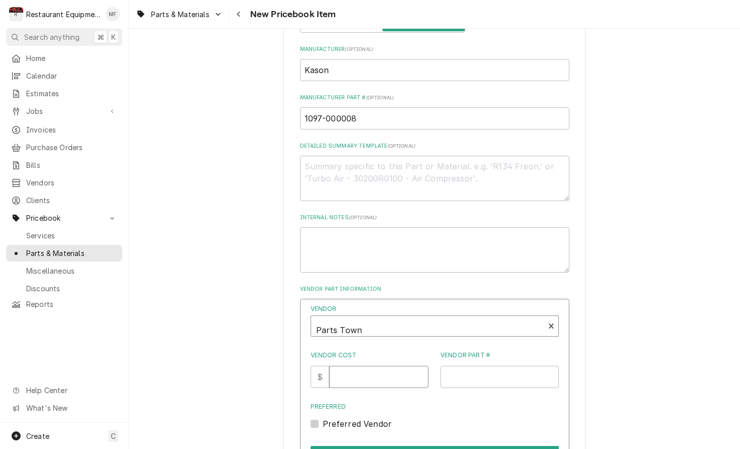
click at [380, 365] on input "Vendor Cost" at bounding box center [378, 376] width 99 height 22
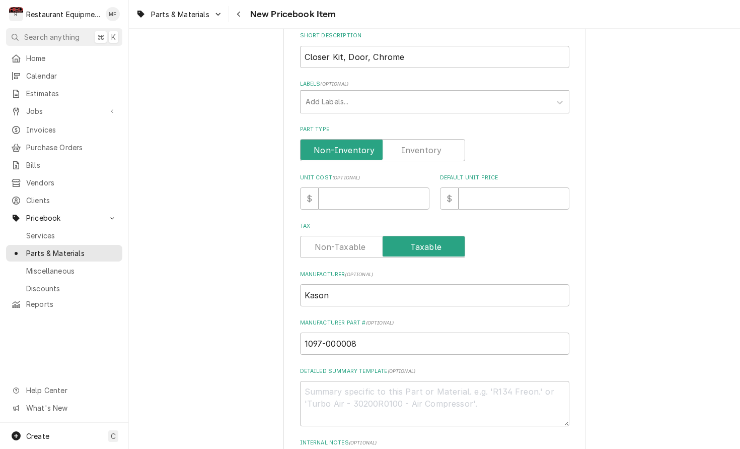
scroll to position [155, 0]
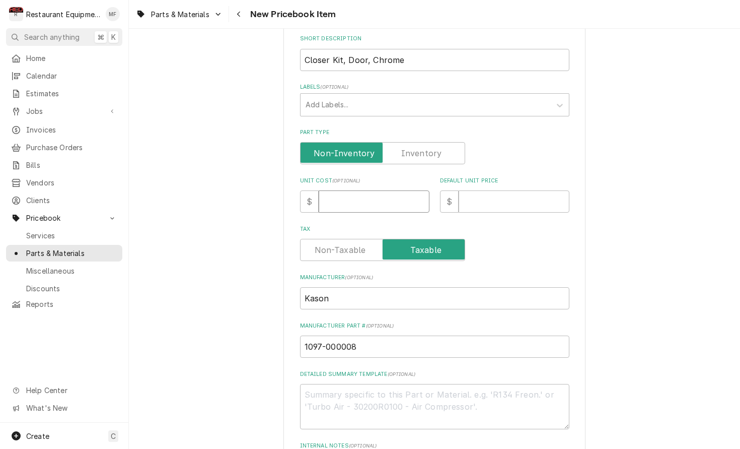
click at [362, 194] on input "Unit Cost ( optional )" at bounding box center [374, 201] width 111 height 22
type input "1"
type textarea "x"
type input "11"
type textarea "x"
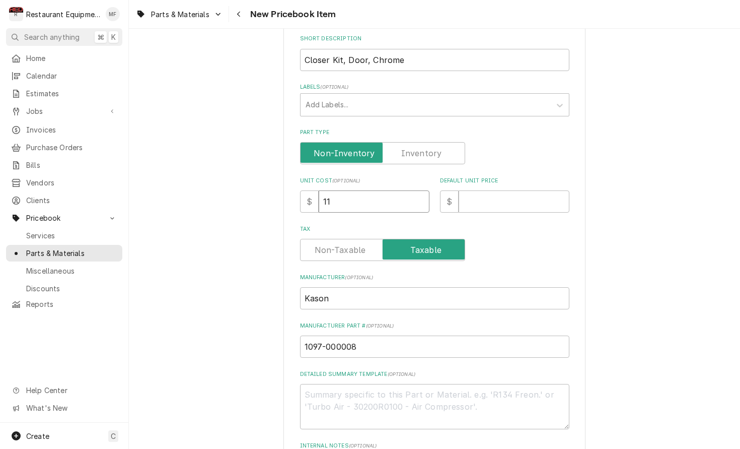
type input "118"
type textarea "x"
type input "1181"
type textarea "x"
type input "1181.6"
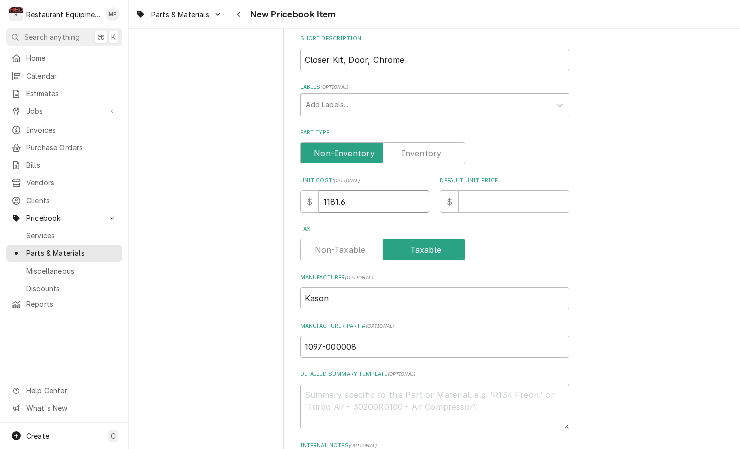
type textarea "x"
type input "1181.64"
type textarea "x"
type input "1181.64"
click at [518, 190] on input "Default Unit Price" at bounding box center [514, 201] width 111 height 22
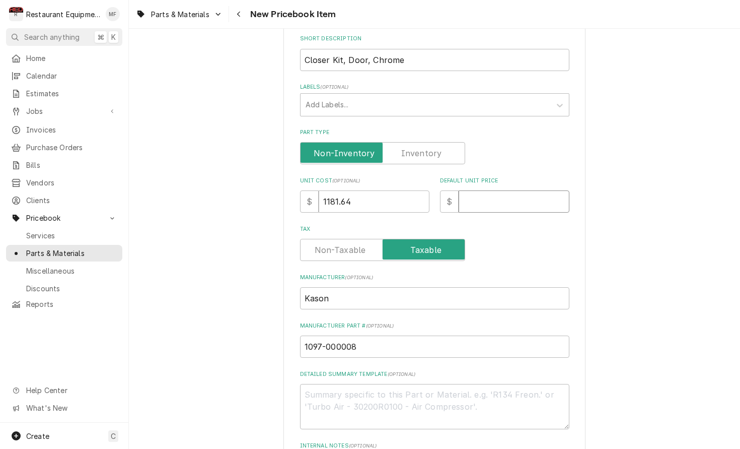
type input "1"
type textarea "x"
type input "18"
type textarea "x"
type input "180"
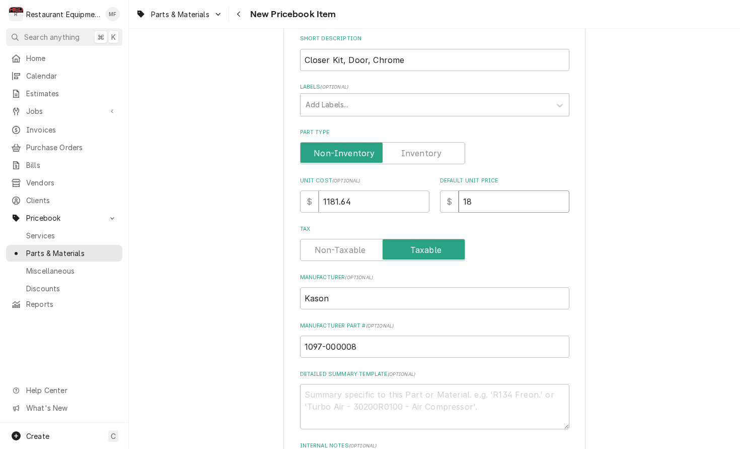
type textarea "x"
type input "1806"
type textarea "x"
type input "1806.7"
type textarea "x"
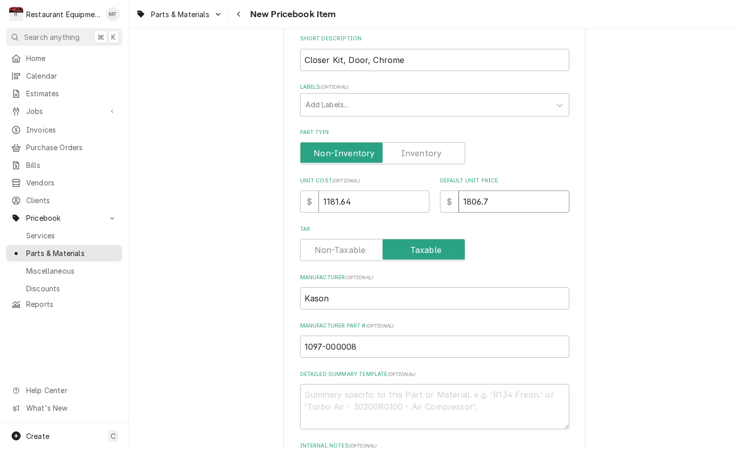
type input "1806.78"
type textarea "x"
type input "1806.78"
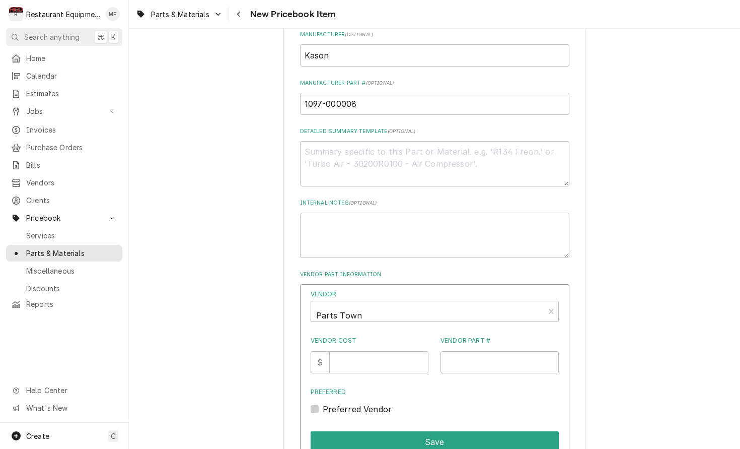
scroll to position [399, 0]
click at [379, 349] on input "Vendor Cost" at bounding box center [378, 360] width 99 height 22
type input "1181.64"
click at [323, 401] on label "Preferred Vendor" at bounding box center [357, 407] width 69 height 12
click at [323, 401] on input "Preferred" at bounding box center [447, 412] width 248 height 22
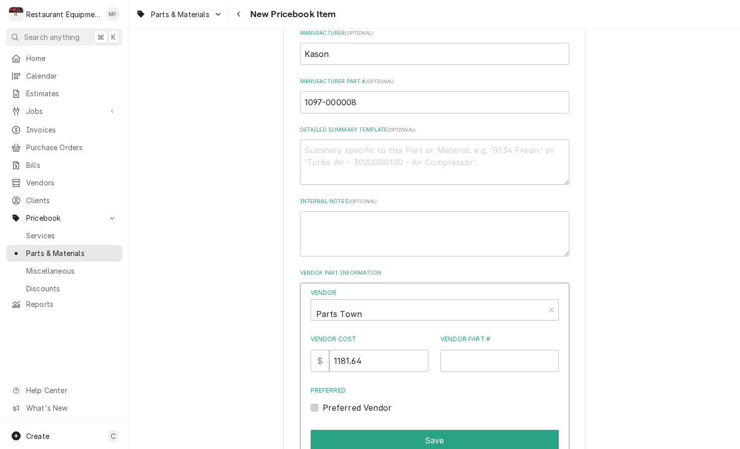
checkbox input "true"
click at [486, 349] on input "Vendor Part #" at bounding box center [500, 360] width 118 height 22
paste input "KAS1097-000008"
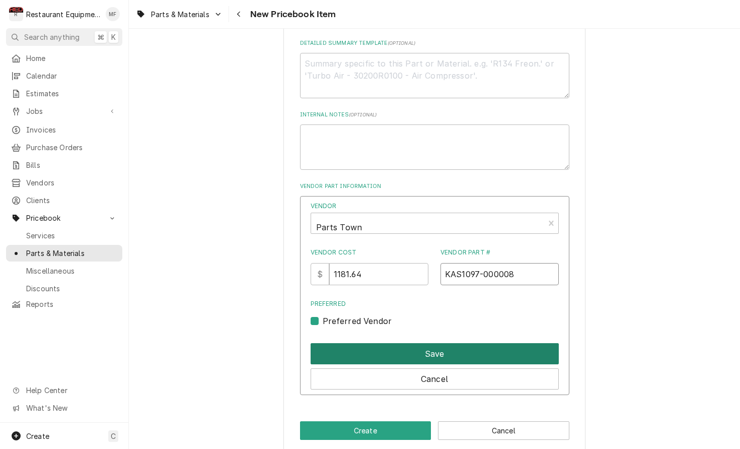
type input "KAS1097-000008"
click at [466, 343] on button "Save" at bounding box center [435, 353] width 248 height 21
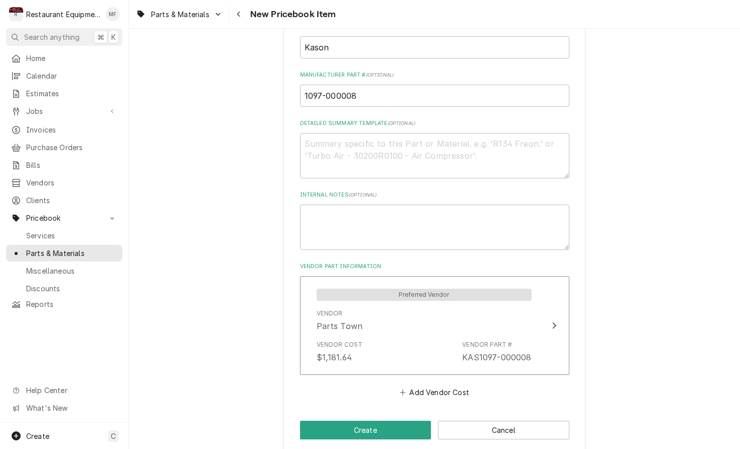
scroll to position [405, 0]
click at [406, 421] on button "Create" at bounding box center [365, 430] width 131 height 19
type textarea "x"
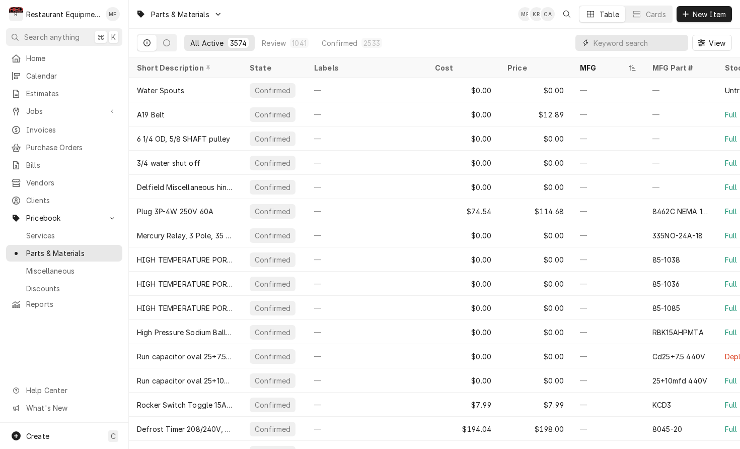
click at [613, 39] on input "Dynamic Content Wrapper" at bounding box center [639, 43] width 90 height 16
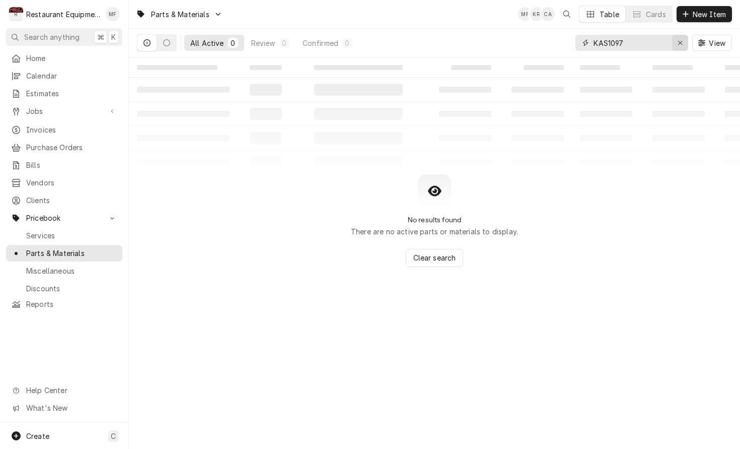
type input "KAS1097"
click at [678, 44] on icon "Erase input" at bounding box center [681, 42] width 6 height 7
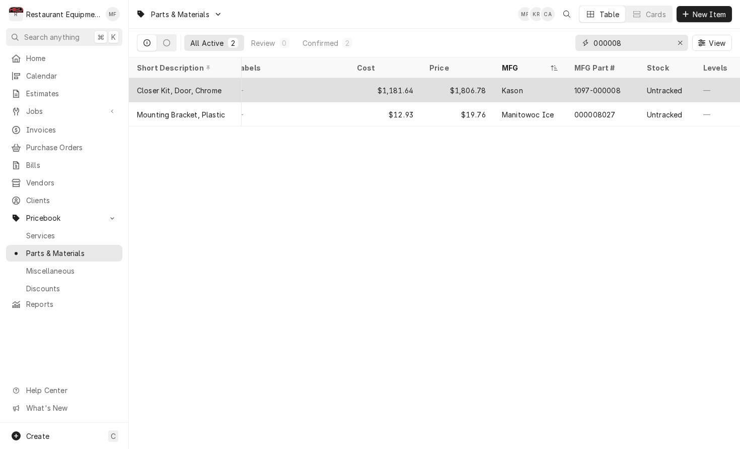
scroll to position [0, 80]
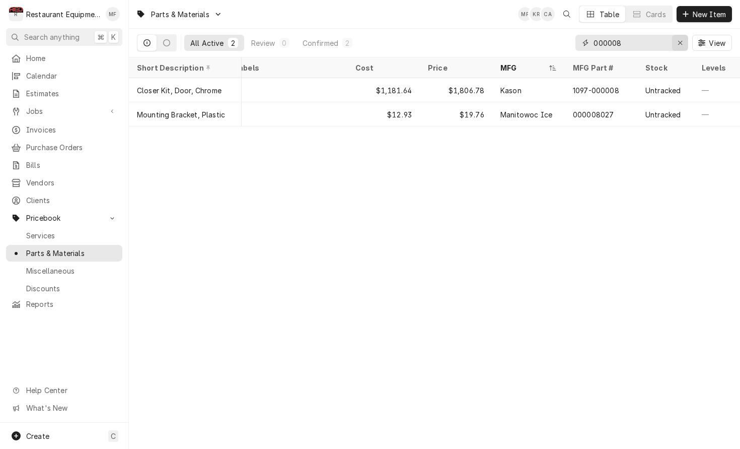
type input "000008"
click at [682, 42] on icon "Erase input" at bounding box center [681, 42] width 6 height 7
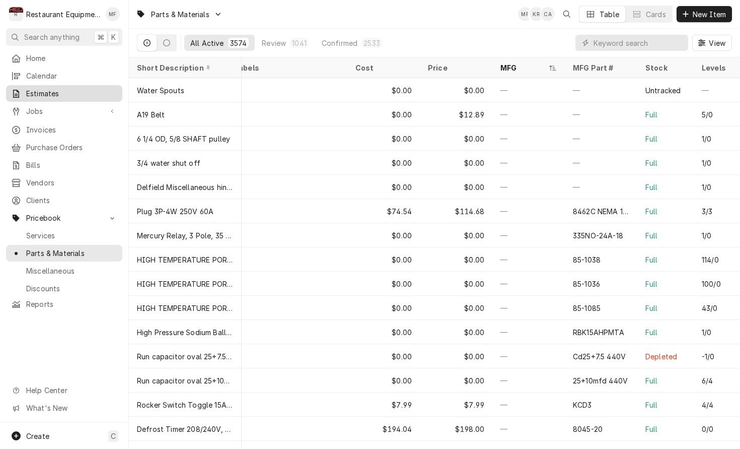
click at [105, 96] on div "Estimates" at bounding box center [64, 93] width 112 height 13
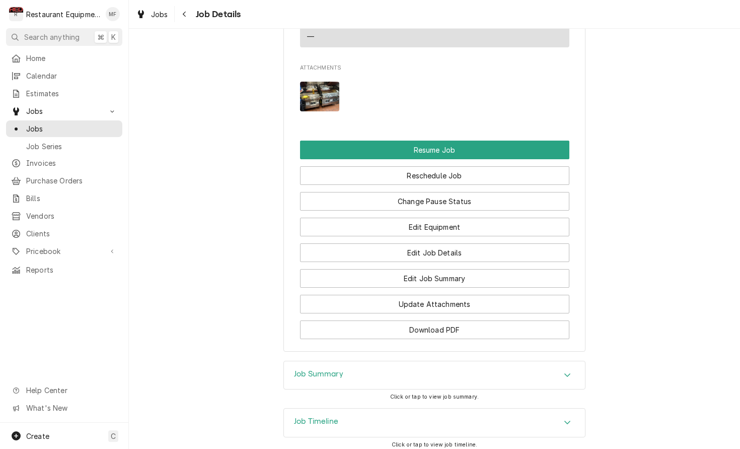
scroll to position [976, 0]
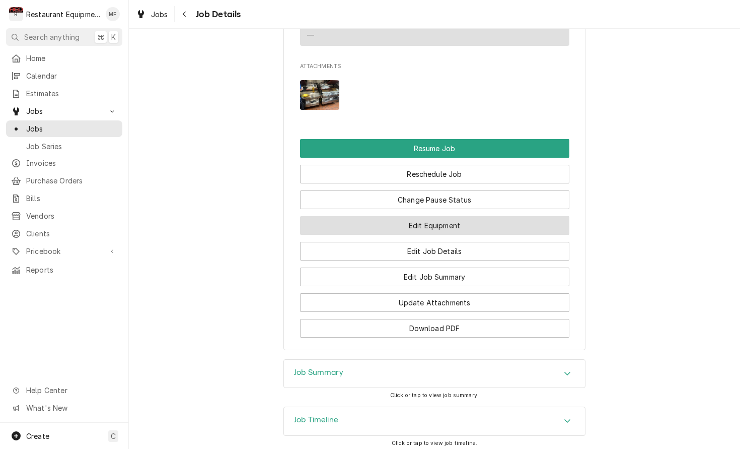
click at [543, 224] on button "Edit Equipment" at bounding box center [434, 225] width 269 height 19
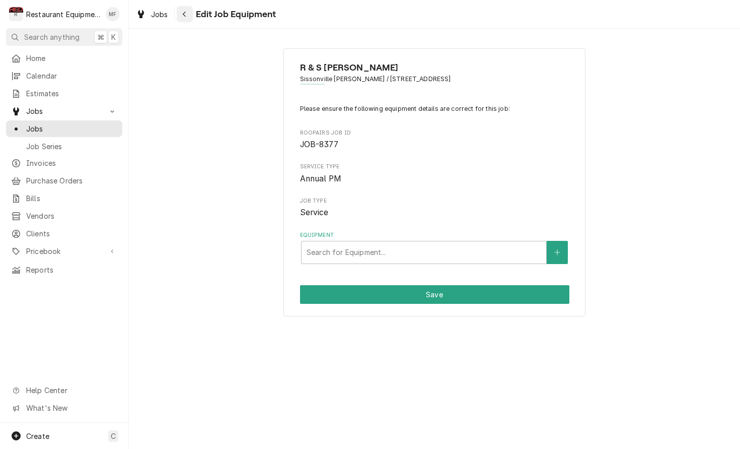
click at [188, 16] on div "Navigate back" at bounding box center [185, 14] width 10 height 10
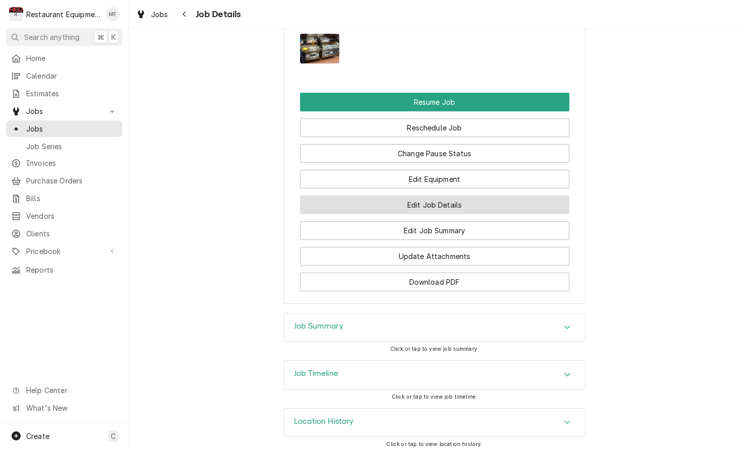
scroll to position [1022, 0]
click at [465, 197] on button "Edit Job Details" at bounding box center [434, 205] width 269 height 19
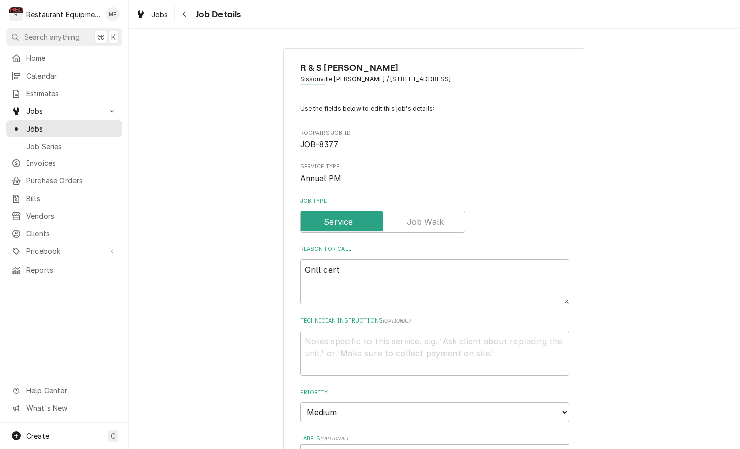
type textarea "x"
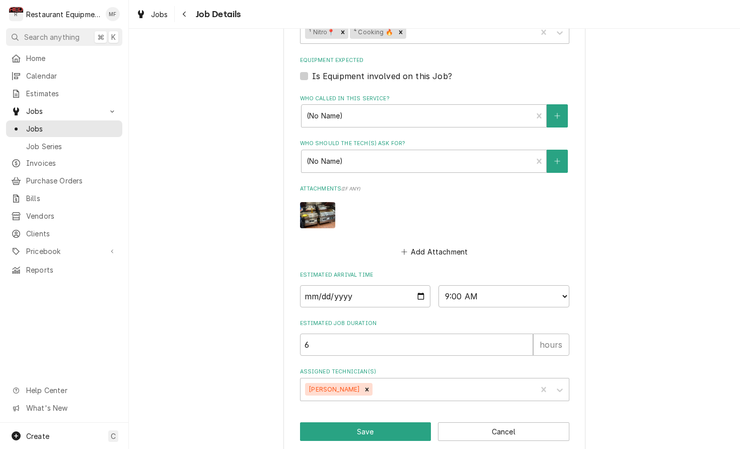
scroll to position [423, 0]
click at [403, 285] on input "[DATE]" at bounding box center [365, 296] width 131 height 22
type input "[DATE]"
type textarea "x"
select select "08:30:00"
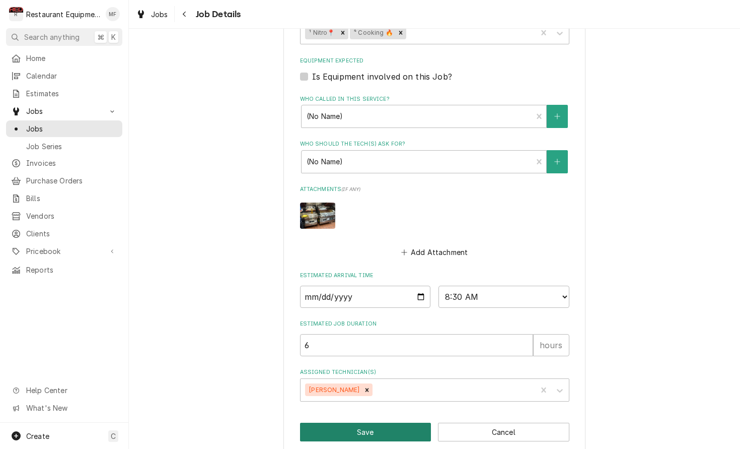
click at [399, 422] on button "Save" at bounding box center [365, 431] width 131 height 19
type textarea "x"
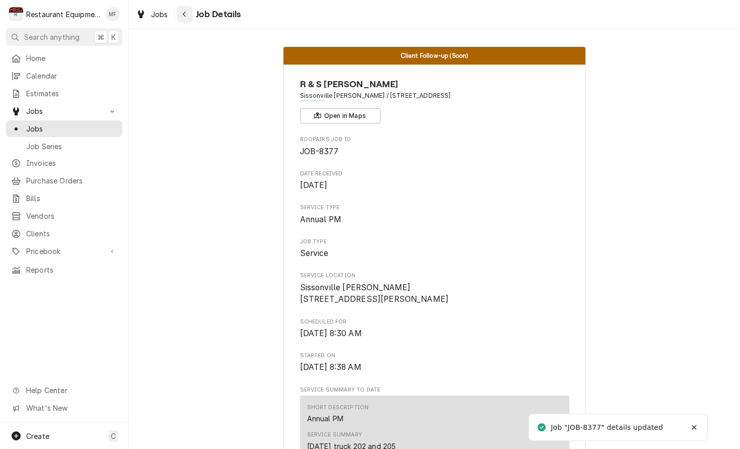
click at [186, 16] on icon "Navigate back" at bounding box center [184, 14] width 5 height 7
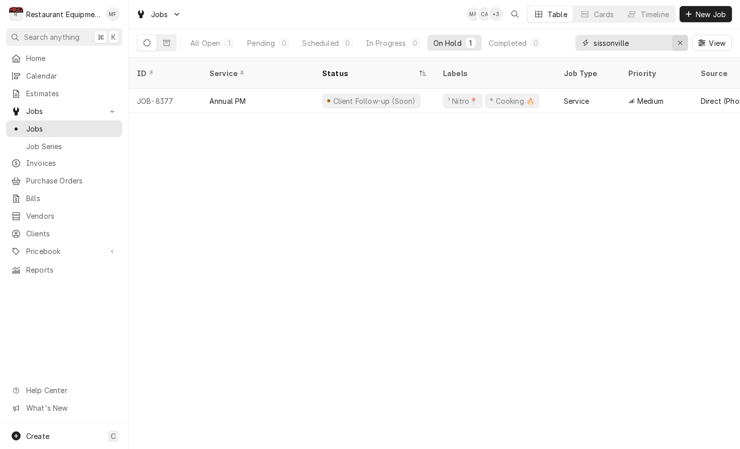
click at [675, 47] on div "Erase input" at bounding box center [680, 43] width 10 height 10
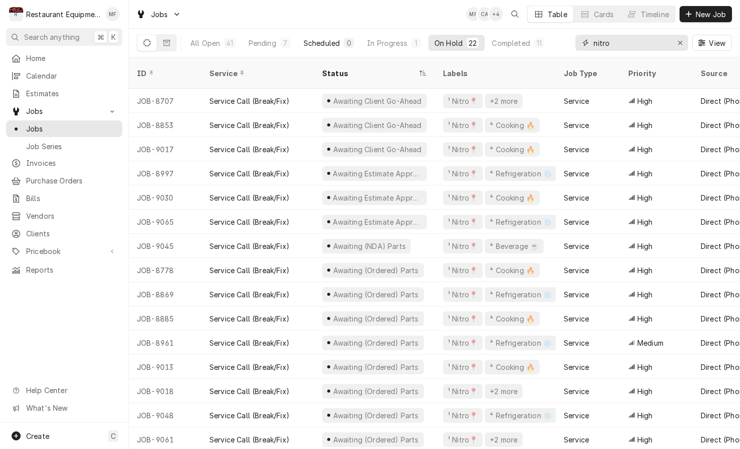
type input "nitro"
click at [320, 41] on div "Scheduled" at bounding box center [322, 43] width 36 height 11
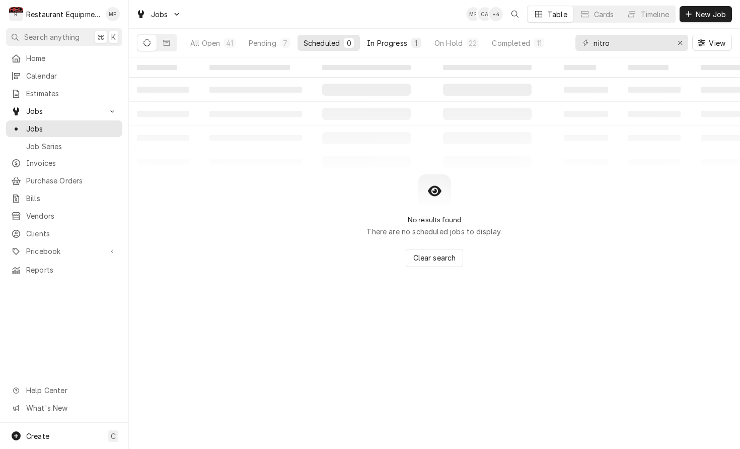
click at [390, 41] on div "In Progress" at bounding box center [387, 43] width 40 height 11
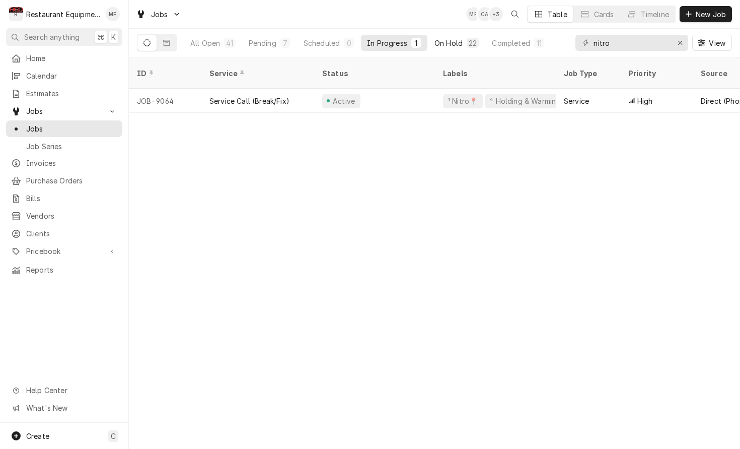
scroll to position [1, 0]
click at [448, 43] on div "On Hold" at bounding box center [448, 43] width 28 height 11
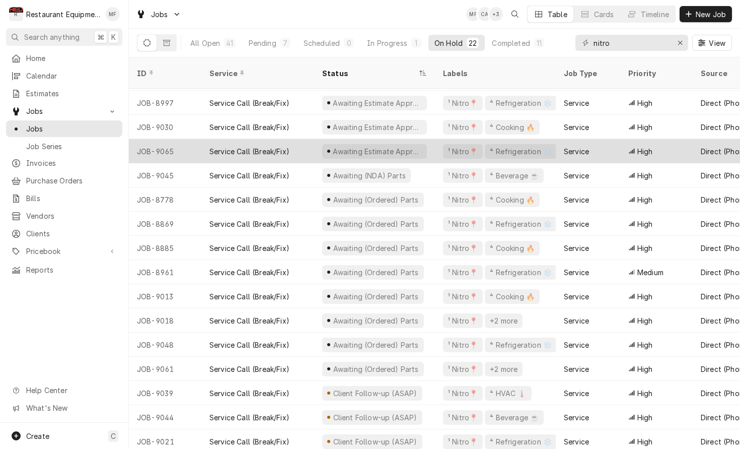
scroll to position [70, 0]
click at [252, 146] on div "Service Call (Break/Fix)" at bounding box center [249, 151] width 80 height 11
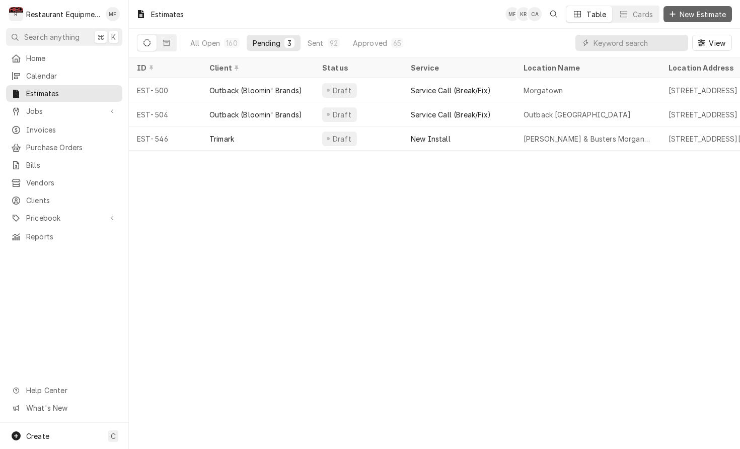
click at [675, 17] on div "Dynamic Content Wrapper" at bounding box center [673, 14] width 10 height 10
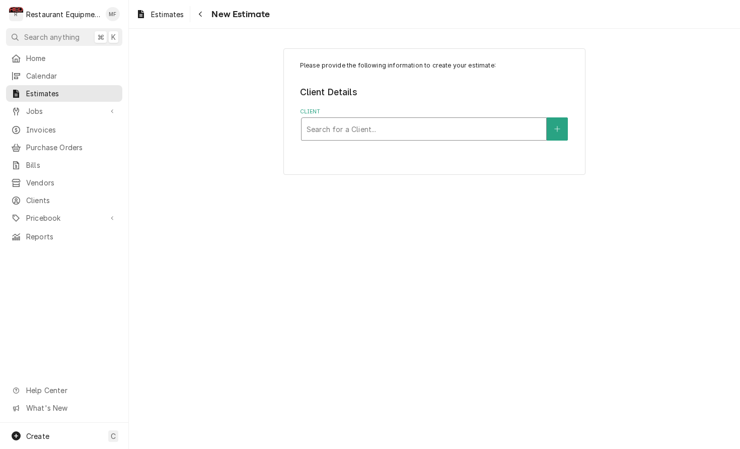
click at [494, 129] on div "Client" at bounding box center [424, 129] width 235 height 18
type input "hon"
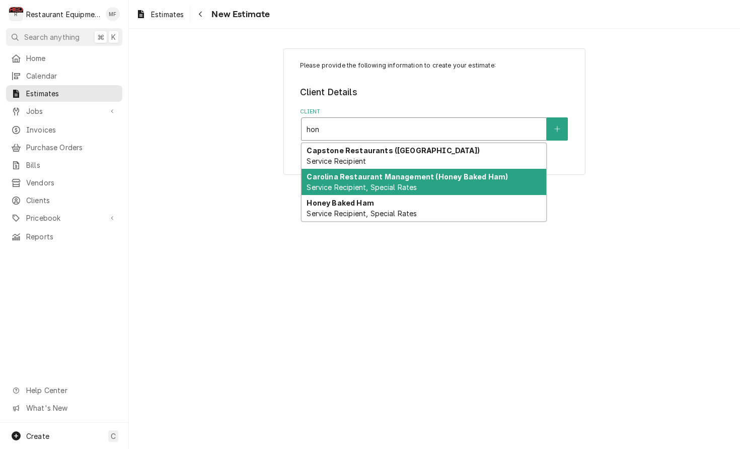
click at [483, 177] on strong "Carolina Restaurant Management (Honey Baked Ham)" at bounding box center [407, 176] width 201 height 9
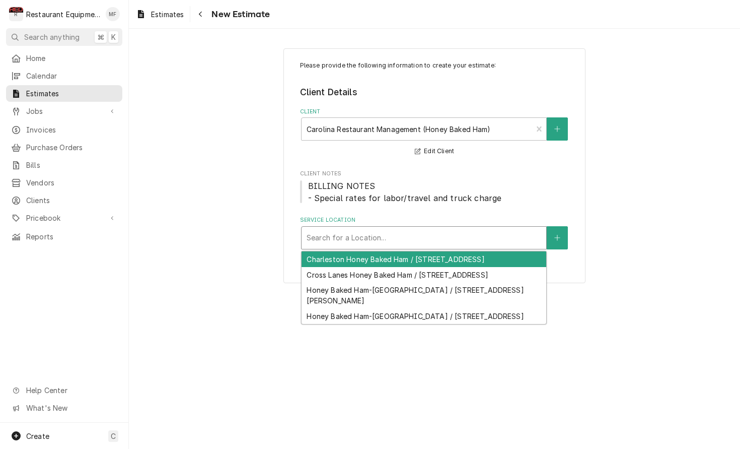
click at [474, 235] on div "Service Location" at bounding box center [424, 238] width 235 height 18
click at [458, 265] on div "Charleston Honey Baked Ham / 2834 Mountaineer Blvd, Charleston, WV 25309" at bounding box center [424, 259] width 245 height 16
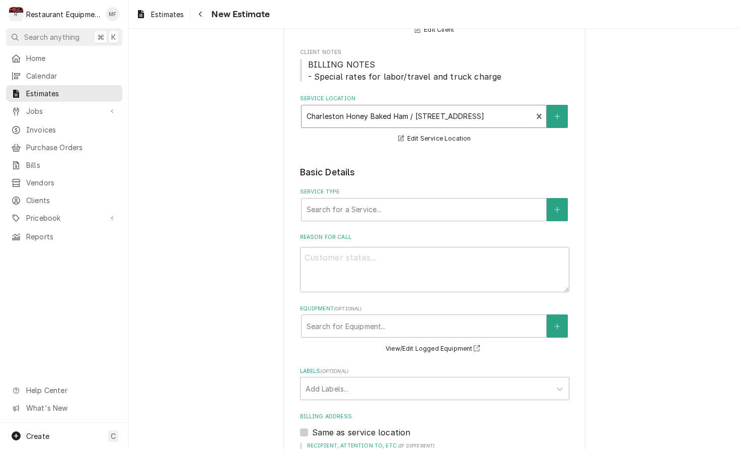
scroll to position [125, 0]
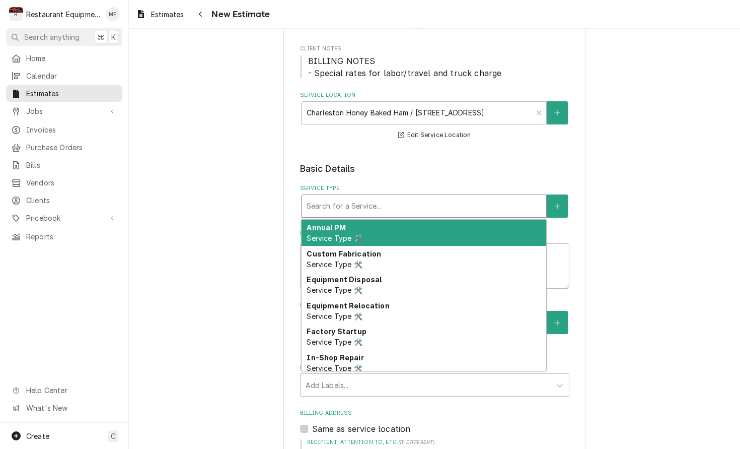
click at [437, 204] on div "Service Type" at bounding box center [424, 206] width 235 height 18
type textarea "x"
type input "b"
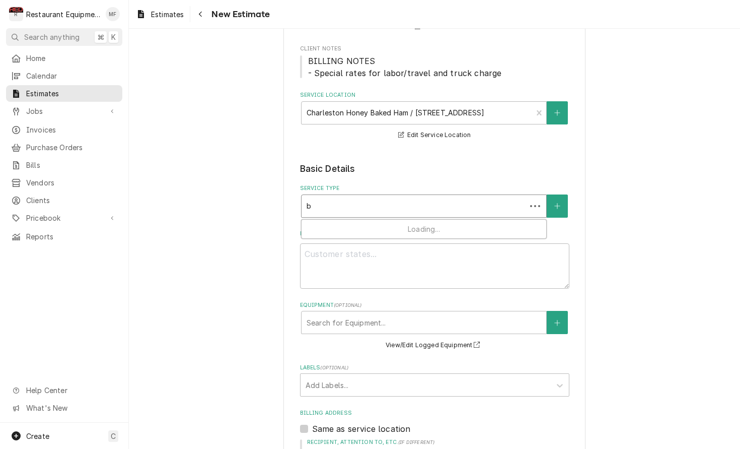
type textarea "x"
type input "br"
type textarea "x"
type input "bre"
type textarea "x"
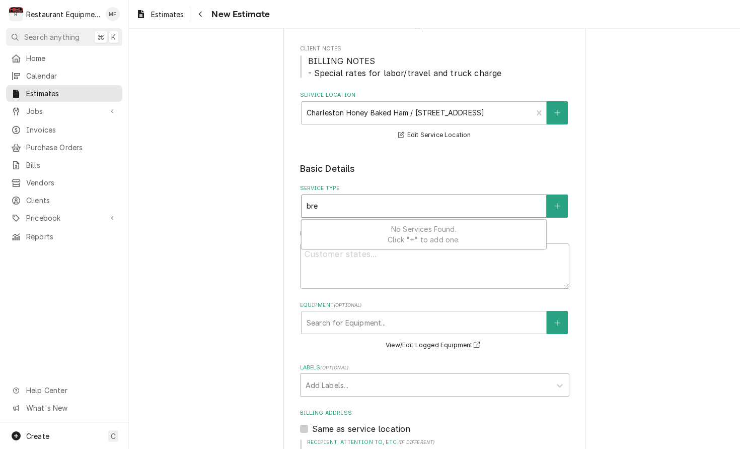
type input "brea"
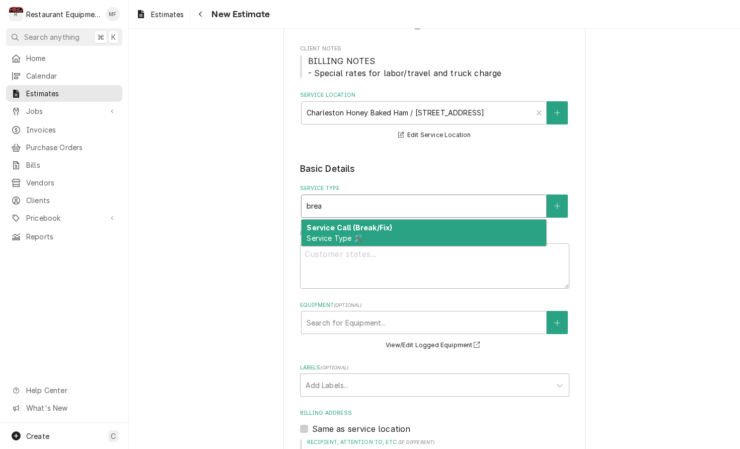
click at [436, 221] on div "Service Call (Break/Fix) Service Type 🛠️" at bounding box center [424, 232] width 245 height 26
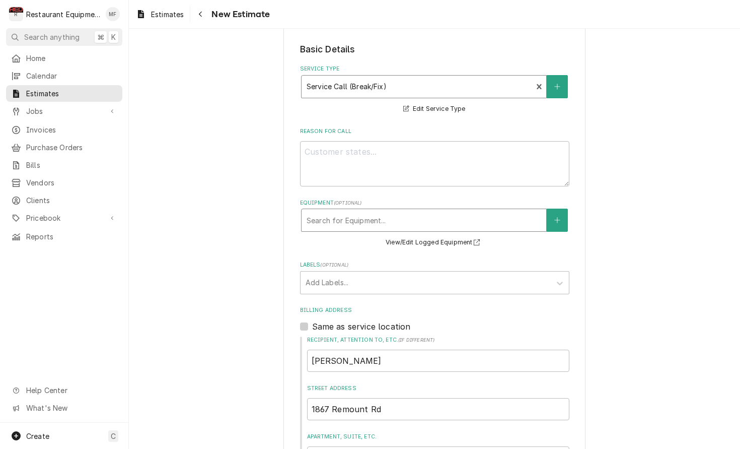
scroll to position [246, 0]
click at [421, 283] on div "Labels" at bounding box center [426, 281] width 240 height 18
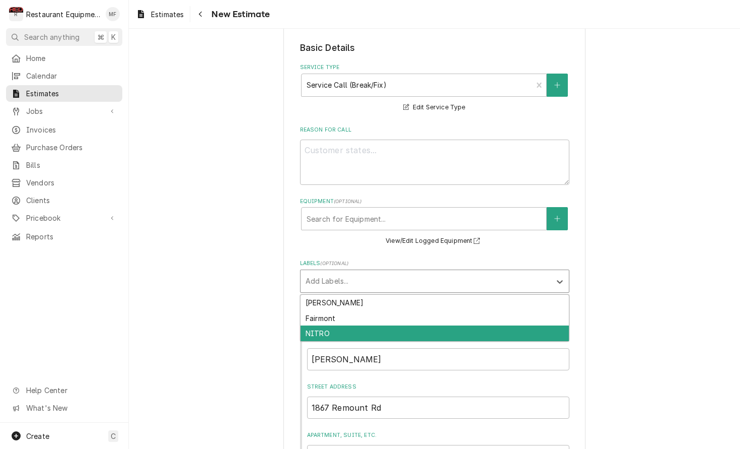
click at [439, 326] on div "NITRO" at bounding box center [435, 333] width 268 height 16
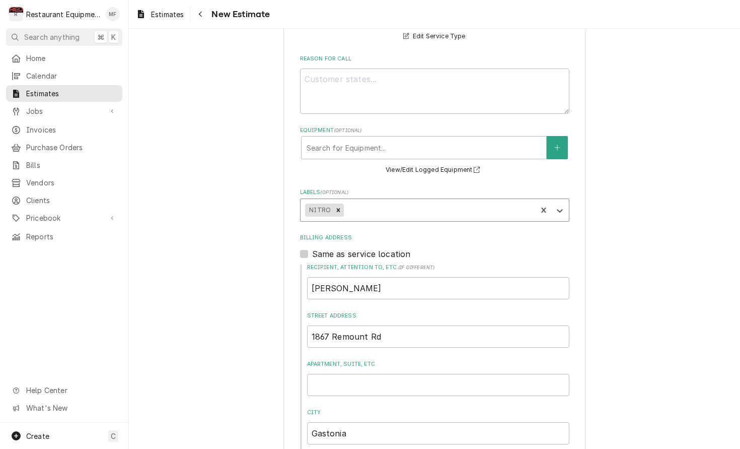
type textarea "x"
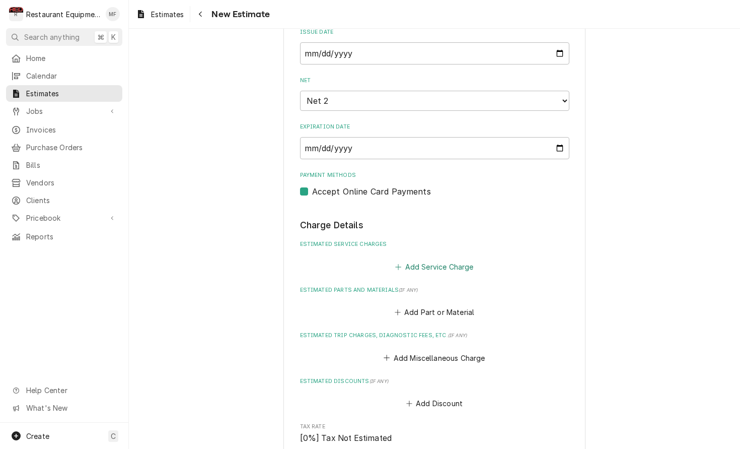
scroll to position [793, 0]
drag, startPoint x: 439, startPoint y: 251, endPoint x: 437, endPoint y: 258, distance: 6.8
click at [439, 259] on button "Add Service Charge" at bounding box center [435, 266] width 82 height 14
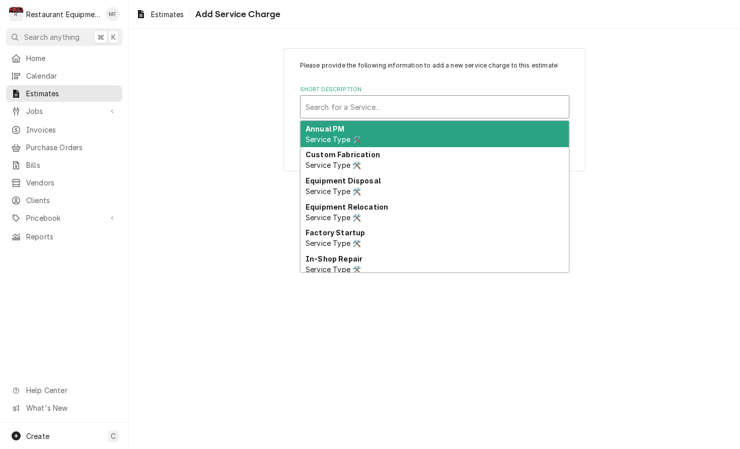
click at [509, 110] on div "Short Description" at bounding box center [435, 107] width 258 height 18
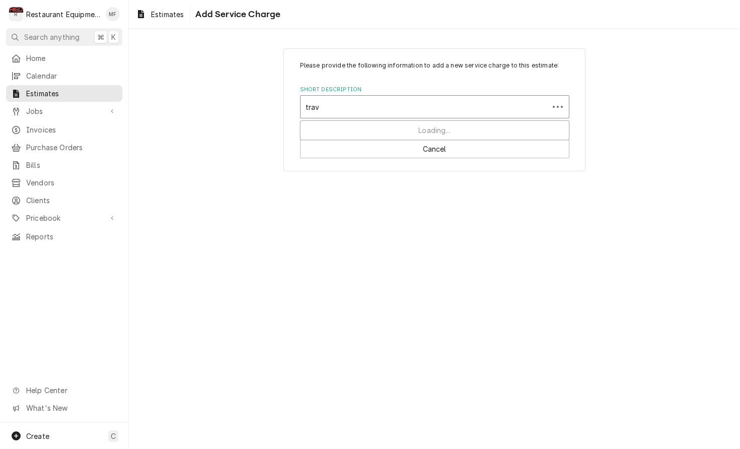
type input "trave"
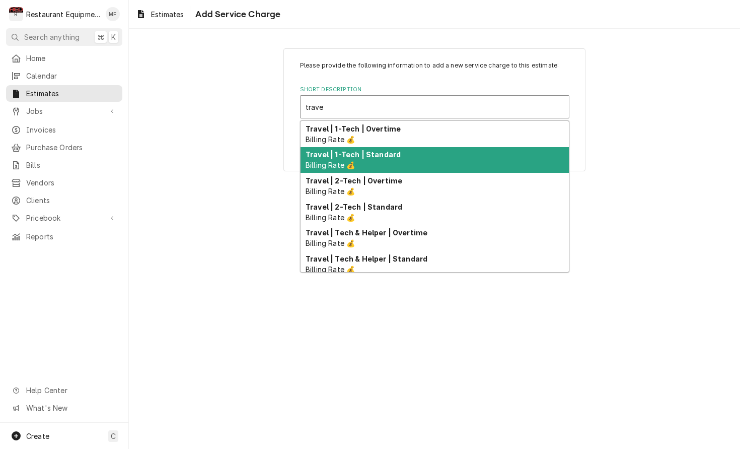
click at [505, 161] on div "Travel | 1-Tech | Standard Billing Rate 💰" at bounding box center [435, 160] width 268 height 26
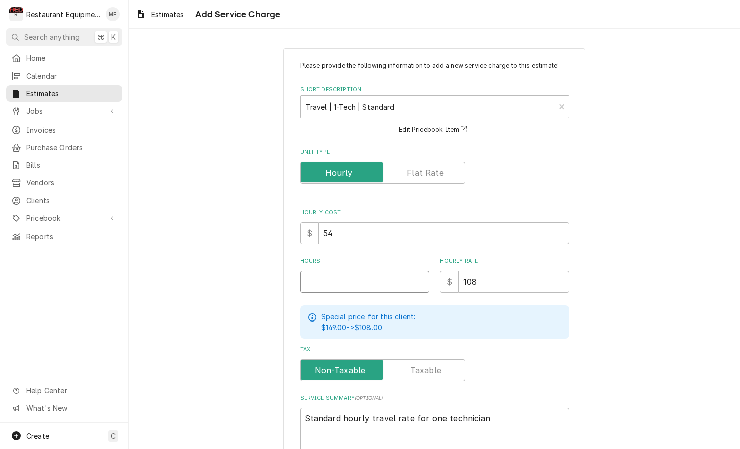
click at [351, 273] on input "Hours" at bounding box center [364, 281] width 129 height 22
type textarea "x"
type input "2"
type textarea "x"
type input "2"
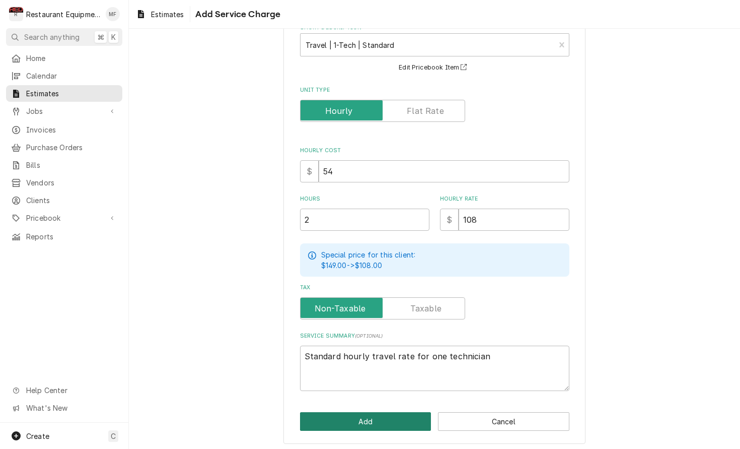
click at [389, 412] on button "Add" at bounding box center [365, 421] width 131 height 19
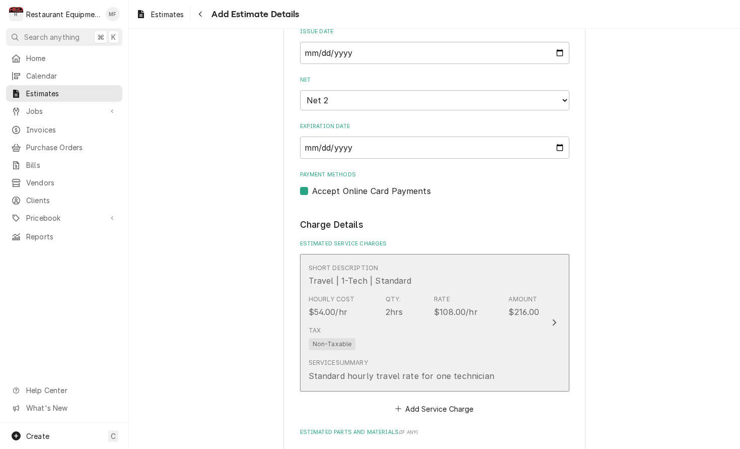
type textarea "x"
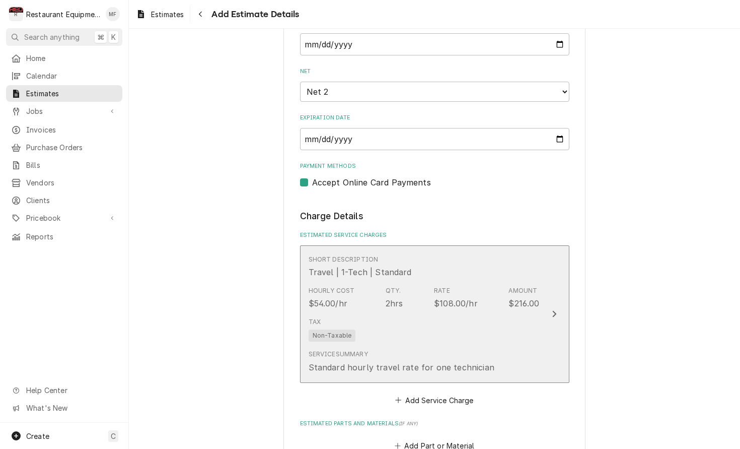
scroll to position [804, 0]
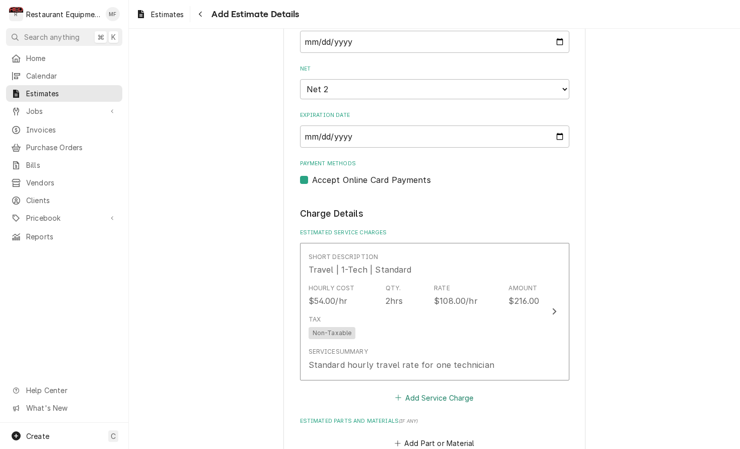
click at [444, 390] on button "Add Service Charge" at bounding box center [435, 397] width 82 height 14
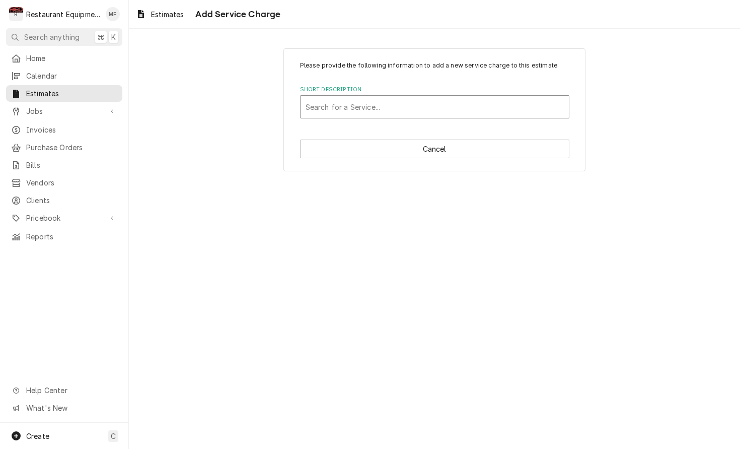
click at [396, 107] on div "Short Description" at bounding box center [435, 107] width 258 height 18
type input "labo"
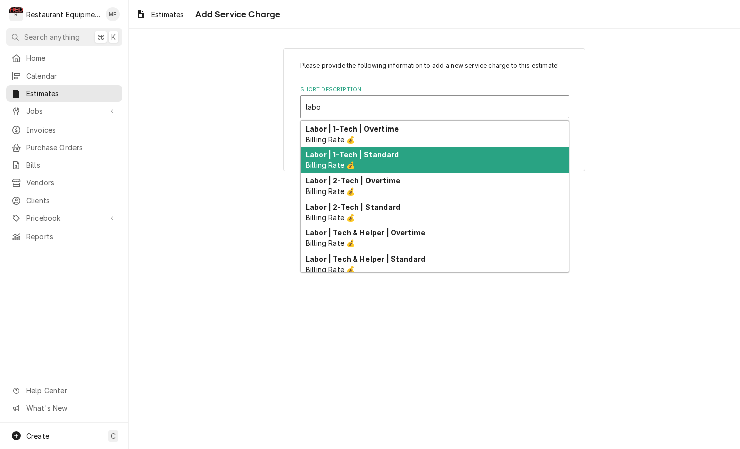
click at [406, 153] on div "Labor | 1-Tech | Standard Billing Rate 💰" at bounding box center [435, 160] width 268 height 26
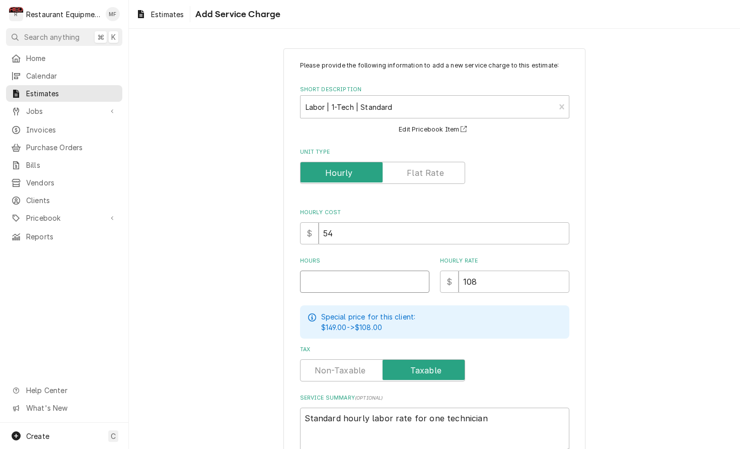
click at [383, 287] on input "Hours" at bounding box center [364, 281] width 129 height 22
type textarea "x"
type input "2"
type textarea "x"
type input "2"
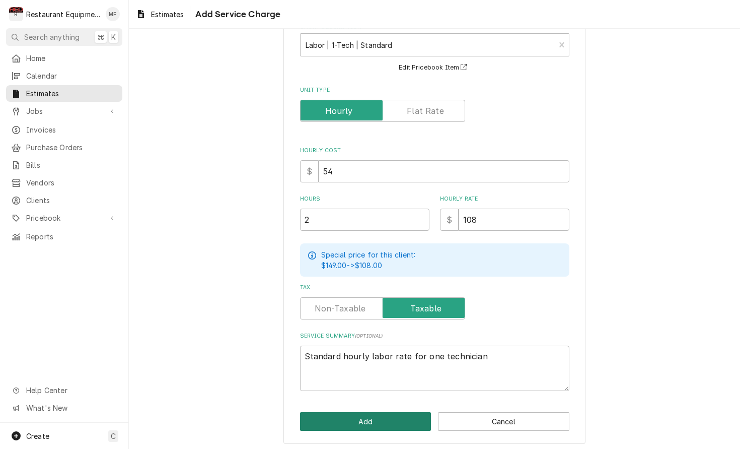
click at [402, 413] on button "Add" at bounding box center [365, 421] width 131 height 19
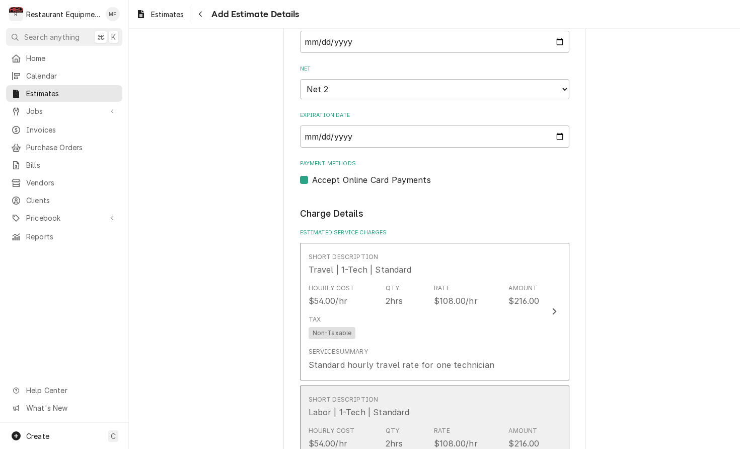
type textarea "x"
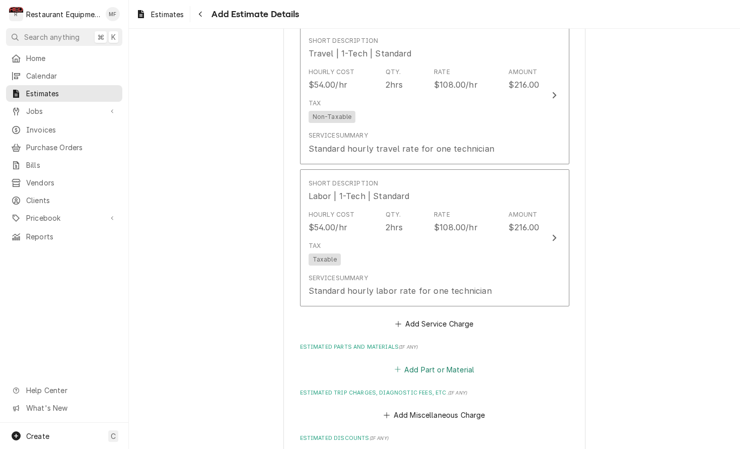
scroll to position [1021, 0]
click at [437, 361] on button "Add Part or Material" at bounding box center [434, 368] width 83 height 14
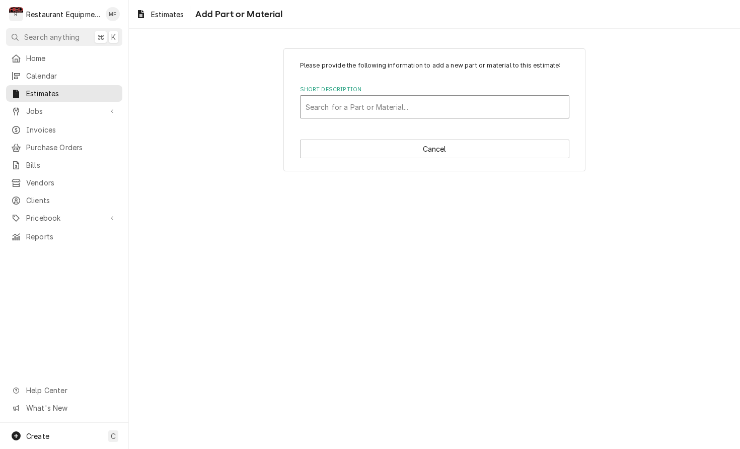
click at [421, 103] on div "Short Description" at bounding box center [435, 107] width 258 height 18
type input "1097-00"
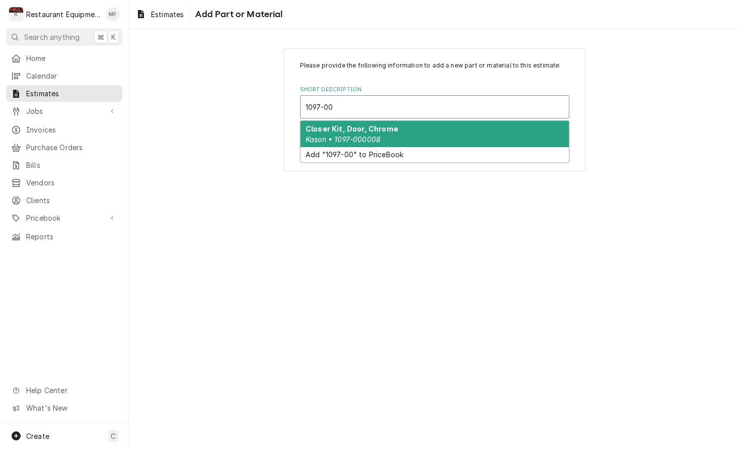
click at [406, 135] on div "Closer Kit, Door, Chrome Kason • 1097-000008" at bounding box center [435, 134] width 268 height 26
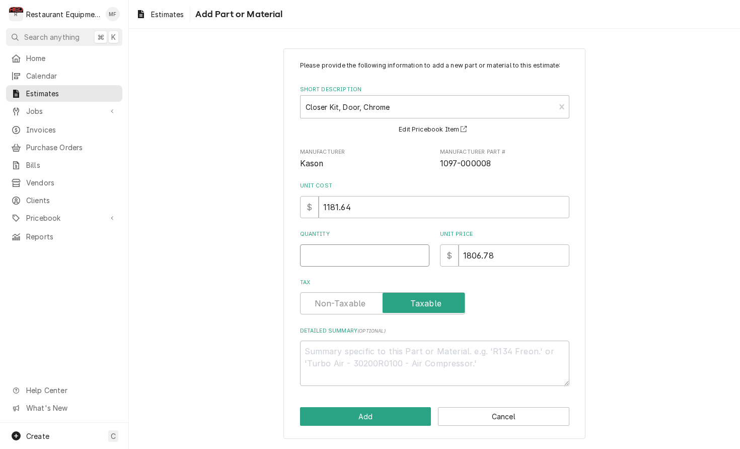
click at [378, 256] on input "Quantity" at bounding box center [364, 255] width 129 height 22
type textarea "x"
type input "1"
type textarea "x"
type input "1"
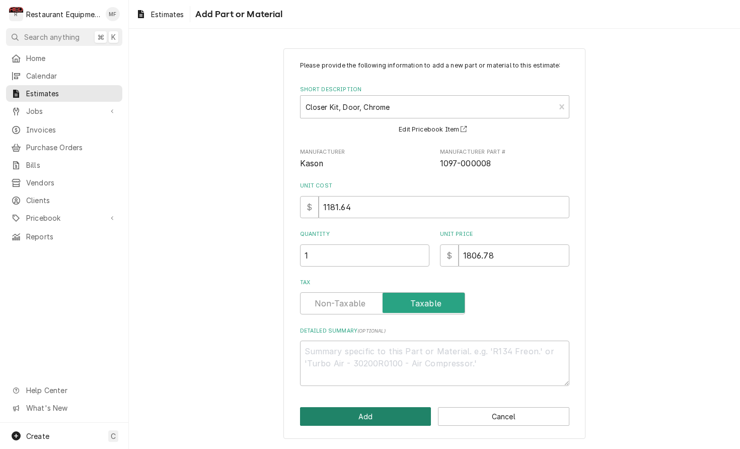
click at [366, 419] on button "Add" at bounding box center [365, 416] width 131 height 19
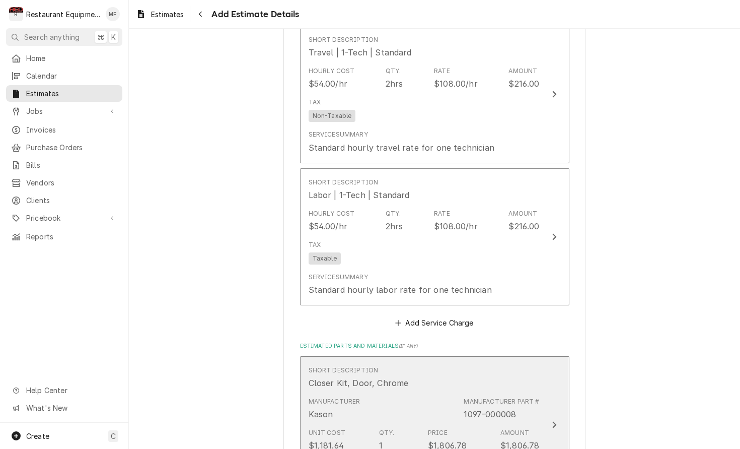
type textarea "x"
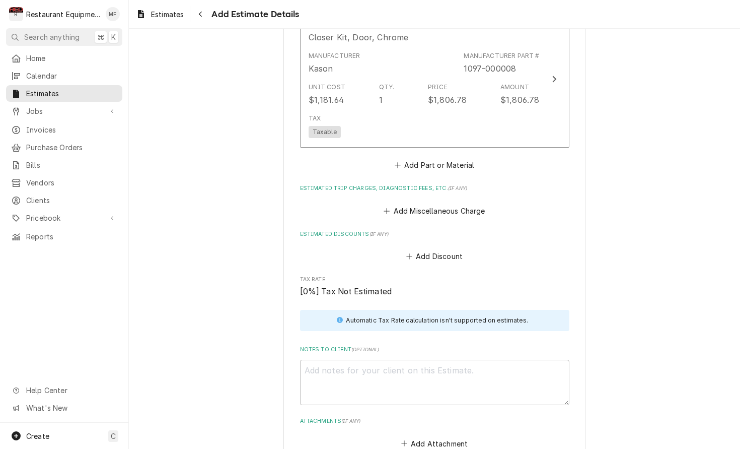
scroll to position [1378, 0]
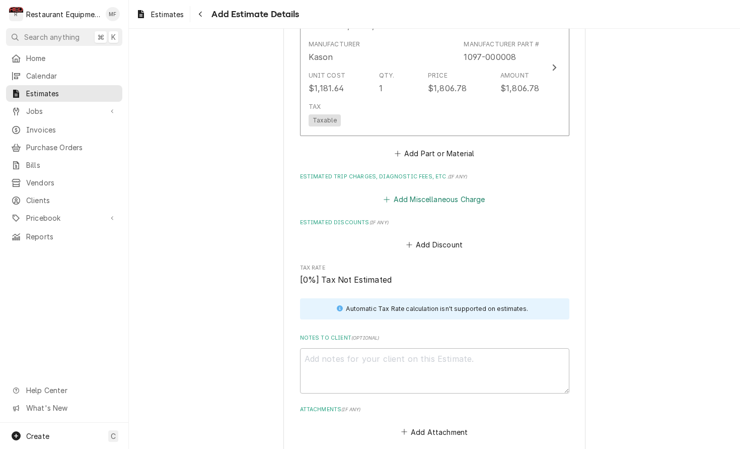
click at [436, 192] on button "Add Miscellaneous Charge" at bounding box center [434, 199] width 105 height 14
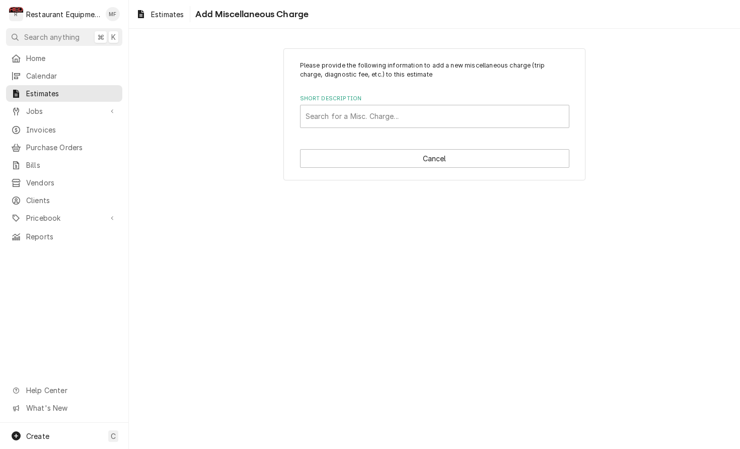
click at [422, 102] on label "Short Description" at bounding box center [434, 99] width 269 height 8
click at [419, 115] on div "Short Description" at bounding box center [435, 116] width 258 height 18
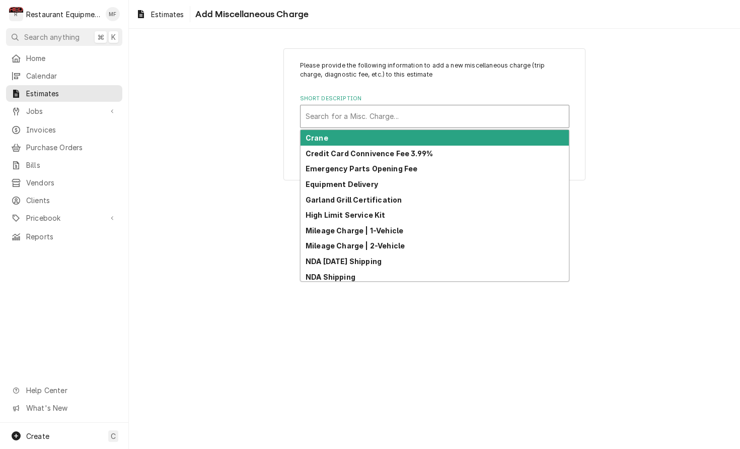
scroll to position [0, 1]
type input "tr"
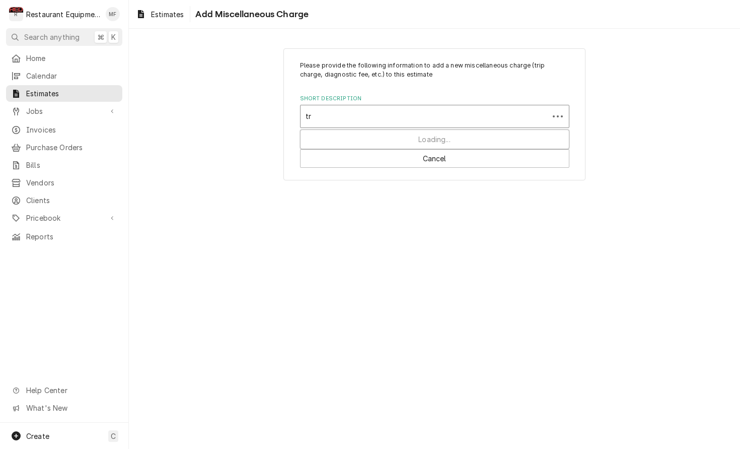
scroll to position [0, 0]
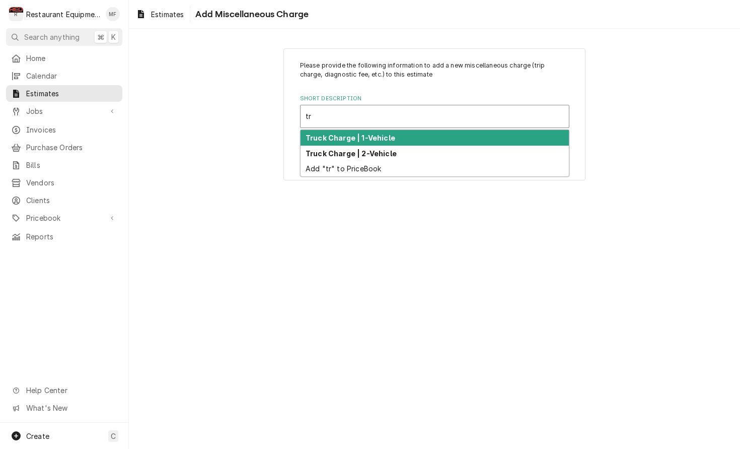
click at [410, 140] on div "Truck Charge | 1-Vehicle" at bounding box center [435, 138] width 268 height 16
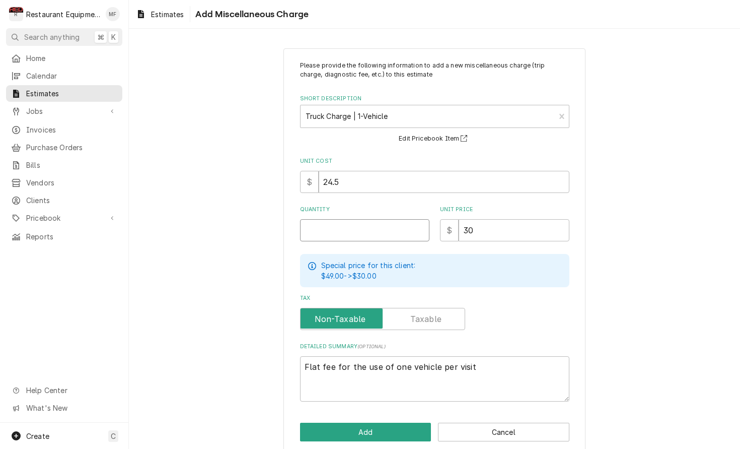
click at [387, 233] on input "Quantity" at bounding box center [364, 230] width 129 height 22
type textarea "x"
type input "2"
type textarea "x"
type input "2"
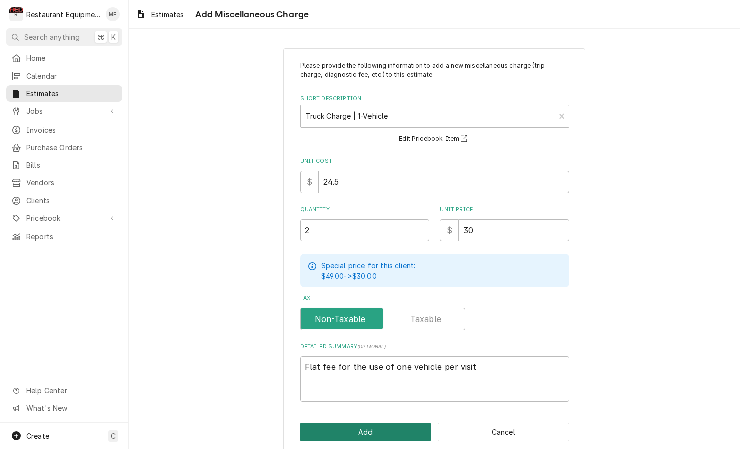
click at [379, 425] on button "Add" at bounding box center [365, 431] width 131 height 19
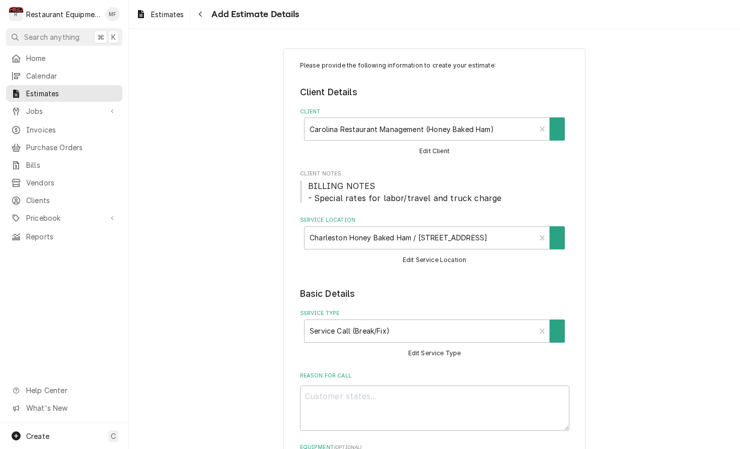
scroll to position [1378, 0]
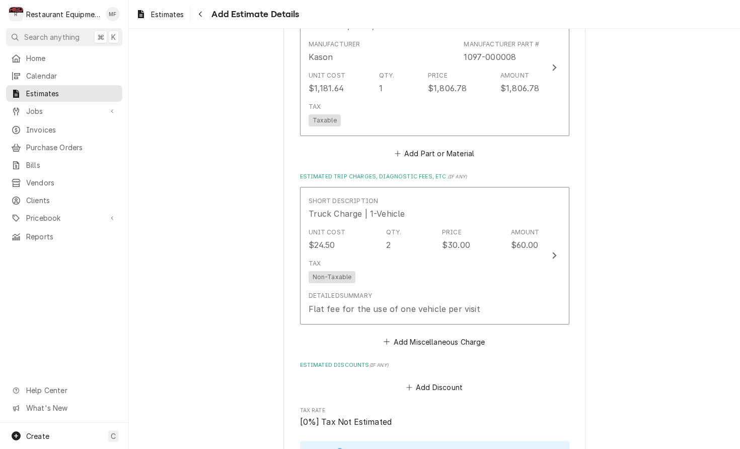
type textarea "x"
click at [430, 334] on button "Add Miscellaneous Charge" at bounding box center [434, 341] width 105 height 14
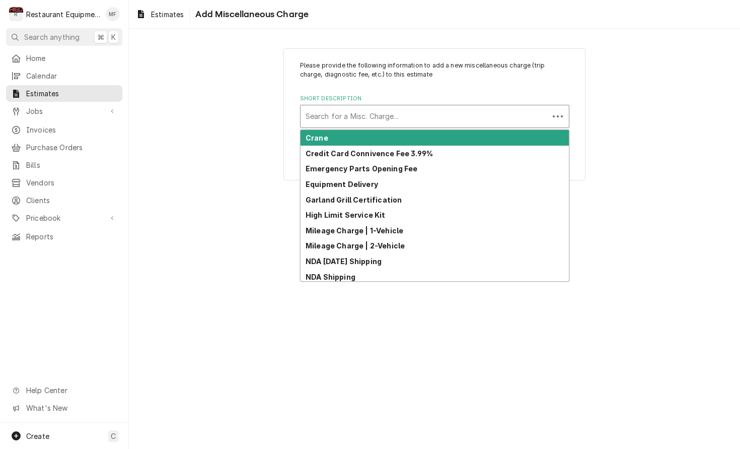
click at [407, 118] on div "Short Description" at bounding box center [425, 116] width 238 height 18
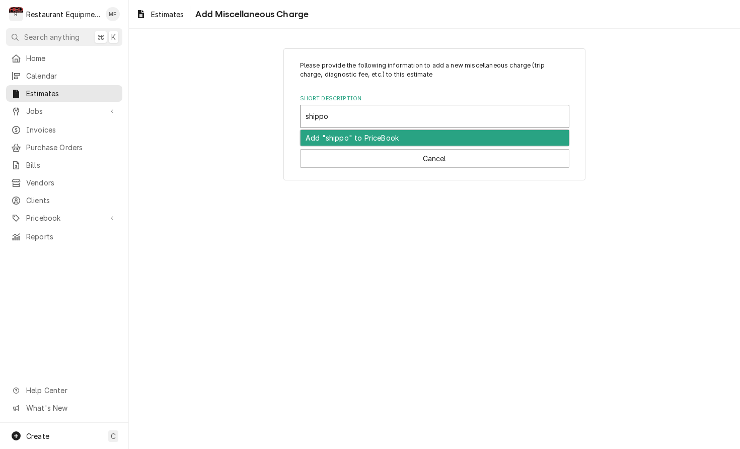
type input "shipp"
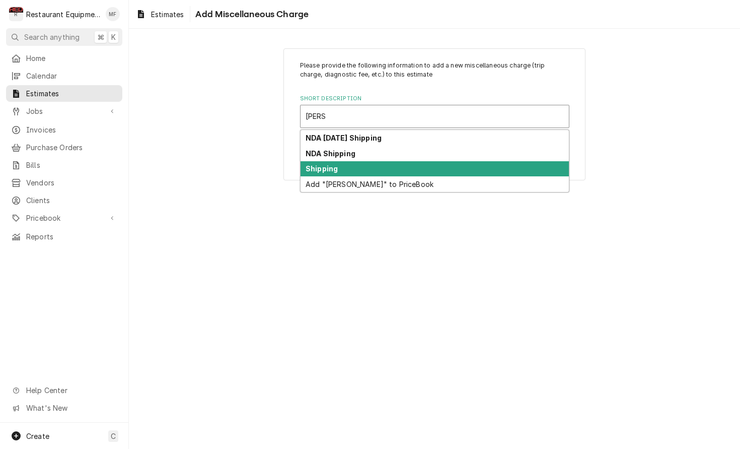
click at [373, 166] on div "Shipping" at bounding box center [435, 169] width 268 height 16
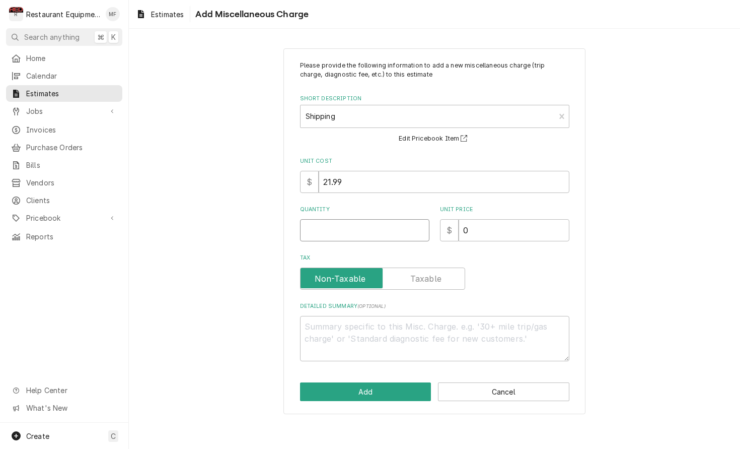
click at [355, 225] on input "Quantity" at bounding box center [364, 230] width 129 height 22
type textarea "x"
type input "1"
type textarea "x"
type input "7"
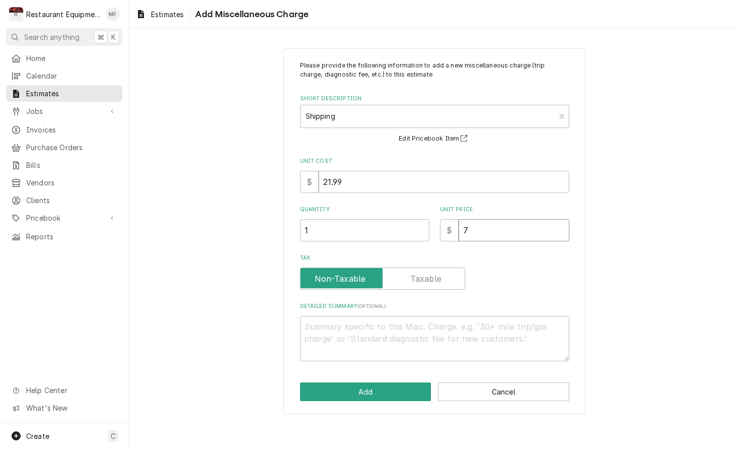
type textarea "x"
type input "78"
type textarea "x"
type input "78.4"
type textarea "x"
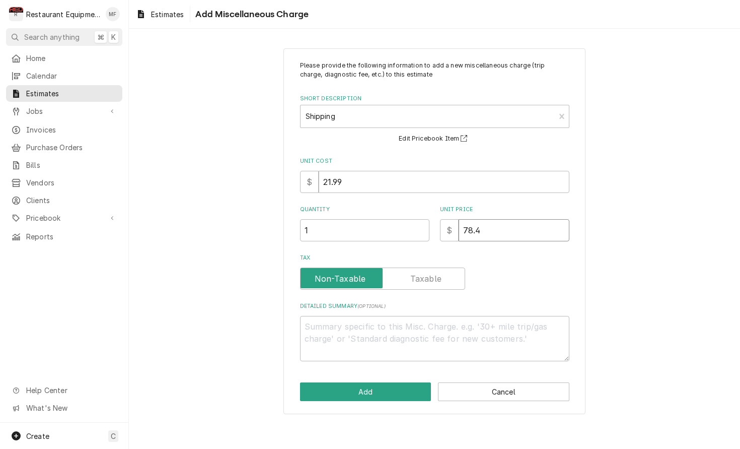
type input "78.43"
type textarea "x"
type input "78.43"
click at [392, 393] on button "Add" at bounding box center [365, 391] width 131 height 19
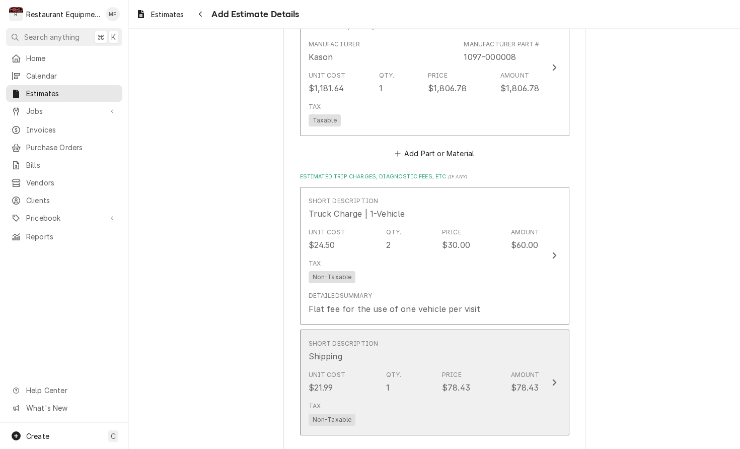
type textarea "x"
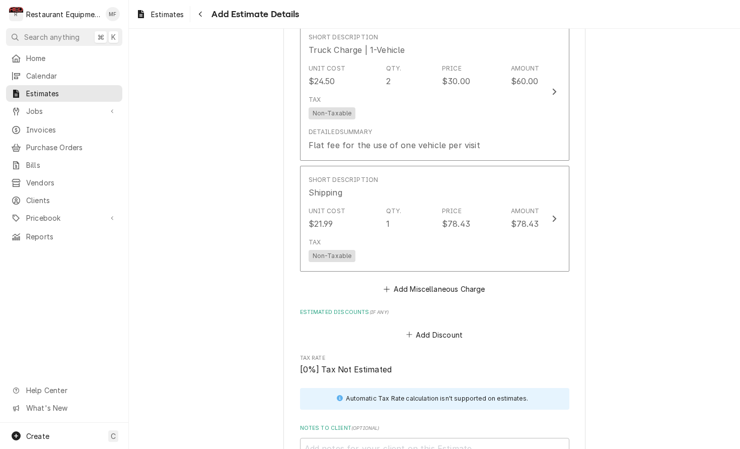
scroll to position [1544, 0]
click at [454, 280] on button "Add Miscellaneous Charge" at bounding box center [434, 287] width 105 height 14
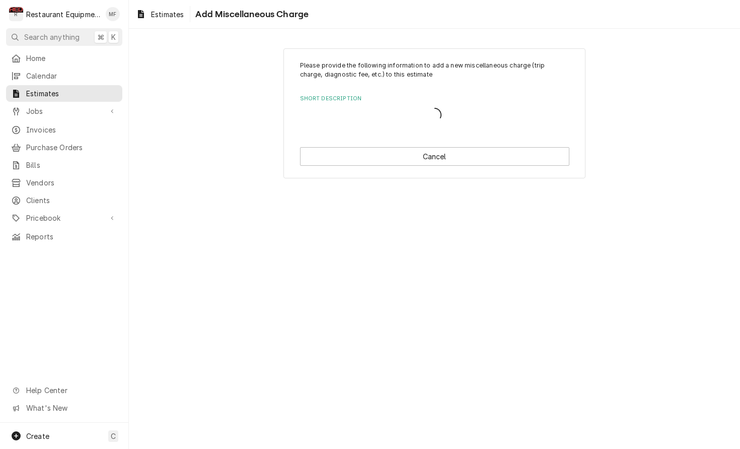
click at [454, 271] on div "Please provide the following information to add a new miscellaneous charge (tri…" at bounding box center [434, 239] width 611 height 420
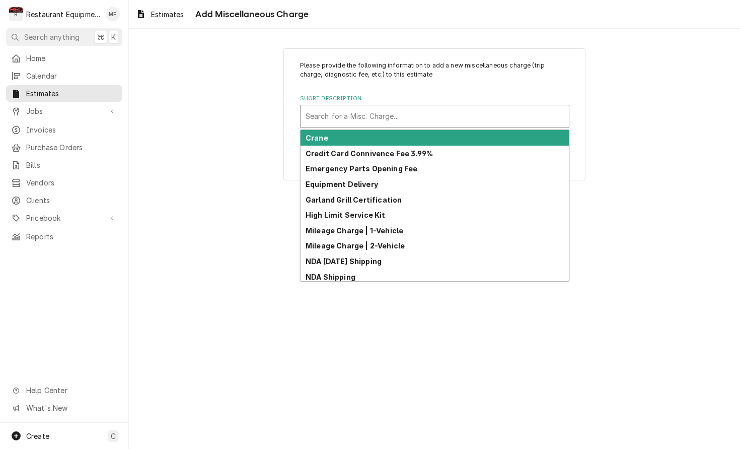
click at [403, 114] on div "Short Description" at bounding box center [435, 116] width 258 height 18
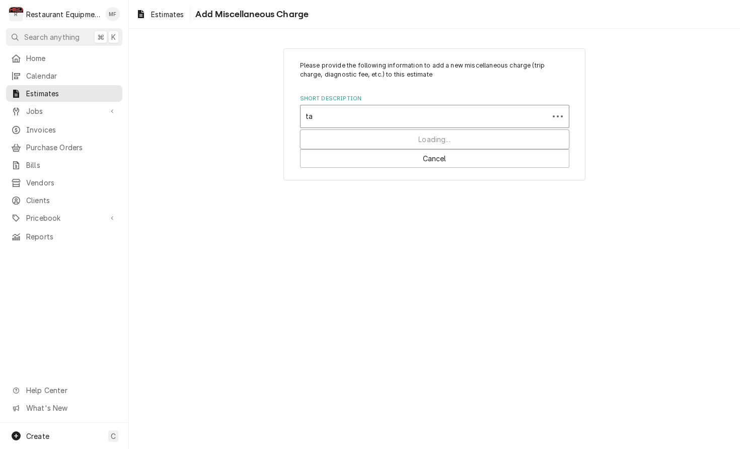
type input "tax"
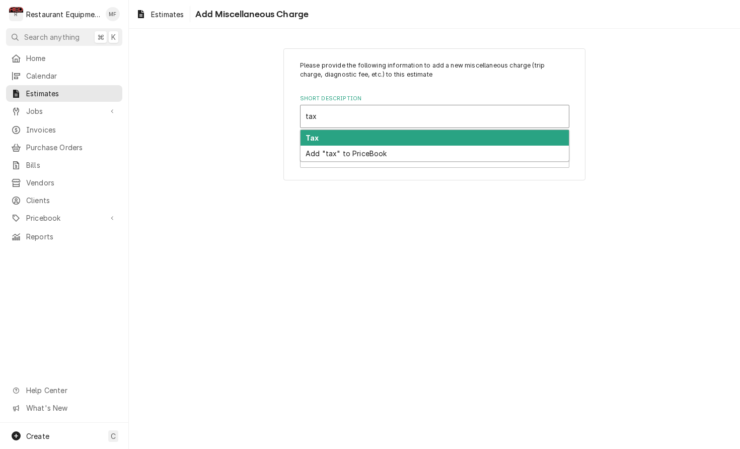
click at [398, 135] on div "Tax" at bounding box center [435, 138] width 268 height 16
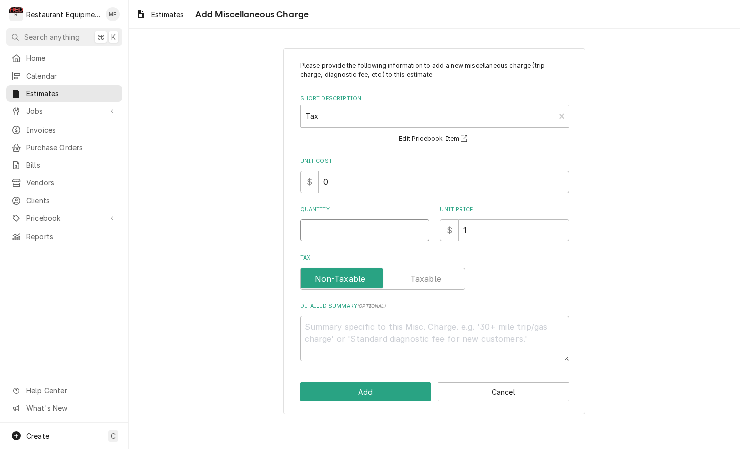
click at [379, 219] on input "Quantity" at bounding box center [364, 230] width 129 height 22
type textarea "x"
type input "1"
type textarea "x"
type input "11"
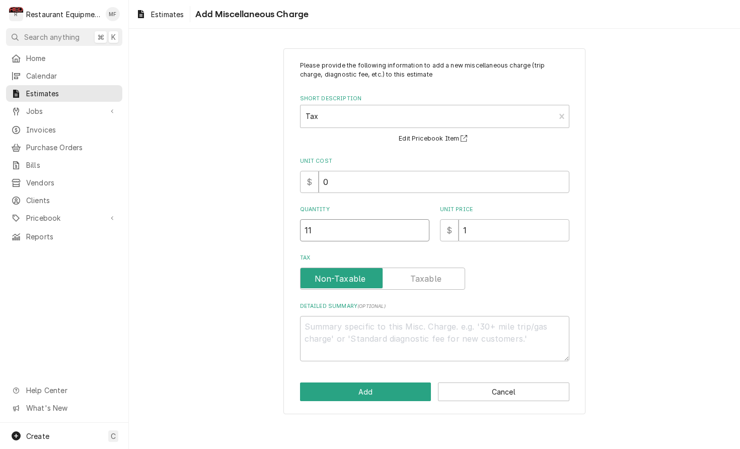
type textarea "x"
type input "1"
type textarea "x"
type input "14"
type textarea "x"
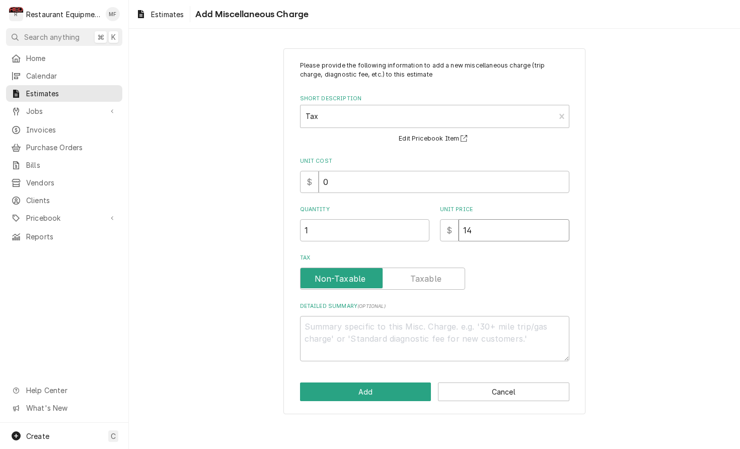
type input "141"
type textarea "x"
type input "141.5"
type textarea "x"
type input "141.59"
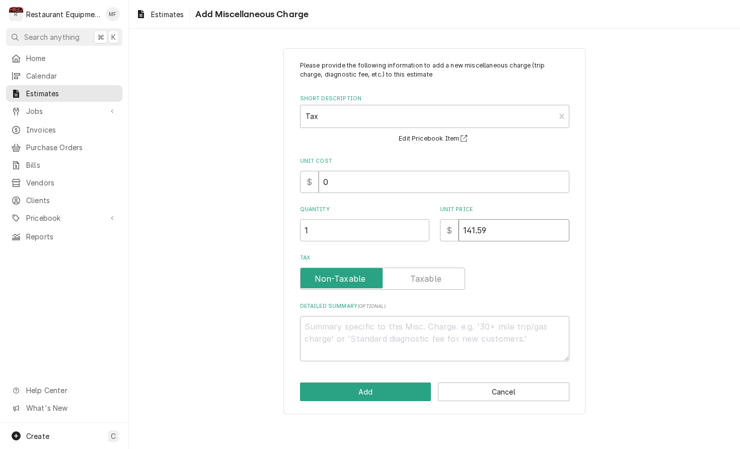
type textarea "x"
type input "141.59"
click at [363, 390] on button "Add" at bounding box center [365, 391] width 131 height 19
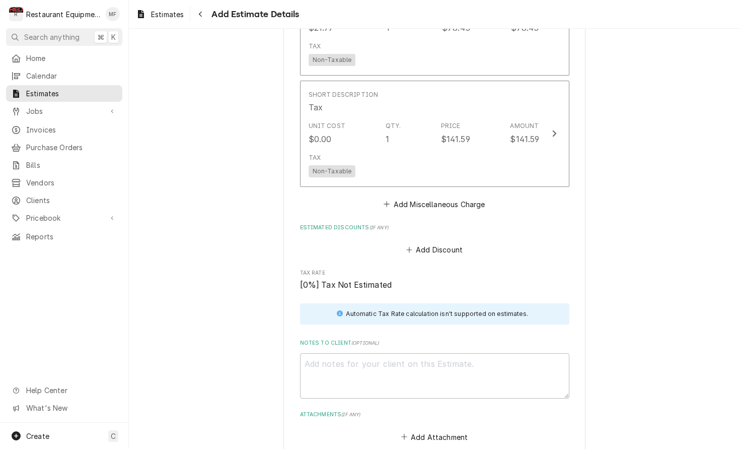
scroll to position [1744, 0]
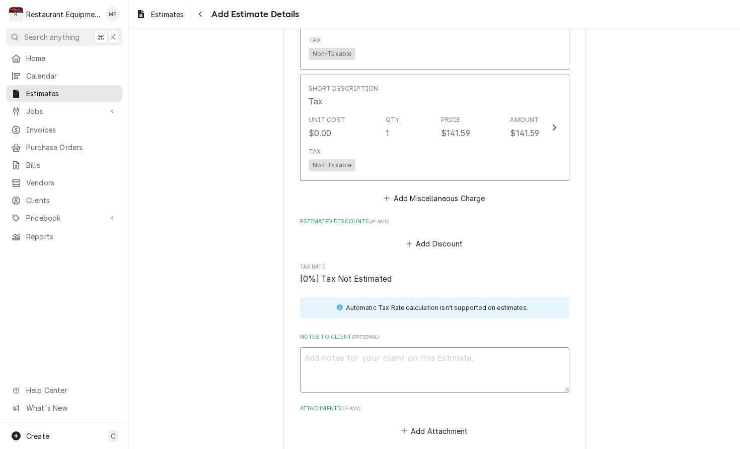
paste textarea "9/29/25 In 2:15 Out 3:15 Truck 204 Cooler #1 I arrived on site and found that t…"
type textarea "x"
type textarea "9/29/25 In 2:15 Out 3:15 Truck 204 Cooler #1 I arrived on site and found that t…"
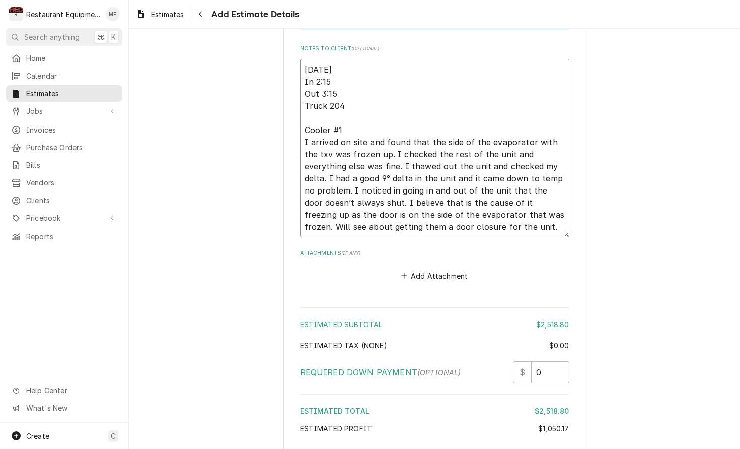
type textarea "x"
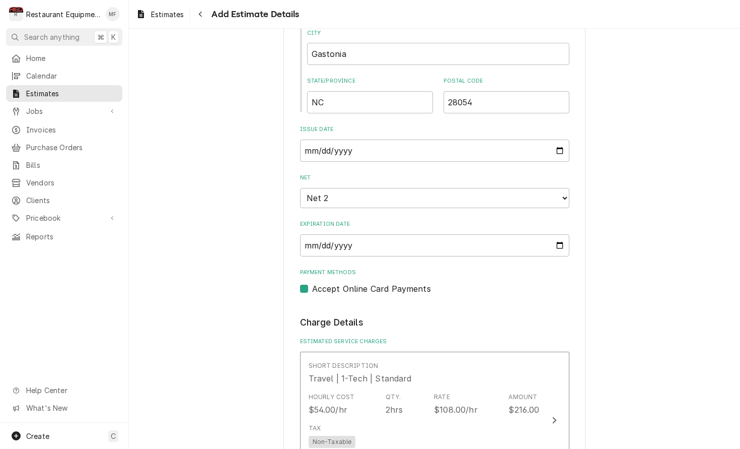
scroll to position [709, 0]
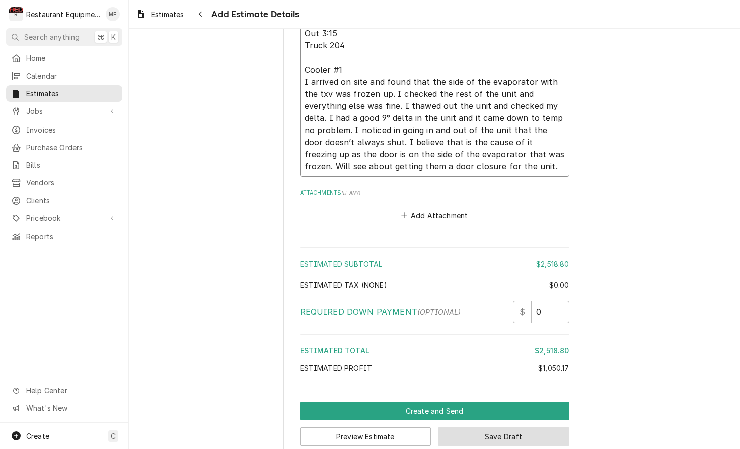
type textarea "9/29/25 In 2:15 Out 3:15 Truck 204 Cooler #1 I arrived on site and found that t…"
click at [555, 427] on button "Save Draft" at bounding box center [503, 436] width 131 height 19
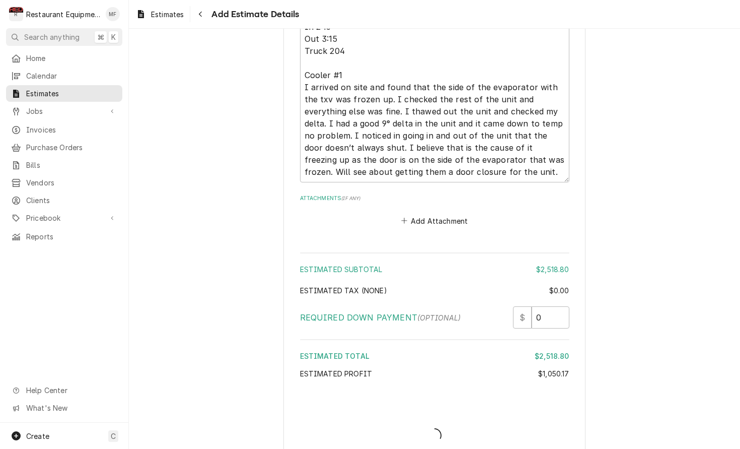
type textarea "x"
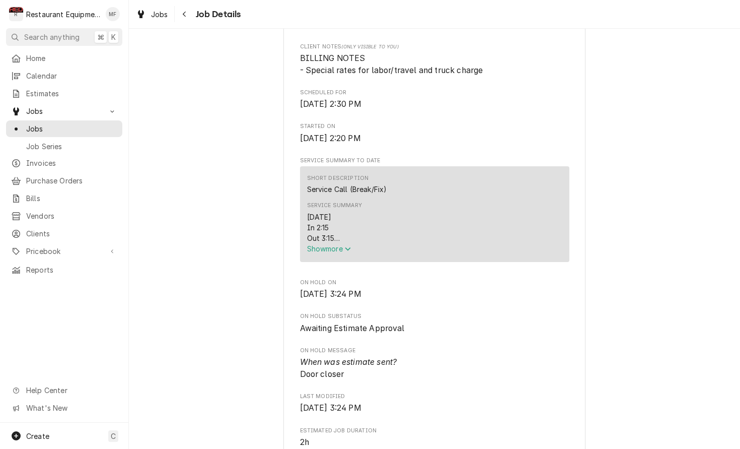
scroll to position [276, 0]
click at [338, 251] on span "Show more" at bounding box center [329, 247] width 44 height 9
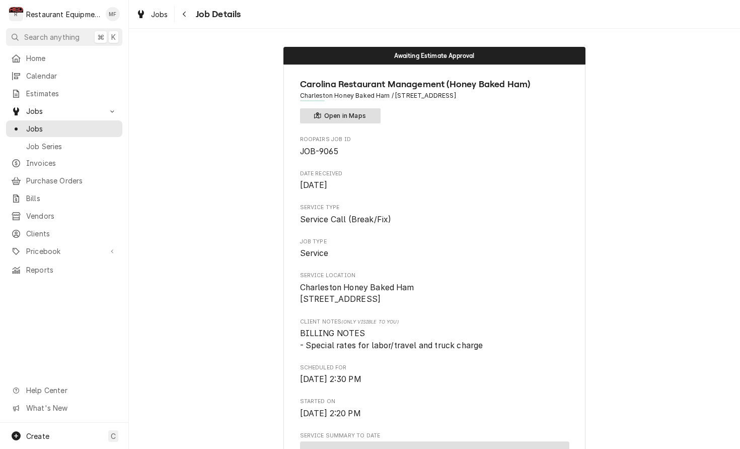
scroll to position [0, 0]
click at [340, 116] on button "Open in Maps" at bounding box center [340, 115] width 81 height 15
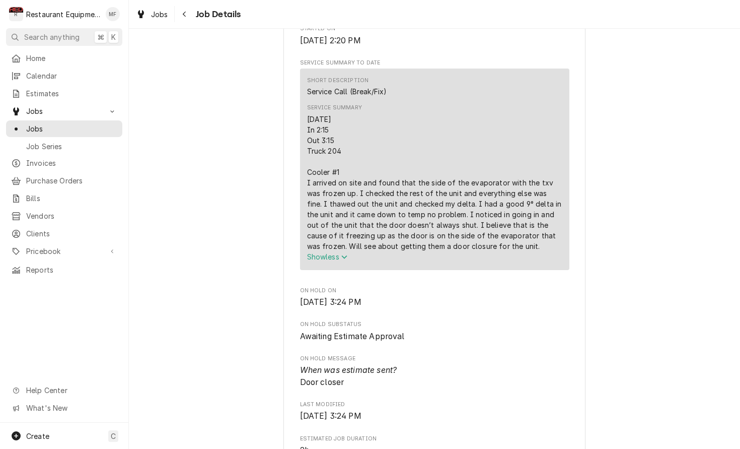
scroll to position [373, 0]
drag, startPoint x: 307, startPoint y: 120, endPoint x: 489, endPoint y: 248, distance: 222.9
click at [493, 249] on div "[DATE] In 2:15 Out 3:15 Truck 204 Cooler #1 I arrived on site and found that th…" at bounding box center [434, 181] width 255 height 137
copy div "[DATE] In 2:15 Out 3:15 Truck 204 Cooler #1 I arrived on site and found that th…"
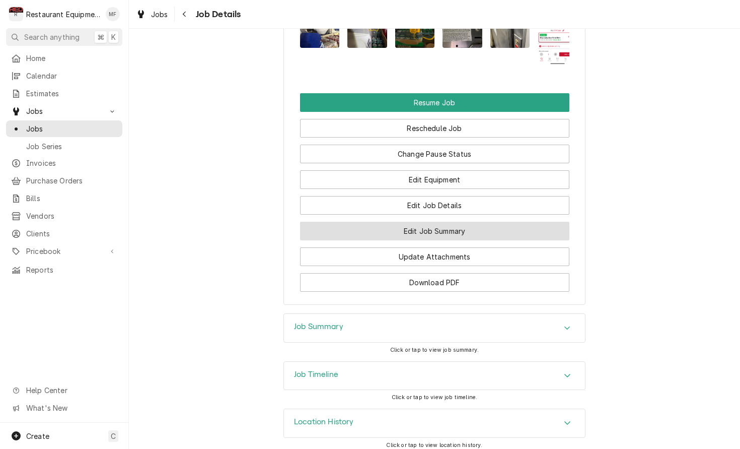
scroll to position [1210, 0]
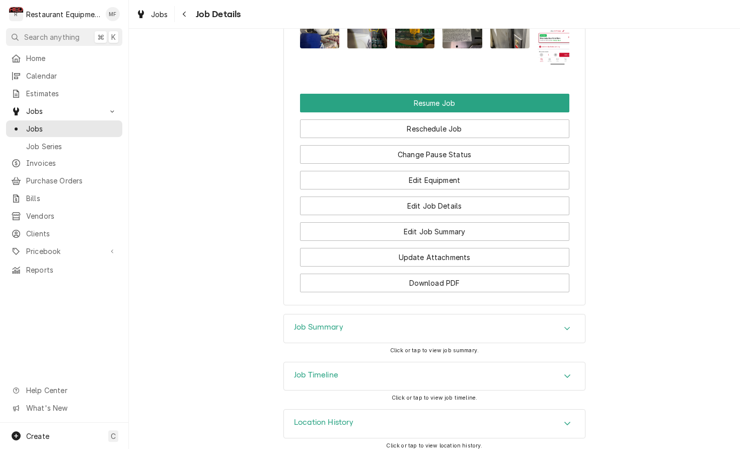
click at [574, 322] on div "Accordion Header" at bounding box center [567, 328] width 15 height 12
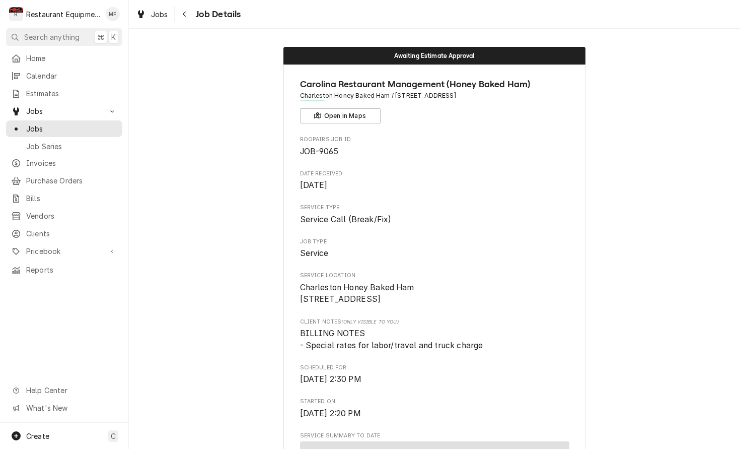
scroll to position [0, 0]
click at [179, 8] on button "Navigate back" at bounding box center [185, 14] width 16 height 16
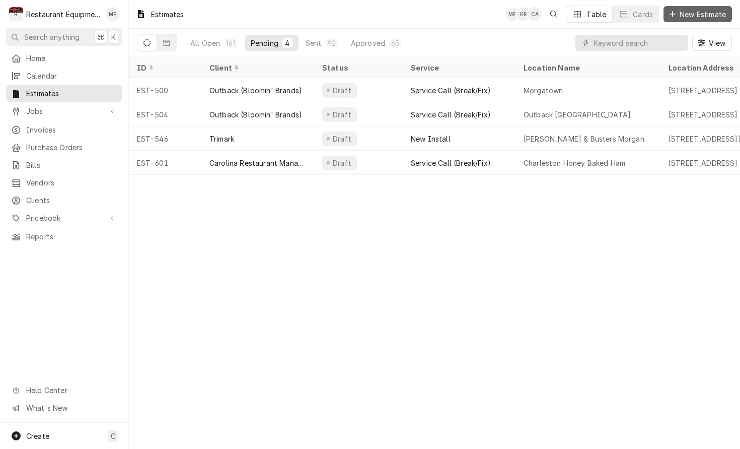
click at [721, 15] on span "New Estimate" at bounding box center [703, 14] width 50 height 11
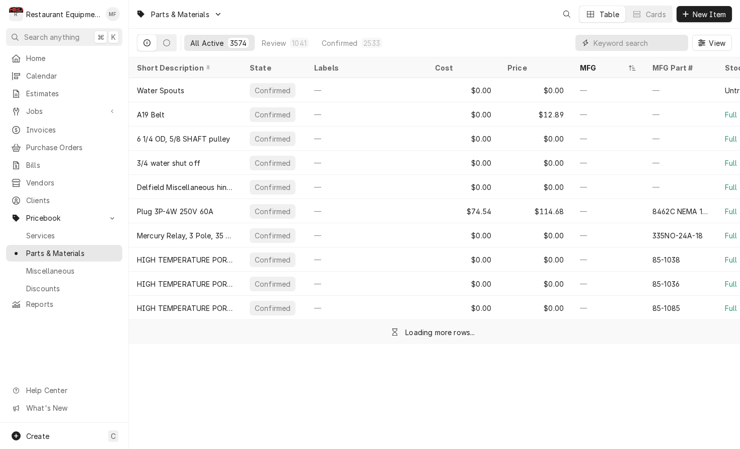
click at [616, 43] on input "Dynamic Content Wrapper" at bounding box center [639, 43] width 90 height 16
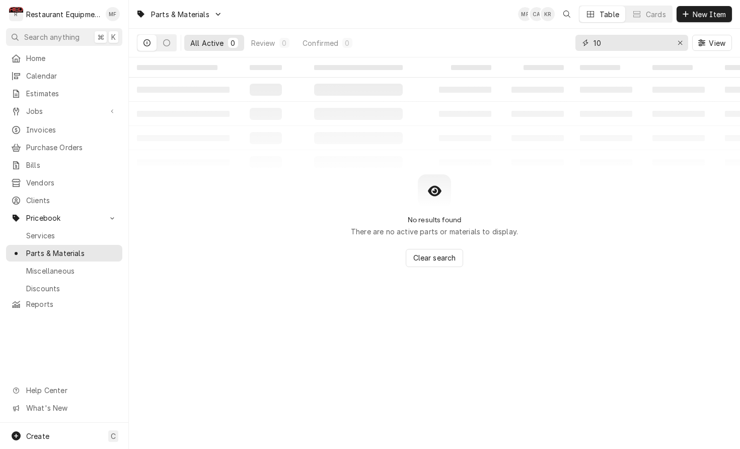
type input "1"
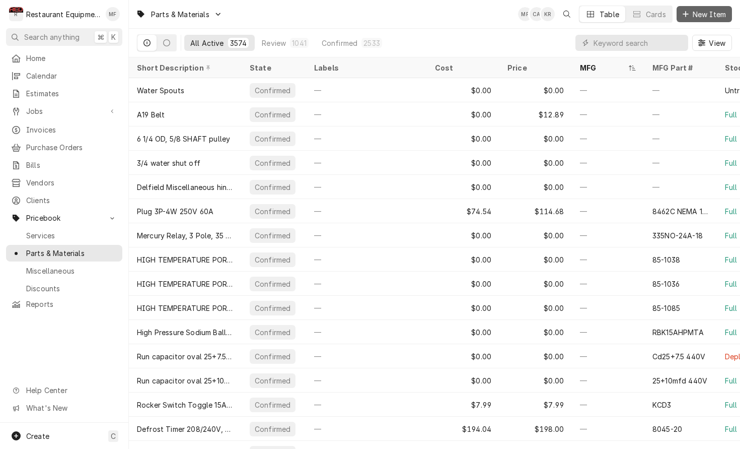
click at [702, 15] on span "New Item" at bounding box center [709, 14] width 37 height 11
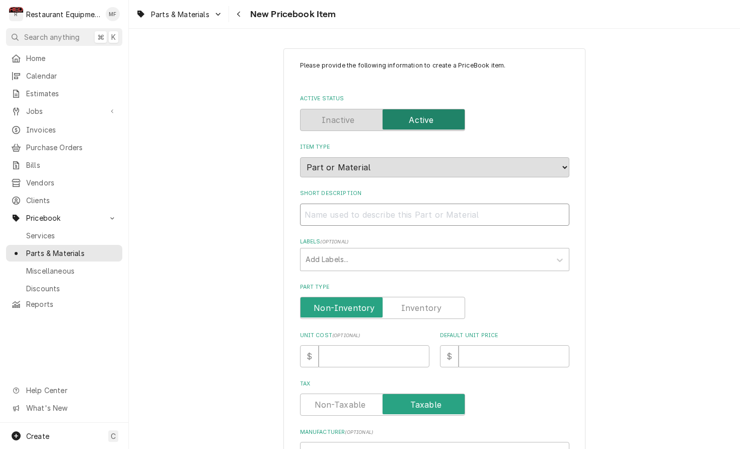
click at [478, 205] on input "Short Description" at bounding box center [434, 214] width 269 height 22
paste input "Cres Cor 1006-122-01-K Door Latch Kit, Magnetic"
type textarea "x"
type input "Cres Cor 1006-122-01-K Door Latch Kit, Magnetic"
drag, startPoint x: 397, startPoint y: 206, endPoint x: 313, endPoint y: 207, distance: 84.1
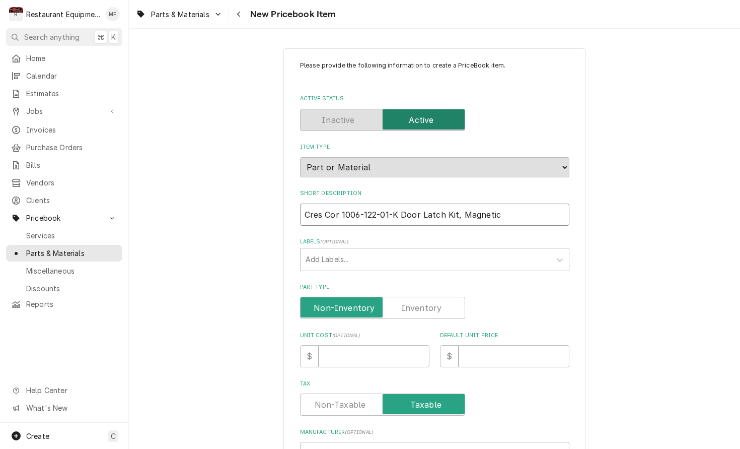
click at [303, 207] on input "Cres Cor 1006-122-01-K Door Latch Kit, Magnetic" at bounding box center [434, 214] width 269 height 22
type textarea "x"
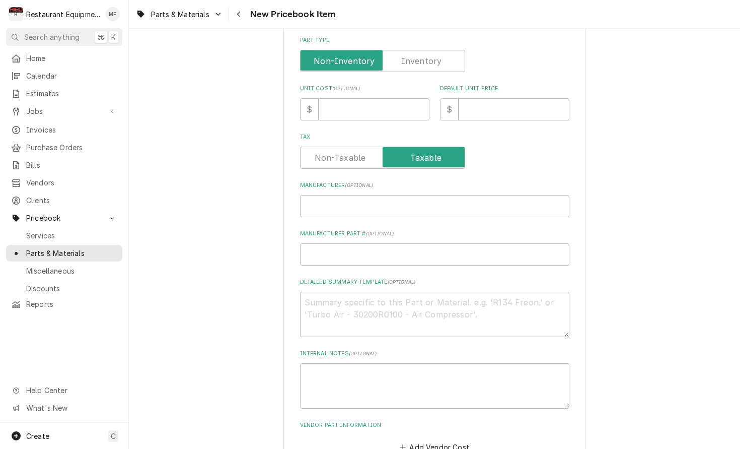
scroll to position [265, 0]
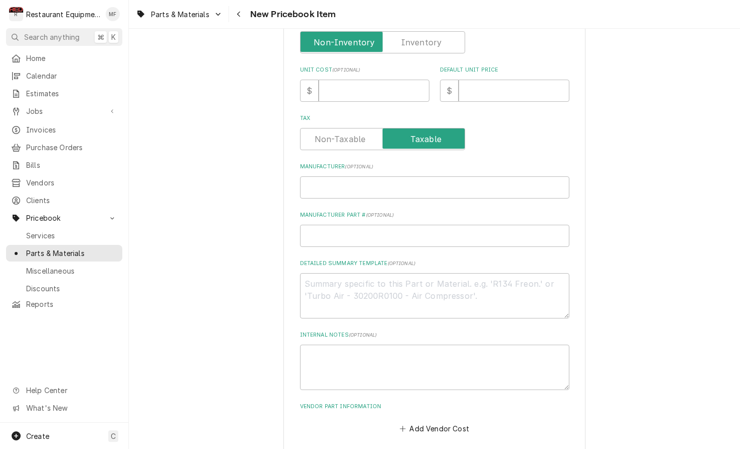
type input "Door Latch Kit, Magnetic"
click at [402, 176] on input "Manufacturer ( optional )" at bounding box center [434, 187] width 269 height 22
paste input "Cres Cor 1006-122-01-K"
type textarea "x"
type input "Cres Cor 1006-122-01-K"
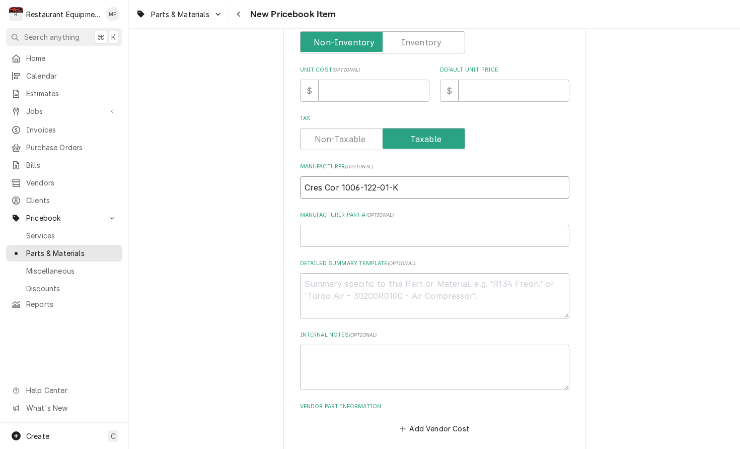
drag, startPoint x: 399, startPoint y: 174, endPoint x: 342, endPoint y: 178, distance: 56.6
click at [342, 178] on input "Cres Cor 1006-122-01-K" at bounding box center [434, 187] width 269 height 22
type textarea "x"
type input "Cres Cor"
click at [382, 225] on input "Manufacturer Part # ( optional )" at bounding box center [434, 236] width 269 height 22
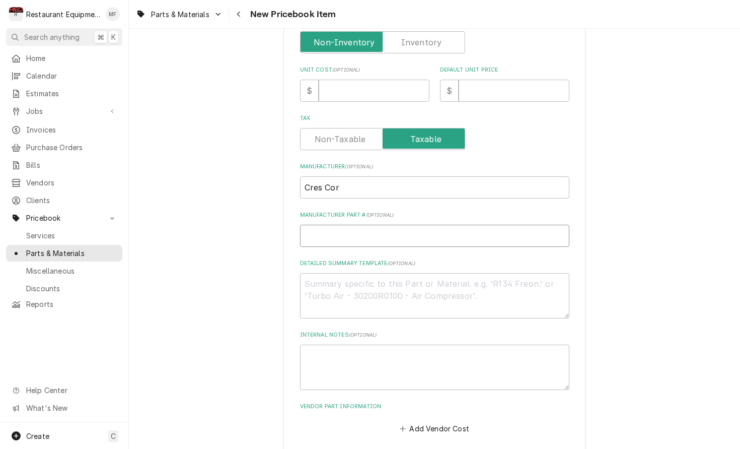
paste input "1006-122-01-K"
type textarea "x"
type input "1006-122-01-K"
click at [346, 87] on input "Unit Cost ( optional )" at bounding box center [374, 91] width 111 height 22
type textarea "x"
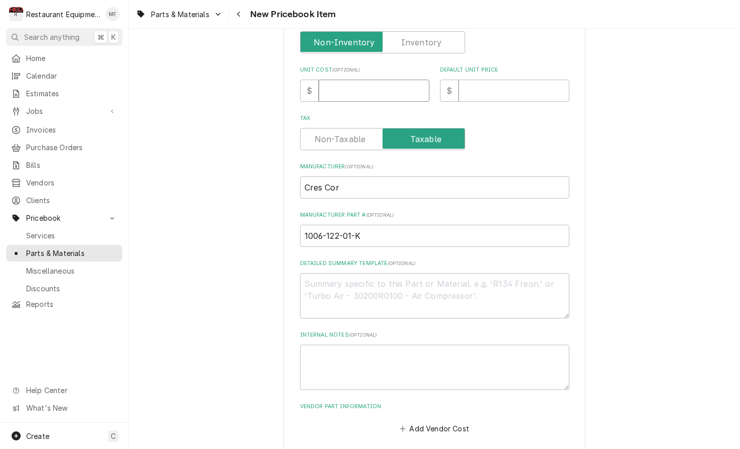
type input "1"
type textarea "x"
type input "17"
type textarea "x"
type input "174"
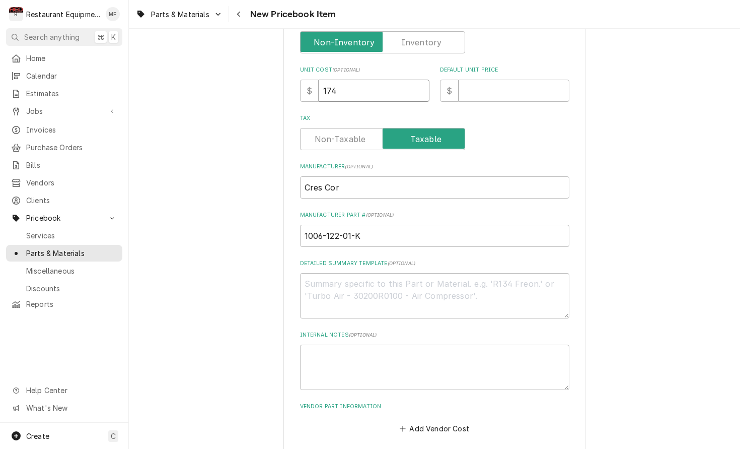
type textarea "x"
type input "174.8"
type textarea "x"
type input "174.80"
type textarea "x"
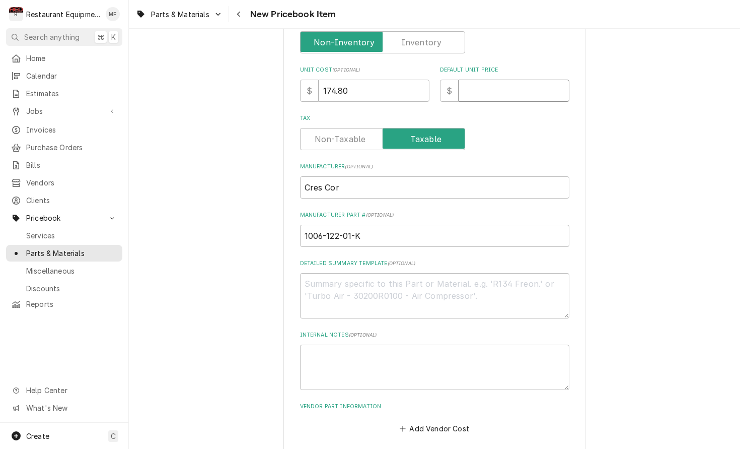
type input "2"
type textarea "x"
type input "26"
type textarea "x"
type input "267"
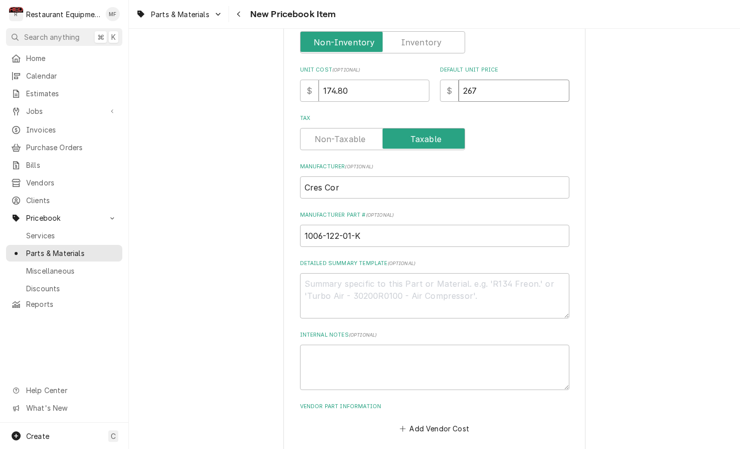
type textarea "x"
type input "267.2"
type textarea "x"
type input "267.27"
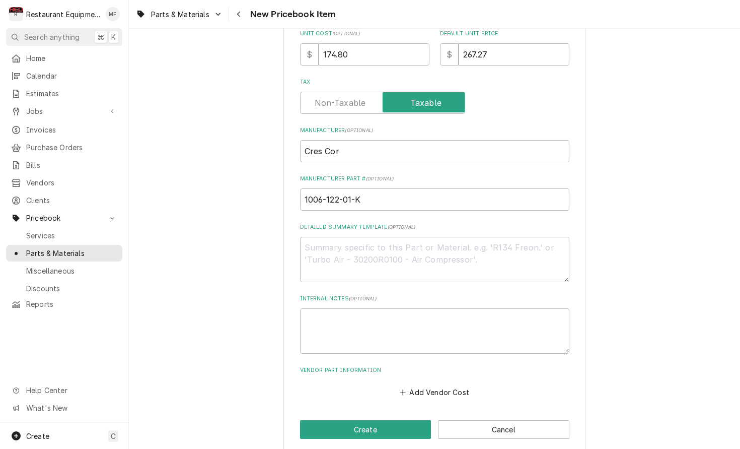
scroll to position [301, 0]
click at [455, 385] on button "Add Vendor Cost" at bounding box center [434, 392] width 73 height 14
type textarea "x"
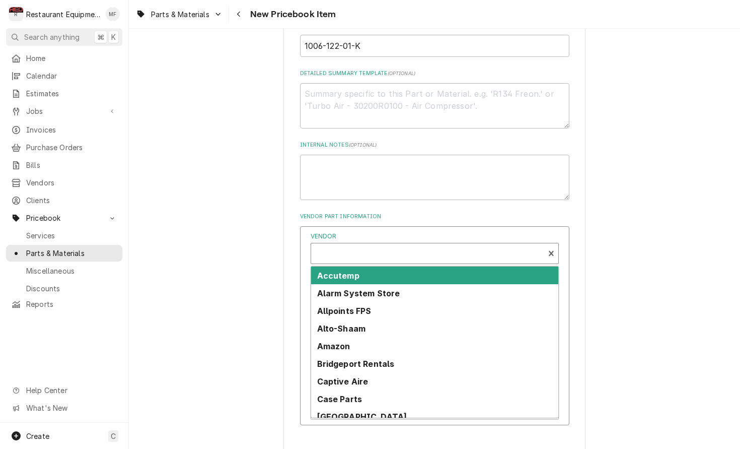
scroll to position [457, 0]
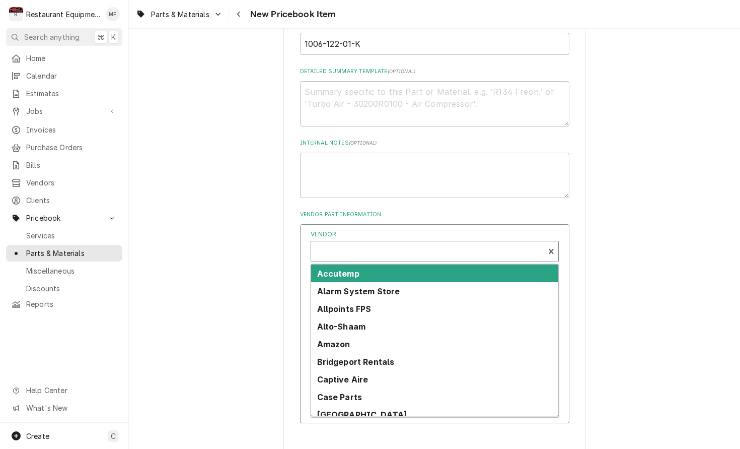
click at [438, 243] on div "Vendor" at bounding box center [427, 255] width 223 height 24
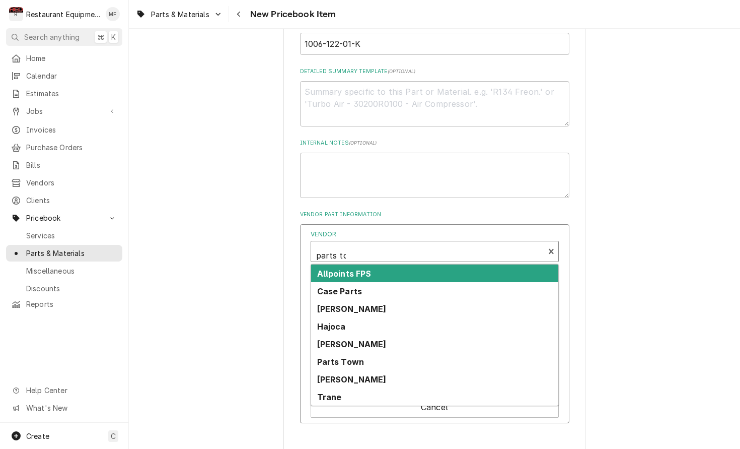
type input "parts tow"
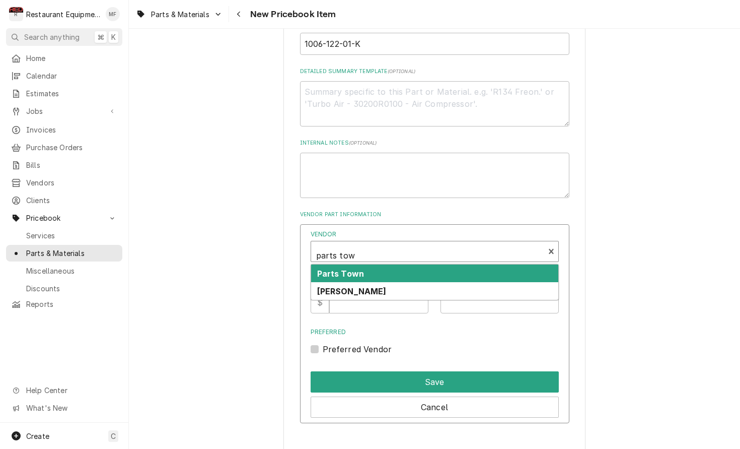
drag, startPoint x: 432, startPoint y: 259, endPoint x: 423, endPoint y: 263, distance: 10.1
click at [432, 264] on div "Parts Town" at bounding box center [434, 273] width 247 height 18
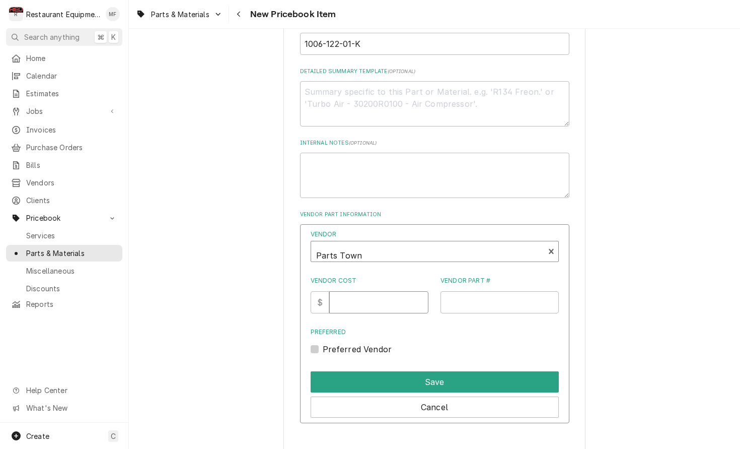
click at [369, 291] on input "Vendor Cost" at bounding box center [378, 302] width 99 height 22
type input "174.80"
click at [316, 328] on div "Preferred Preferred Vendor" at bounding box center [435, 340] width 248 height 27
click at [323, 343] on label "Preferred Vendor" at bounding box center [357, 349] width 69 height 12
click at [323, 343] on input "Preferred" at bounding box center [447, 354] width 248 height 22
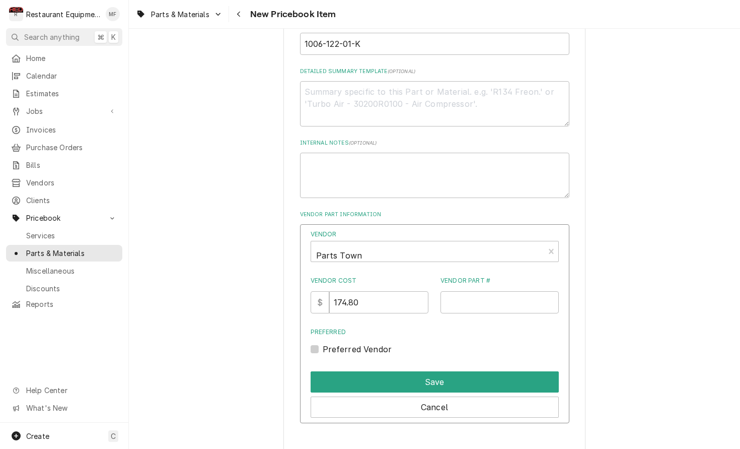
checkbox input "true"
click at [507, 291] on input "Vendor Part #" at bounding box center [500, 302] width 118 height 22
paste input "CRE100612201K"
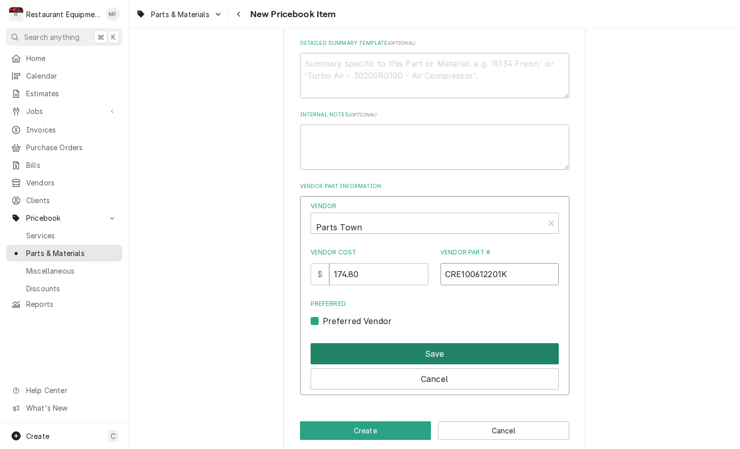
type input "CRE100612201K"
click at [488, 343] on button "Save" at bounding box center [435, 353] width 248 height 21
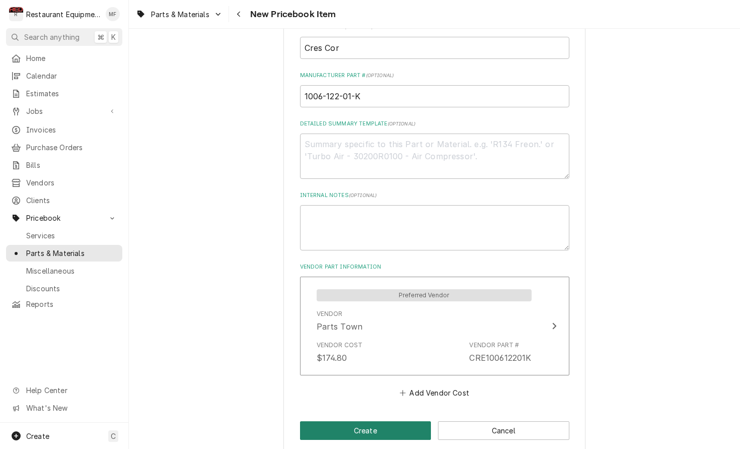
click at [405, 421] on button "Create" at bounding box center [365, 430] width 131 height 19
type textarea "x"
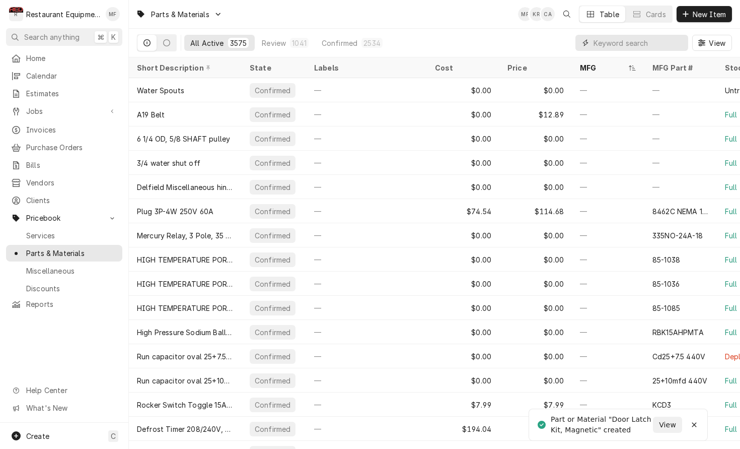
click at [614, 47] on input "Dynamic Content Wrapper" at bounding box center [639, 43] width 90 height 16
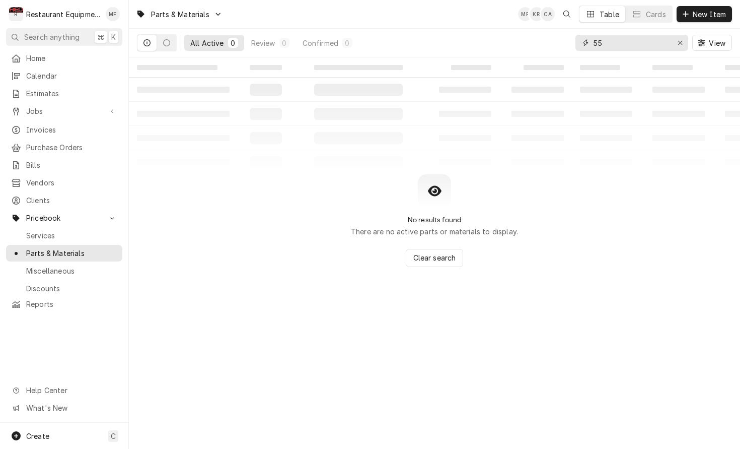
type input "5"
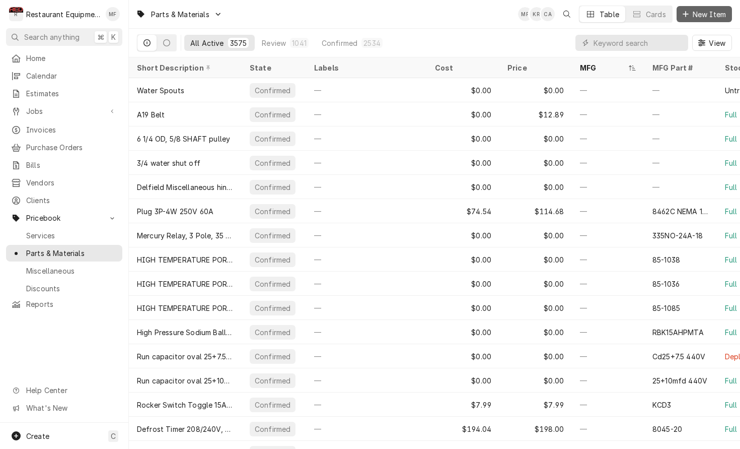
click at [716, 12] on span "New Item" at bounding box center [709, 14] width 37 height 11
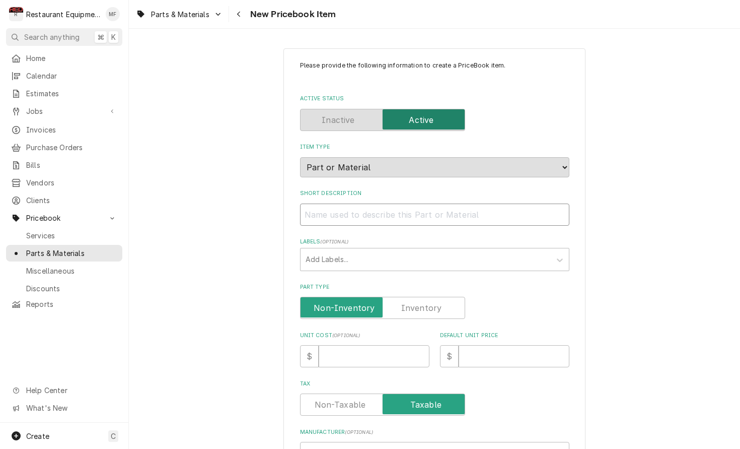
click at [449, 203] on input "Short Description" at bounding box center [434, 214] width 269 height 22
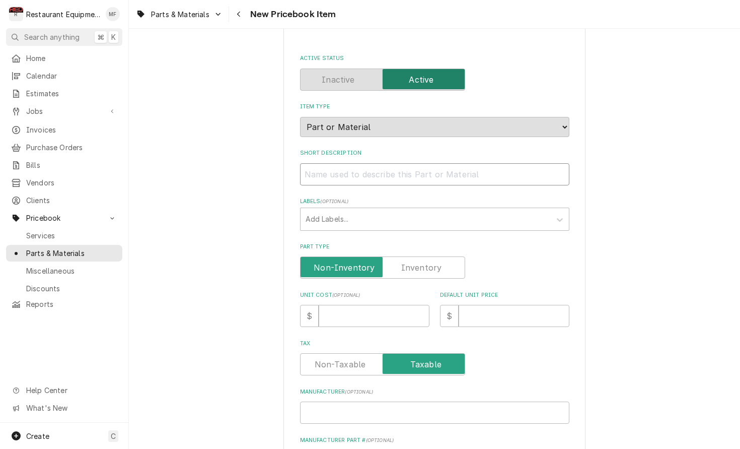
scroll to position [51, 0]
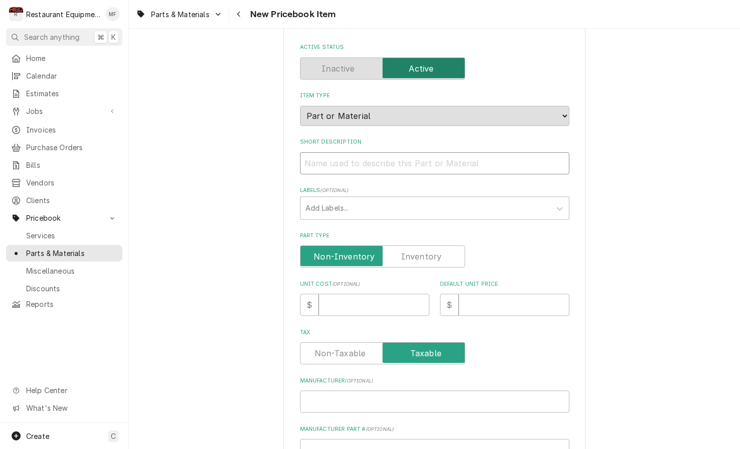
click at [453, 152] on input "Short Description" at bounding box center [434, 163] width 269 height 22
paste input "Cres Cor 5508108SSK Door, Stainless Steel"
type textarea "x"
type input "Cres Cor 5508108SSK Door, Stainless Steel"
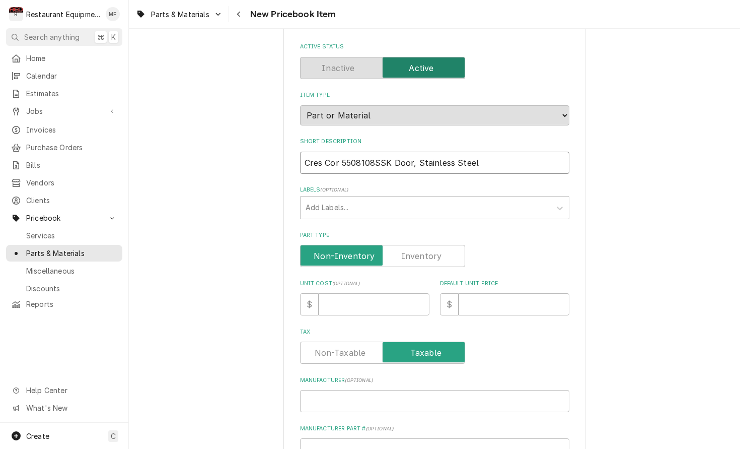
drag, startPoint x: 390, startPoint y: 155, endPoint x: 306, endPoint y: 158, distance: 83.6
click at [306, 158] on input "Cres Cor 5508108SSK Door, Stainless Steel" at bounding box center [434, 163] width 269 height 22
type textarea "x"
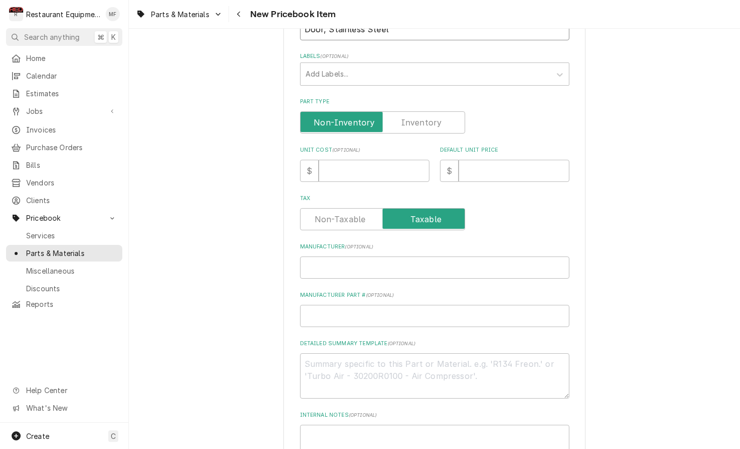
scroll to position [187, 0]
type input "Door, Stainless Steel"
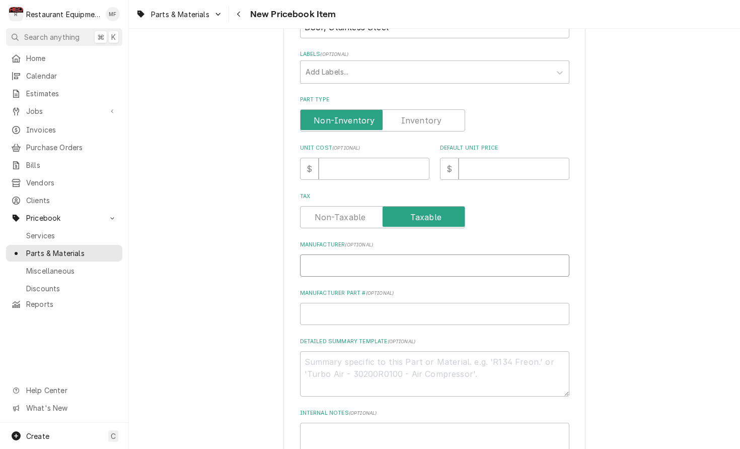
click at [420, 254] on input "Manufacturer ( optional )" at bounding box center [434, 265] width 269 height 22
paste input "Cres Cor 5508108SSK"
type textarea "x"
type input "Cres Cor 5508108SSK"
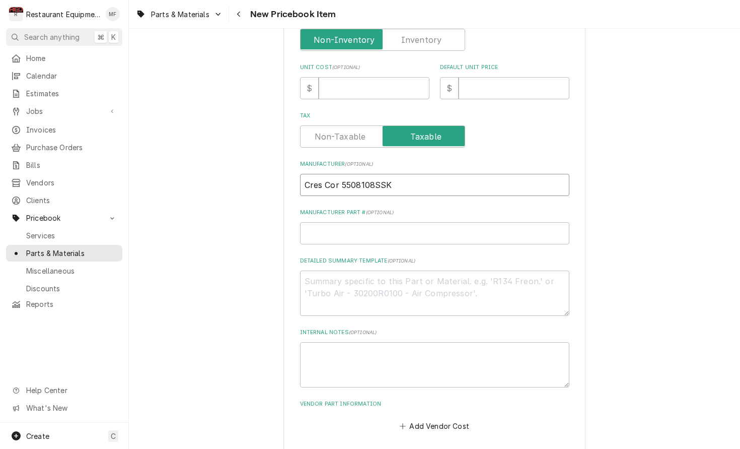
scroll to position [1, 1]
drag, startPoint x: 389, startPoint y: 174, endPoint x: 342, endPoint y: 175, distance: 46.8
click at [342, 175] on input "Cres Cor 5508108SSK" at bounding box center [434, 185] width 269 height 22
type textarea "x"
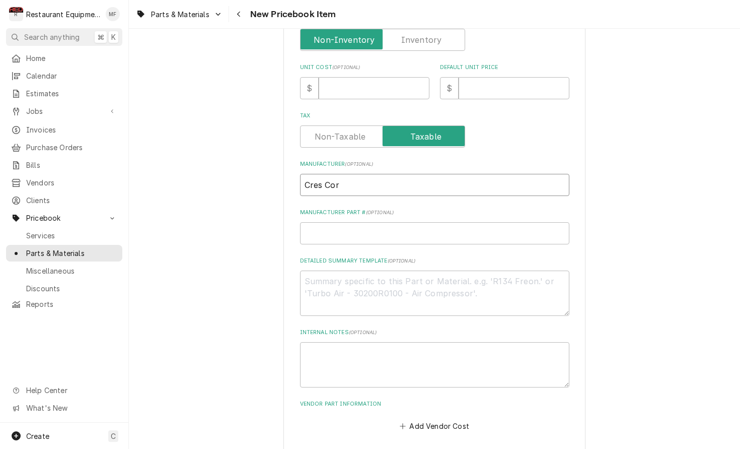
type input "Cres Cor"
click at [375, 223] on input "Manufacturer Part # ( optional )" at bounding box center [434, 233] width 269 height 22
paste input "5508108SSK"
type textarea "x"
type input "5508108SSK"
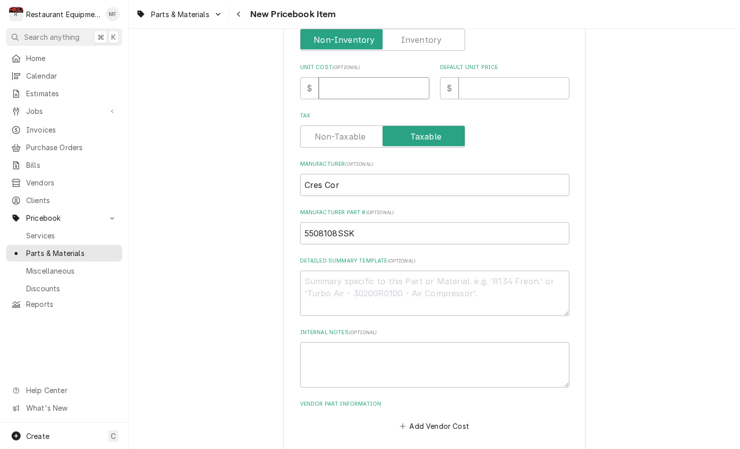
click at [342, 77] on input "Unit Cost ( optional )" at bounding box center [374, 88] width 111 height 22
type textarea "x"
type input "1"
type textarea "x"
type input "15"
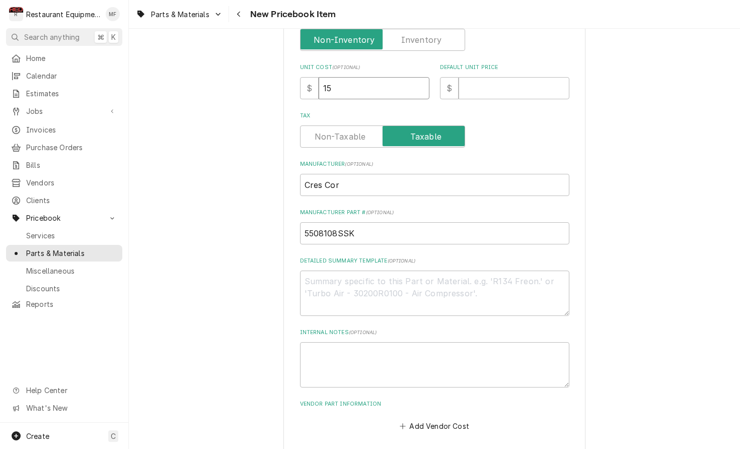
type textarea "x"
type input "152"
type textarea "x"
type input "1523"
type textarea "x"
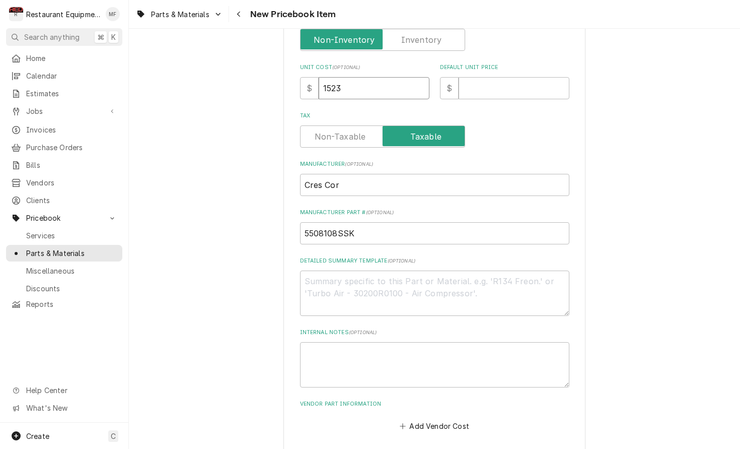
type input "1523.8"
type textarea "x"
type input "1523.80"
type textarea "x"
type input "2"
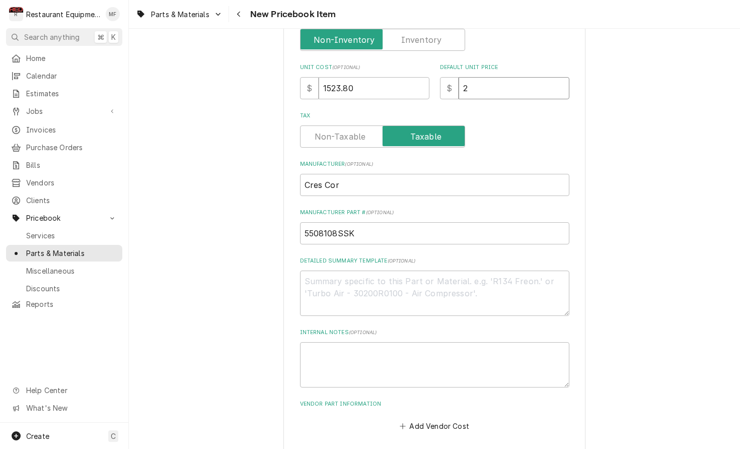
type textarea "x"
type input "23"
type textarea "x"
type input "232"
type textarea "x"
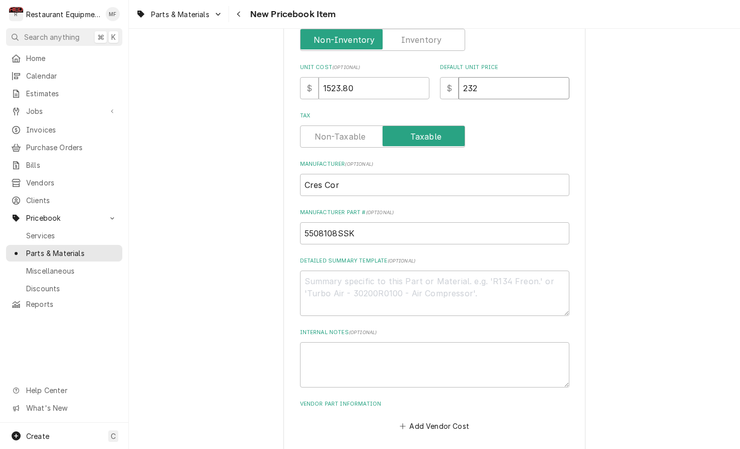
type input "2329"
type textarea "x"
type input "2329.9"
type textarea "x"
type input "2329.96"
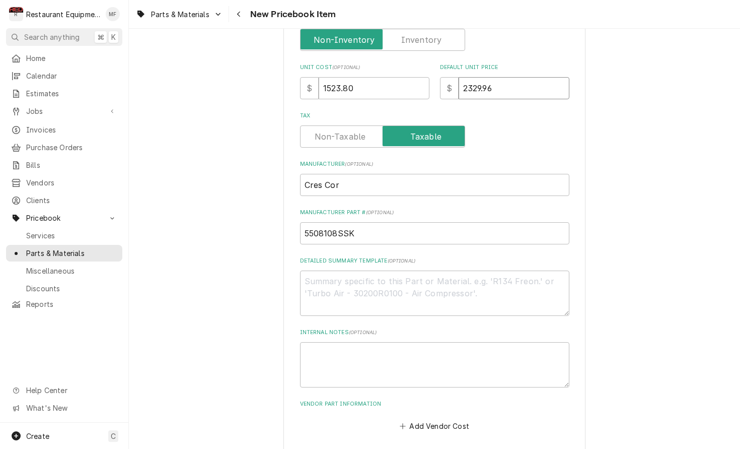
type textarea "x"
type input "2329.9"
type textarea "x"
type input "2329.97"
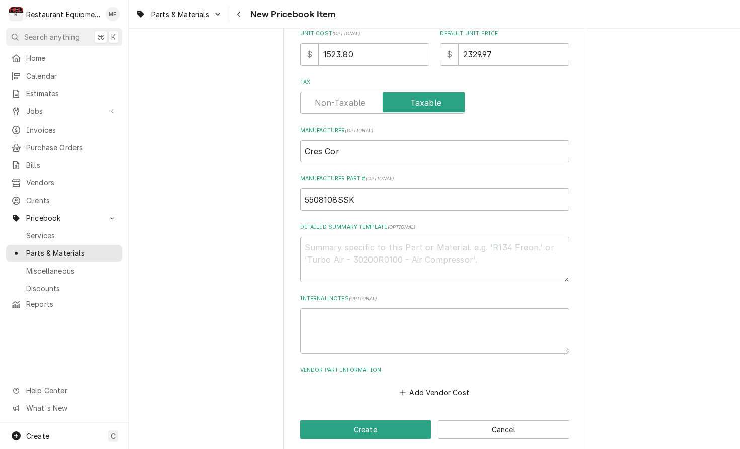
scroll to position [301, 0]
click at [449, 385] on button "Add Vendor Cost" at bounding box center [434, 392] width 73 height 14
type textarea "x"
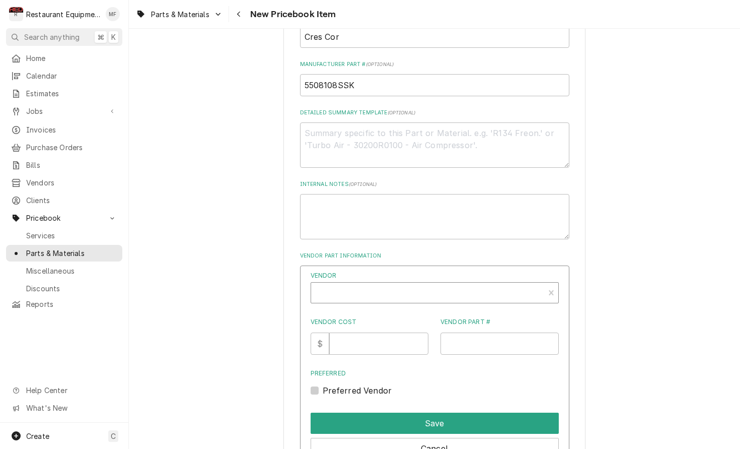
scroll to position [417, 0]
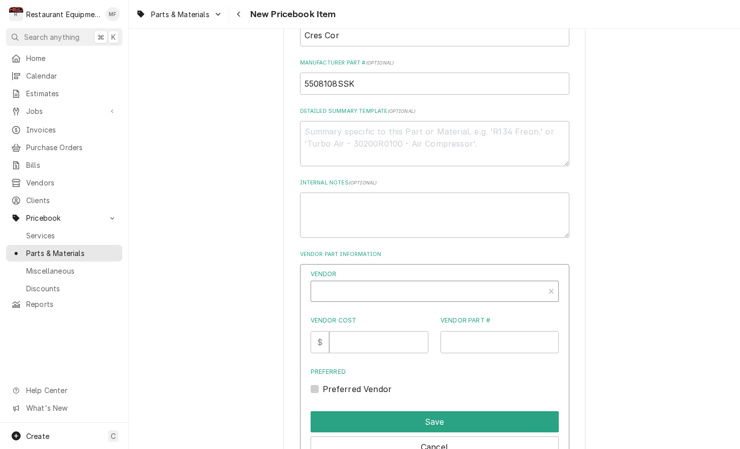
click at [447, 283] on div "Vendor" at bounding box center [427, 295] width 223 height 24
type input "parts t"
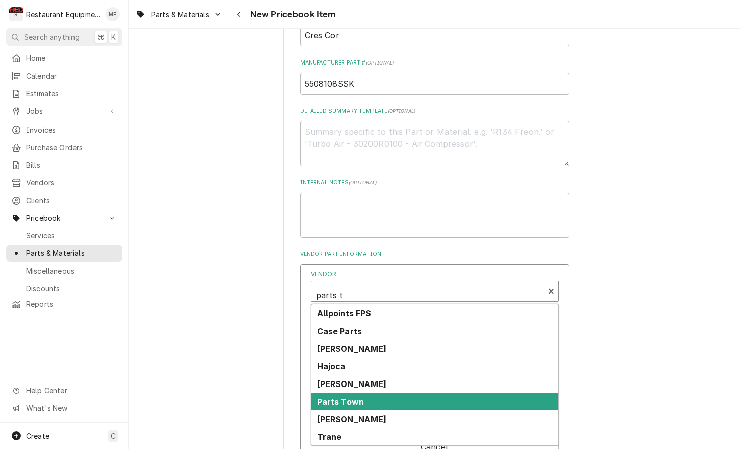
click at [418, 392] on div "Parts Town" at bounding box center [434, 401] width 247 height 18
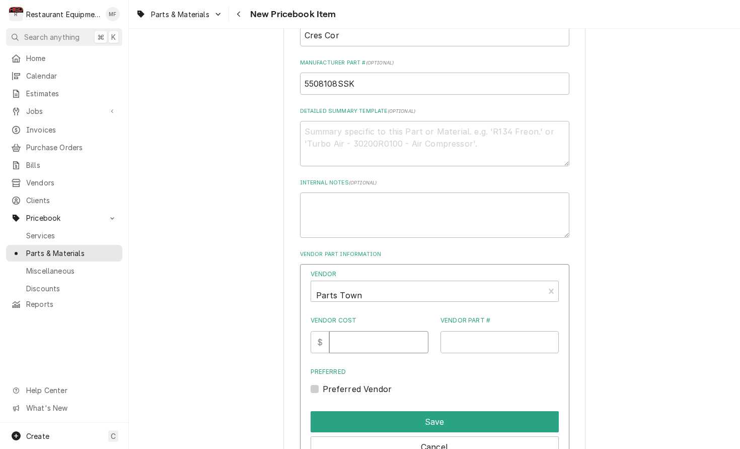
click at [380, 331] on input "Vendor Cost" at bounding box center [378, 342] width 99 height 22
type input "1523.80"
click at [481, 331] on input "Vendor Part #" at bounding box center [500, 342] width 118 height 22
click at [526, 336] on input "Vendor Part #" at bounding box center [500, 342] width 118 height 22
paste input "CRE5508108SSK"
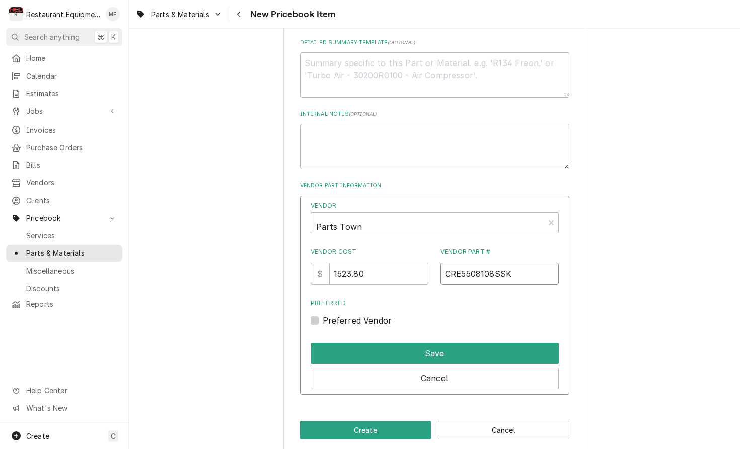
scroll to position [485, 0]
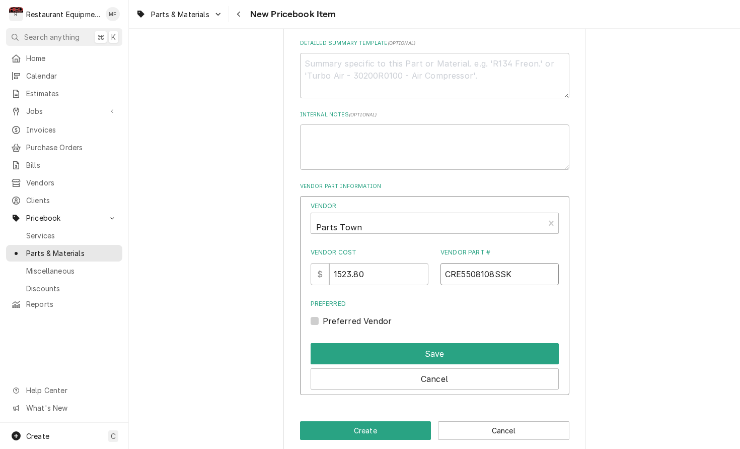
type input "CRE5508108SSK"
click at [310, 306] on div "Vendor Parts Town Vendor Cost $ 1523.80 Vendor Part # CRE5508108SSK Preferred P…" at bounding box center [434, 295] width 269 height 199
click at [323, 315] on label "Preferred Vendor" at bounding box center [357, 321] width 69 height 12
click at [323, 315] on input "Preferred" at bounding box center [447, 326] width 248 height 22
checkbox input "true"
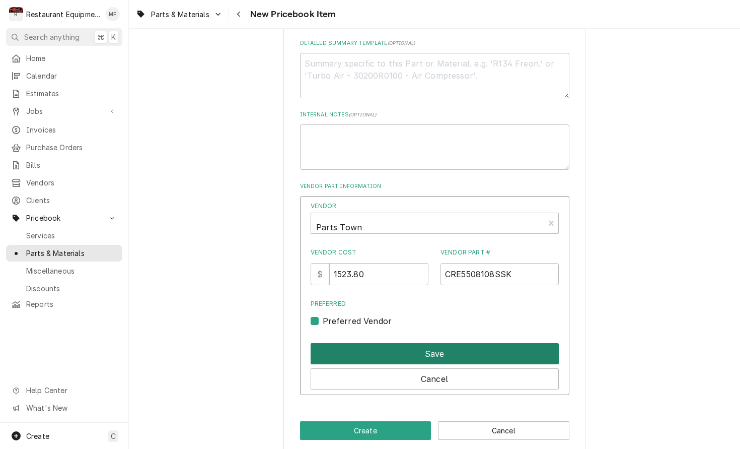
click at [400, 343] on button "Save" at bounding box center [435, 353] width 248 height 21
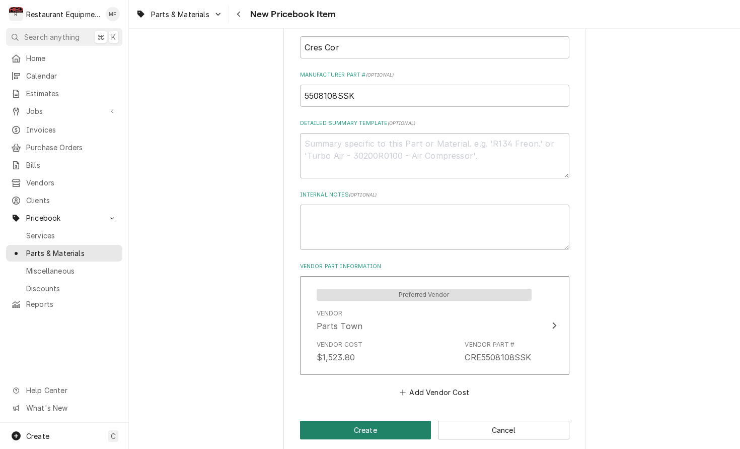
scroll to position [405, 0]
click at [405, 421] on button "Create" at bounding box center [365, 430] width 131 height 19
type textarea "x"
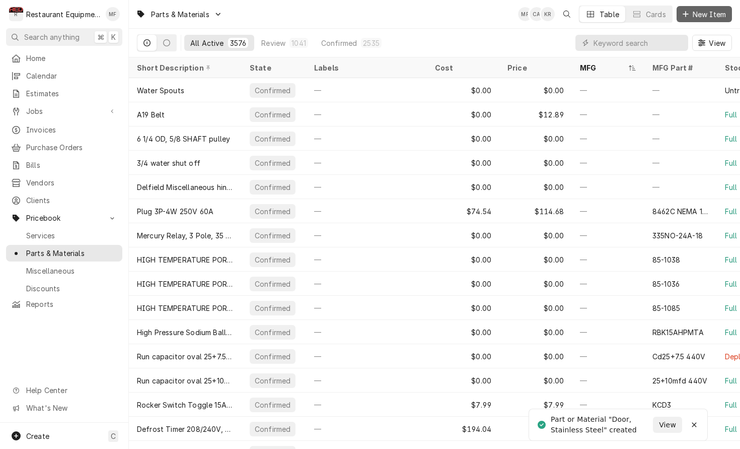
click at [708, 17] on span "New Item" at bounding box center [709, 14] width 37 height 11
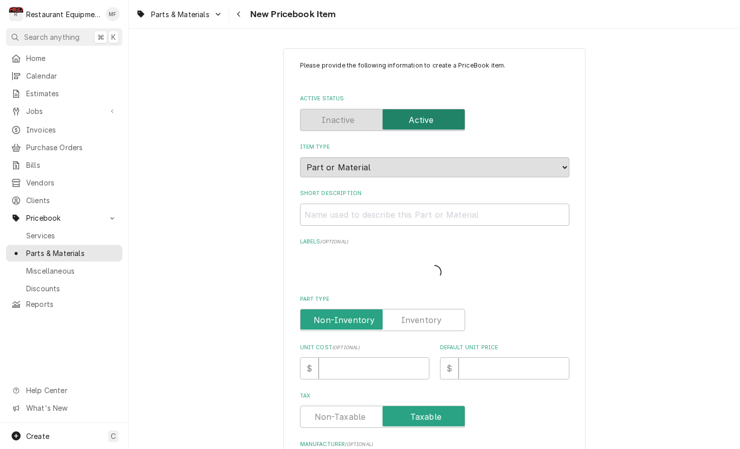
type textarea "x"
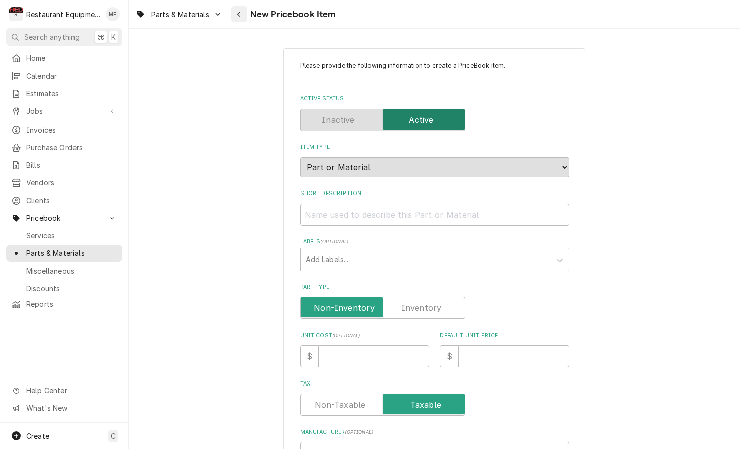
click at [239, 12] on icon "Navigate back" at bounding box center [239, 14] width 5 height 7
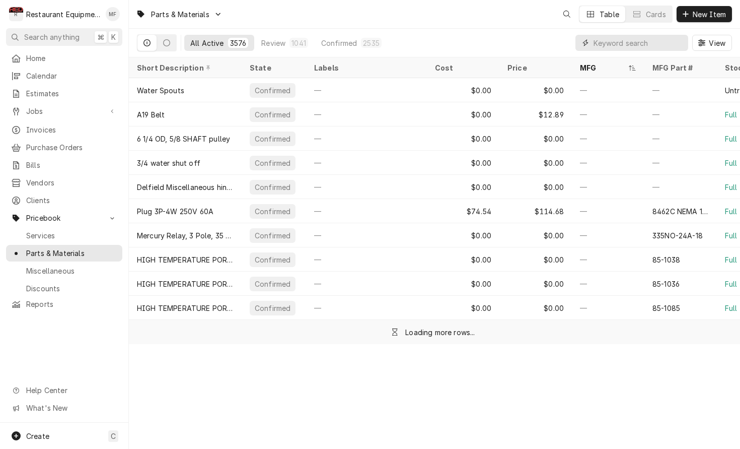
click at [607, 39] on input "Dynamic Content Wrapper" at bounding box center [639, 43] width 90 height 16
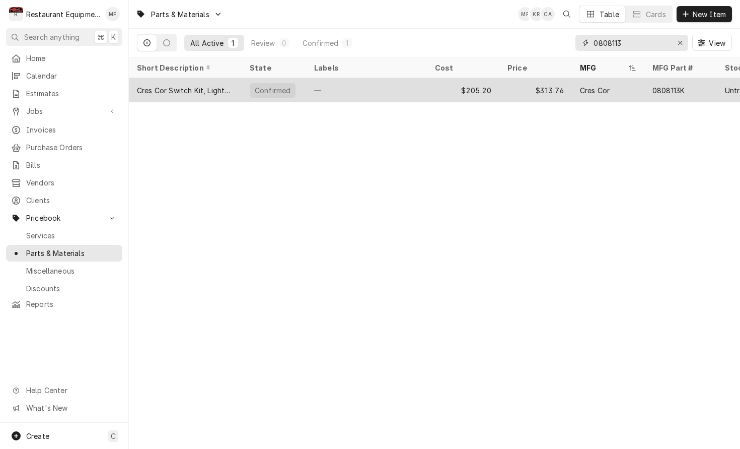
type input "0808113"
click at [417, 94] on div "—" at bounding box center [366, 90] width 121 height 24
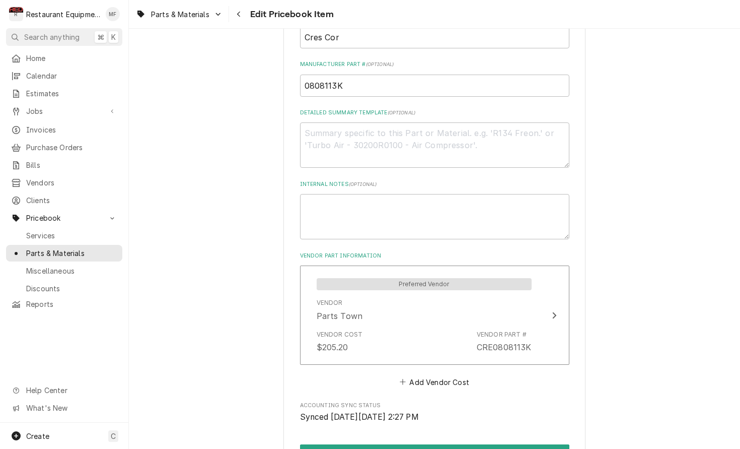
scroll to position [428, 0]
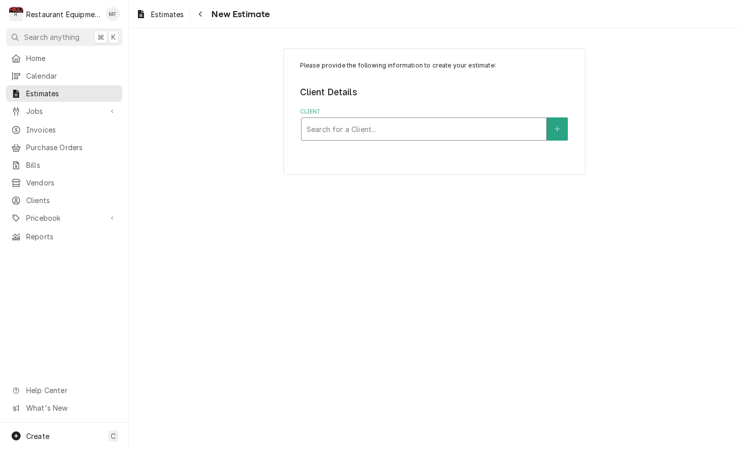
click at [516, 130] on div "Client" at bounding box center [424, 129] width 235 height 18
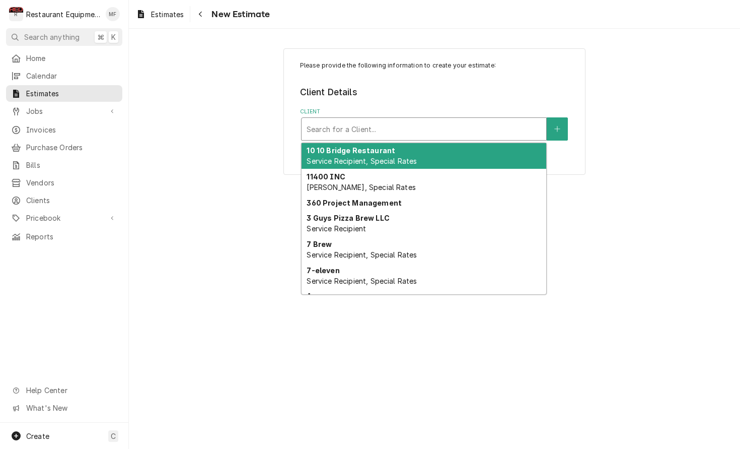
type input "b"
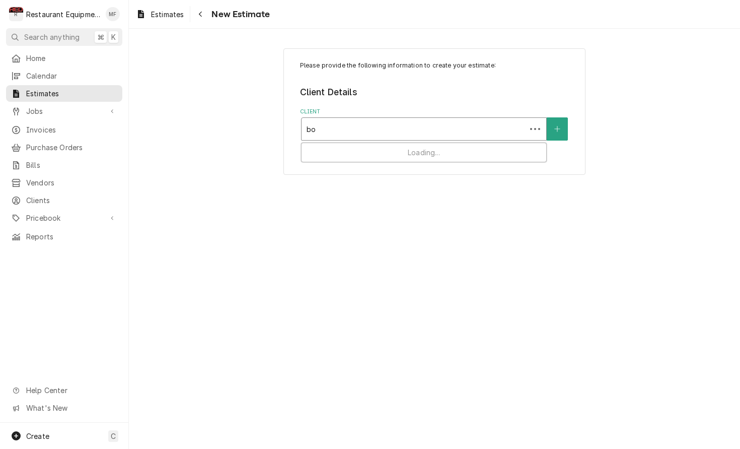
type input "[PERSON_NAME]"
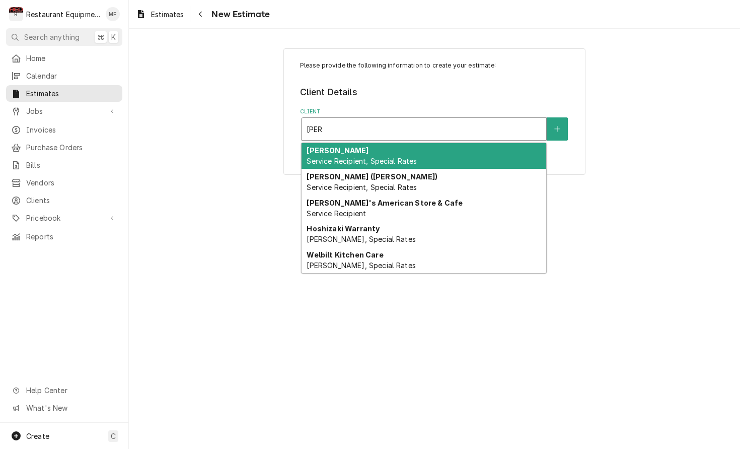
click at [508, 155] on div "[PERSON_NAME] Service Recipient, Special Rates" at bounding box center [424, 156] width 245 height 26
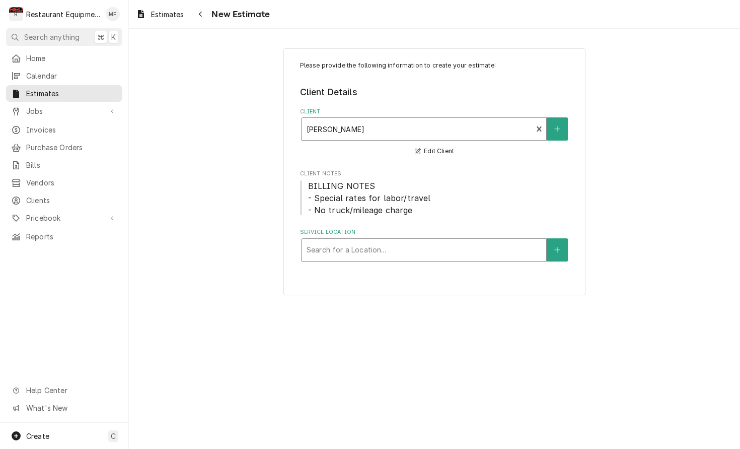
click at [468, 246] on div "Service Location" at bounding box center [424, 250] width 235 height 18
type input "lib"
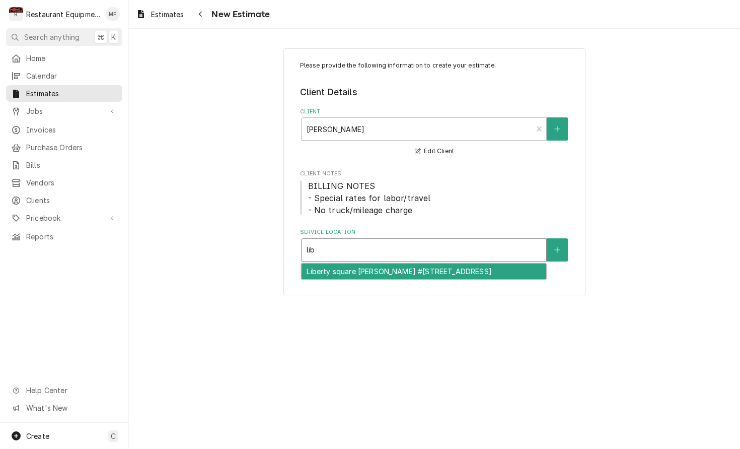
click at [461, 270] on div "Liberty square [PERSON_NAME] #[STREET_ADDRESS]" at bounding box center [424, 271] width 245 height 16
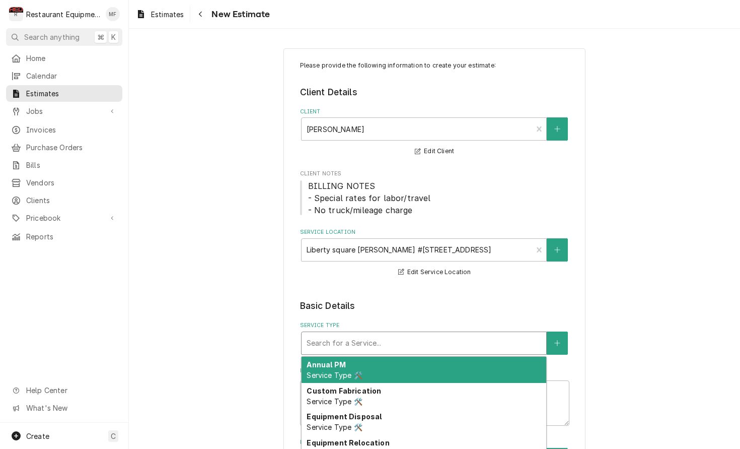
click at [447, 336] on div "Service Type" at bounding box center [424, 343] width 235 height 18
type textarea "x"
type input "b"
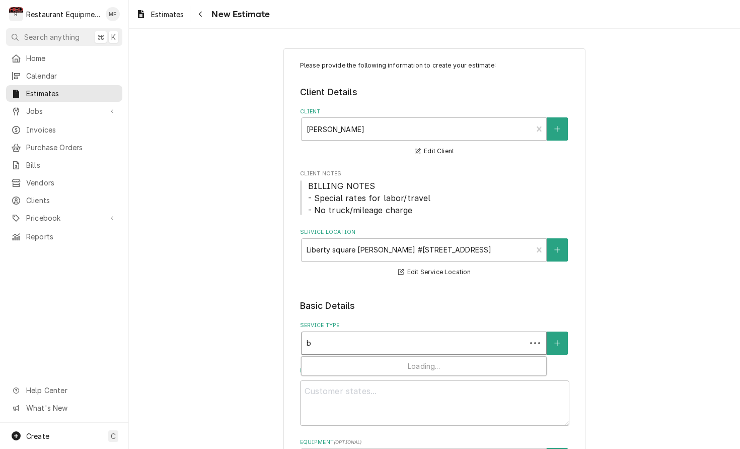
type textarea "x"
type input "br"
type textarea "x"
type input "bre"
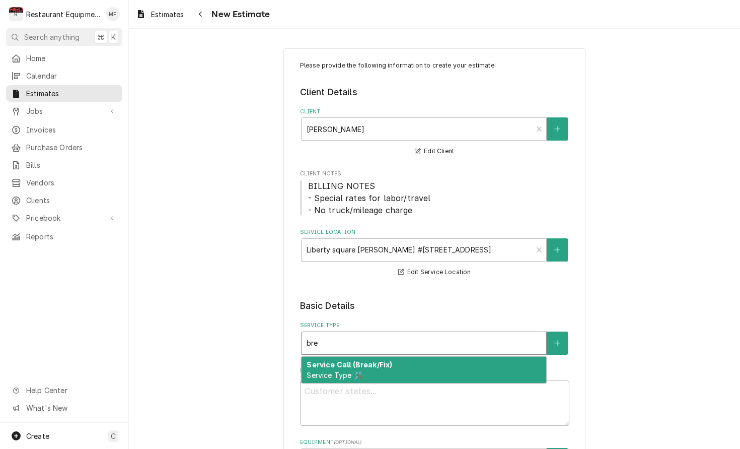
click at [465, 358] on div "Service Call (Break/Fix) Service Type 🛠️" at bounding box center [424, 369] width 245 height 26
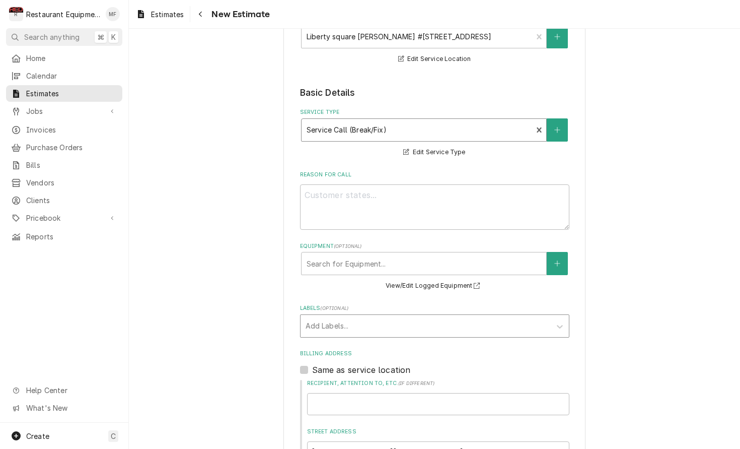
scroll to position [0, 1]
click at [465, 324] on div "Labels" at bounding box center [426, 326] width 240 height 18
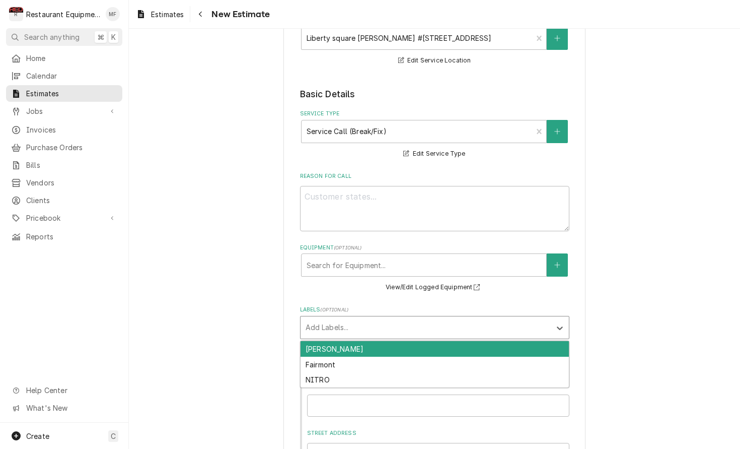
scroll to position [0, 0]
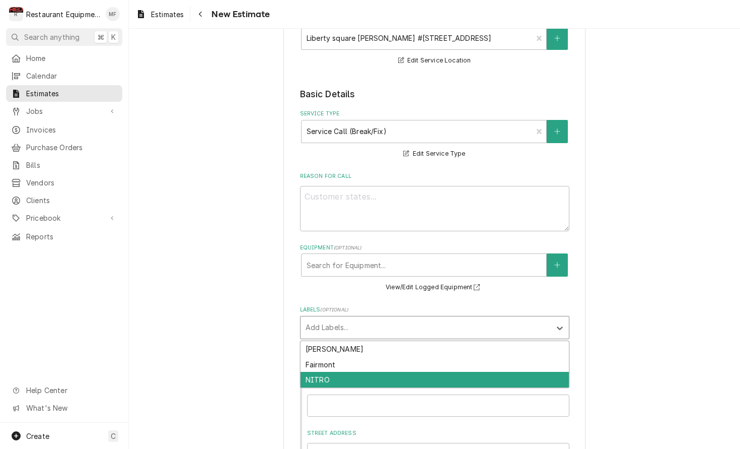
click at [461, 372] on div "NITRO" at bounding box center [435, 380] width 268 height 16
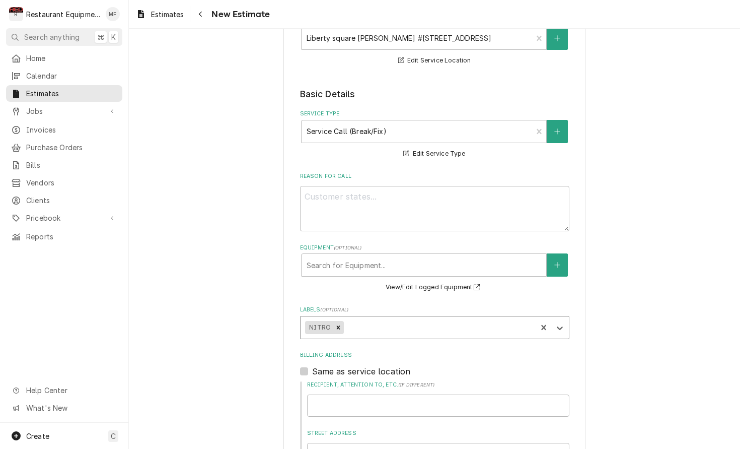
type textarea "x"
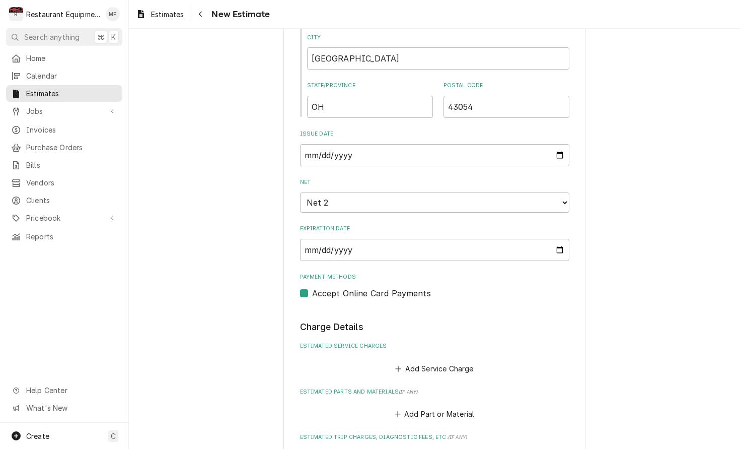
scroll to position [783, 0]
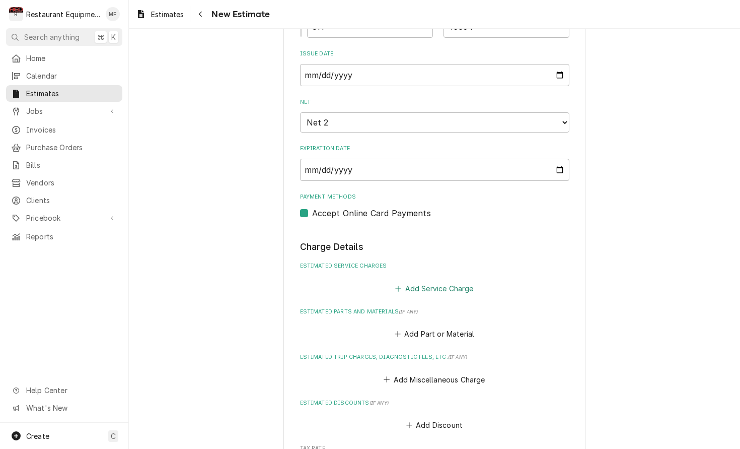
click at [462, 281] on button "Add Service Charge" at bounding box center [435, 288] width 82 height 14
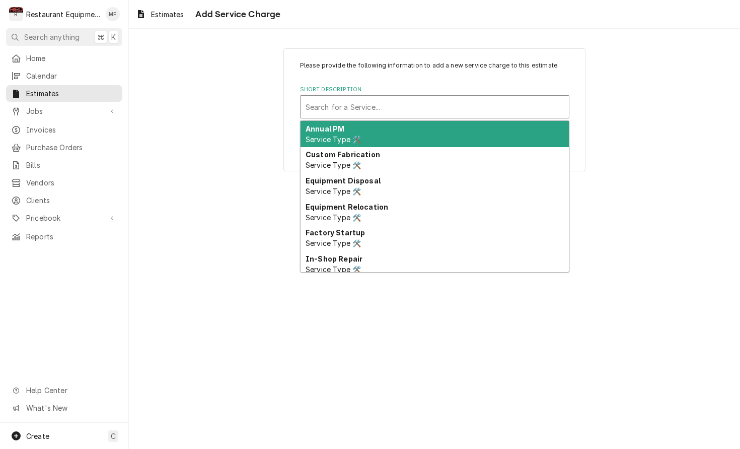
click at [502, 104] on div "Short Description" at bounding box center [435, 107] width 258 height 18
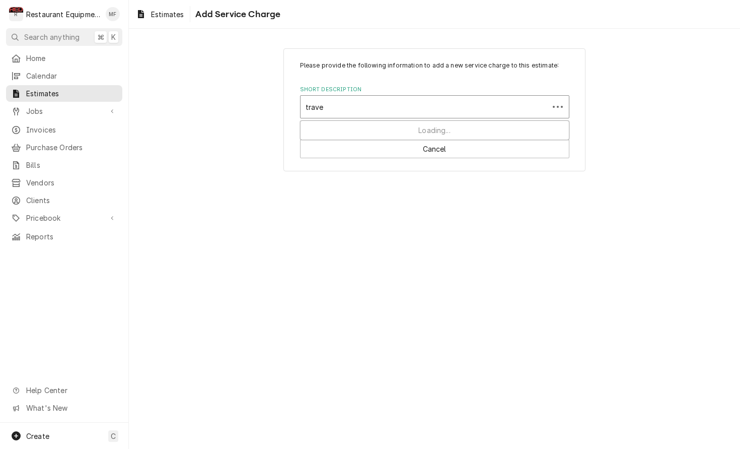
type input "travel"
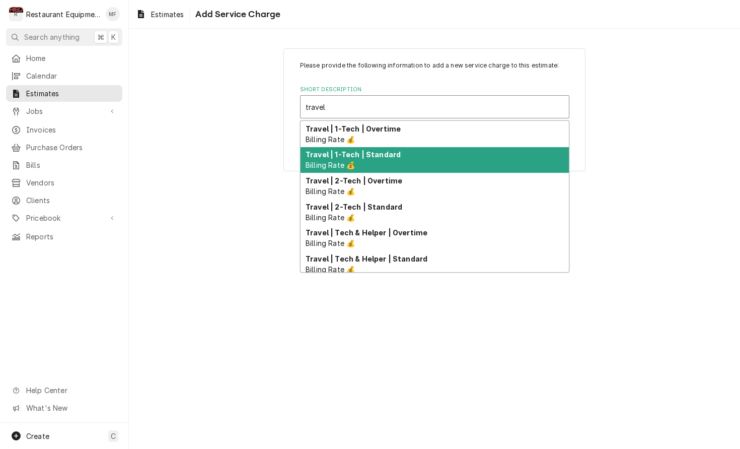
click at [500, 156] on div "Travel | 1-Tech | Standard Billing Rate 💰" at bounding box center [435, 160] width 268 height 26
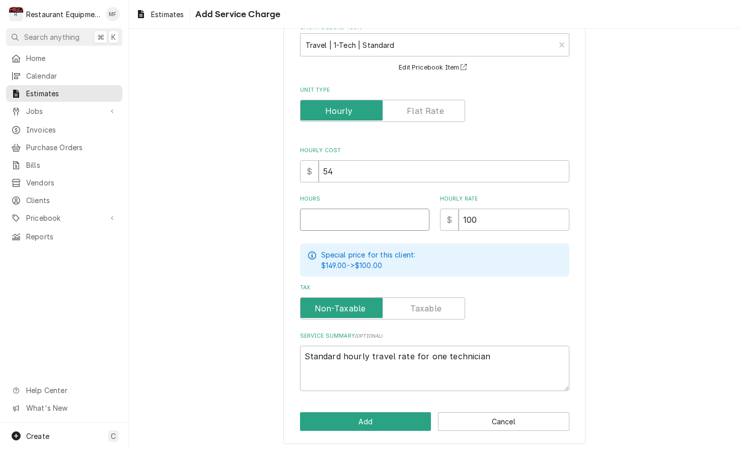
click at [333, 217] on input "Hours" at bounding box center [364, 219] width 129 height 22
type textarea "x"
type input "7"
type textarea "x"
type input "7"
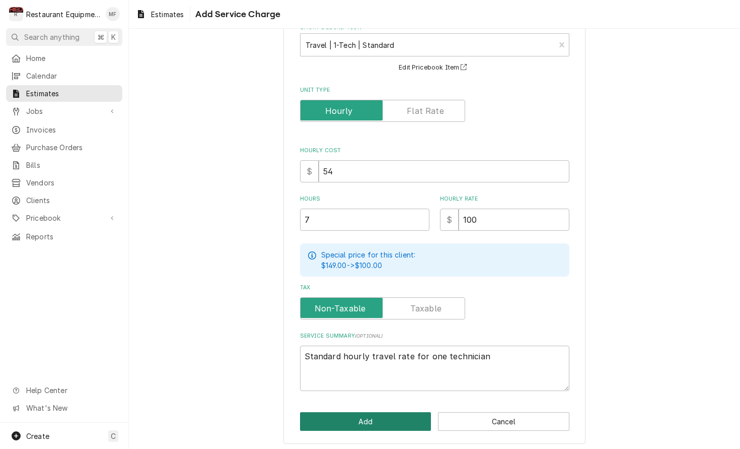
click at [364, 418] on button "Add" at bounding box center [365, 421] width 131 height 19
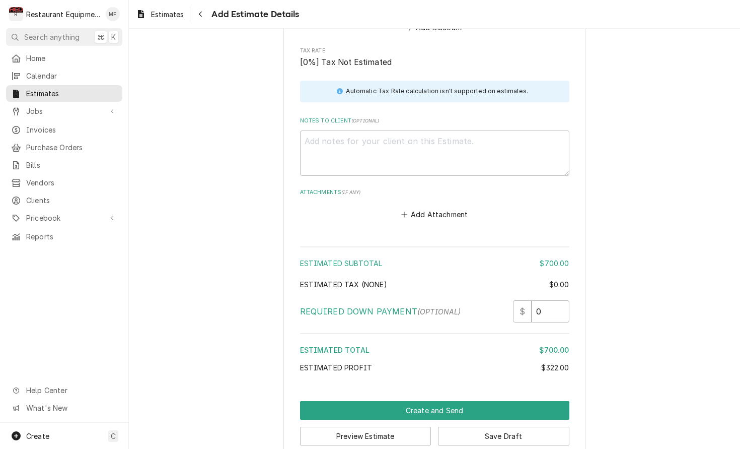
scroll to position [1323, 0]
click at [424, 131] on textarea "Notes to Client ( optional )" at bounding box center [434, 153] width 269 height 45
paste textarea "[DATE] Truck 207 In@2:00 Out@4:00 Cres Cor H339225 02 EAI J174419 - 077 Upon ar…"
type textarea "x"
type textarea "[DATE] Truck 207 In@2:00 Out@4:00 Cres Cor H339225 02 EAI J174419 - 077 Upon ar…"
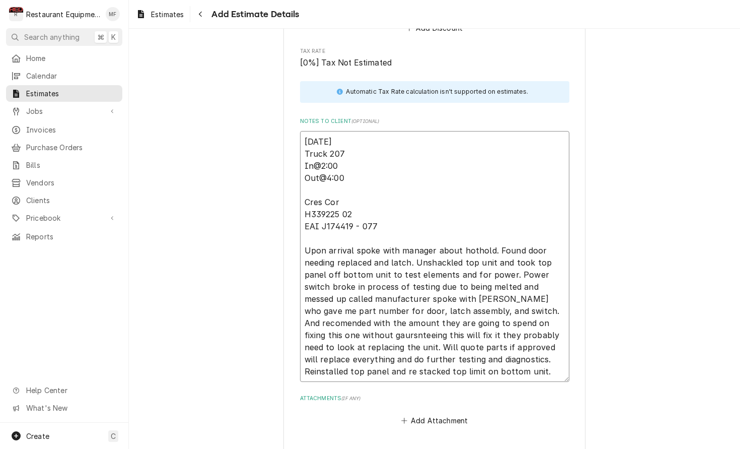
type textarea "x"
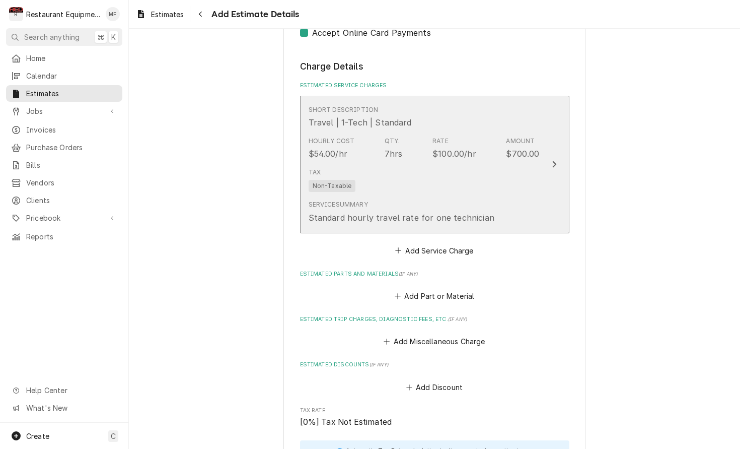
scroll to position [965, 0]
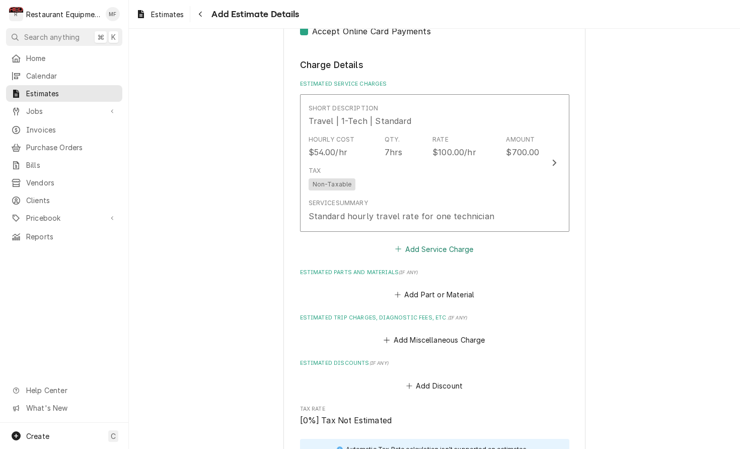
type textarea "[DATE] Truck 207 In@2:00 Out@4:00 Cres Cor H339225 02 EAI J174419 - 077 Upon ar…"
click at [466, 242] on button "Add Service Charge" at bounding box center [435, 249] width 82 height 14
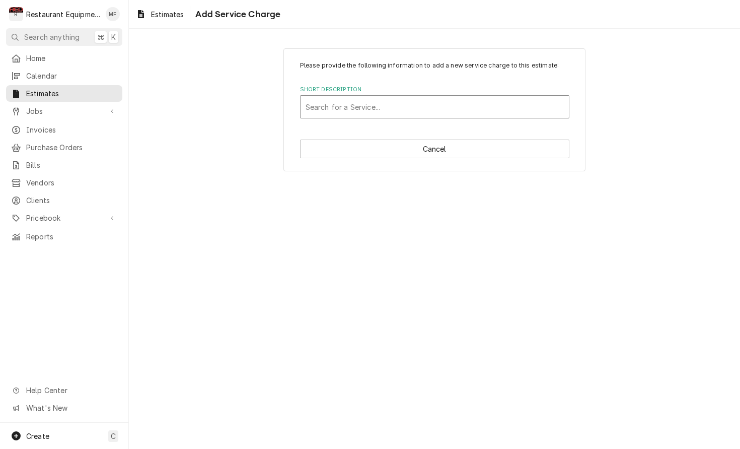
click at [433, 107] on div "Short Description" at bounding box center [435, 107] width 258 height 18
type input "labor"
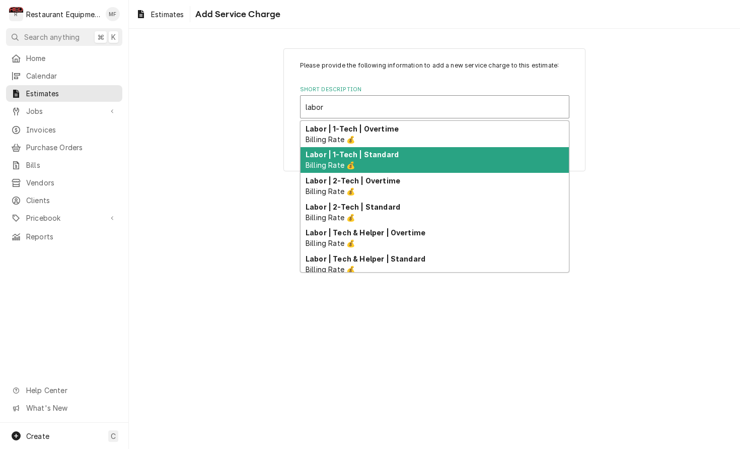
click at [441, 161] on div "Labor | 1-Tech | Standard Billing Rate 💰" at bounding box center [435, 160] width 268 height 26
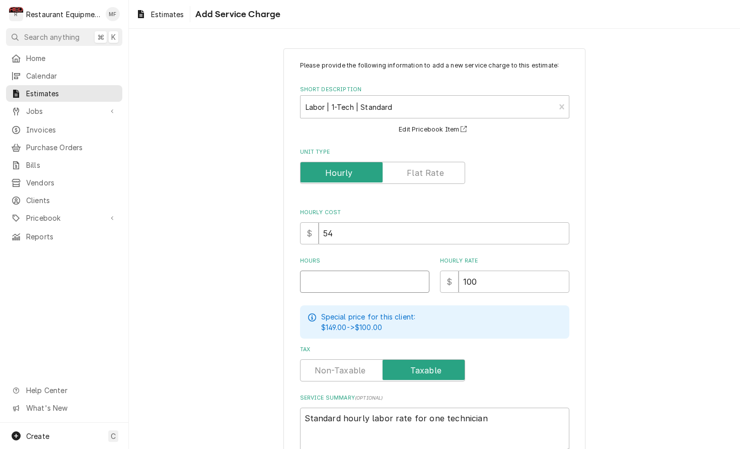
click at [378, 282] on input "Hours" at bounding box center [364, 281] width 129 height 22
type textarea "x"
type input "7"
type textarea "x"
type input "7"
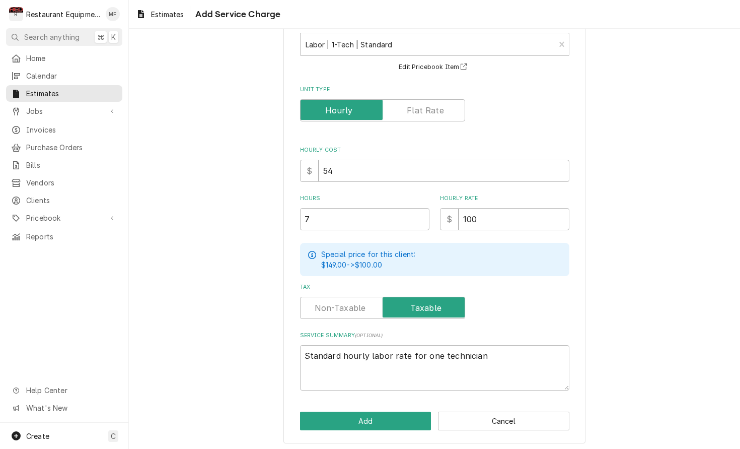
scroll to position [62, 0]
click at [386, 422] on button "Add" at bounding box center [365, 421] width 131 height 19
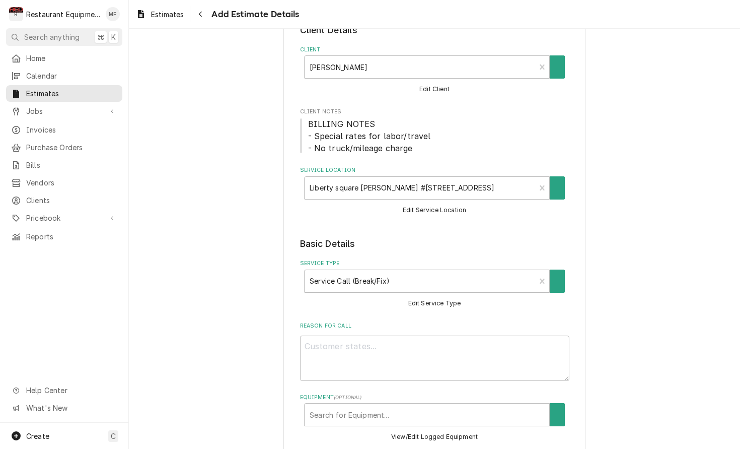
scroll to position [965, 0]
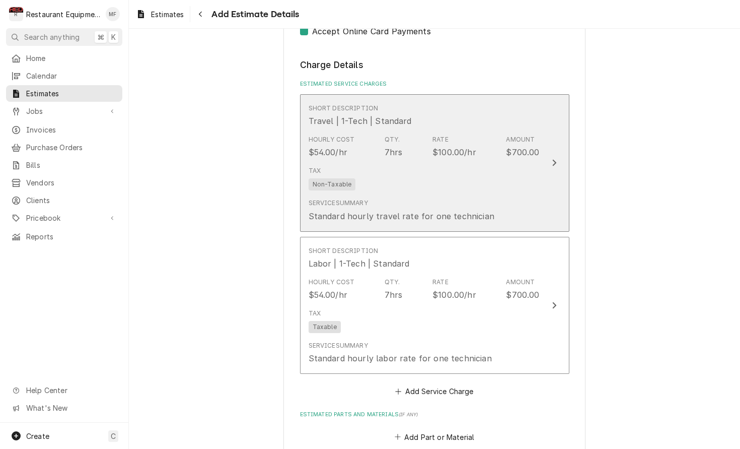
click at [396, 210] on div "Standard hourly travel rate for one technician" at bounding box center [402, 216] width 186 height 12
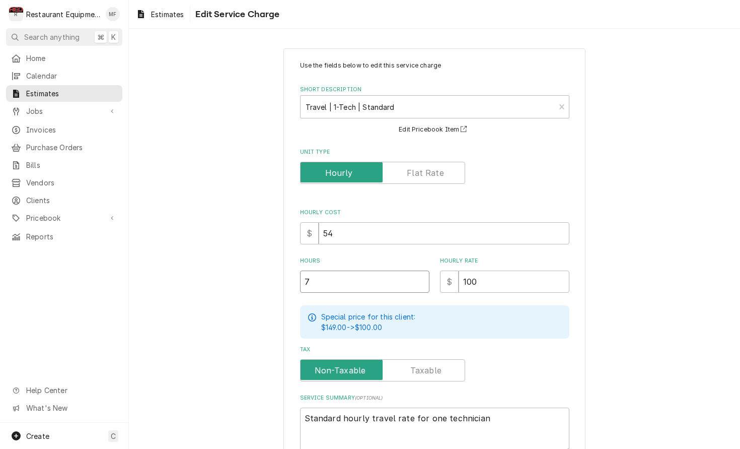
click at [373, 276] on input "7" at bounding box center [364, 281] width 129 height 22
type textarea "x"
type input "2"
type textarea "x"
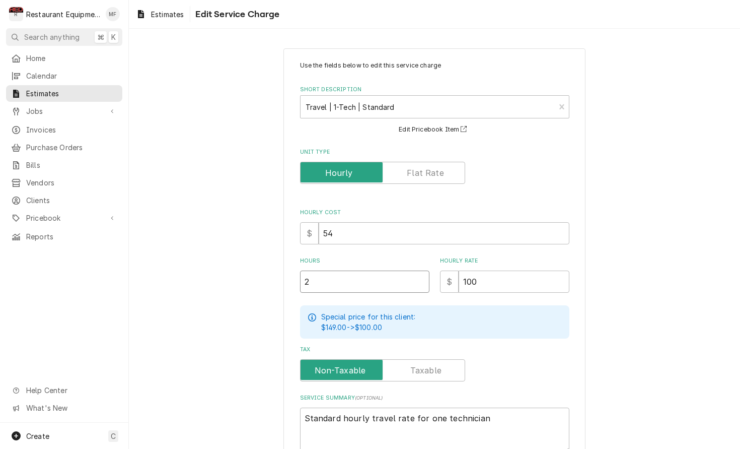
type input "2"
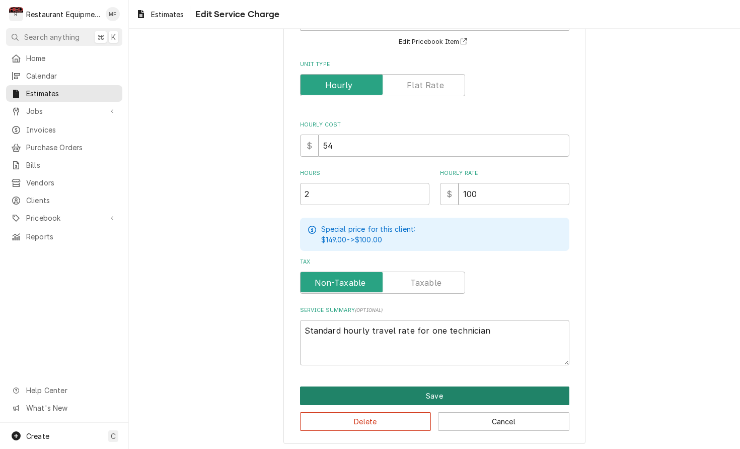
click at [478, 395] on button "Save" at bounding box center [434, 395] width 269 height 19
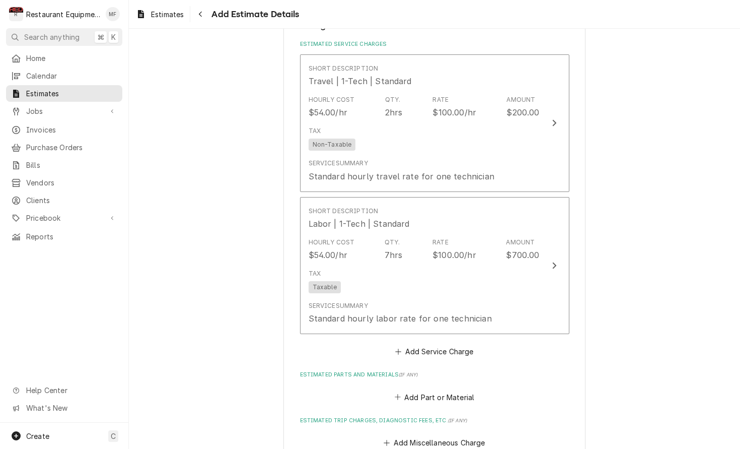
type textarea "x"
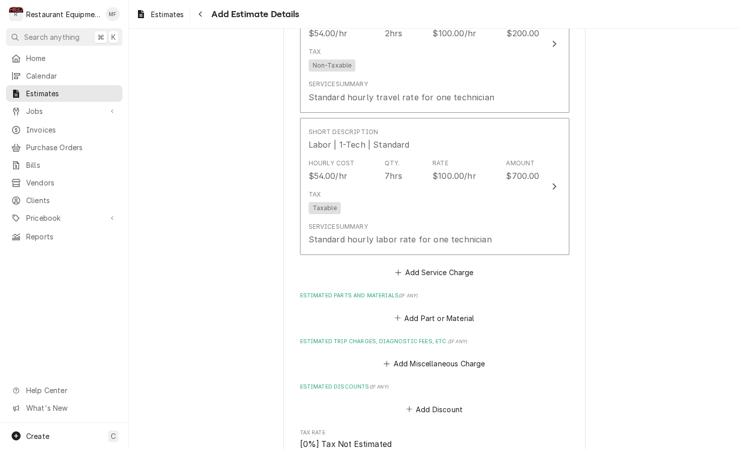
scroll to position [1083, 0]
click at [447, 311] on button "Add Part or Material" at bounding box center [434, 318] width 83 height 14
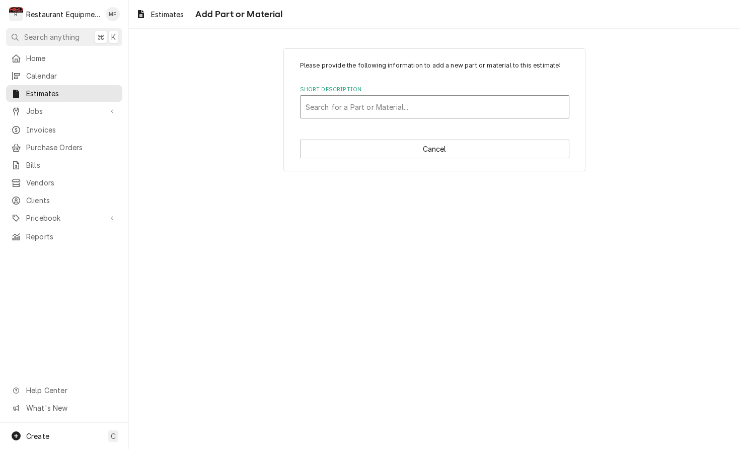
click at [471, 106] on div "Short Description" at bounding box center [435, 107] width 258 height 18
type input "1006-122"
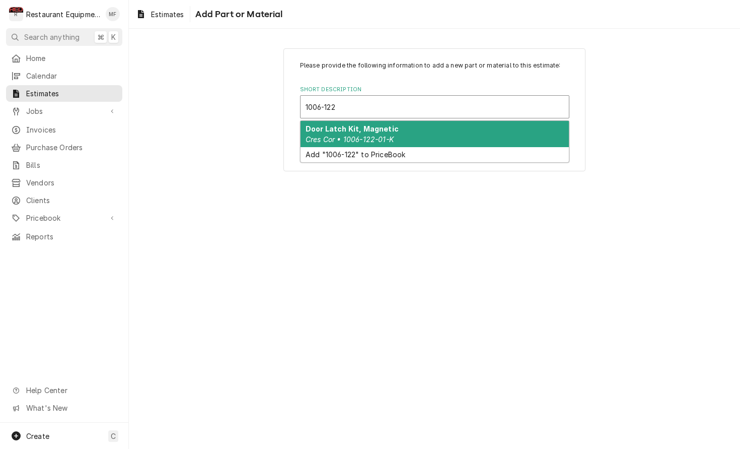
click at [458, 134] on div "Door Latch Kit, Magnetic Cres Cor • 1006-122-01-K" at bounding box center [435, 134] width 268 height 26
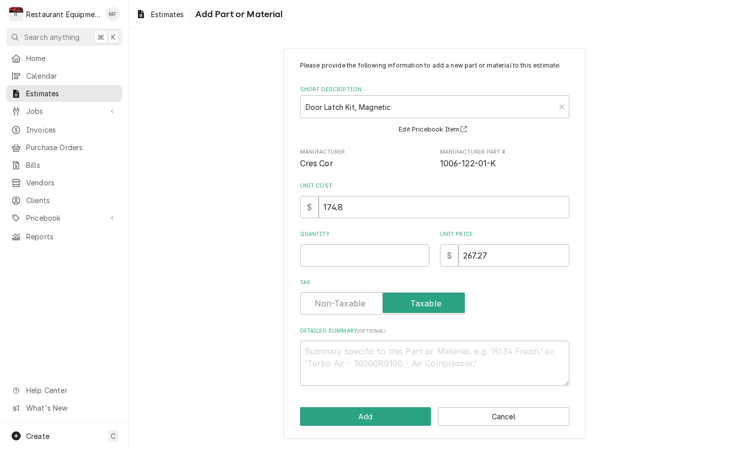
click at [359, 241] on div "Quantity" at bounding box center [364, 248] width 129 height 36
click at [358, 244] on input "Quantity" at bounding box center [364, 255] width 129 height 22
type textarea "x"
type input "1"
type textarea "x"
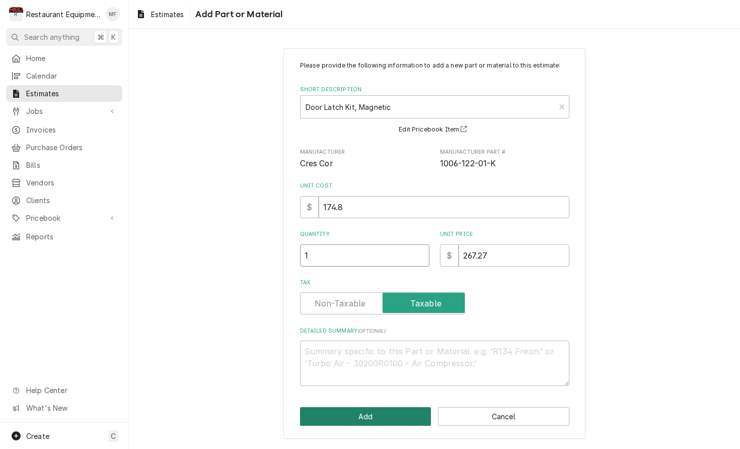
type input "1"
click at [359, 417] on button "Add" at bounding box center [365, 416] width 131 height 19
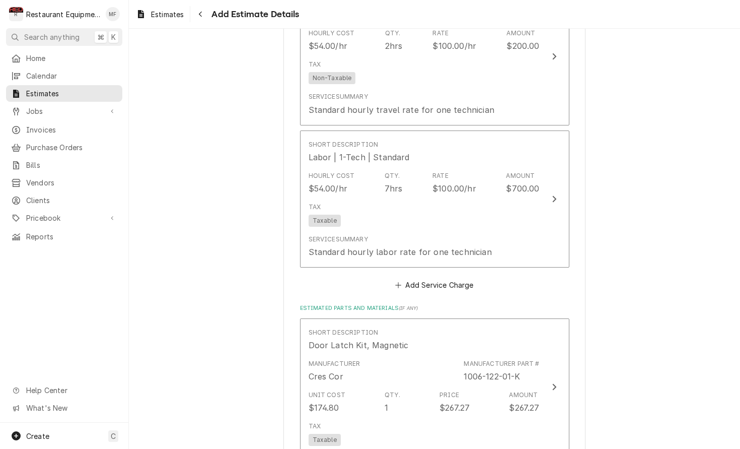
type textarea "x"
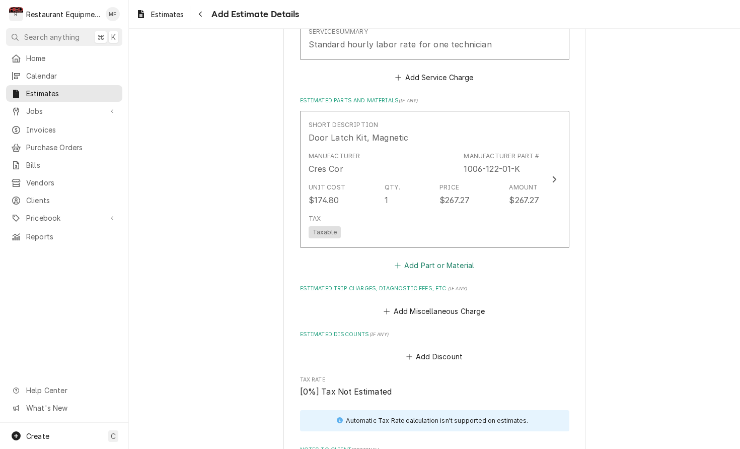
scroll to position [1280, 0]
click at [445, 257] on button "Add Part or Material" at bounding box center [434, 264] width 83 height 14
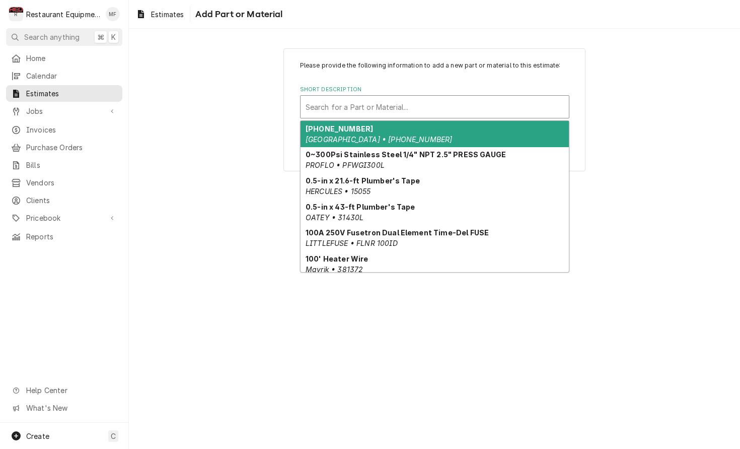
click at [493, 99] on div "Short Description" at bounding box center [435, 107] width 258 height 18
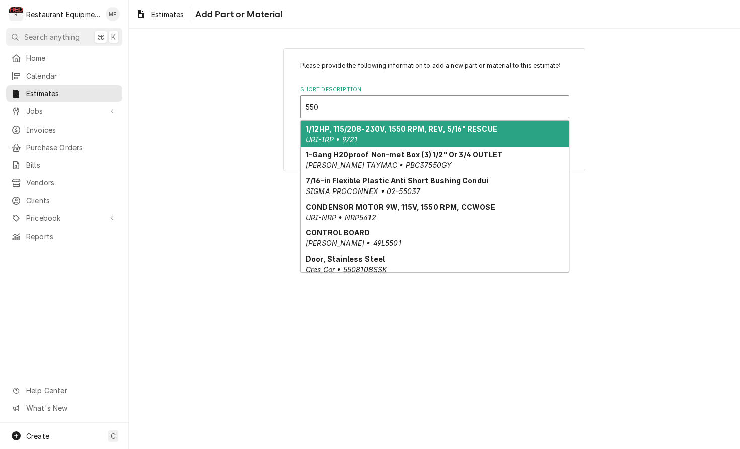
type input "5508"
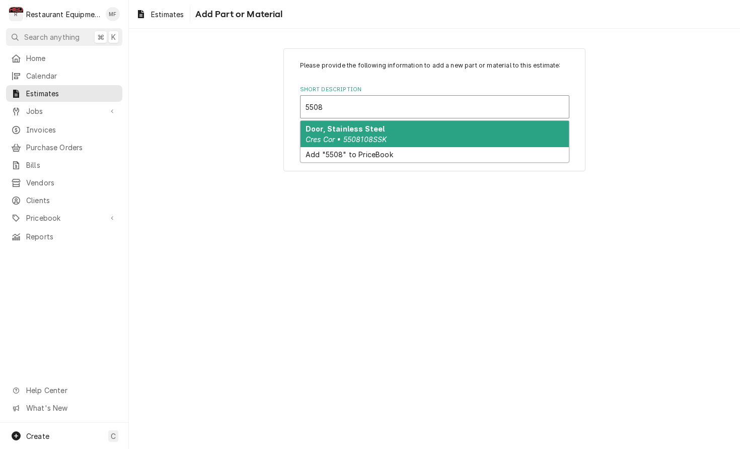
click at [507, 133] on div "Door, Stainless Steel Cres Cor • 5508108SSK" at bounding box center [435, 134] width 268 height 26
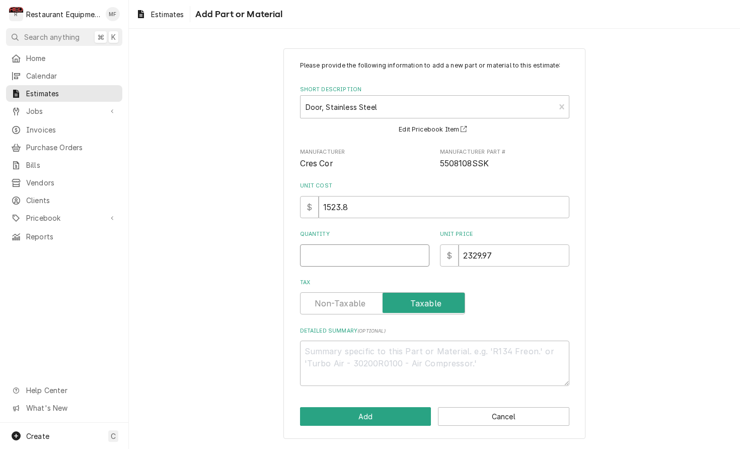
click at [392, 258] on input "Quantity" at bounding box center [364, 255] width 129 height 22
type textarea "x"
type input "1"
type textarea "x"
type input "1"
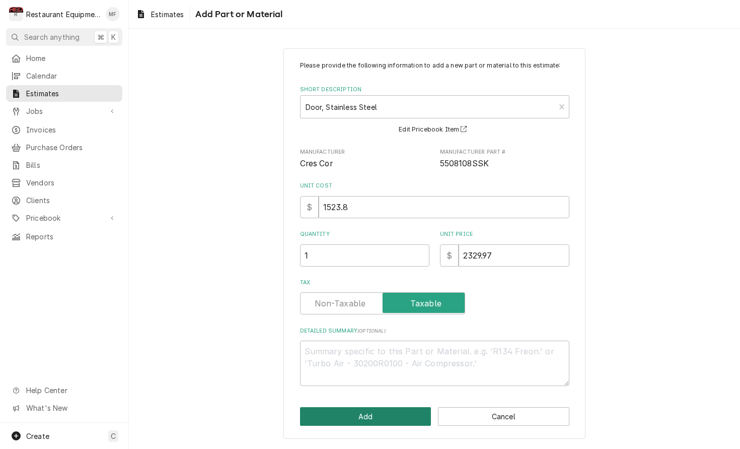
click at [382, 415] on button "Add" at bounding box center [365, 416] width 131 height 19
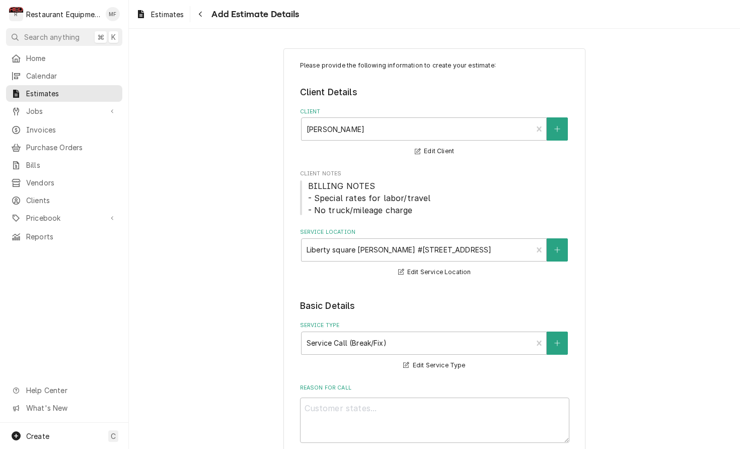
scroll to position [1280, 0]
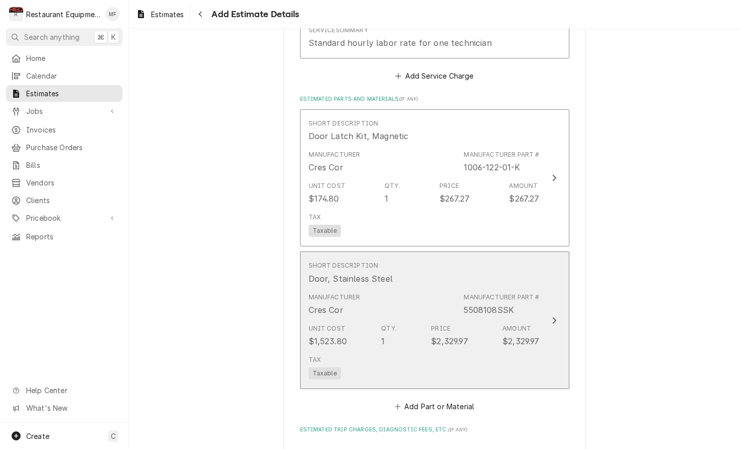
type textarea "x"
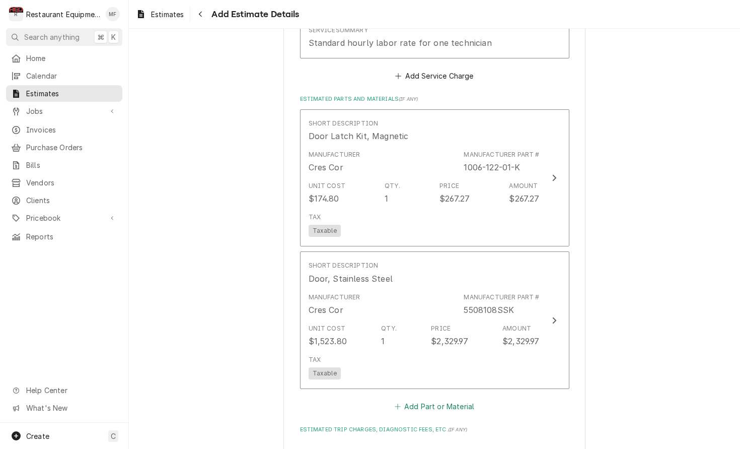
click at [442, 399] on button "Add Part or Material" at bounding box center [434, 406] width 83 height 14
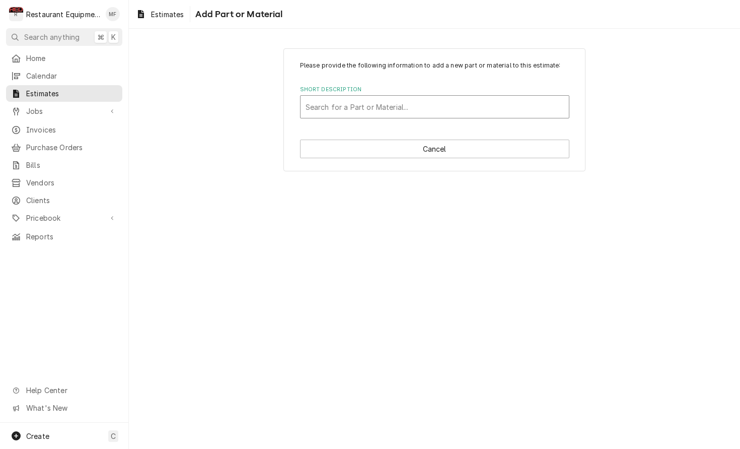
click at [512, 112] on div "Short Description" at bounding box center [435, 107] width 258 height 18
type input "0808113"
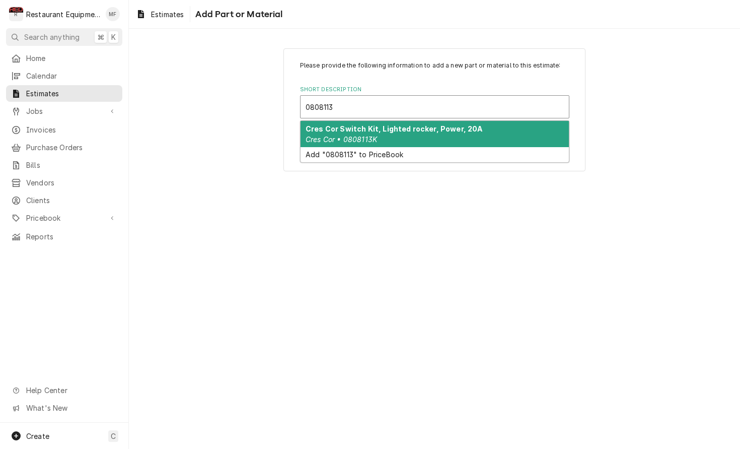
click at [500, 138] on div "Cres Cor Switch Kit, Lighted rocker, Power, 20A Cres Cor • 0808113K" at bounding box center [435, 134] width 268 height 26
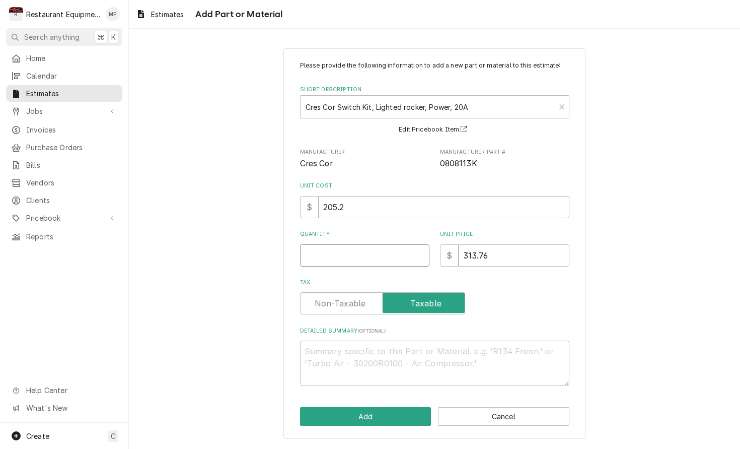
click at [381, 251] on input "Quantity" at bounding box center [364, 255] width 129 height 22
type textarea "x"
type input "1"
type textarea "x"
type input "1"
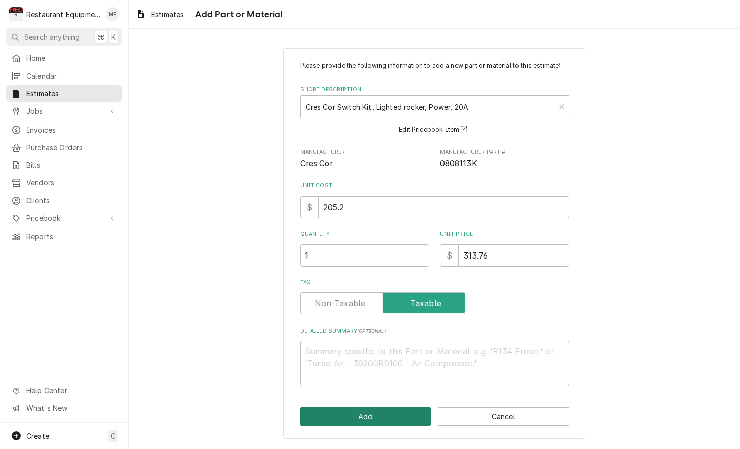
click at [393, 407] on button "Add" at bounding box center [365, 416] width 131 height 19
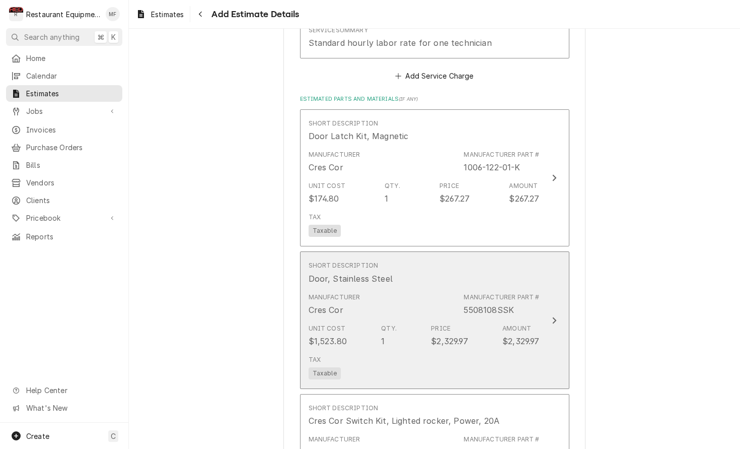
type textarea "x"
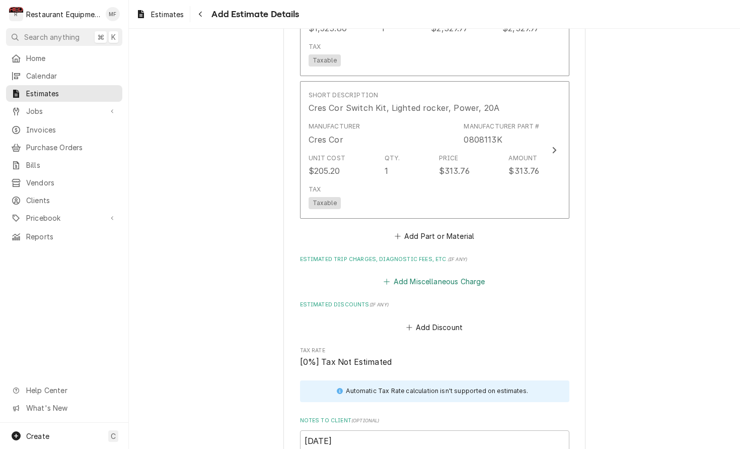
scroll to position [1594, 0]
click at [461, 273] on button "Add Miscellaneous Charge" at bounding box center [434, 280] width 105 height 14
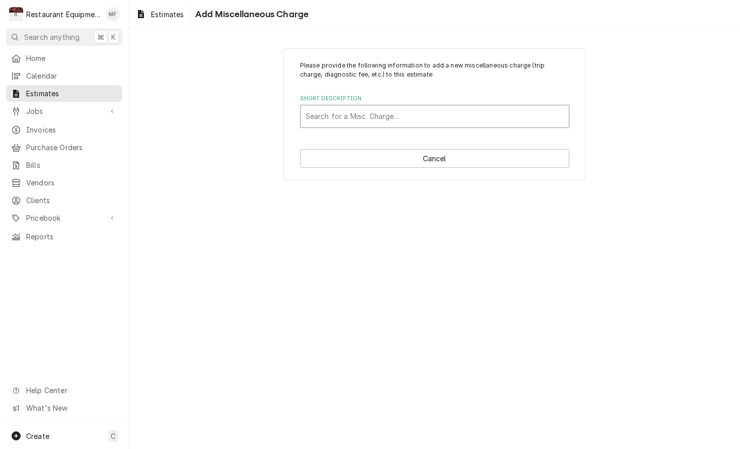
click at [387, 119] on div "Search for a Misc. Charge..." at bounding box center [435, 116] width 258 height 11
type input "shippi"
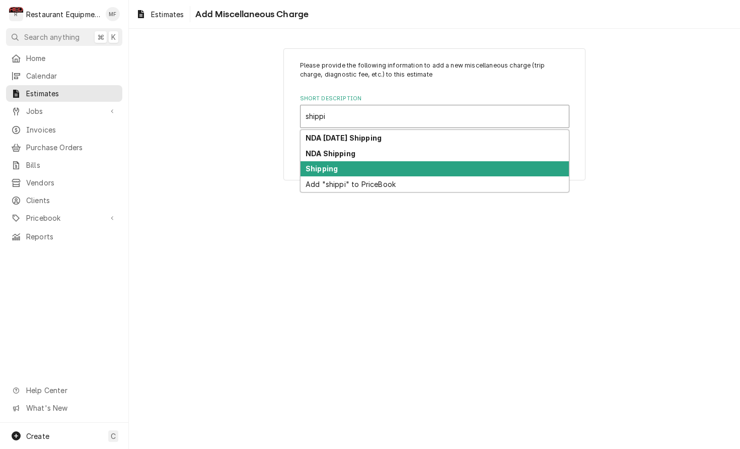
click at [387, 168] on div "Shipping" at bounding box center [435, 169] width 268 height 16
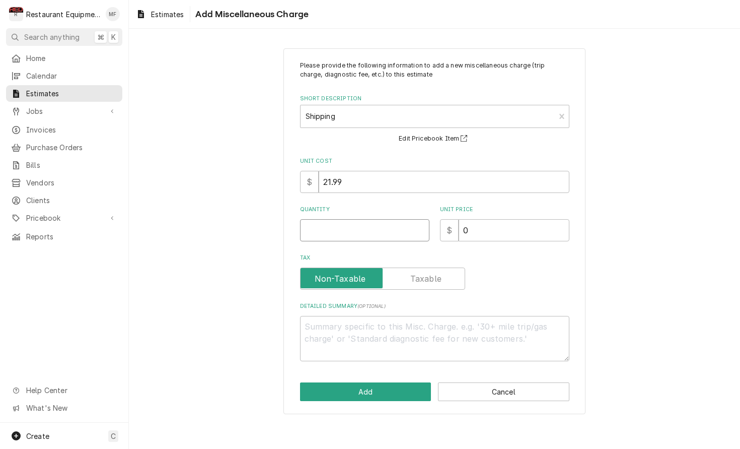
click at [378, 222] on input "Quantity" at bounding box center [364, 230] width 129 height 22
type textarea "x"
type input "1"
type textarea "x"
type input "1"
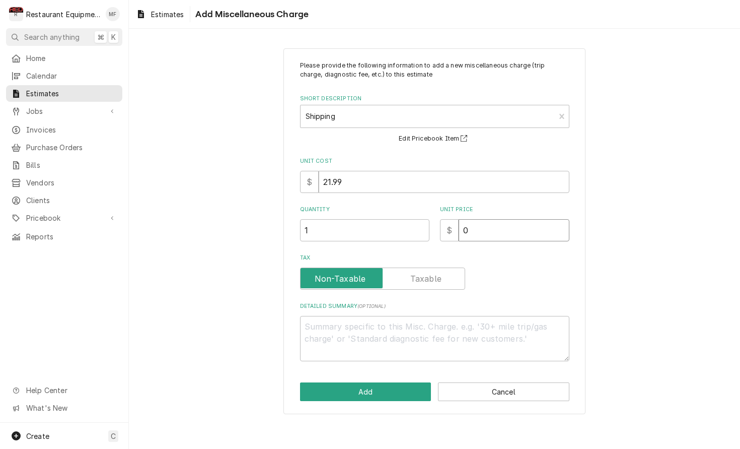
type textarea "x"
type input "7"
type textarea "x"
type input "78"
type textarea "x"
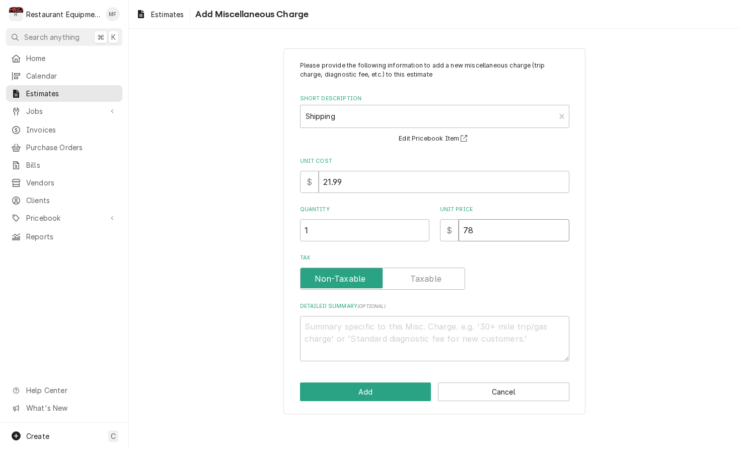
type input "78.4"
type textarea "x"
type input "78.43"
type textarea "x"
type input "78.43"
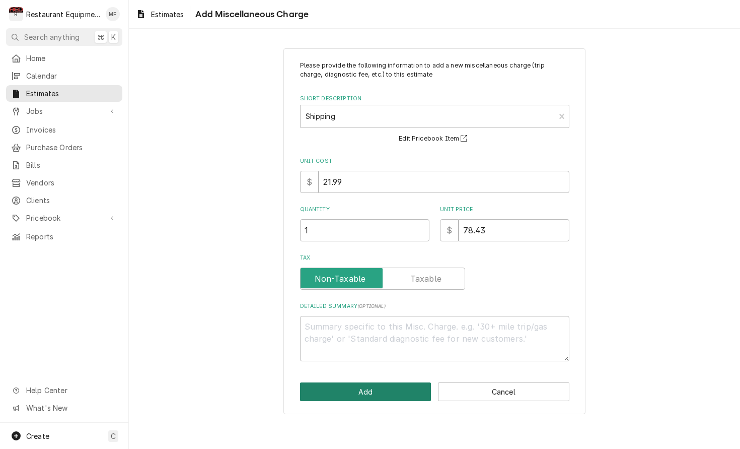
click at [372, 388] on button "Add" at bounding box center [365, 391] width 131 height 19
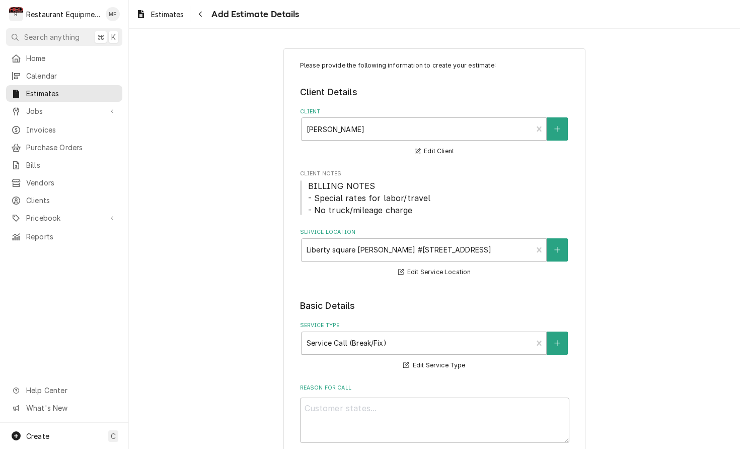
scroll to position [1594, 0]
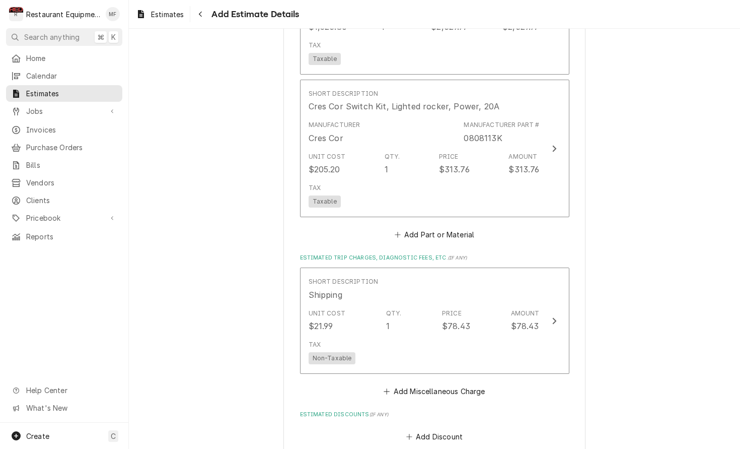
type textarea "x"
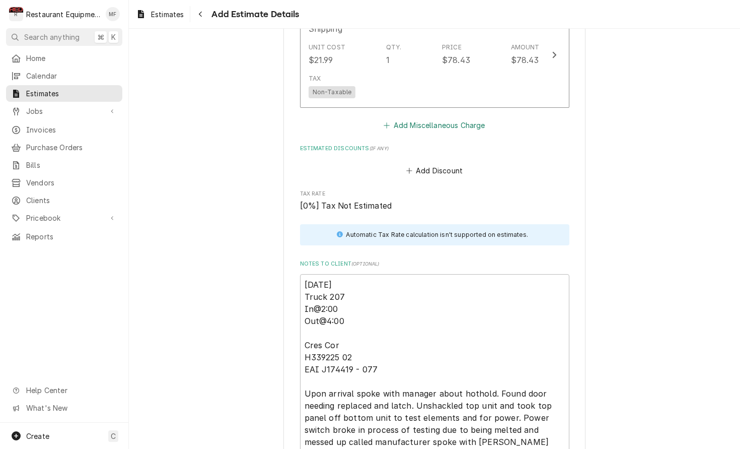
scroll to position [1862, 0]
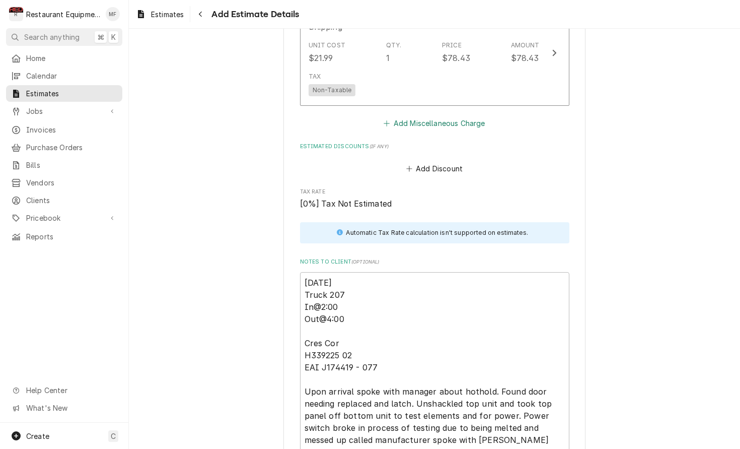
click at [455, 116] on button "Add Miscellaneous Charge" at bounding box center [434, 123] width 105 height 14
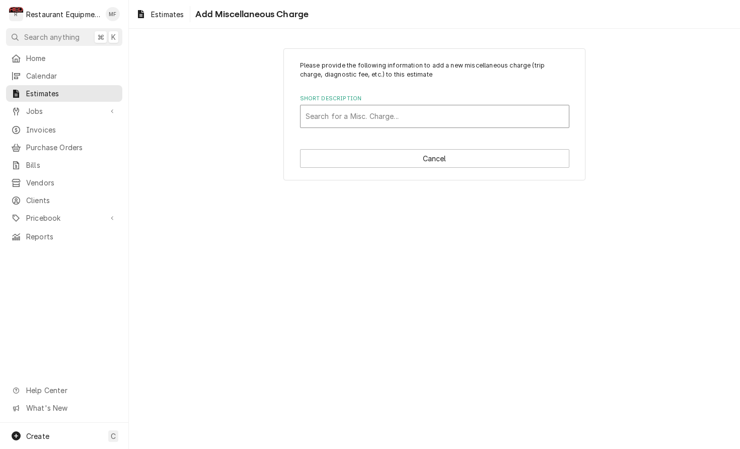
click at [447, 119] on div "Short Description" at bounding box center [435, 116] width 258 height 18
type input "tax"
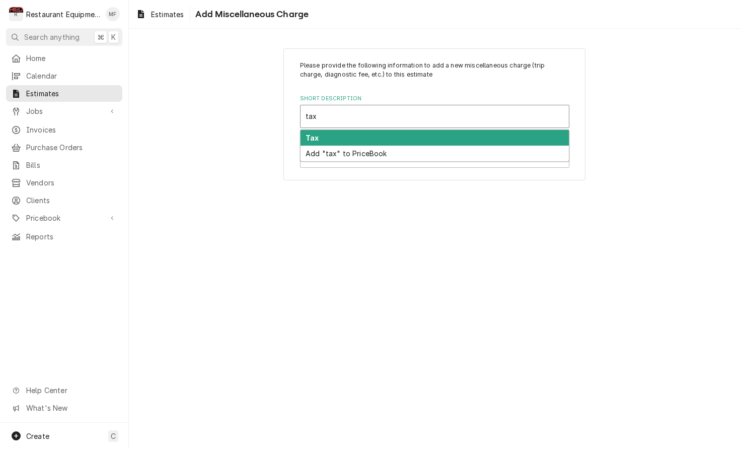
click at [456, 133] on div "Tax" at bounding box center [435, 138] width 268 height 16
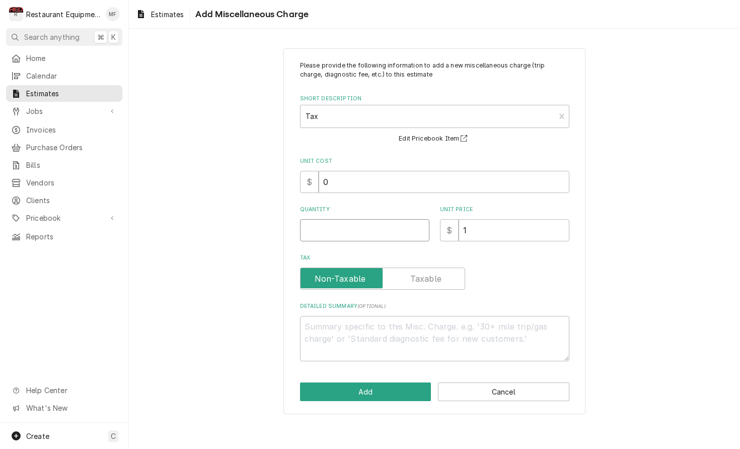
click at [393, 226] on input "Quantity" at bounding box center [364, 230] width 129 height 22
type textarea "x"
type input "1"
type textarea "x"
type input "1"
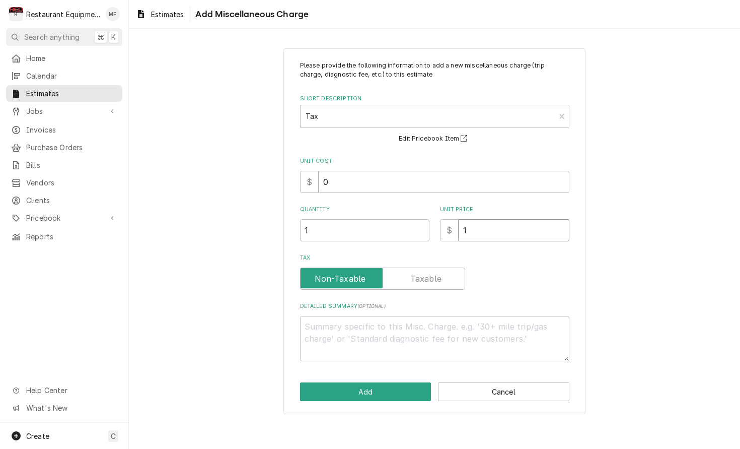
type textarea "x"
type input "2"
type textarea "x"
type input "25"
type textarea "x"
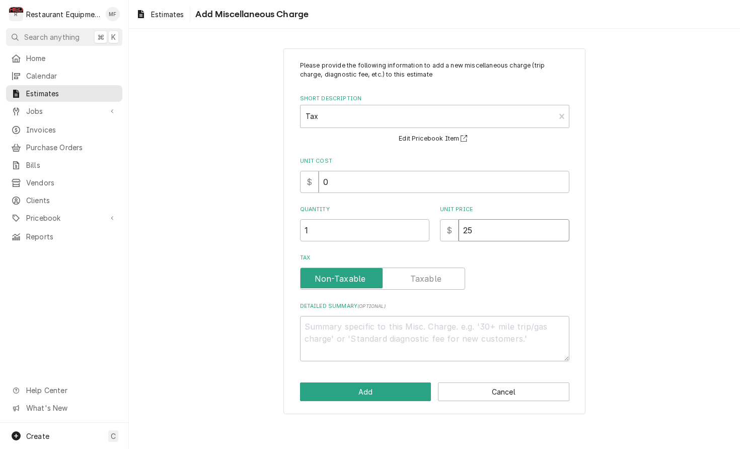
type input "252"
type textarea "x"
type input "252.7"
type textarea "x"
type input "252.77"
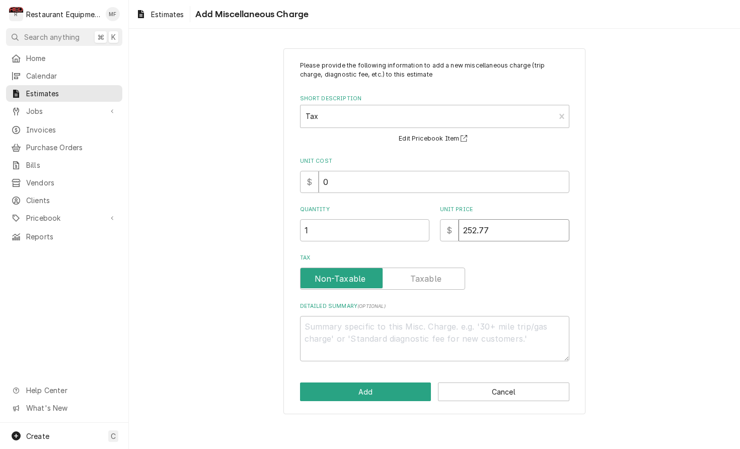
type textarea "x"
type input "252.77"
click at [355, 387] on button "Add" at bounding box center [365, 391] width 131 height 19
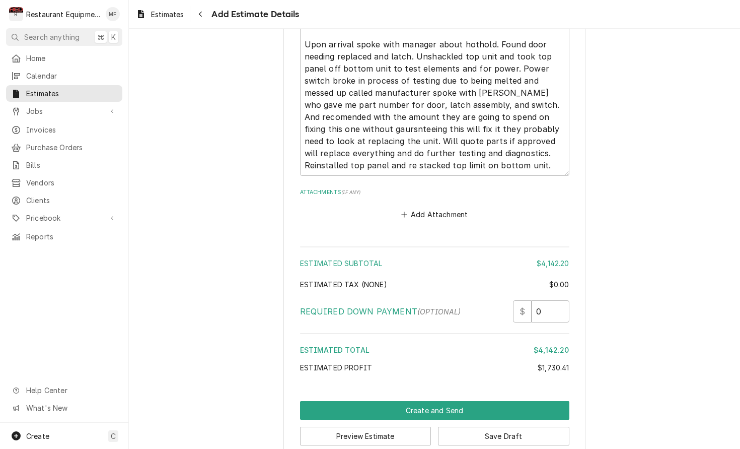
scroll to position [2319, 0]
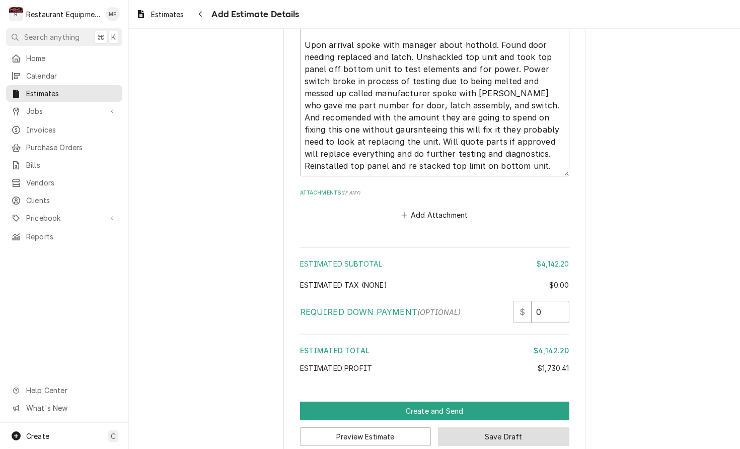
click at [545, 427] on button "Save Draft" at bounding box center [503, 436] width 131 height 19
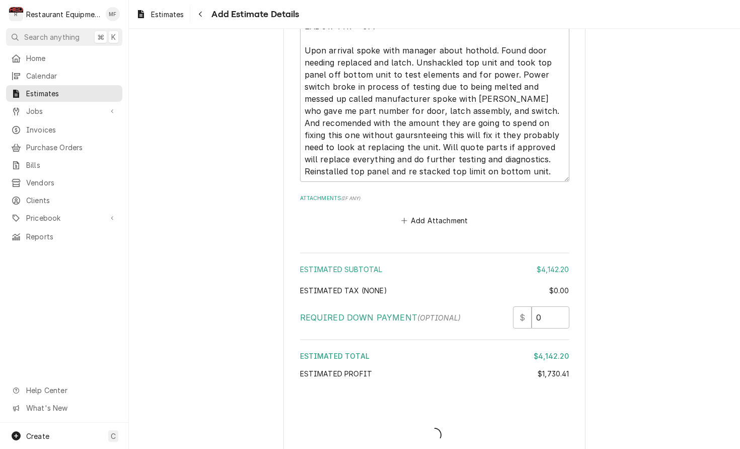
type textarea "x"
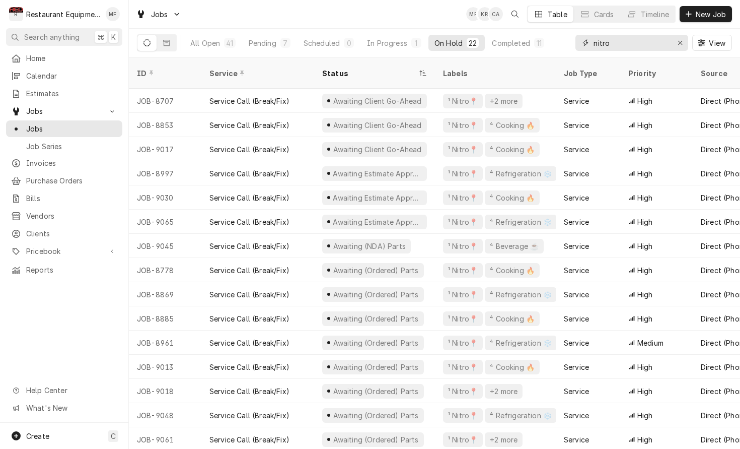
click at [658, 45] on input "nitro" at bounding box center [632, 43] width 76 height 16
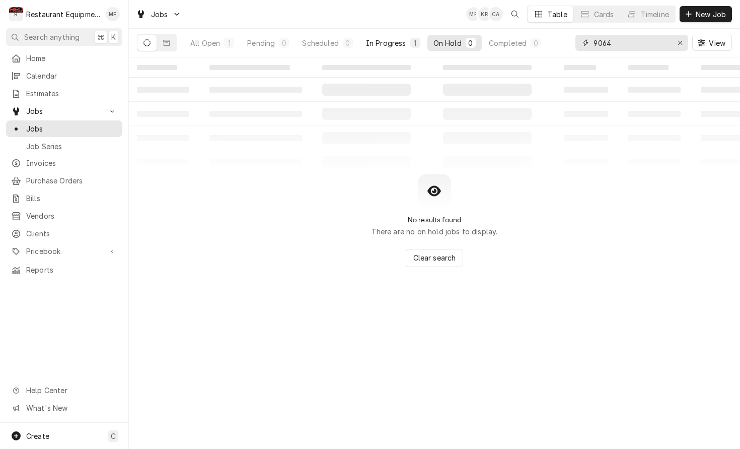
type input "9064"
click at [407, 45] on button "In Progress 1" at bounding box center [393, 43] width 66 height 16
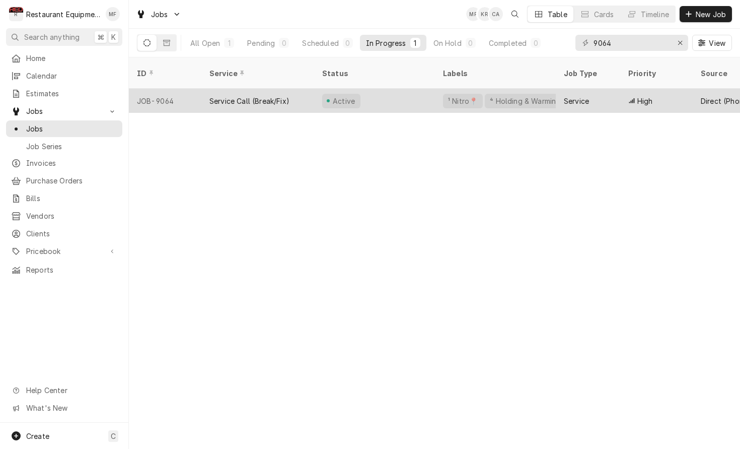
click at [426, 89] on div "Active" at bounding box center [374, 101] width 121 height 24
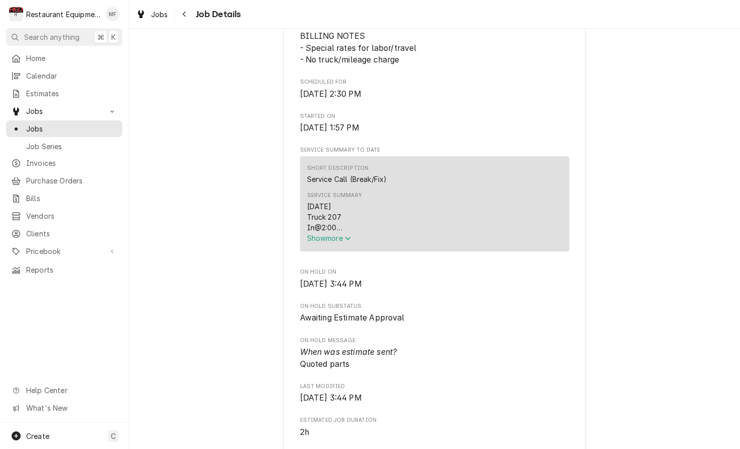
scroll to position [298, 0]
click at [349, 240] on icon "Service Summary" at bounding box center [348, 237] width 6 height 7
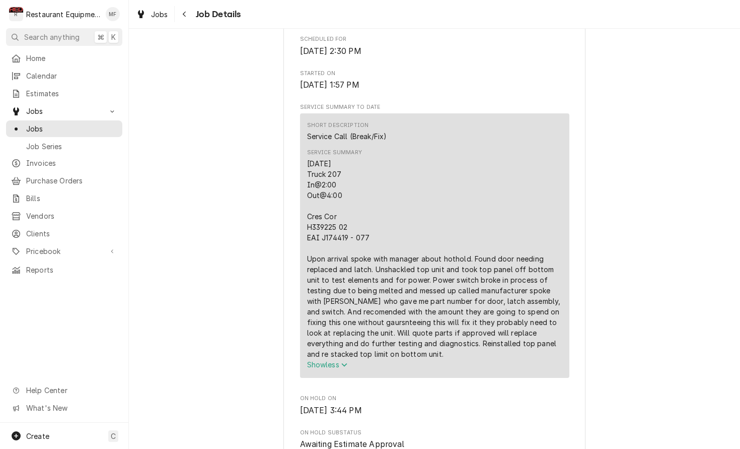
scroll to position [346, 0]
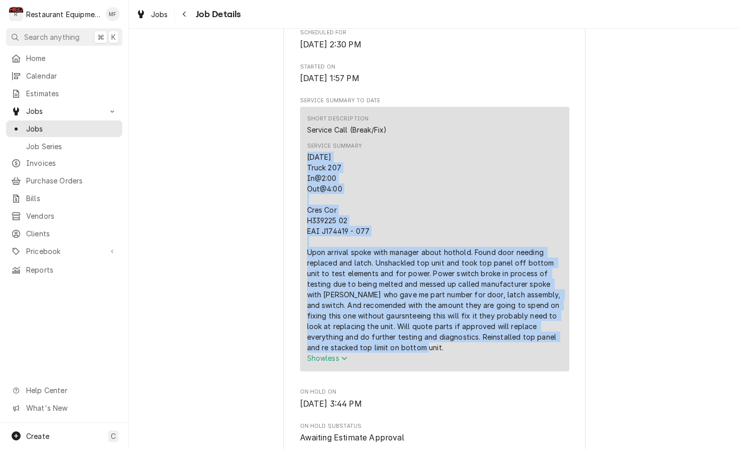
drag, startPoint x: 308, startPoint y: 159, endPoint x: 377, endPoint y: 350, distance: 204.0
click at [377, 350] on div "09/29/2025 Truck 207 In@2:00 Out@4:00 Cres Cor H339225 02 EAI J174419 - 077 Upo…" at bounding box center [434, 252] width 255 height 201
copy div "09/29/2025 Truck 207 In@2:00 Out@4:00 Cres Cor H339225 02 EAI J174419 - 077 Upo…"
